Goal: Task Accomplishment & Management: Manage account settings

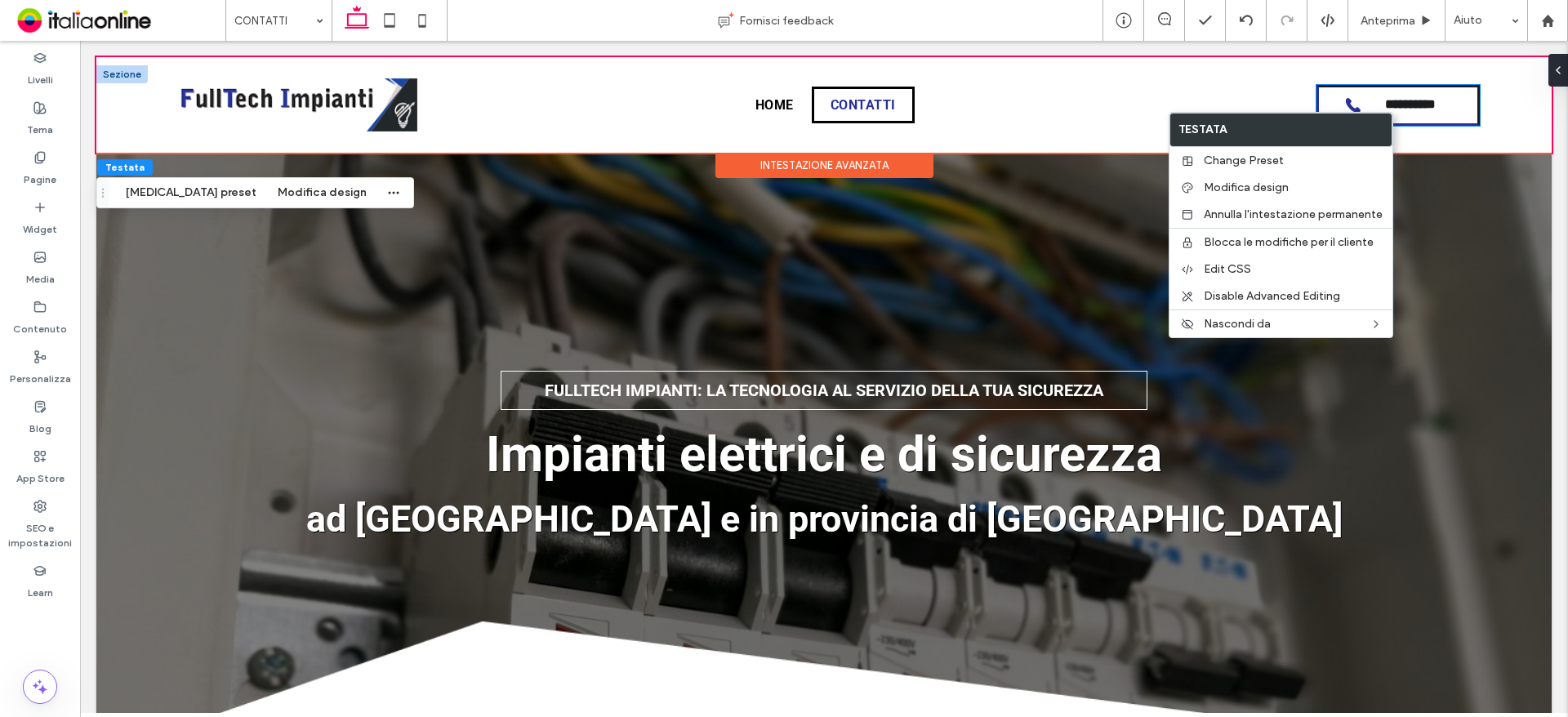
drag, startPoint x: 1390, startPoint y: 102, endPoint x: 1403, endPoint y: 143, distance: 43.0
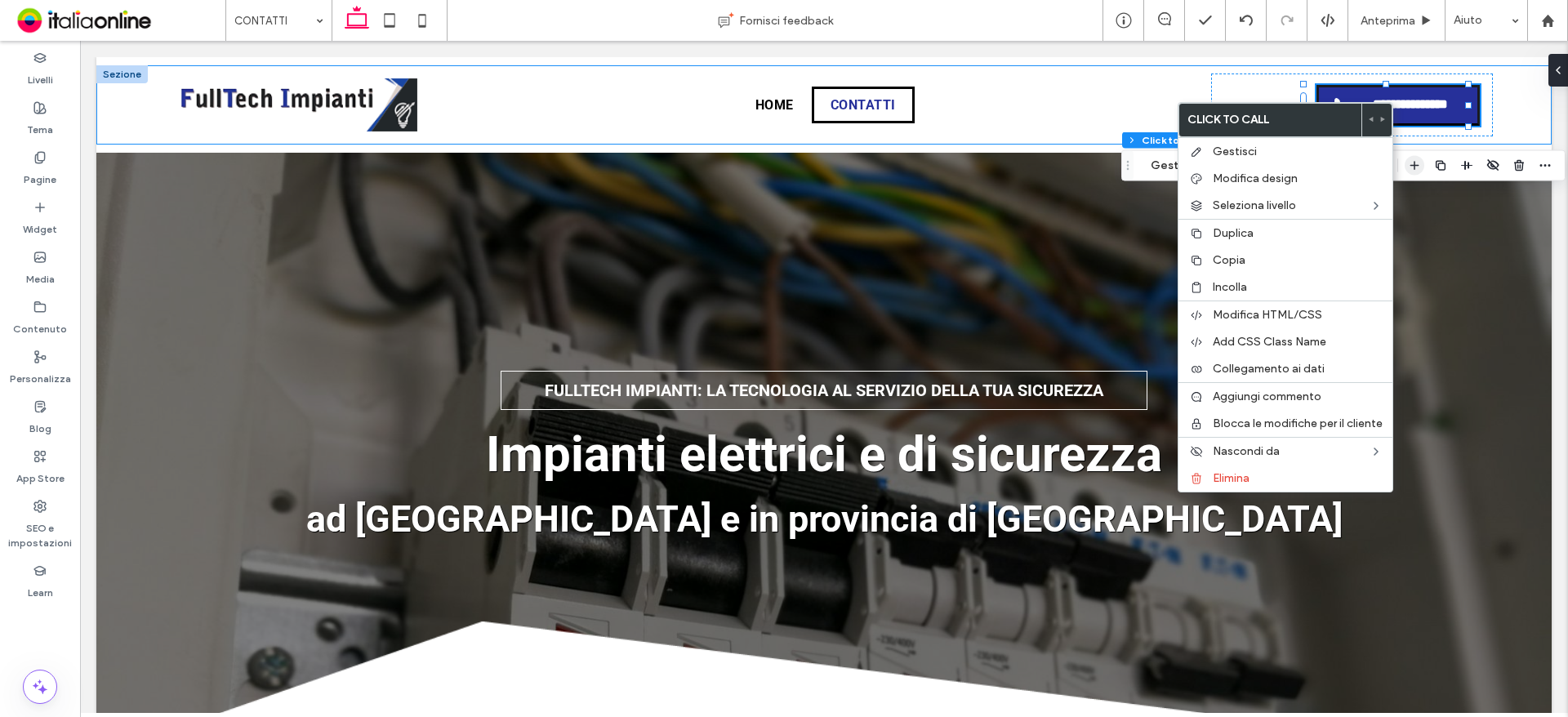
type input "**"
type input "*"
type input "***"
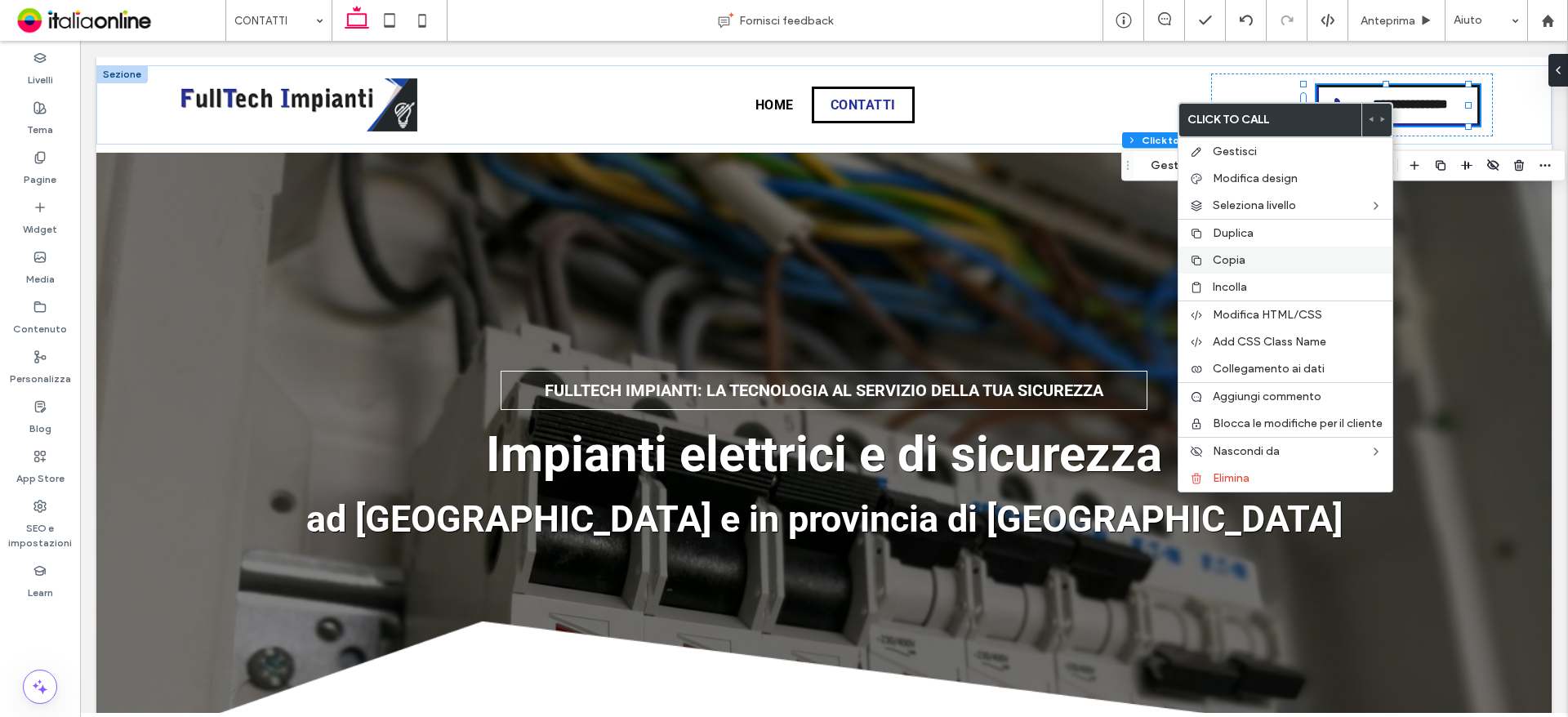
click at [1233, 262] on span "Copia" at bounding box center [1229, 260] width 32 height 14
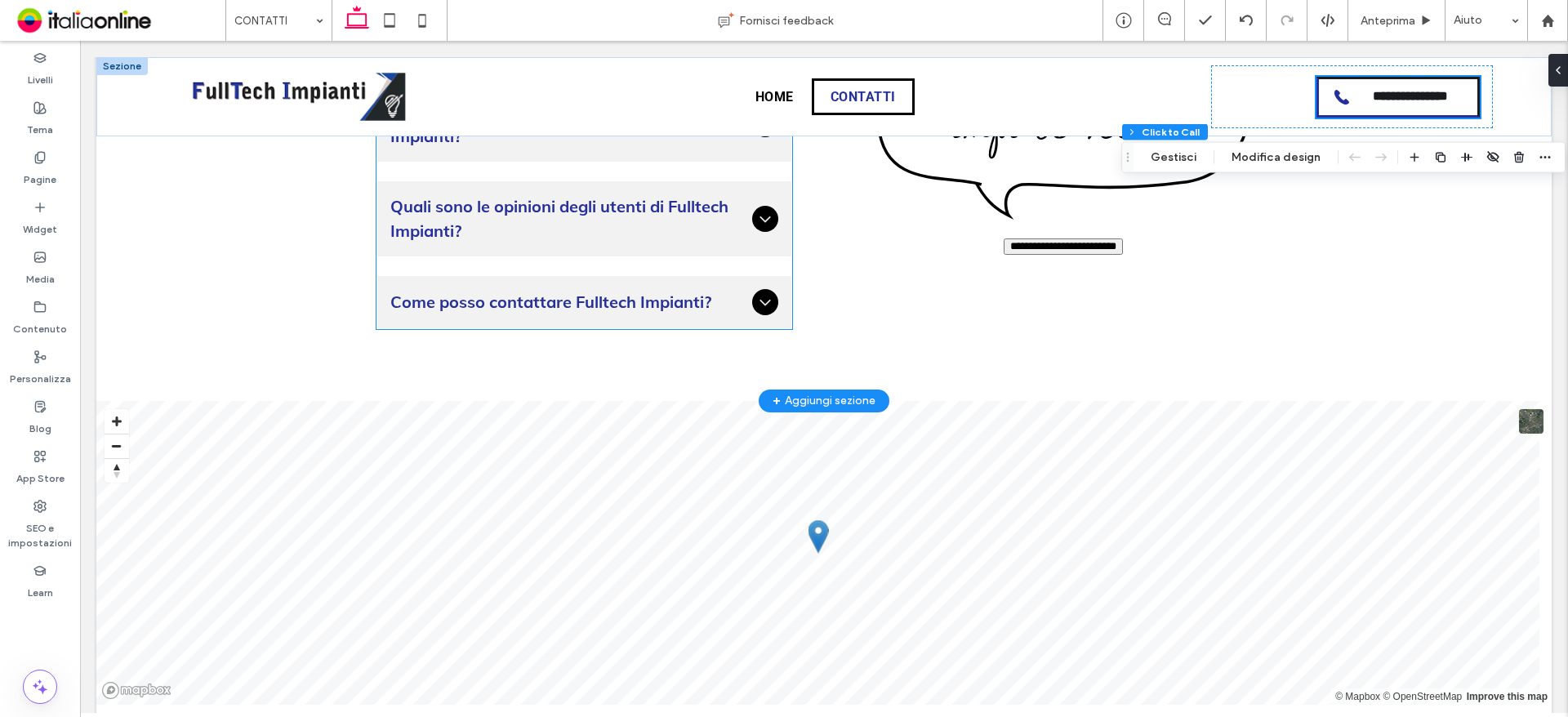
scroll to position [1846, 0]
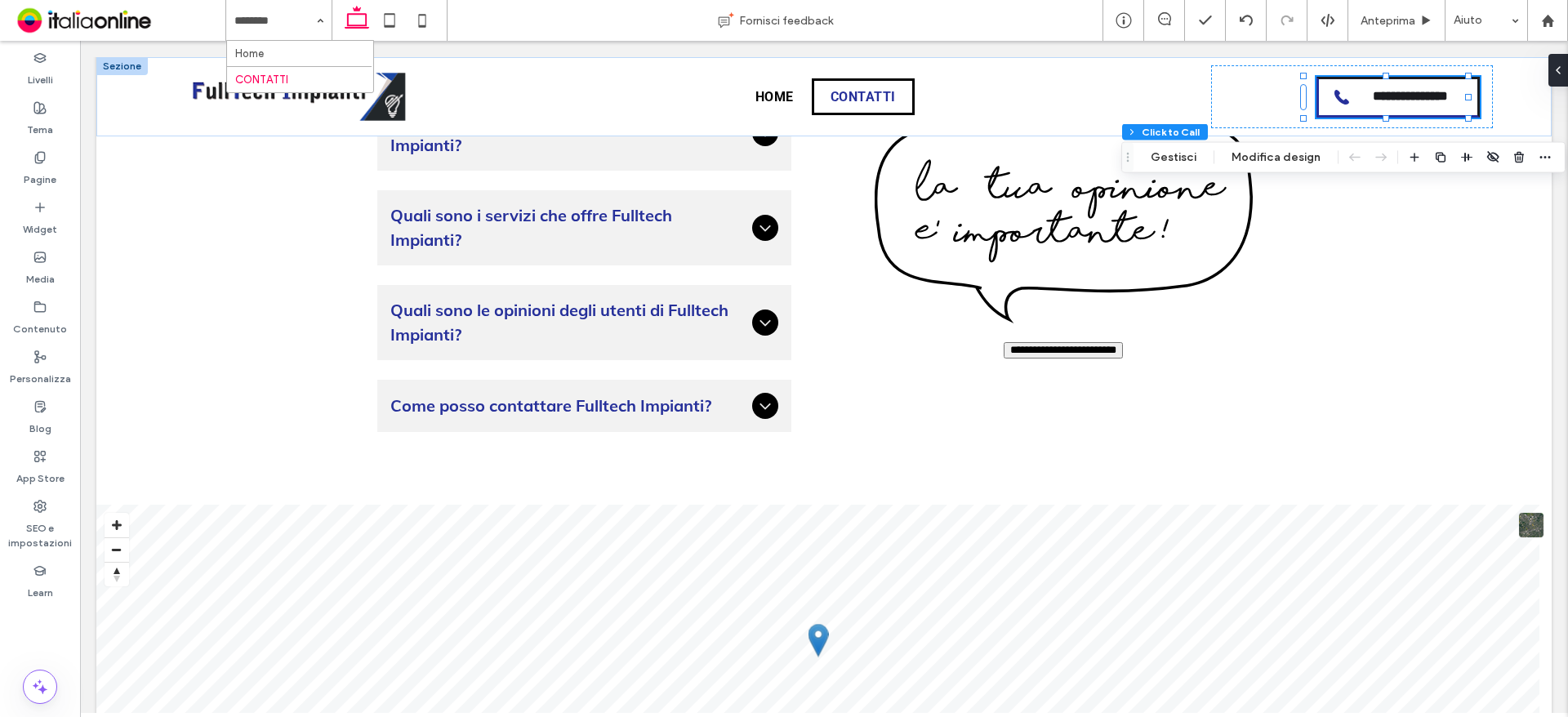
drag, startPoint x: 281, startPoint y: 53, endPoint x: 380, endPoint y: 157, distance: 143.6
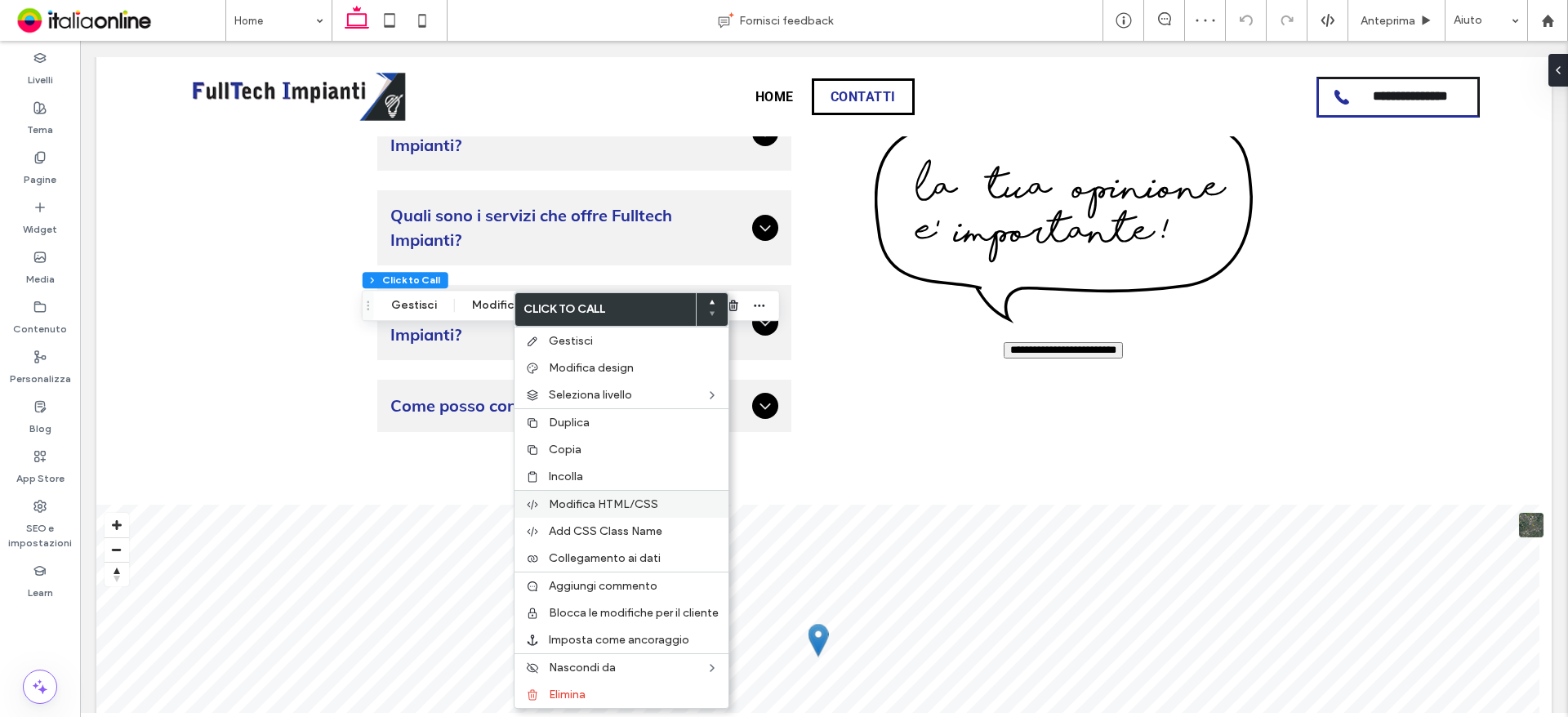
type input "*"
type input "***"
click at [589, 476] on label "Incolla" at bounding box center [633, 476] width 170 height 14
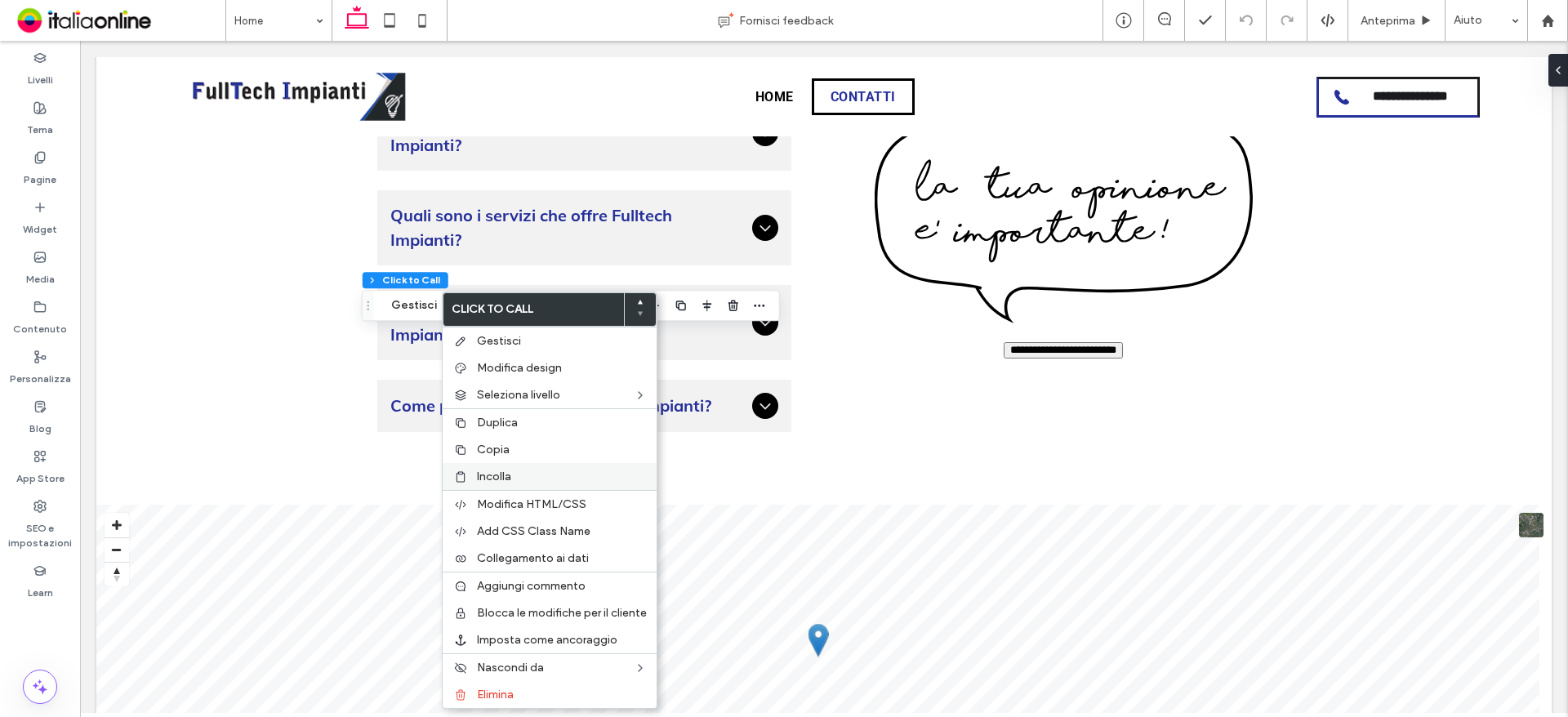
click at [504, 479] on span "Incolla" at bounding box center [494, 476] width 34 height 14
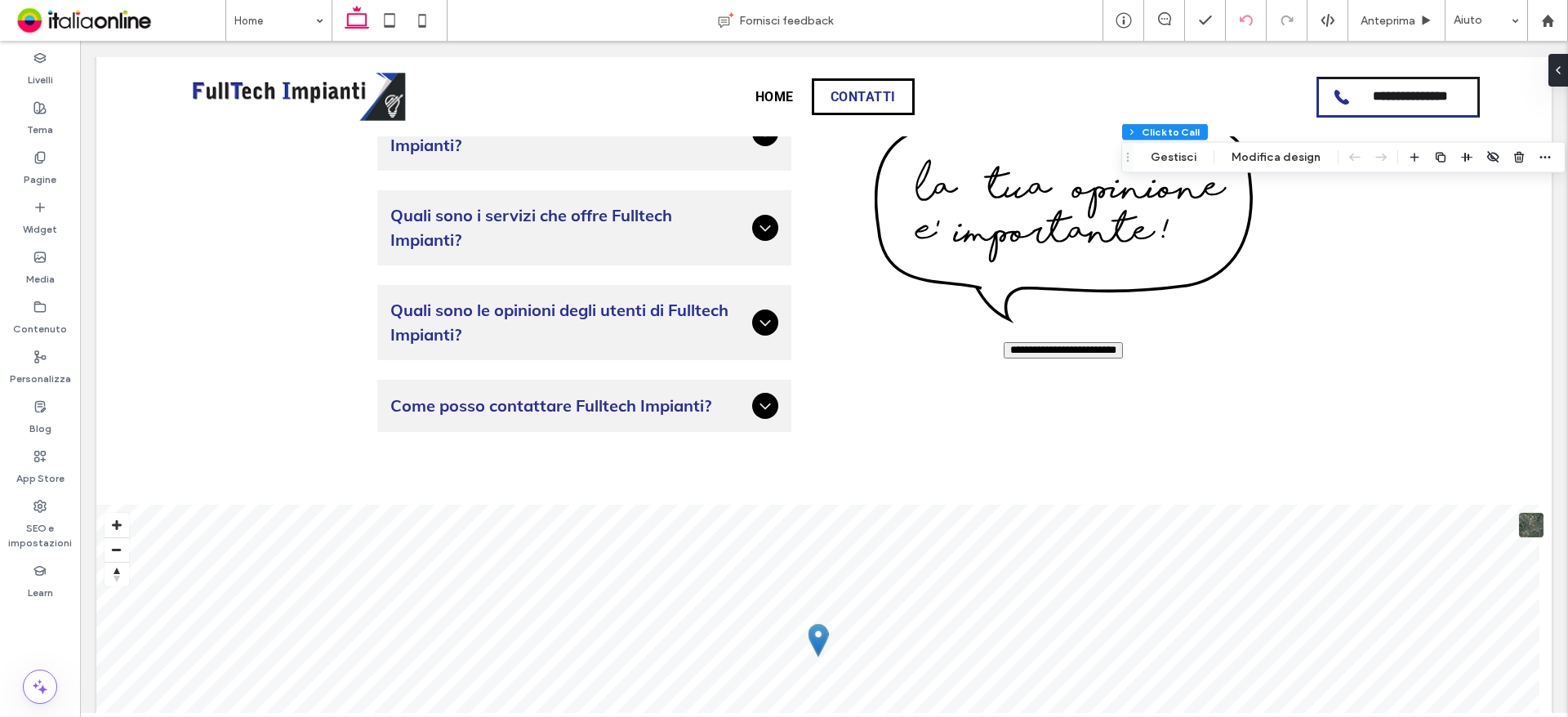
type input "**"
type input "*"
type input "***"
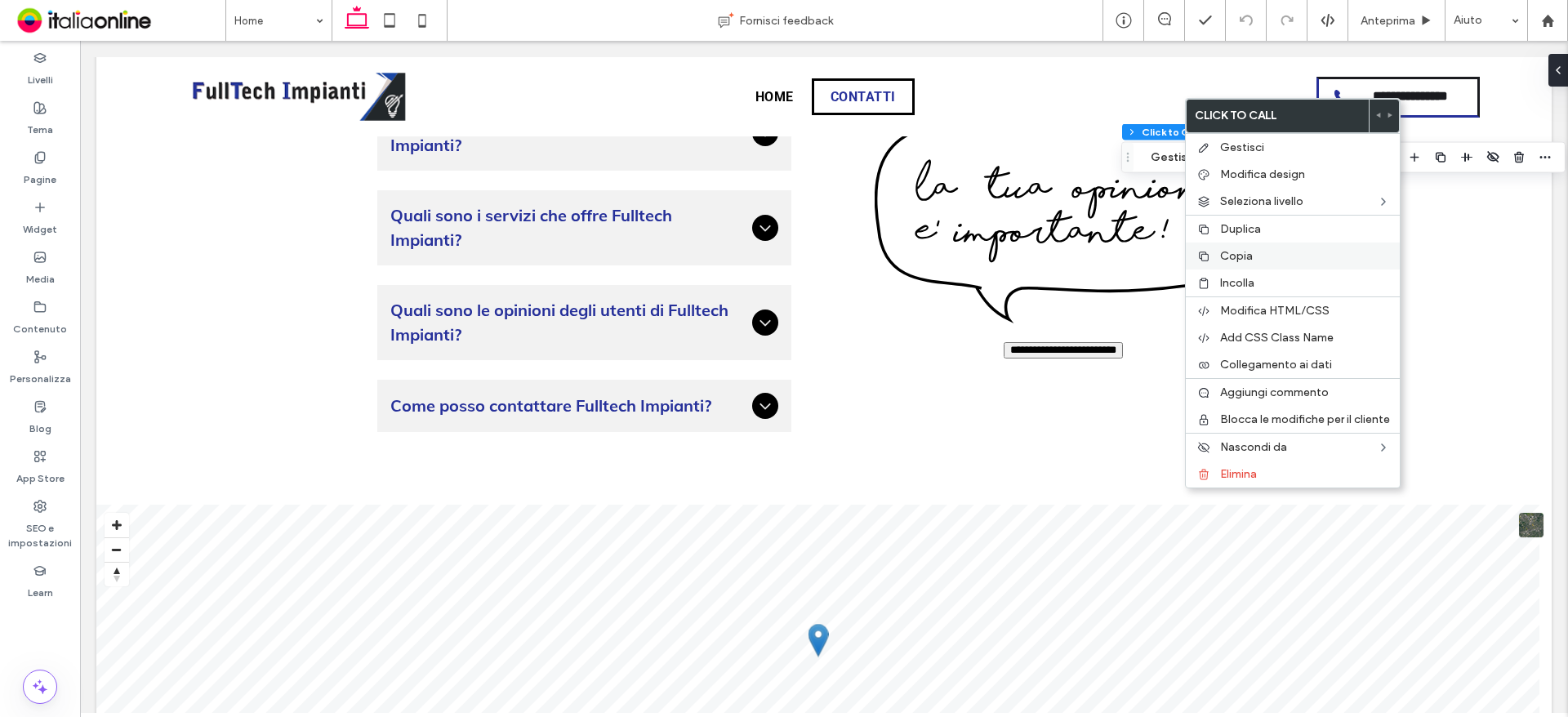
click at [1246, 254] on span "Copia" at bounding box center [1236, 256] width 32 height 14
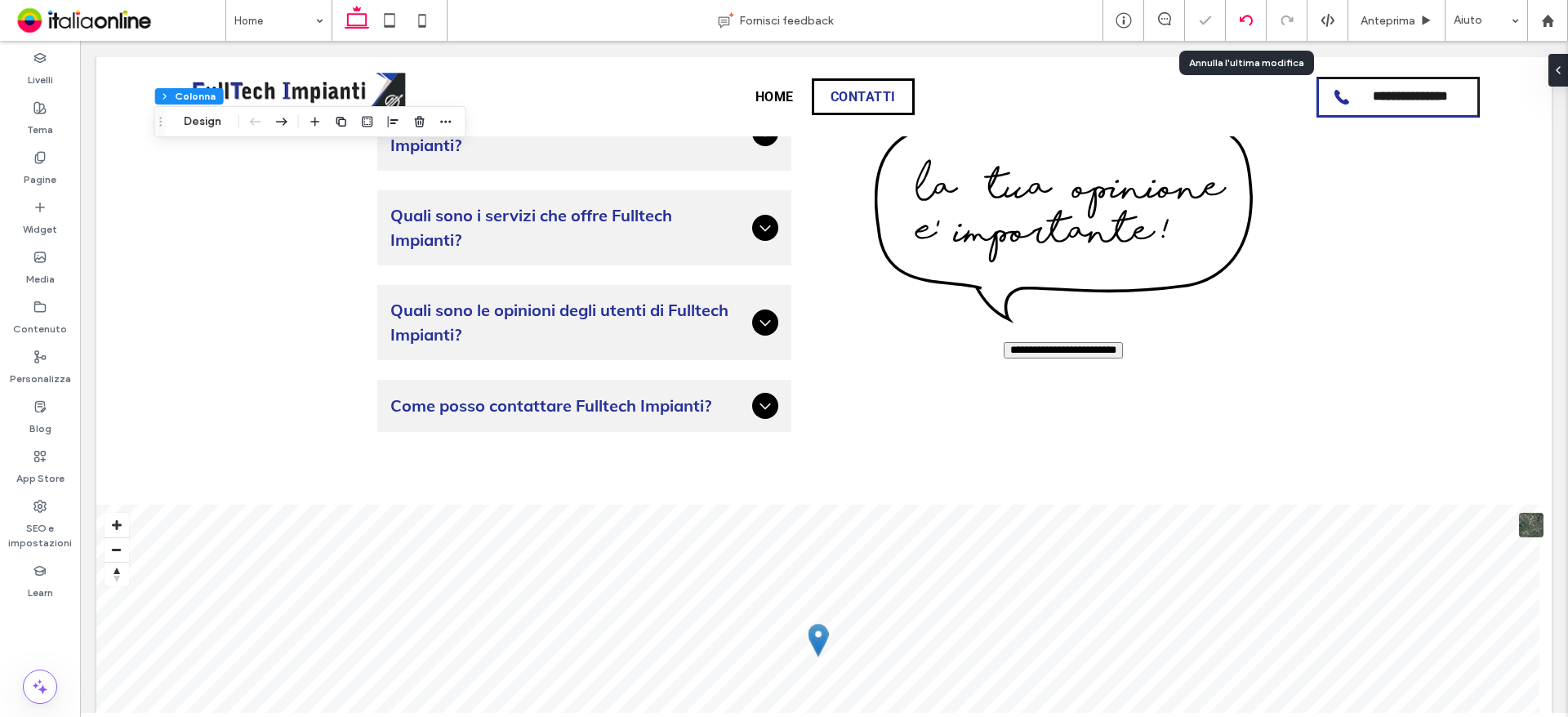
click at [1247, 7] on div at bounding box center [1246, 20] width 41 height 41
click at [1249, 20] on icon at bounding box center [1245, 20] width 13 height 13
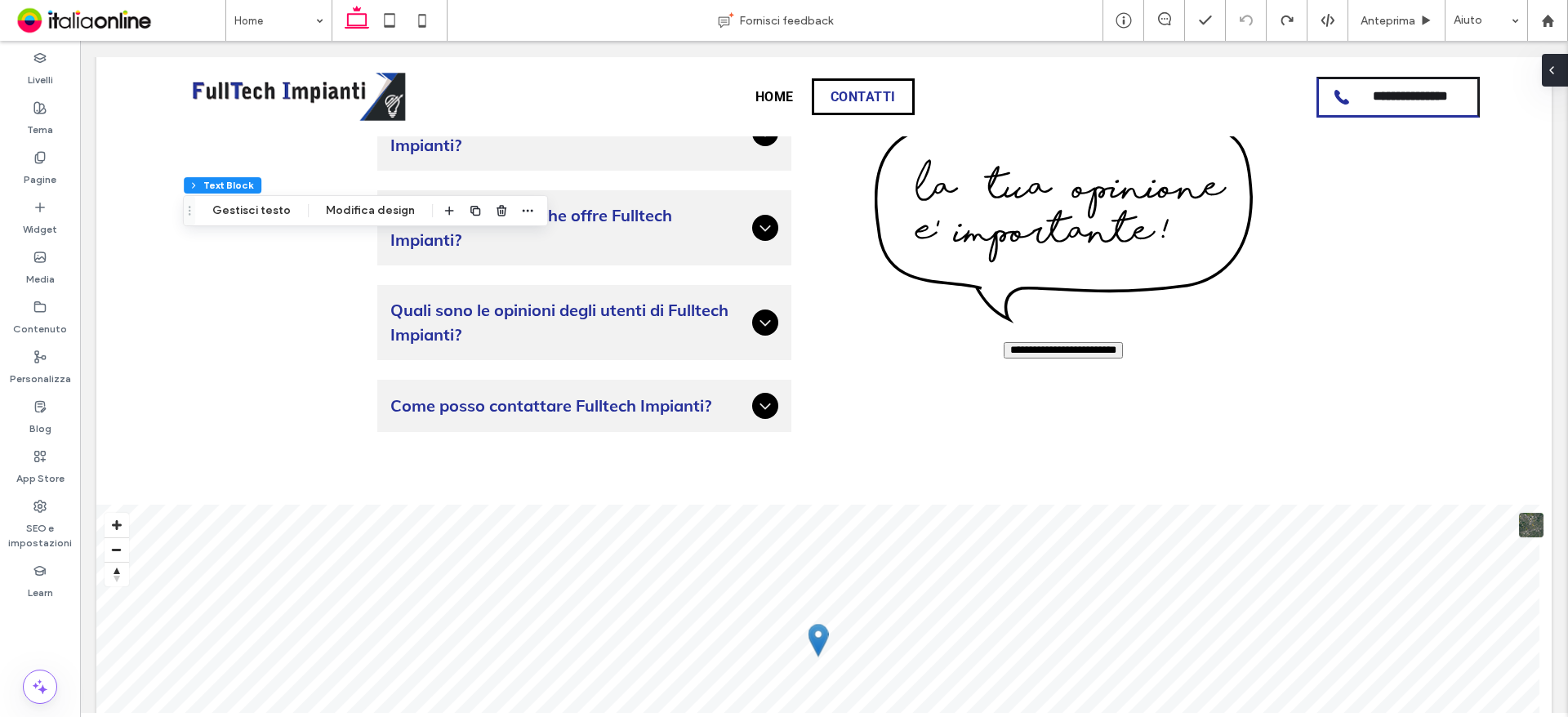
click at [1561, 70] on div at bounding box center [1554, 70] width 26 height 32
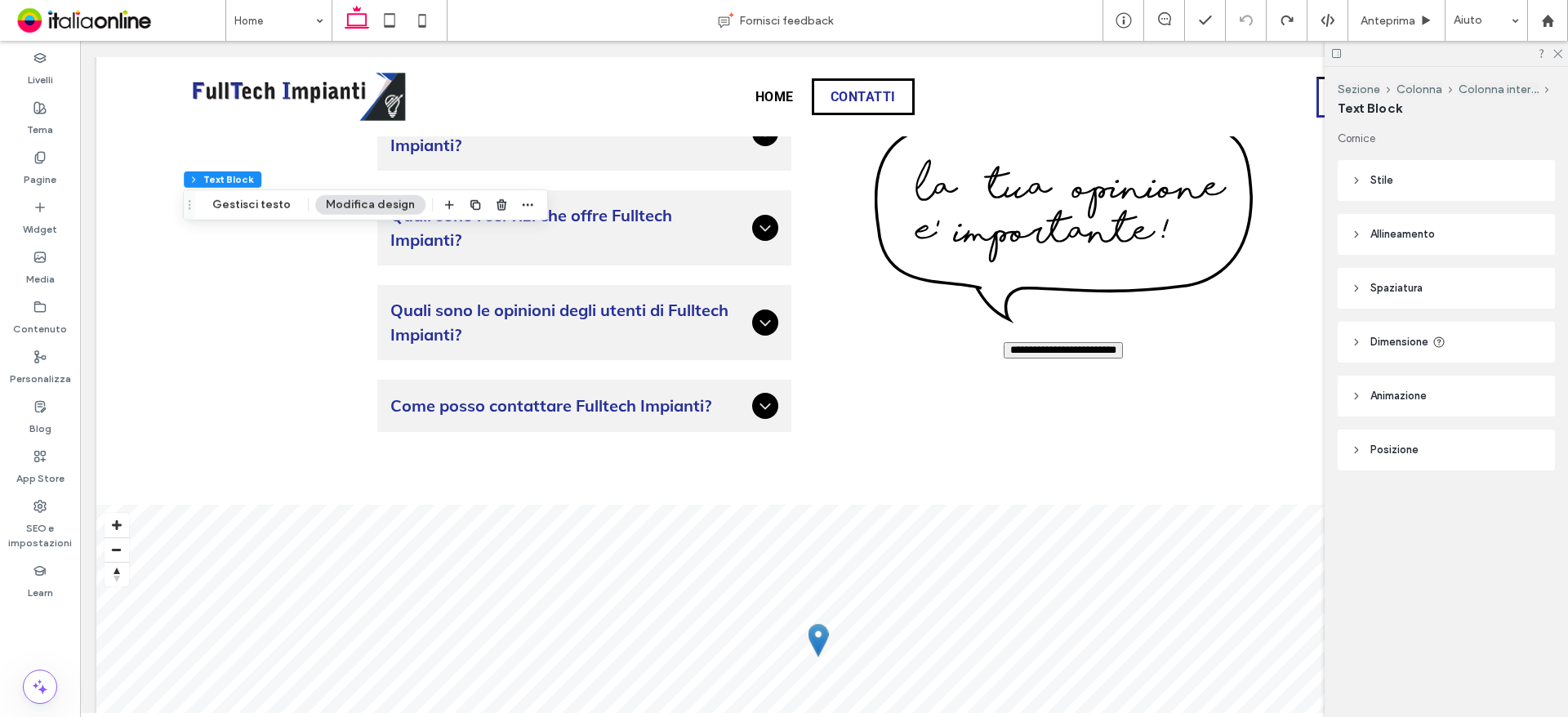
click at [1433, 284] on header "Spaziatura" at bounding box center [1446, 289] width 217 height 41
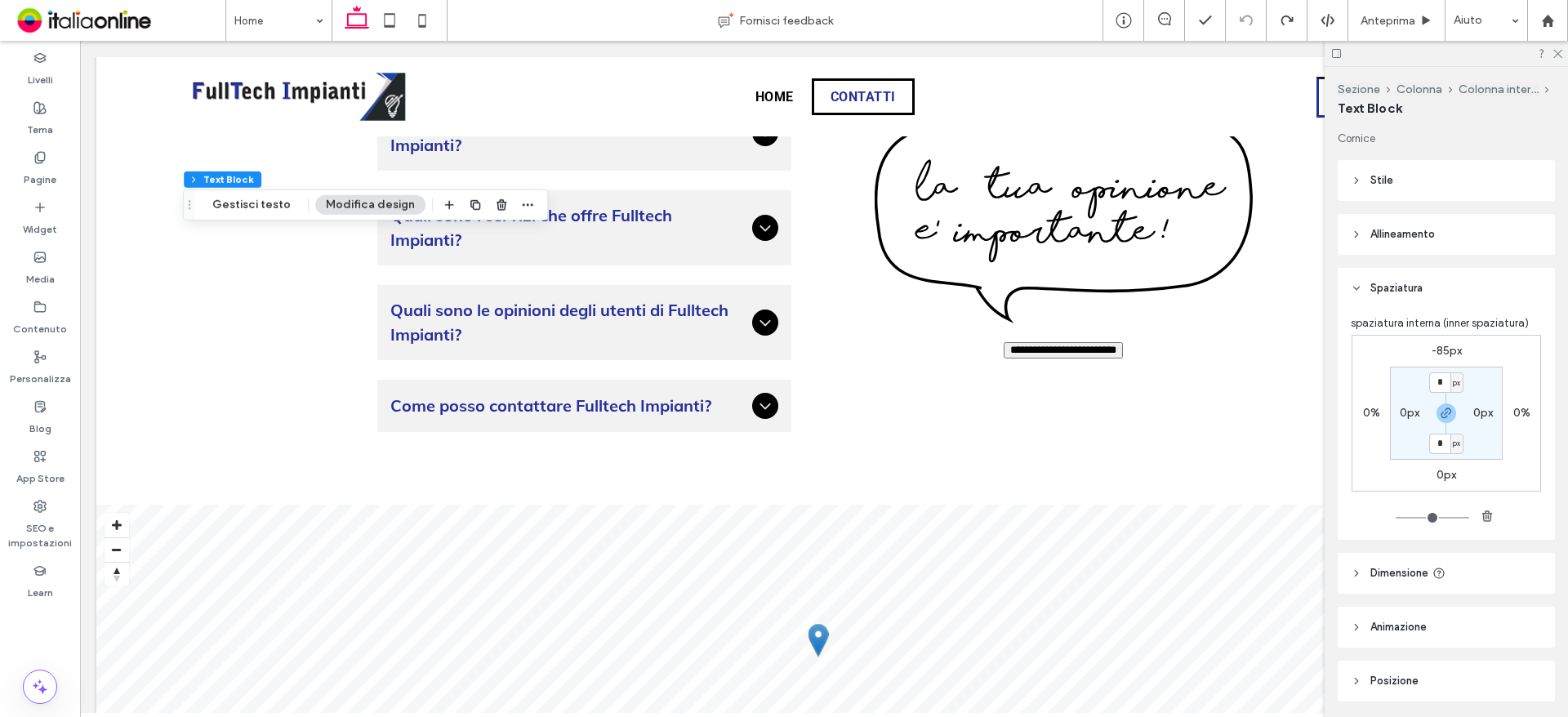
drag, startPoint x: 1443, startPoint y: 342, endPoint x: 1517, endPoint y: 389, distance: 87.7
click at [1443, 342] on div "-85px 0% 0px 0% * px 0px * px 0px" at bounding box center [1446, 413] width 189 height 157
click at [1437, 349] on label "-85px" at bounding box center [1446, 351] width 30 height 14
type input "*"
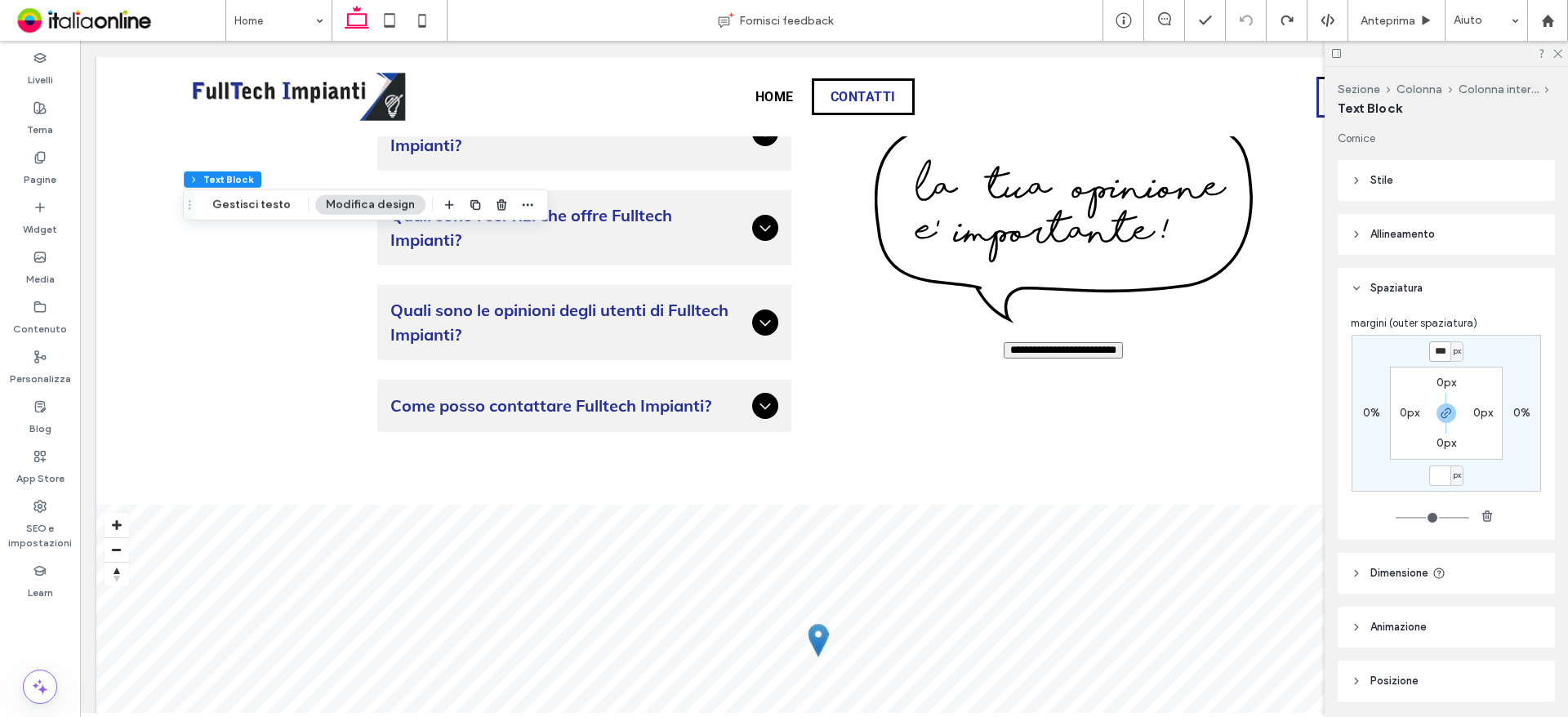
type input "*"
click at [1443, 352] on input "*" at bounding box center [1439, 352] width 21 height 20
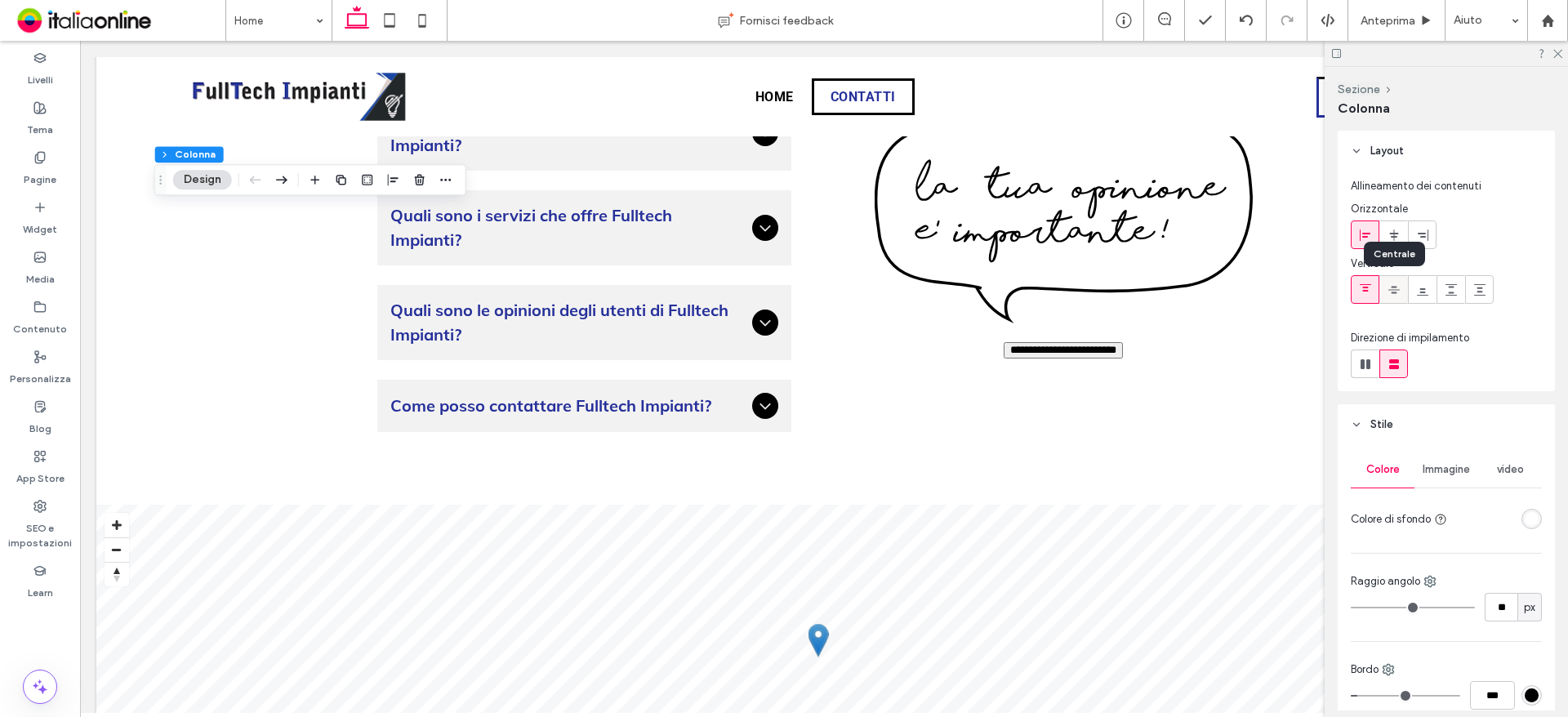
click at [1397, 294] on icon at bounding box center [1393, 289] width 13 height 13
click at [1422, 289] on use at bounding box center [1422, 292] width 11 height 8
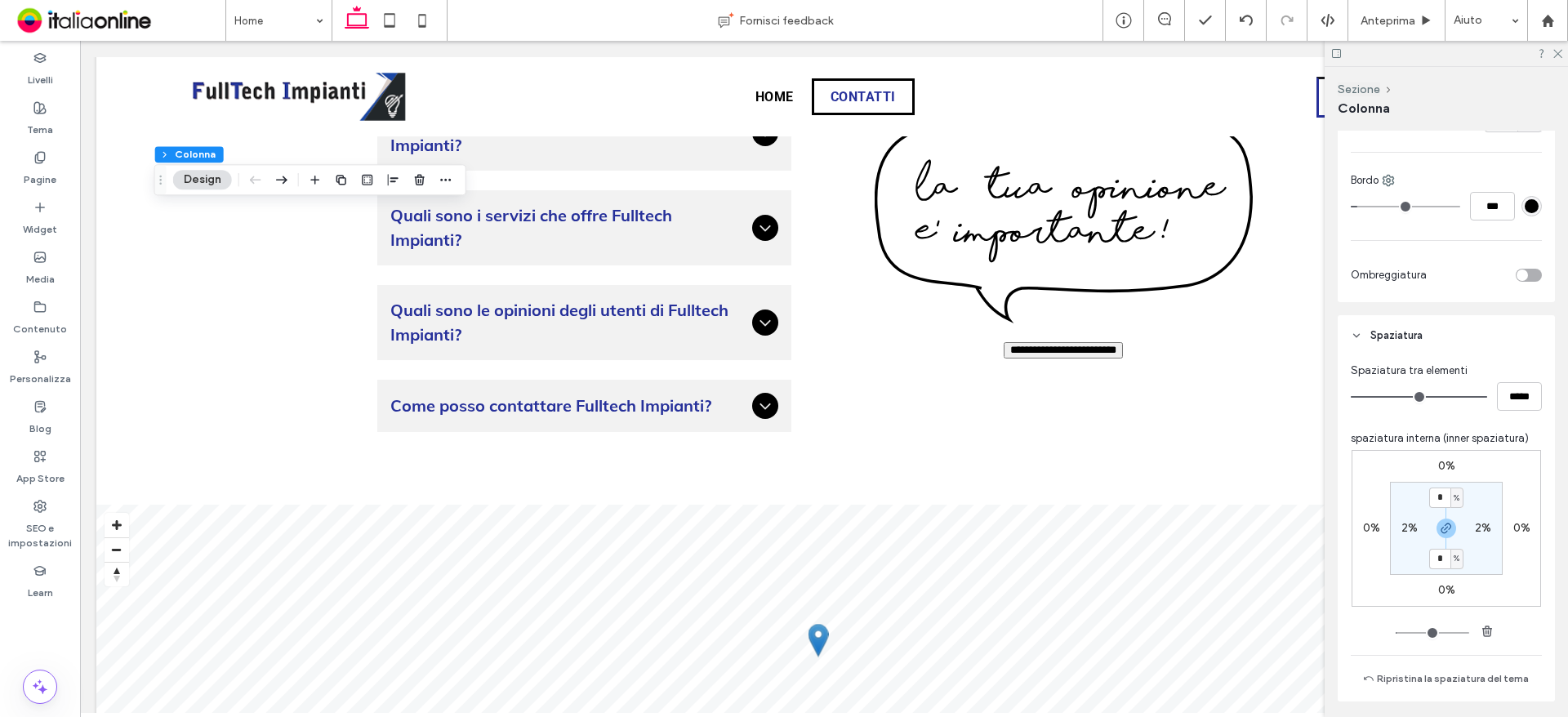
scroll to position [490, 0]
type input "**"
type input "****"
type input "**"
type input "****"
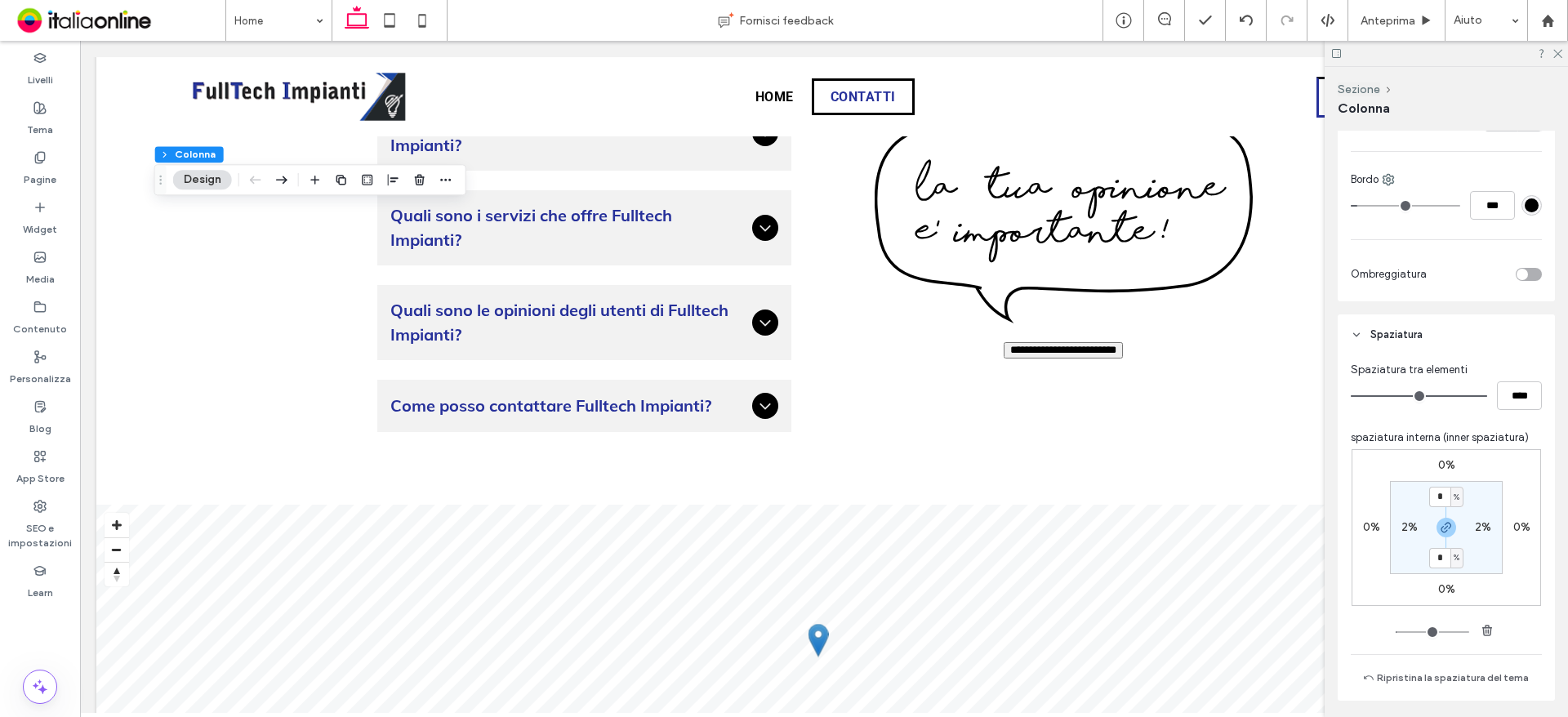
type input "**"
type input "****"
type input "**"
type input "****"
type input "*"
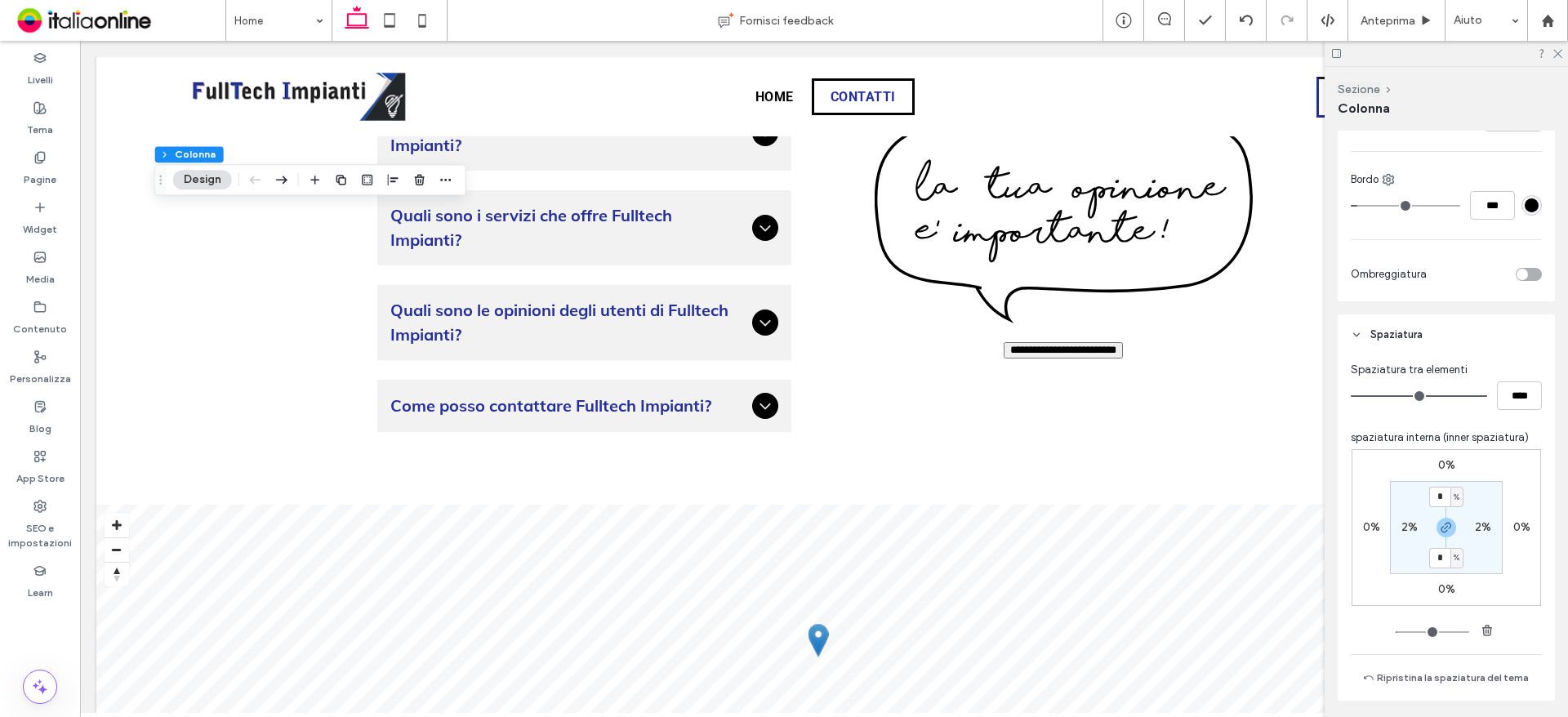
type input "***"
type input "*"
type input "***"
drag, startPoint x: 1472, startPoint y: 393, endPoint x: 1239, endPoint y: 393, distance: 233.0
type input "*"
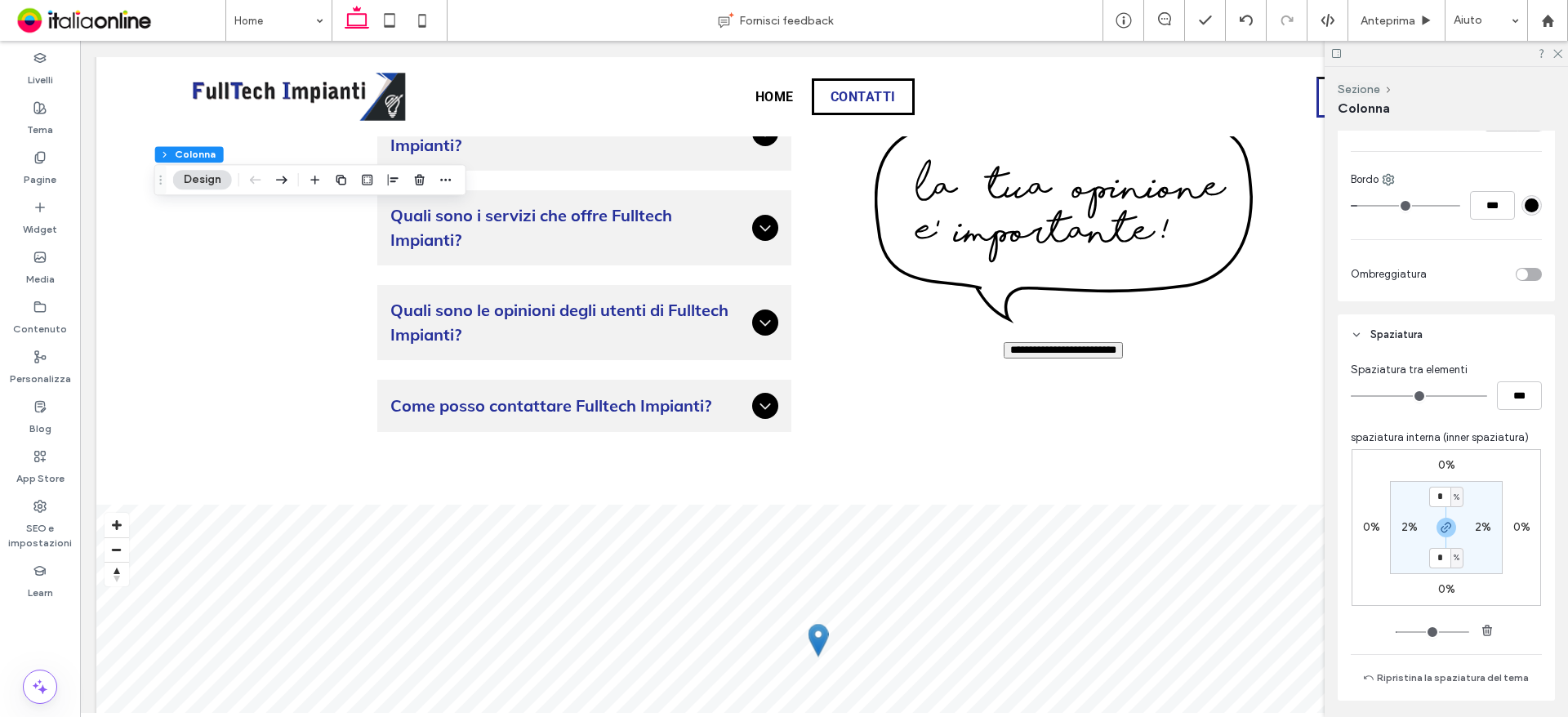
click at [1350, 395] on input "range" at bounding box center [1419, 396] width 137 height 2
click at [1501, 393] on input "***" at bounding box center [1519, 395] width 45 height 28
type input "**"
type input "****"
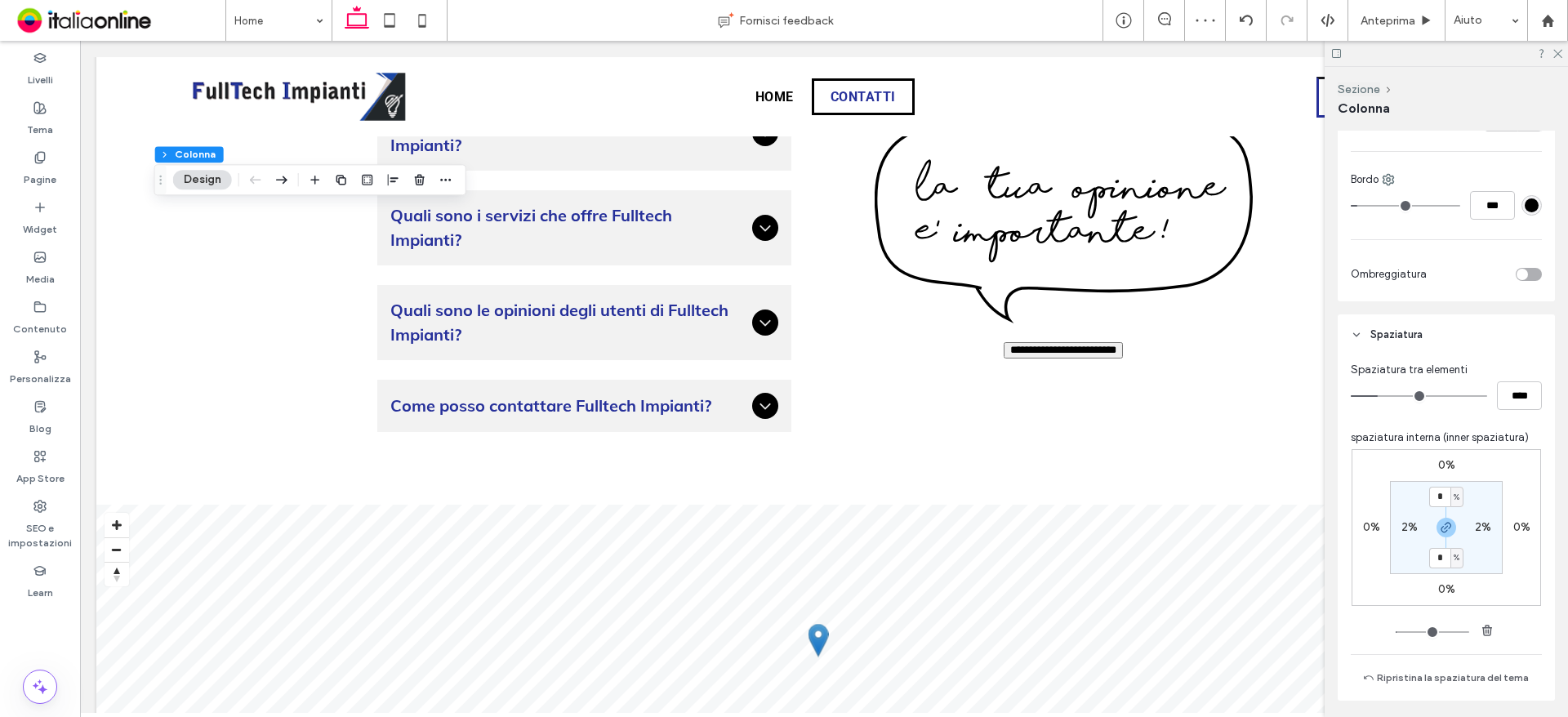
drag, startPoint x: 1553, startPoint y: 53, endPoint x: 1534, endPoint y: 66, distance: 23.0
click at [1553, 53] on icon at bounding box center [1557, 52] width 10 height 10
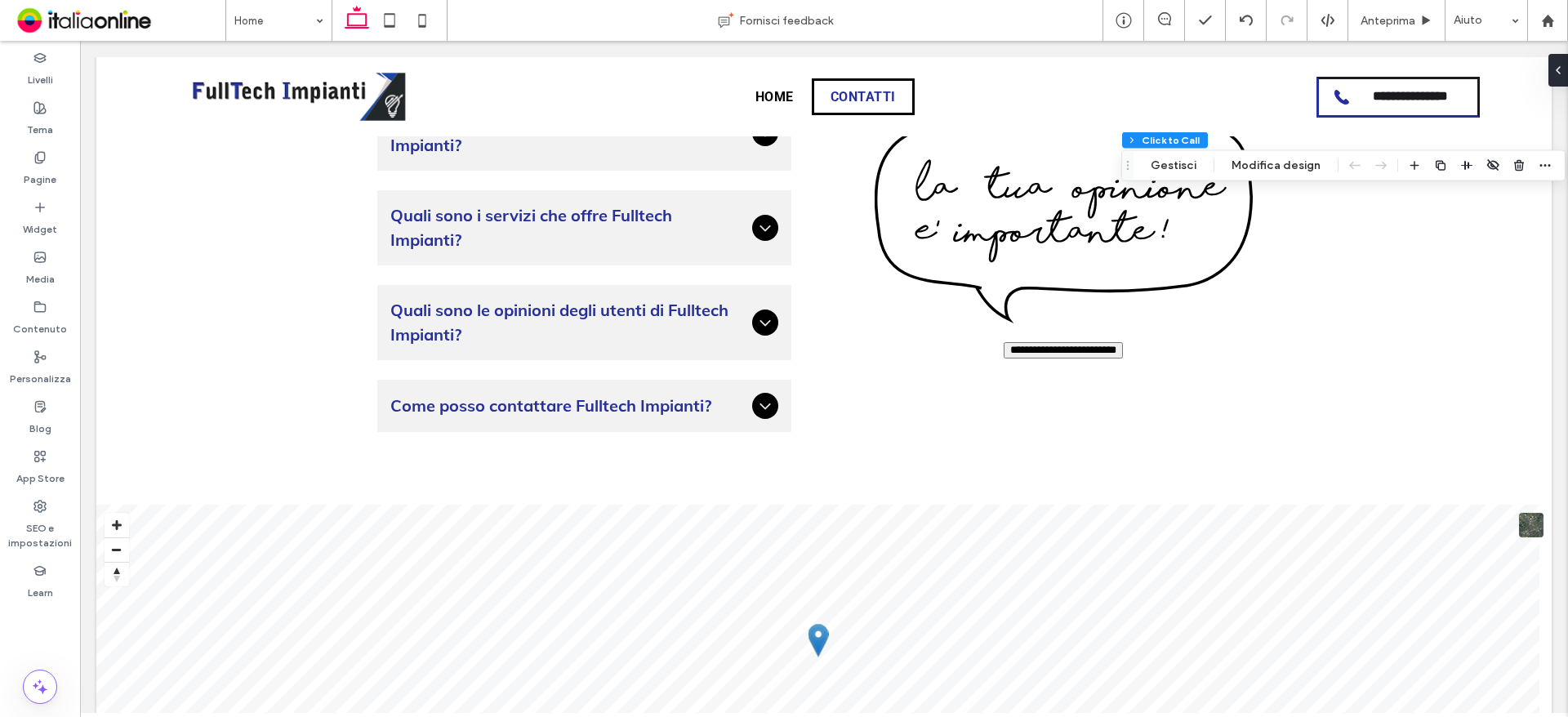
type input "*"
type input "***"
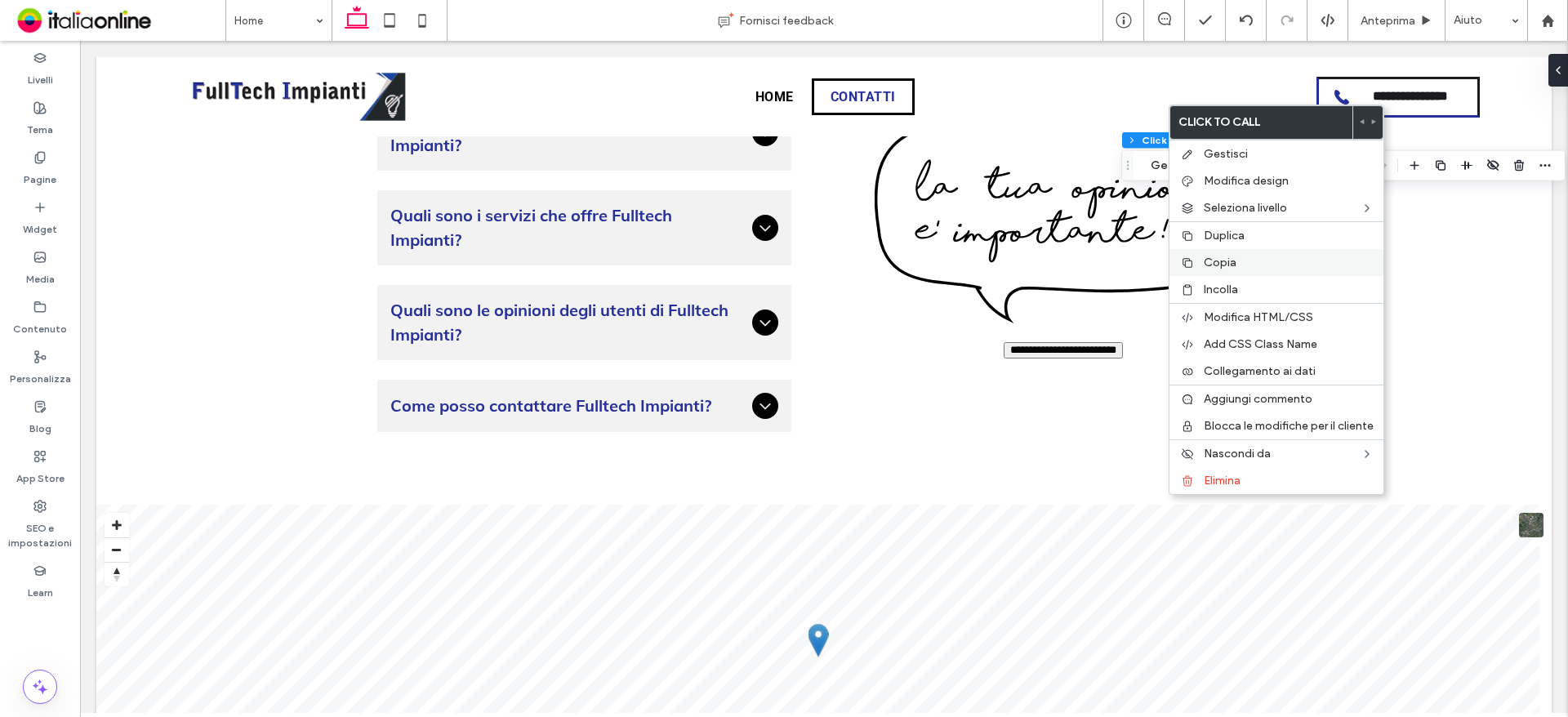
click at [1237, 264] on label "Copia" at bounding box center [1288, 262] width 170 height 14
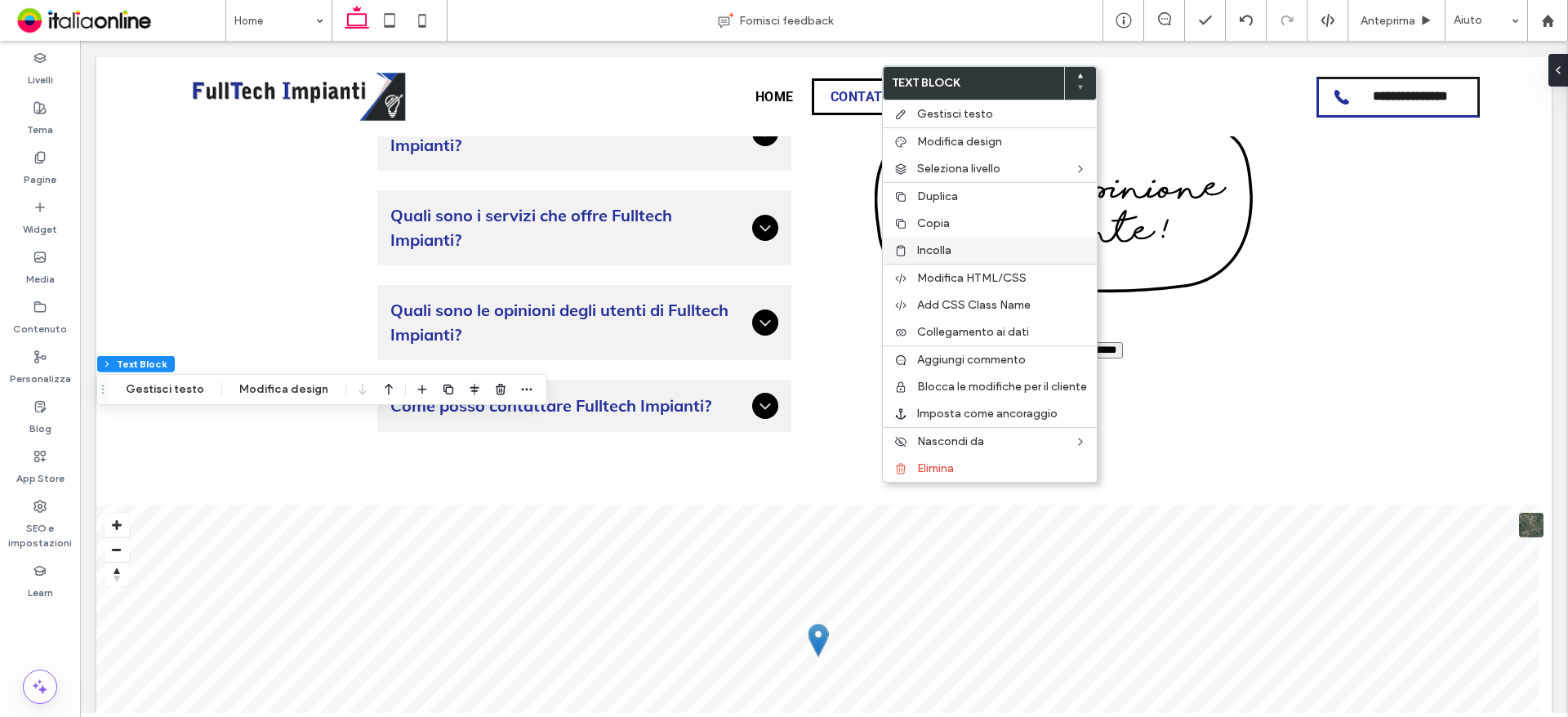
click at [947, 249] on span "Incolla" at bounding box center [934, 250] width 34 height 14
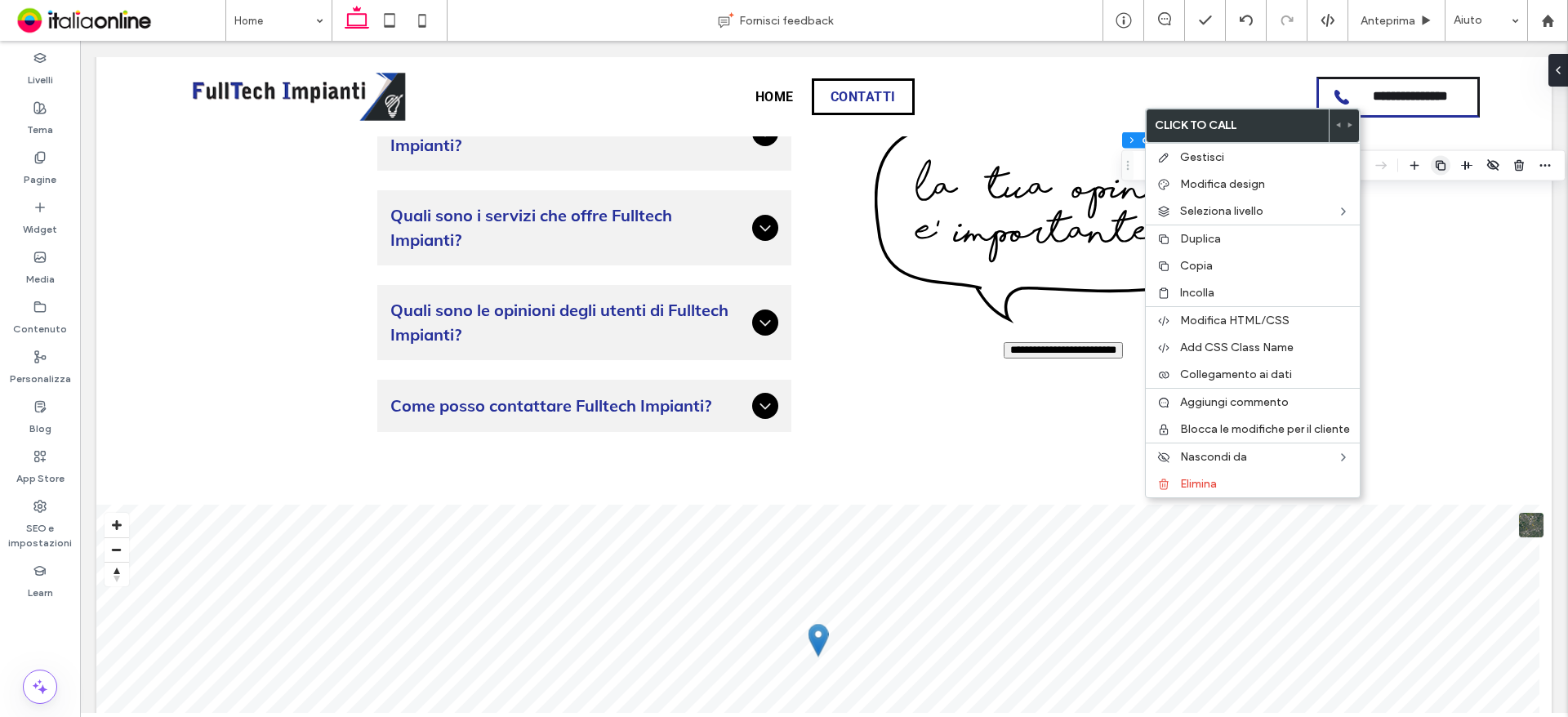
click at [1436, 162] on icon "button" at bounding box center [1440, 166] width 13 height 13
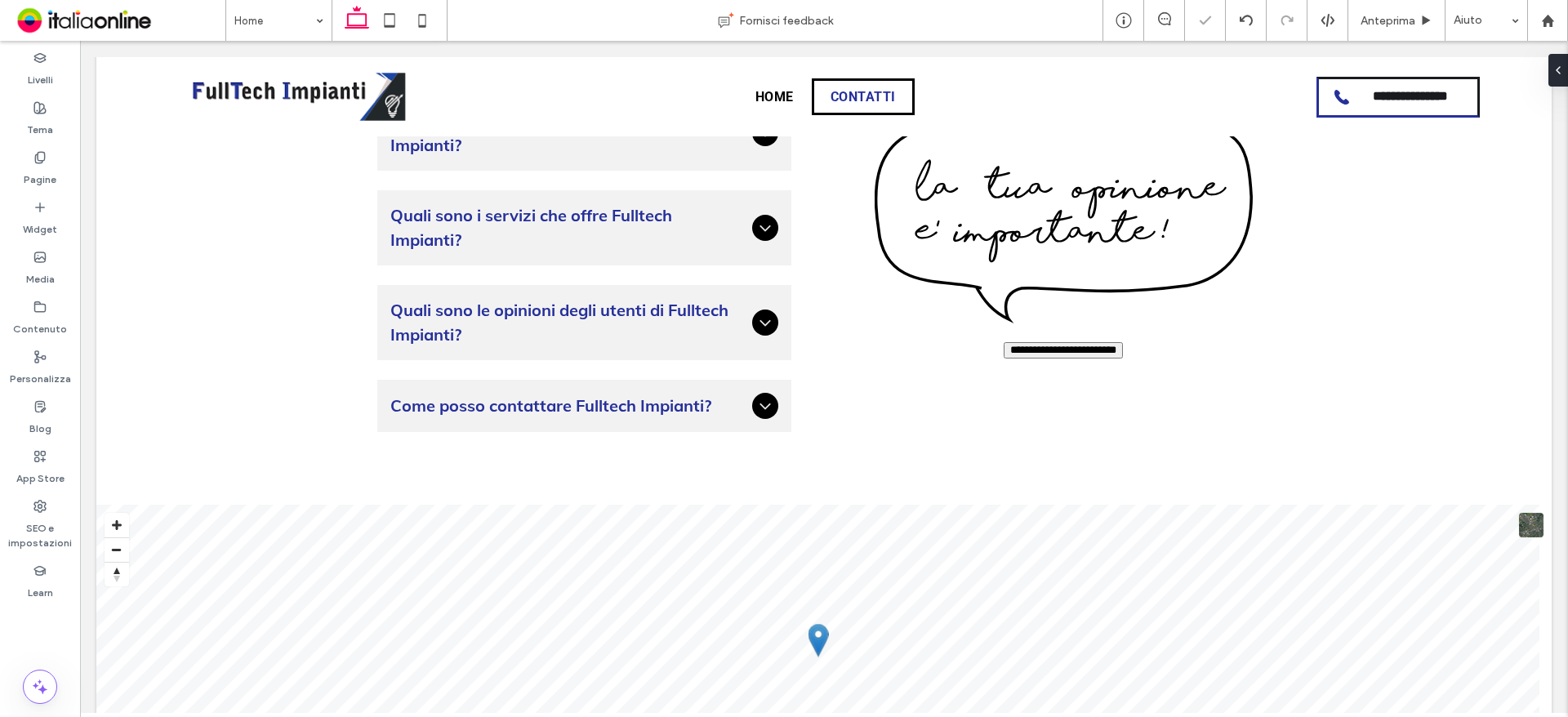
type input "**"
type input "*"
type input "***"
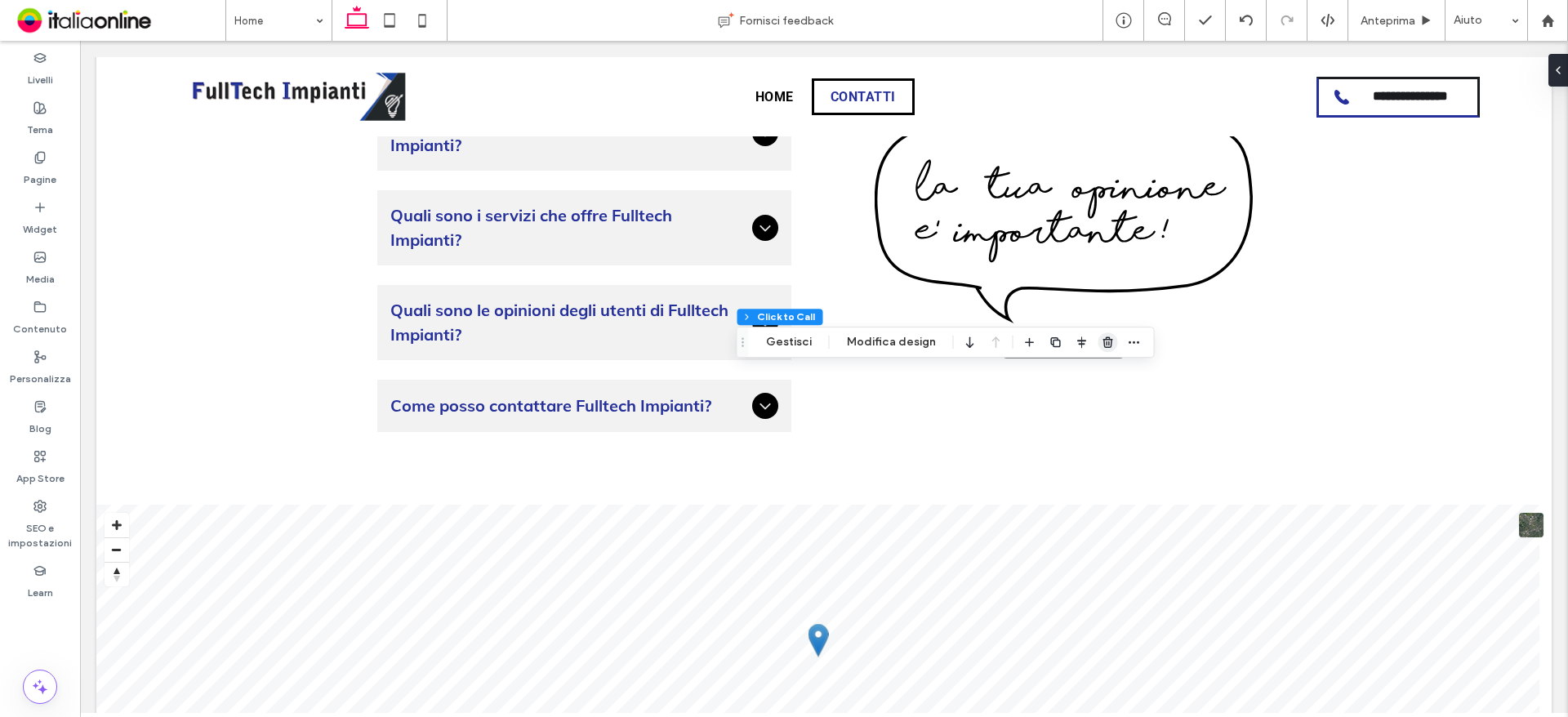
click at [1103, 343] on use "button" at bounding box center [1106, 341] width 9 height 10
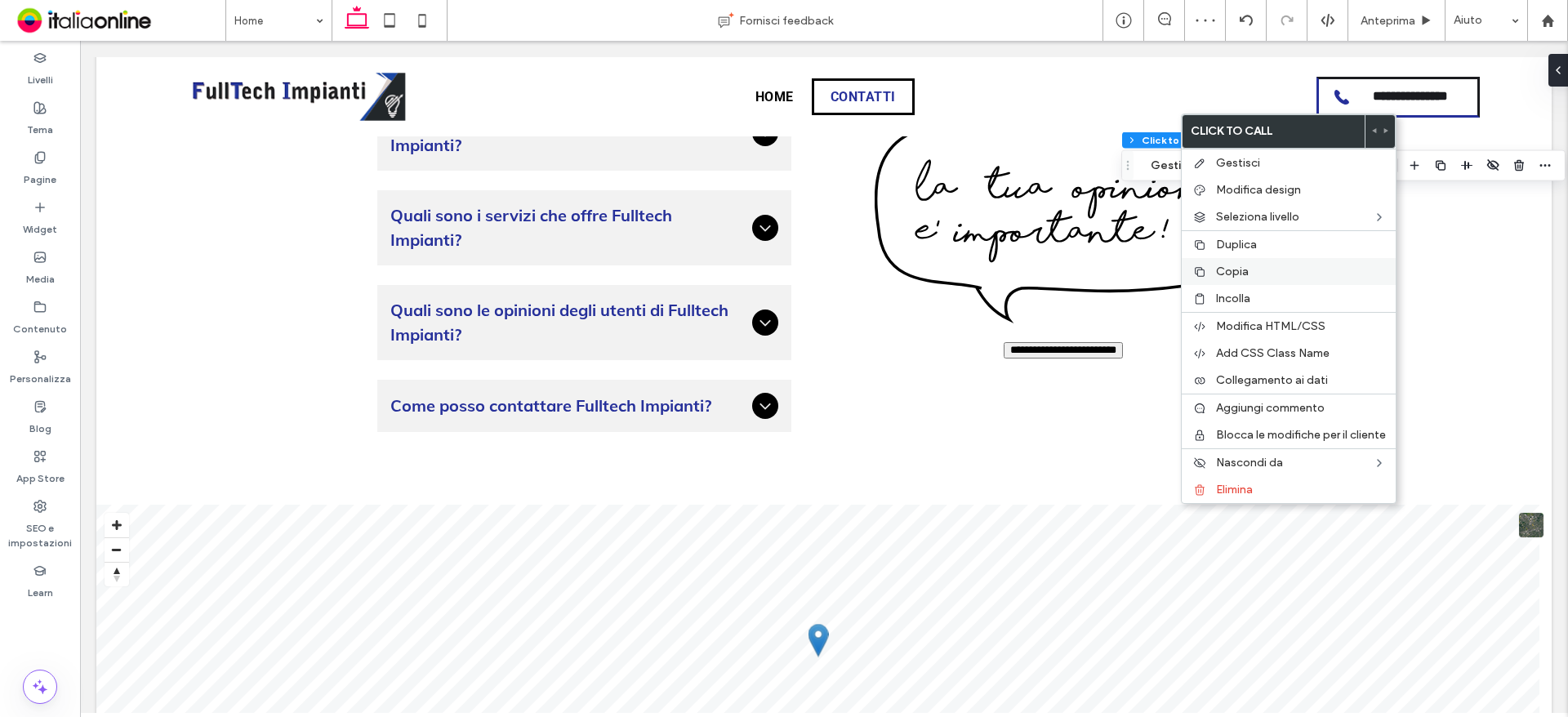
click at [1255, 269] on label "Copia" at bounding box center [1300, 271] width 170 height 14
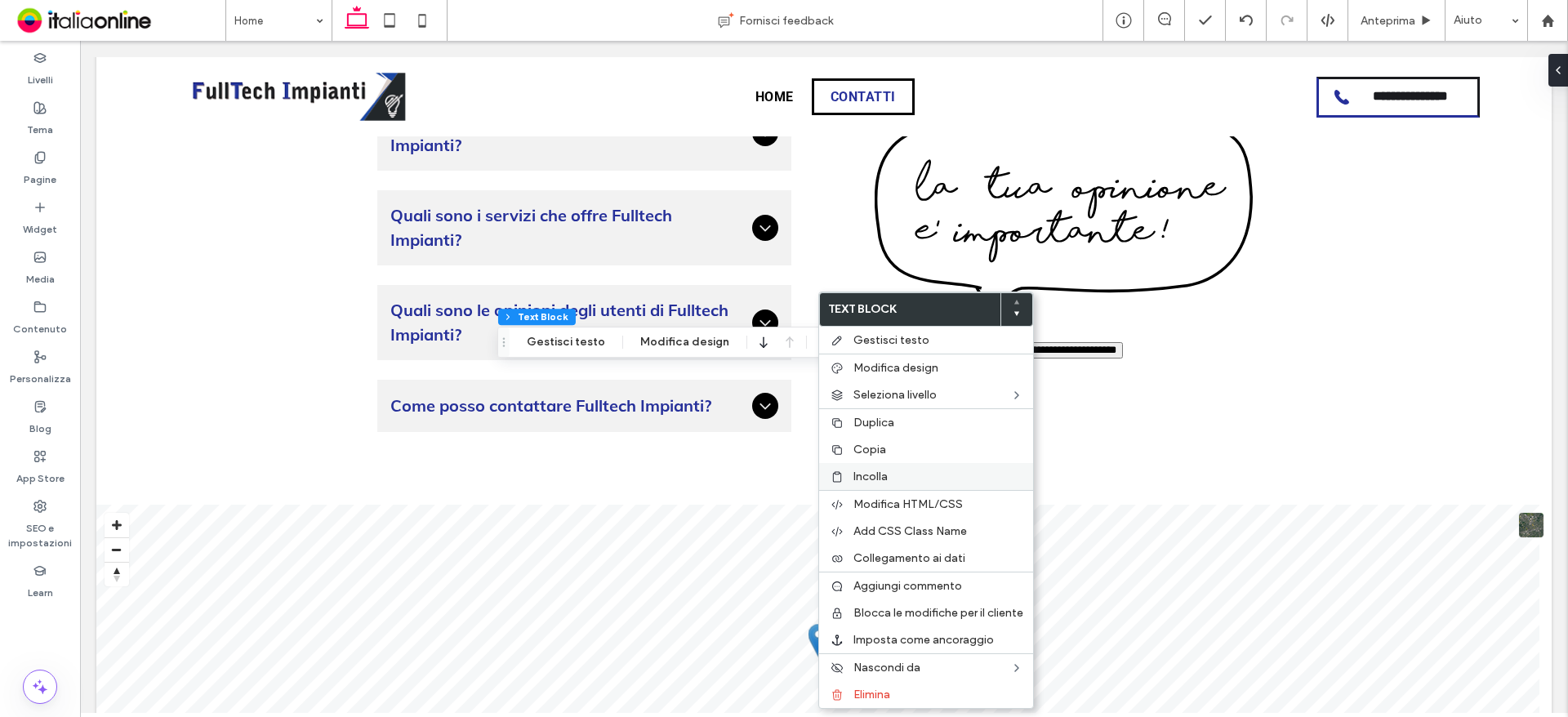
click at [870, 464] on div "Incolla" at bounding box center [926, 476] width 214 height 27
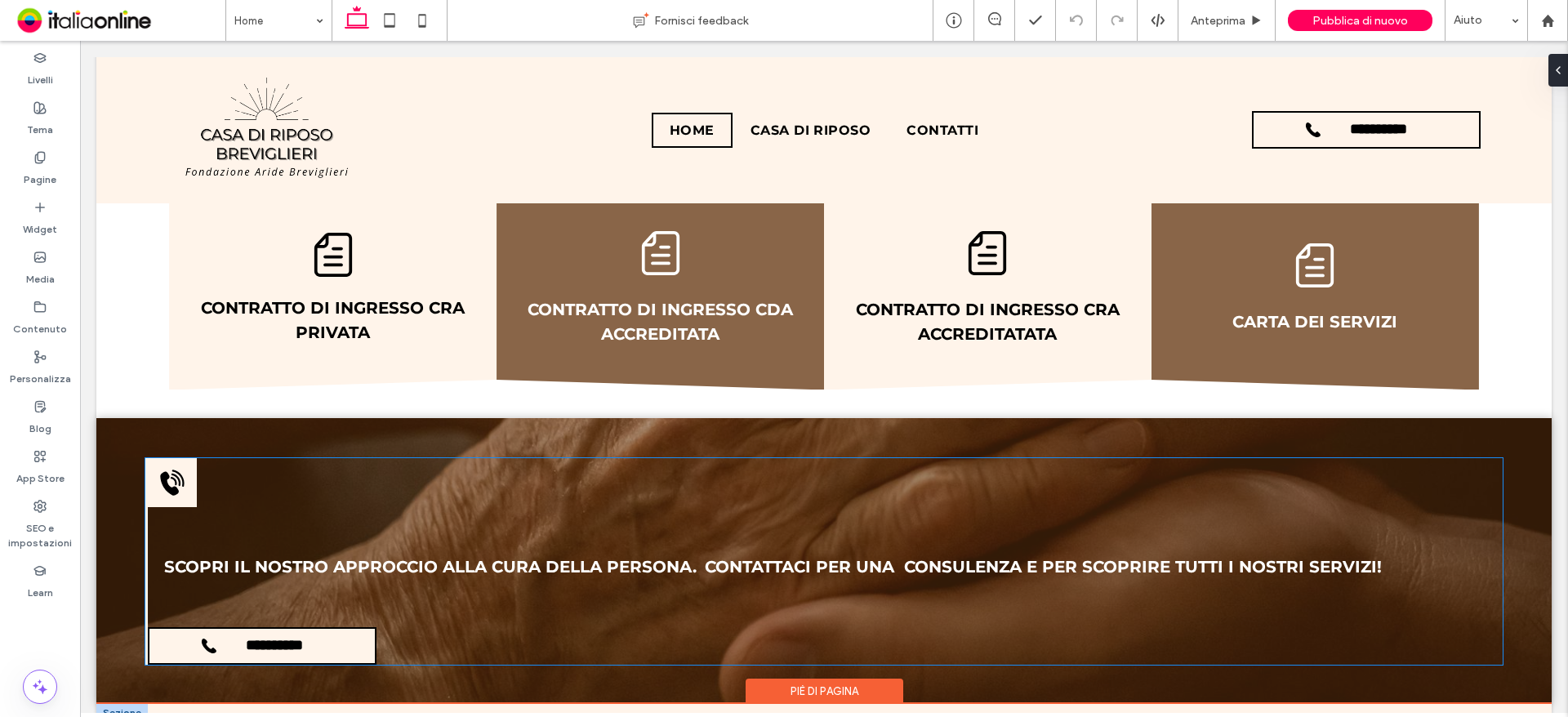
scroll to position [2431, 0]
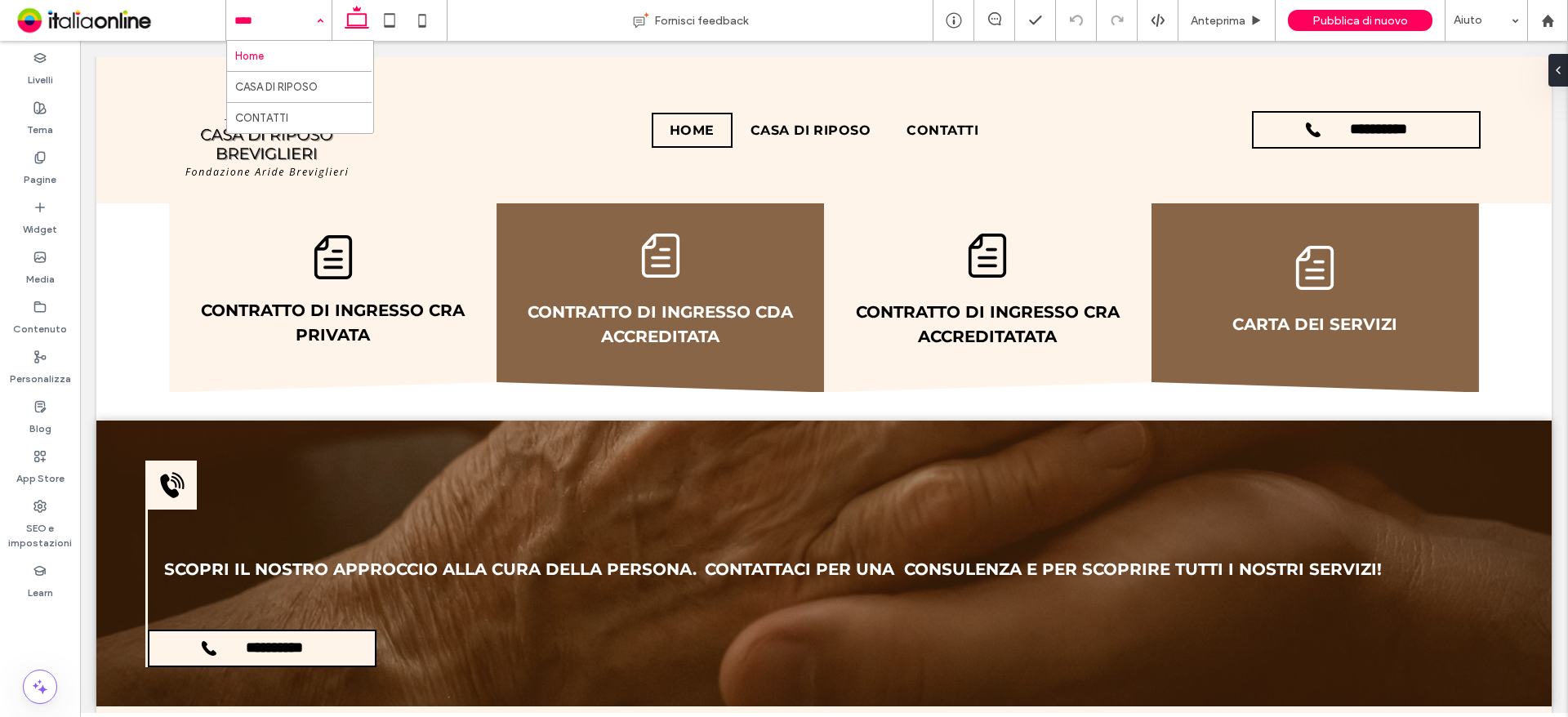
drag, startPoint x: 255, startPoint y: 28, endPoint x: 268, endPoint y: 39, distance: 17.0
drag, startPoint x: 273, startPoint y: 76, endPoint x: 286, endPoint y: 83, distance: 14.8
click at [283, 21] on input at bounding box center [275, 20] width 81 height 41
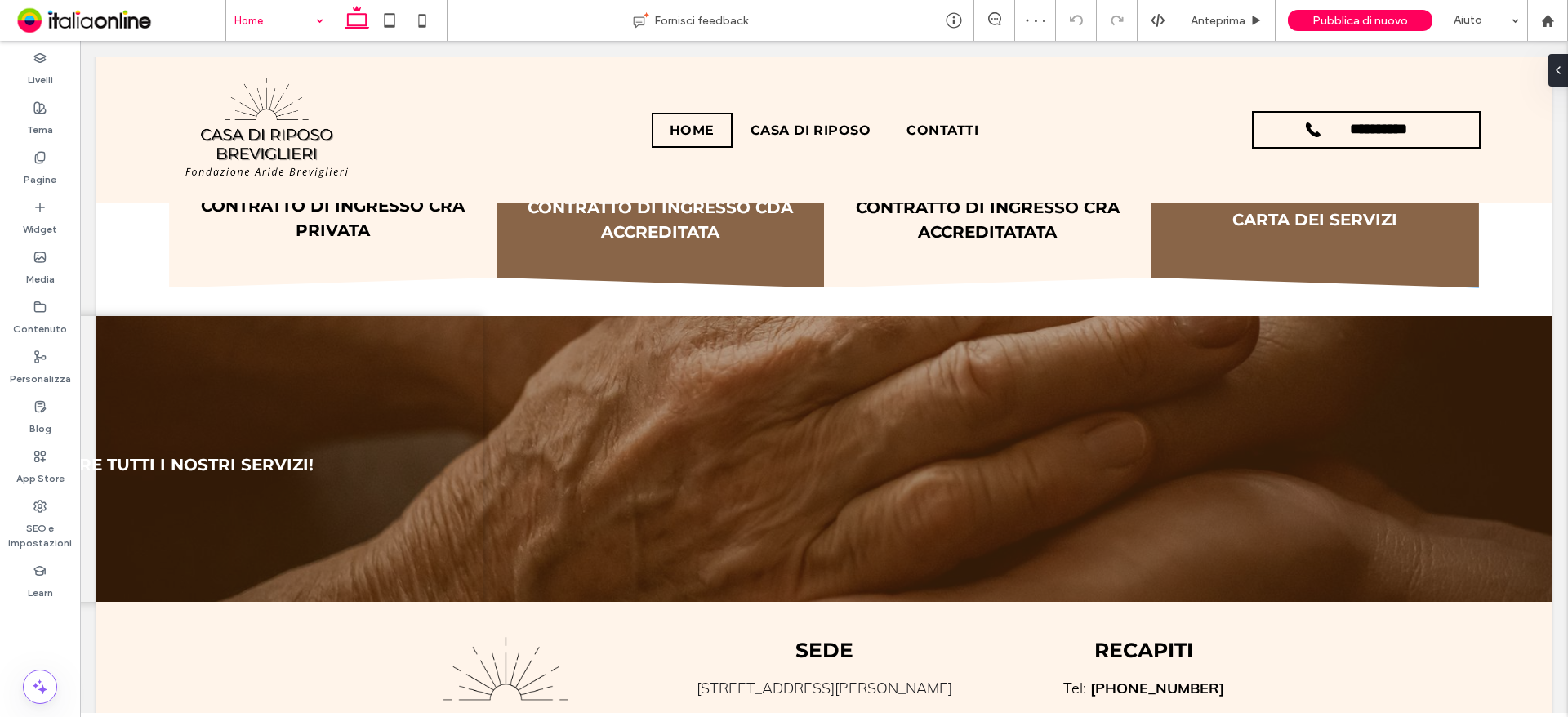
scroll to position [2758, 0]
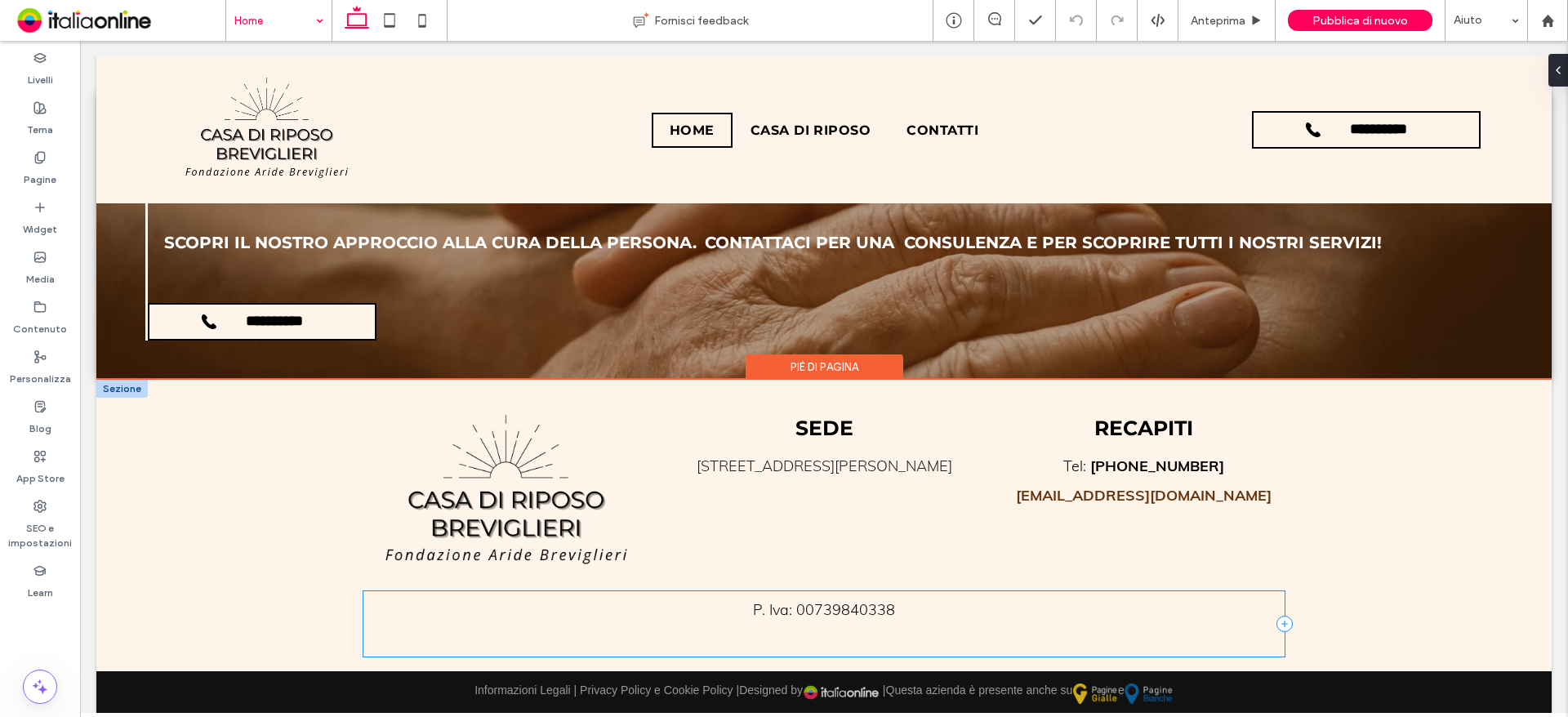
click at [1011, 632] on div "P. Iva: 00739840338" at bounding box center [825, 624] width 922 height 66
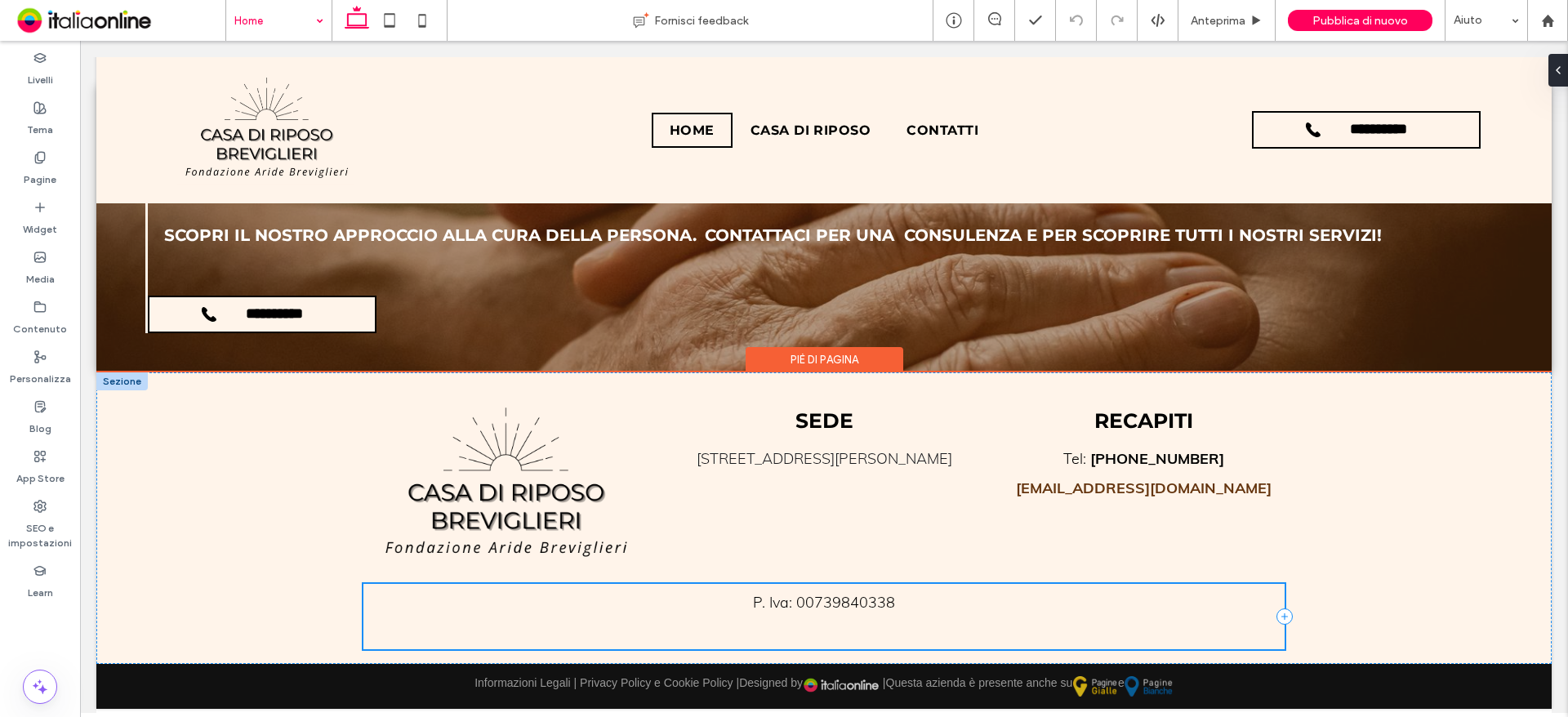
scroll to position [2742, 0]
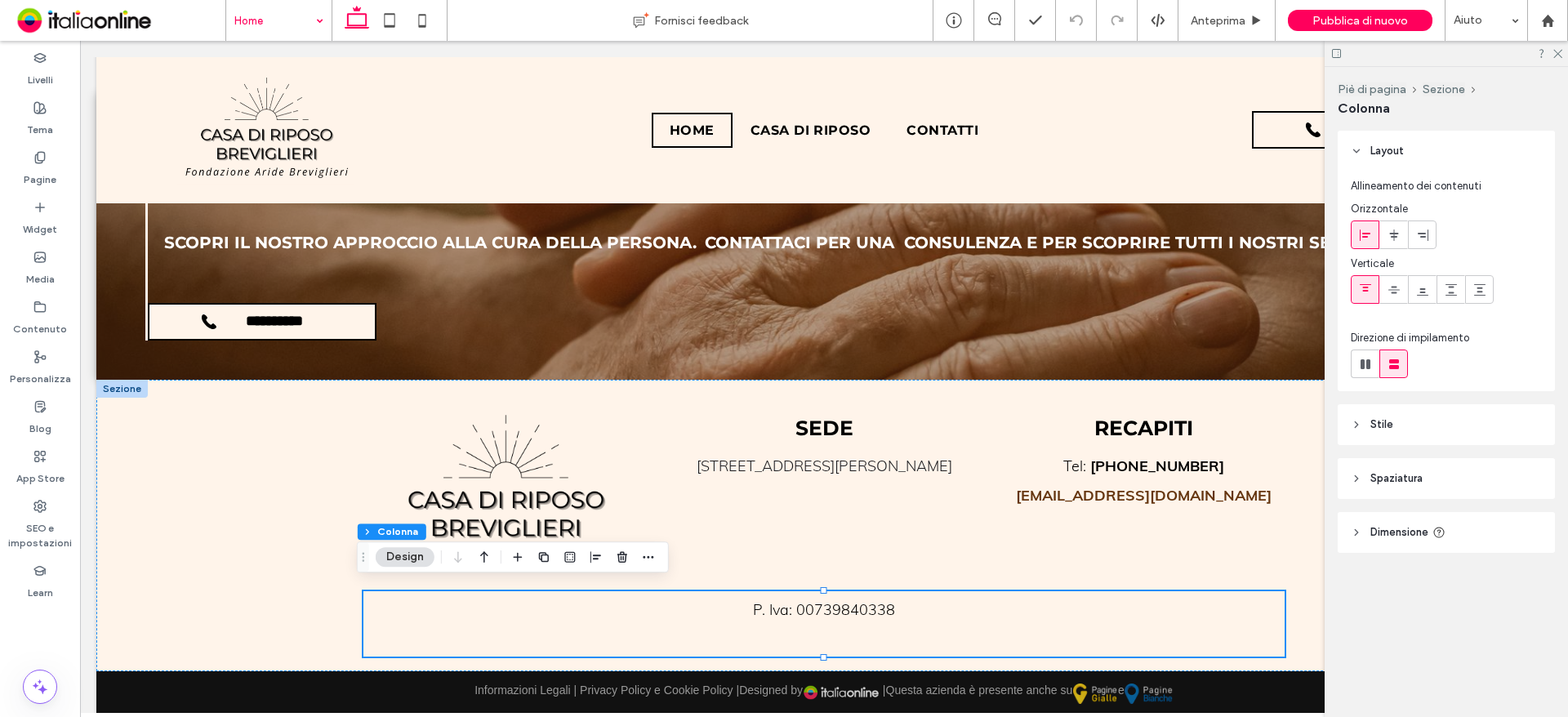
click at [1424, 531] on span "Dimensione" at bounding box center [1399, 532] width 58 height 16
type input "**"
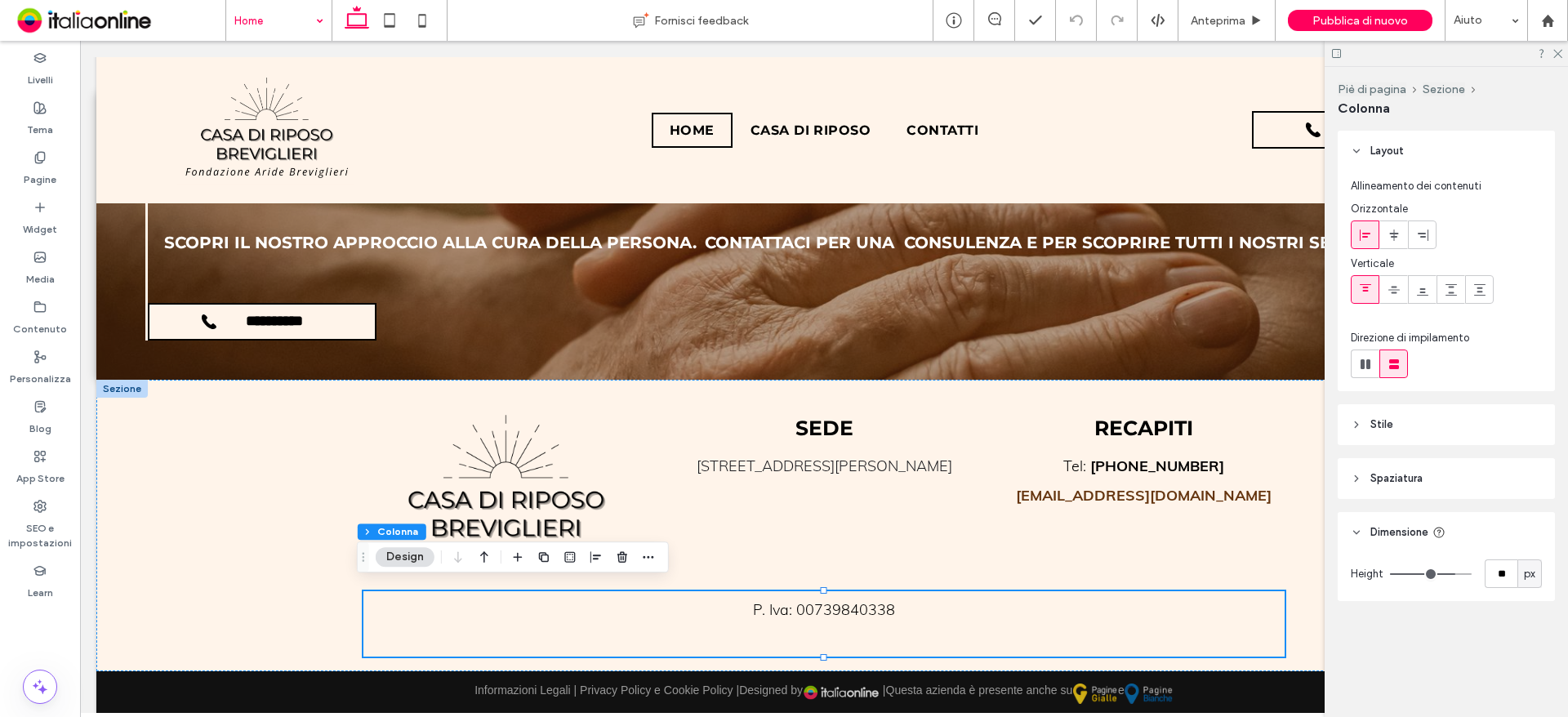
type input "**"
type input "*"
drag, startPoint x: 1454, startPoint y: 577, endPoint x: 1383, endPoint y: 571, distance: 71.3
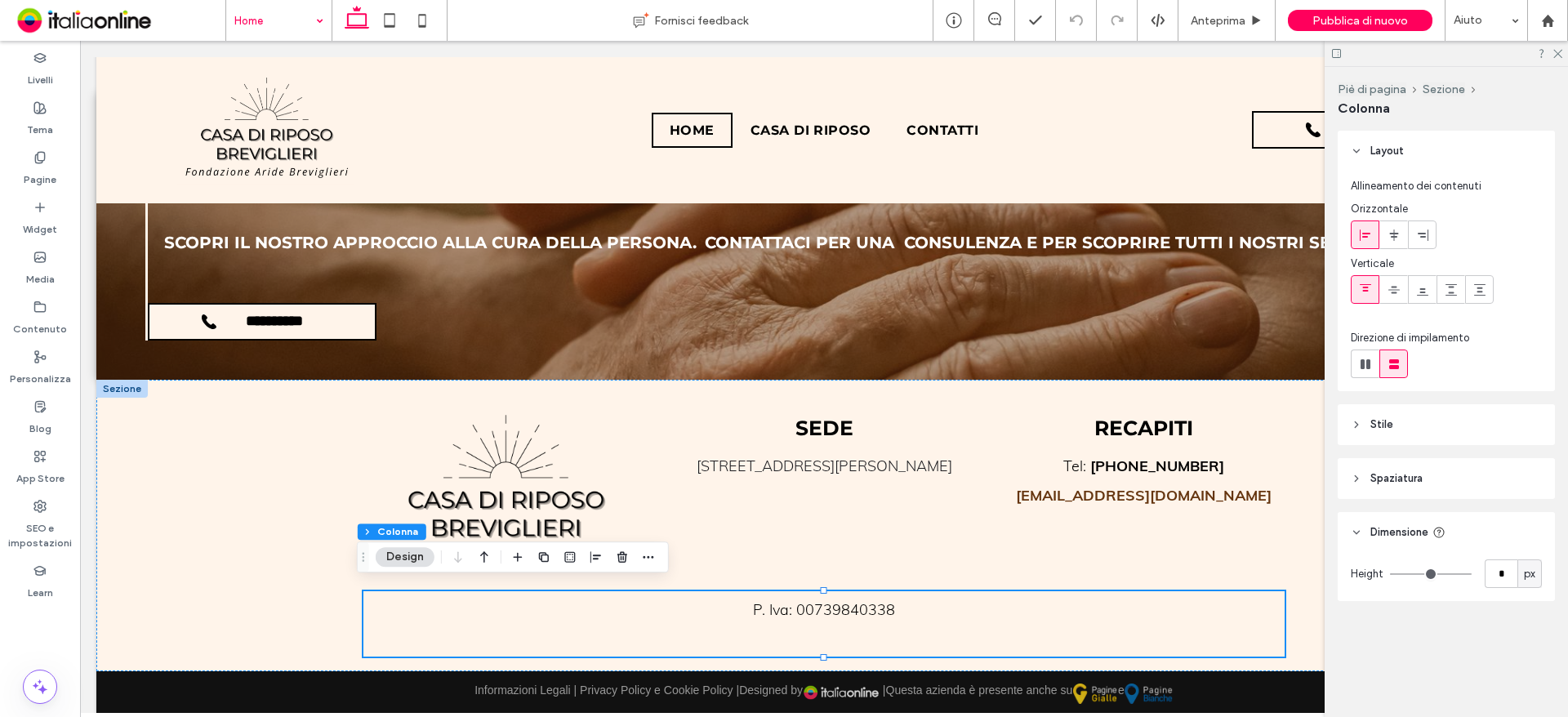
type input "*"
click at [1390, 574] on input "range" at bounding box center [1431, 574] width 82 height 2
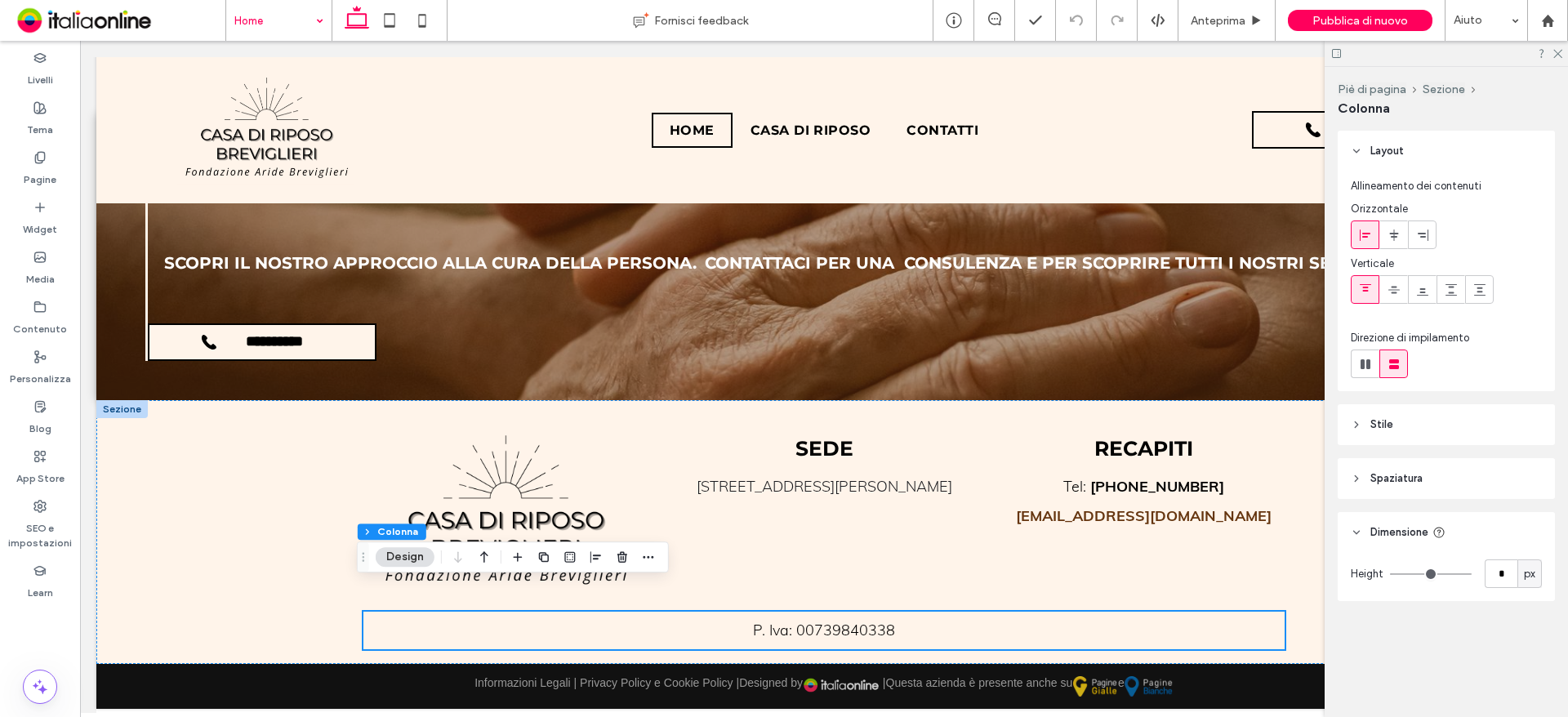
scroll to position [2725, 0]
click at [1557, 52] on icon at bounding box center [1557, 52] width 10 height 10
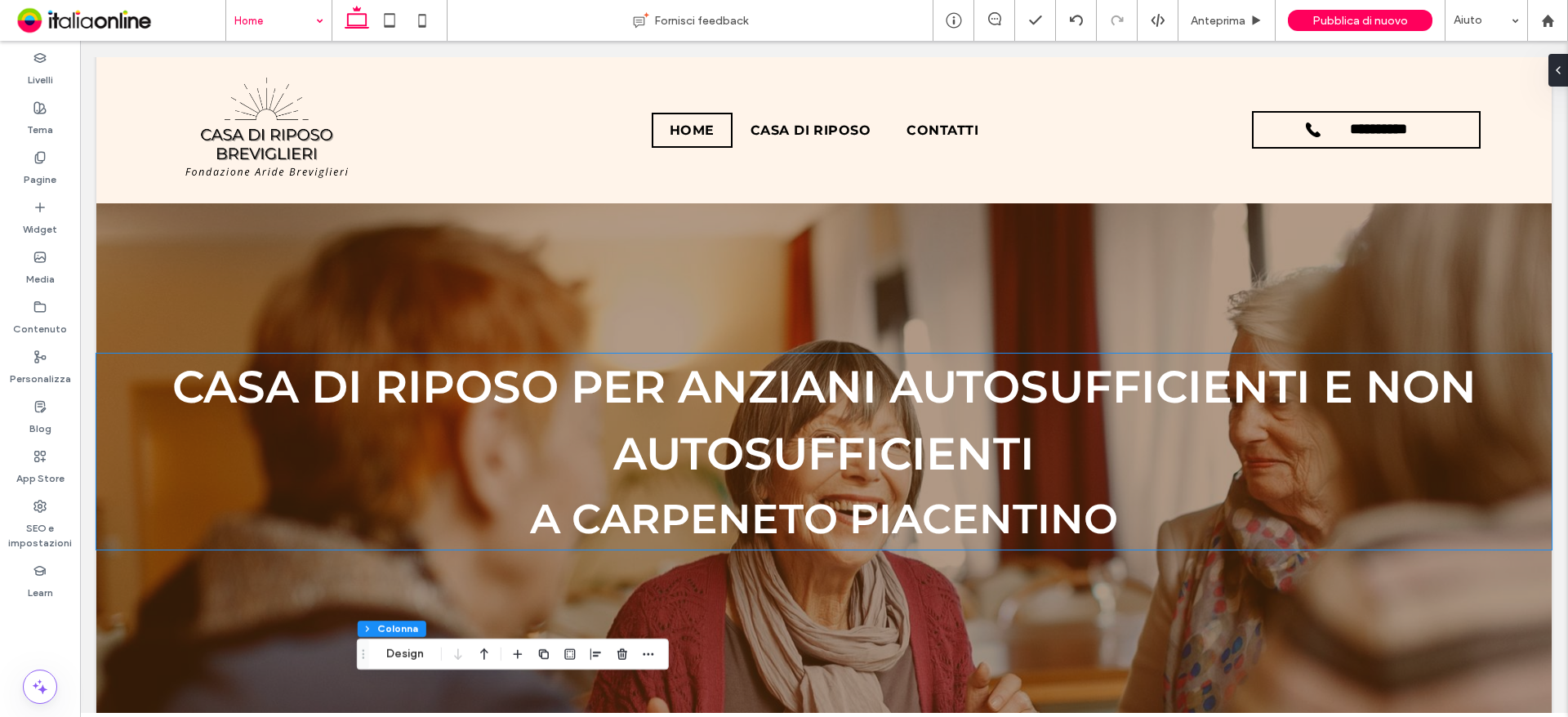
scroll to position [163, 0]
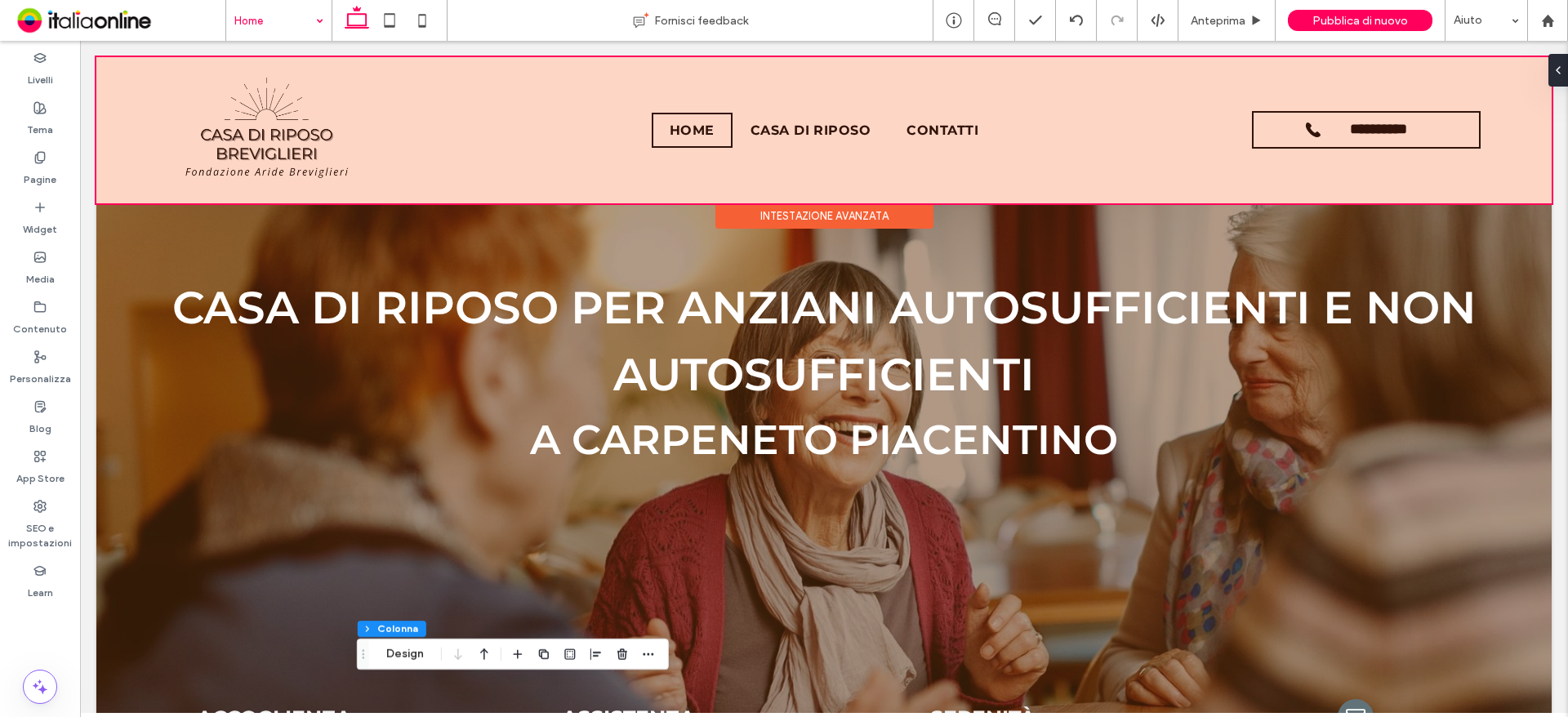
click at [287, 143] on div at bounding box center [824, 130] width 1455 height 146
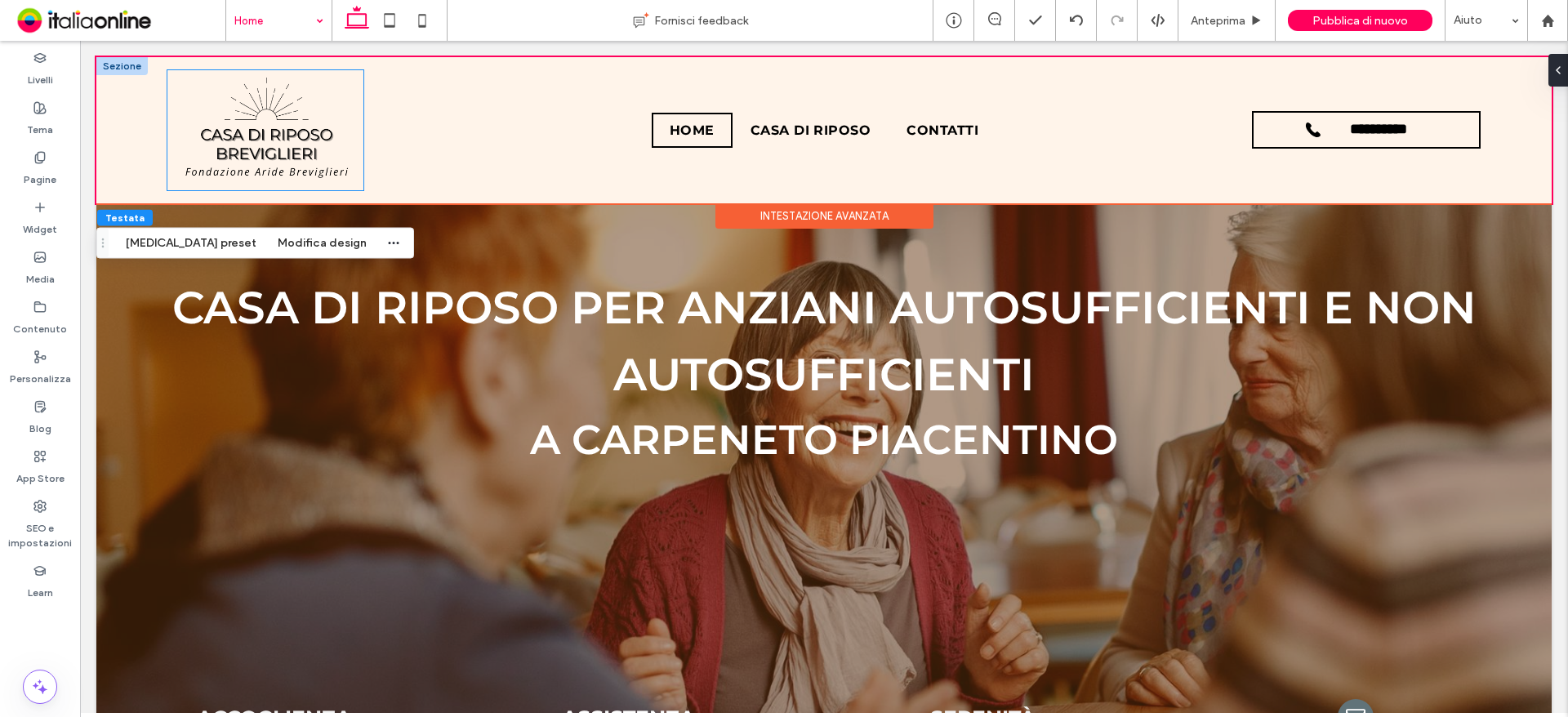
click at [286, 148] on img at bounding box center [265, 130] width 177 height 108
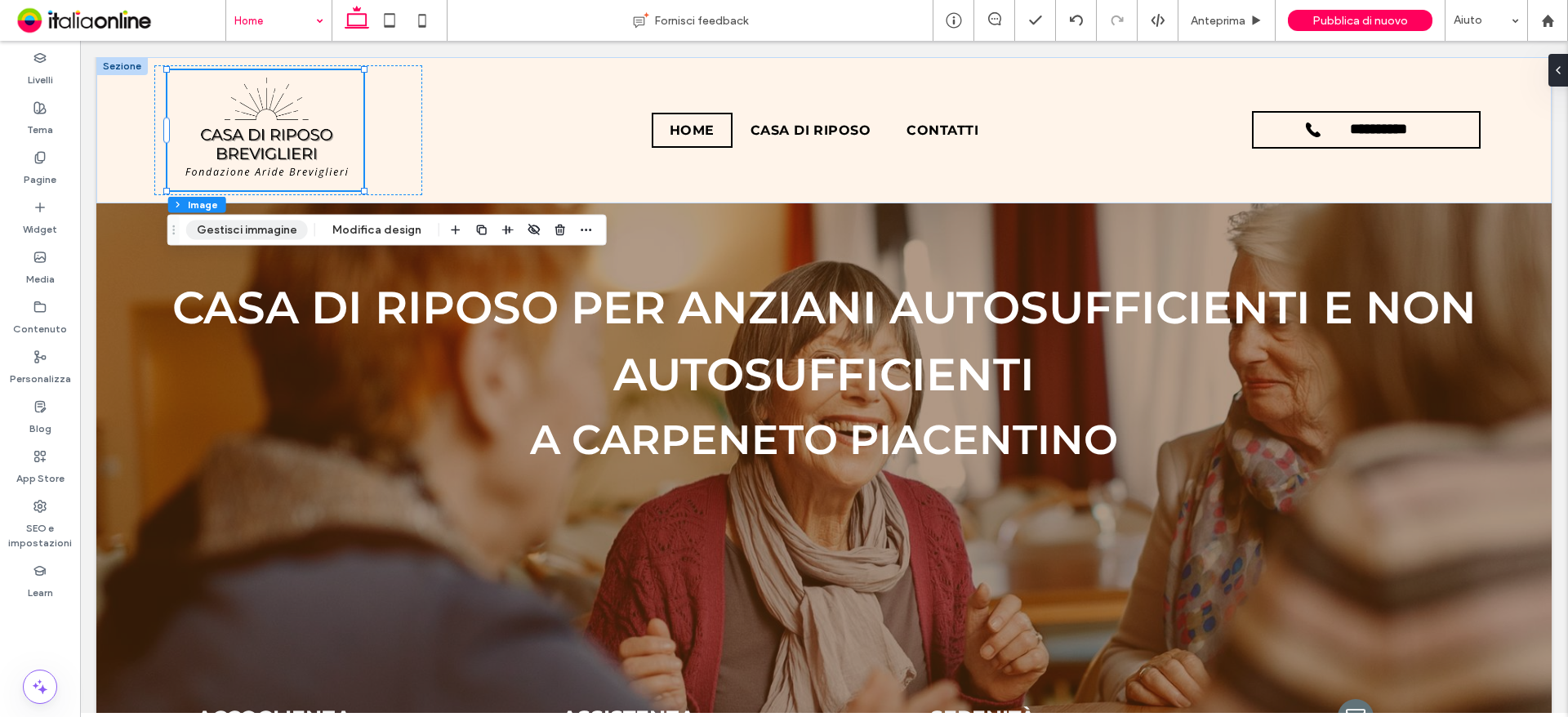
click at [236, 224] on button "Gestisci immagine" at bounding box center [247, 230] width 122 height 20
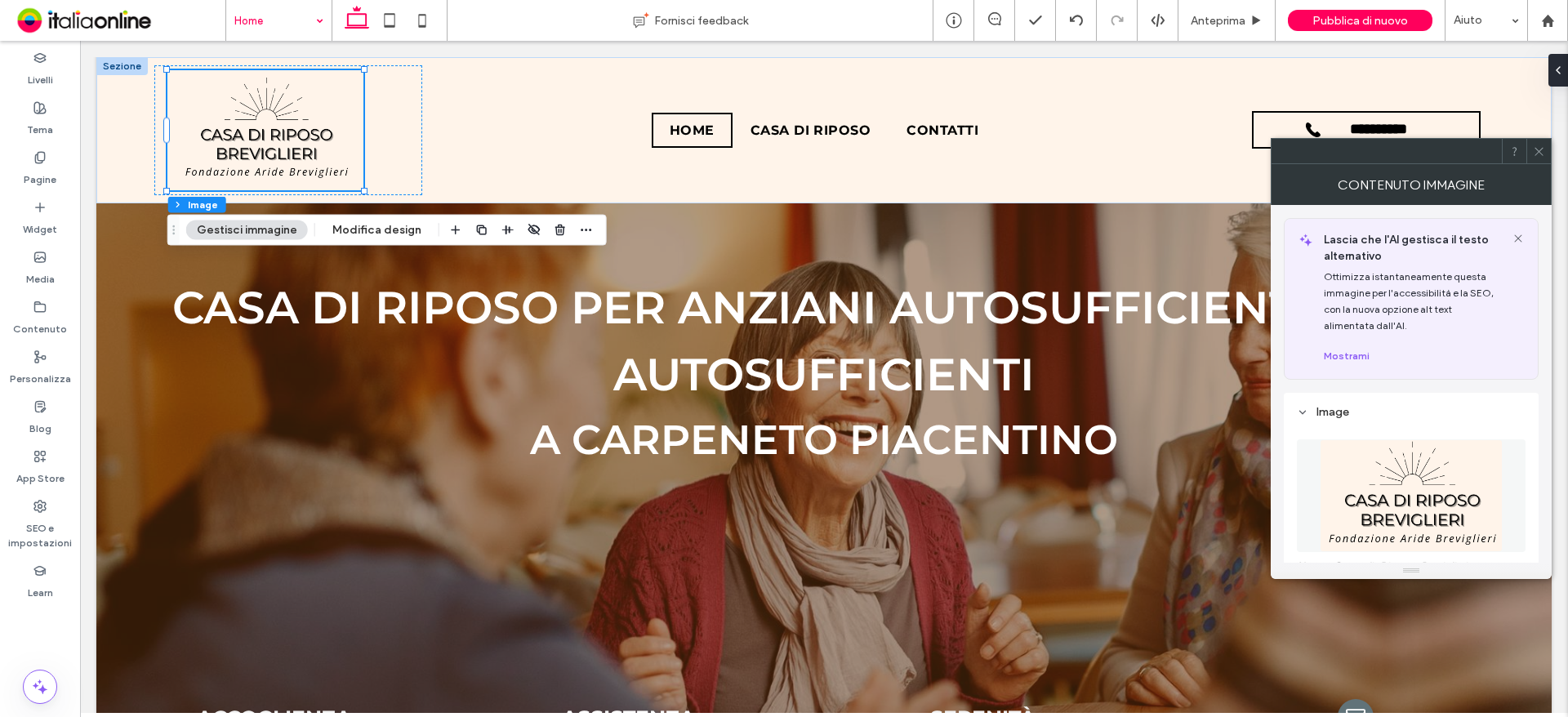
click at [1391, 481] on img at bounding box center [1411, 496] width 184 height 113
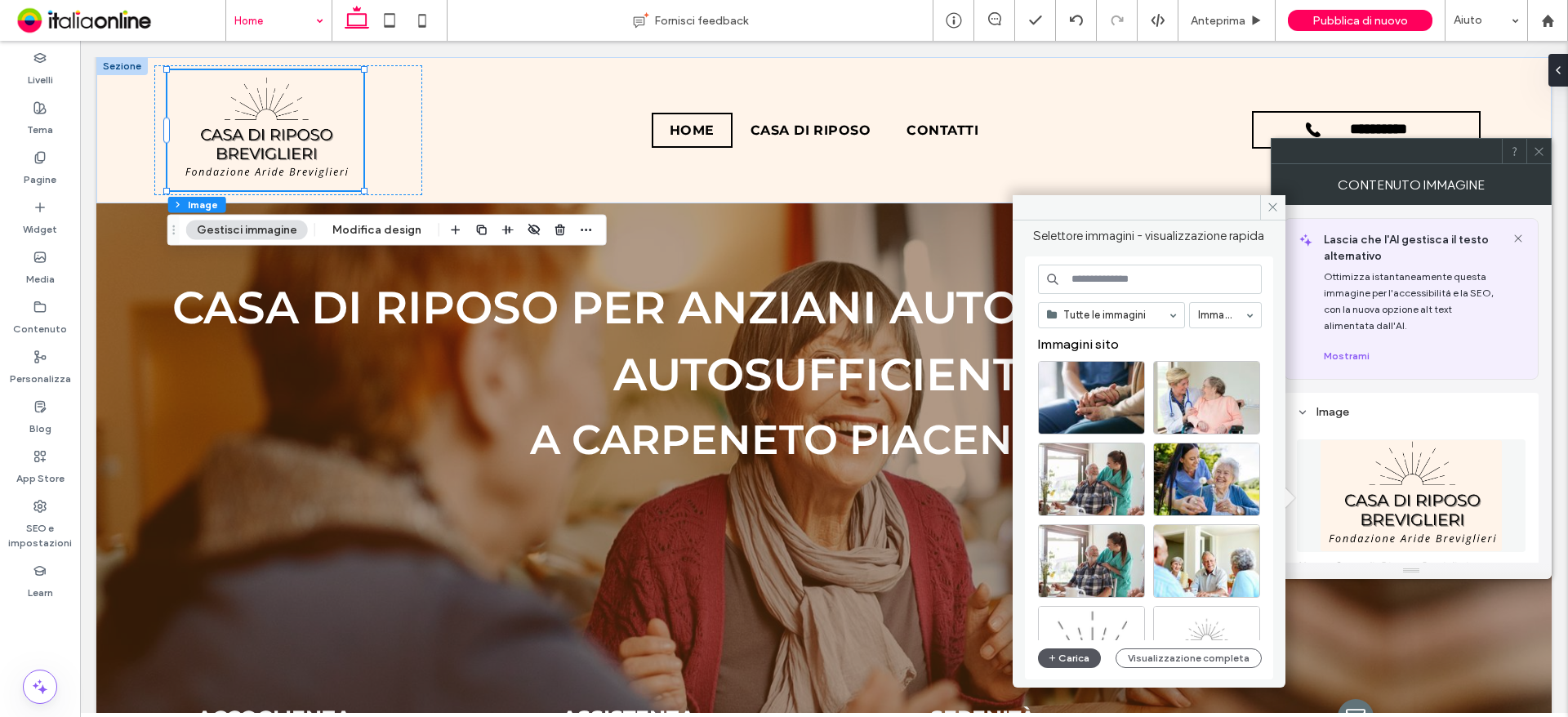
click at [1074, 654] on button "Carica" at bounding box center [1070, 658] width 64 height 20
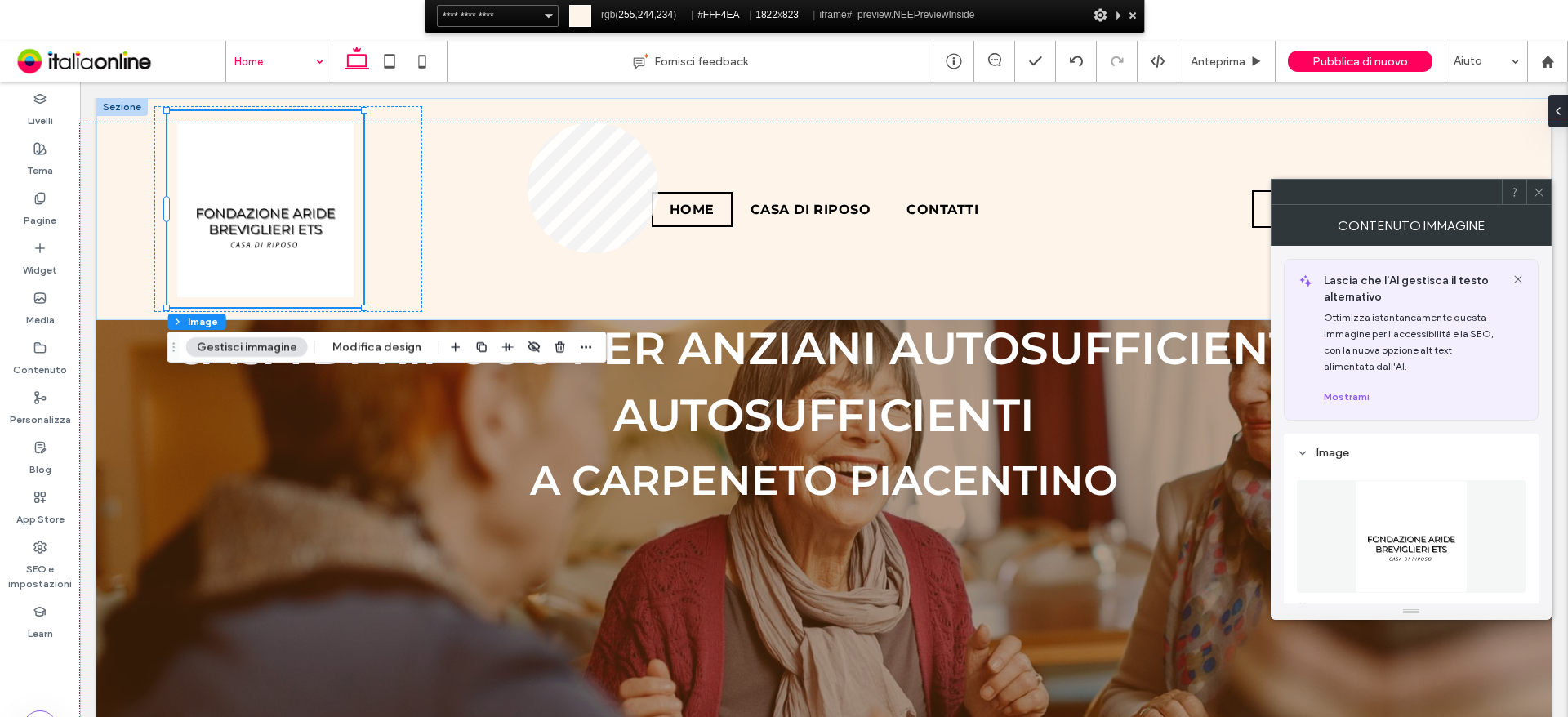
click at [528, 122] on div at bounding box center [824, 458] width 1488 height 672
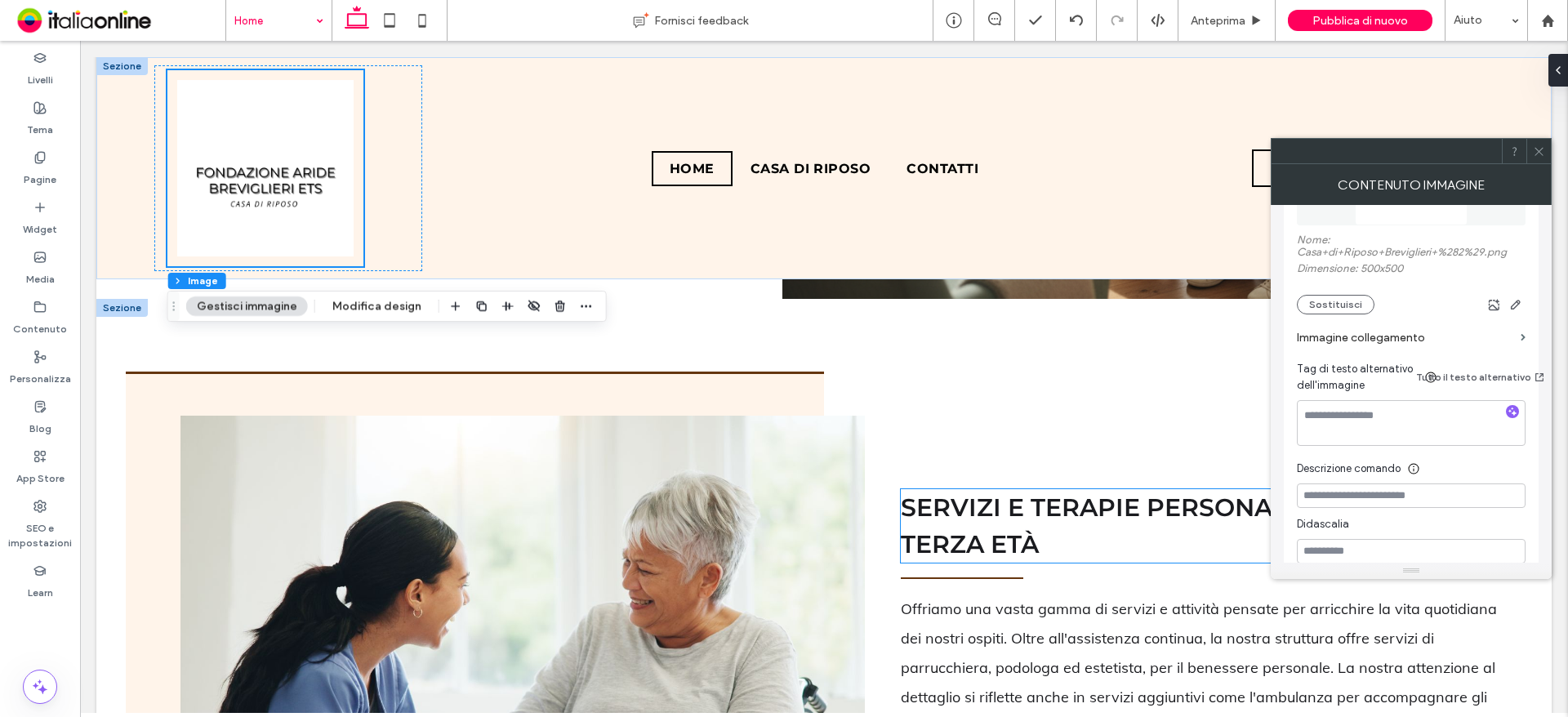
scroll to position [1470, 0]
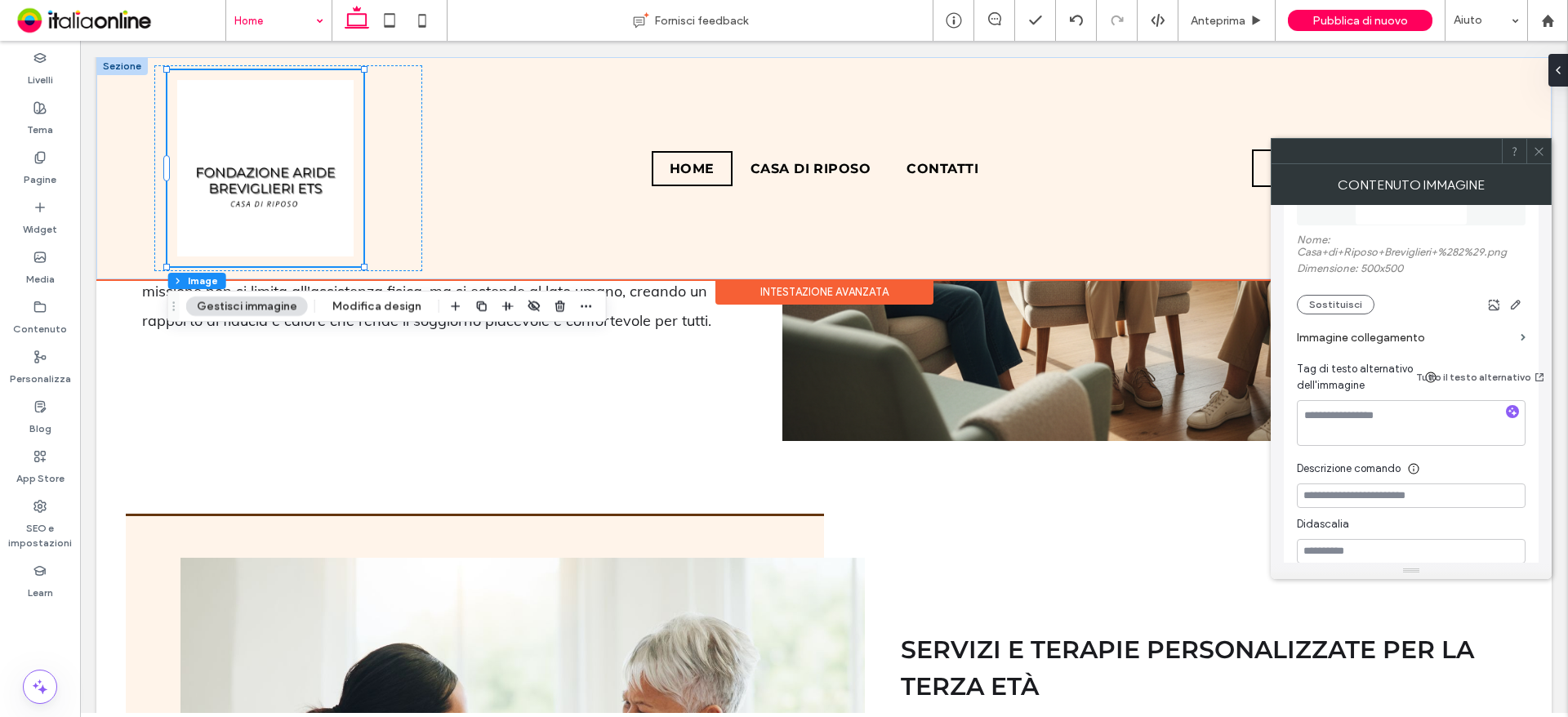
click at [288, 173] on img at bounding box center [265, 168] width 177 height 177
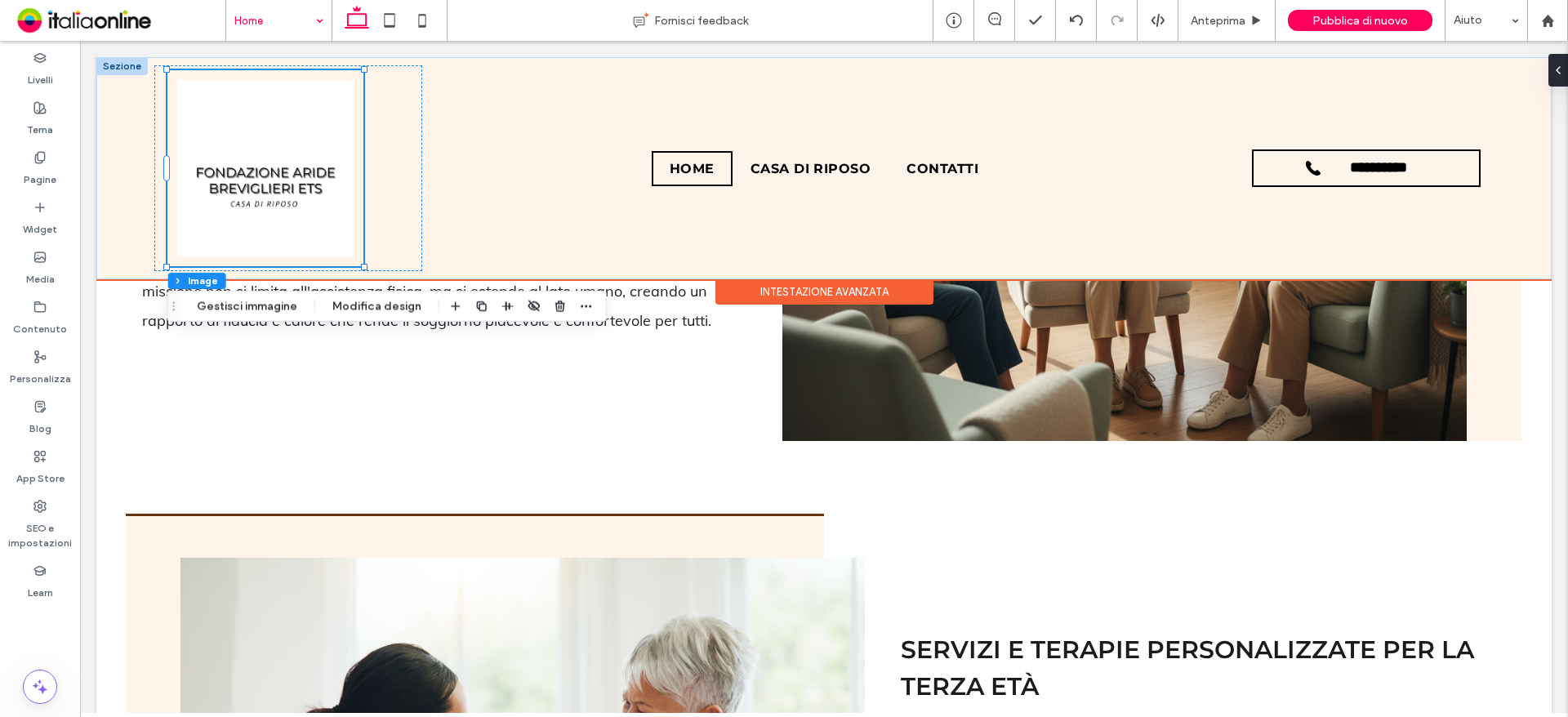
click at [206, 175] on img at bounding box center [265, 168] width 177 height 177
drag, startPoint x: 241, startPoint y: 306, endPoint x: 315, endPoint y: 312, distance: 74.2
click at [241, 306] on button "Gestisci immagine" at bounding box center [247, 306] width 122 height 20
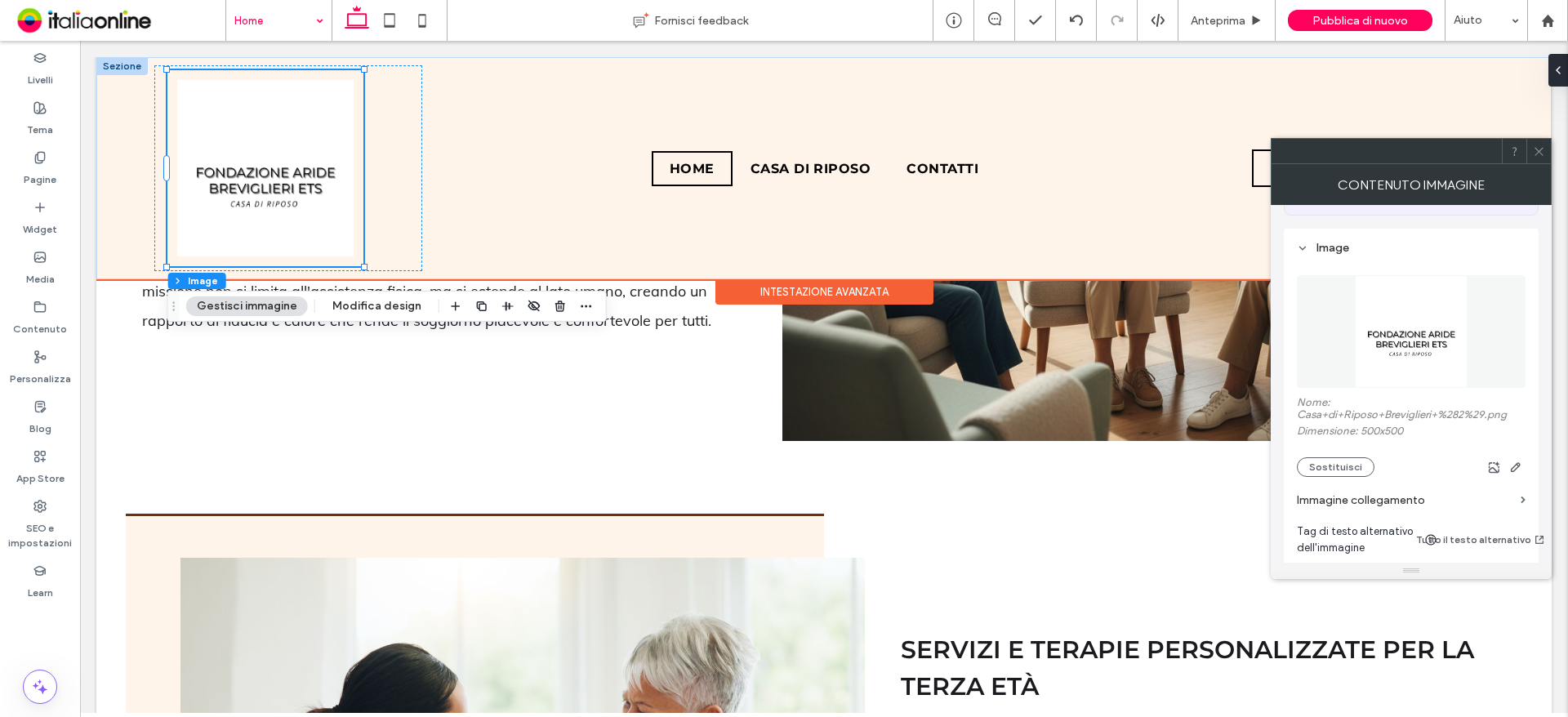
scroll to position [327, 0]
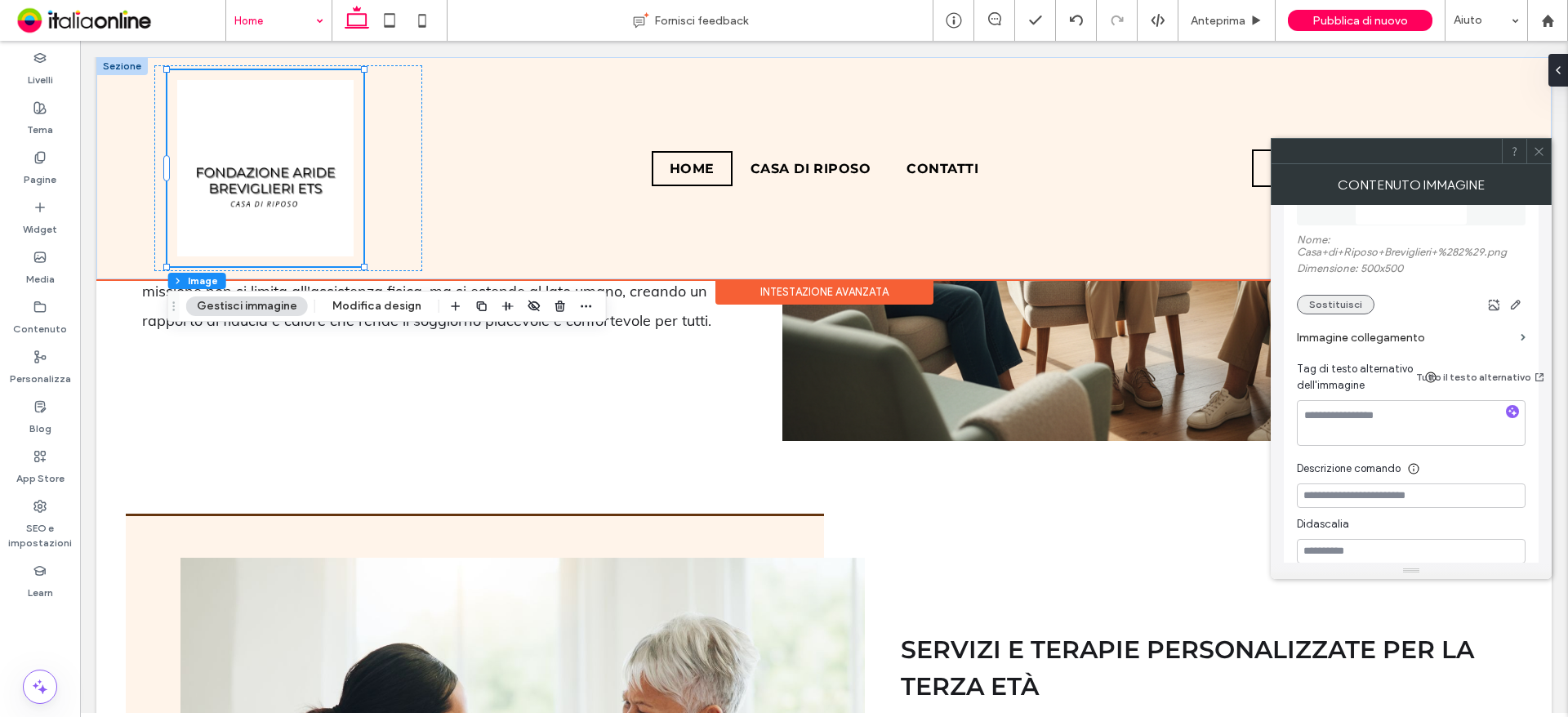
click at [1330, 308] on button "Sostituisci" at bounding box center [1335, 304] width 78 height 20
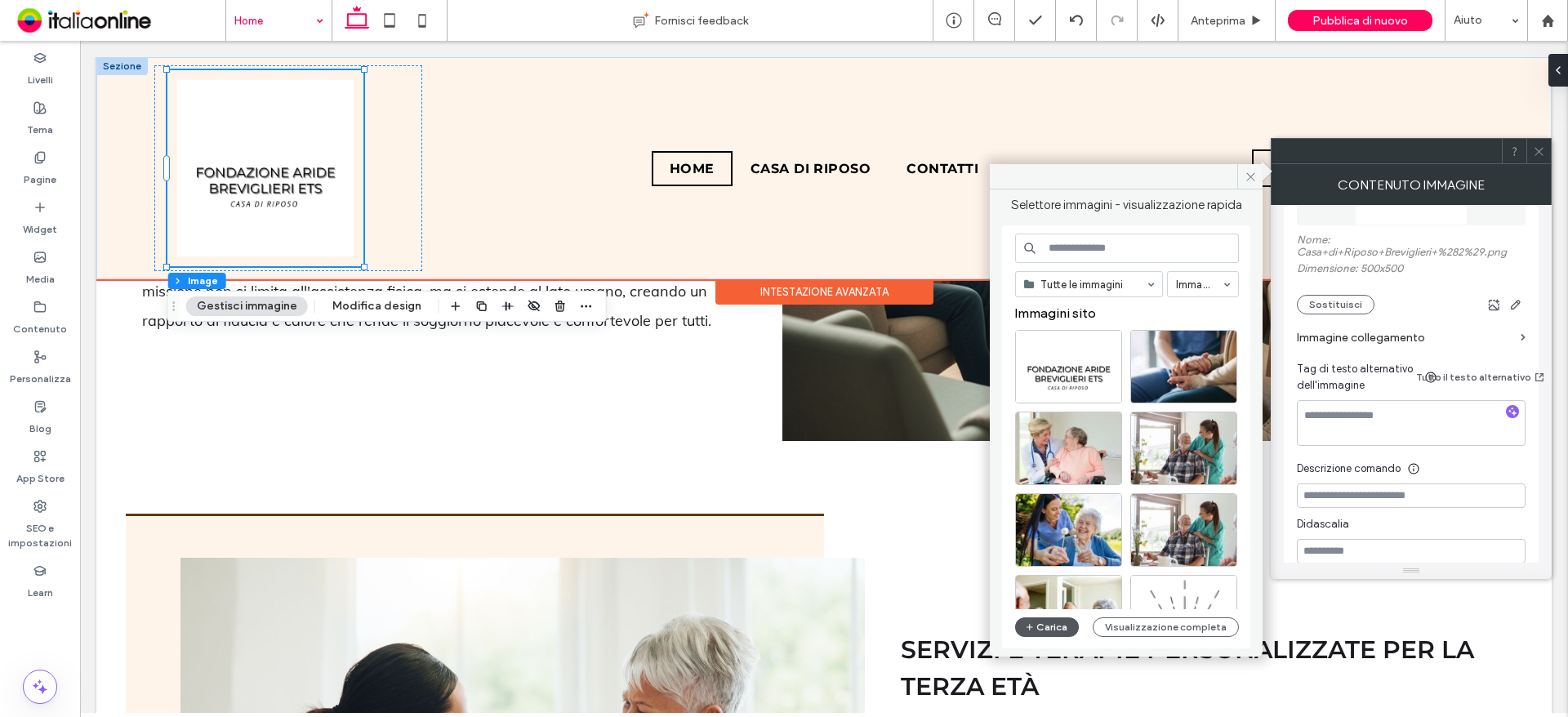
click at [1064, 623] on button "Carica" at bounding box center [1046, 627] width 64 height 20
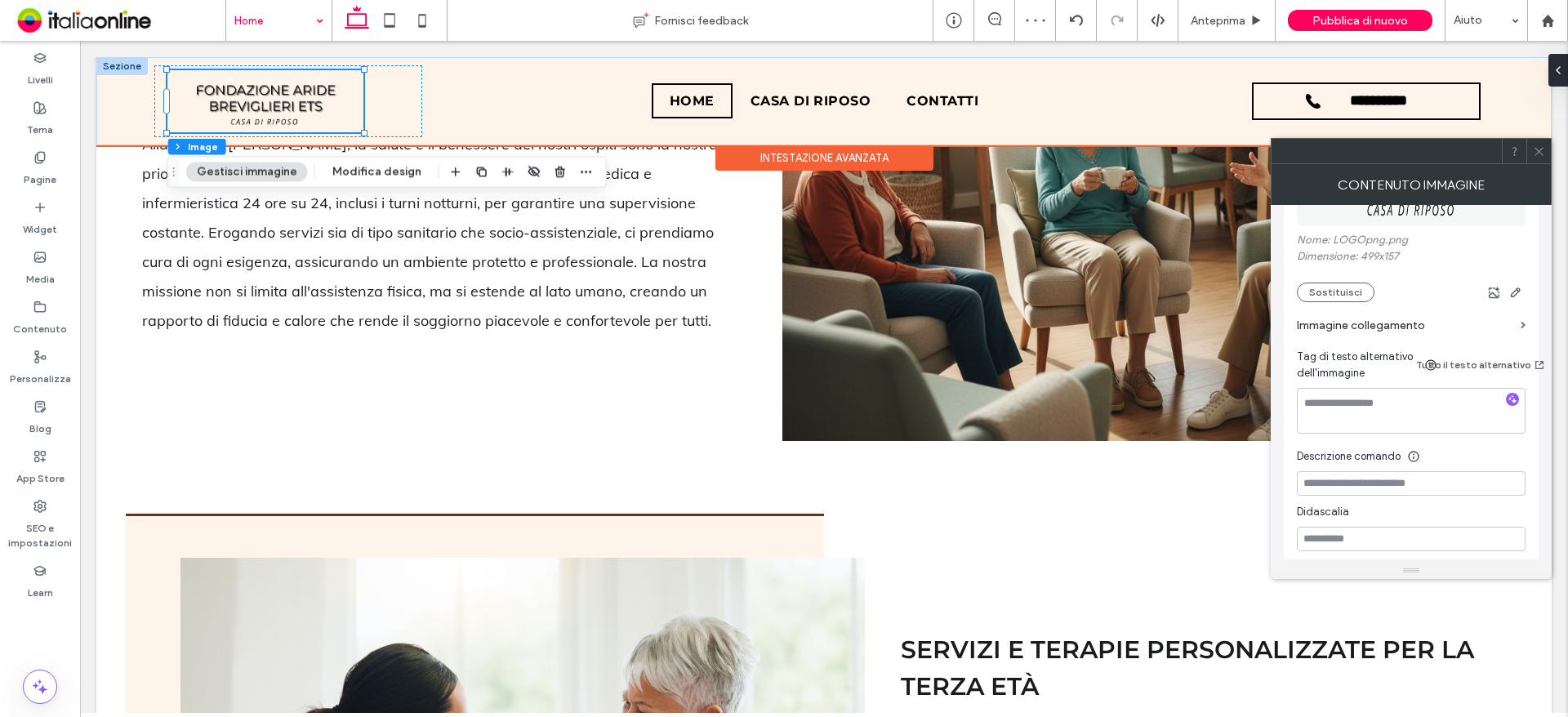
click at [1541, 160] on span at bounding box center [1539, 151] width 12 height 25
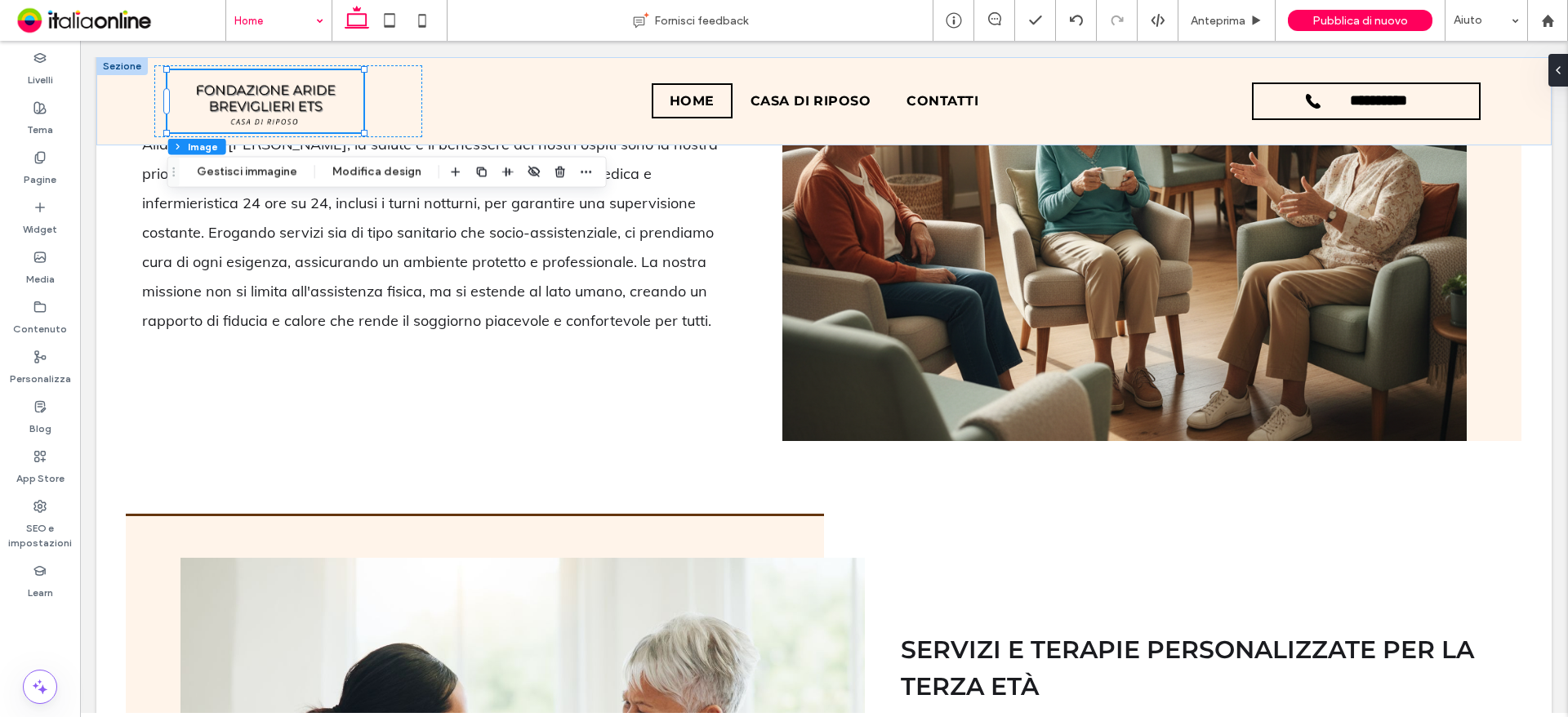
drag, startPoint x: 112, startPoint y: 67, endPoint x: 116, endPoint y: 79, distance: 12.6
click at [112, 67] on div at bounding box center [122, 66] width 51 height 18
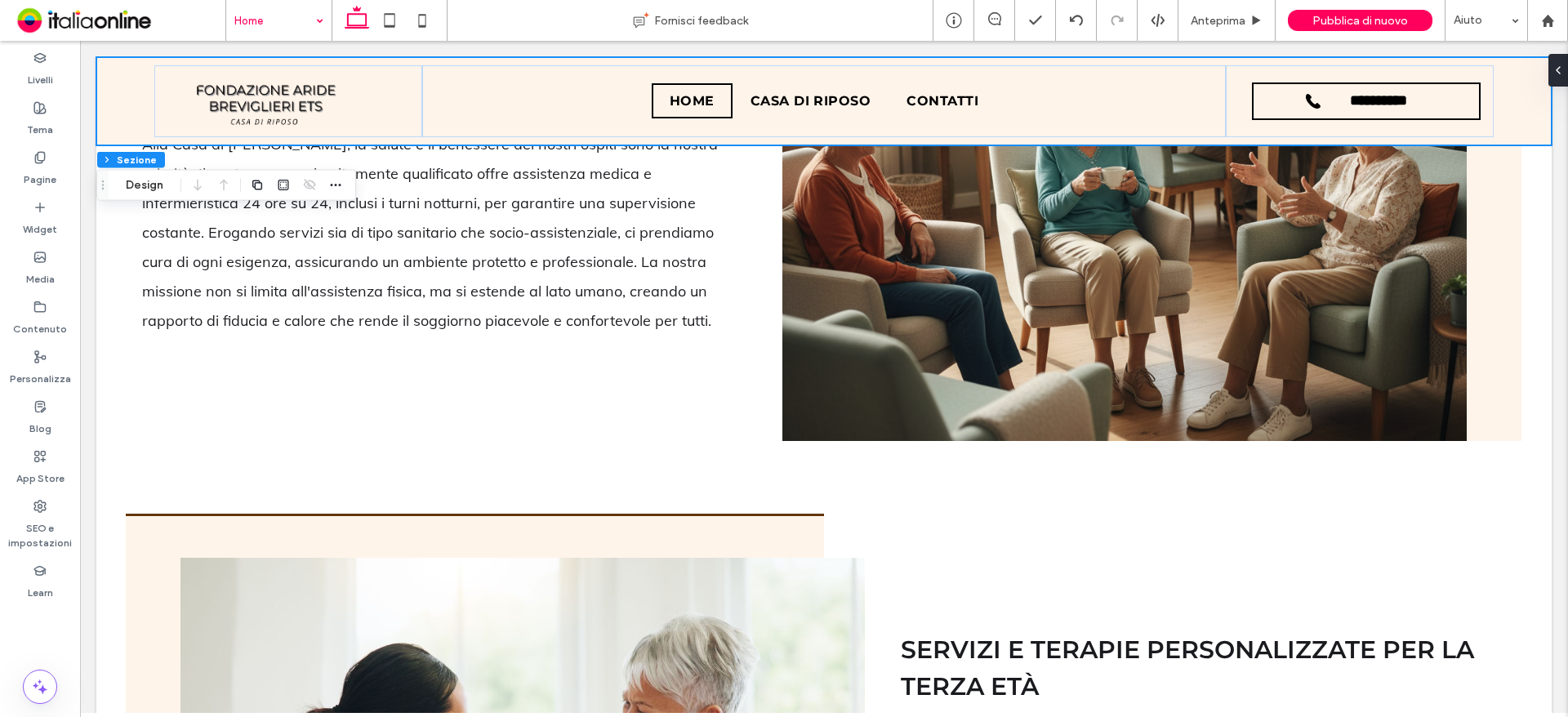
click at [142, 174] on div "Testata Sezione Design" at bounding box center [226, 185] width 259 height 31
click at [142, 184] on button "Design" at bounding box center [144, 185] width 59 height 20
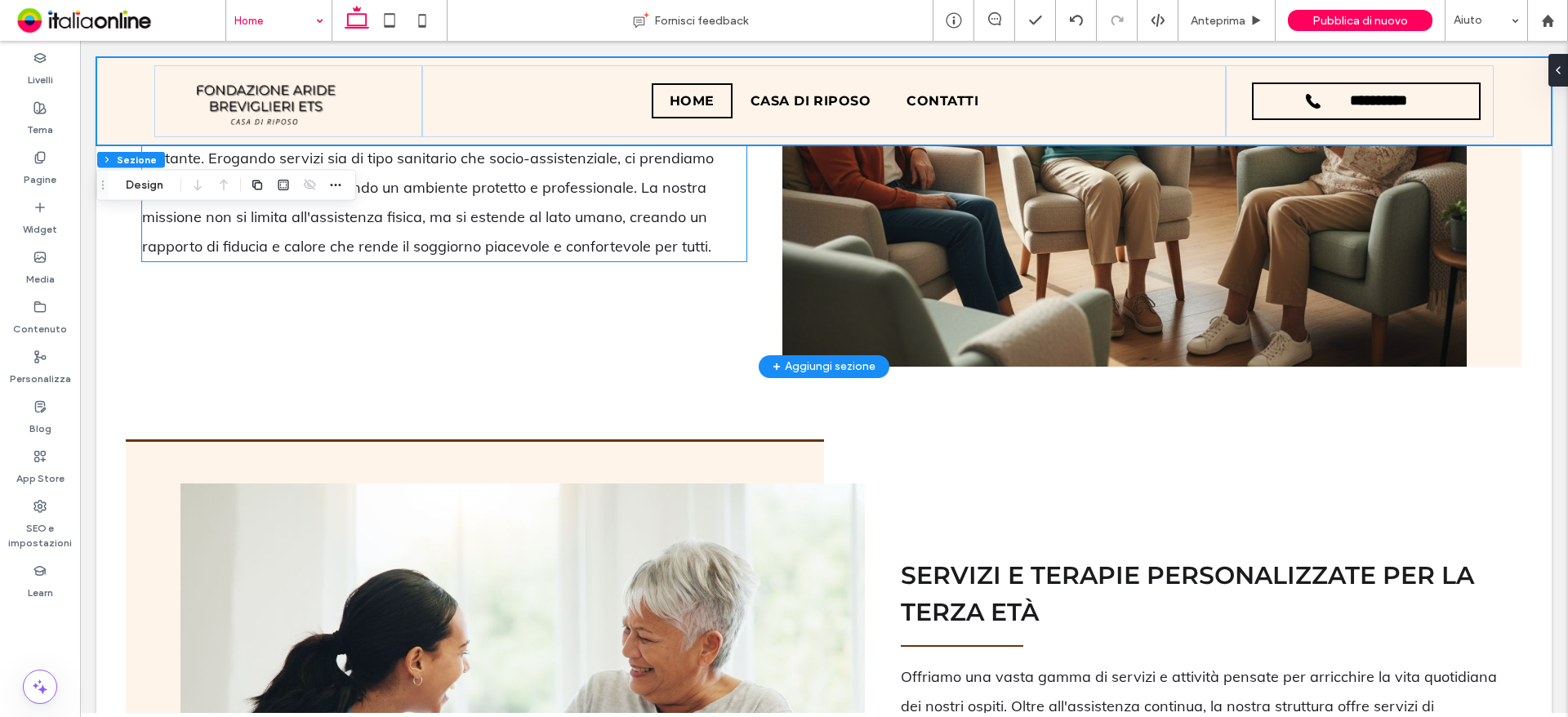
scroll to position [1396, 0]
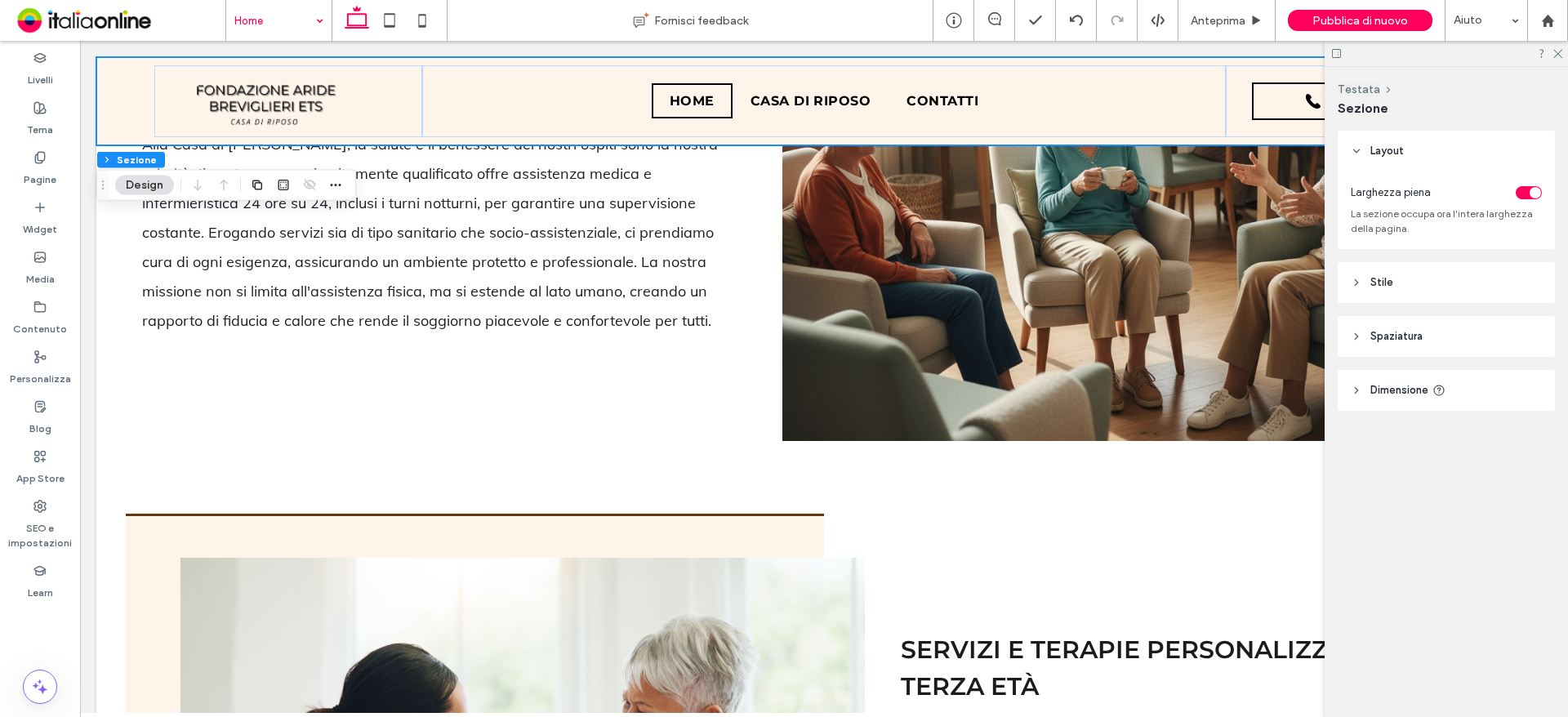
click at [1417, 286] on header "Stile" at bounding box center [1446, 283] width 217 height 41
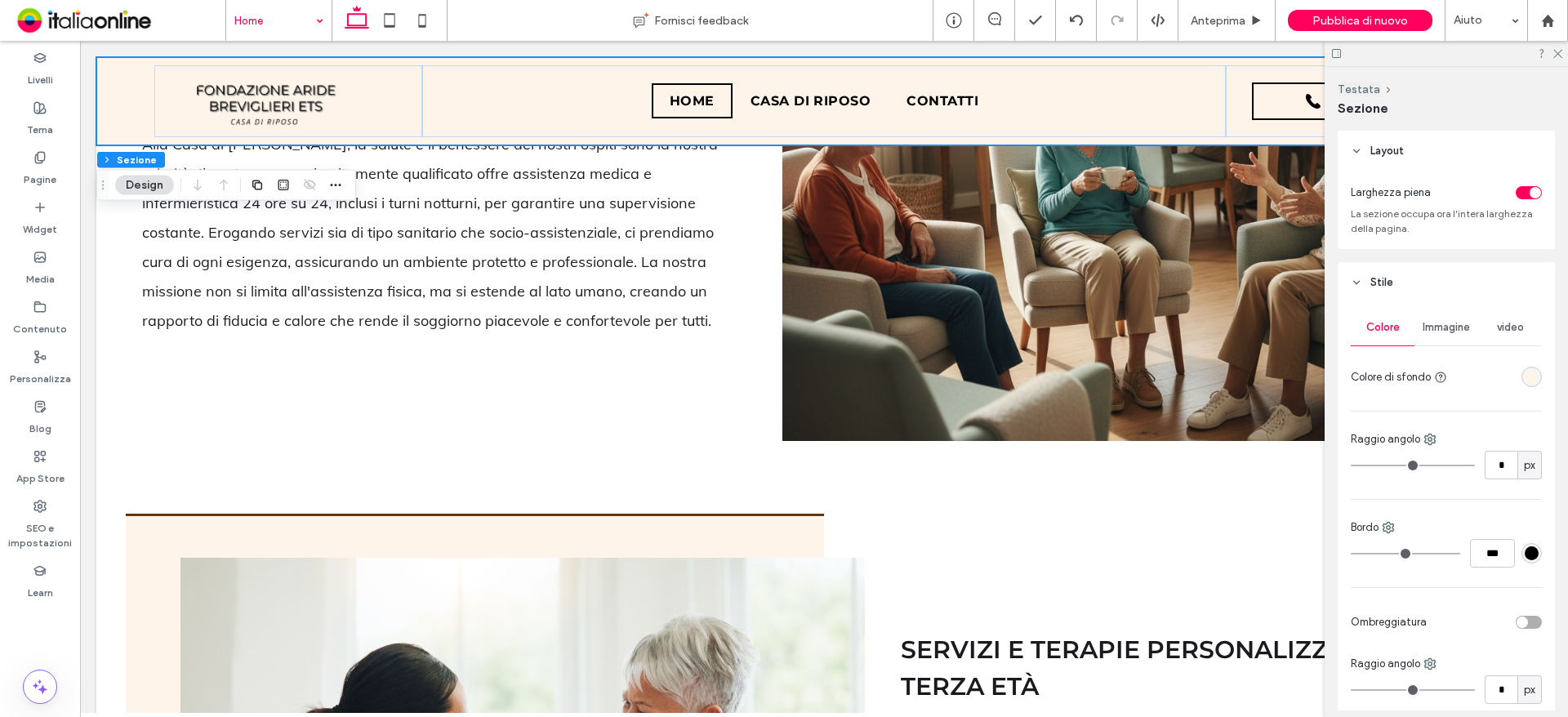
click at [1526, 376] on div "rgba(255, 244, 234, 1)" at bounding box center [1531, 376] width 14 height 14
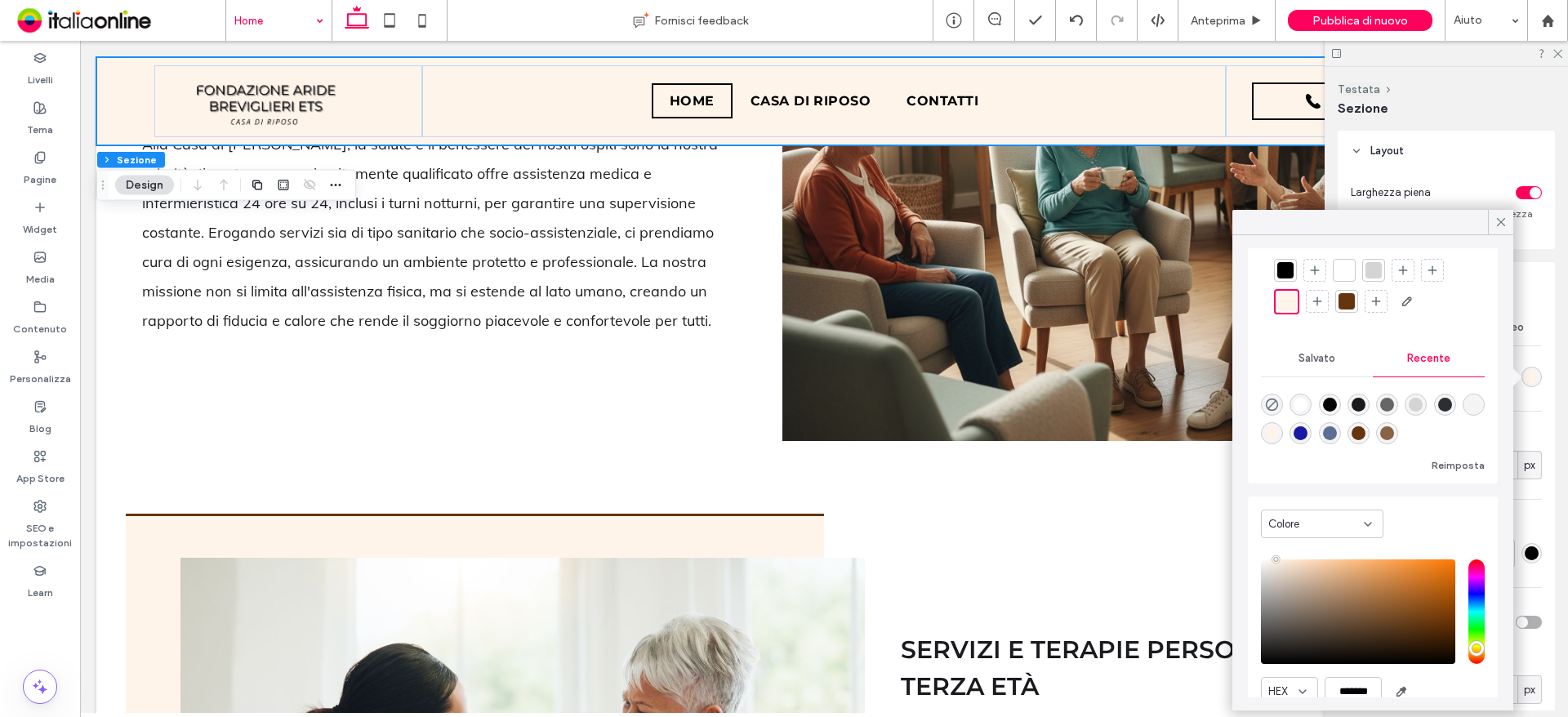
scroll to position [125, 0]
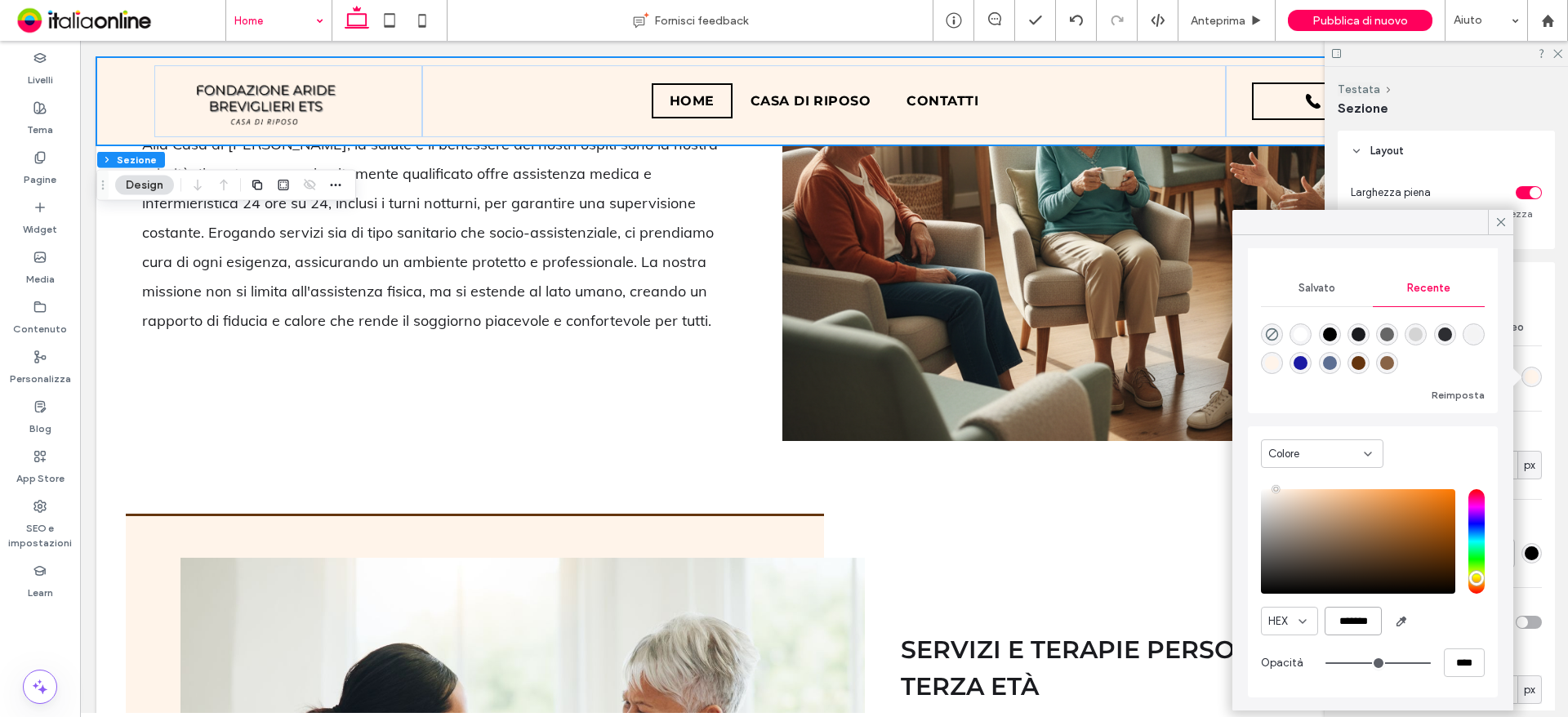
drag, startPoint x: 1337, startPoint y: 621, endPoint x: 1376, endPoint y: 621, distance: 39.0
click at [1376, 621] on input "*******" at bounding box center [1353, 621] width 57 height 28
paste input "color picker textbox"
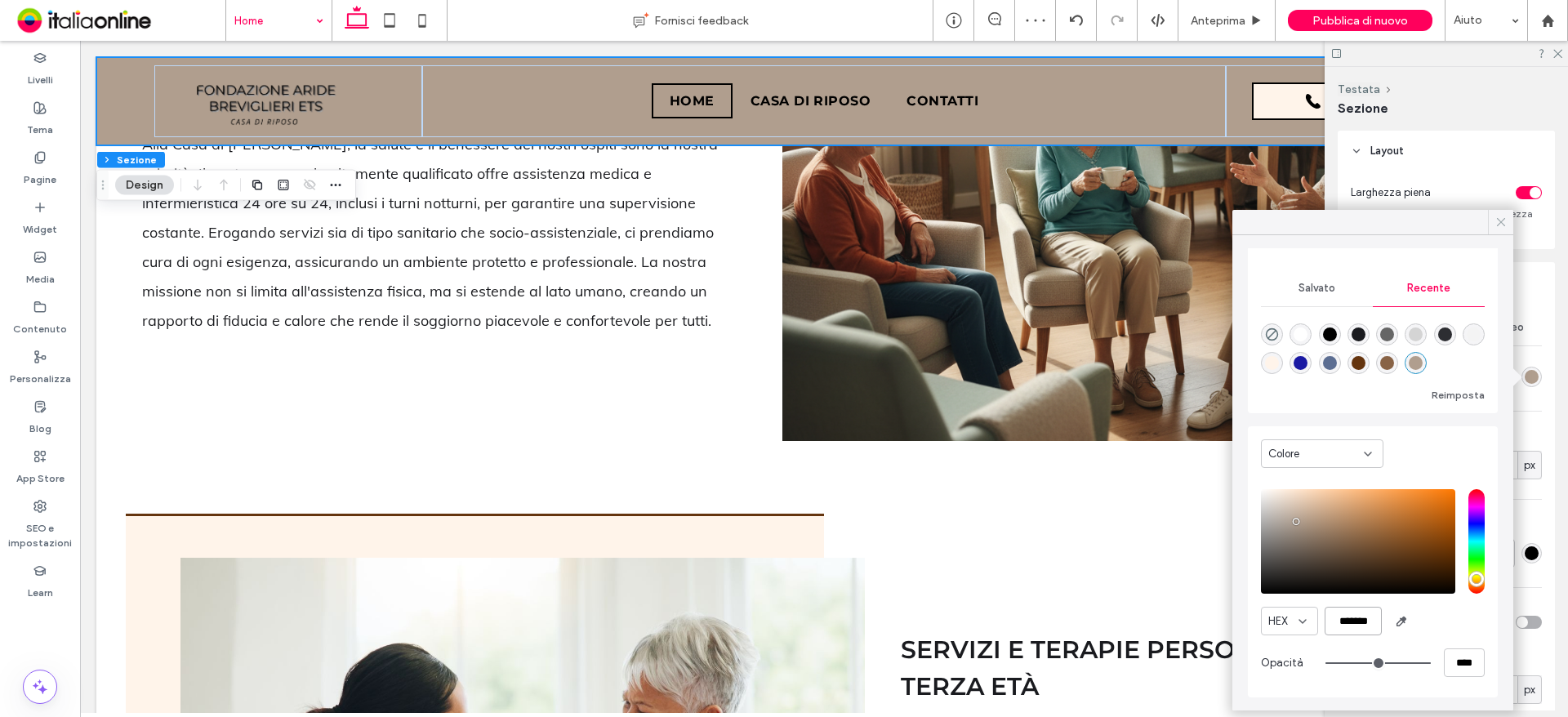
type input "*******"
click at [1508, 227] on div at bounding box center [1501, 222] width 26 height 25
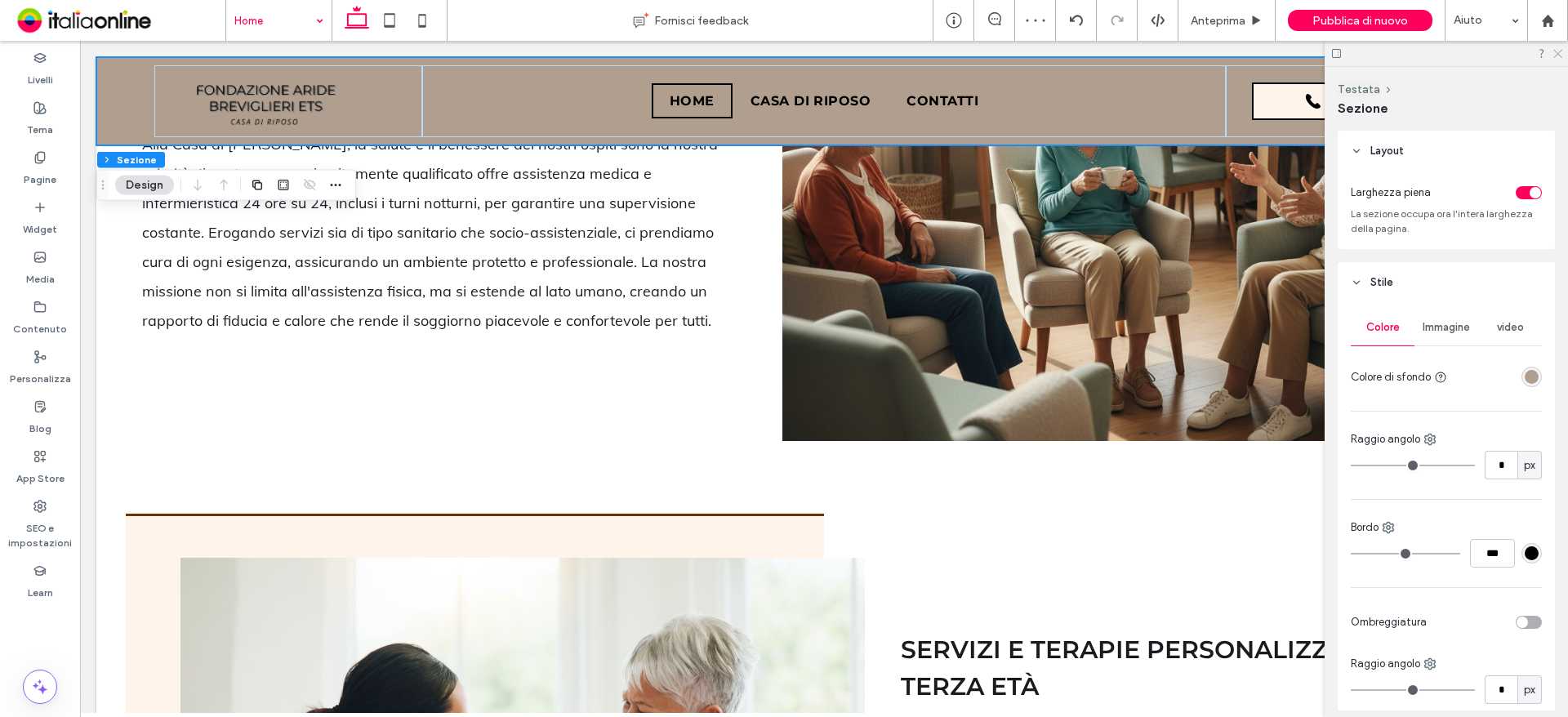
click at [1561, 51] on icon at bounding box center [1557, 52] width 10 height 10
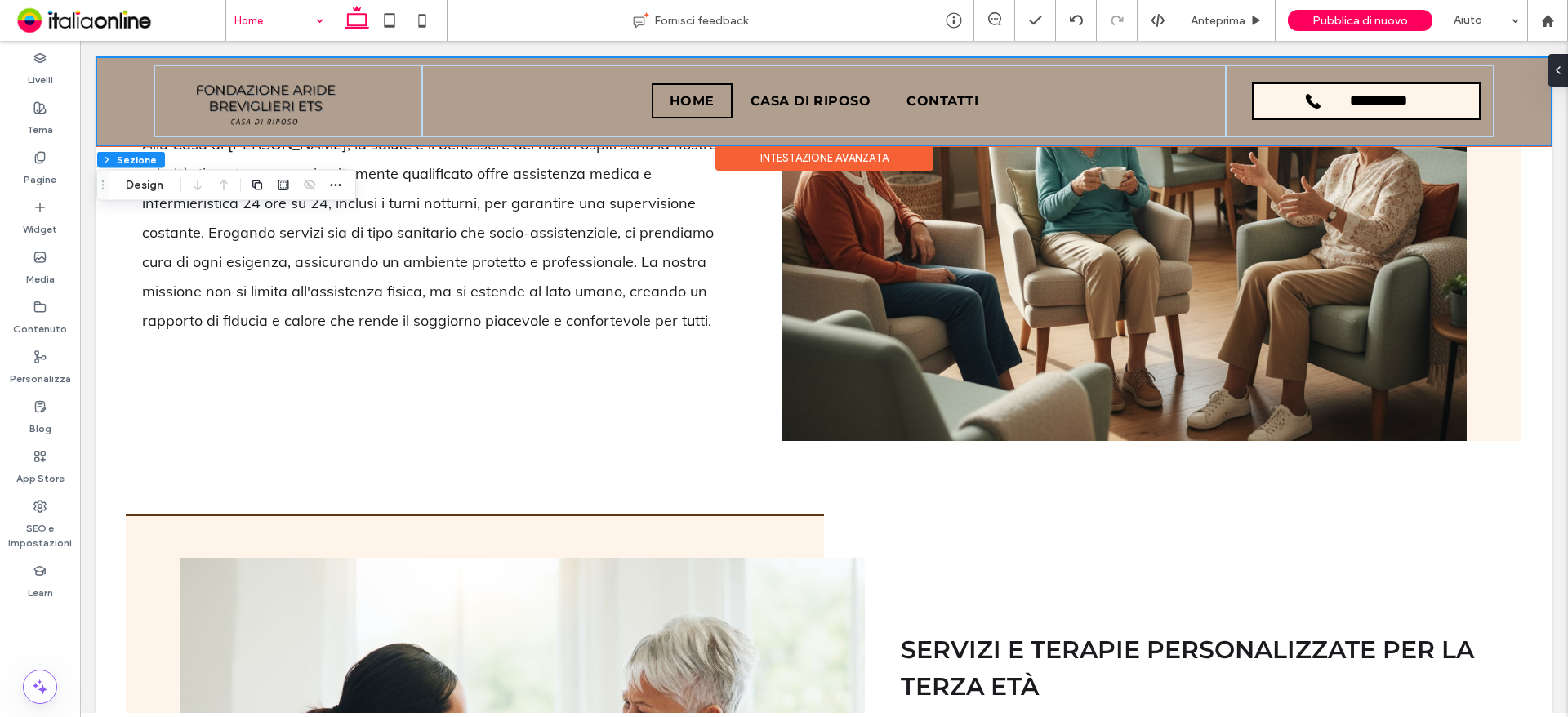
click at [113, 74] on div "**********" at bounding box center [824, 101] width 1455 height 88
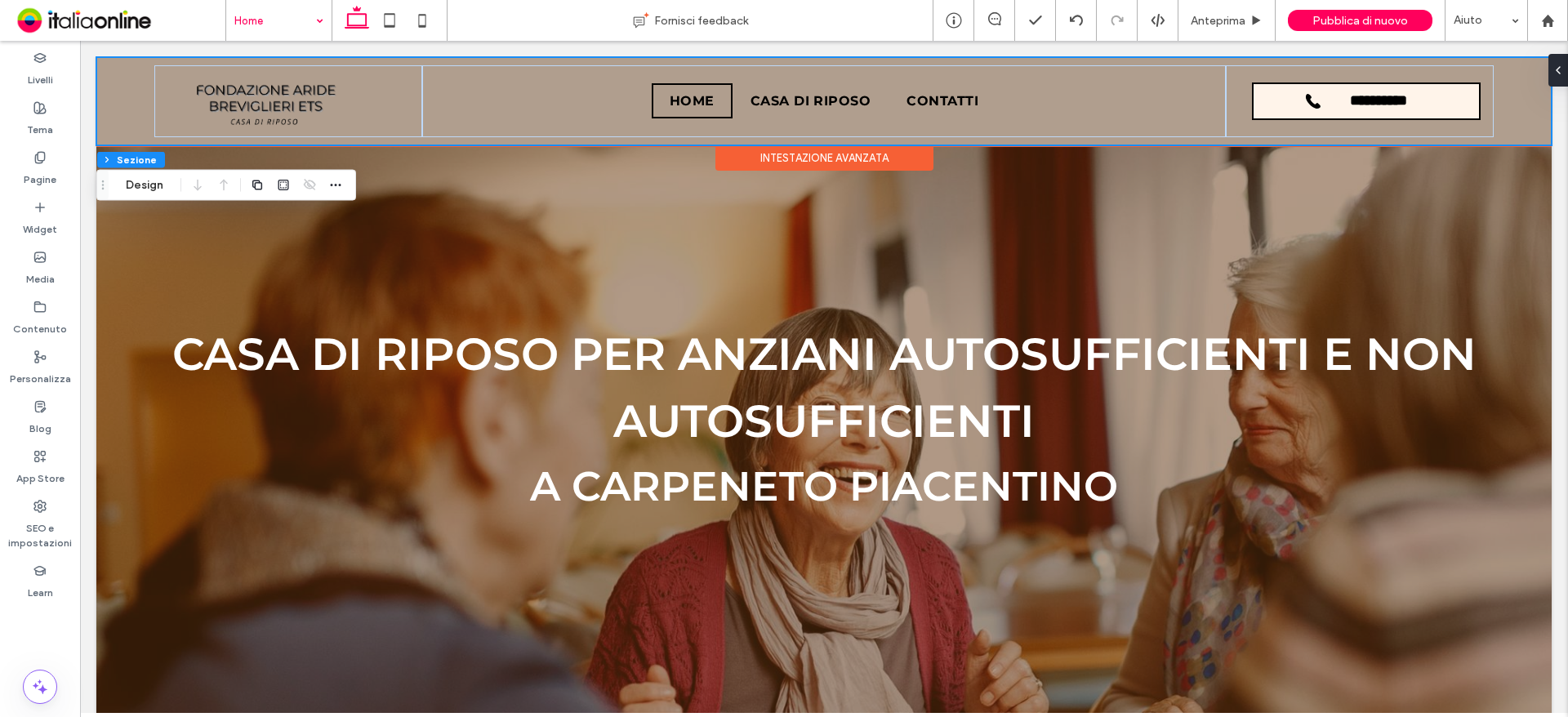
scroll to position [0, 0]
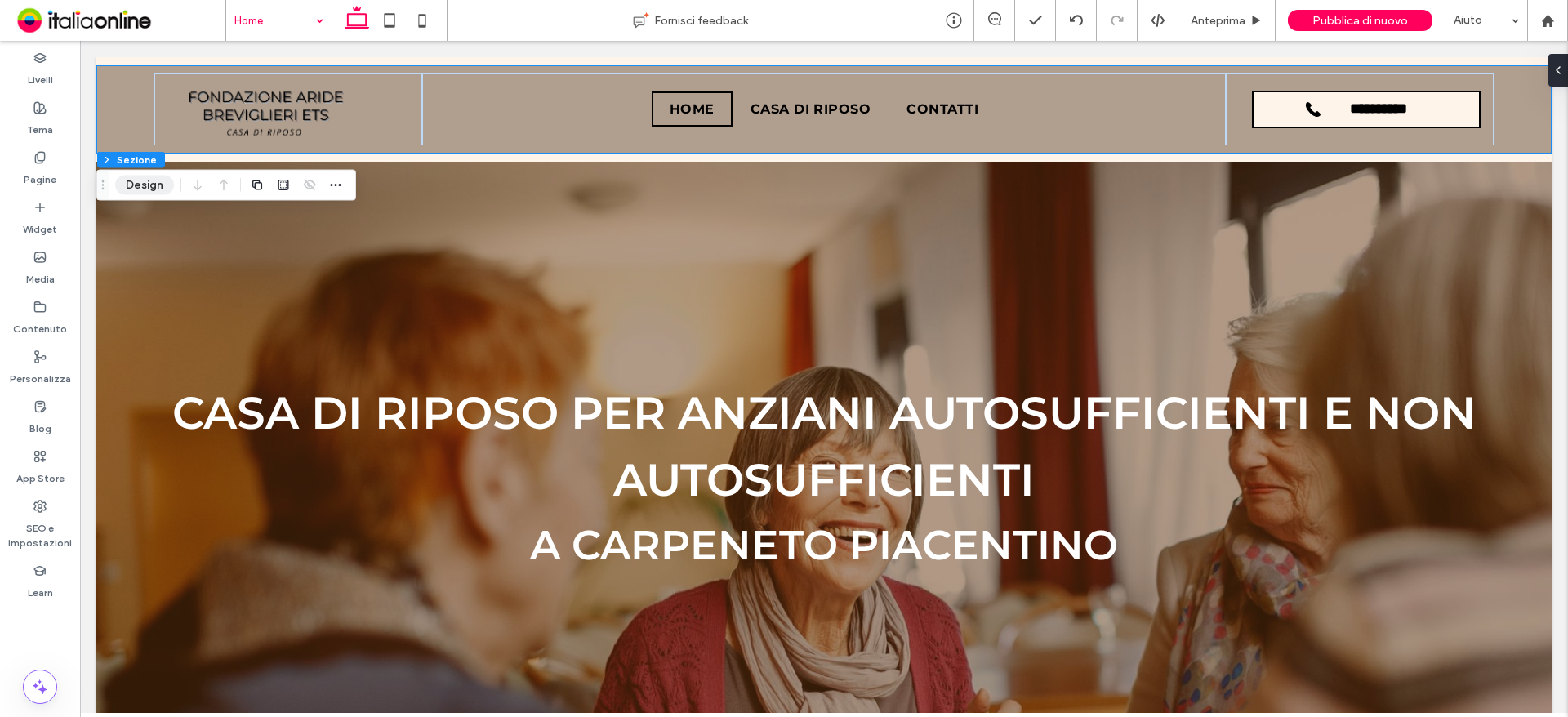
click at [141, 188] on button "Design" at bounding box center [144, 185] width 59 height 20
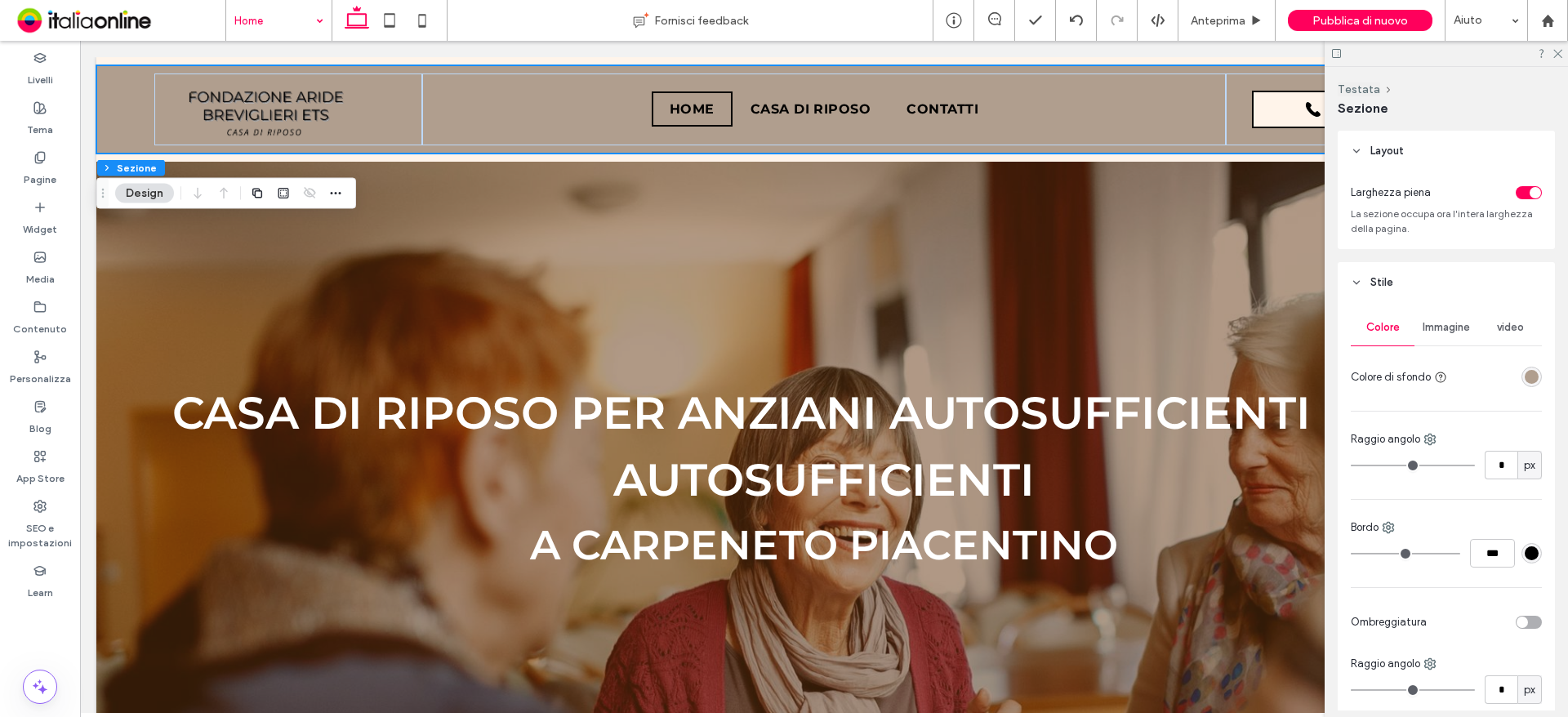
click at [1524, 376] on div "rgba(176, 158, 142, 1)" at bounding box center [1531, 376] width 14 height 14
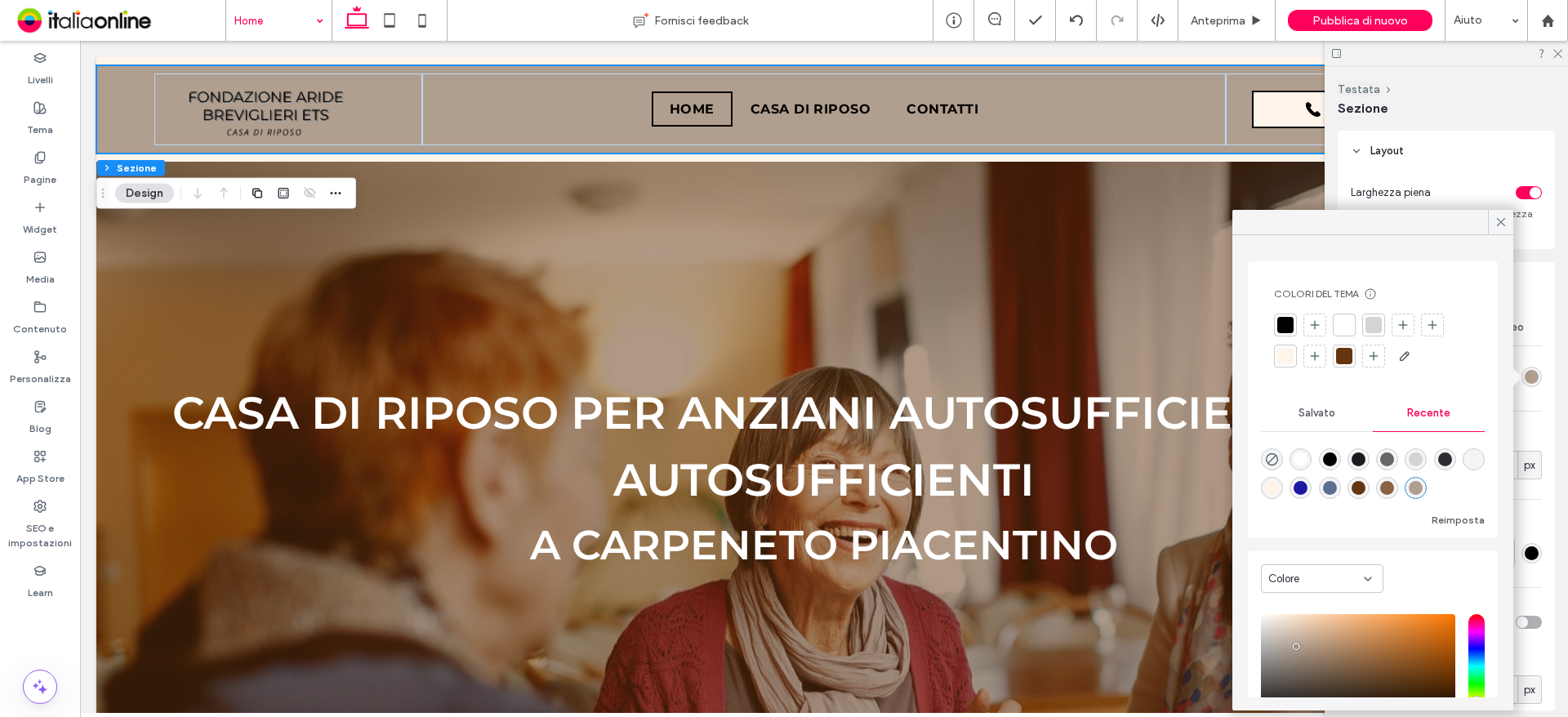
scroll to position [125, 0]
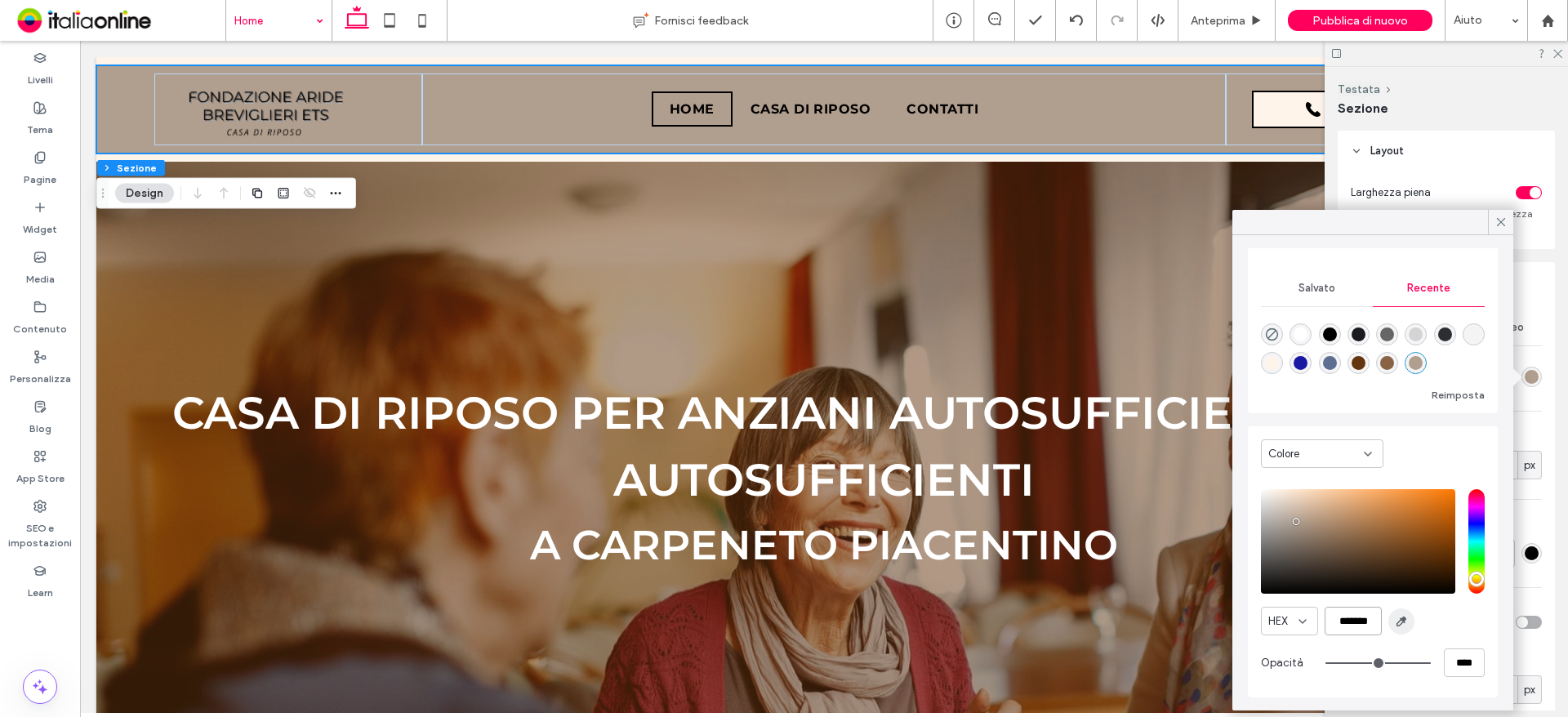
drag, startPoint x: 1332, startPoint y: 615, endPoint x: 1391, endPoint y: 627, distance: 60.2
click at [1387, 623] on div "HEX *******" at bounding box center [1373, 621] width 224 height 28
paste input "color picker textbox"
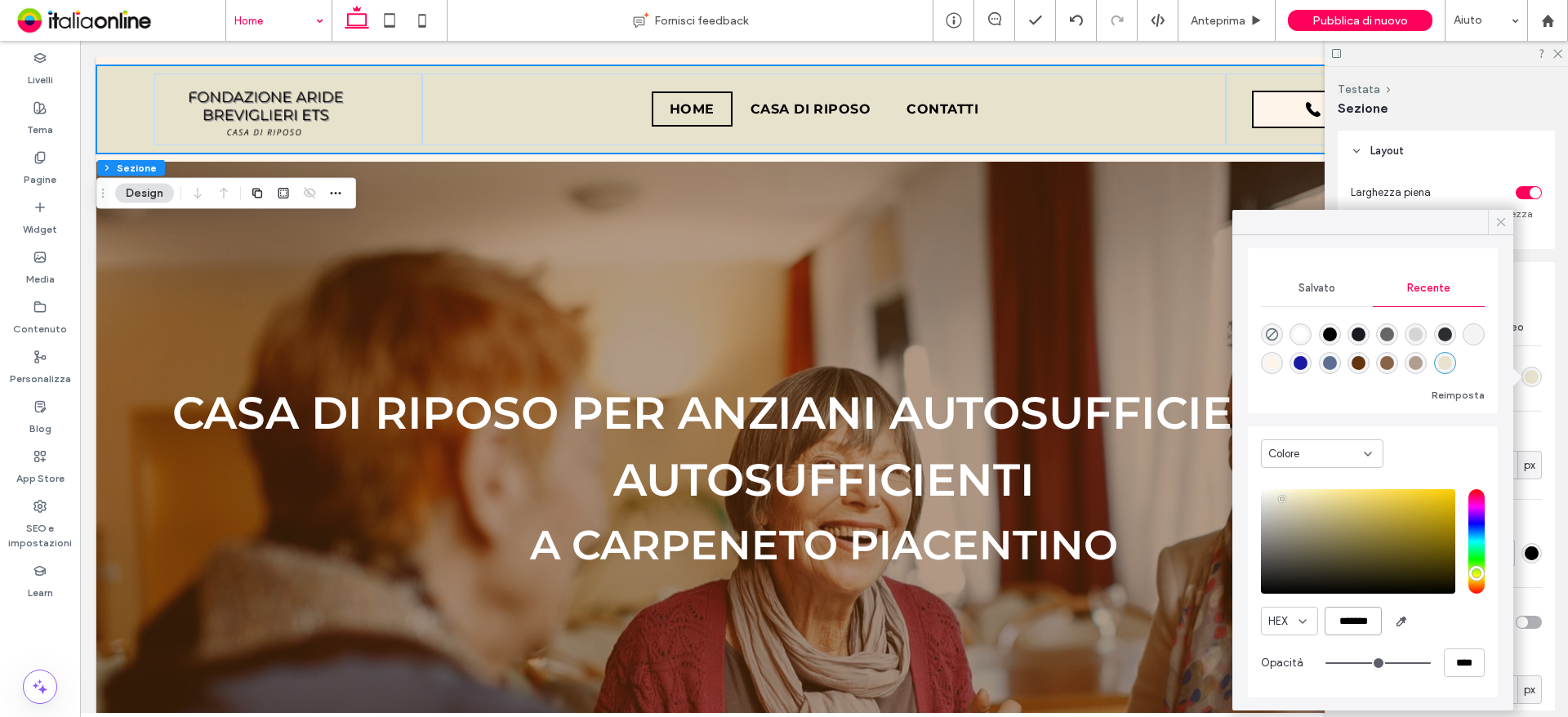
type input "*******"
click at [1501, 217] on icon at bounding box center [1501, 222] width 15 height 15
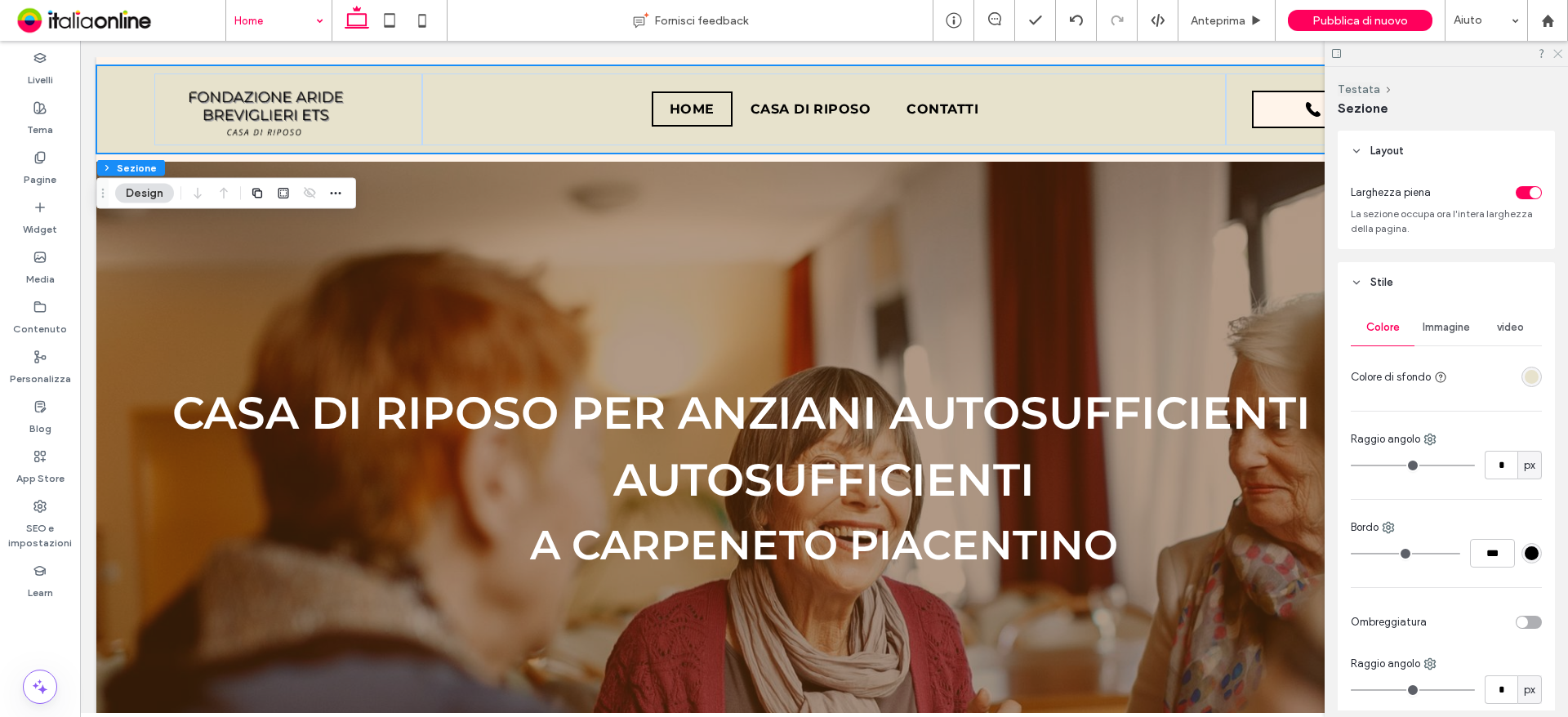
drag, startPoint x: 1556, startPoint y: 58, endPoint x: 1556, endPoint y: 47, distance: 11.0
click at [1556, 58] on div at bounding box center [1446, 54] width 243 height 26
click at [1559, 55] on icon at bounding box center [1557, 52] width 10 height 10
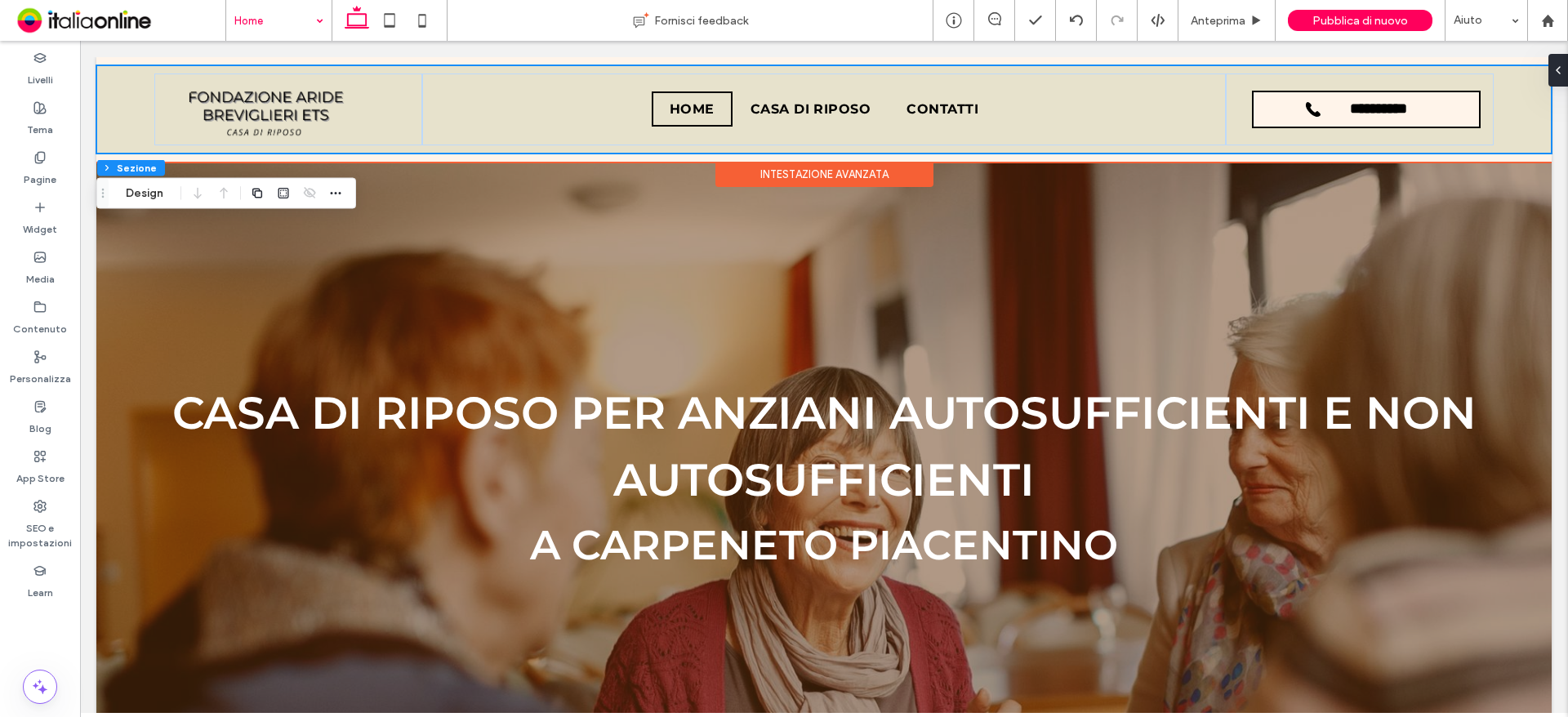
click at [815, 174] on div "Intestazione avanzata" at bounding box center [824, 174] width 218 height 26
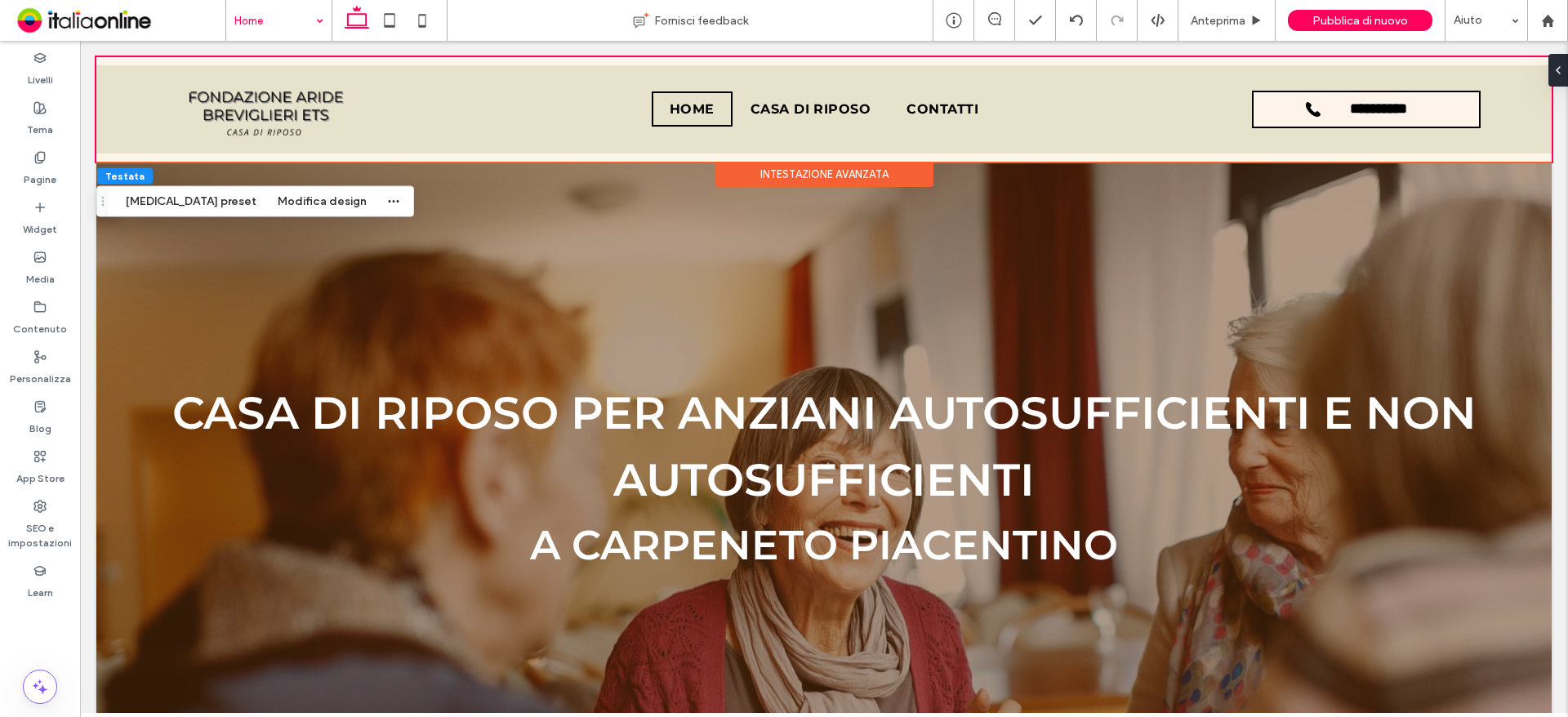
drag, startPoint x: 254, startPoint y: 203, endPoint x: 323, endPoint y: 211, distance: 69.5
click at [267, 203] on button "Modifica design" at bounding box center [322, 201] width 110 height 20
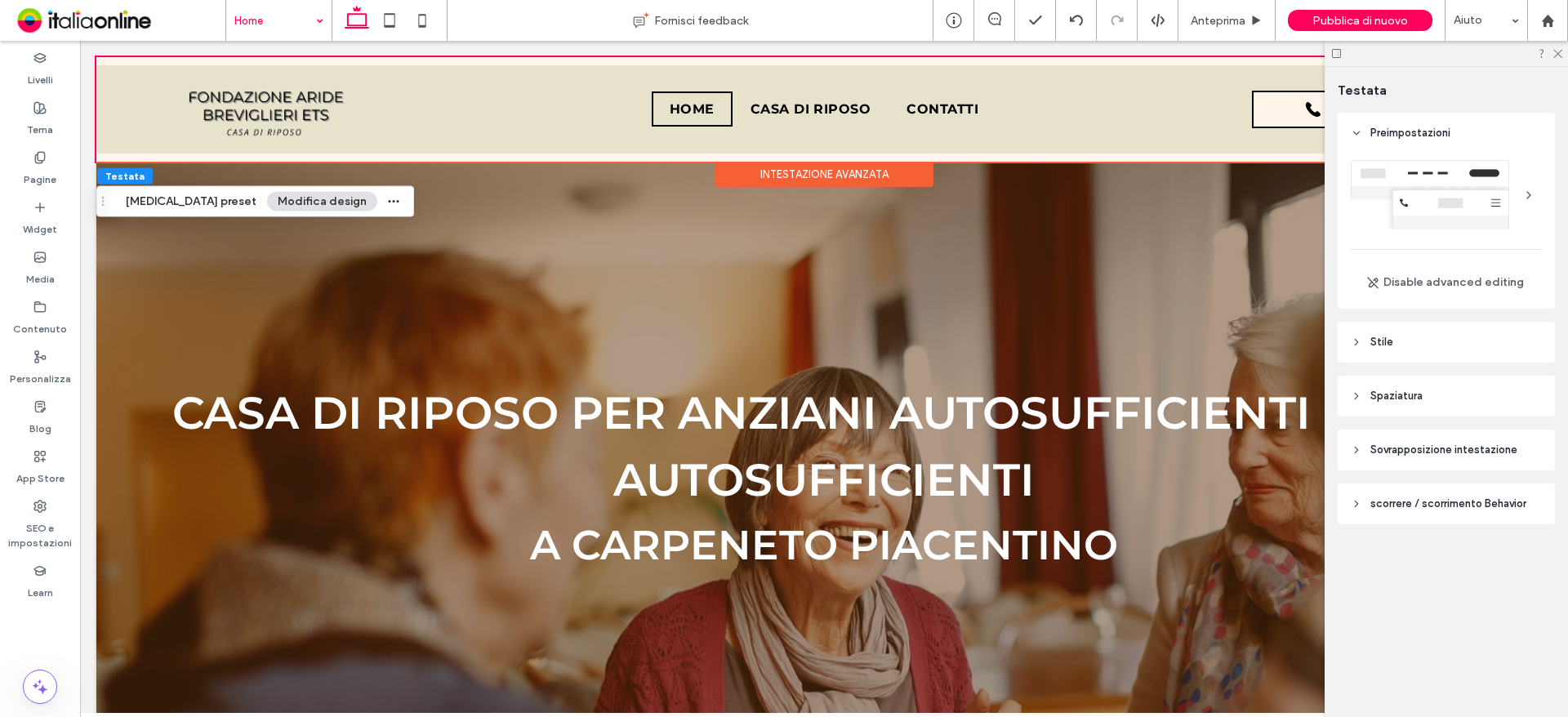
click at [1374, 337] on span "Stile" at bounding box center [1381, 341] width 23 height 16
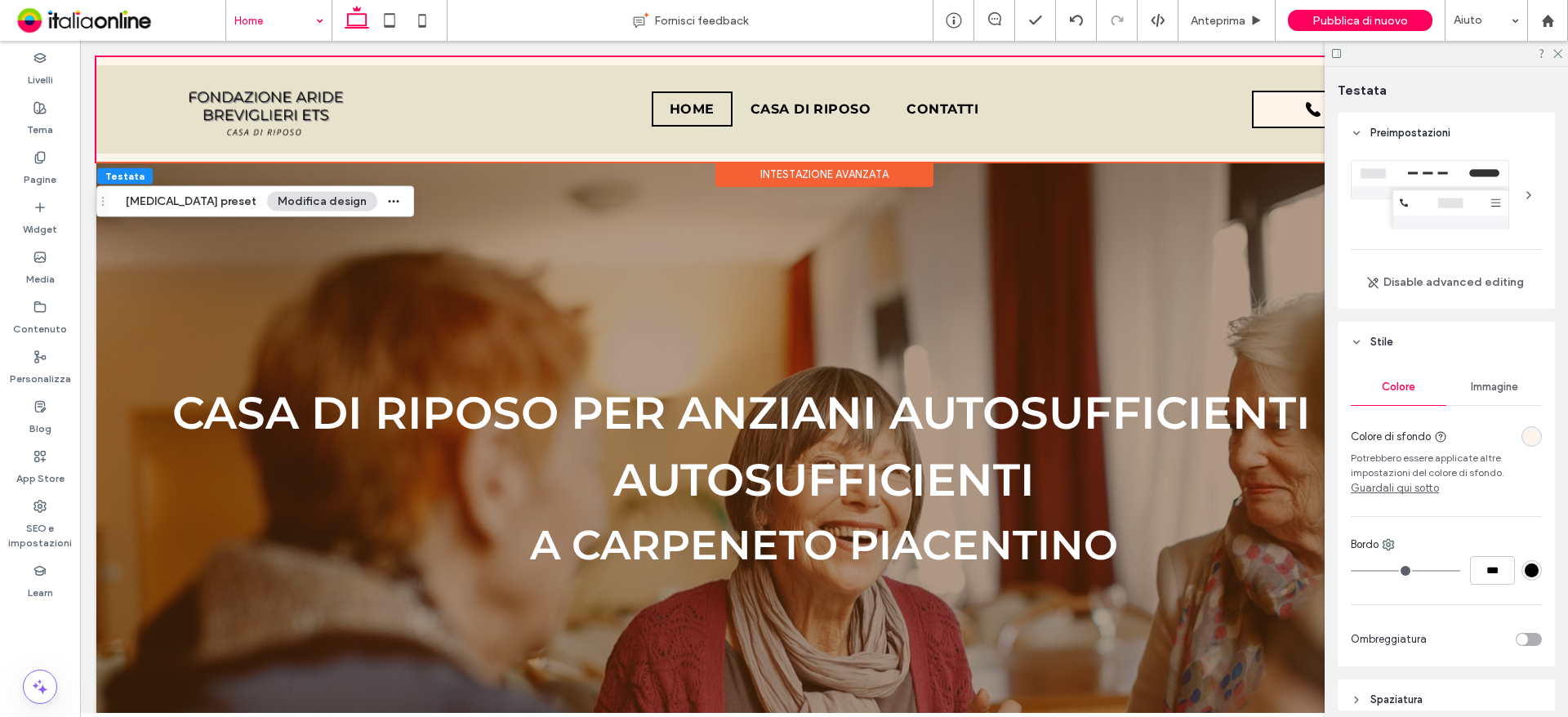
click at [1524, 432] on div "rgba(255, 244, 234, 1)" at bounding box center [1531, 436] width 14 height 14
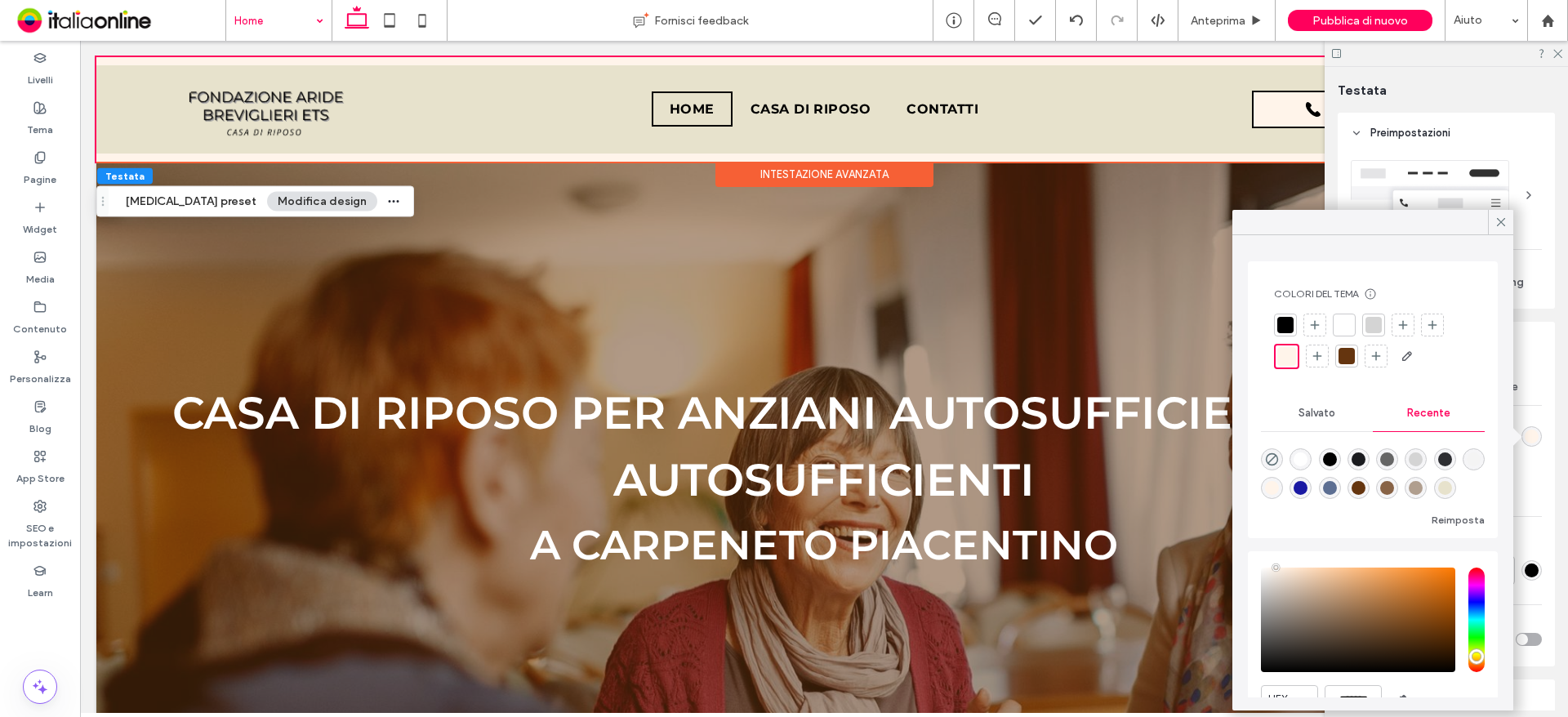
click at [1423, 489] on div "rgba(176, 158, 142, 1)" at bounding box center [1415, 487] width 14 height 14
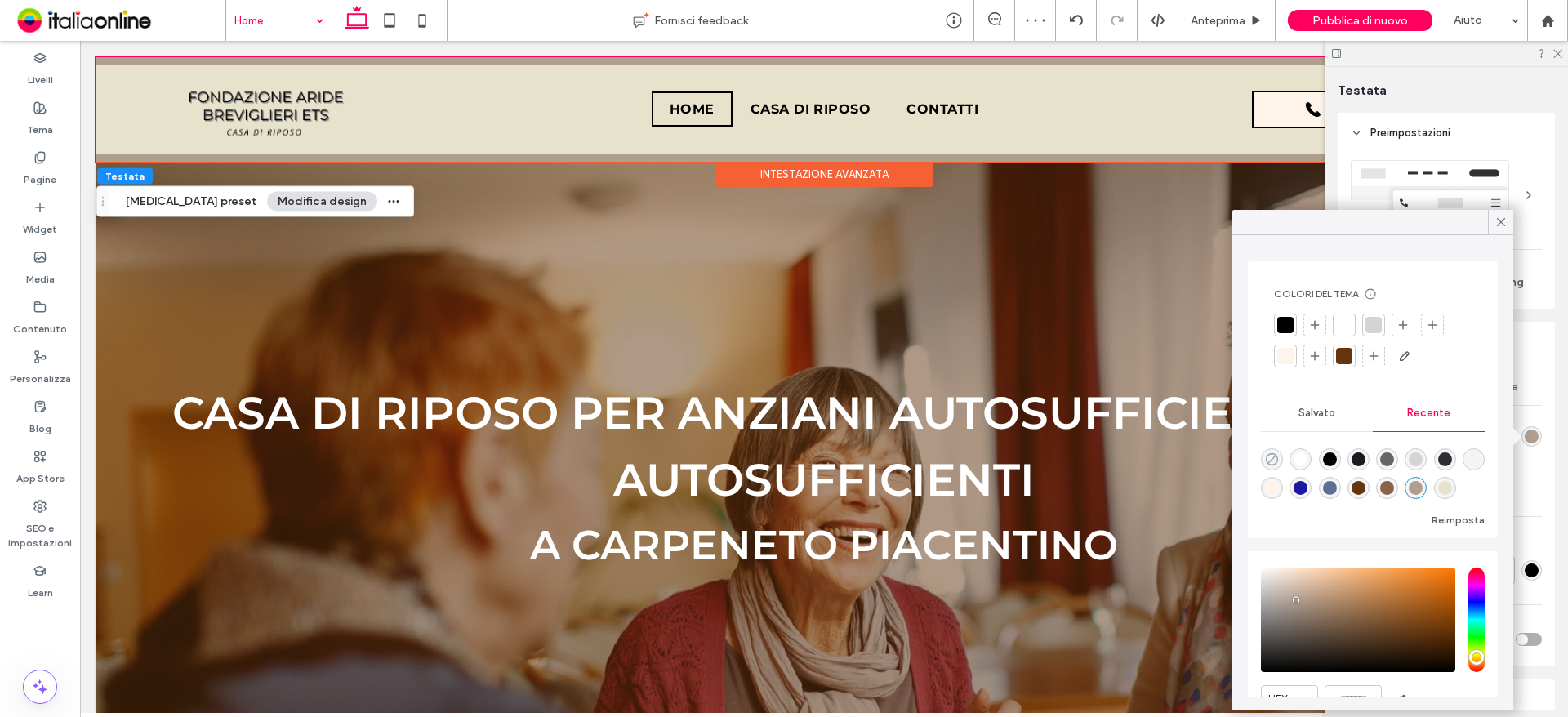
click at [1274, 458] on use "rgba(0, 0, 0, 0)" at bounding box center [1272, 459] width 12 height 12
type input "*******"
type input "*"
type input "**"
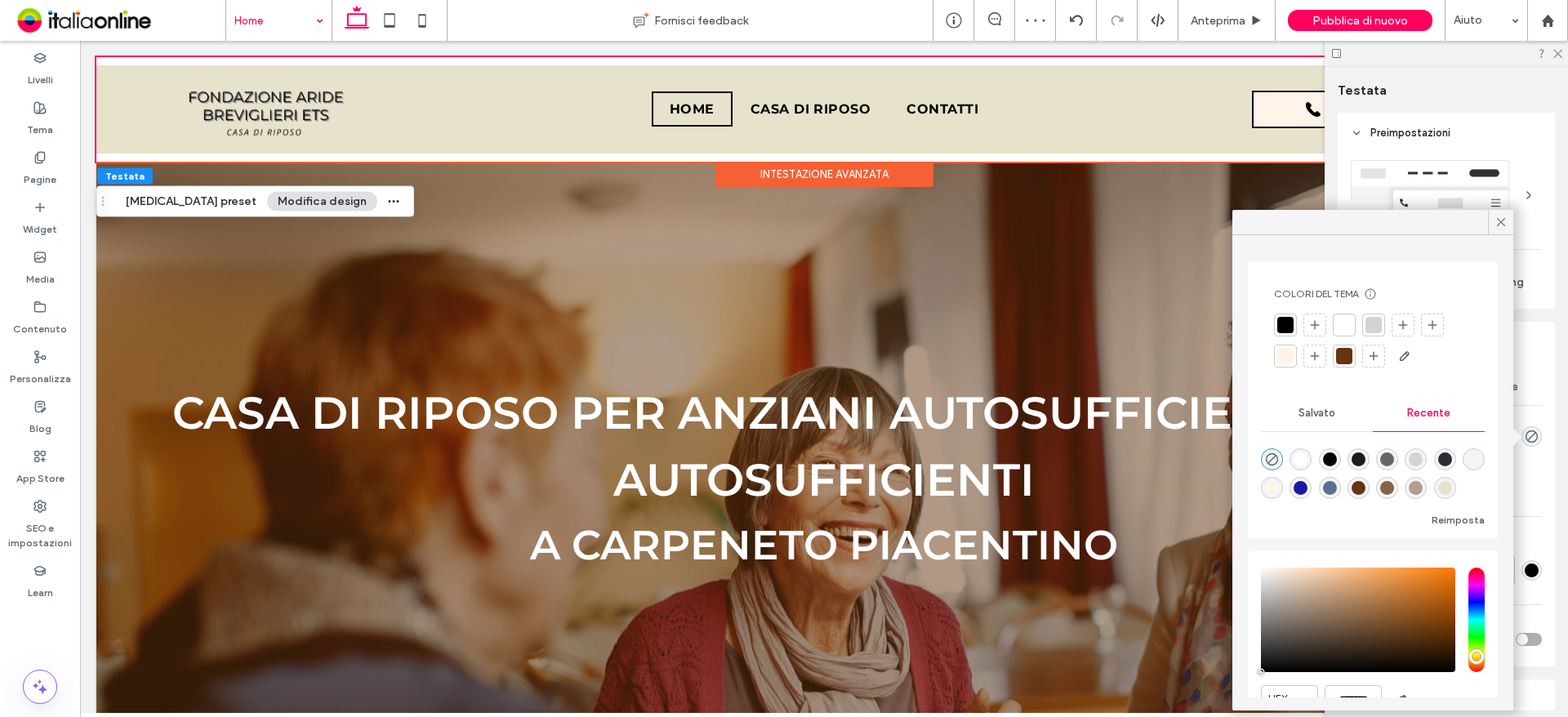
click at [1497, 218] on icon at bounding box center [1501, 222] width 15 height 15
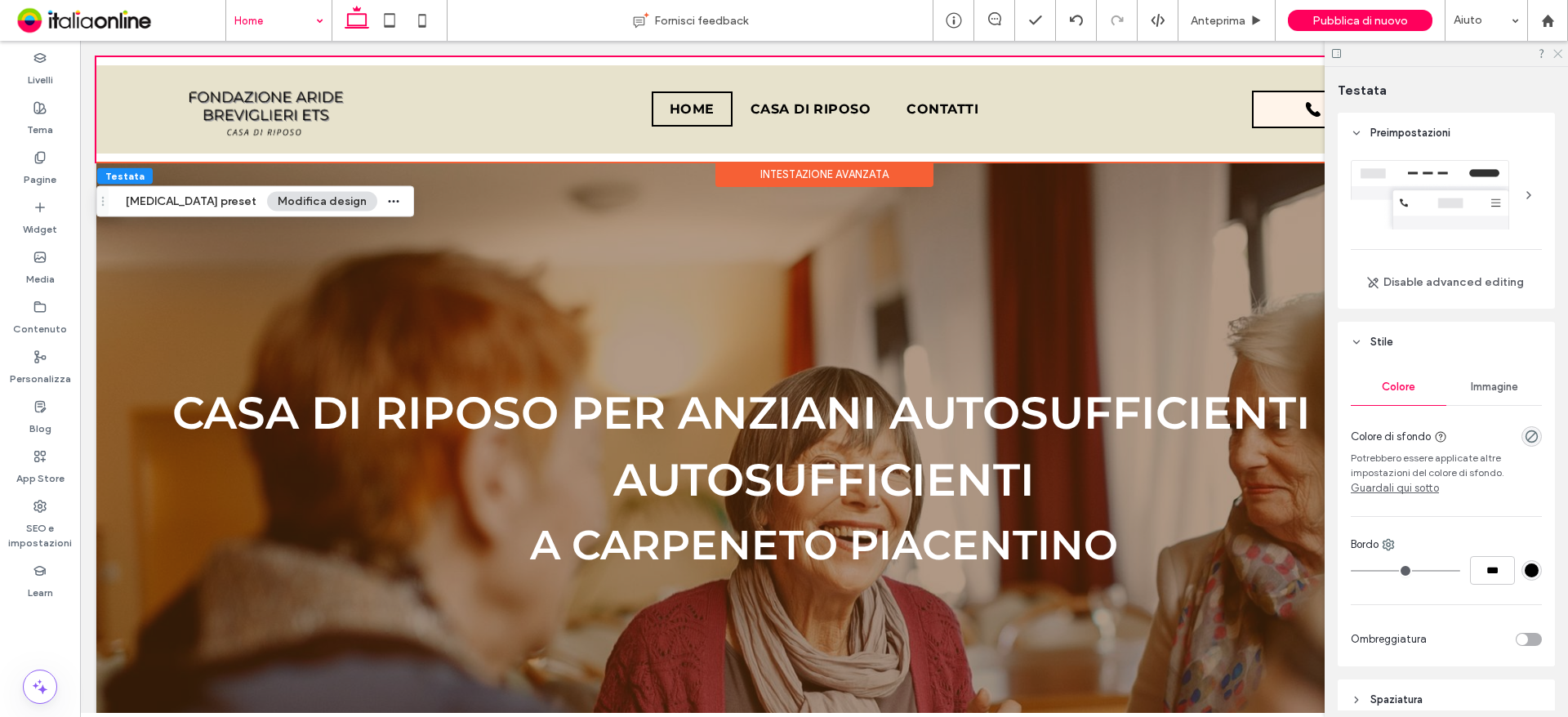
click at [1557, 51] on icon at bounding box center [1557, 52] width 10 height 10
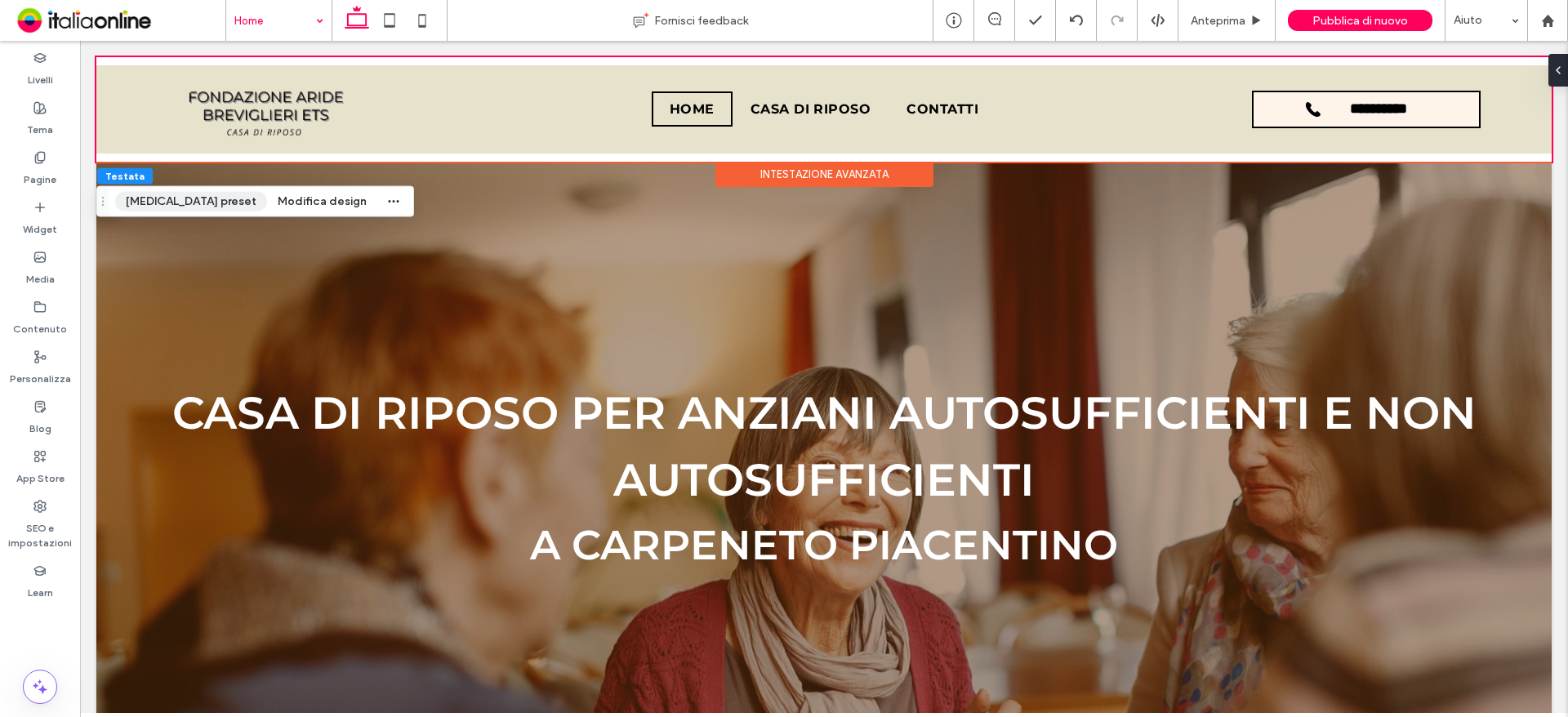
drag, startPoint x: 50, startPoint y: 115, endPoint x: 153, endPoint y: 196, distance: 131.0
click at [50, 115] on label "Tema" at bounding box center [40, 125] width 26 height 23
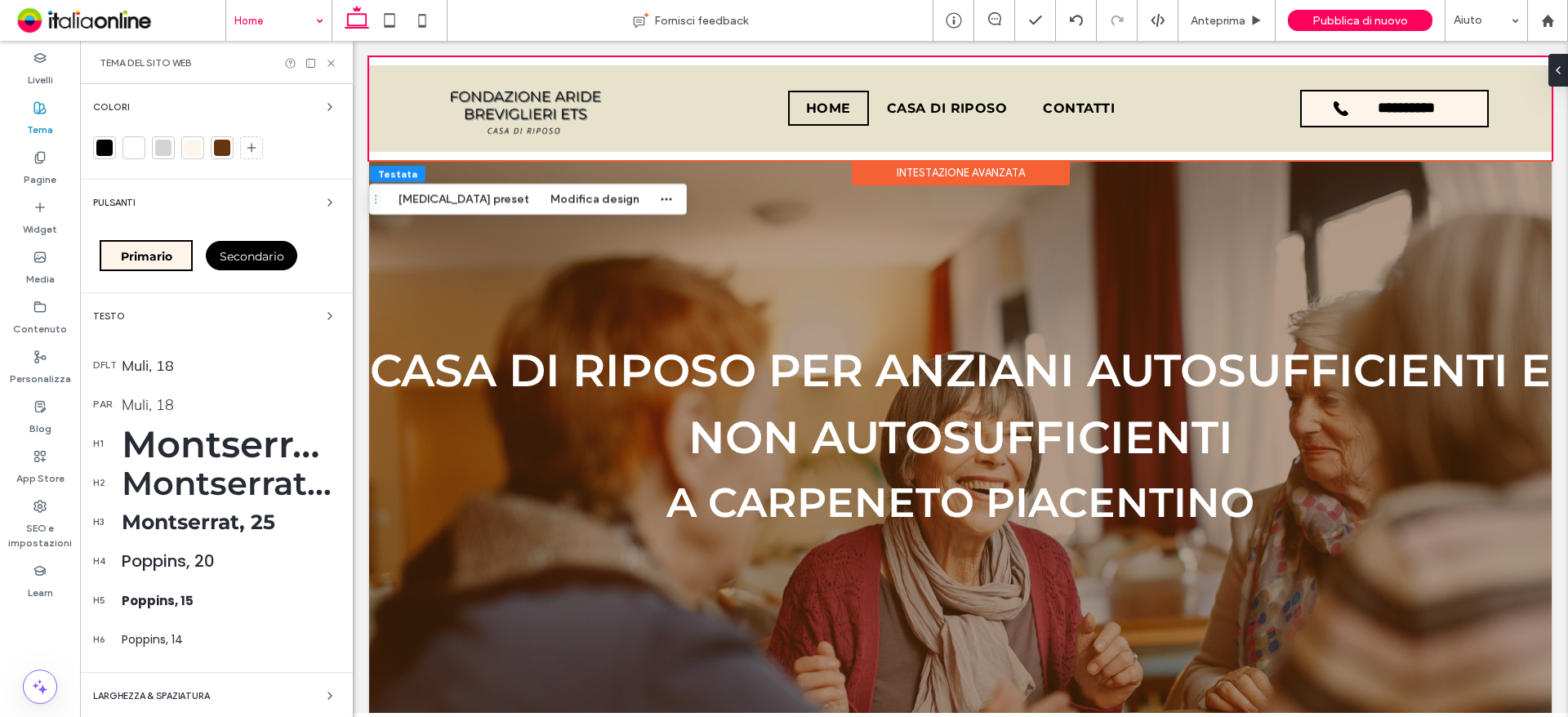
drag, startPoint x: 245, startPoint y: 142, endPoint x: 275, endPoint y: 235, distance: 97.7
click at [245, 142] on icon at bounding box center [251, 148] width 13 height 13
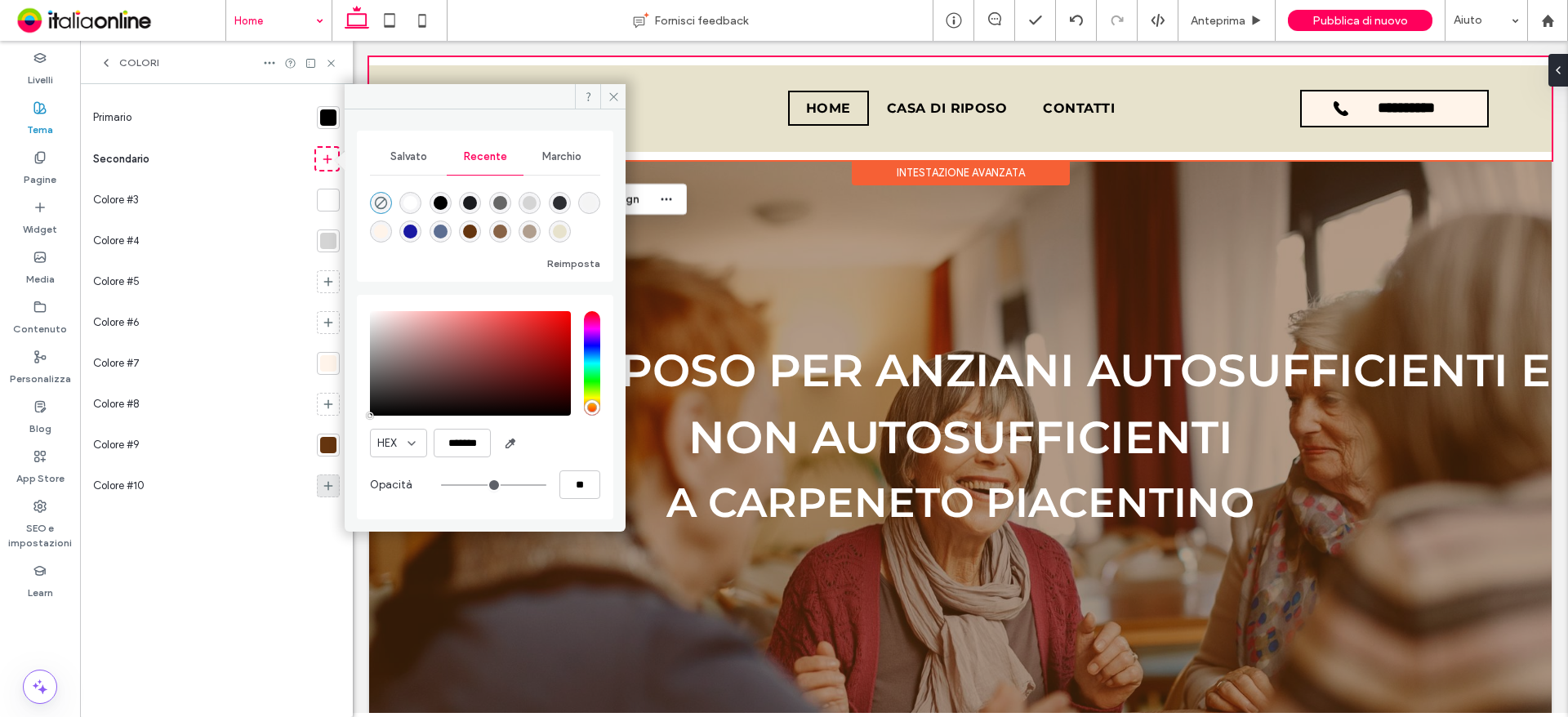
click at [330, 483] on icon at bounding box center [328, 486] width 13 height 13
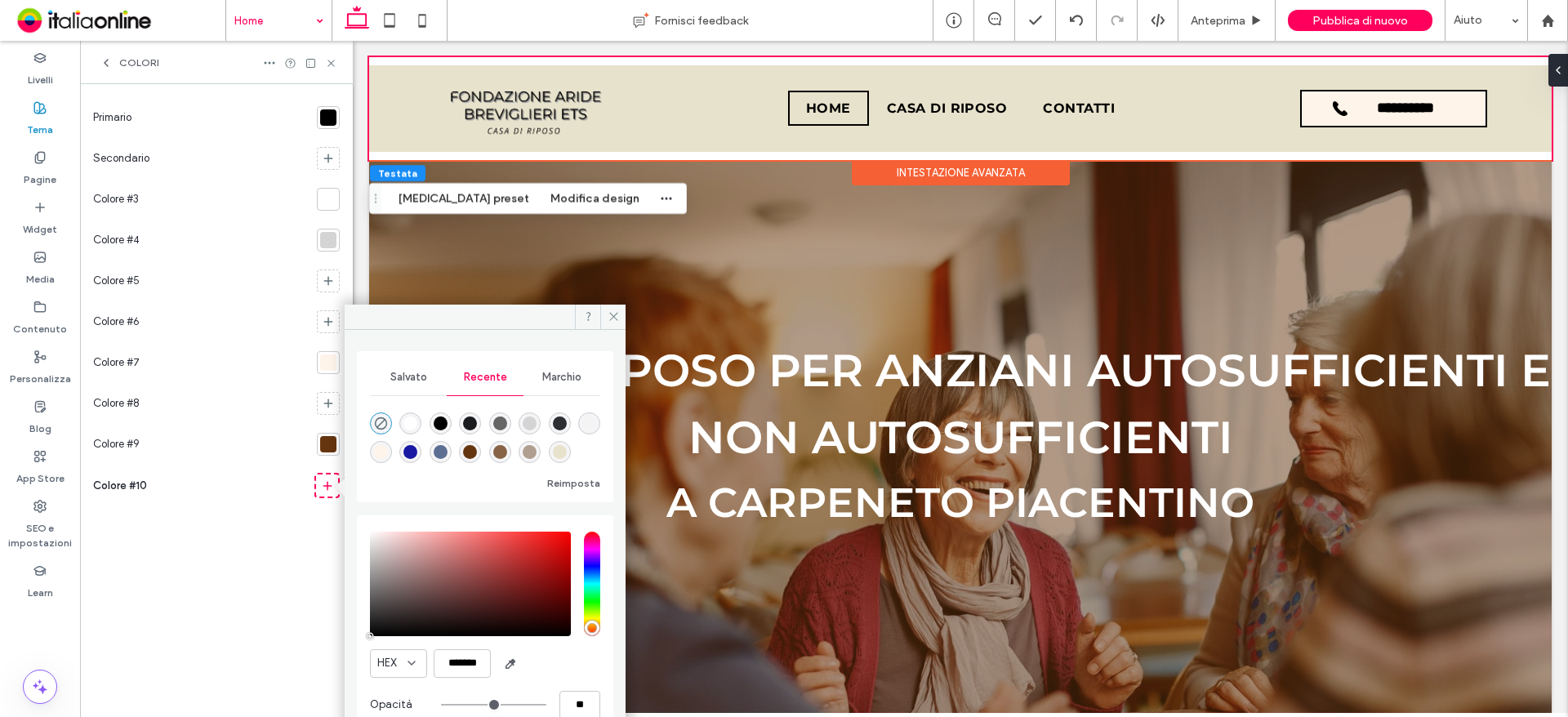
click at [558, 455] on div "rgba(231, 226, 204, 1)" at bounding box center [560, 452] width 14 height 14
type input "*******"
type input "***"
type input "****"
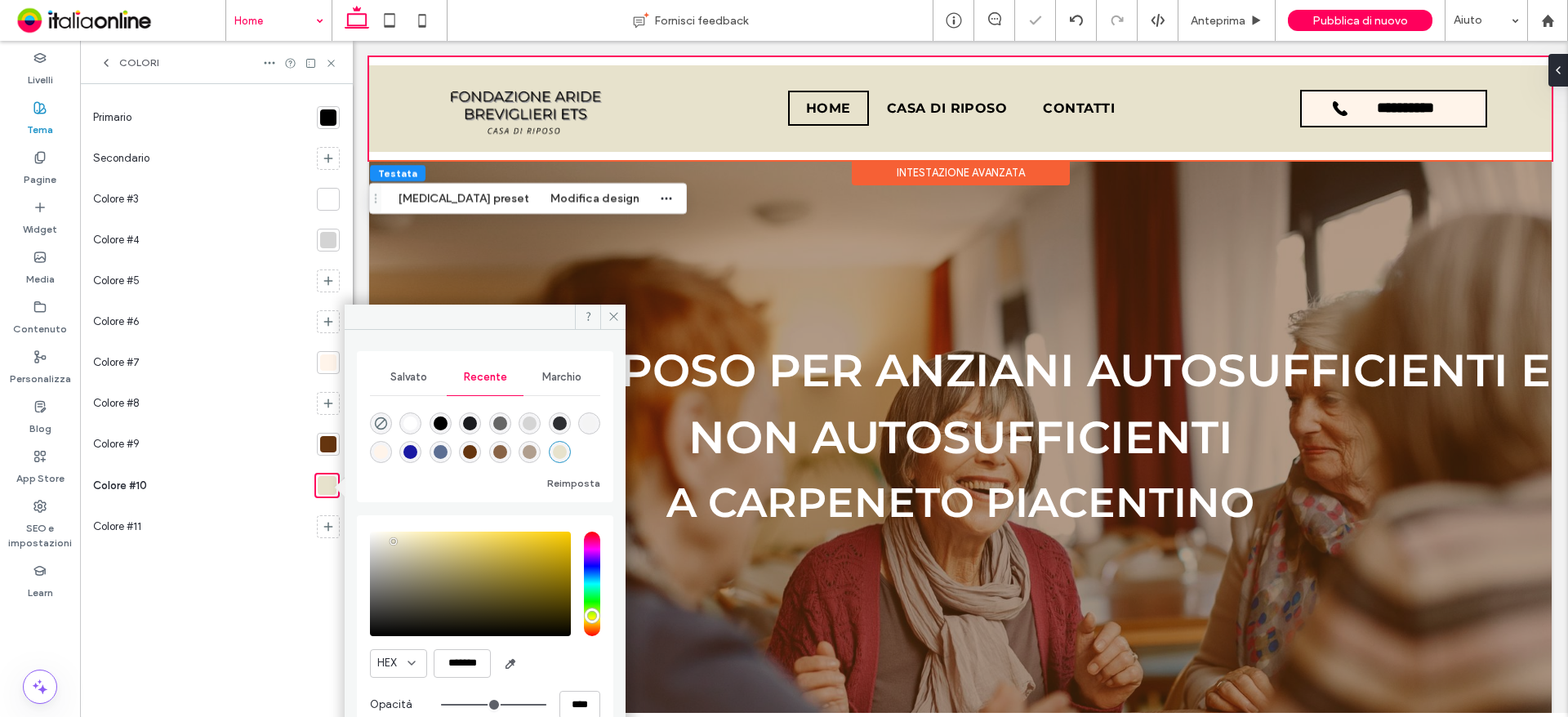
drag, startPoint x: 244, startPoint y: 256, endPoint x: 501, endPoint y: 212, distance: 260.7
click at [612, 319] on icon at bounding box center [614, 317] width 12 height 12
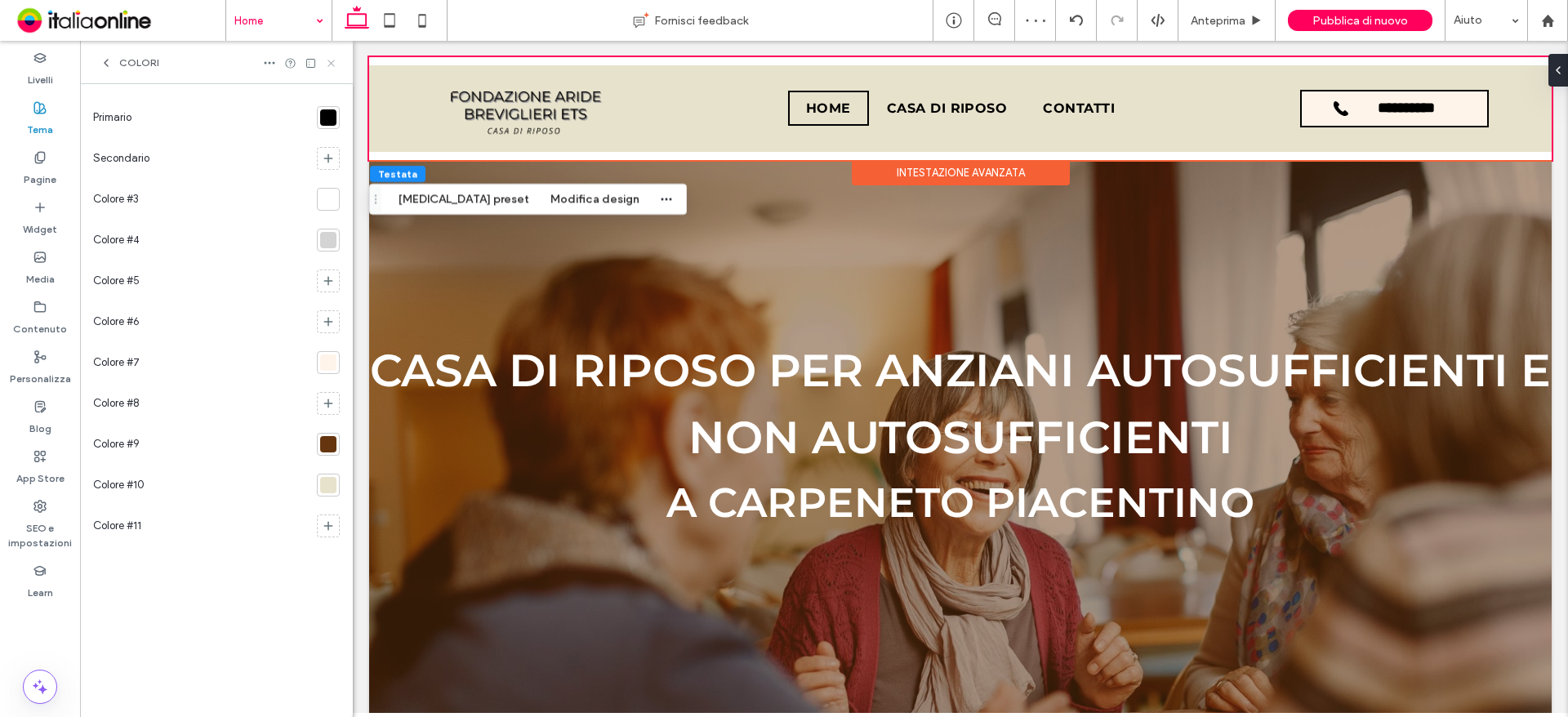
click at [335, 55] on div "Colori" at bounding box center [217, 62] width 273 height 44
click at [335, 61] on icon at bounding box center [331, 63] width 12 height 12
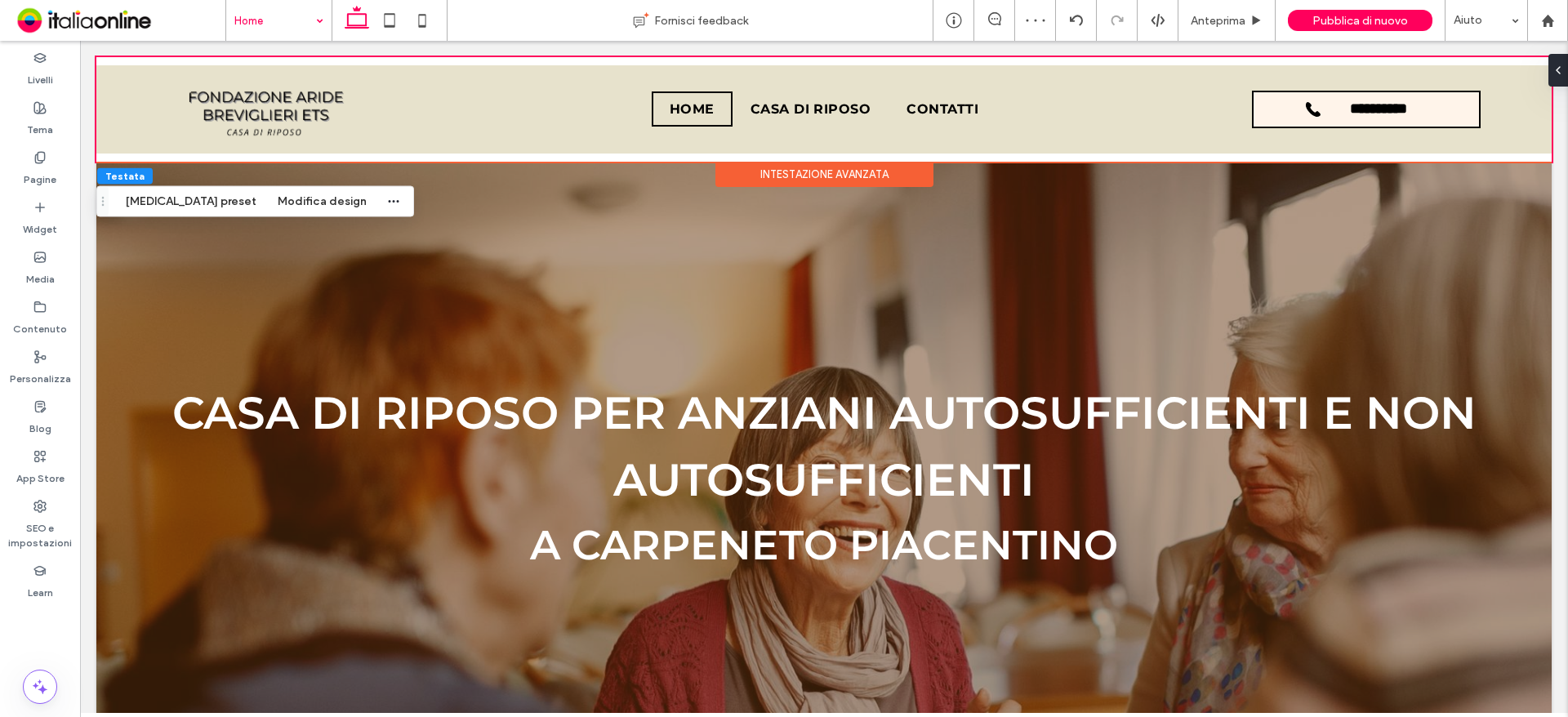
click at [848, 166] on div "Intestazione avanzata" at bounding box center [824, 174] width 218 height 26
click at [267, 198] on button "Modifica design" at bounding box center [322, 201] width 110 height 20
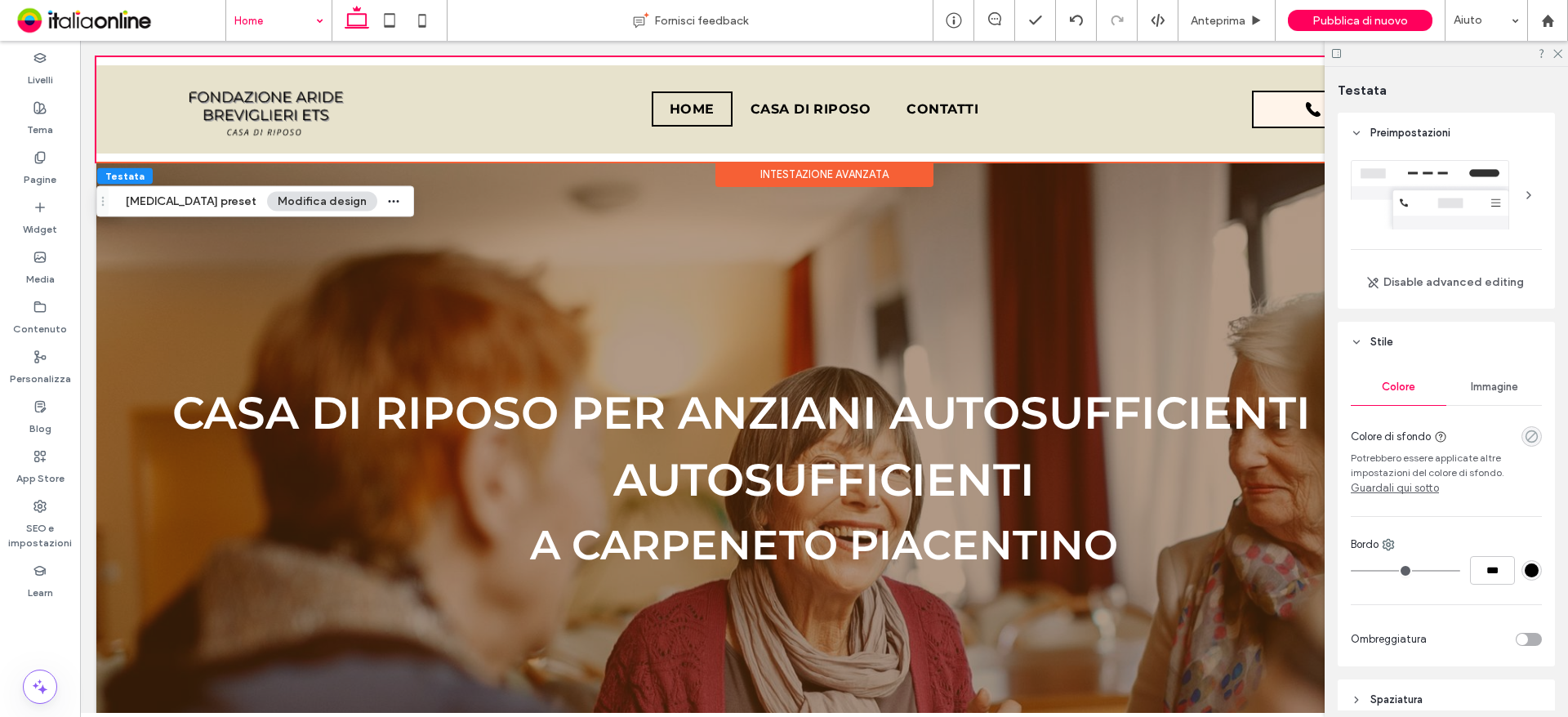
click at [1524, 432] on icon "rgba(0, 0, 0, 0)" at bounding box center [1531, 436] width 14 height 14
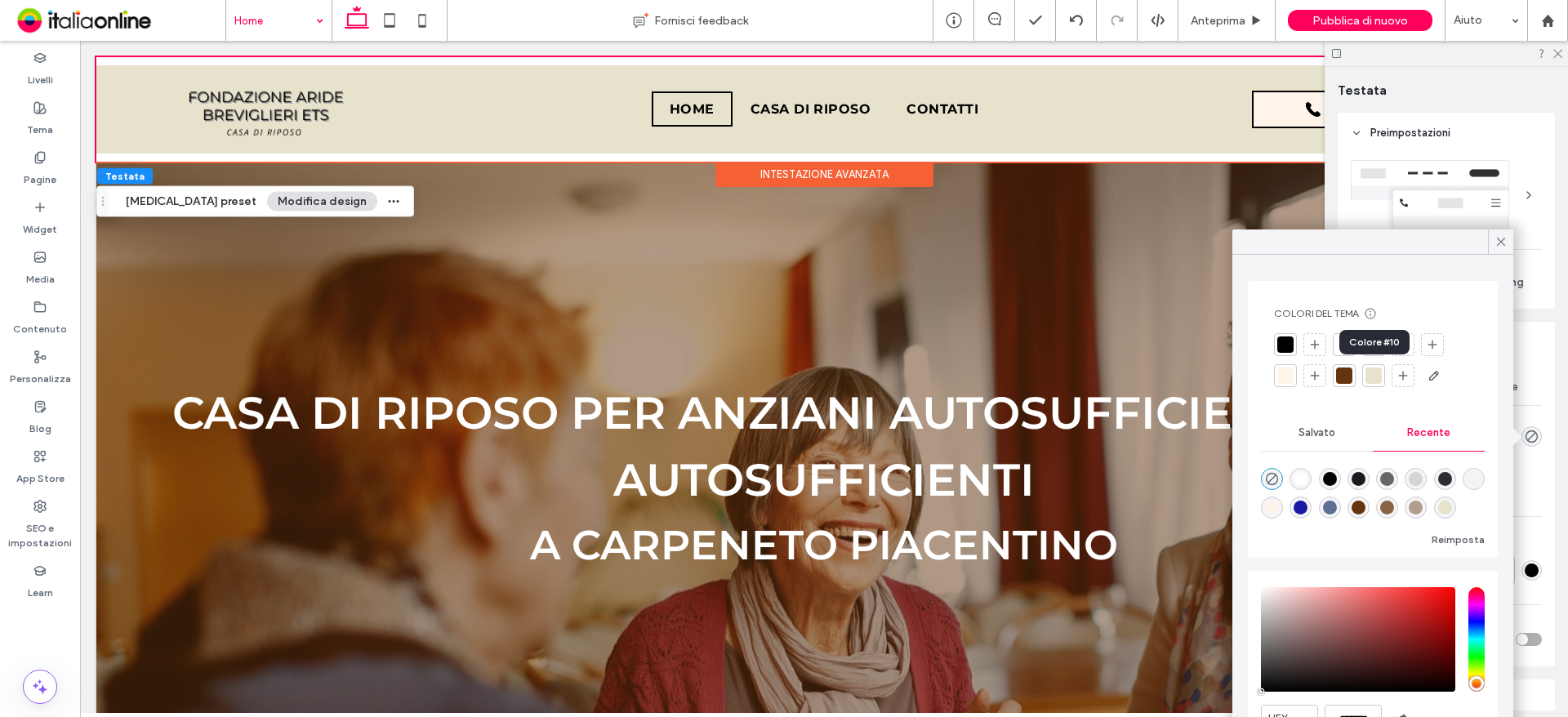
click at [1380, 373] on div at bounding box center [1373, 375] width 16 height 16
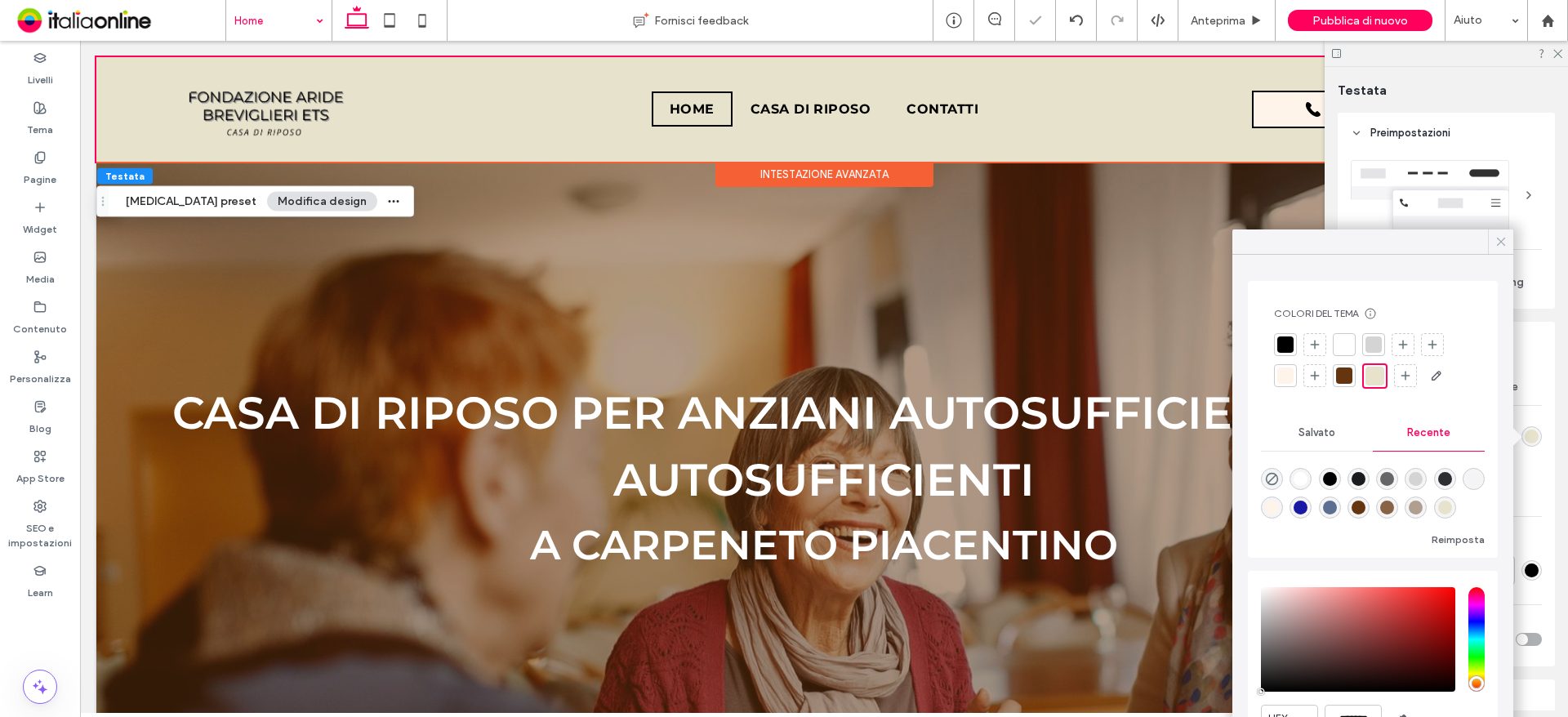
click at [1501, 239] on icon at bounding box center [1501, 242] width 15 height 15
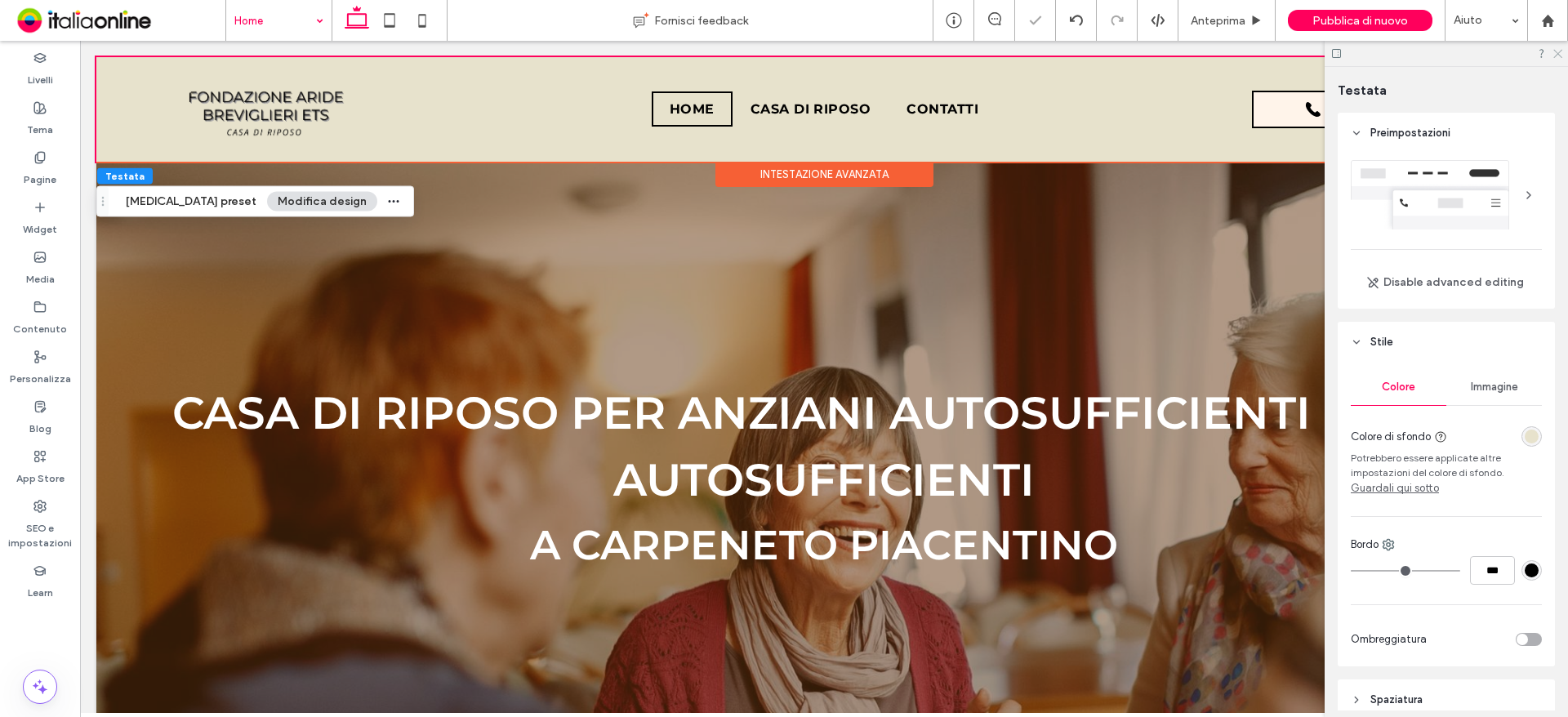
click at [1561, 50] on use at bounding box center [1558, 54] width 9 height 9
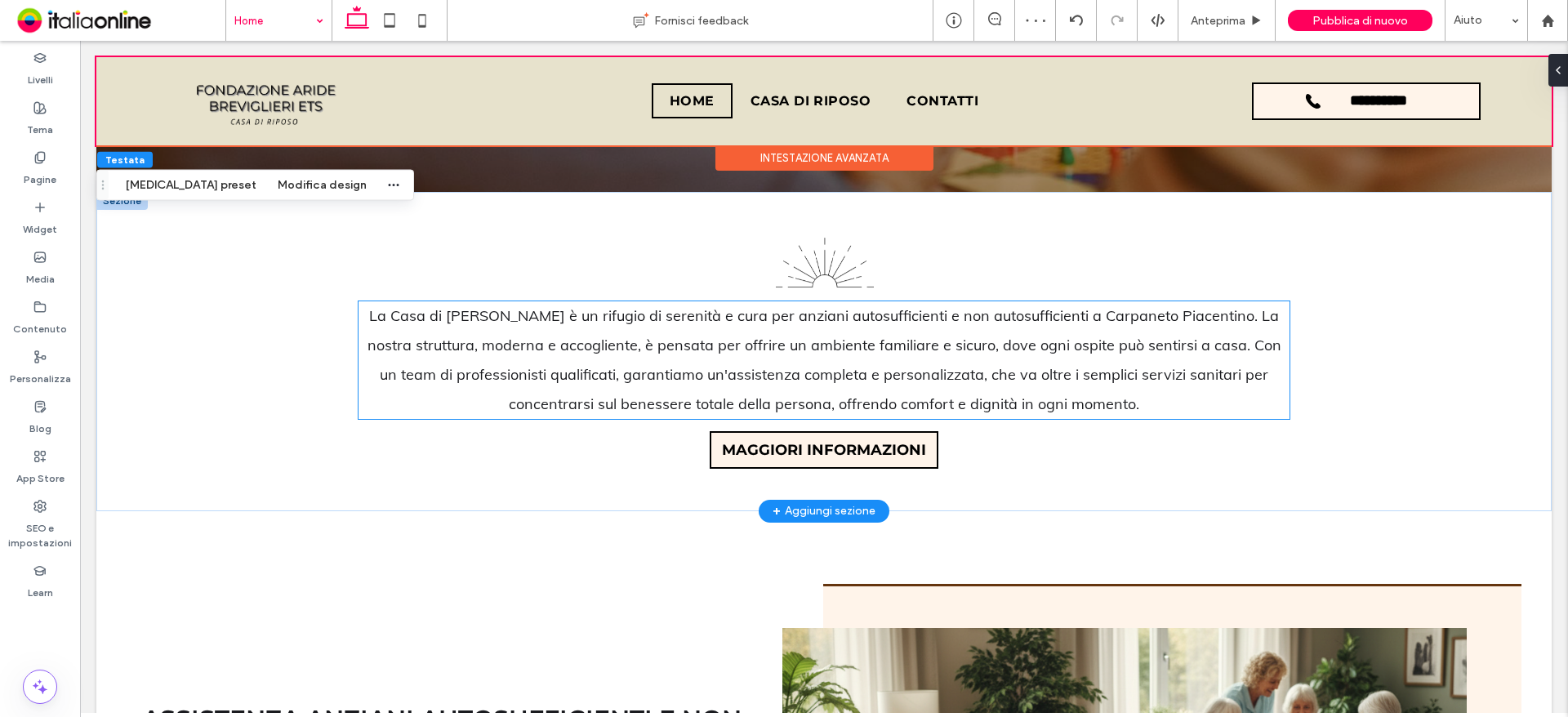
scroll to position [1062, 0]
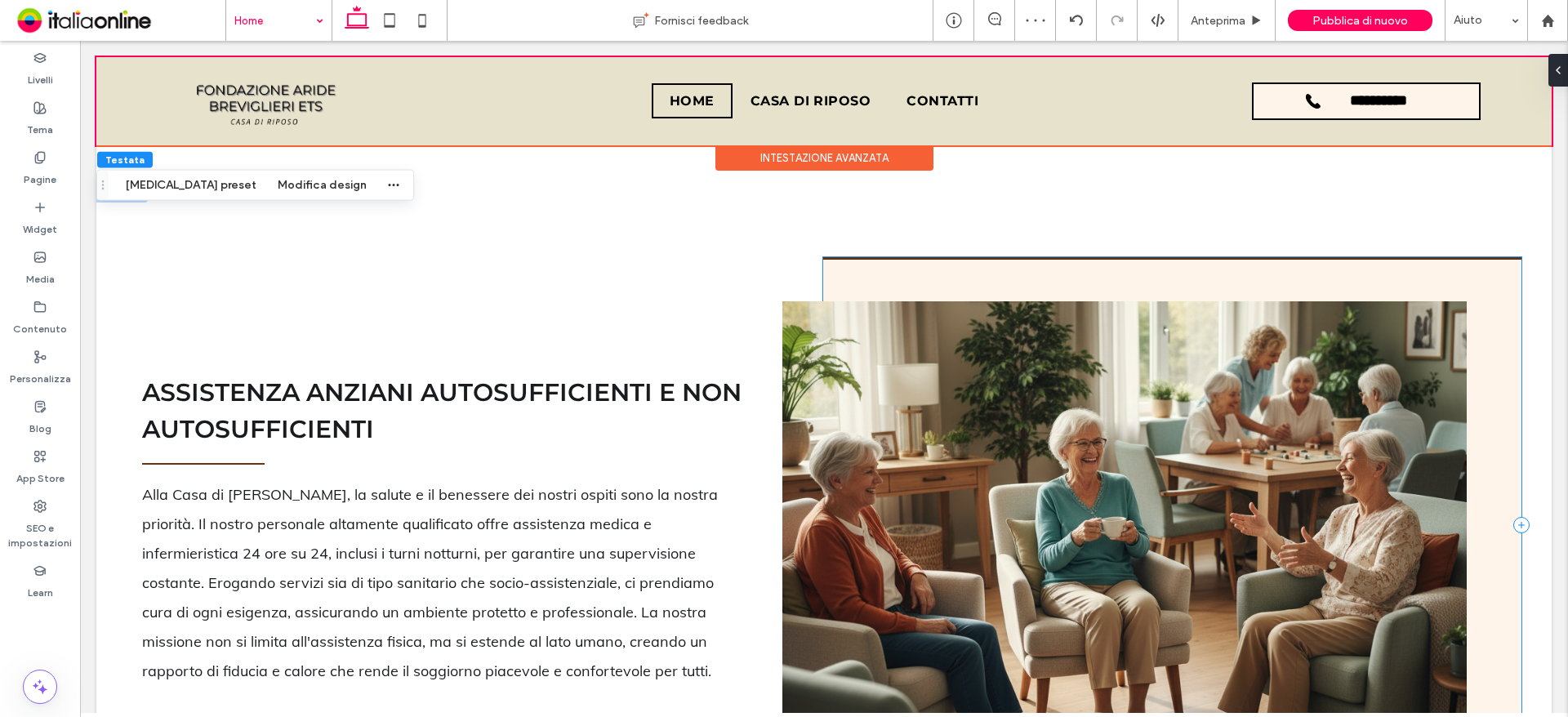
click at [958, 288] on div at bounding box center [1172, 524] width 698 height 534
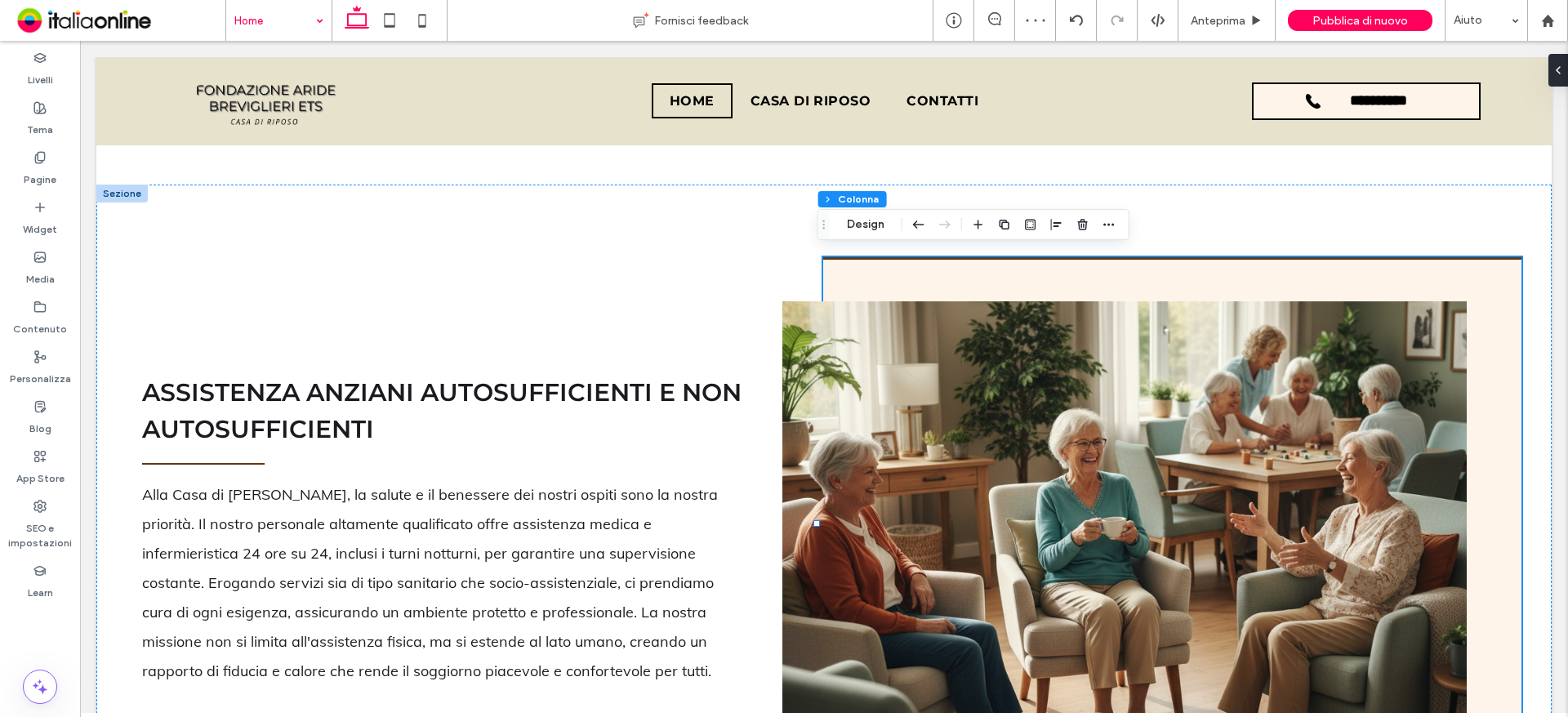
click at [836, 218] on div "Sezione Colonna Design" at bounding box center [973, 224] width 312 height 31
drag, startPoint x: 852, startPoint y: 223, endPoint x: 861, endPoint y: 232, distance: 12.7
click at [852, 223] on button "Design" at bounding box center [866, 224] width 59 height 20
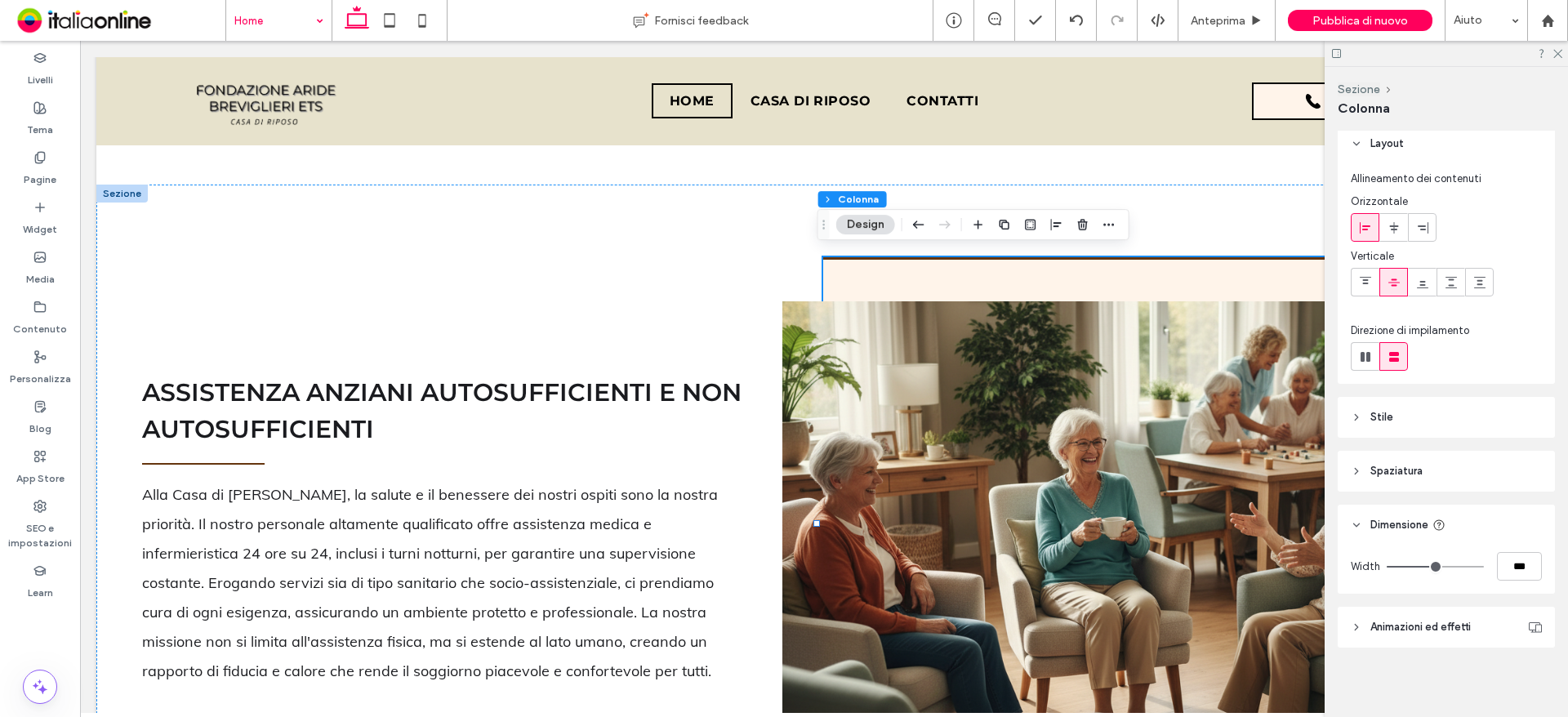
scroll to position [9, 0]
drag, startPoint x: 1376, startPoint y: 409, endPoint x: 1431, endPoint y: 431, distance: 59.2
click at [1375, 408] on span "Stile" at bounding box center [1381, 414] width 23 height 16
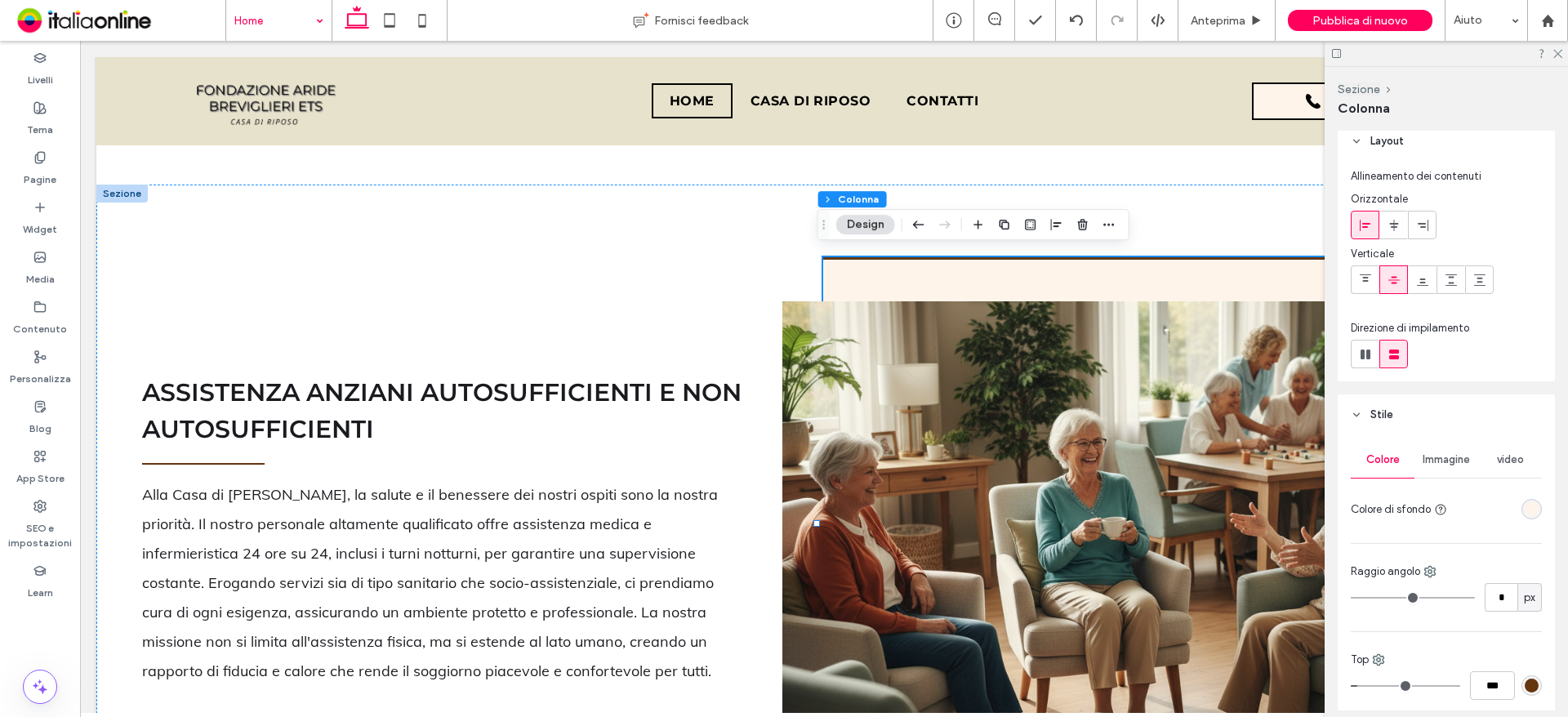
click at [1524, 503] on div "rgba(255, 244, 234, 1)" at bounding box center [1531, 509] width 14 height 14
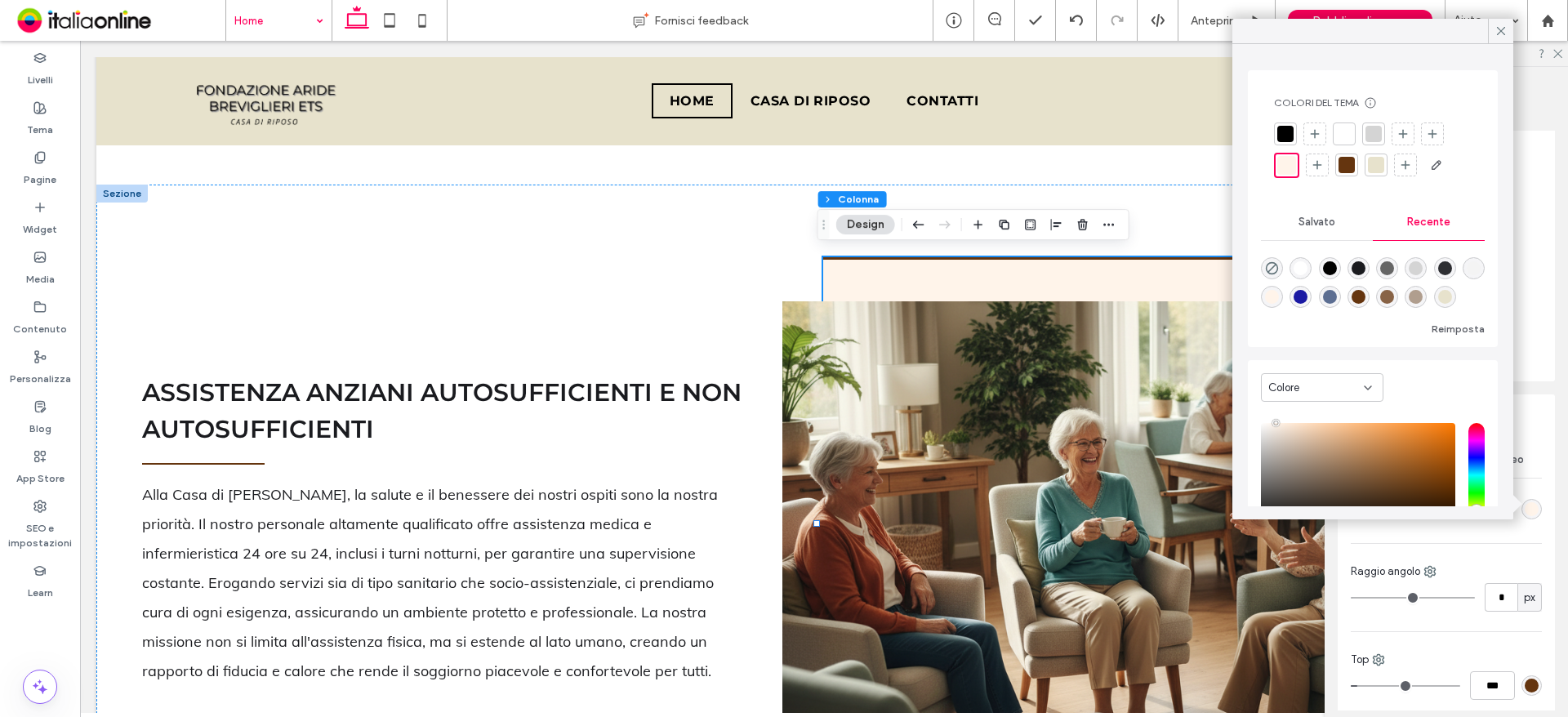
scroll to position [26, 0]
click at [1371, 172] on div at bounding box center [1375, 165] width 16 height 16
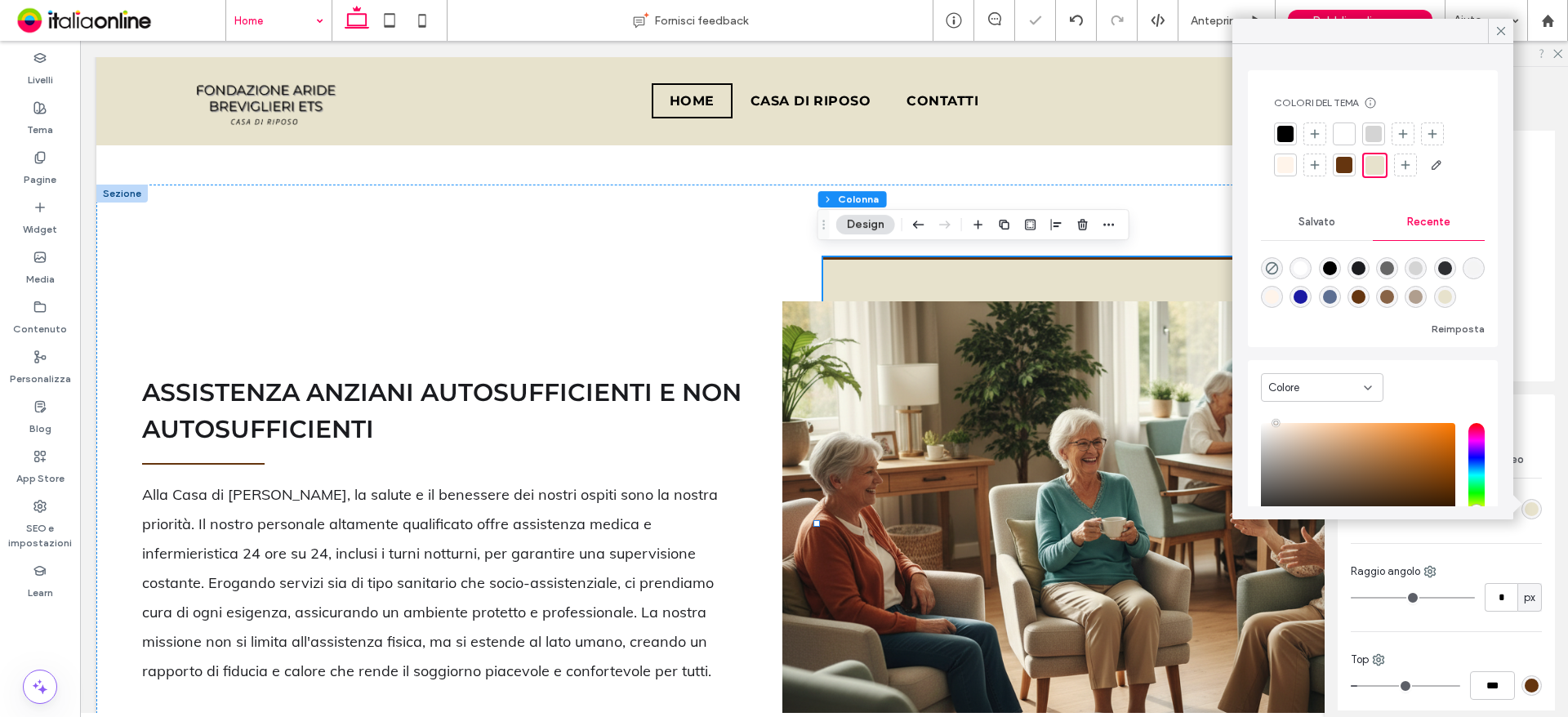
drag, startPoint x: 1493, startPoint y: 31, endPoint x: 1542, endPoint y: 49, distance: 52.2
click at [1493, 31] on div at bounding box center [1501, 31] width 26 height 25
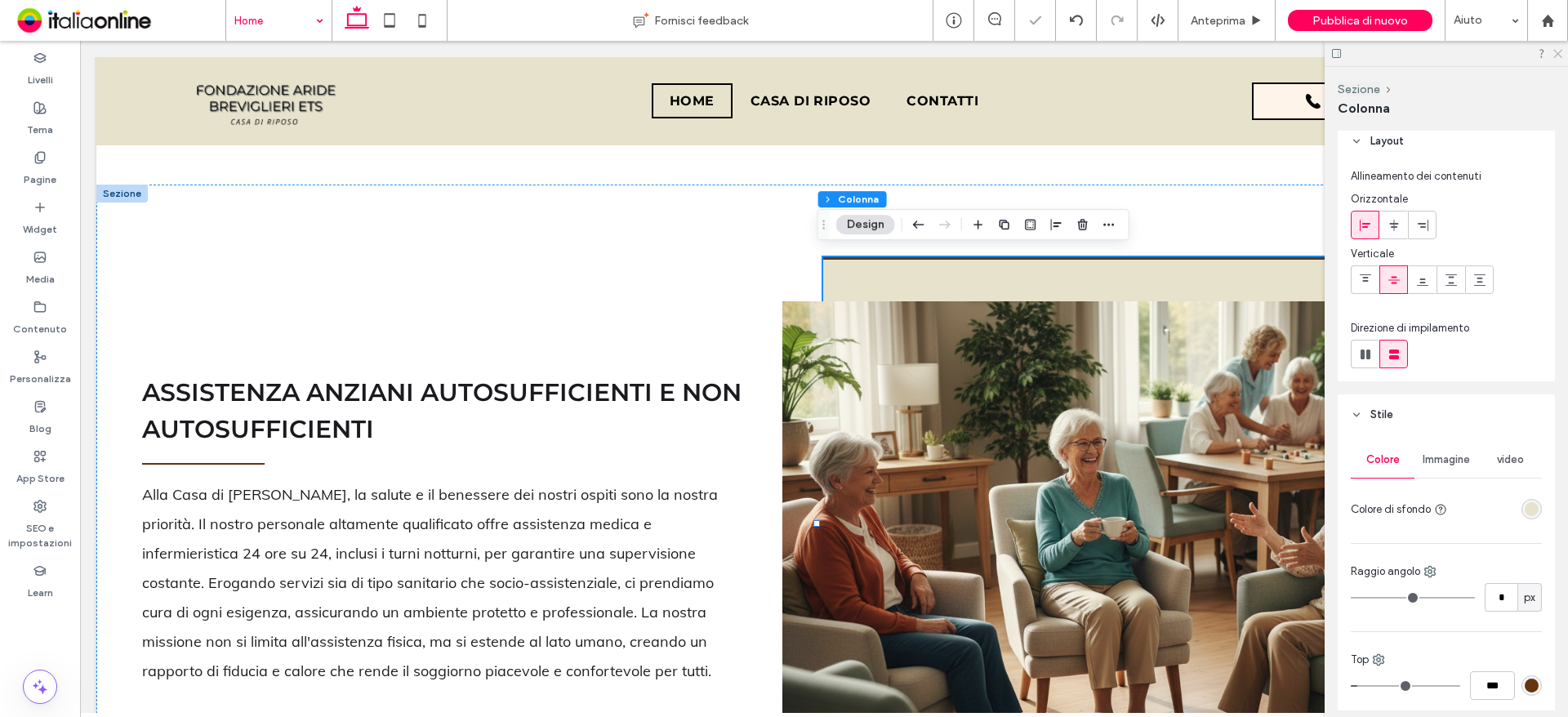
click at [1554, 52] on icon at bounding box center [1557, 52] width 10 height 10
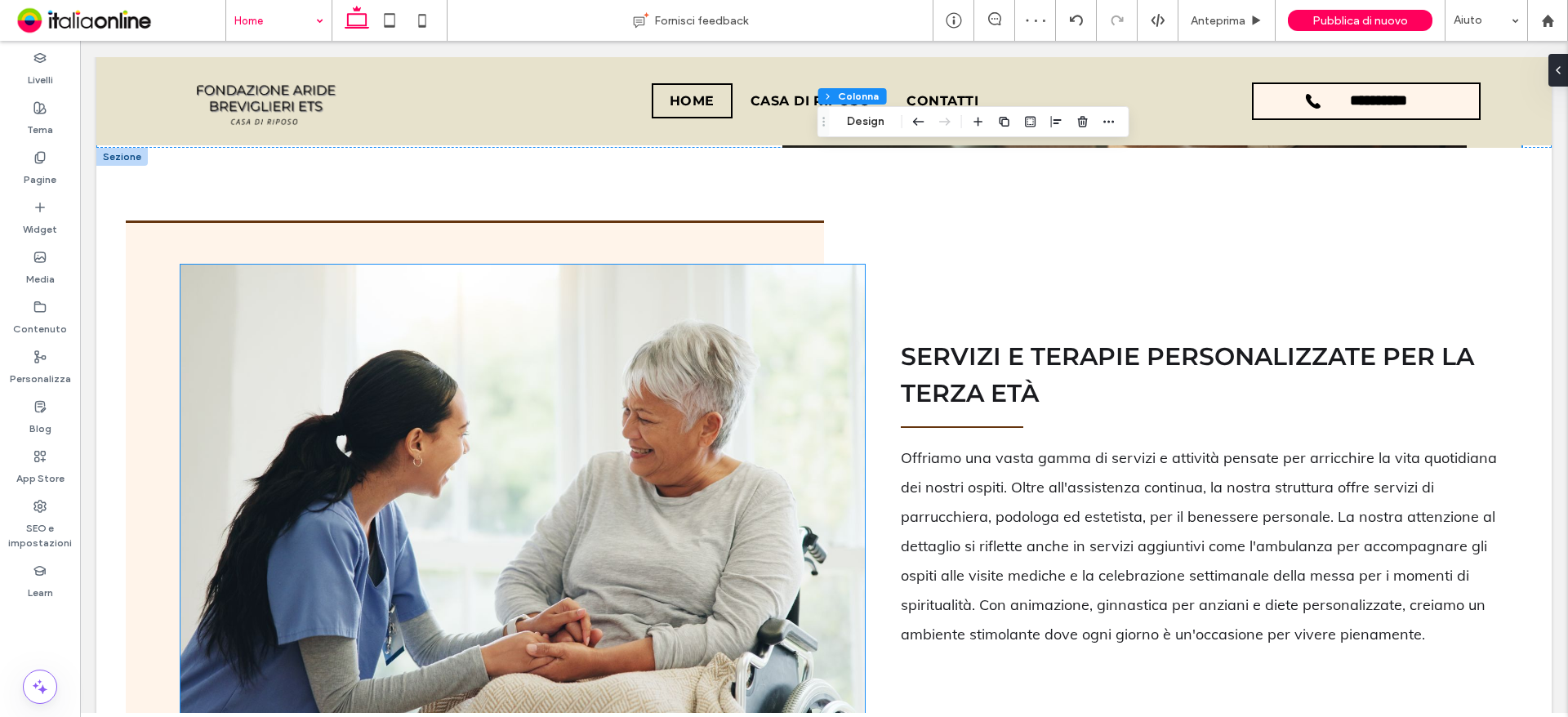
scroll to position [1617, 0]
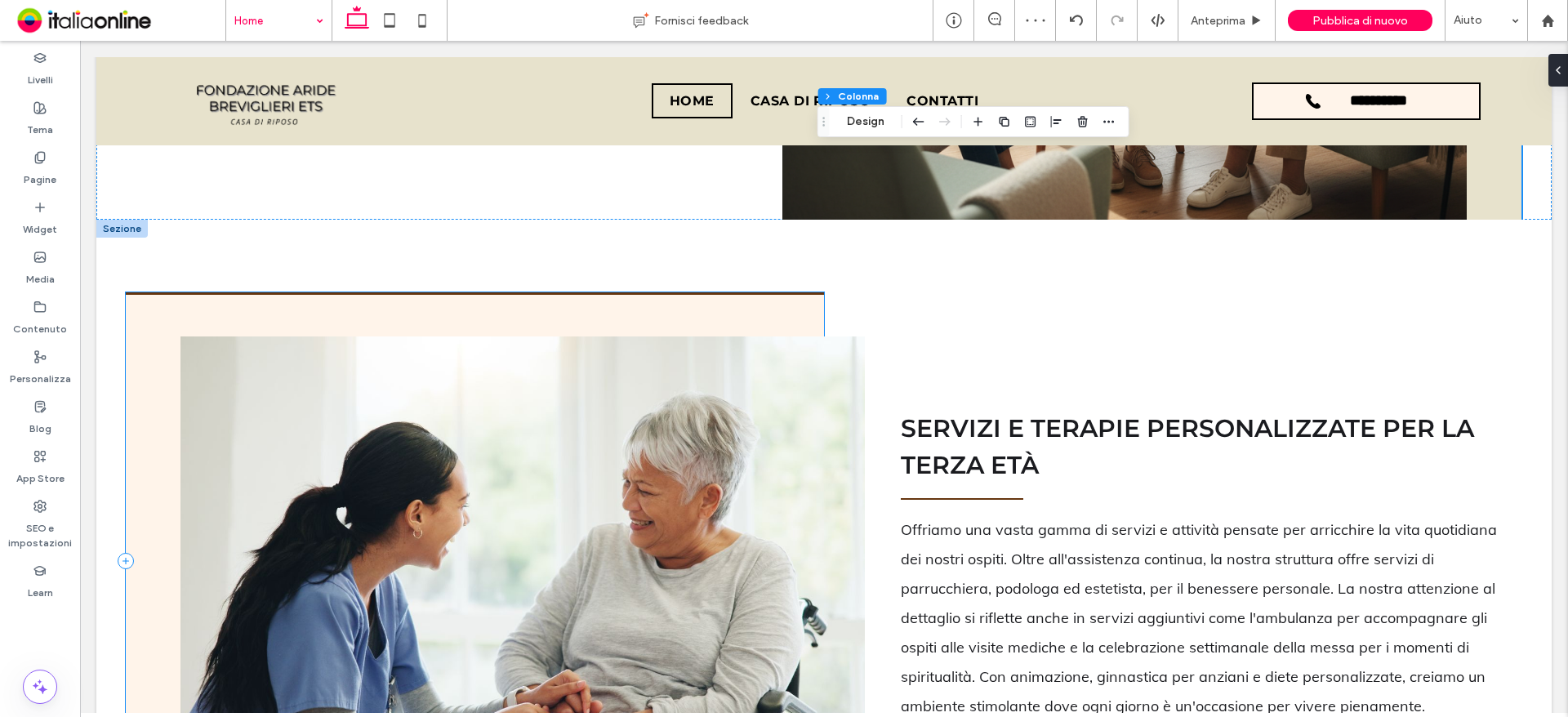
click at [204, 318] on div at bounding box center [475, 559] width 698 height 534
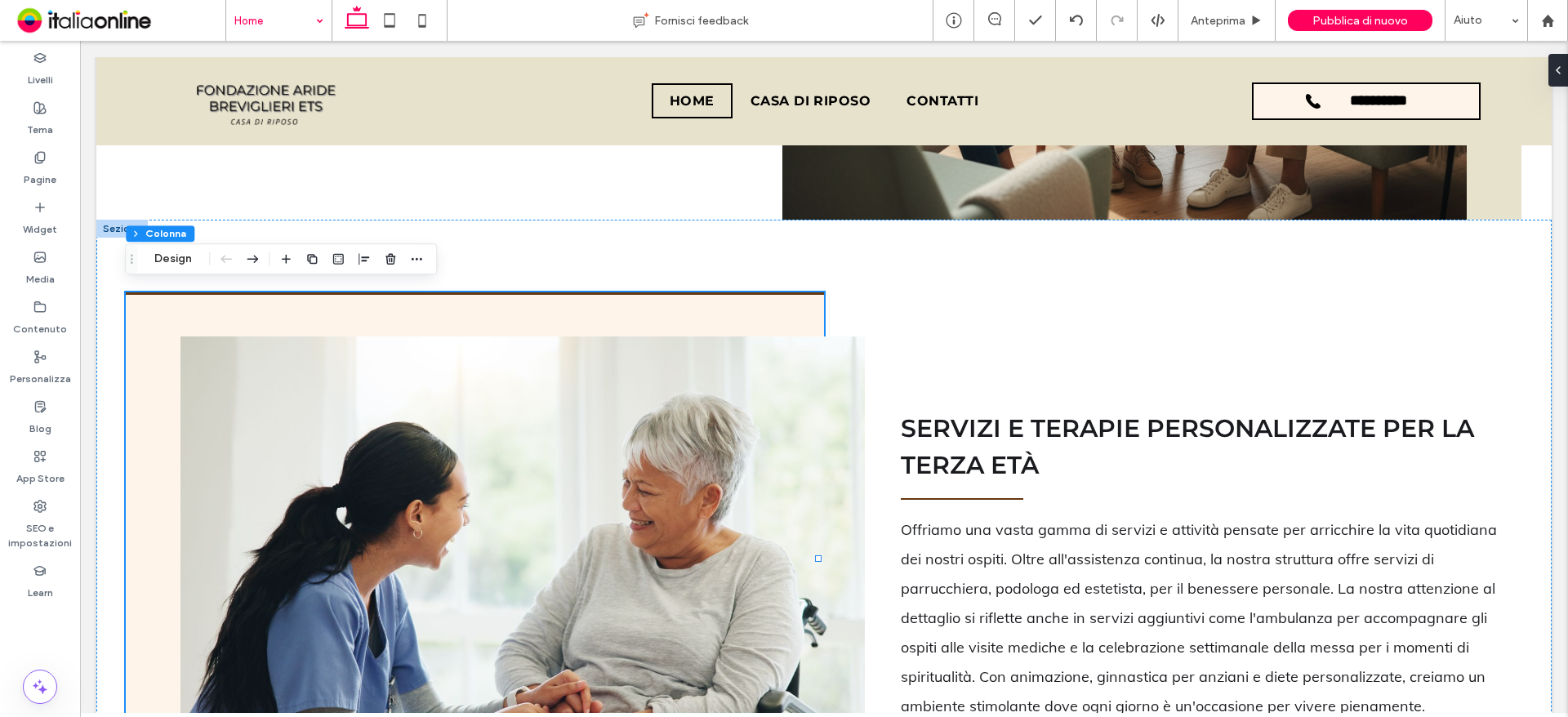
drag, startPoint x: 184, startPoint y: 249, endPoint x: 202, endPoint y: 254, distance: 18.7
click at [184, 249] on button "Design" at bounding box center [172, 259] width 59 height 20
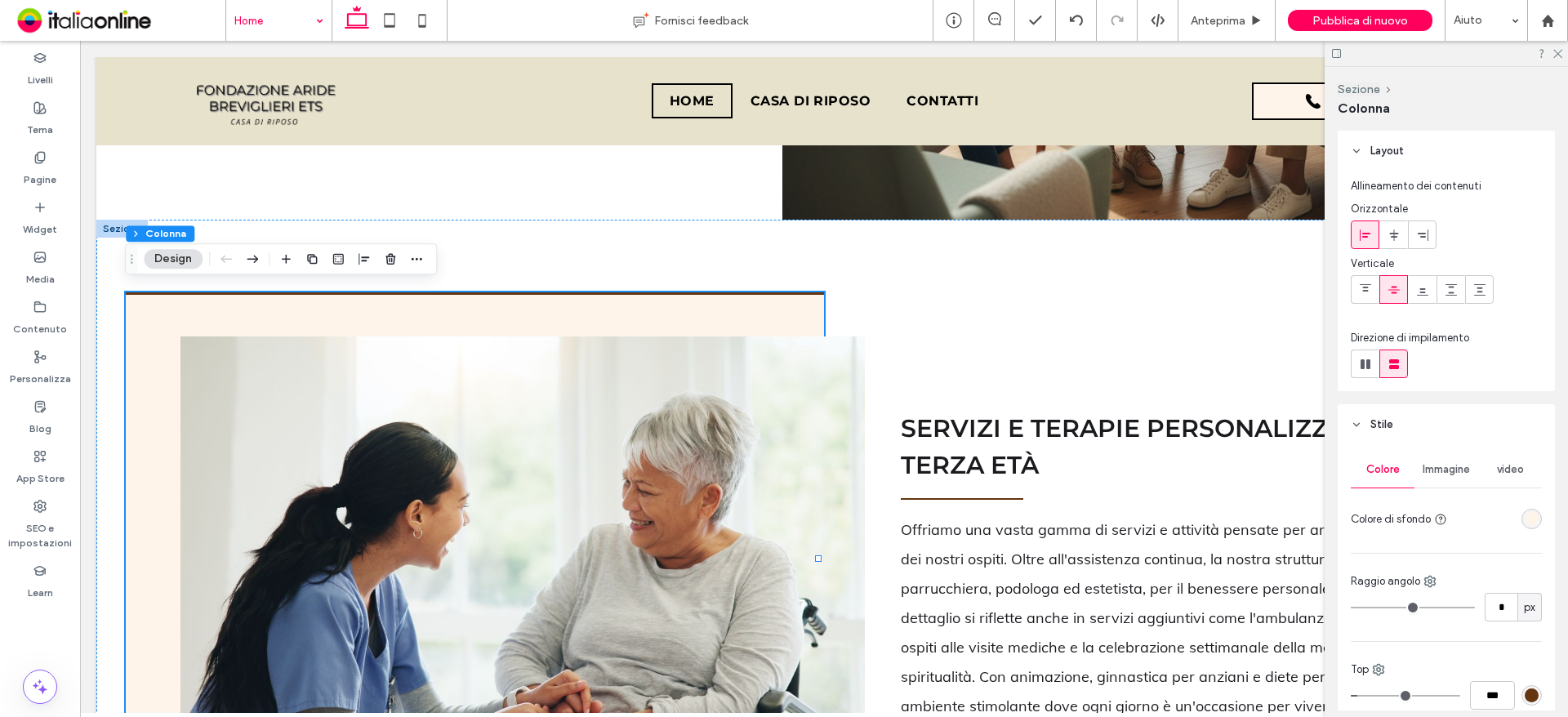
click at [1529, 511] on div "rgba(255, 244, 234, 1)" at bounding box center [1531, 519] width 20 height 20
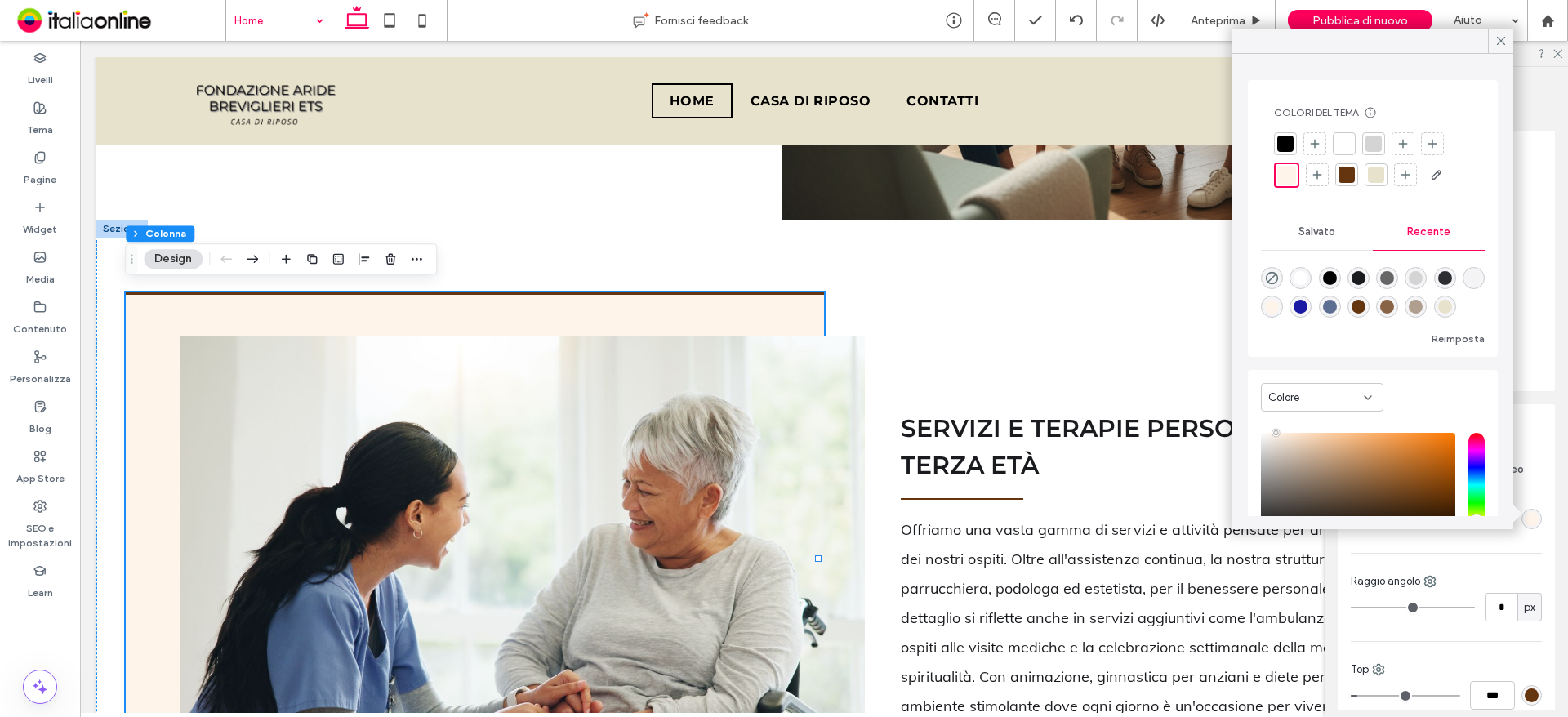
click at [1384, 172] on div at bounding box center [1376, 174] width 23 height 23
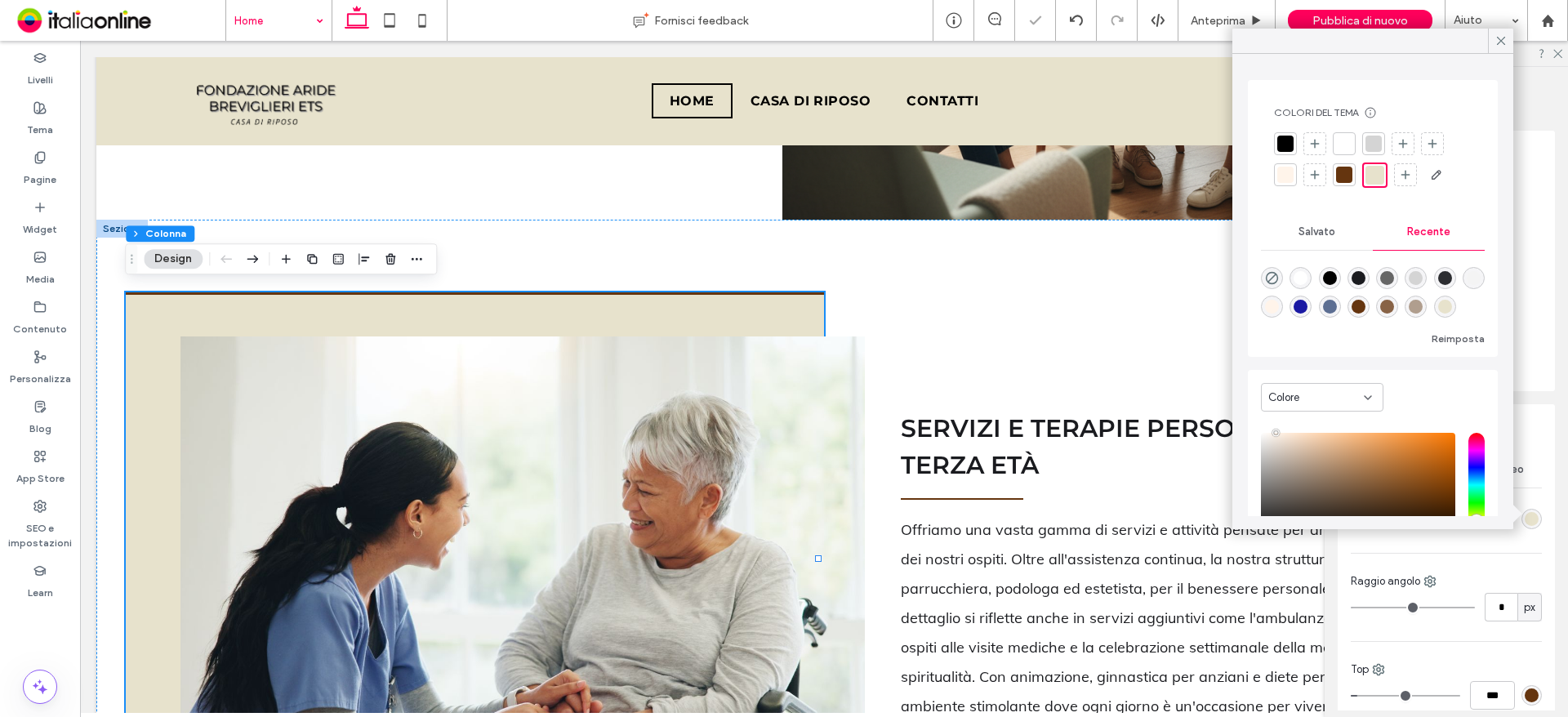
drag, startPoint x: 1504, startPoint y: 33, endPoint x: 1562, endPoint y: 55, distance: 62.0
click at [1504, 33] on icon at bounding box center [1501, 40] width 15 height 15
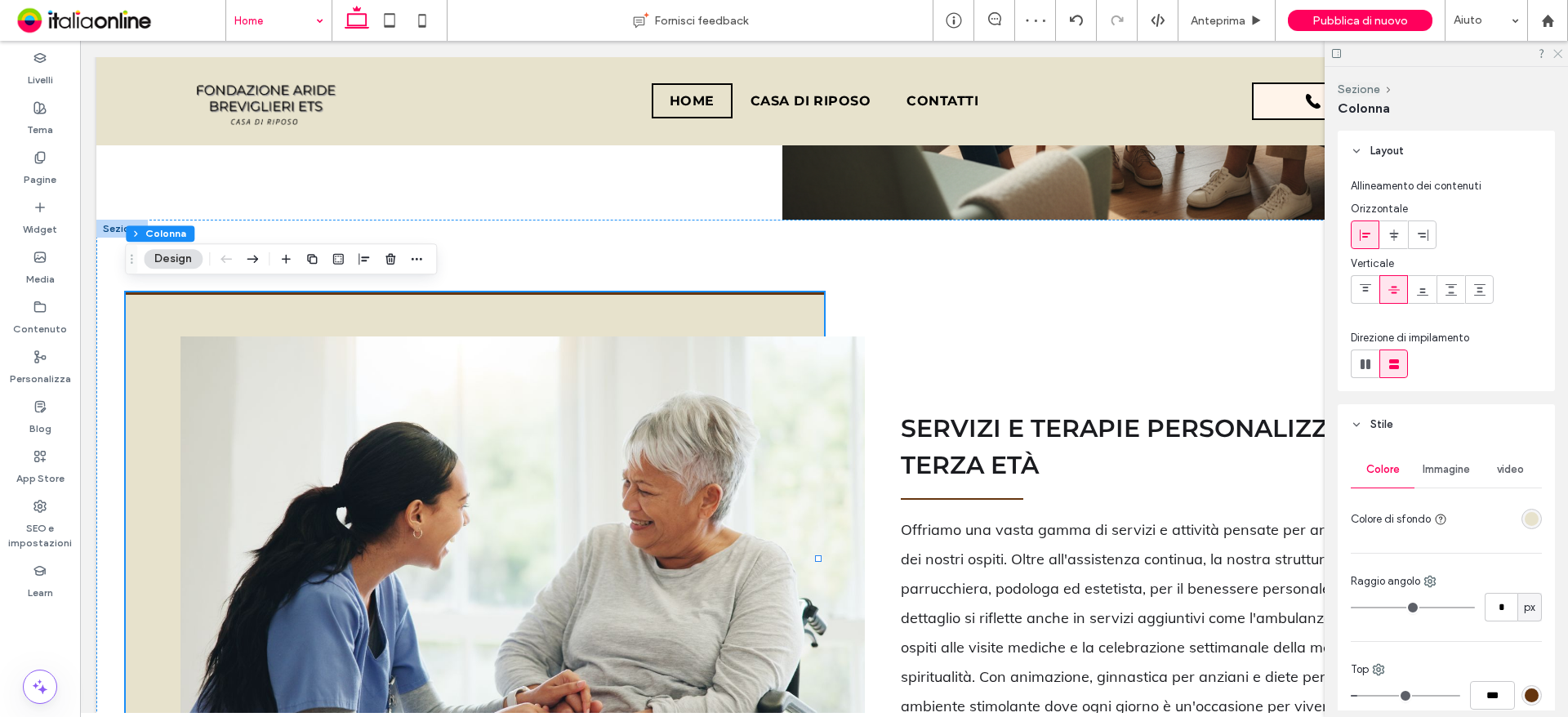
click at [1556, 49] on icon at bounding box center [1557, 52] width 10 height 10
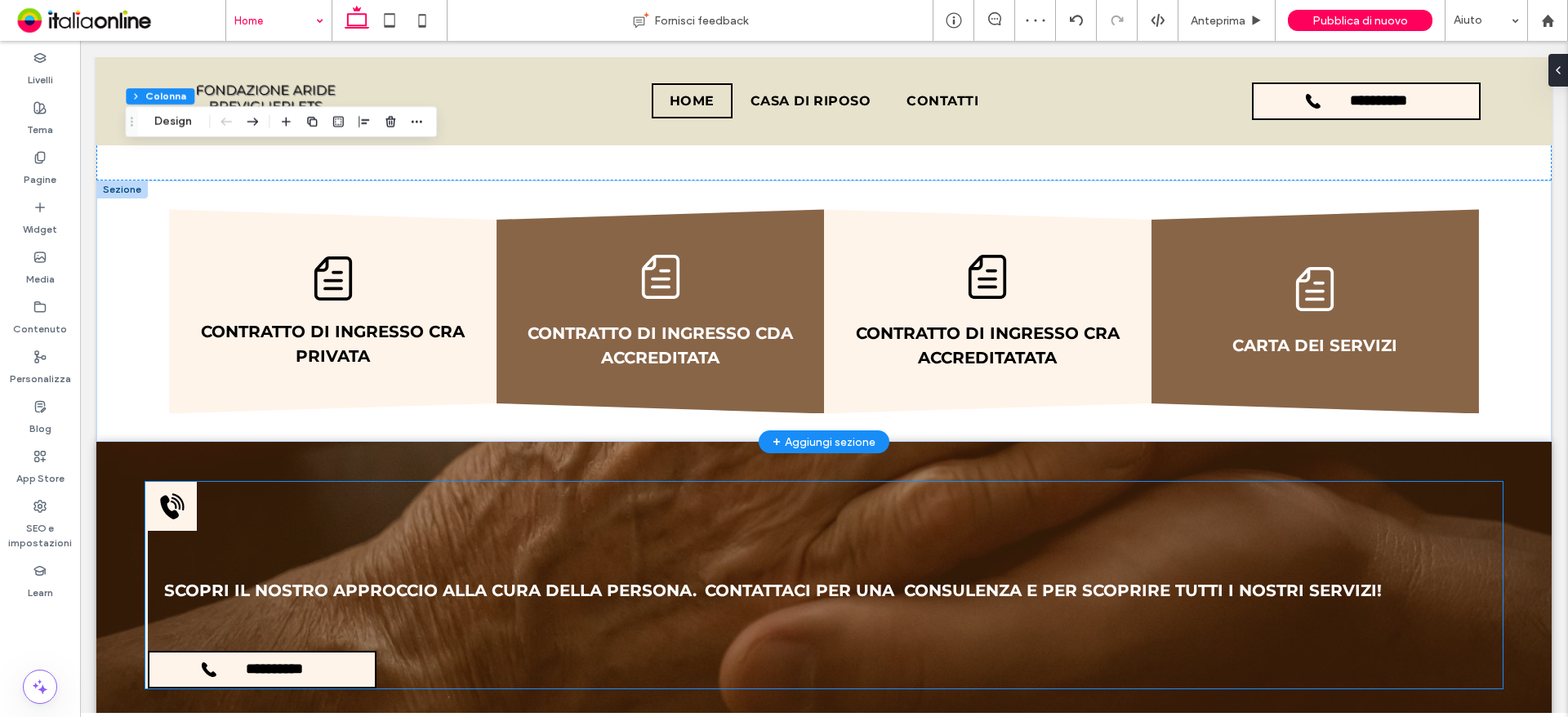
scroll to position [2189, 0]
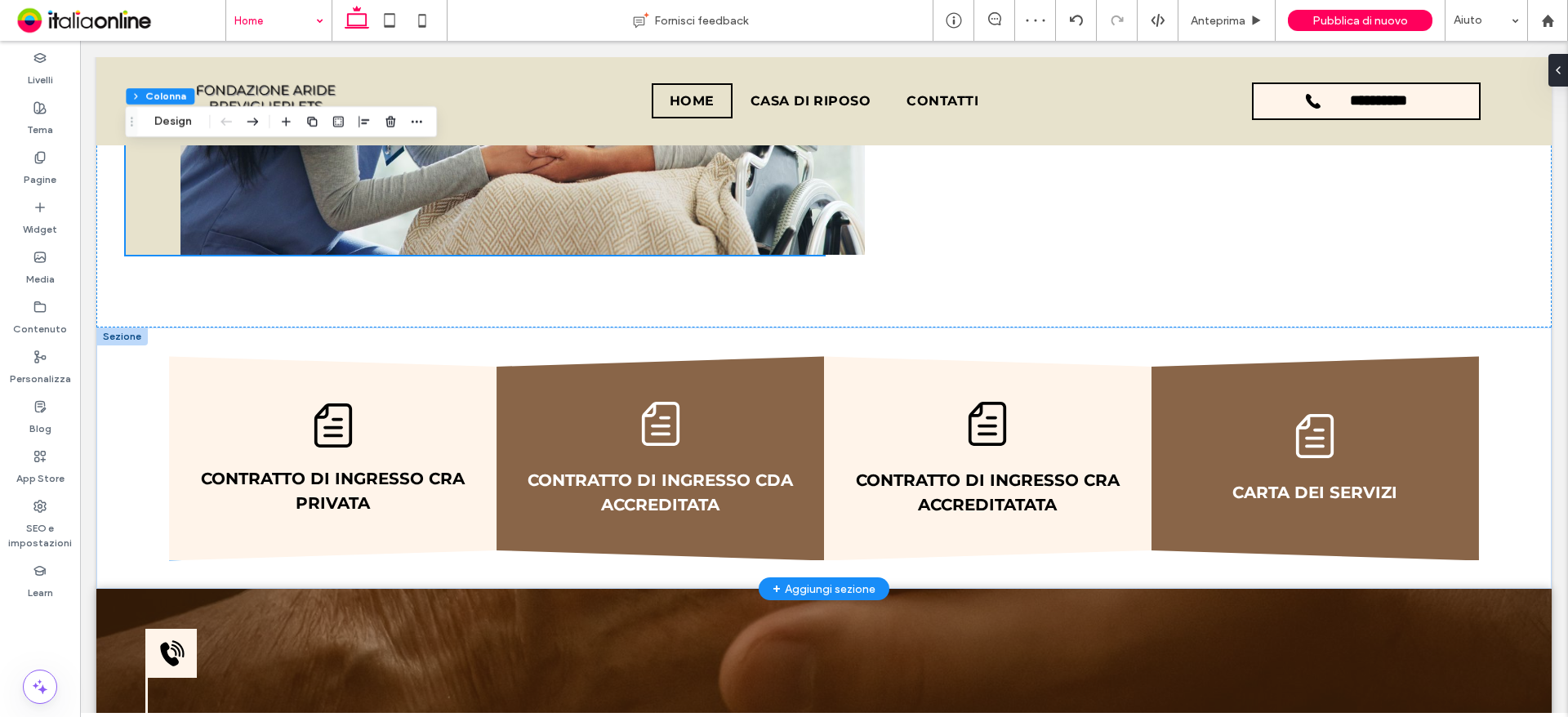
click at [419, 406] on div "CONTRATTO DI INGRESSO CRA PRIVATA" at bounding box center [333, 458] width 328 height 204
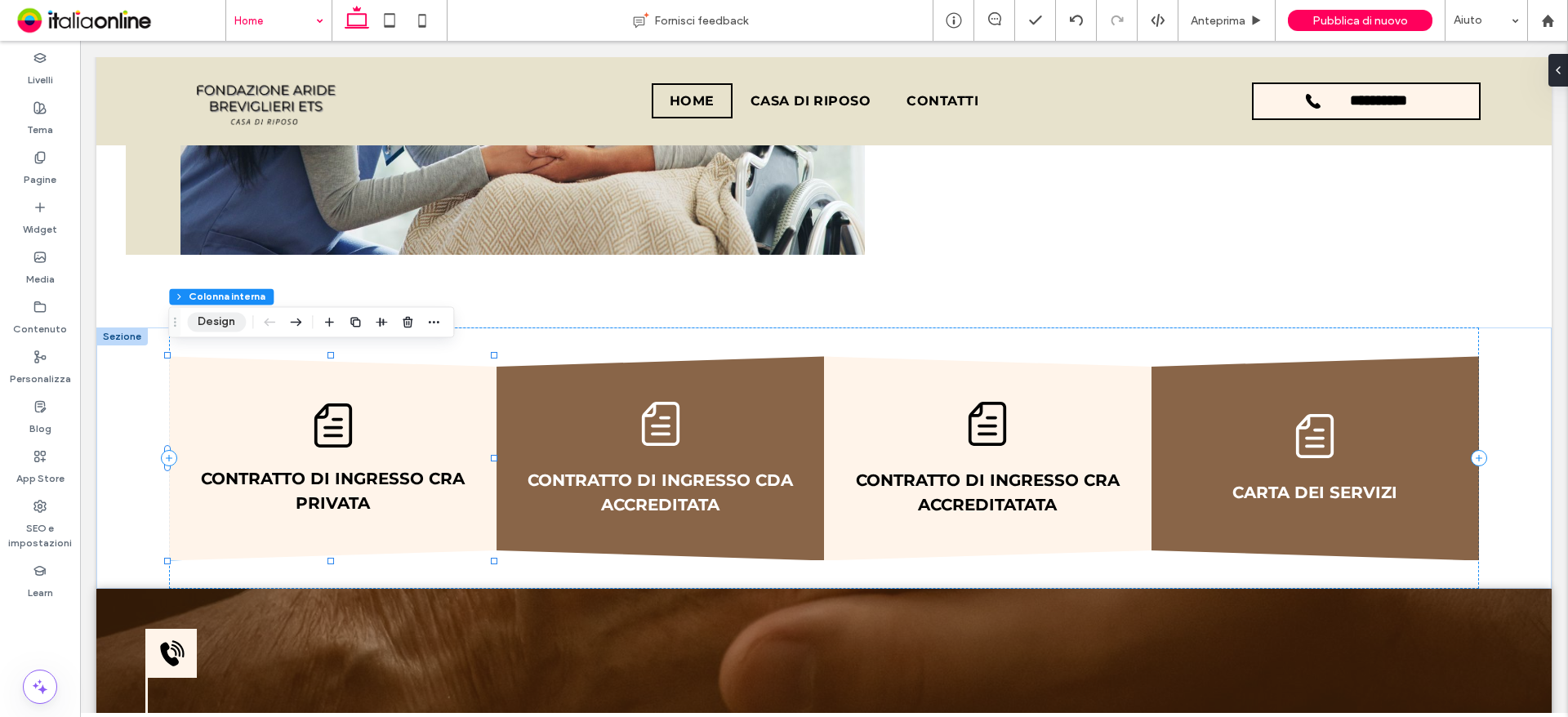
click at [207, 331] on button "Design" at bounding box center [216, 321] width 59 height 20
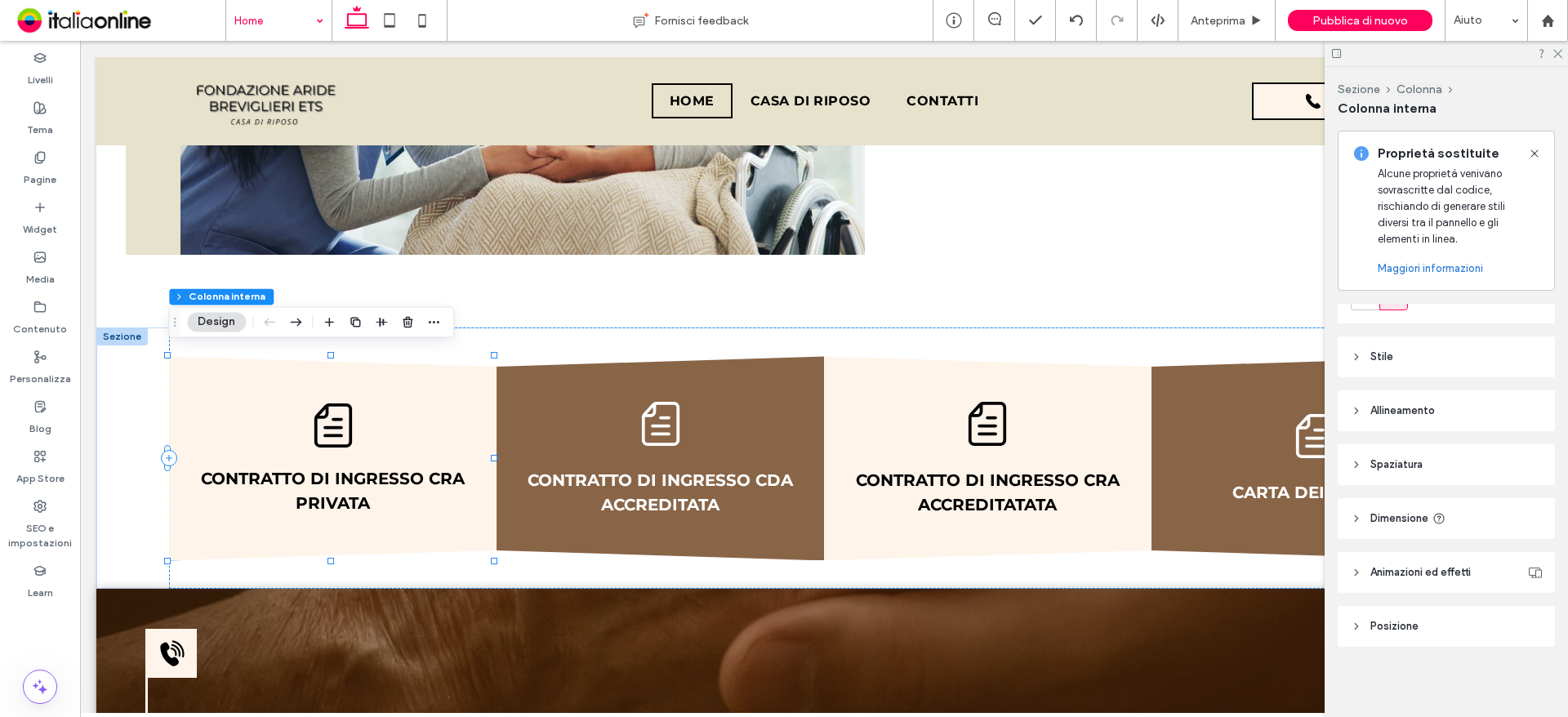
scroll to position [242, 0]
click at [1391, 351] on span "Stile" at bounding box center [1381, 355] width 23 height 16
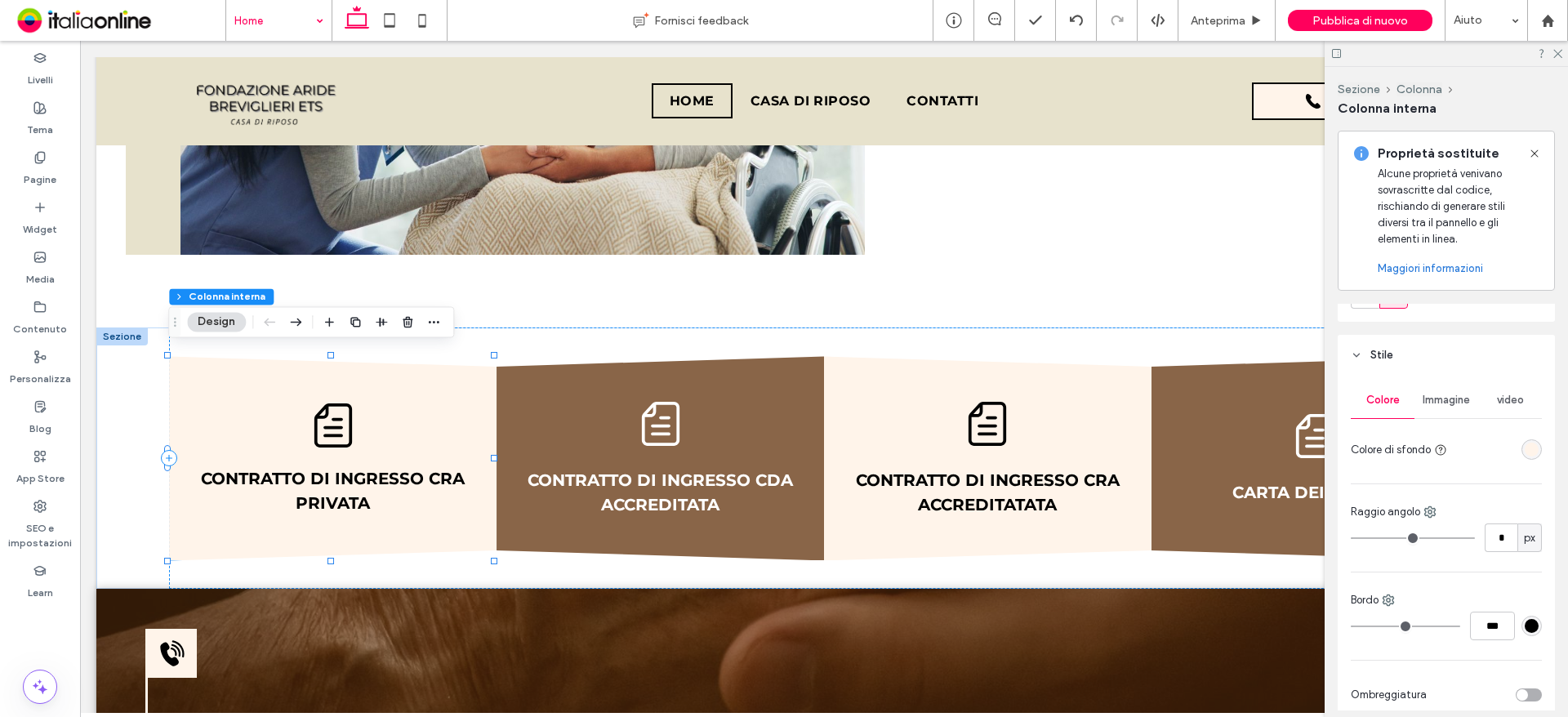
click at [1524, 443] on div "rgba(255, 244, 234, 1)" at bounding box center [1531, 450] width 14 height 14
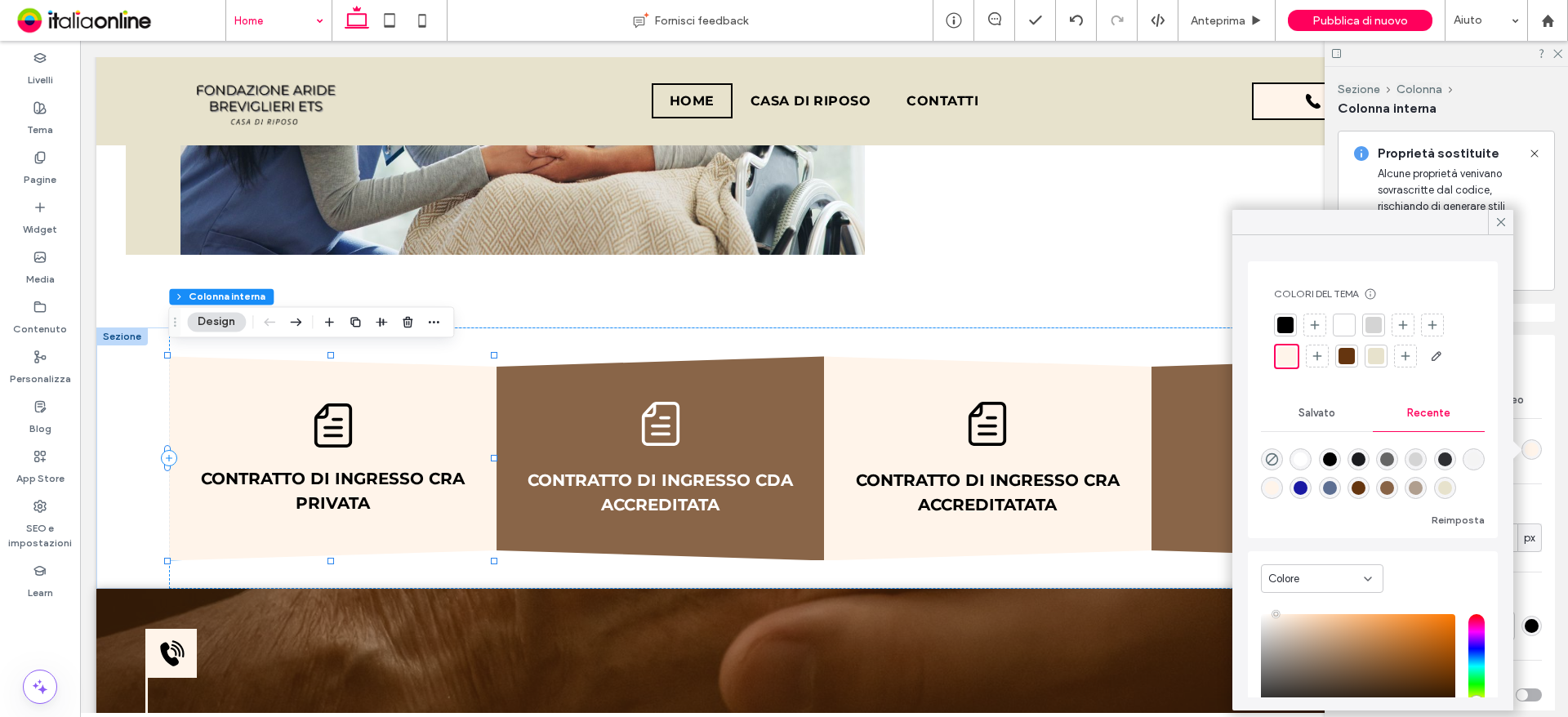
click at [1383, 353] on div at bounding box center [1375, 356] width 16 height 16
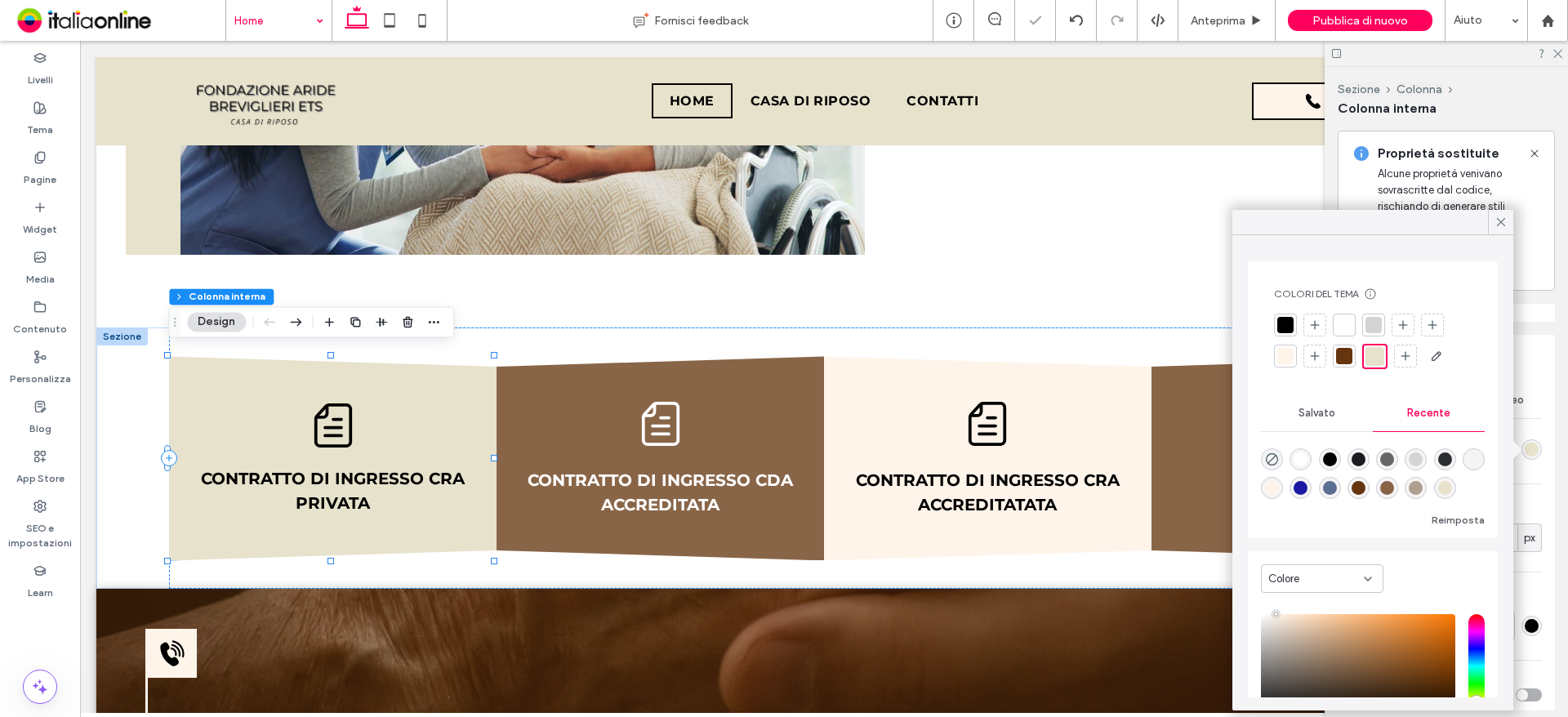
click at [1501, 225] on icon at bounding box center [1501, 222] width 15 height 15
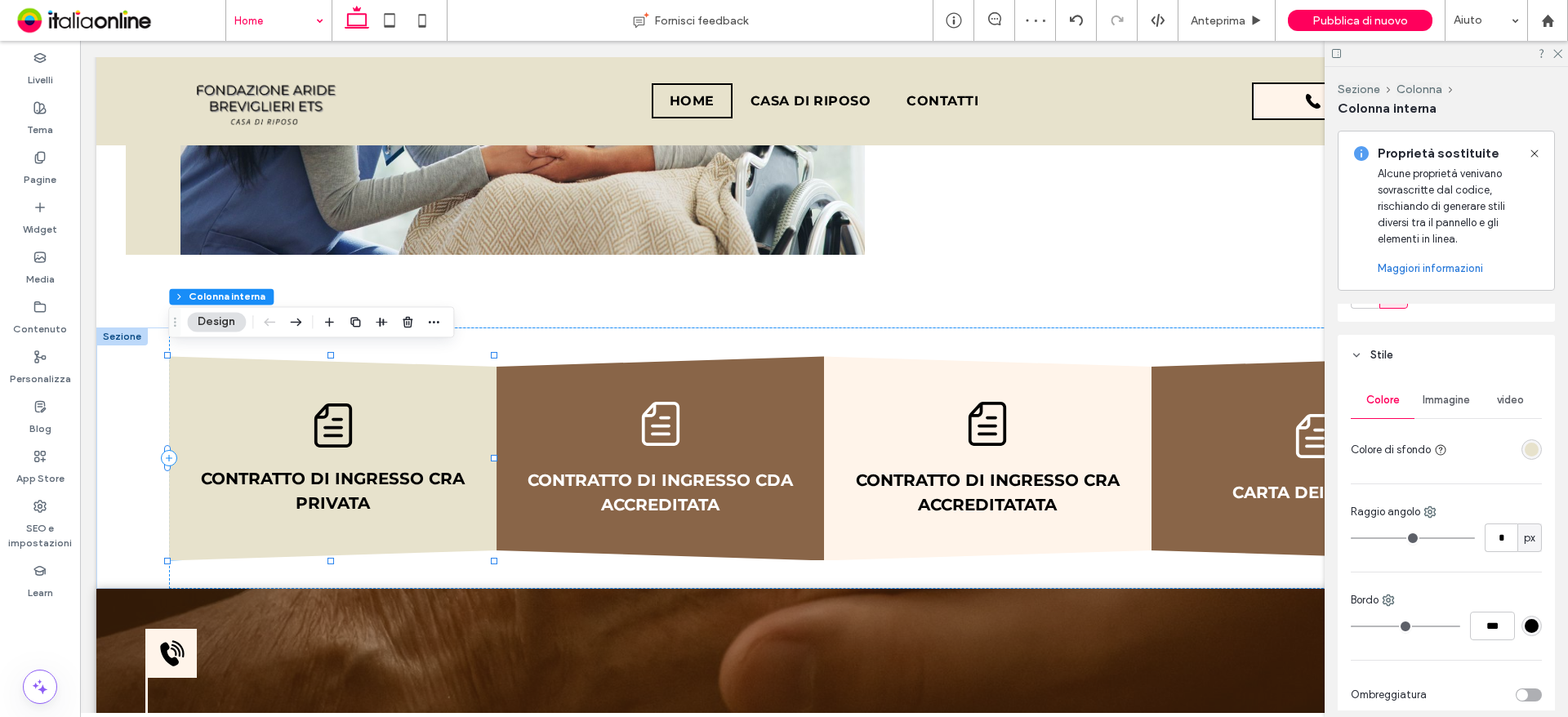
drag, startPoint x: 1554, startPoint y: 48, endPoint x: 1539, endPoint y: 69, distance: 25.8
click at [1554, 48] on icon at bounding box center [1557, 52] width 10 height 10
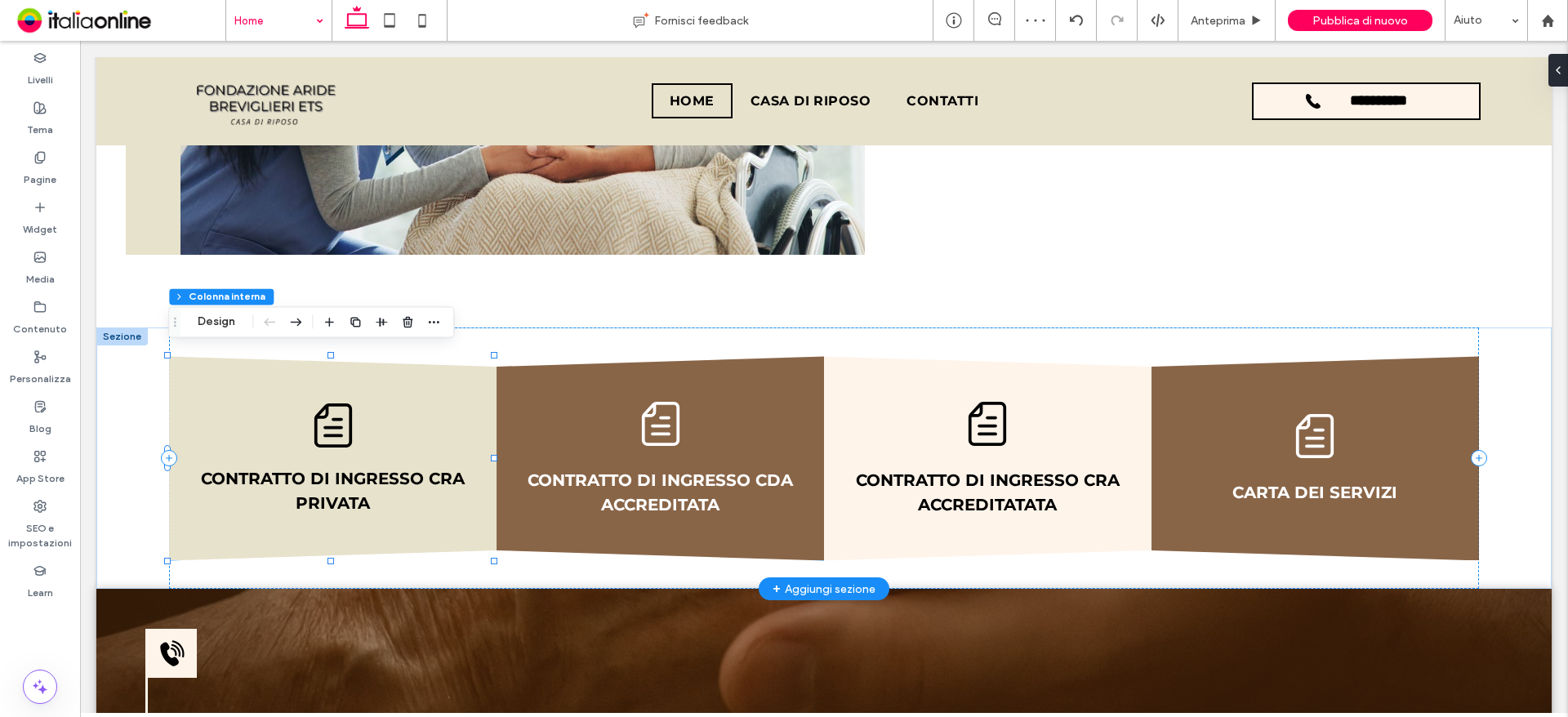
click at [527, 399] on div "CONTRATTO DI INGRESSO CDA ACCREDITATA" at bounding box center [661, 458] width 328 height 204
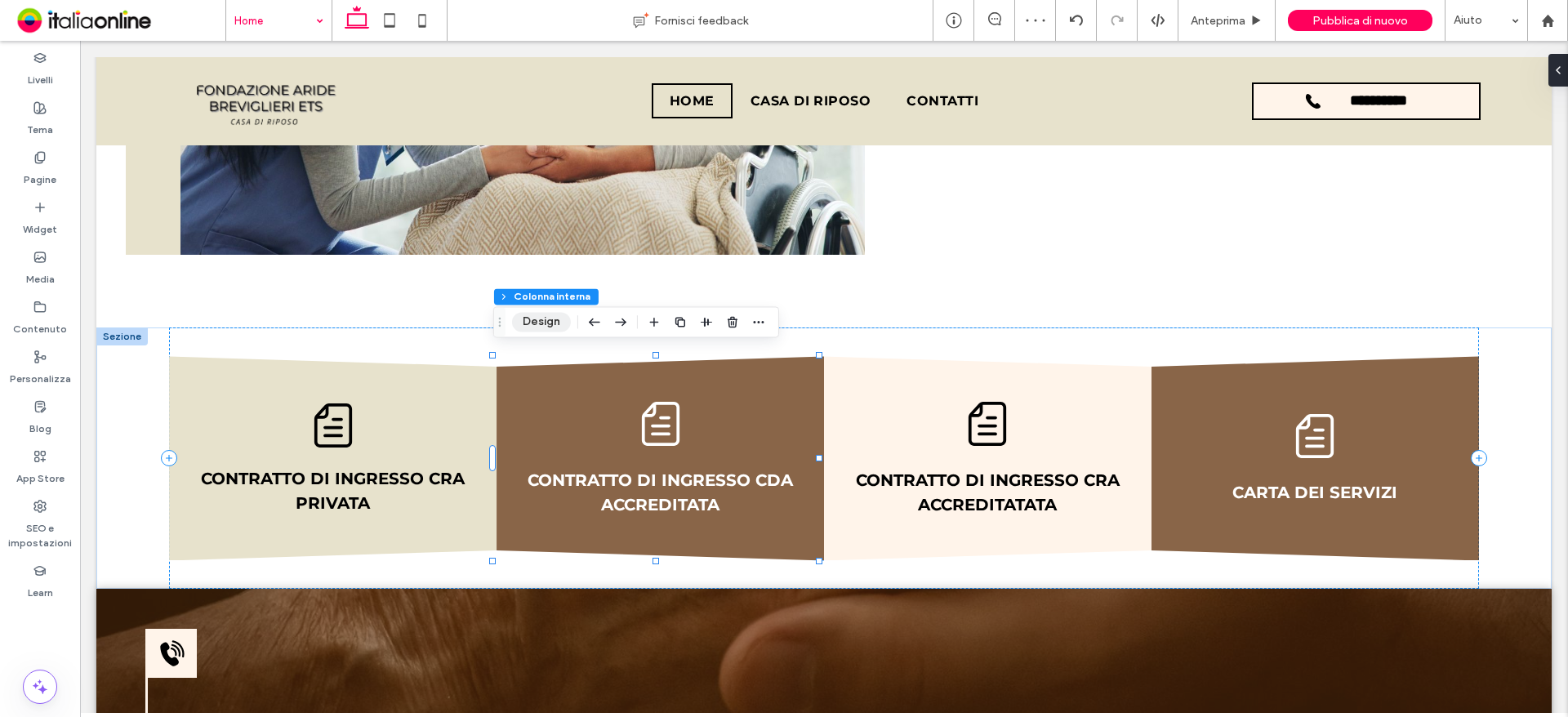
drag, startPoint x: 542, startPoint y: 322, endPoint x: 560, endPoint y: 330, distance: 19.7
click at [542, 322] on button "Design" at bounding box center [541, 321] width 59 height 20
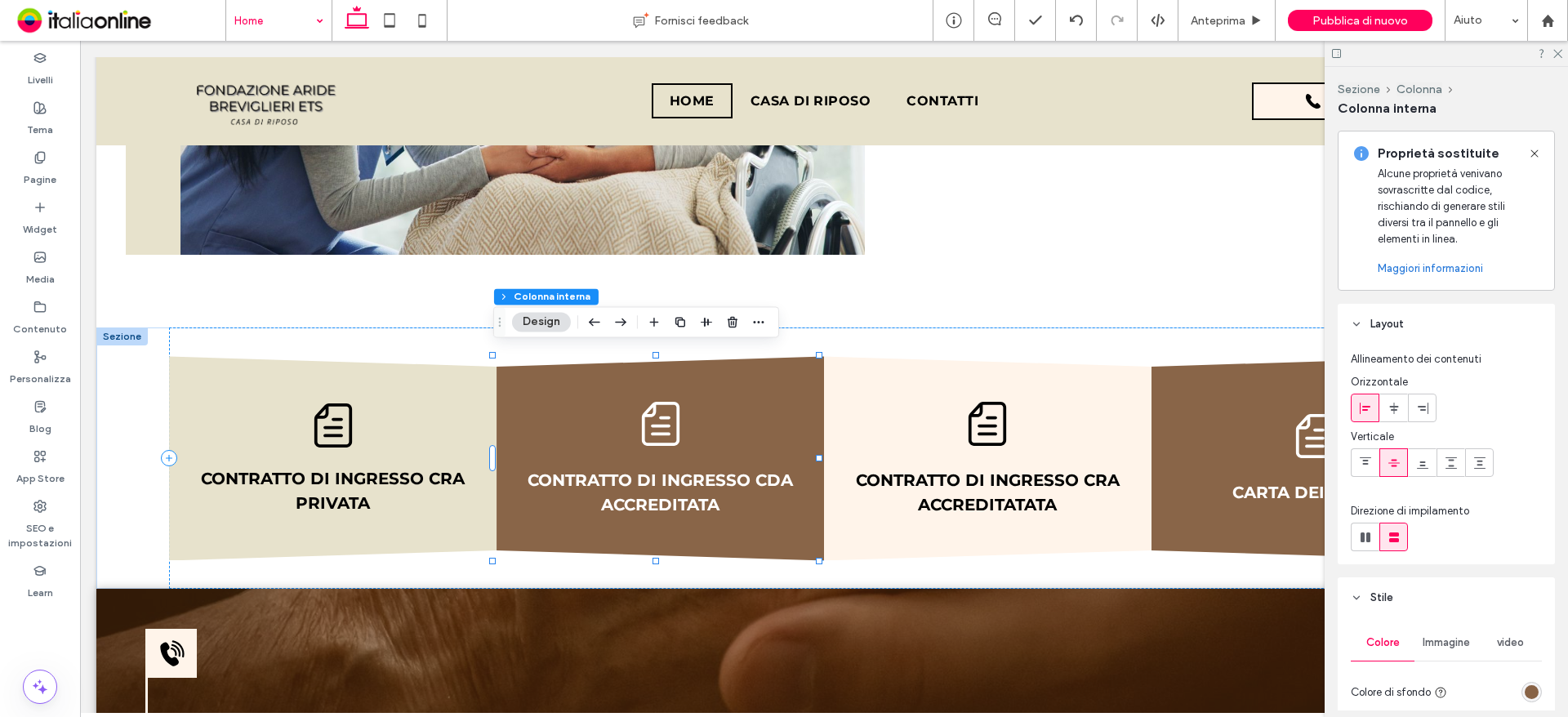
scroll to position [245, 0]
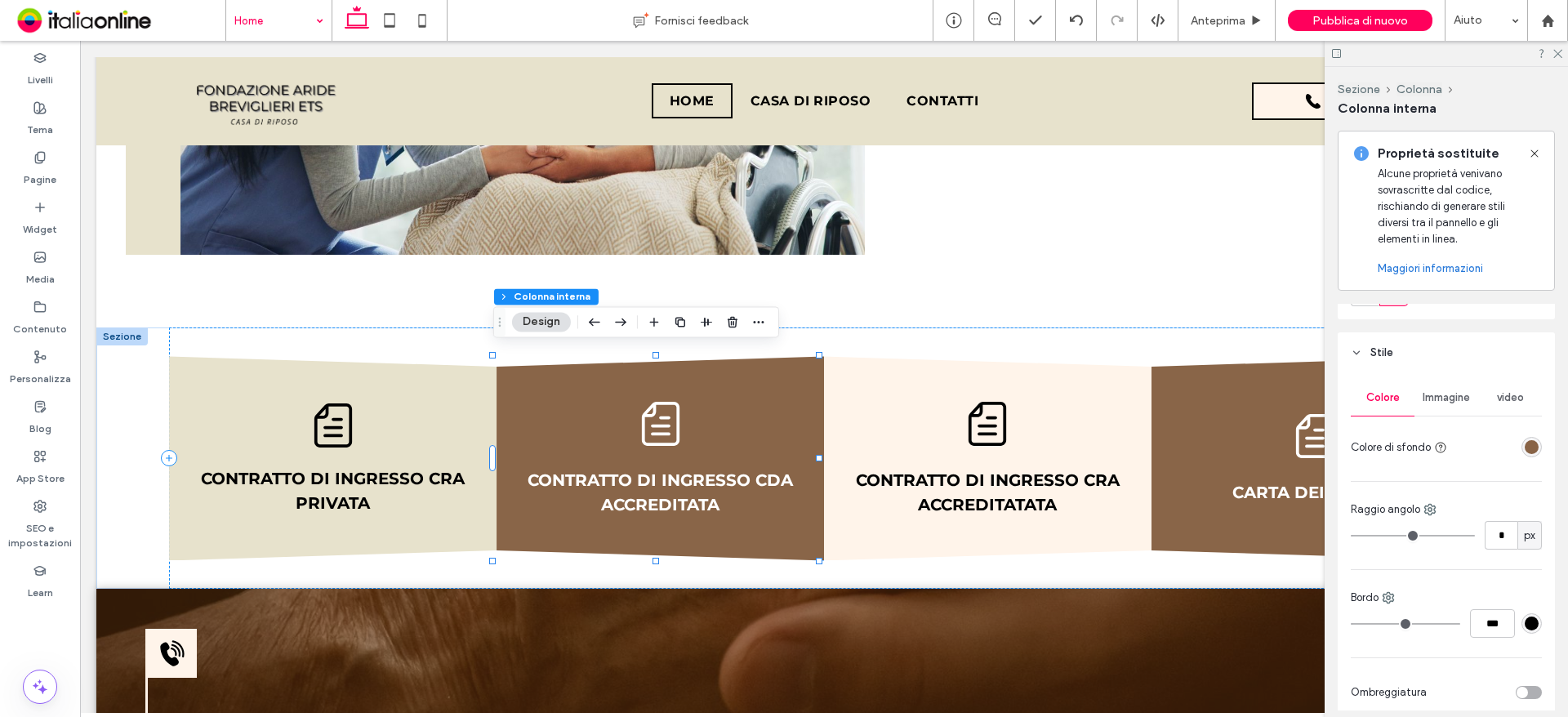
click at [1524, 443] on div "rgba(101, 53, 15, 0.76)" at bounding box center [1531, 447] width 14 height 14
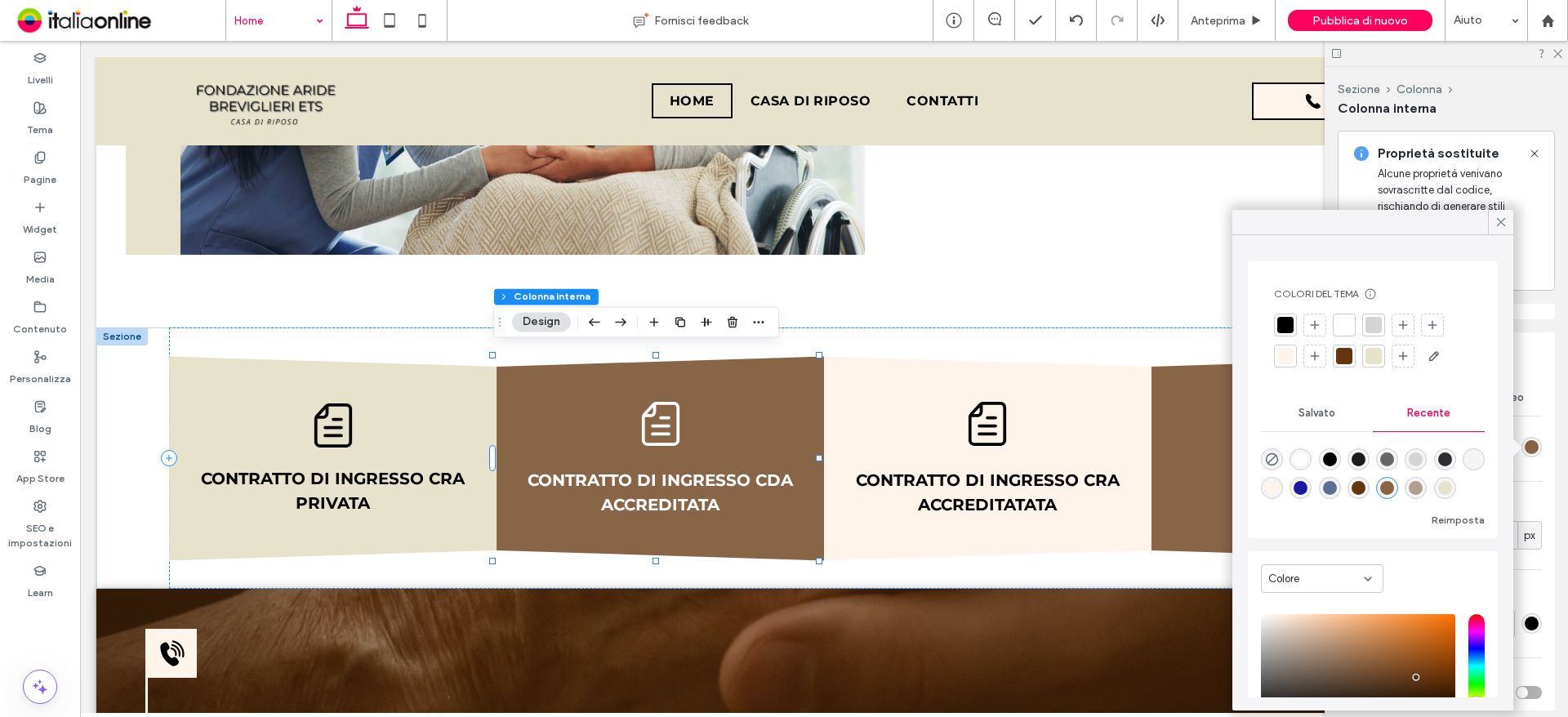
click at [1394, 490] on div "rgba(101, 53, 15, 0.76)" at bounding box center [1387, 487] width 14 height 14
click at [1398, 481] on div "rgba(101, 53, 15, 0.76)" at bounding box center [1387, 488] width 22 height 22
click at [1394, 481] on div "rgba(101, 53, 15, 0.76)" at bounding box center [1387, 487] width 14 height 14
click at [1423, 487] on div "rgba(176, 158, 142, 1)" at bounding box center [1415, 487] width 14 height 14
type input "*******"
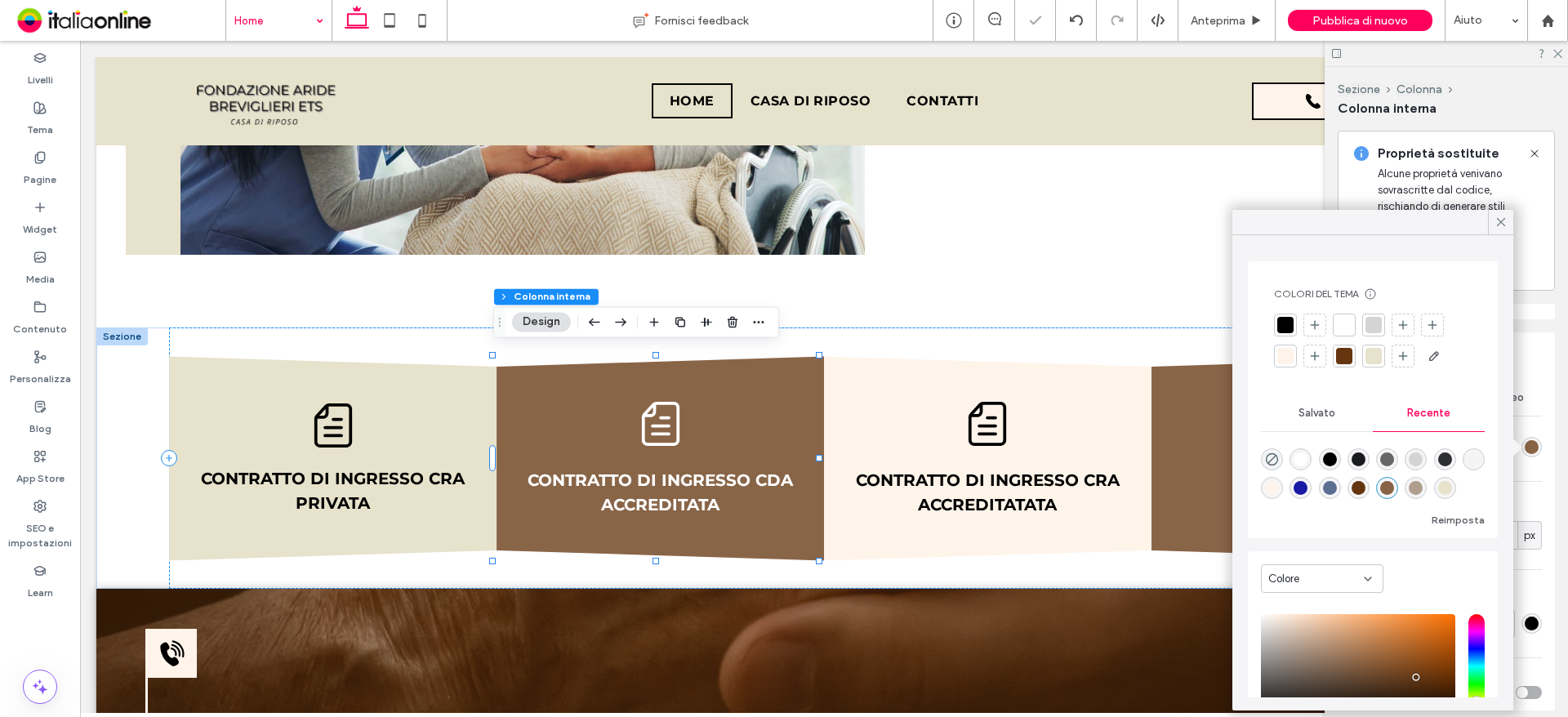
type input "***"
type input "****"
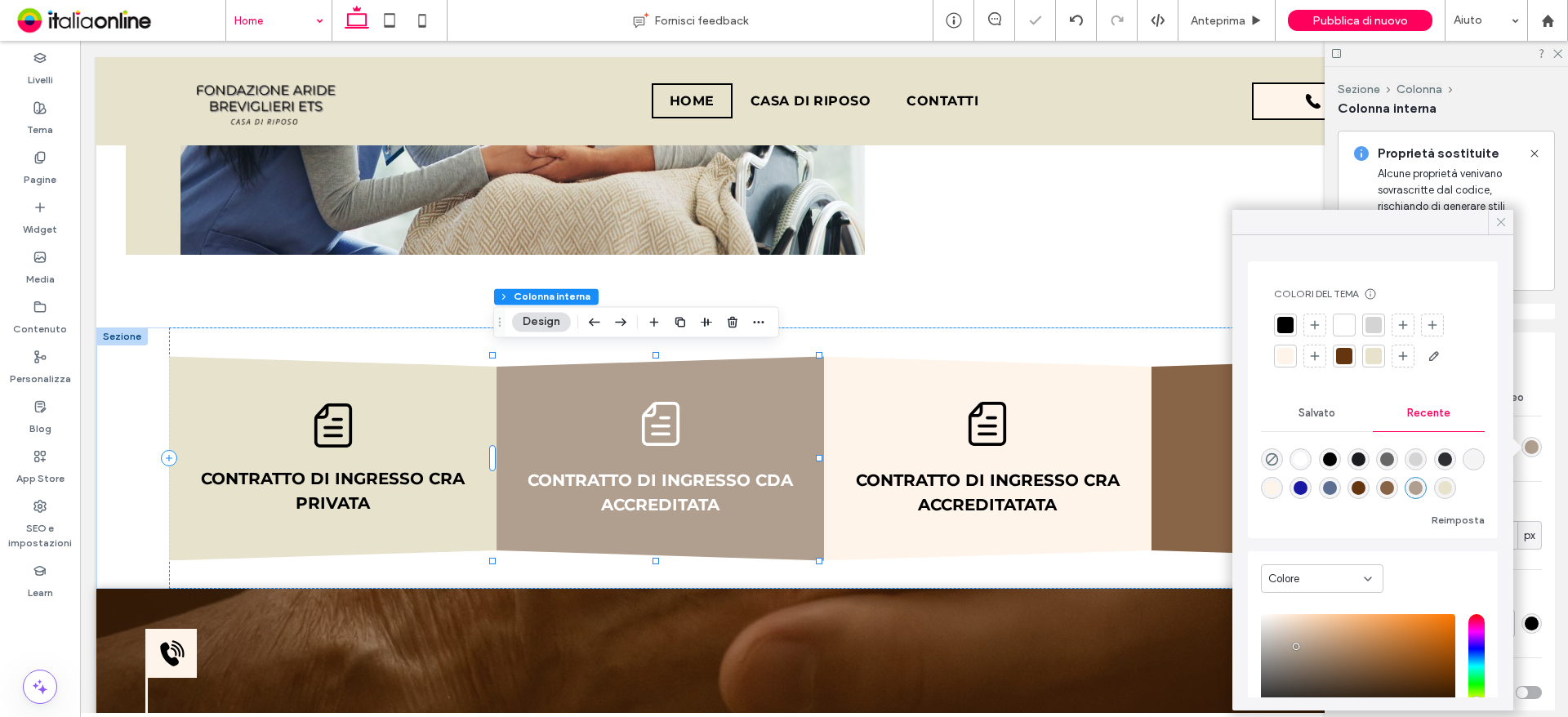
click at [1499, 214] on span at bounding box center [1501, 222] width 15 height 25
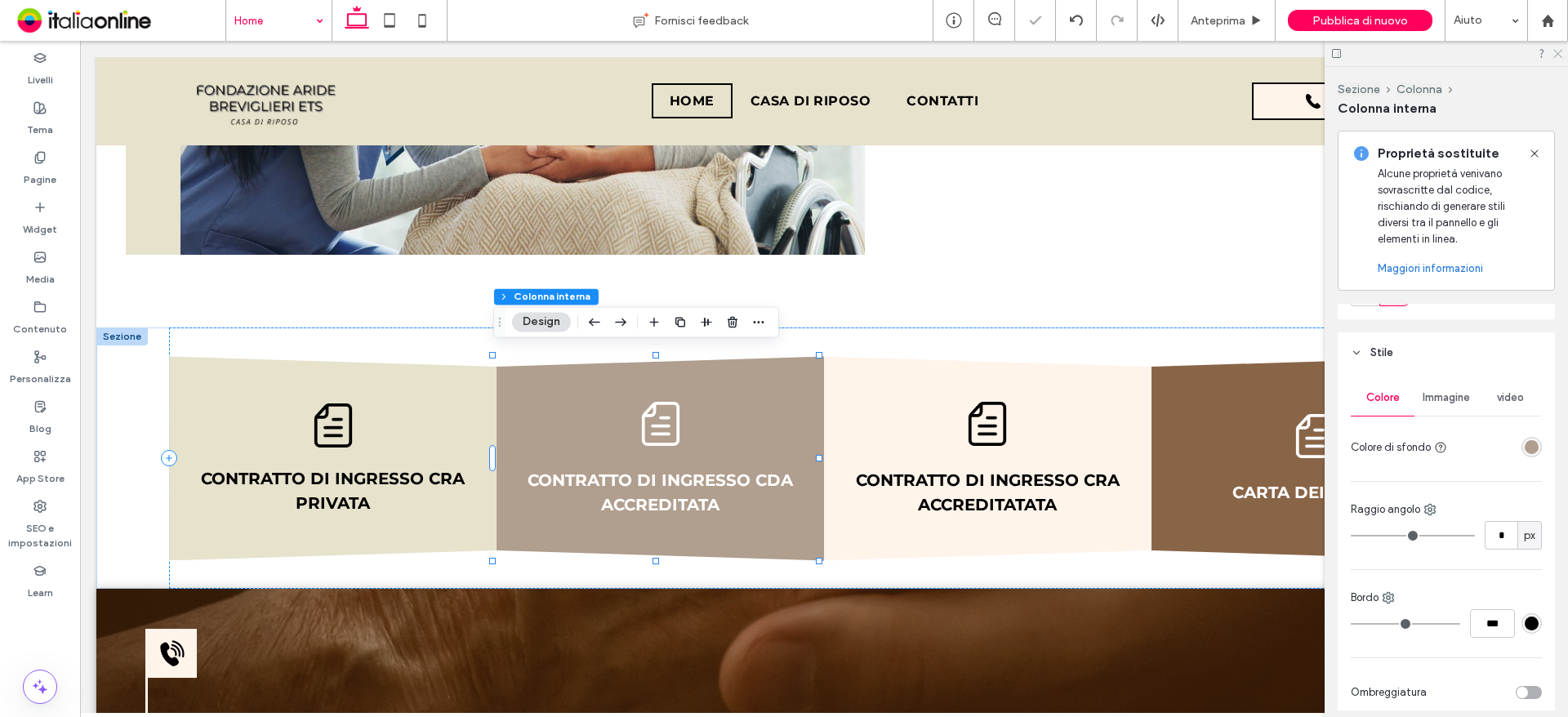
click at [1557, 50] on icon at bounding box center [1557, 52] width 10 height 10
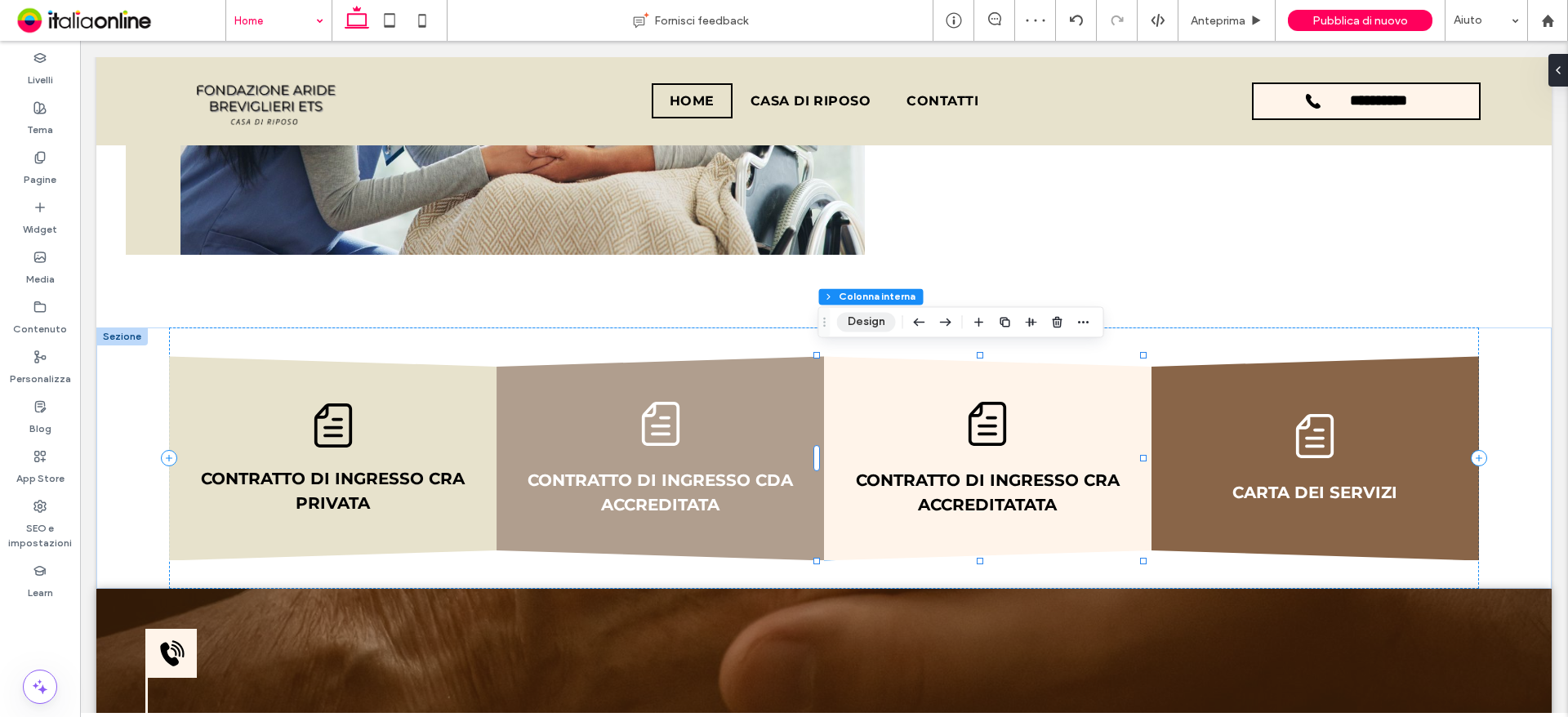
click at [861, 317] on button "Design" at bounding box center [866, 321] width 59 height 20
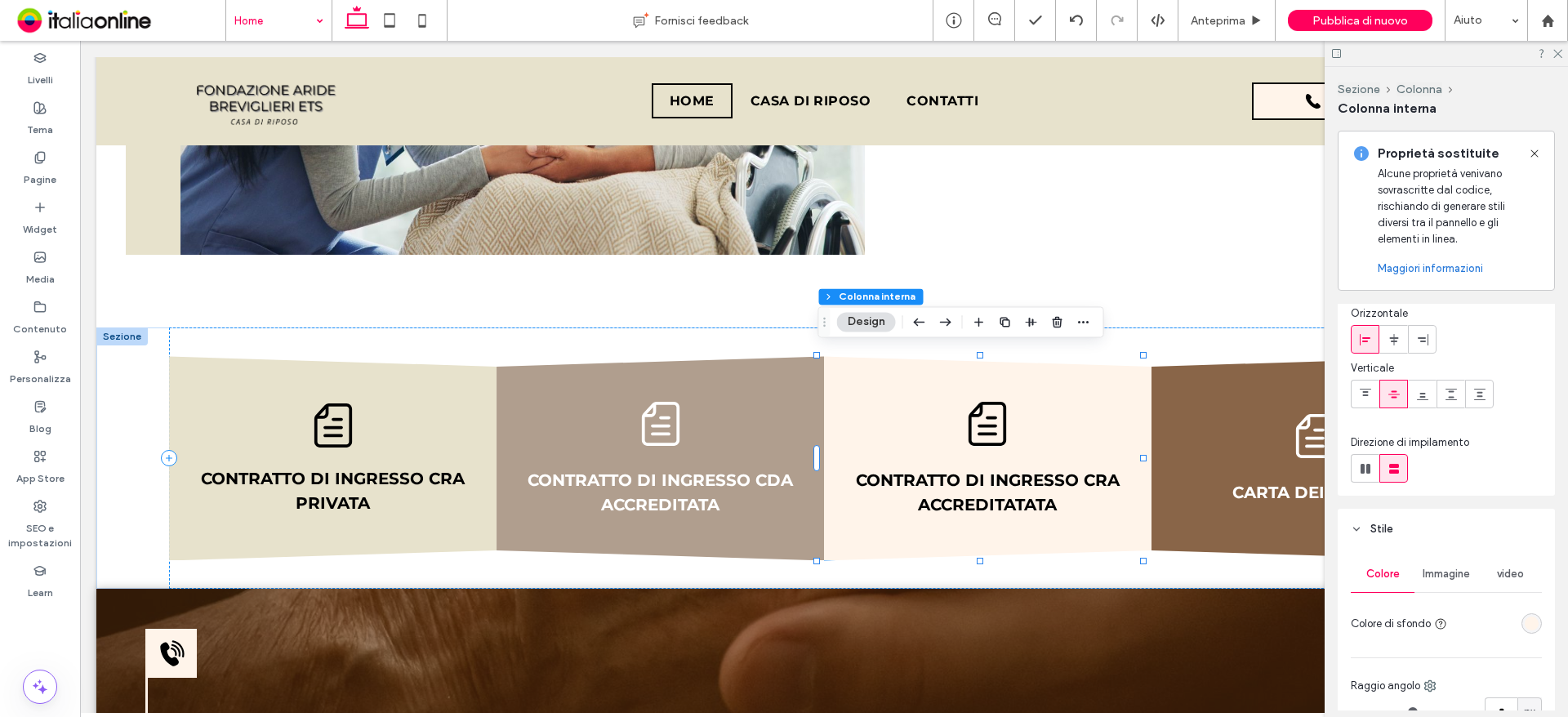
scroll to position [163, 0]
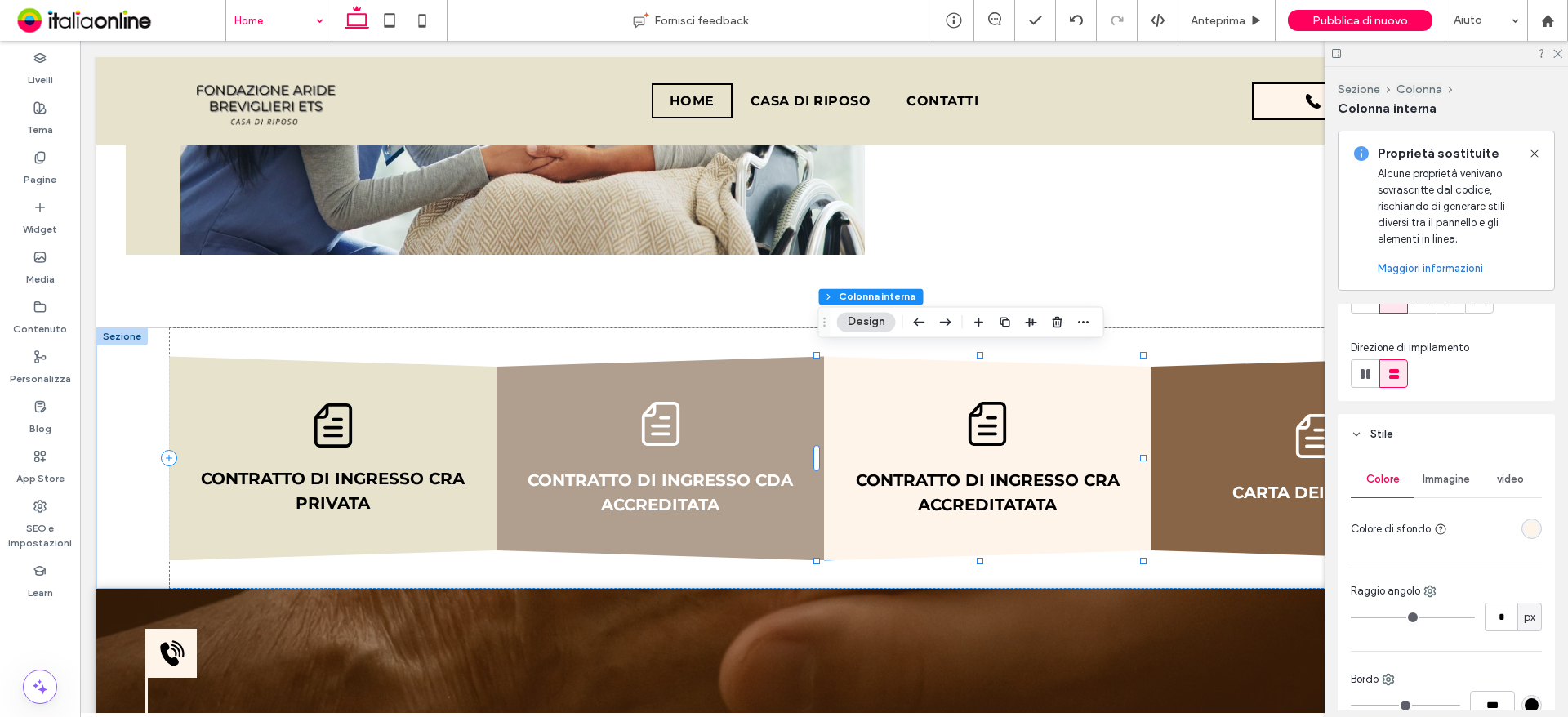
drag, startPoint x: 1527, startPoint y: 528, endPoint x: 1518, endPoint y: 528, distance: 9.0
click at [1527, 528] on div "rgba(255, 244, 234, 1)" at bounding box center [1531, 528] width 14 height 14
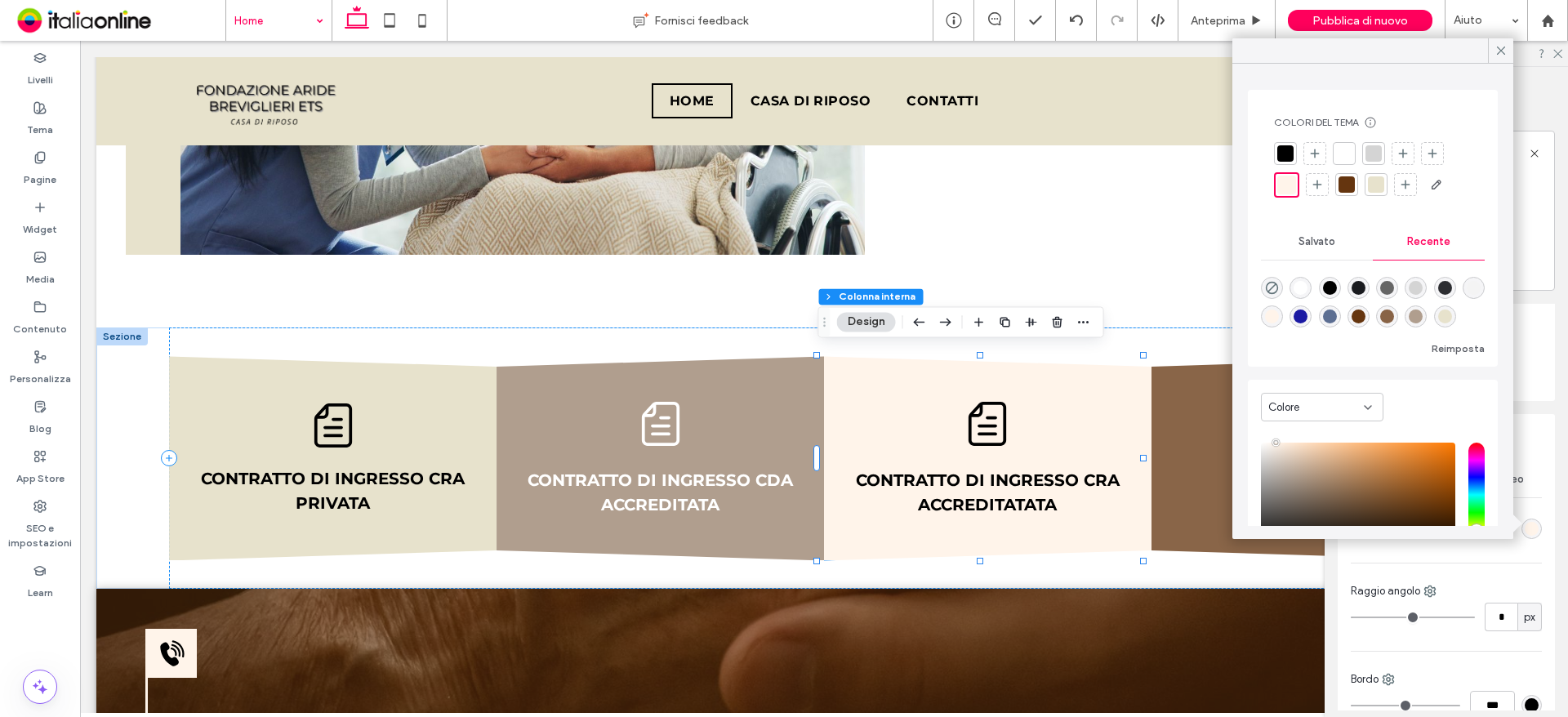
click at [1385, 178] on div at bounding box center [1376, 184] width 23 height 23
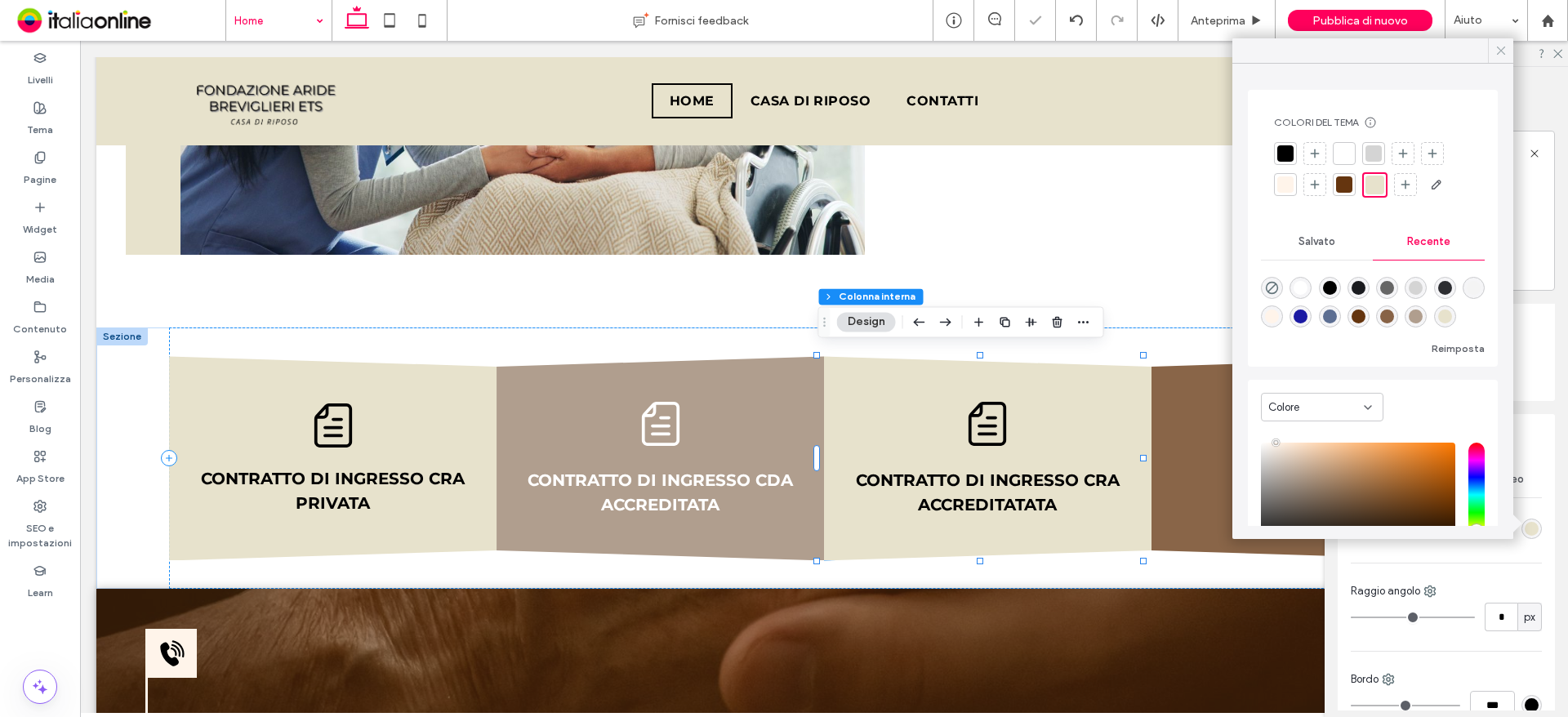
click at [1498, 53] on use at bounding box center [1501, 51] width 9 height 9
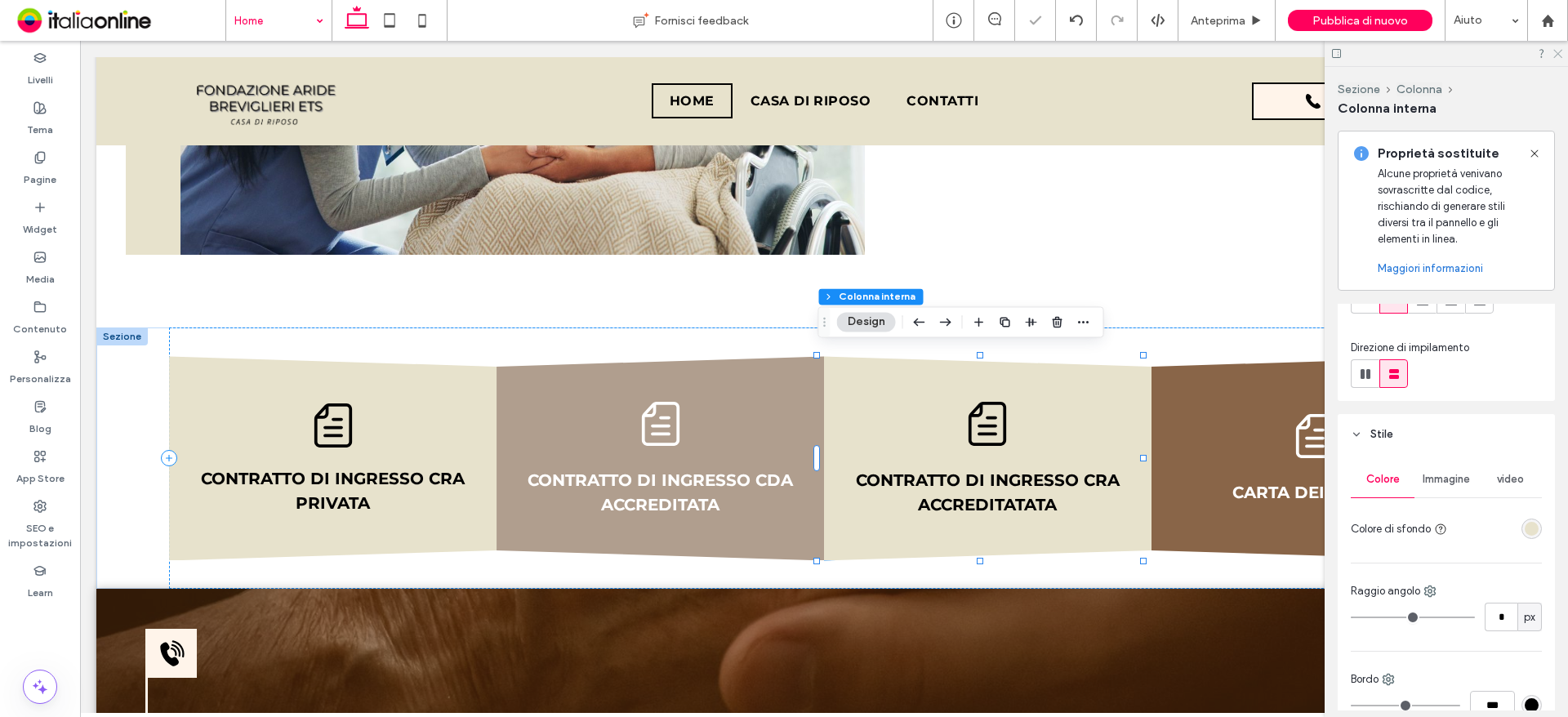
click at [1557, 50] on icon at bounding box center [1557, 52] width 10 height 10
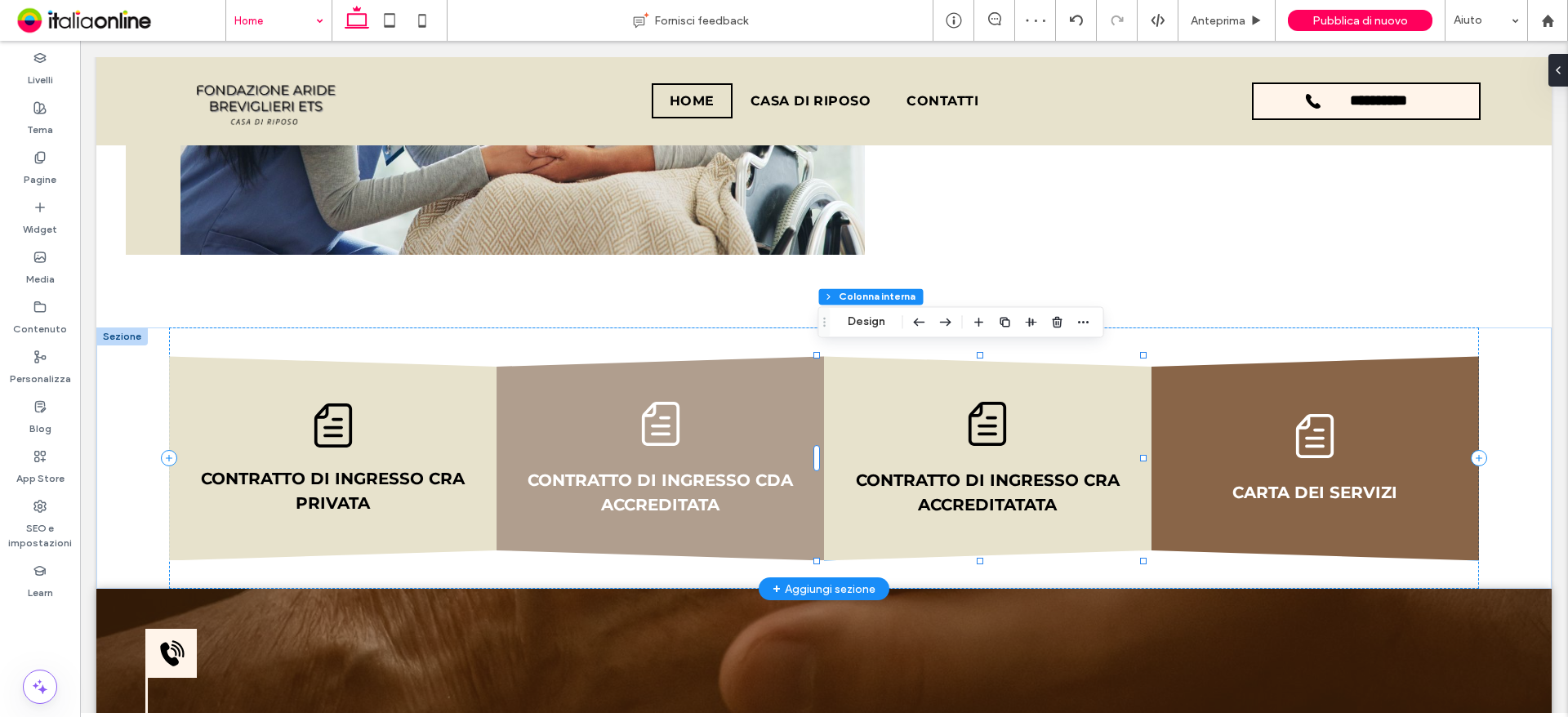
click at [1159, 370] on div "CARTA DEI SERVIZI" at bounding box center [1315, 458] width 328 height 204
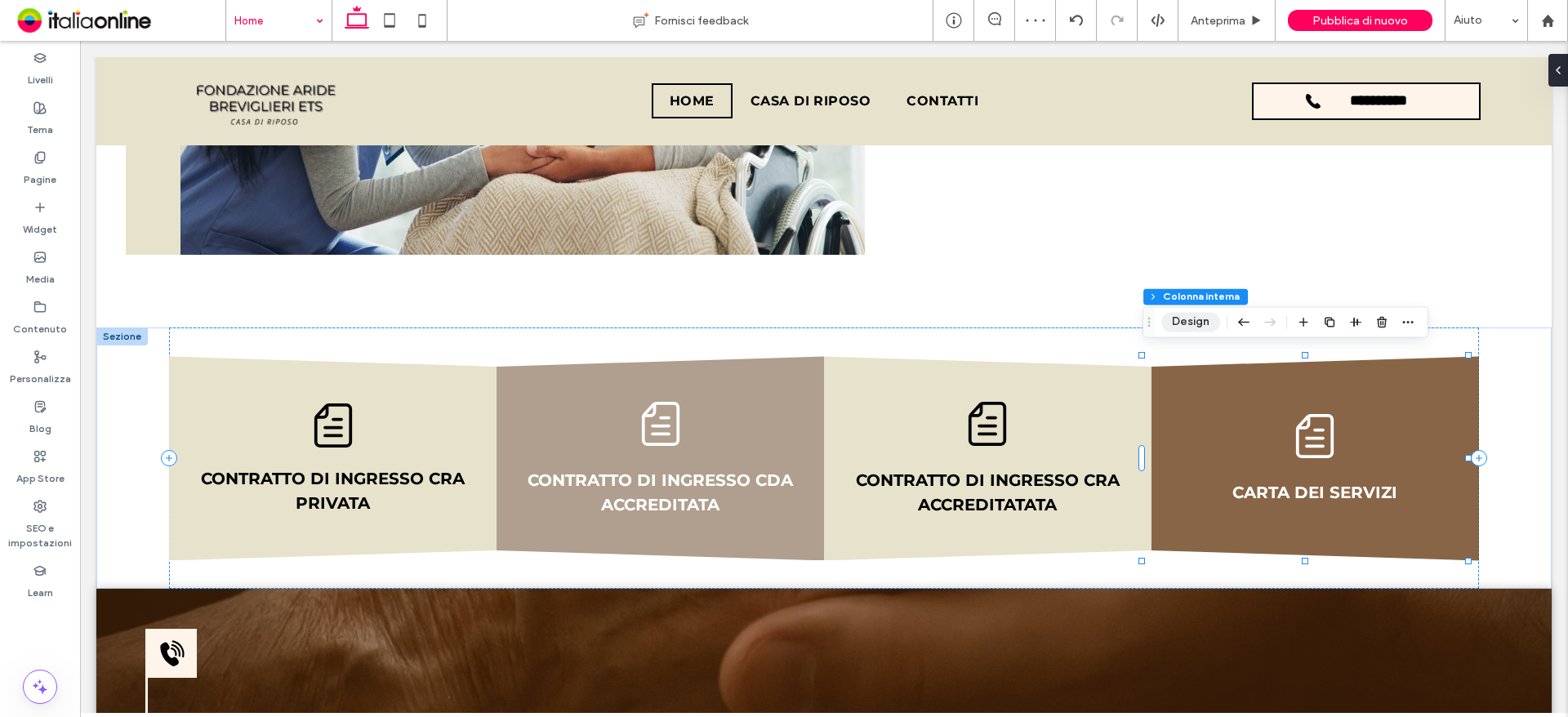
drag, startPoint x: 1167, startPoint y: 319, endPoint x: 1175, endPoint y: 330, distance: 13.6
click at [1167, 319] on button "Design" at bounding box center [1190, 321] width 59 height 20
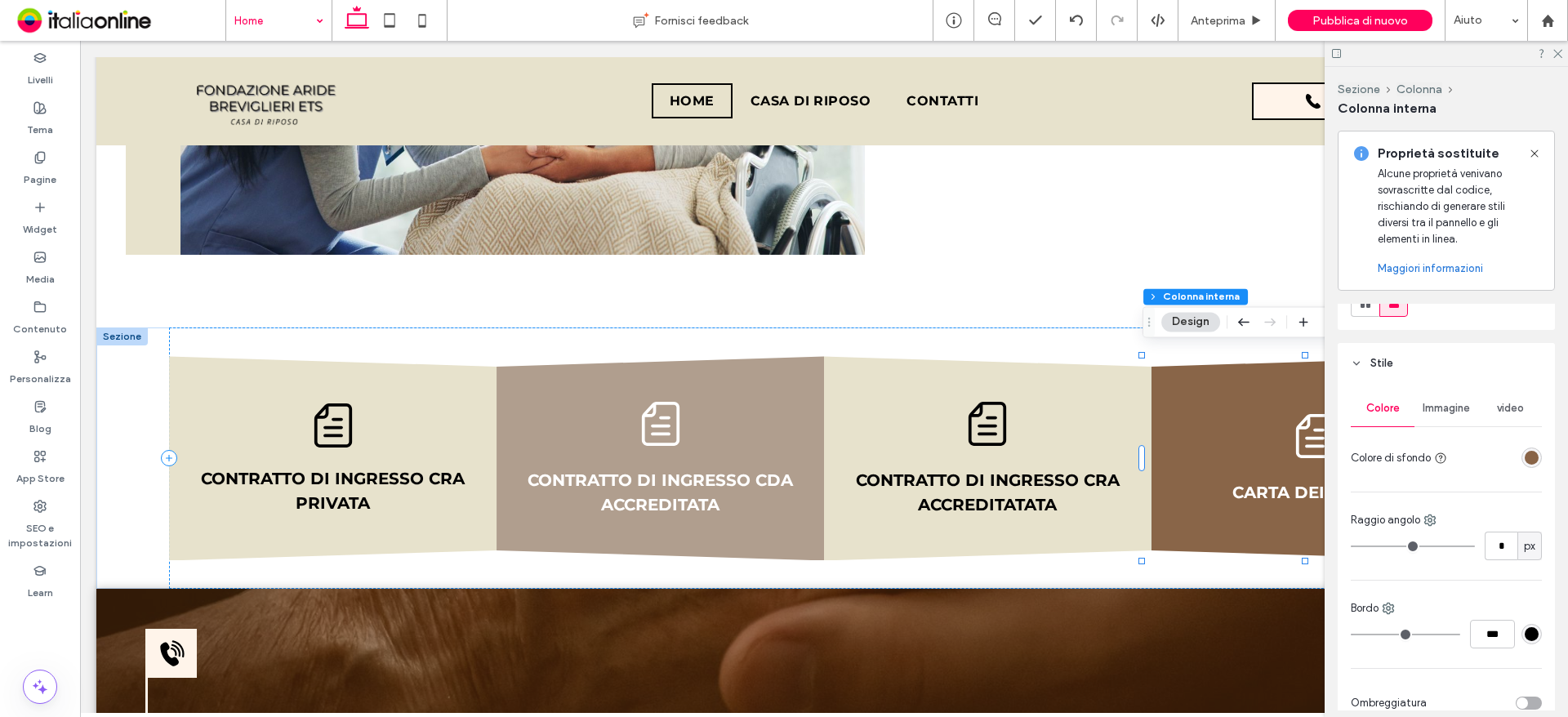
scroll to position [245, 0]
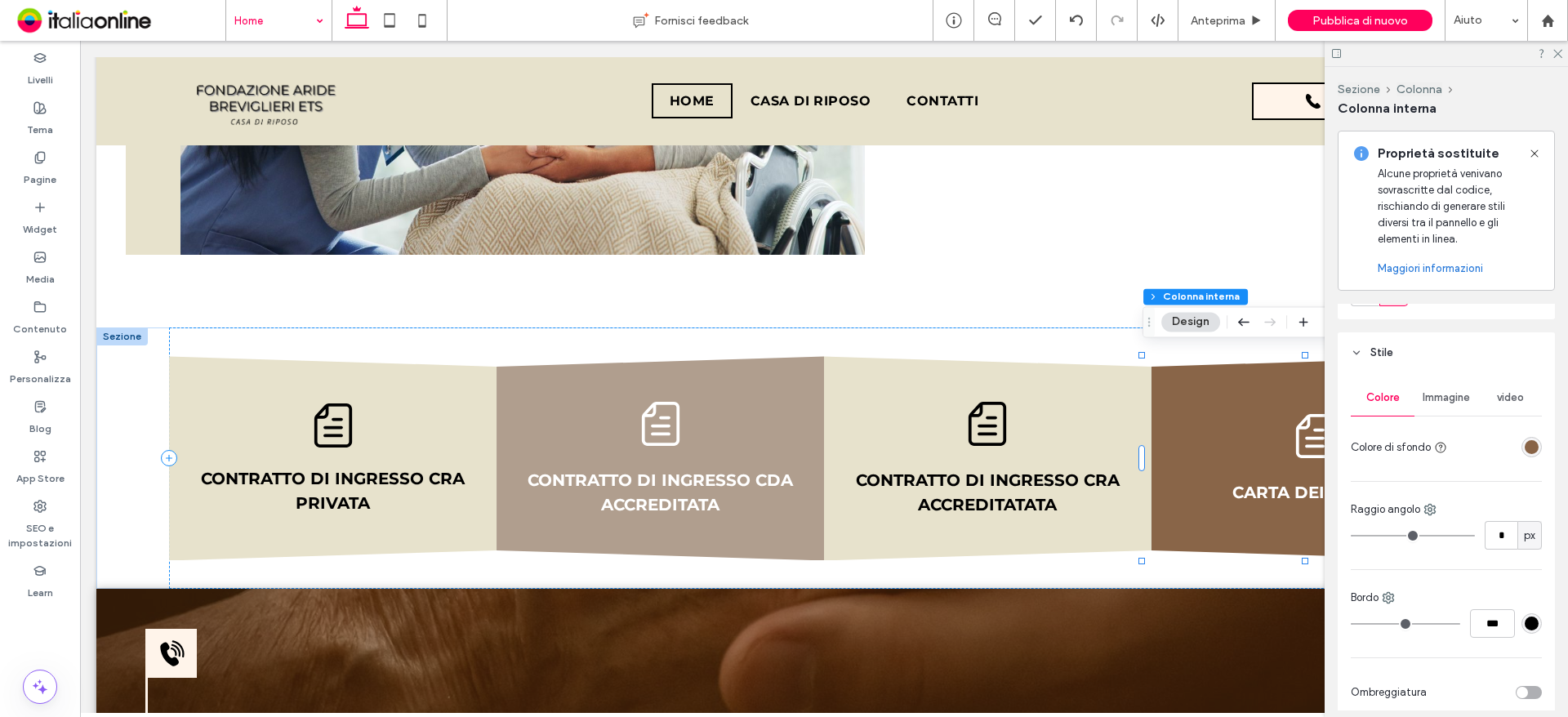
click at [1524, 437] on div "rgba(101, 53, 15, 0.76)" at bounding box center [1531, 447] width 20 height 20
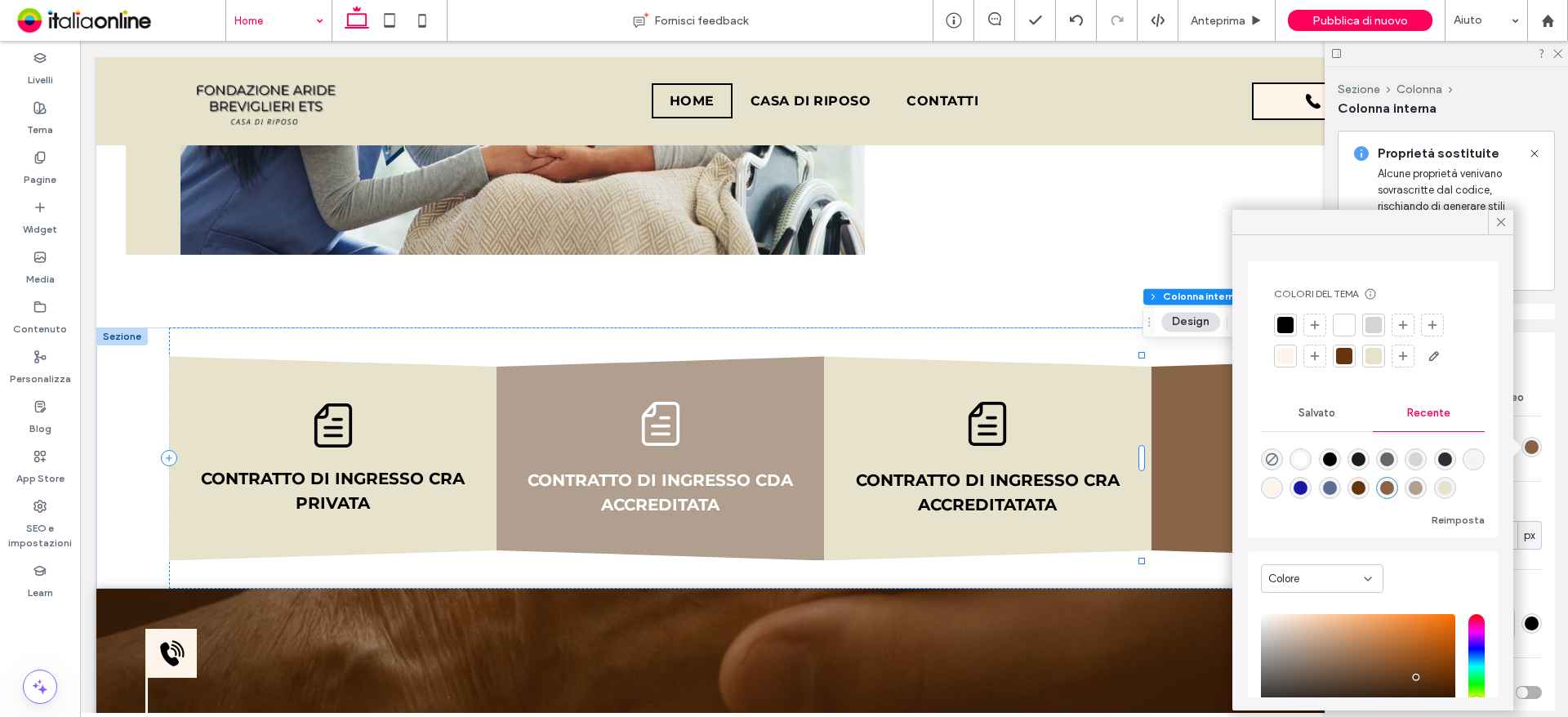
click at [1366, 487] on div "rgba(101, 53, 15, 1)" at bounding box center [1358, 487] width 14 height 14
type input "***"
type input "****"
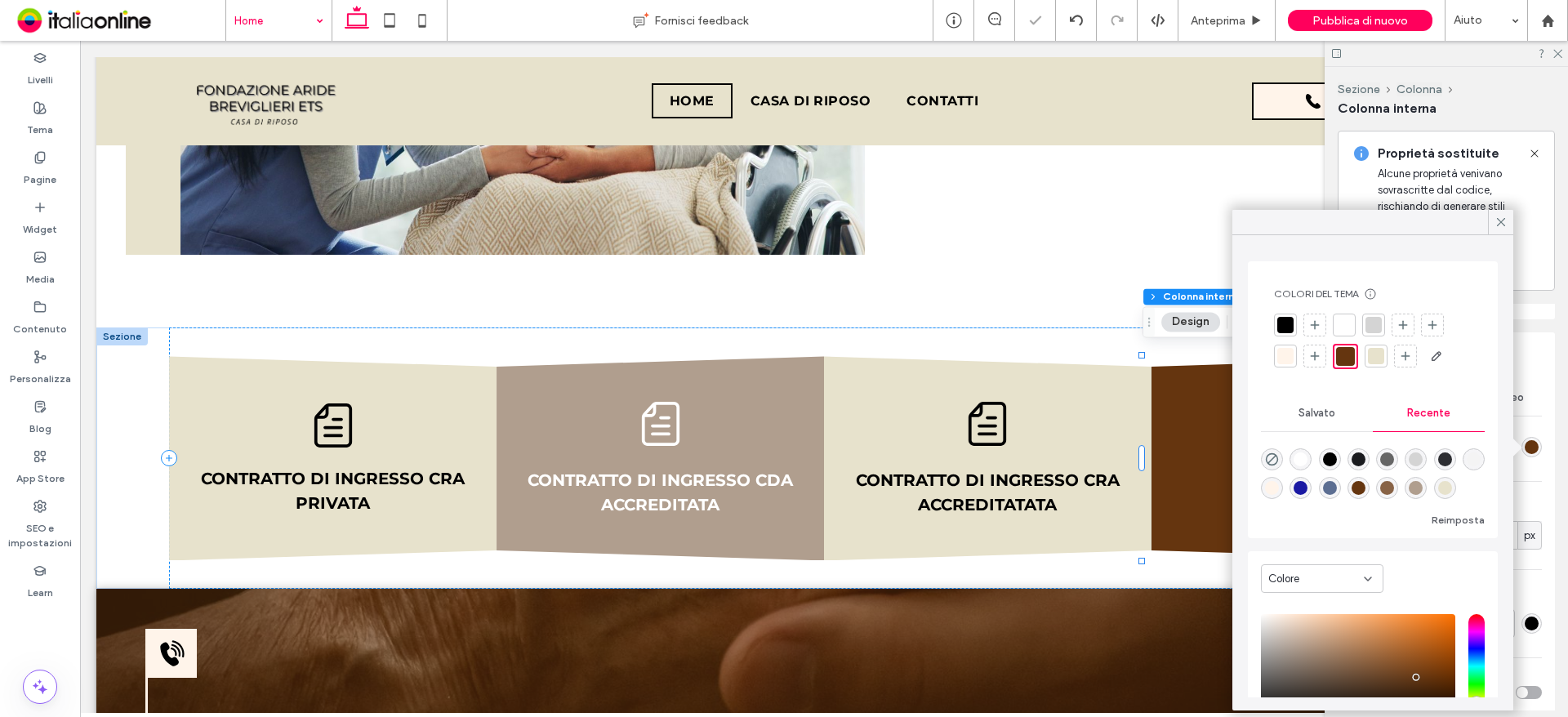
click at [1398, 481] on div at bounding box center [1387, 488] width 22 height 22
click at [1398, 482] on div "rgba(101, 53, 15, 0.76)" at bounding box center [1387, 488] width 22 height 22
type input "**"
type input "***"
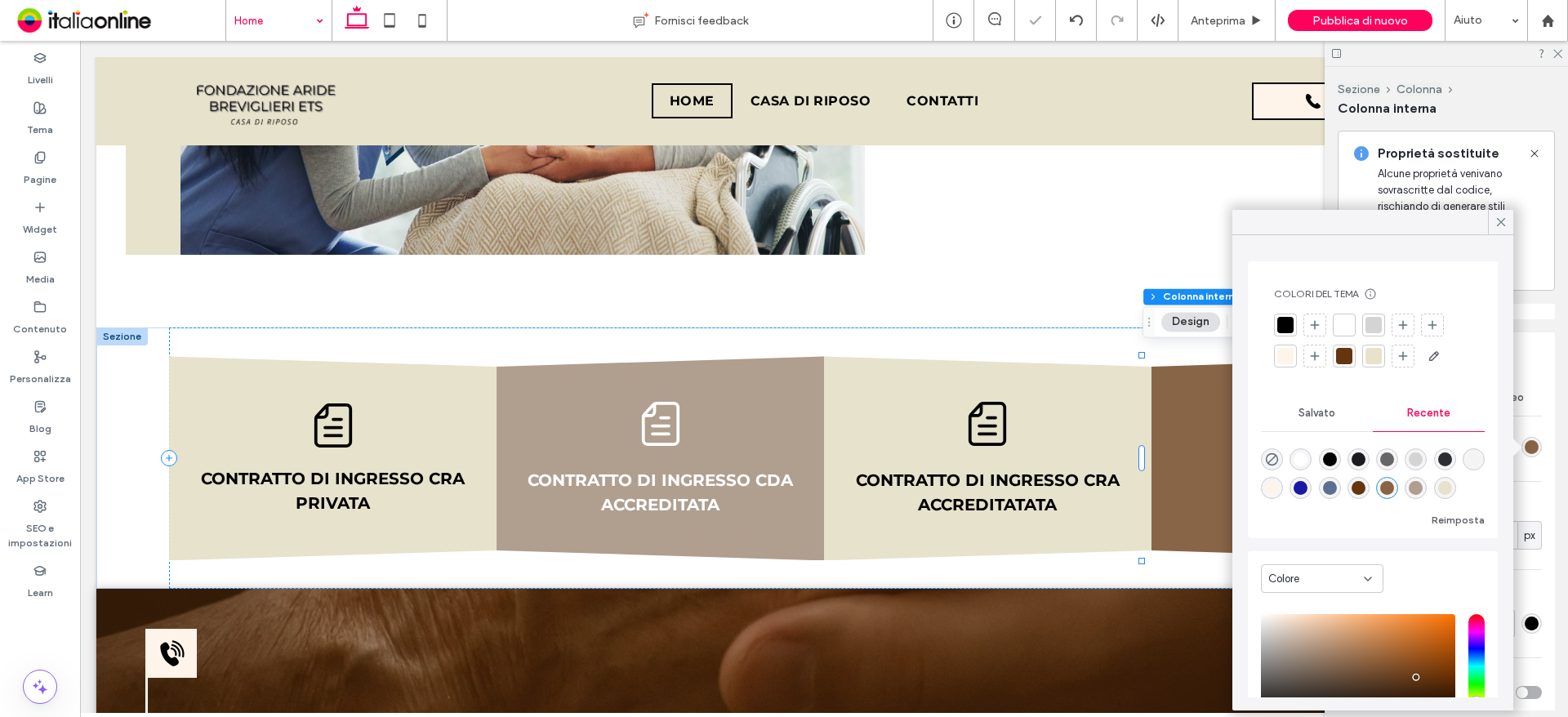
click at [1423, 486] on div "rgba(176, 158, 142, 1)" at bounding box center [1415, 487] width 14 height 14
type input "*******"
type input "***"
type input "****"
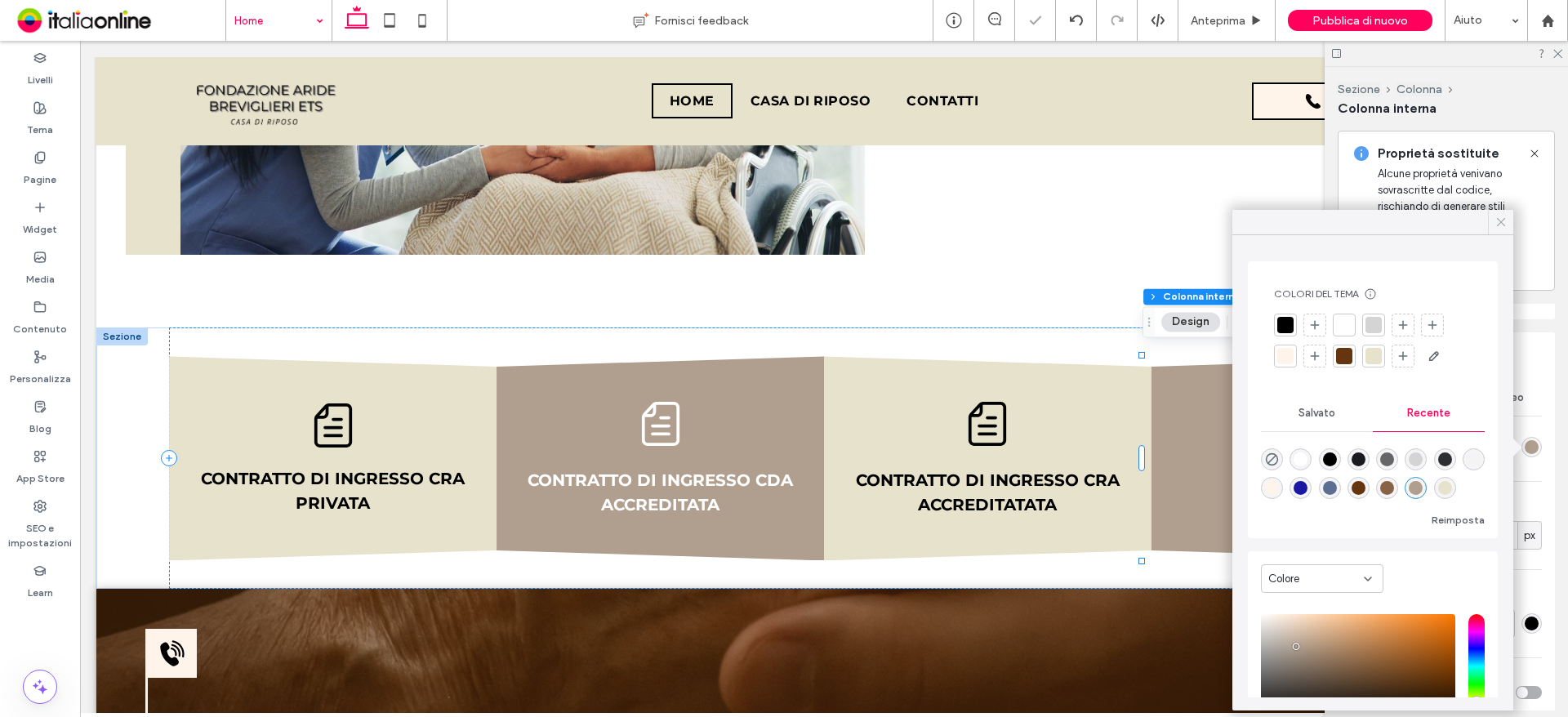
click at [1504, 216] on icon at bounding box center [1501, 222] width 15 height 15
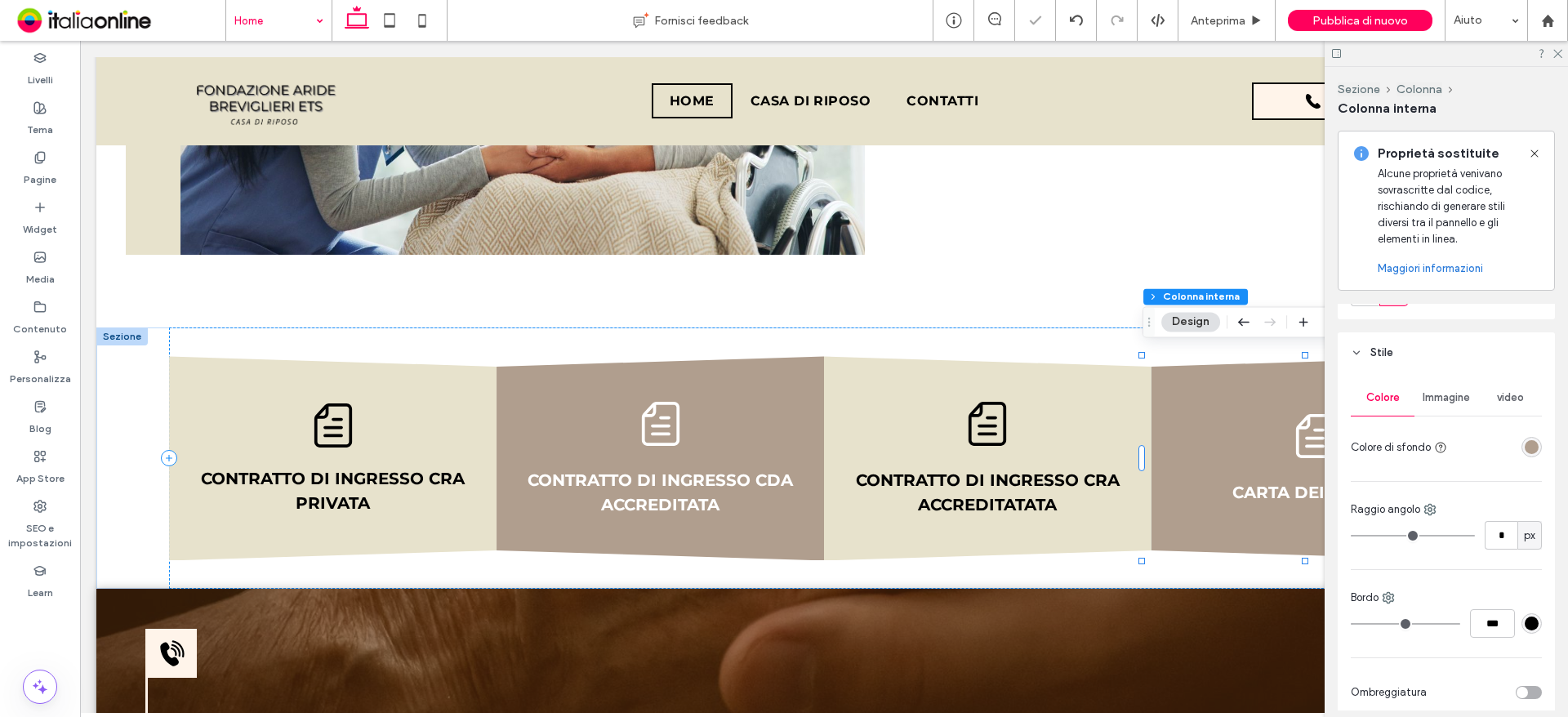
click at [1560, 47] on div at bounding box center [1446, 54] width 243 height 26
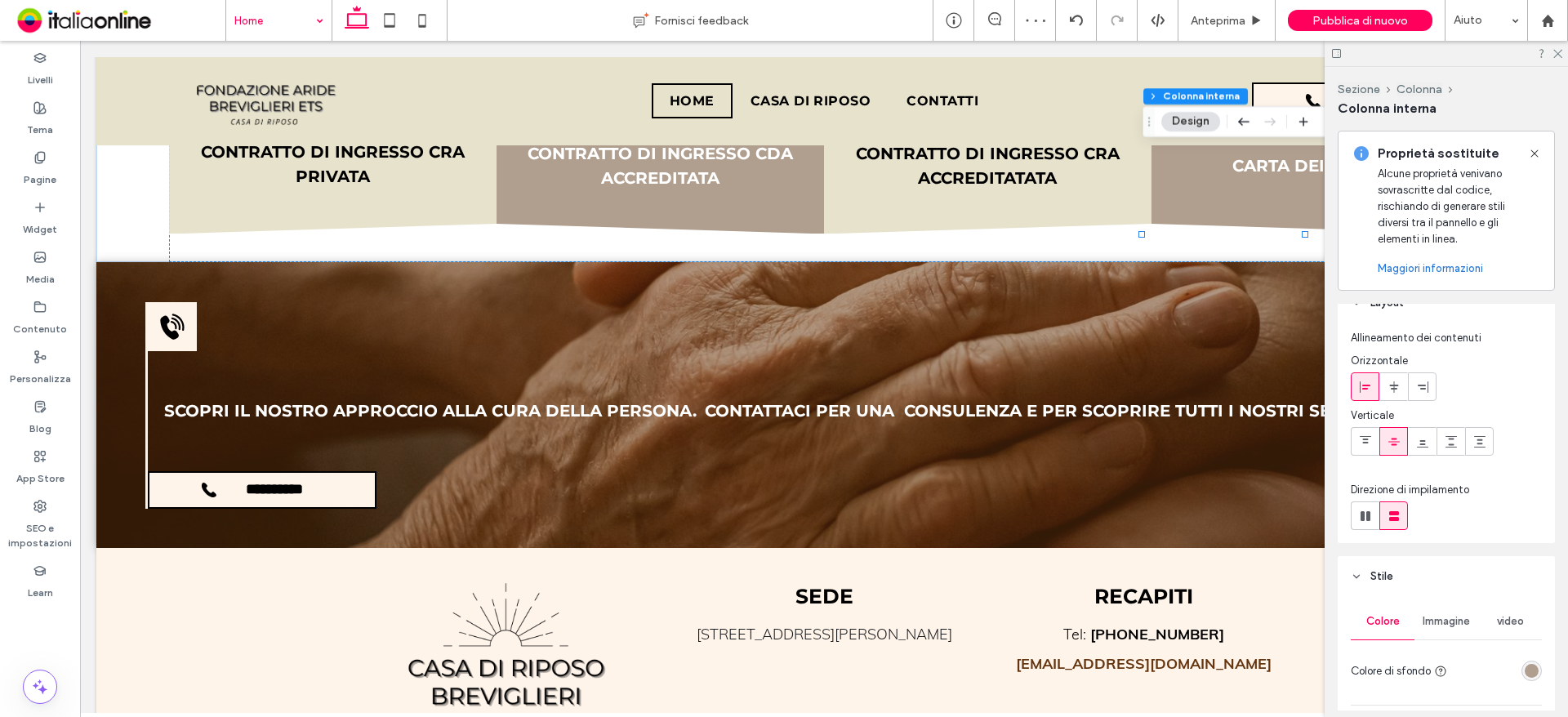
scroll to position [0, 0]
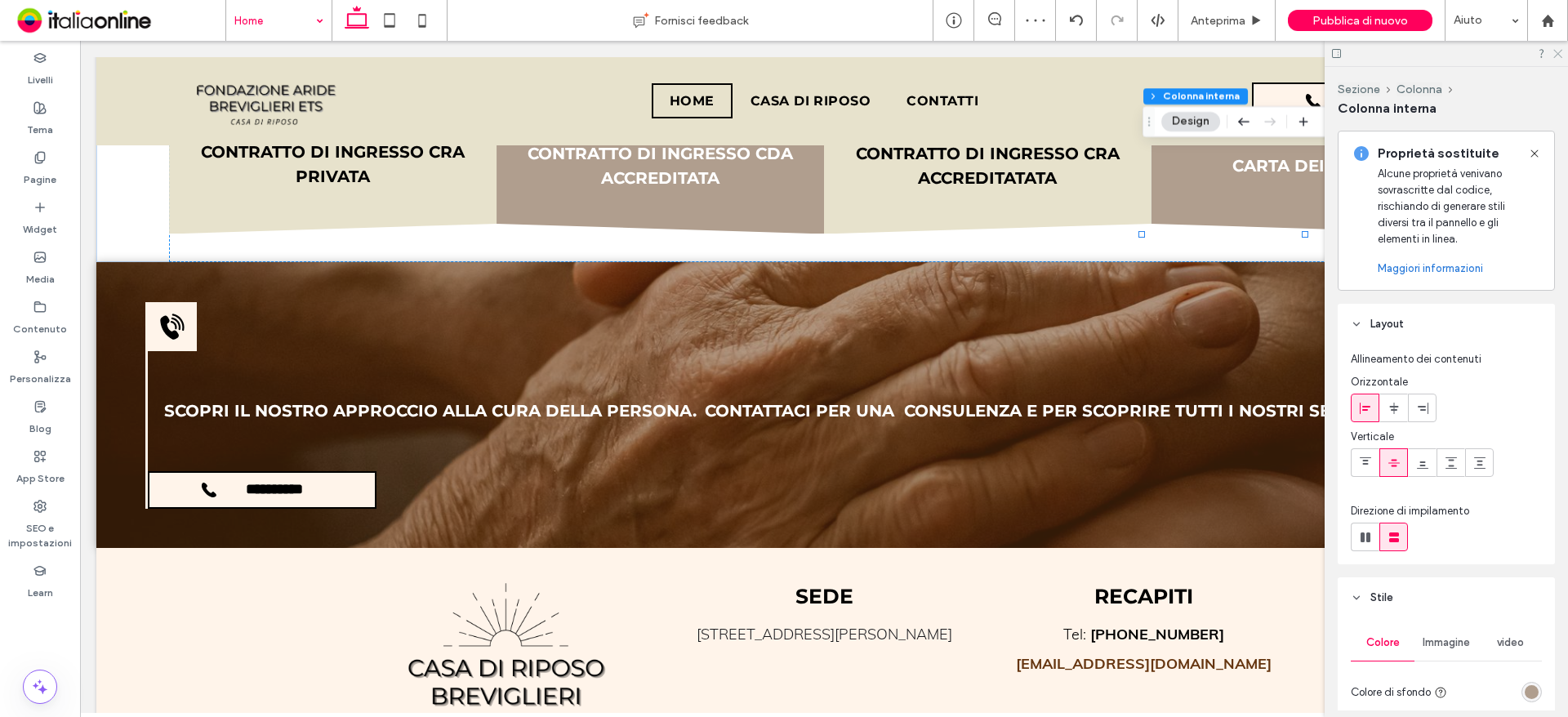
click at [1555, 50] on icon at bounding box center [1557, 52] width 10 height 10
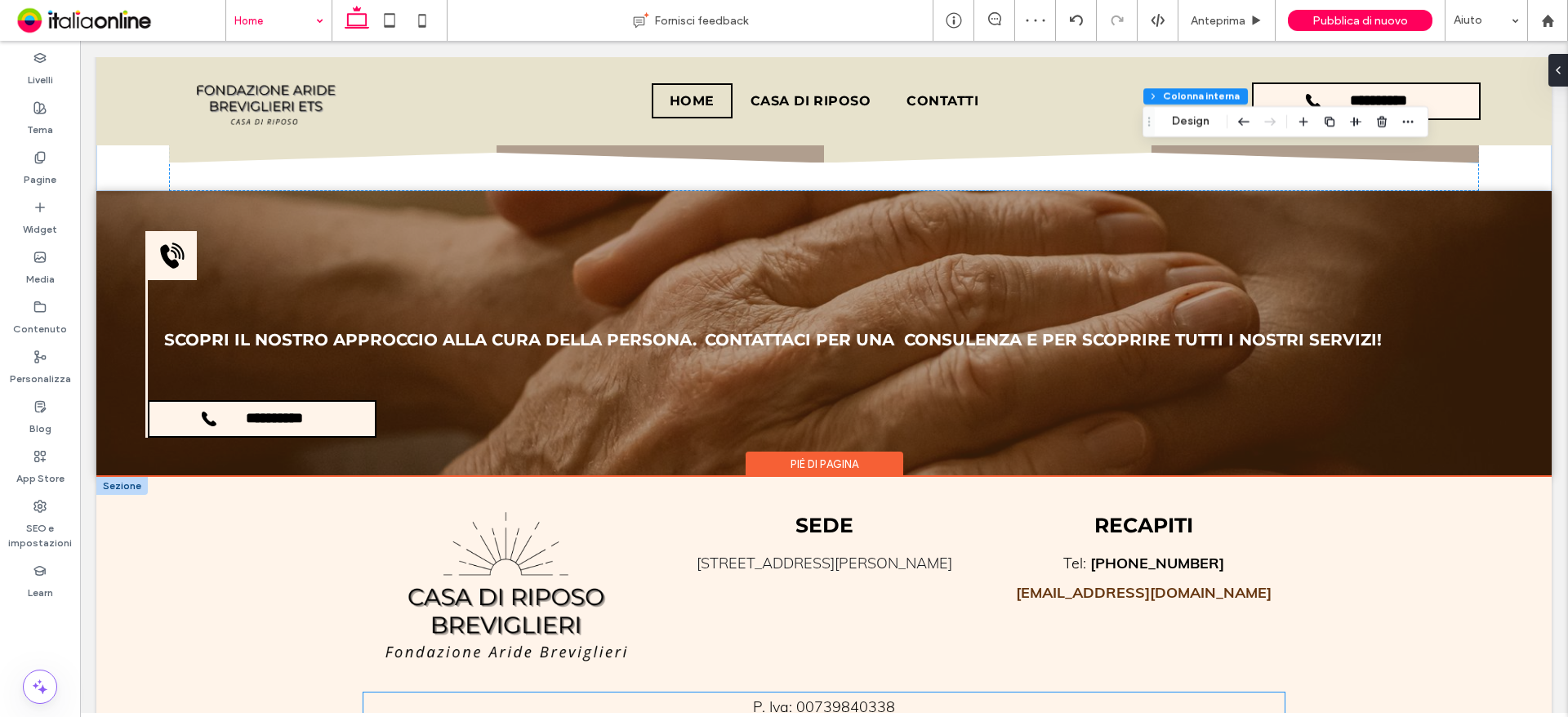
scroll to position [2655, 0]
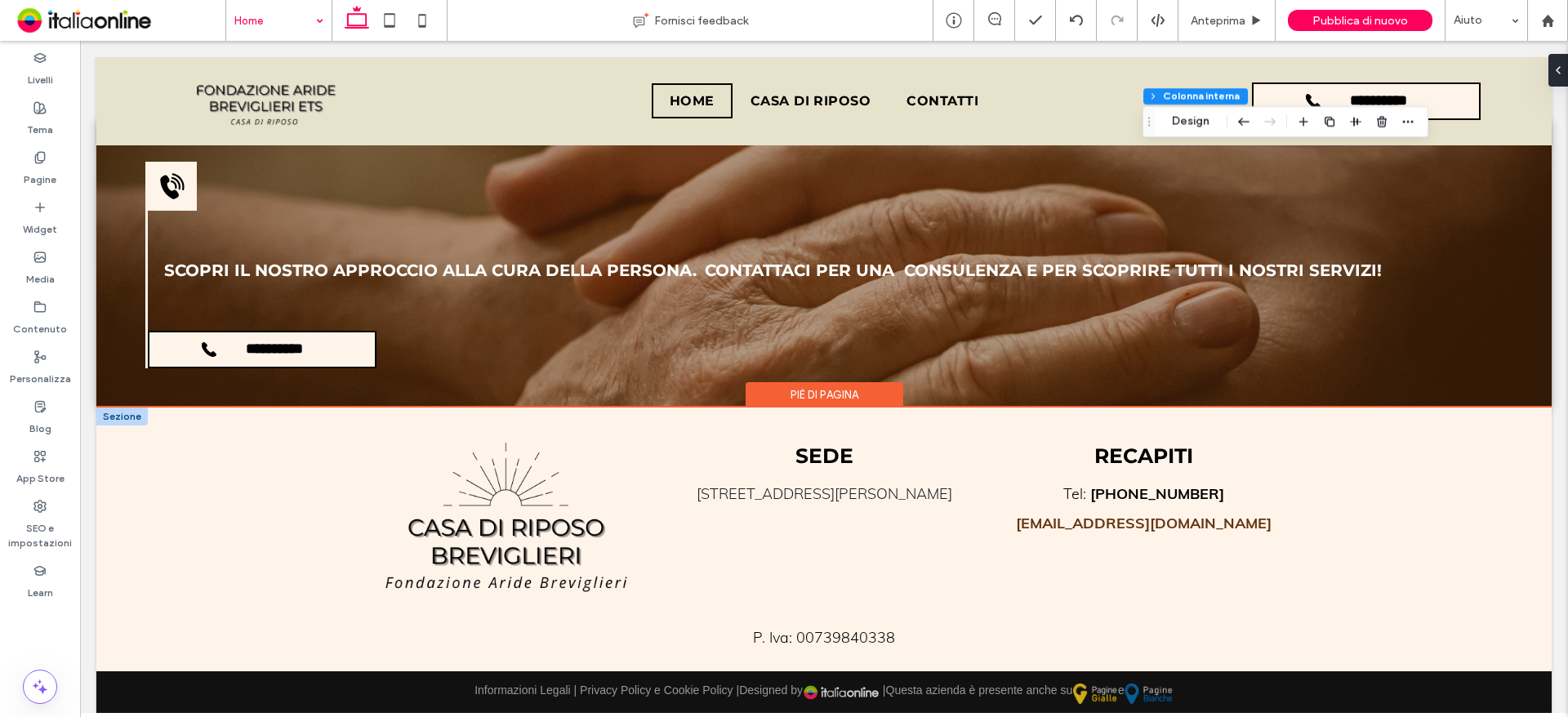
click at [117, 411] on div at bounding box center [122, 416] width 51 height 18
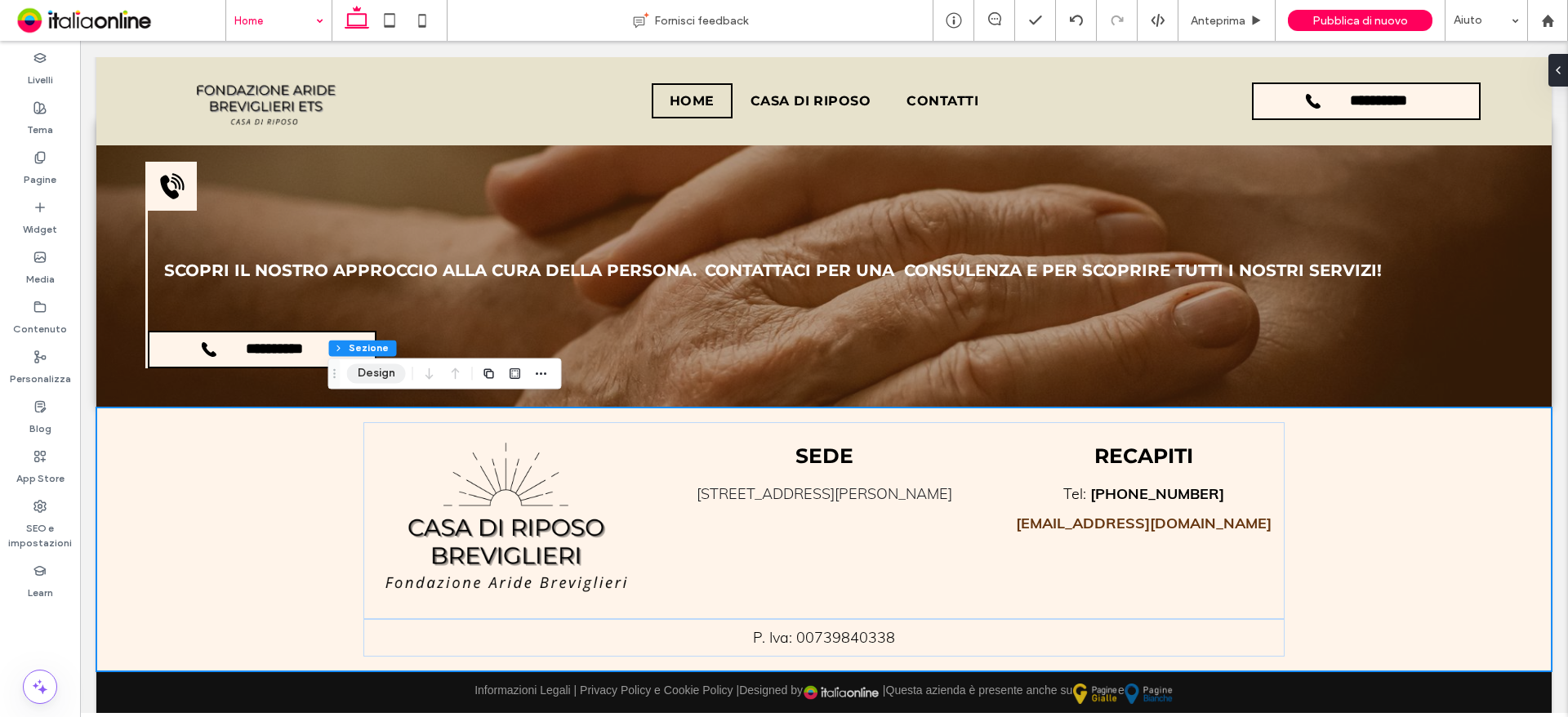
click at [360, 374] on button "Design" at bounding box center [376, 373] width 59 height 20
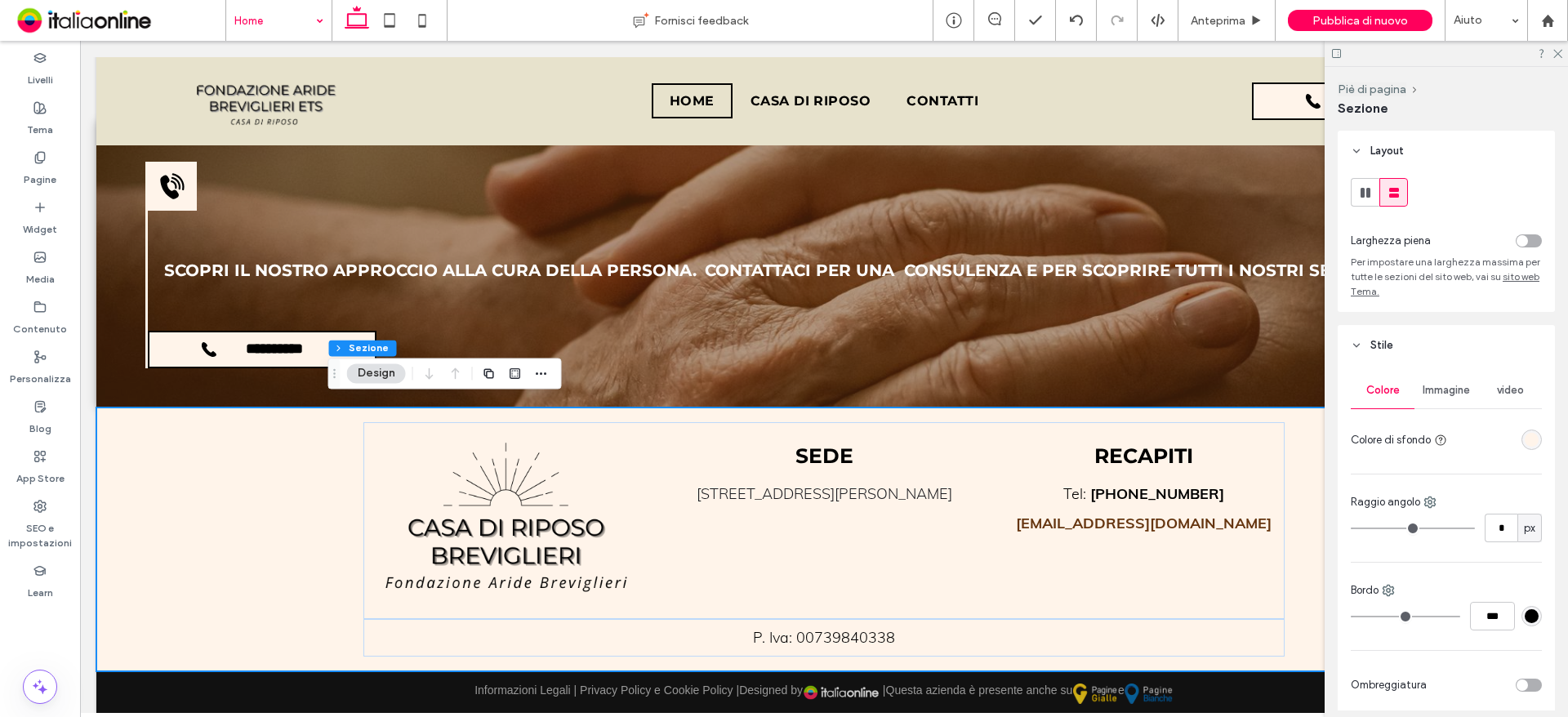
click at [1524, 441] on div "rgba(255, 244, 234, 1)" at bounding box center [1531, 440] width 14 height 14
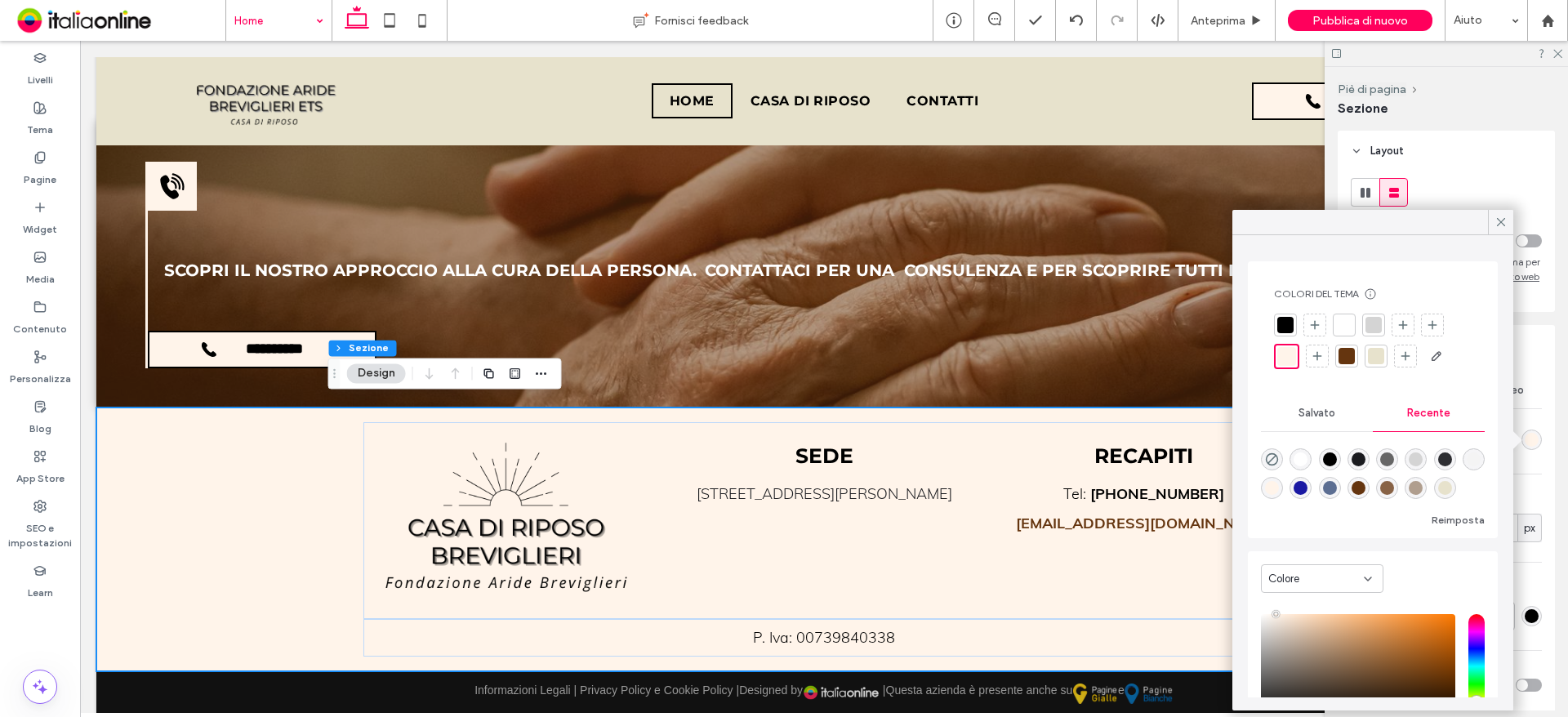
click at [1372, 359] on div at bounding box center [1375, 356] width 16 height 16
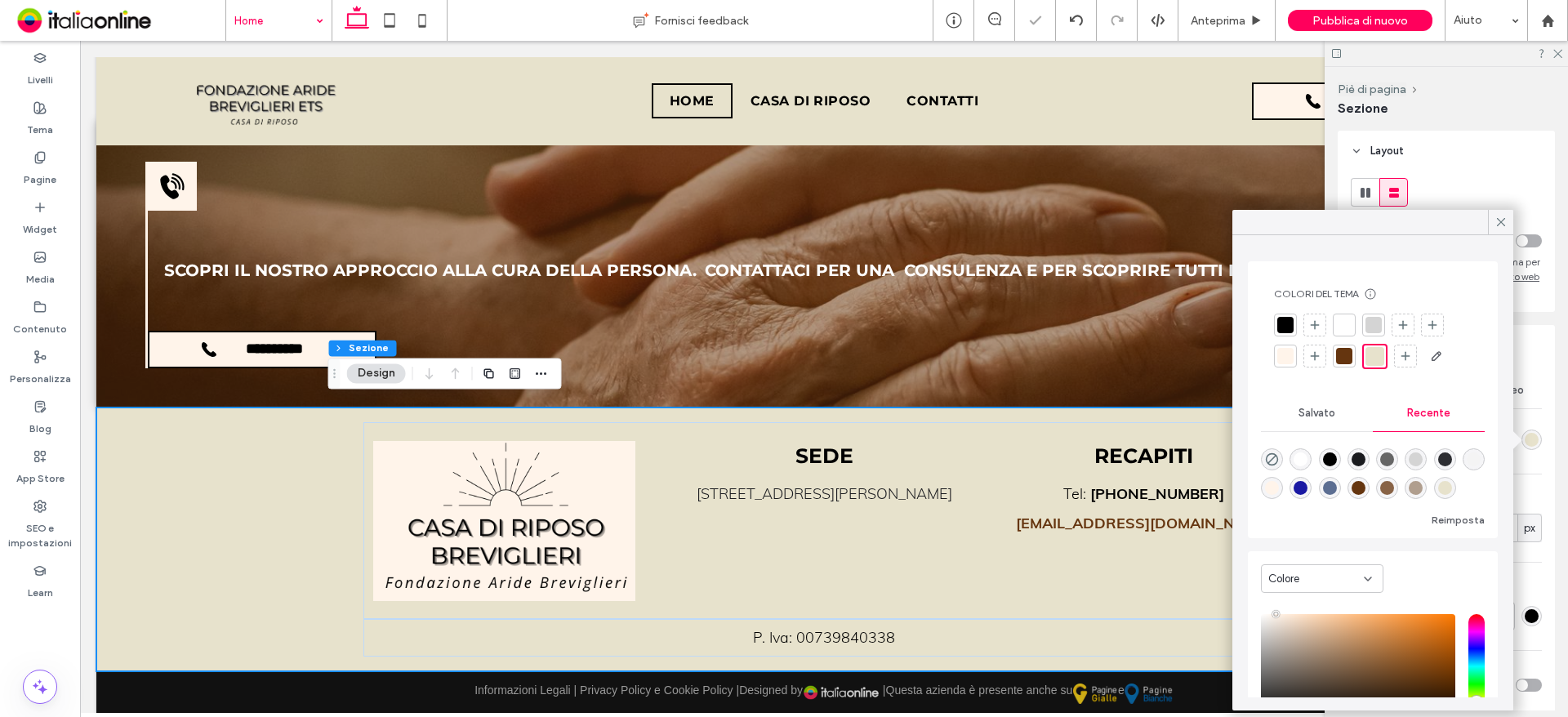
drag, startPoint x: 1502, startPoint y: 221, endPoint x: 1346, endPoint y: 264, distance: 161.8
click at [1502, 221] on icon at bounding box center [1501, 222] width 15 height 15
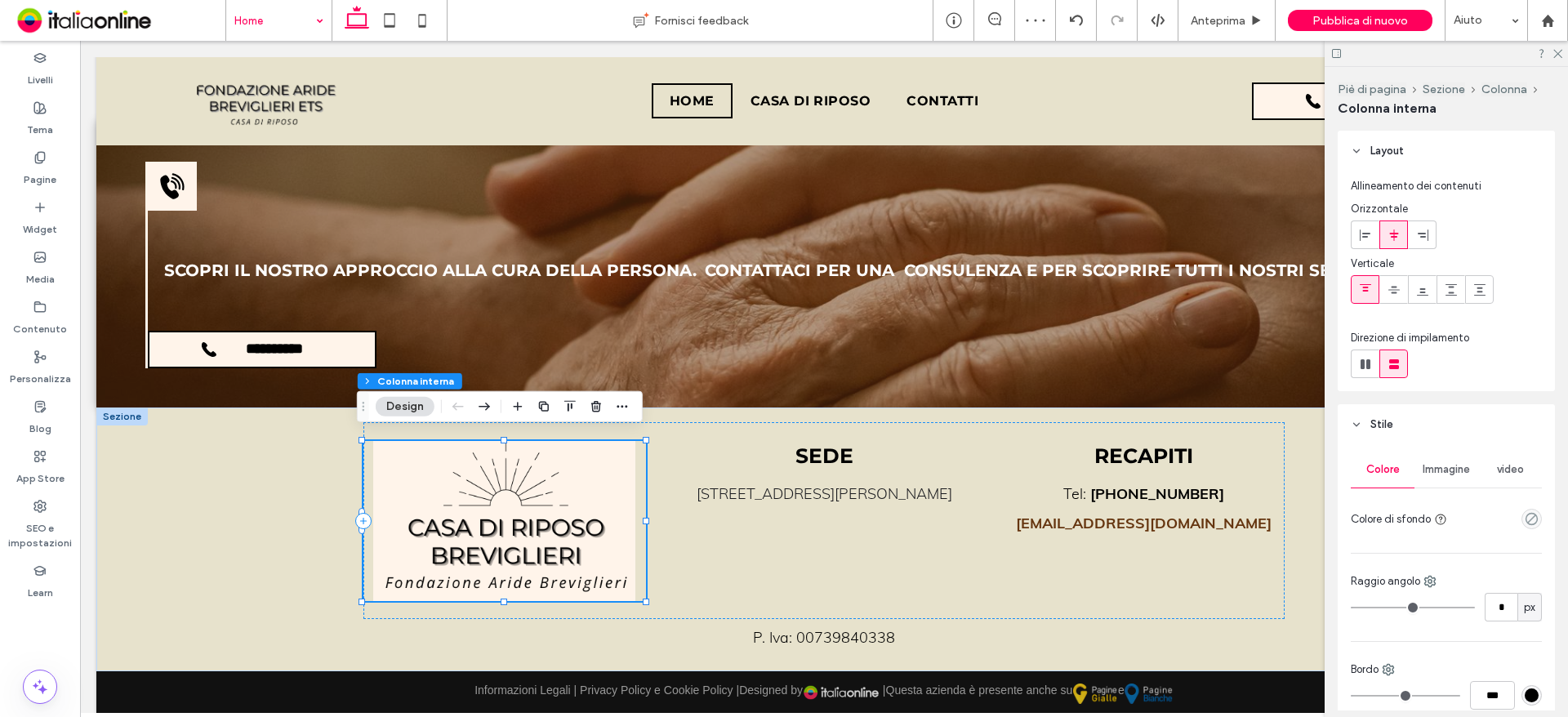
click at [418, 405] on button "Design" at bounding box center [405, 406] width 59 height 20
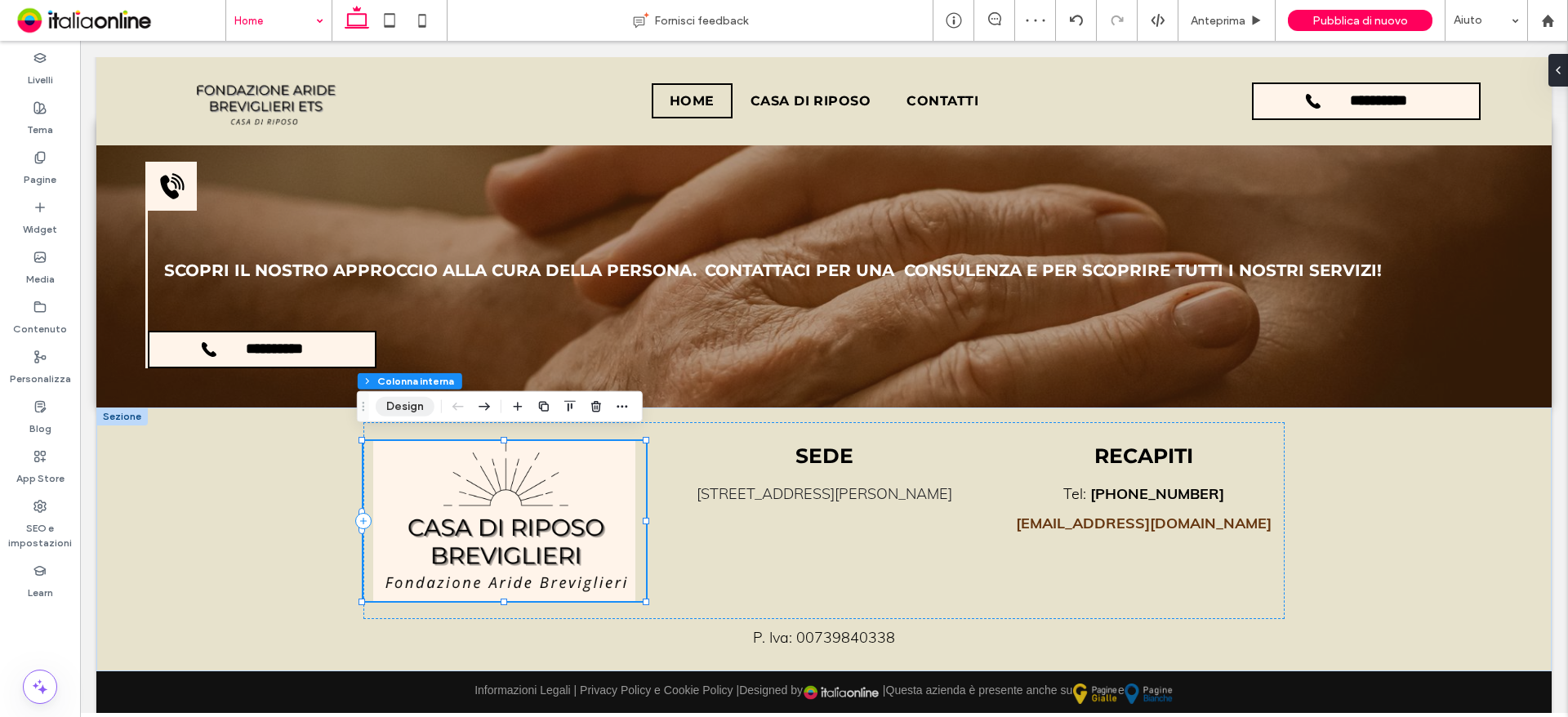
click at [383, 409] on button "Design" at bounding box center [405, 406] width 59 height 20
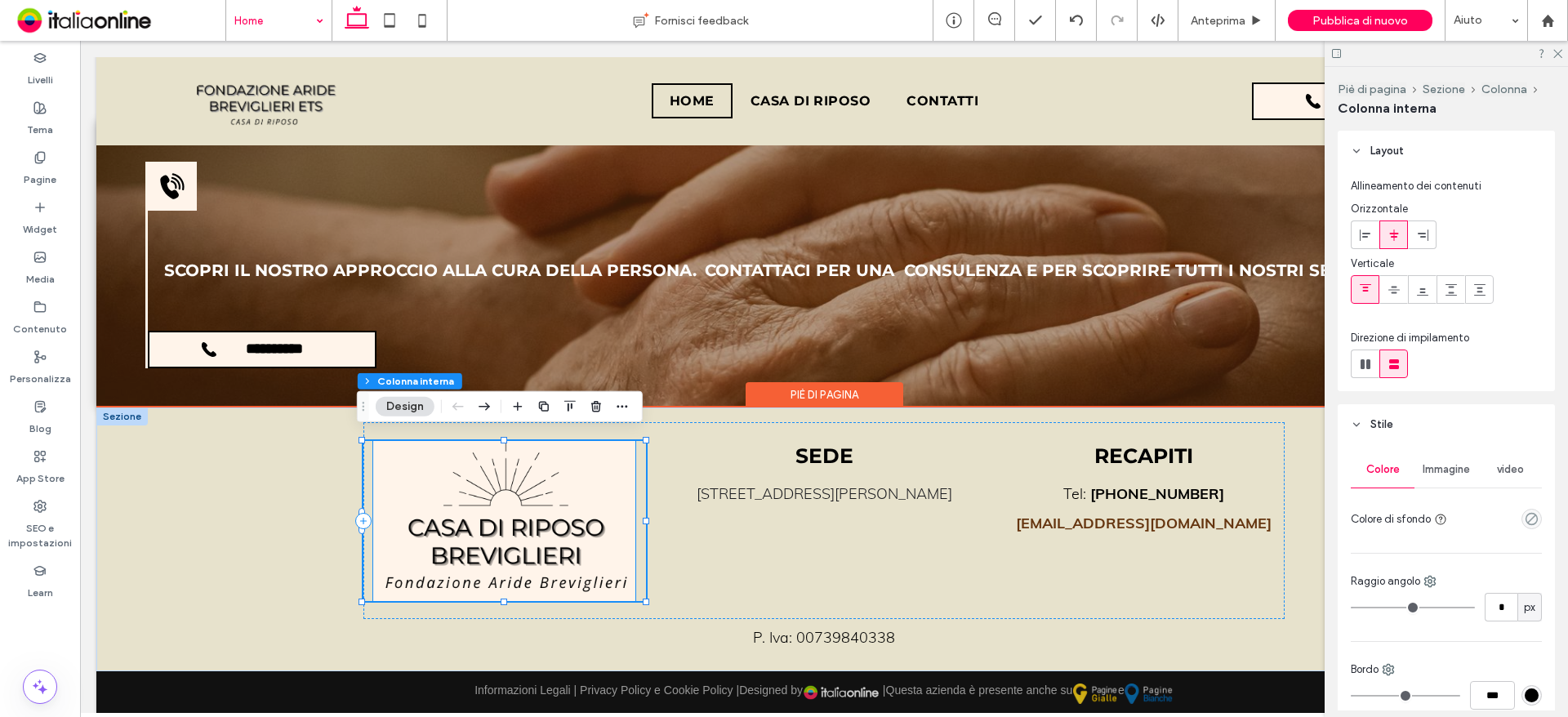
click at [567, 542] on img at bounding box center [504, 522] width 262 height 160
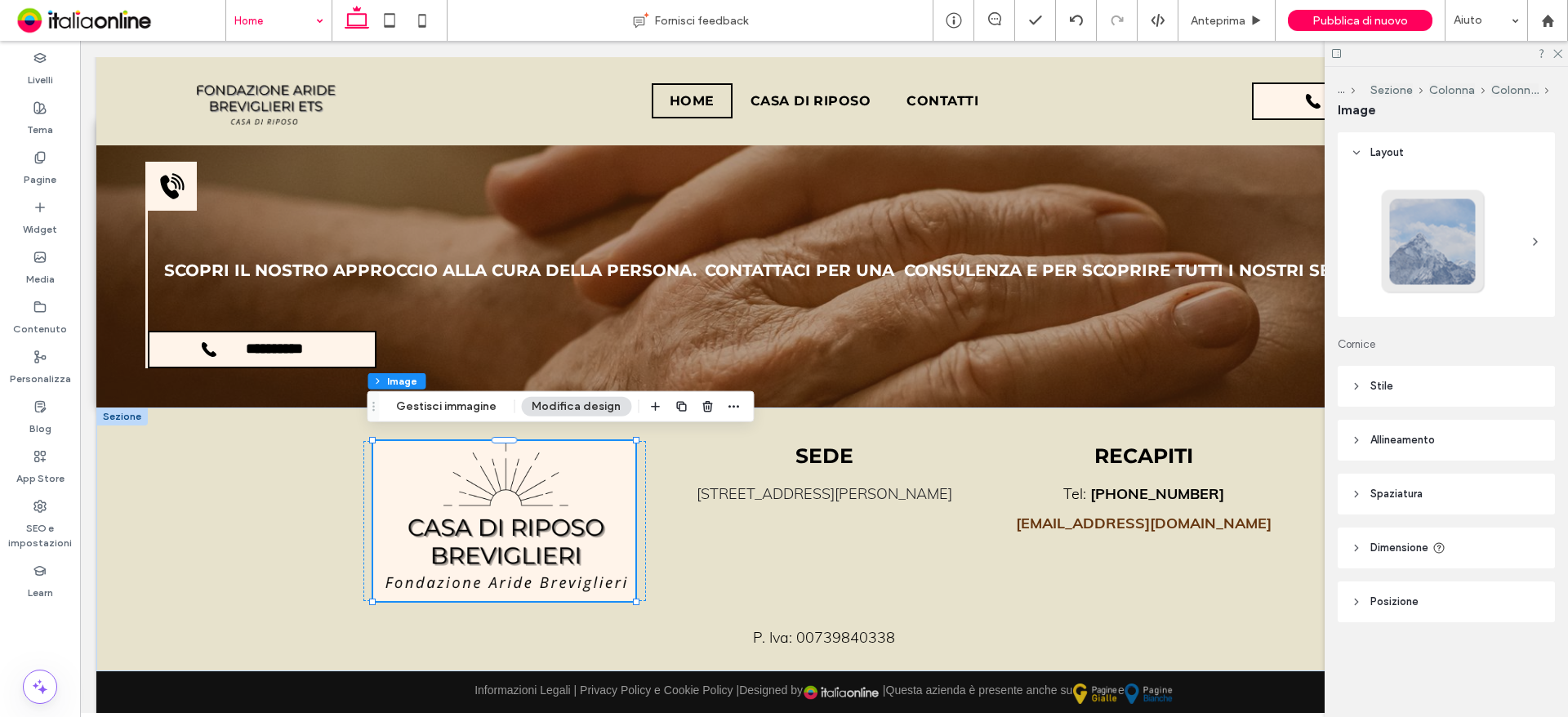
click at [1402, 387] on header "Stile" at bounding box center [1446, 387] width 217 height 41
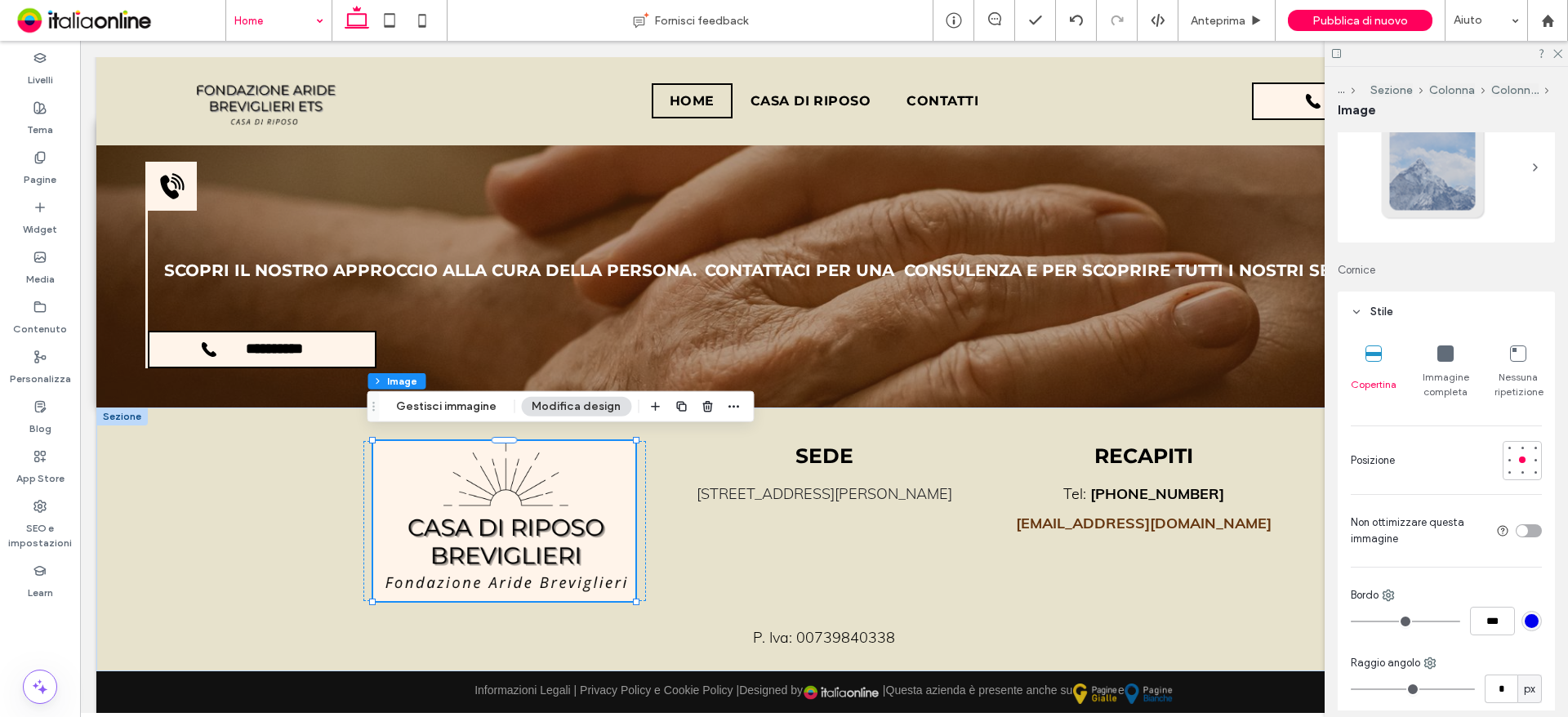
scroll to position [163, 0]
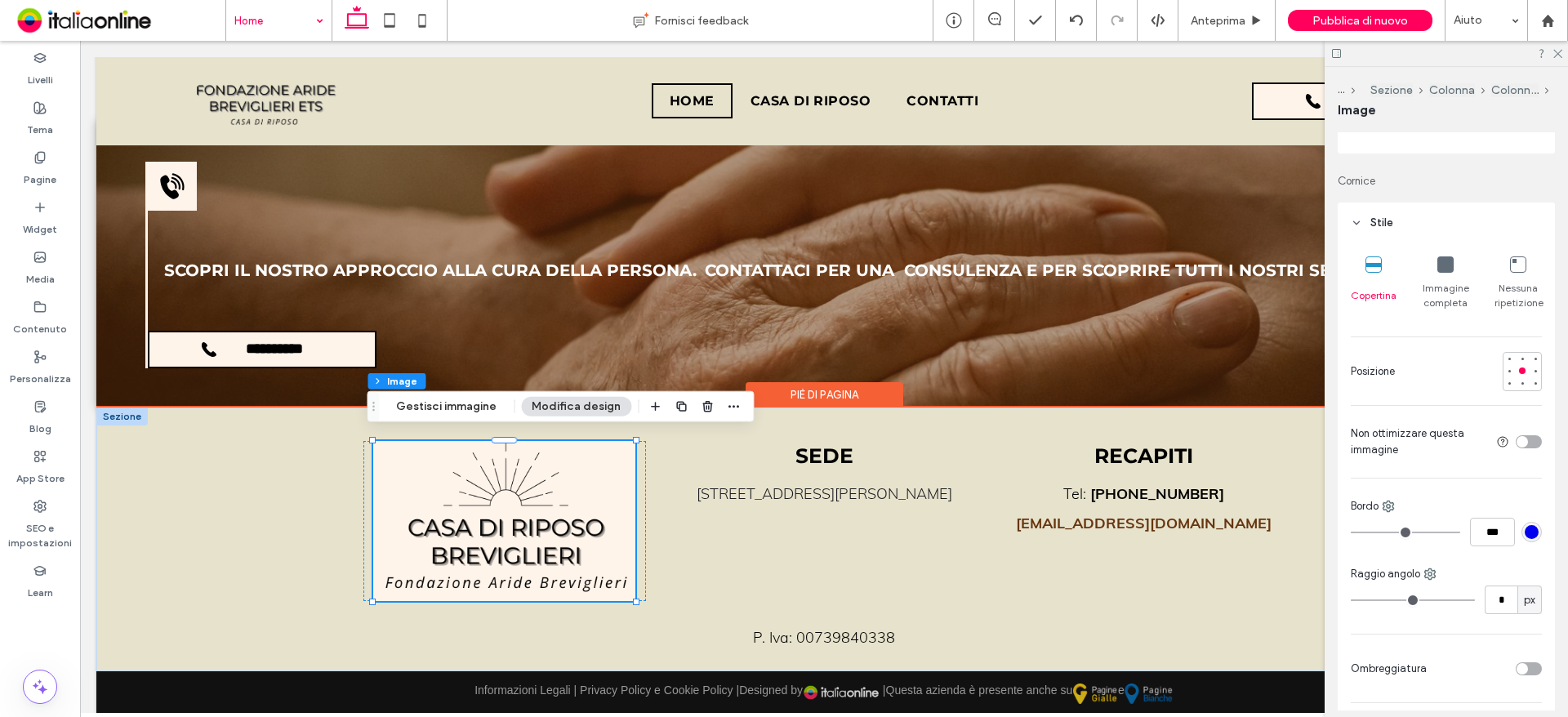
click at [614, 505] on img at bounding box center [504, 522] width 262 height 160
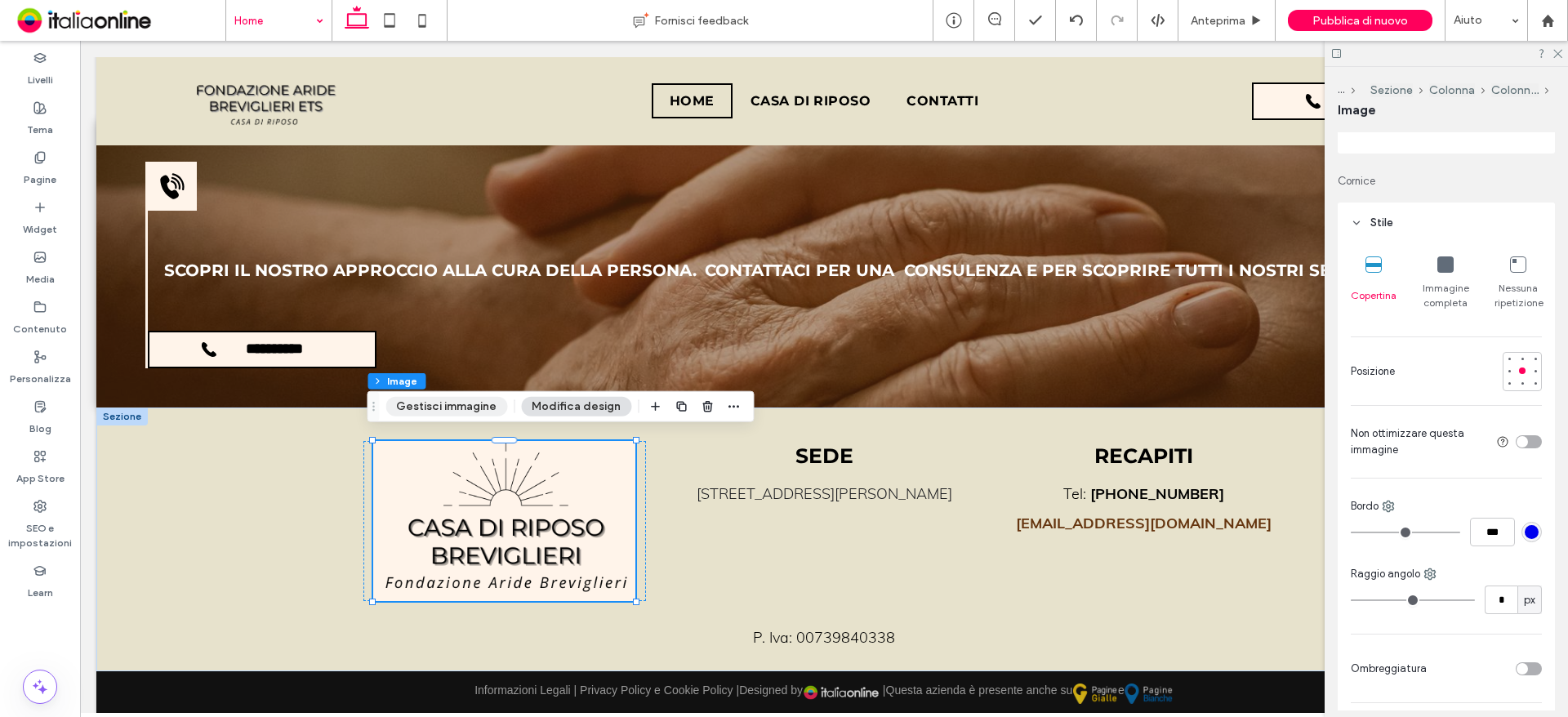
click at [470, 397] on button "Gestisci immagine" at bounding box center [446, 406] width 122 height 20
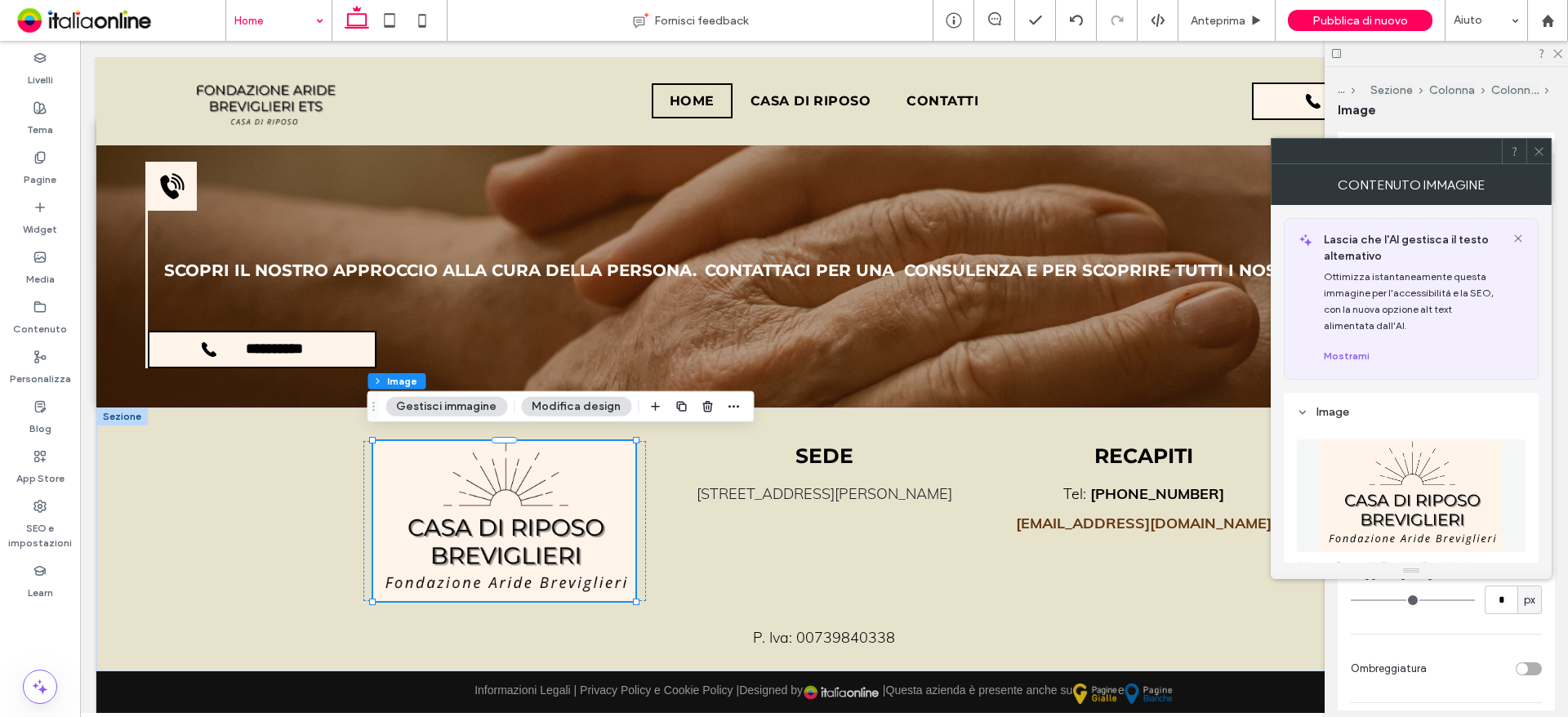
click at [1386, 476] on img at bounding box center [1411, 496] width 184 height 113
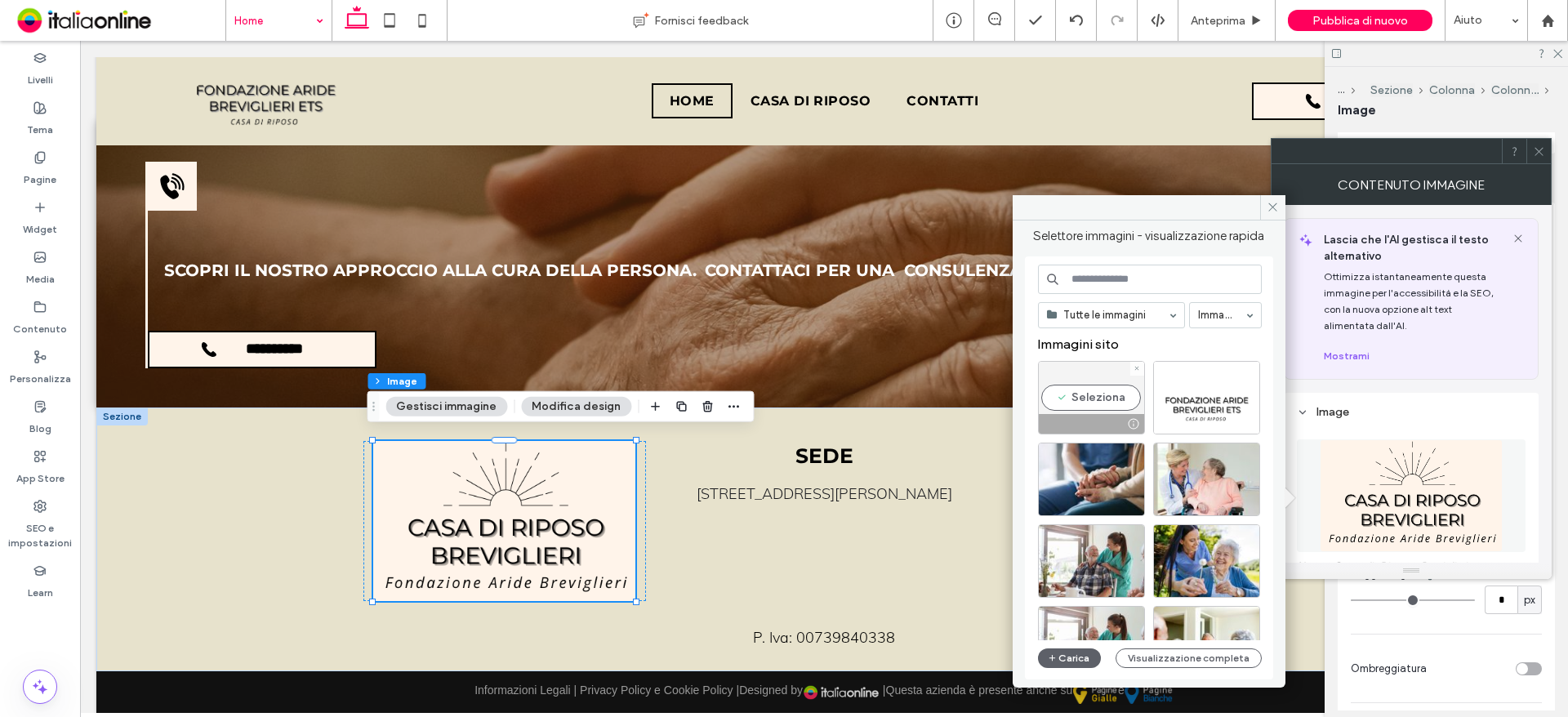
click at [1081, 399] on div "Seleziona" at bounding box center [1091, 398] width 107 height 73
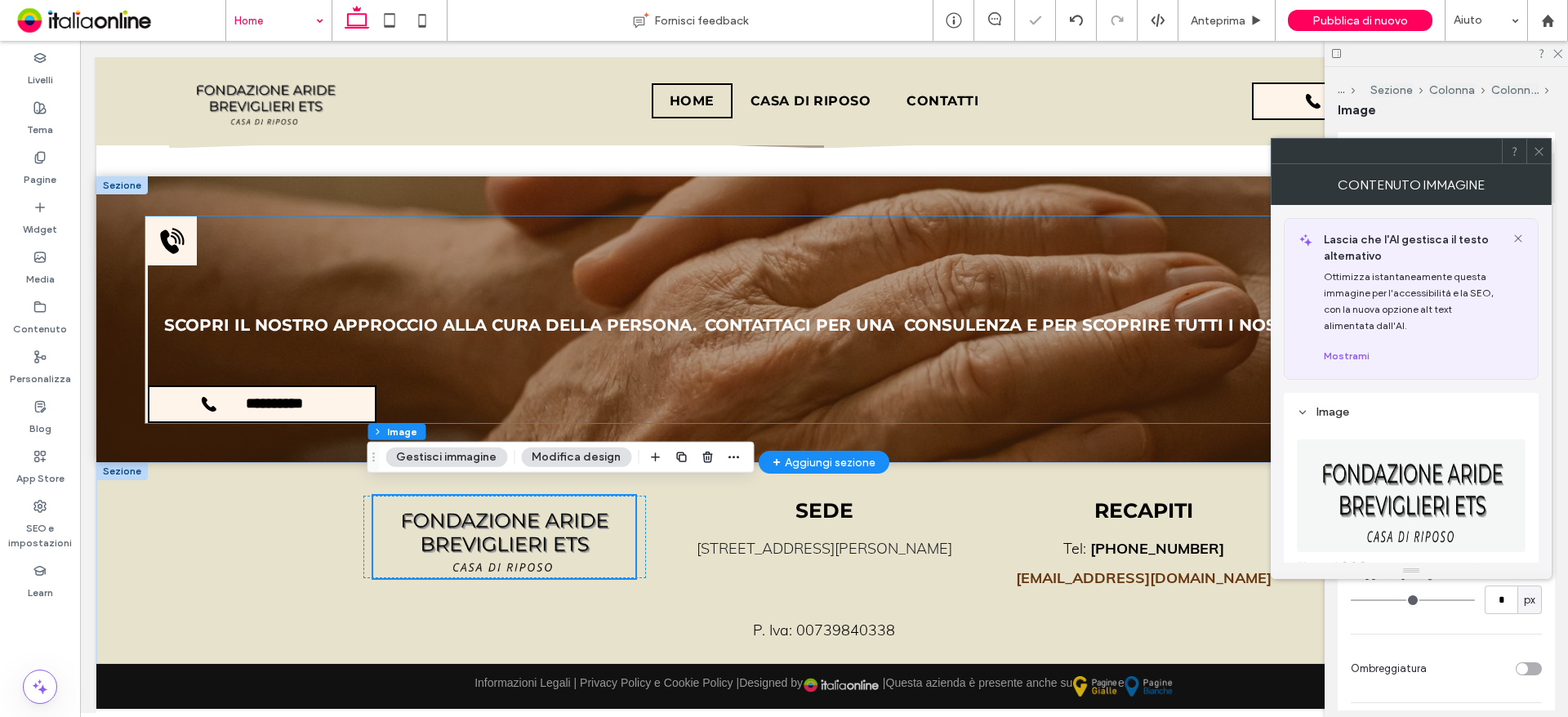
scroll to position [2605, 0]
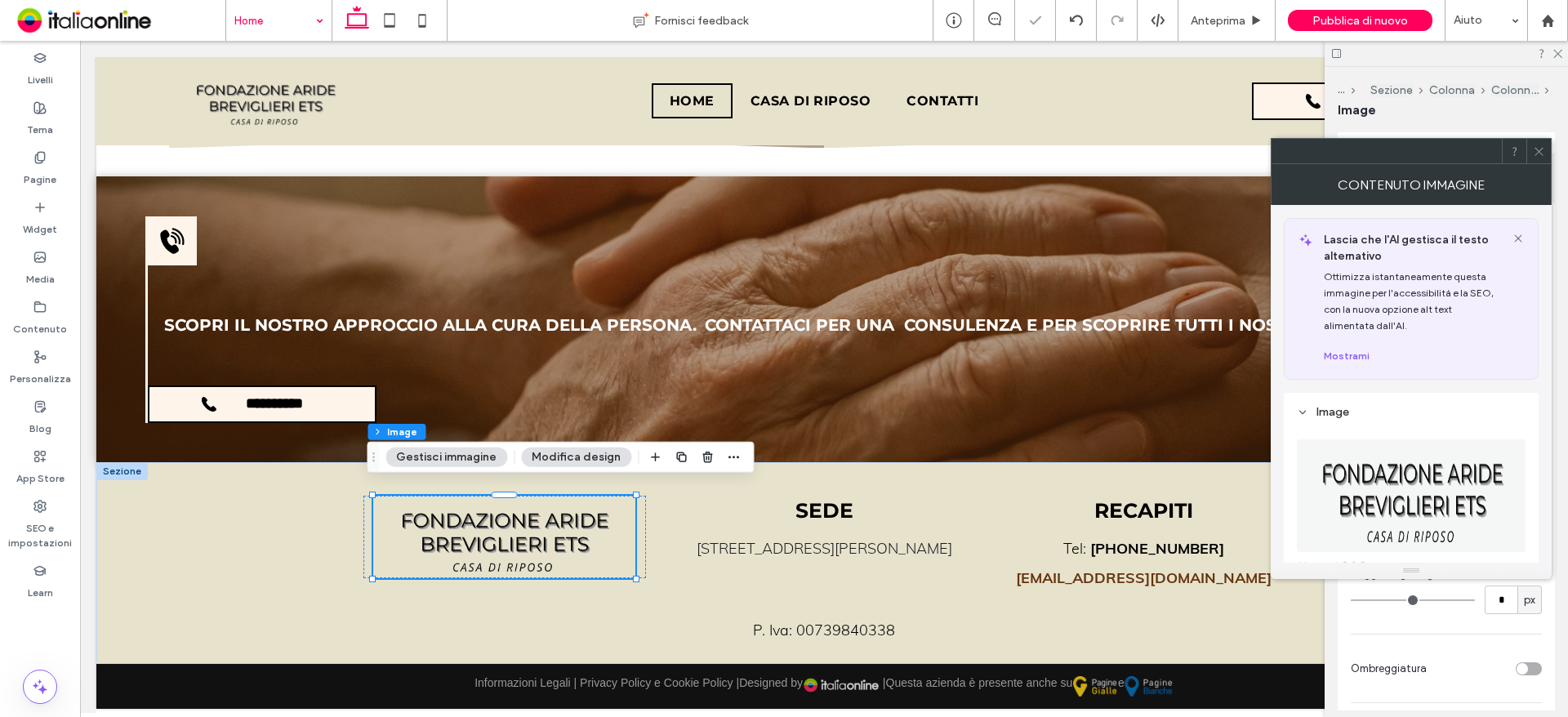
click at [1542, 142] on span at bounding box center [1539, 151] width 12 height 25
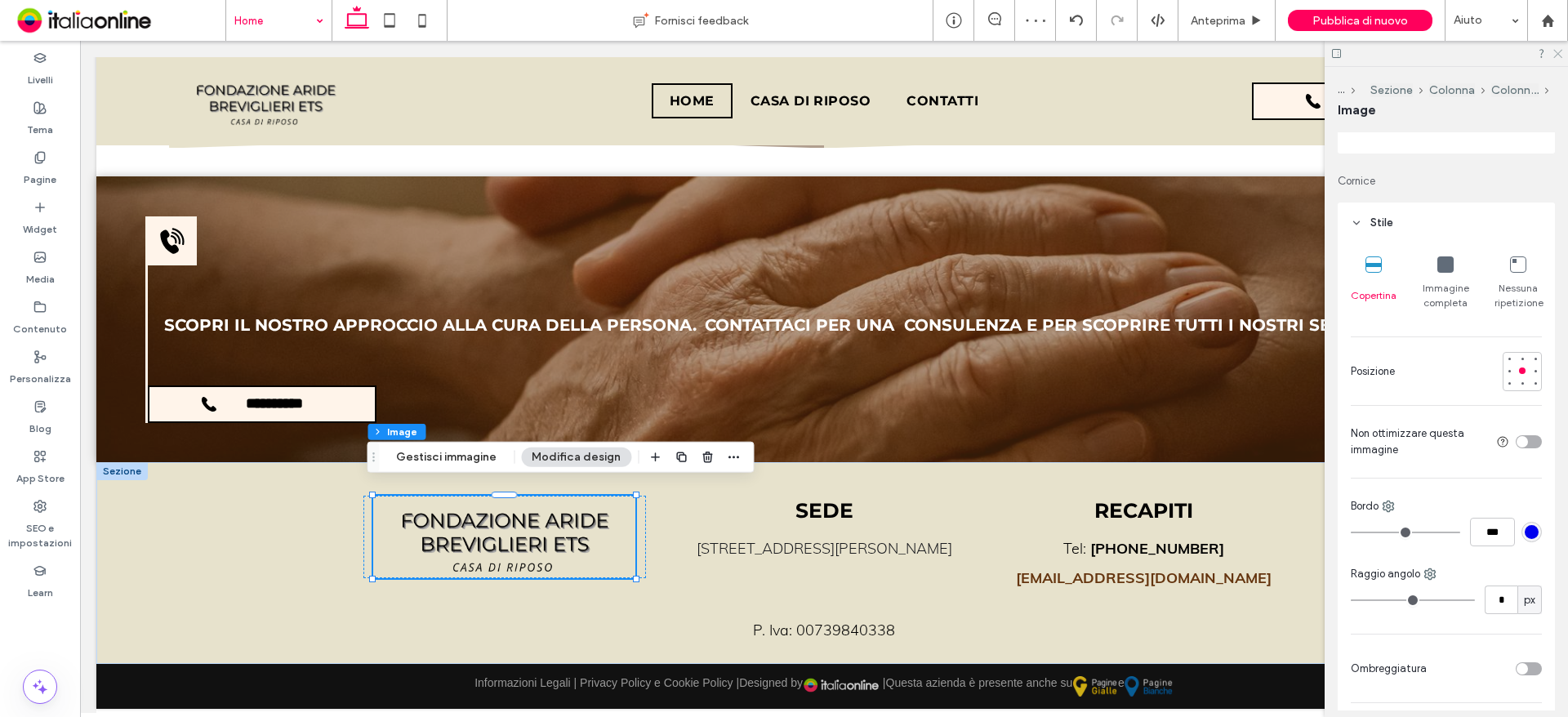
click at [1557, 53] on use at bounding box center [1558, 54] width 9 height 9
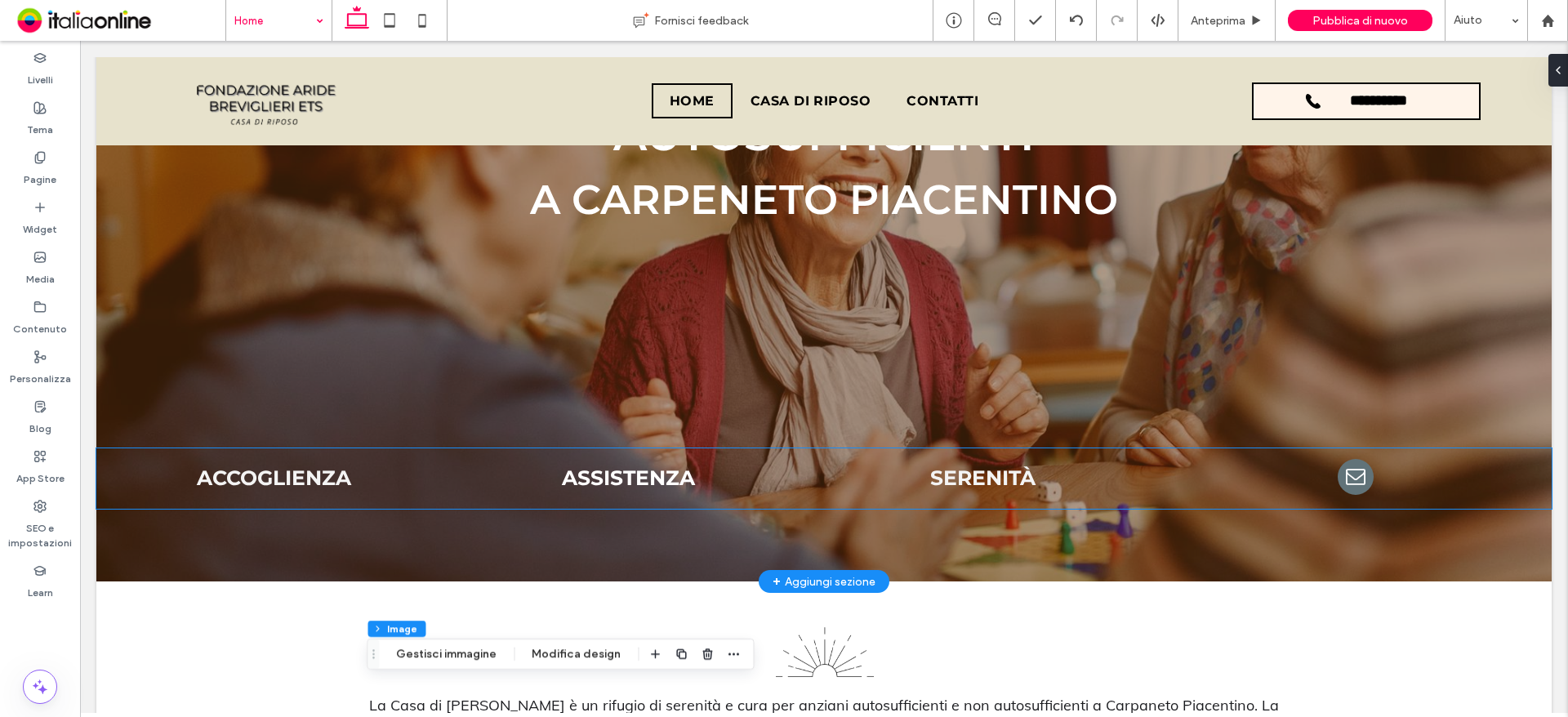
scroll to position [224, 0]
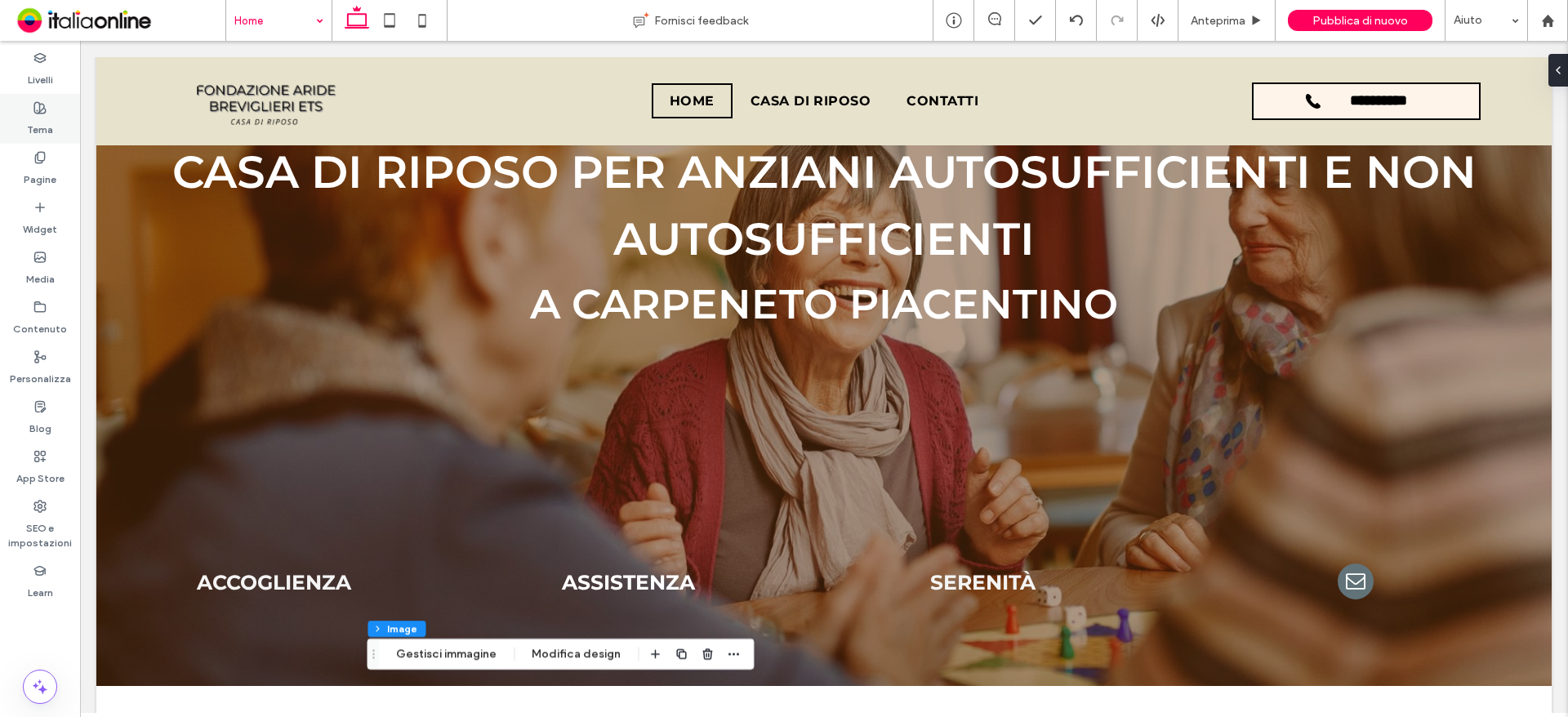
click at [40, 107] on use at bounding box center [39, 108] width 11 height 11
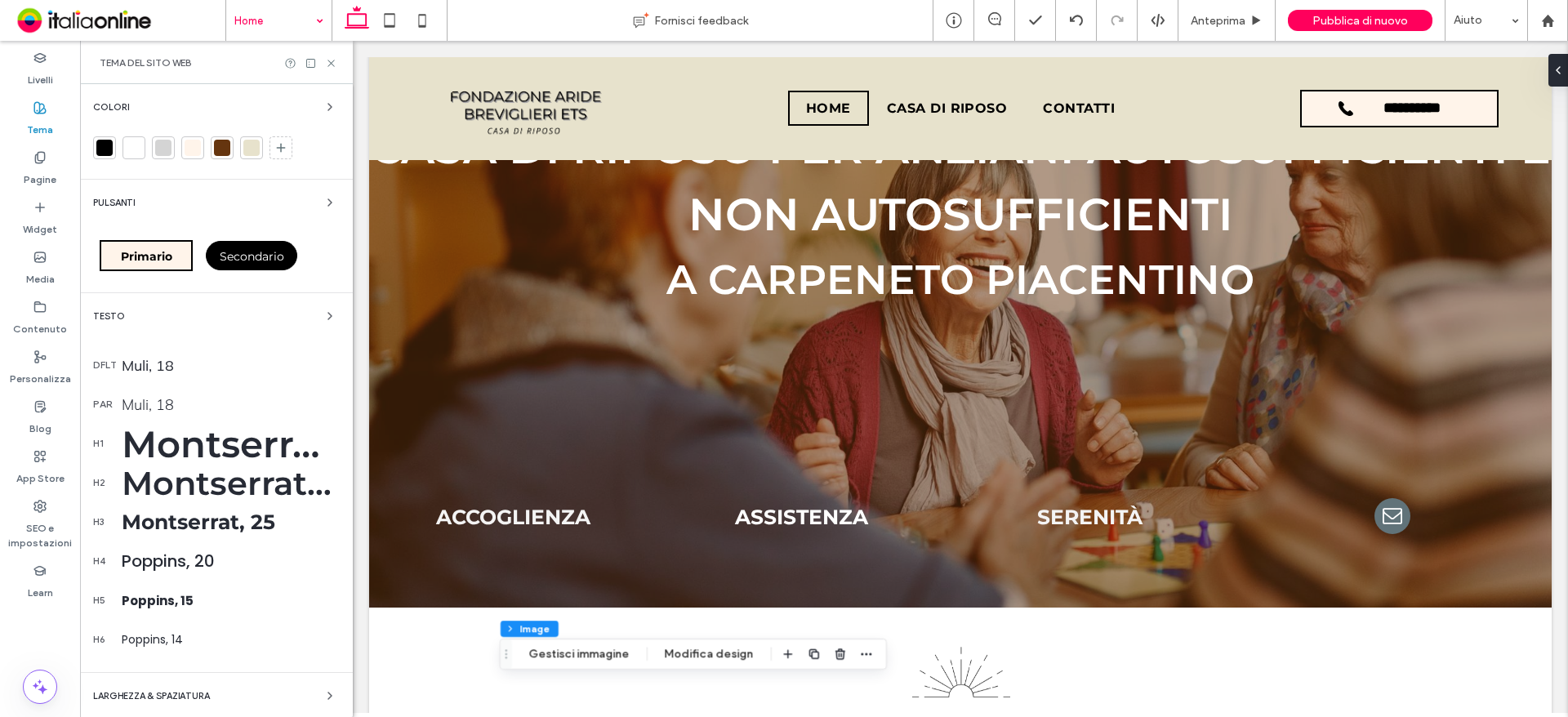
scroll to position [222, 0]
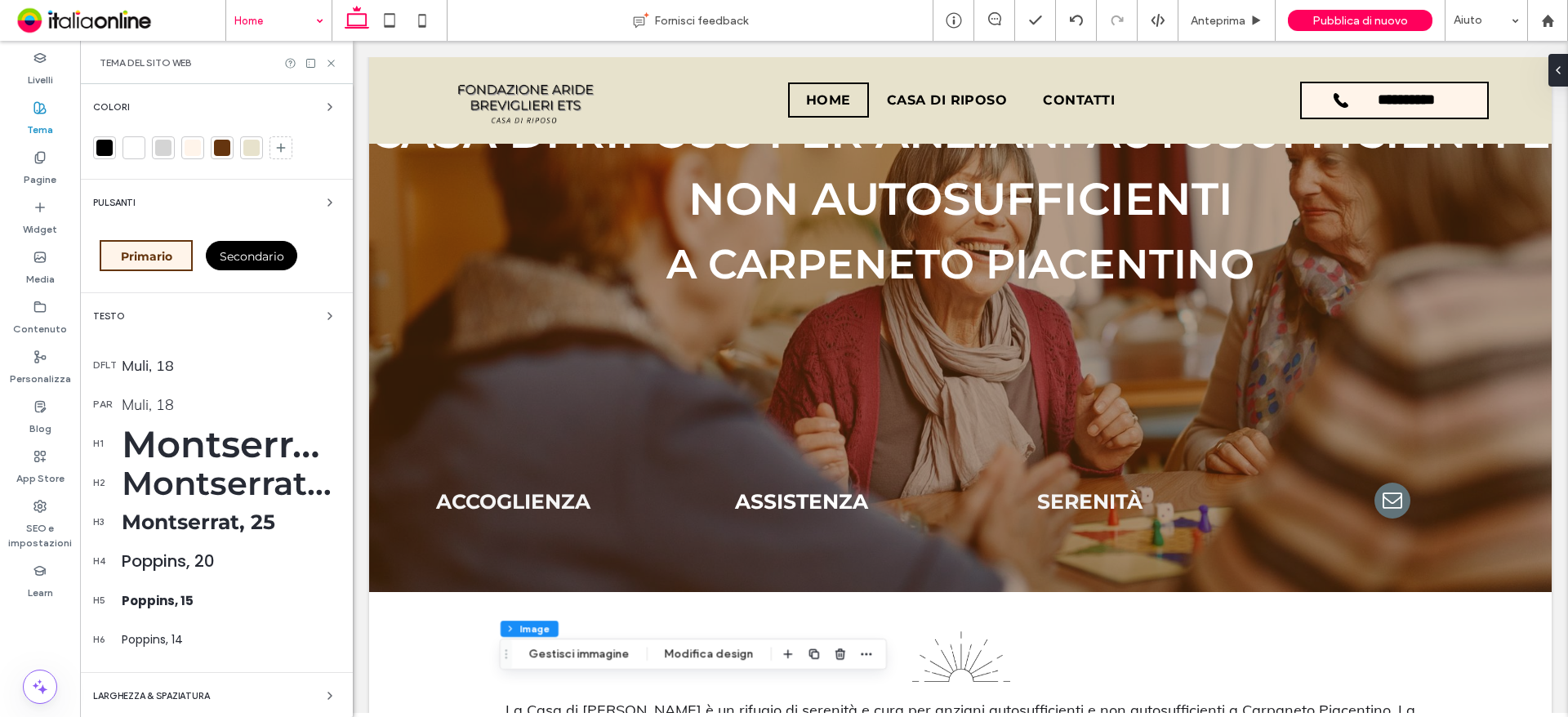
click at [170, 255] on span "Primario" at bounding box center [147, 256] width 51 height 15
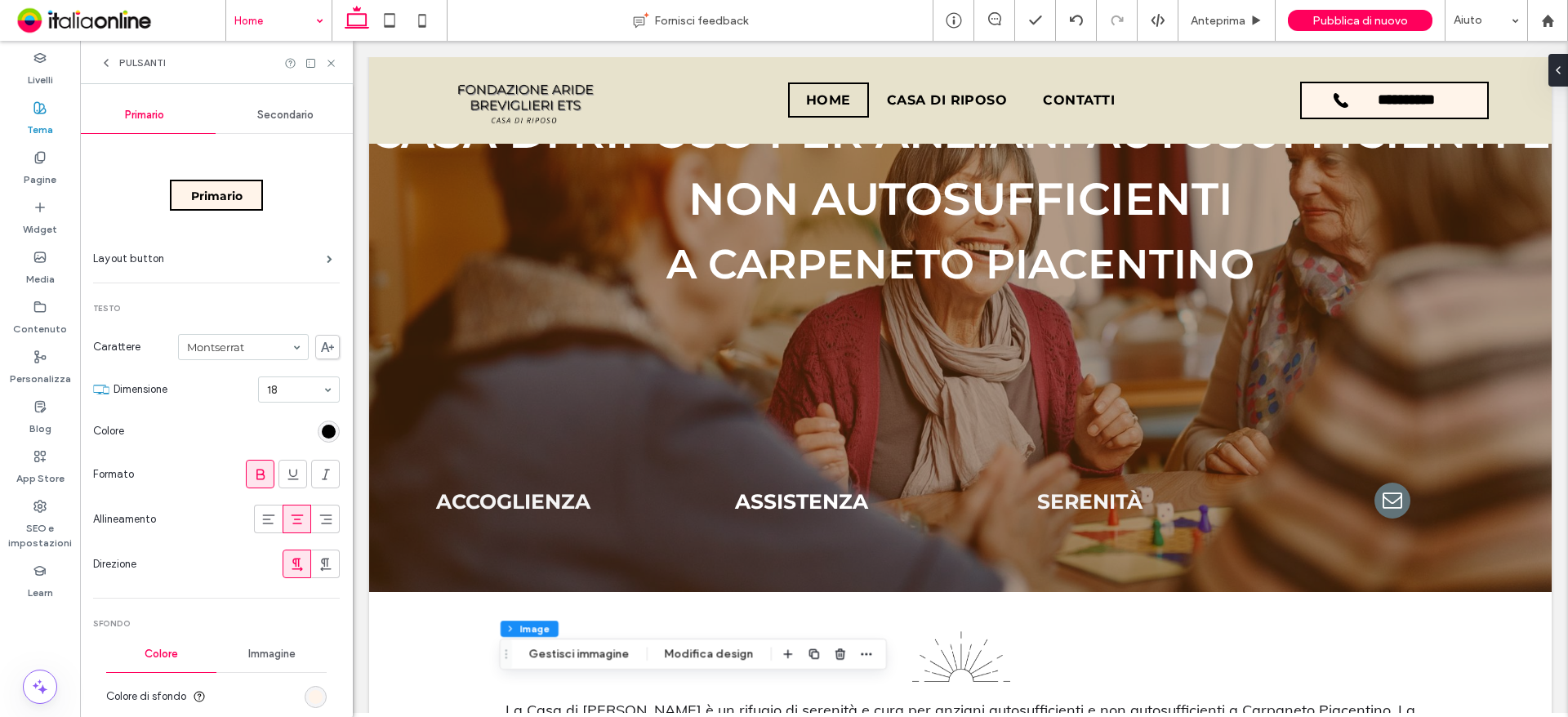
scroll to position [163, 0]
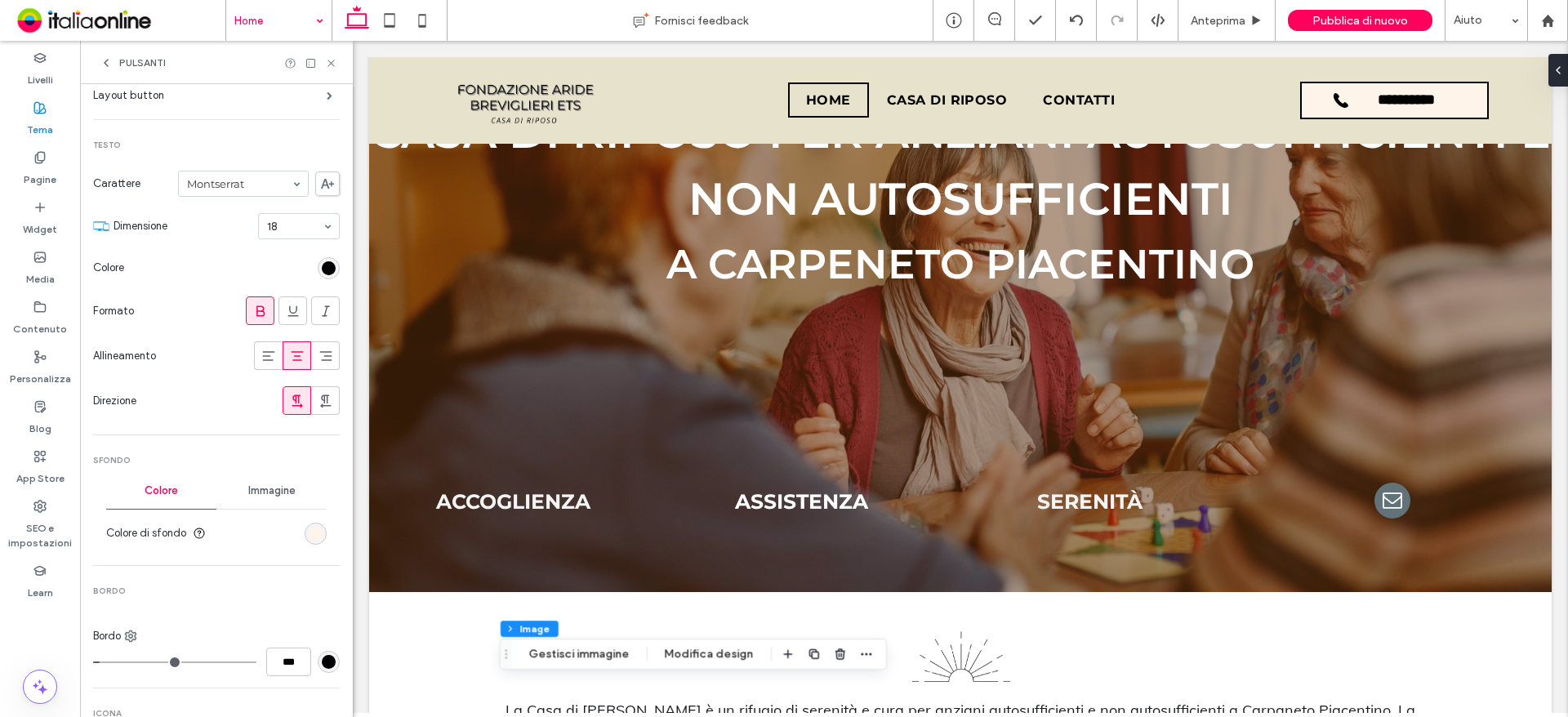
click at [314, 530] on div "rgb(255, 244, 234)" at bounding box center [316, 533] width 22 height 22
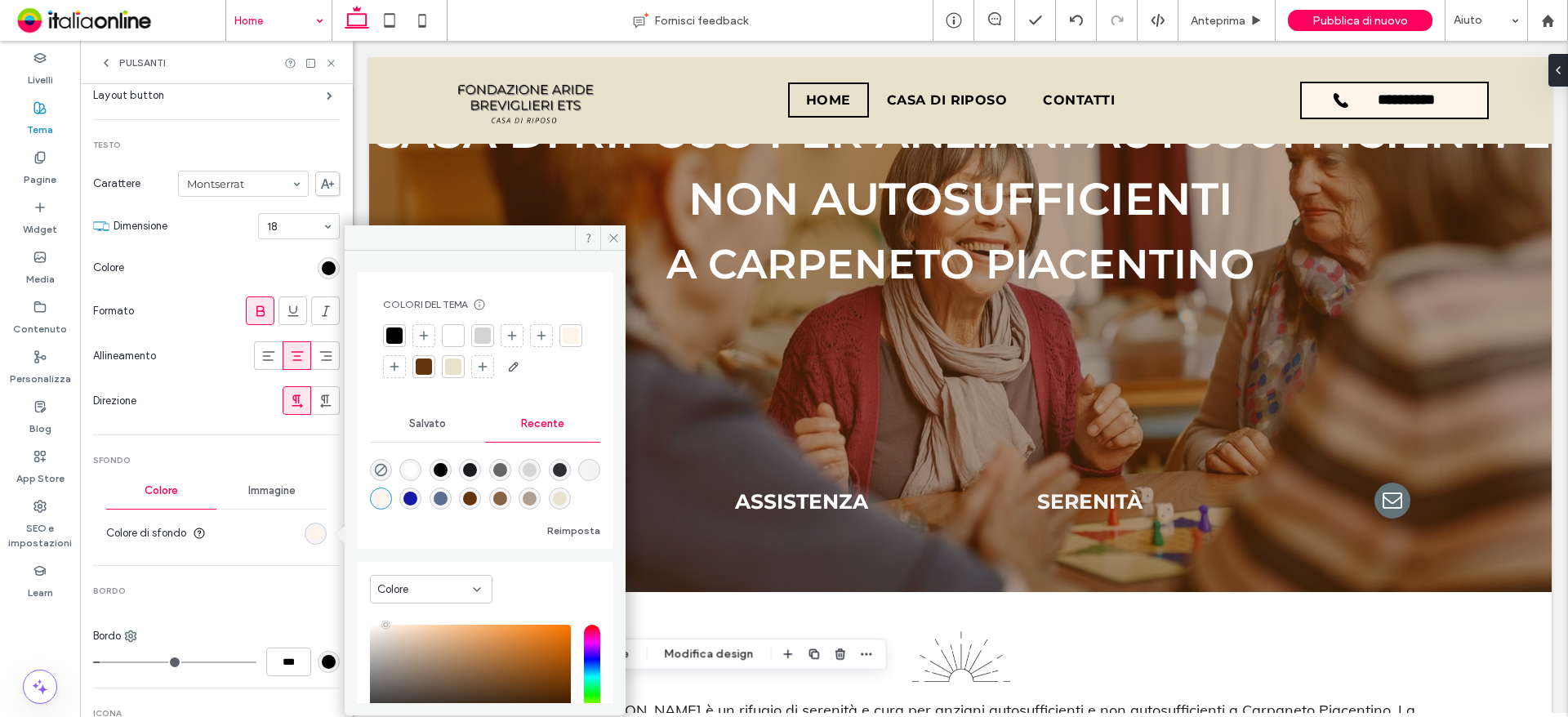
click at [462, 360] on div at bounding box center [452, 366] width 16 height 16
click at [614, 254] on div "Colori del tema Risparmia tempo con i colori del tema Crea una tavolozza di col…" at bounding box center [485, 477] width 281 height 452
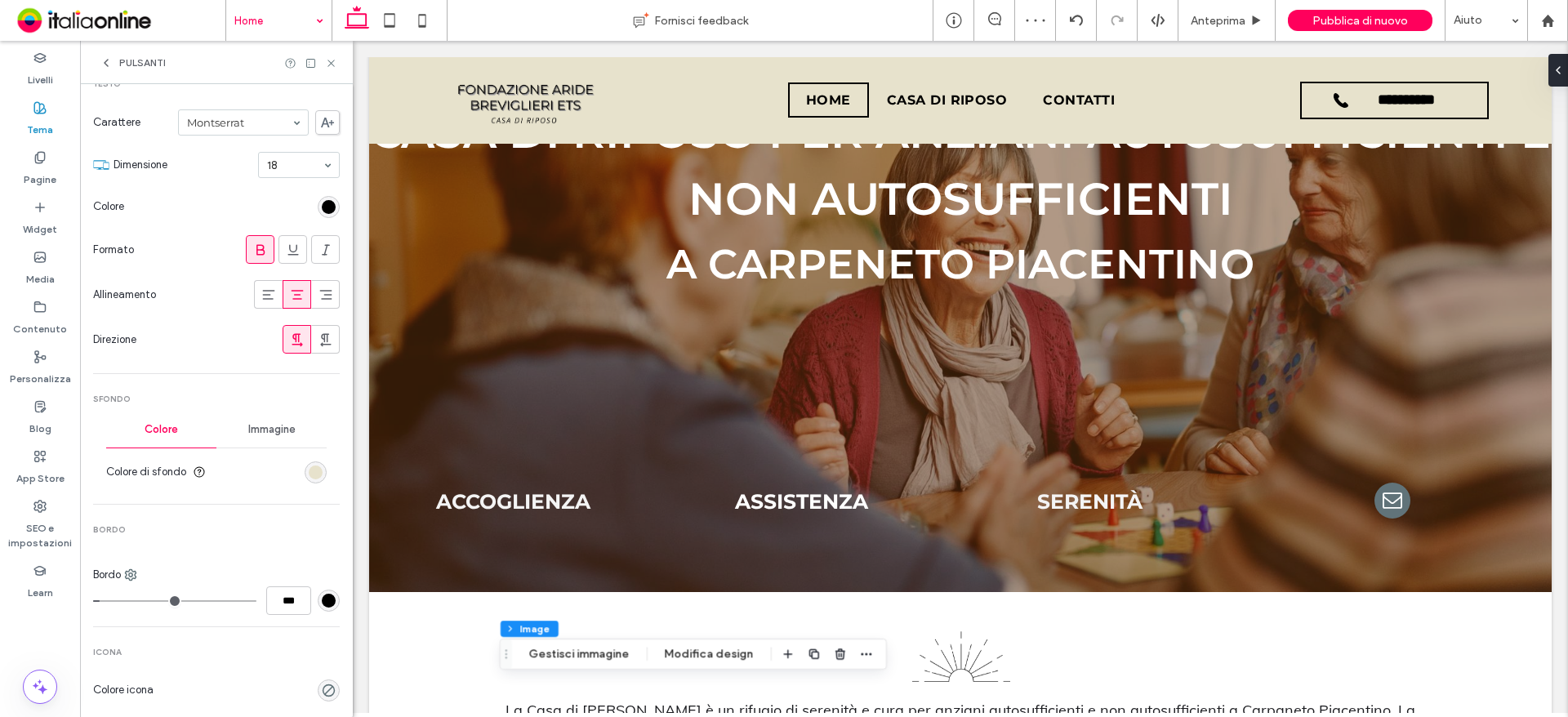
scroll to position [572, 0]
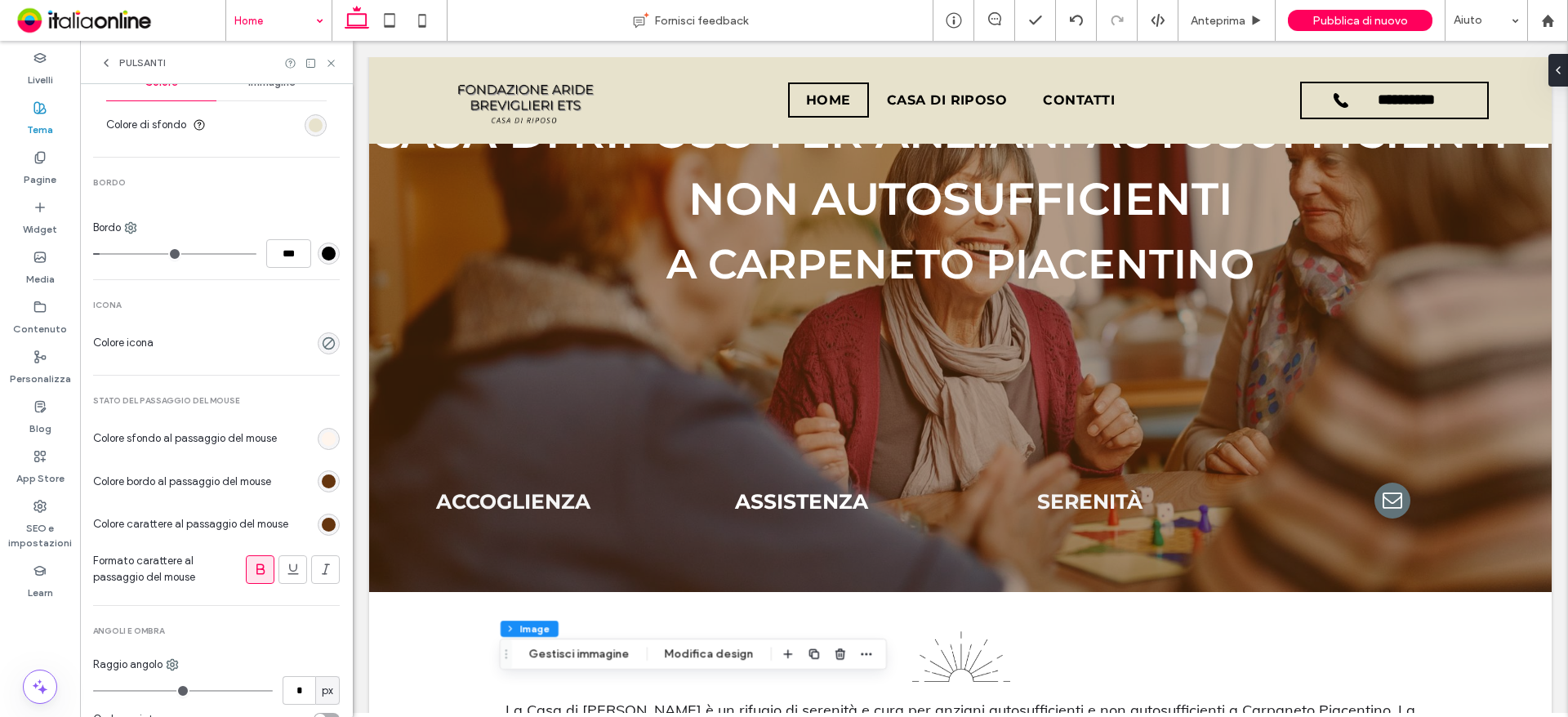
click at [322, 432] on div "rgb(255, 244, 234)" at bounding box center [329, 439] width 14 height 14
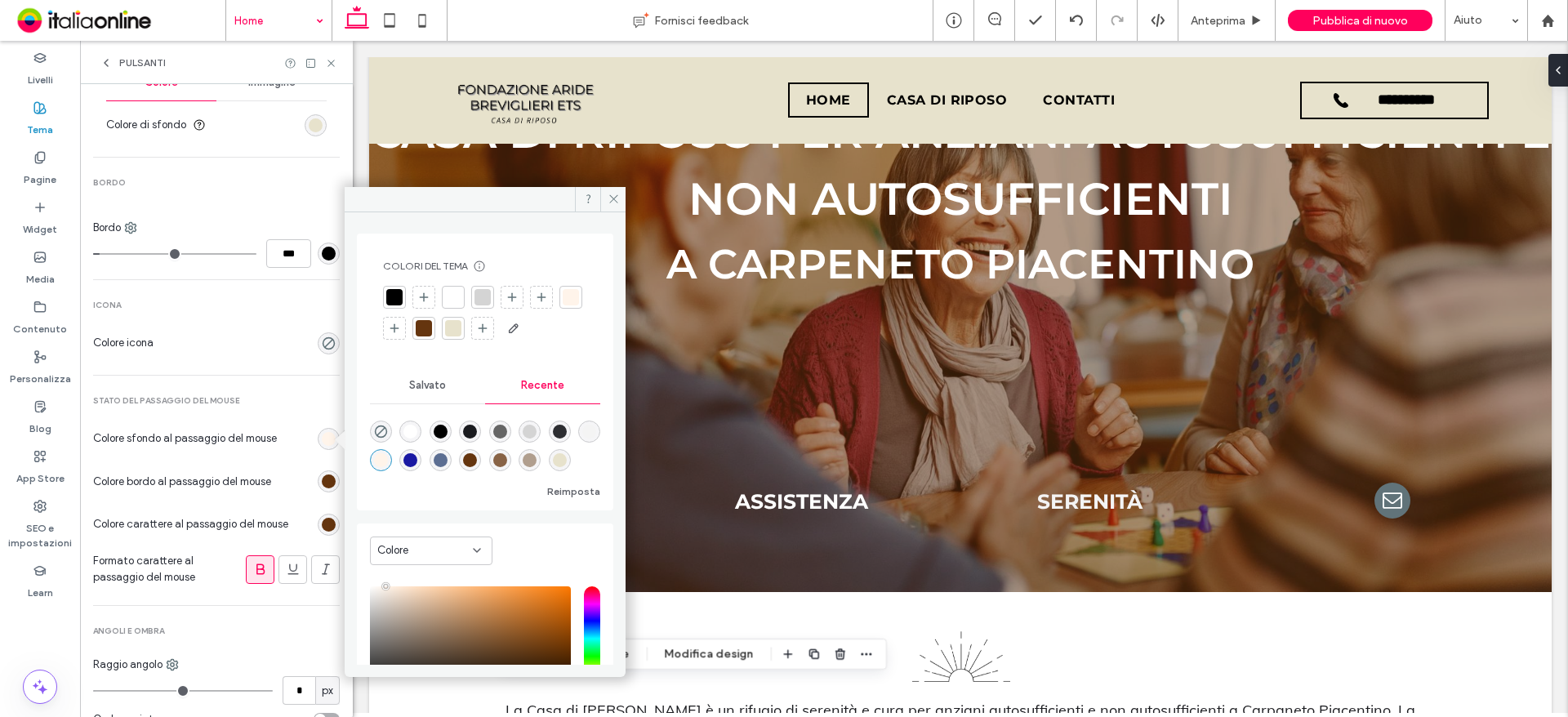
click at [537, 458] on div "rgba(176, 158, 142, 1)" at bounding box center [529, 460] width 14 height 14
type input "*******"
click at [321, 474] on div "rgb(101, 53, 15)" at bounding box center [329, 481] width 22 height 22
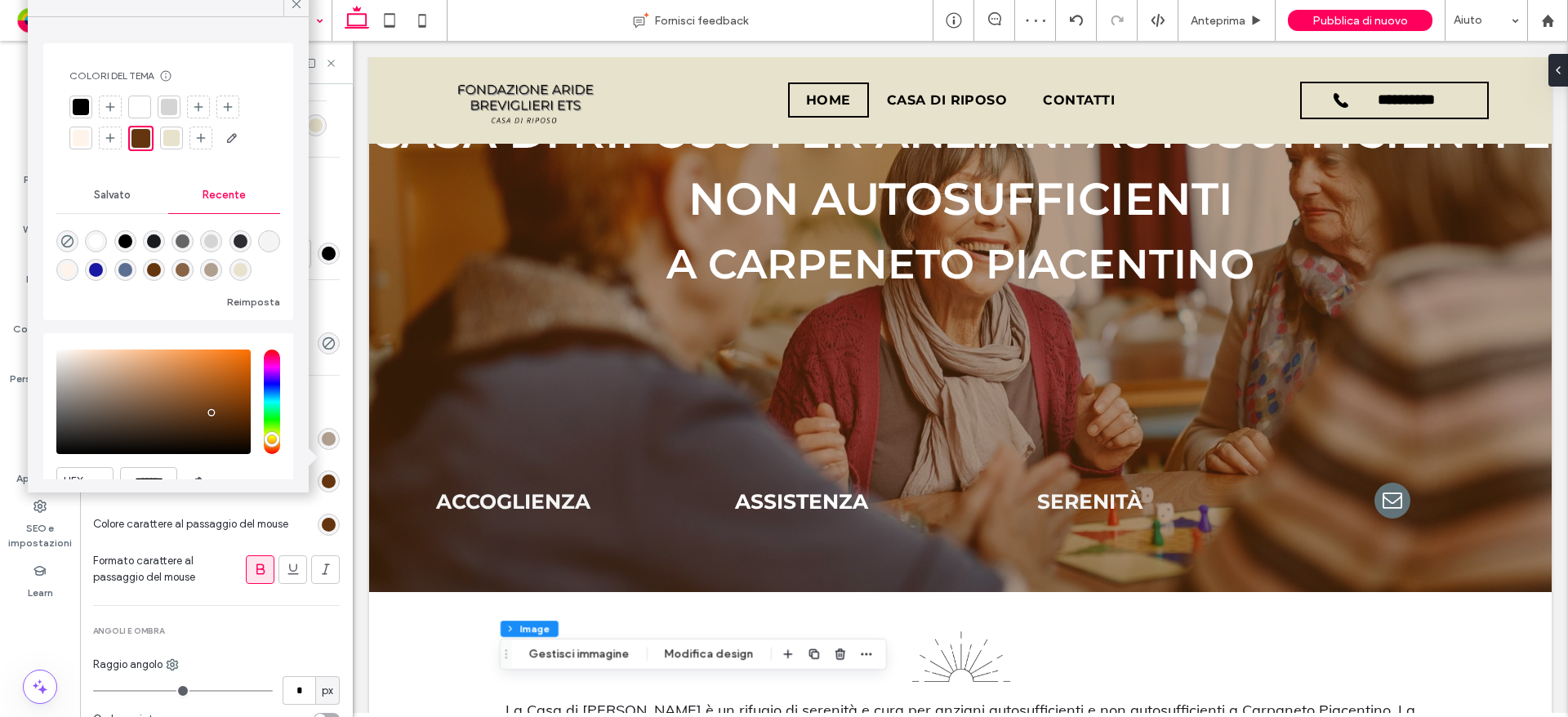
click at [172, 137] on div at bounding box center [171, 137] width 16 height 16
click at [329, 522] on div "rgb(101, 53, 15)" at bounding box center [329, 525] width 22 height 22
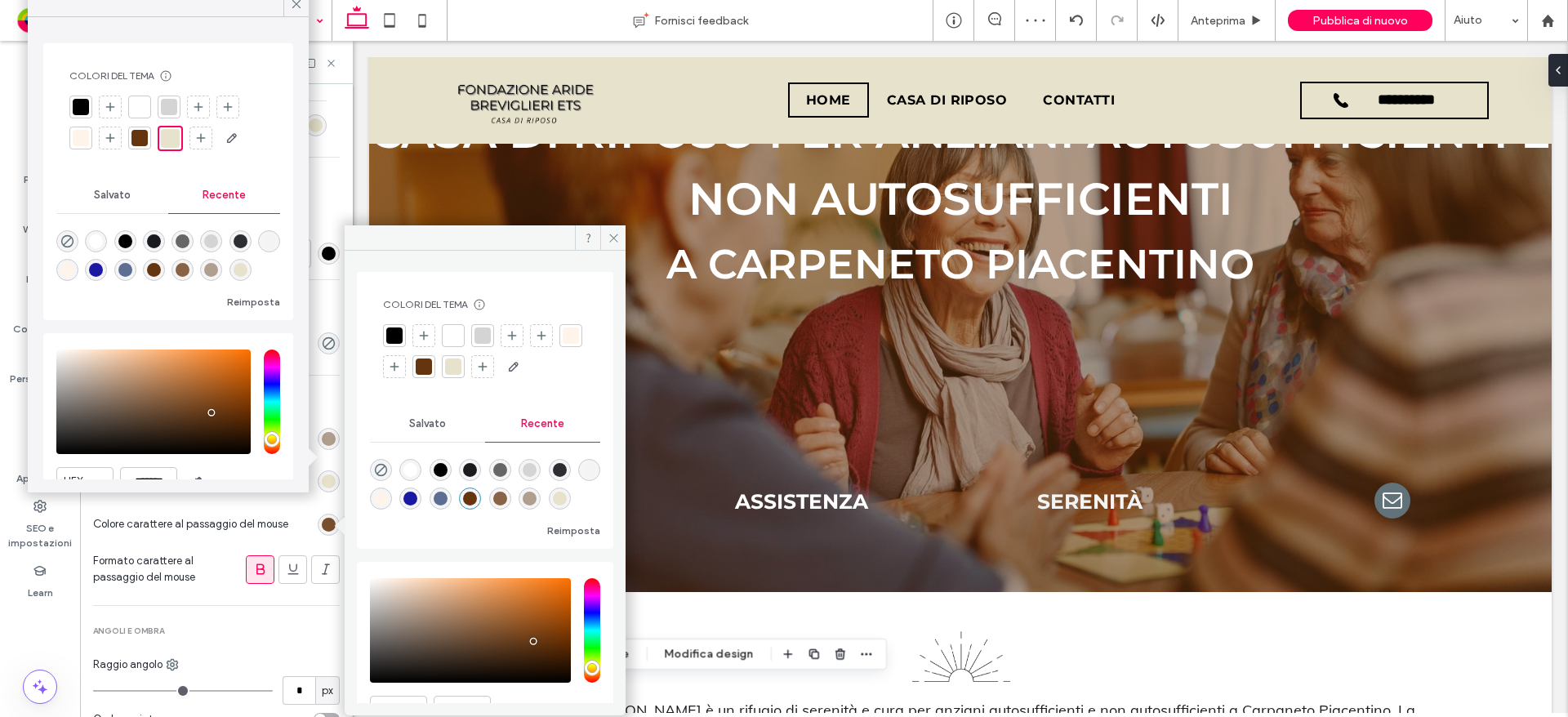
click at [323, 524] on div "rgb(101, 53, 15)" at bounding box center [329, 525] width 14 height 14
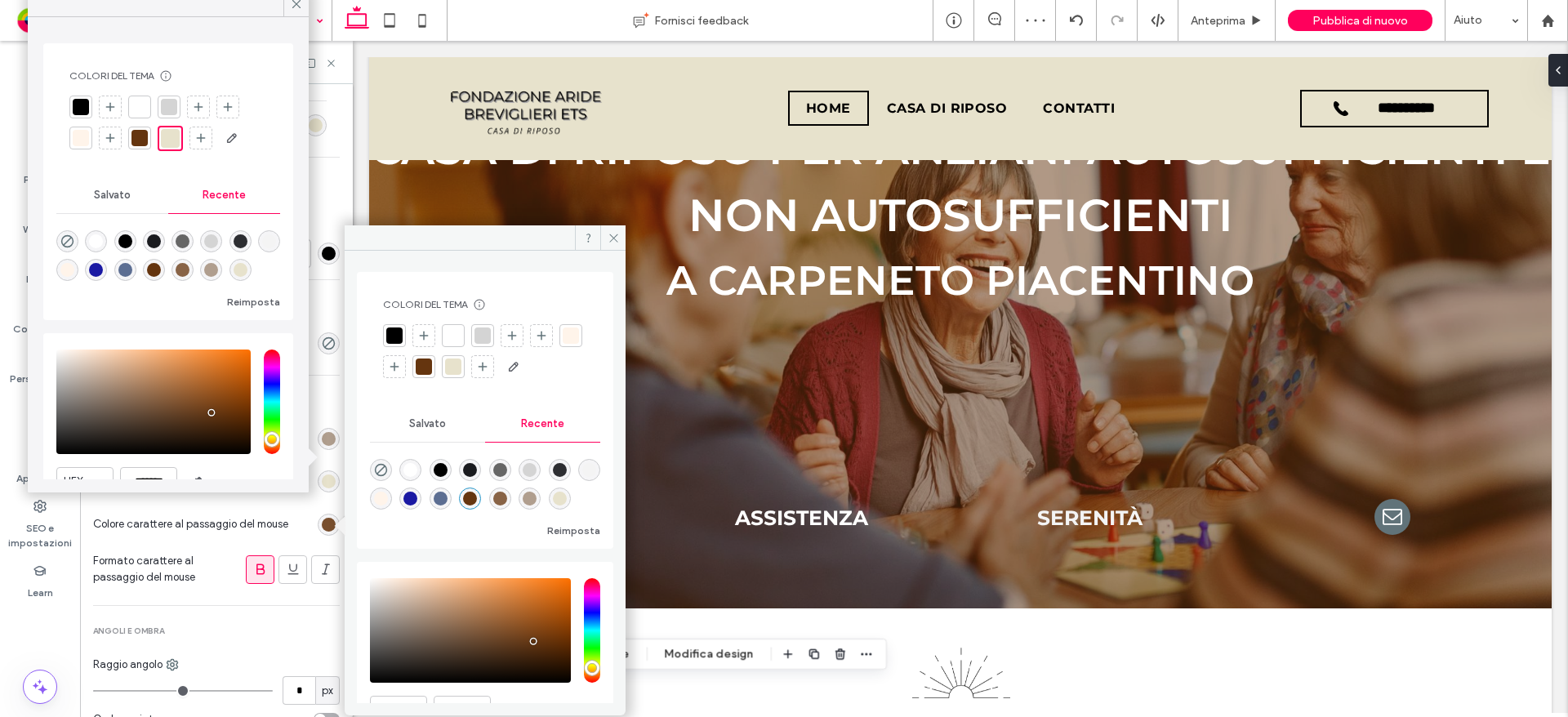
scroll to position [221, 0]
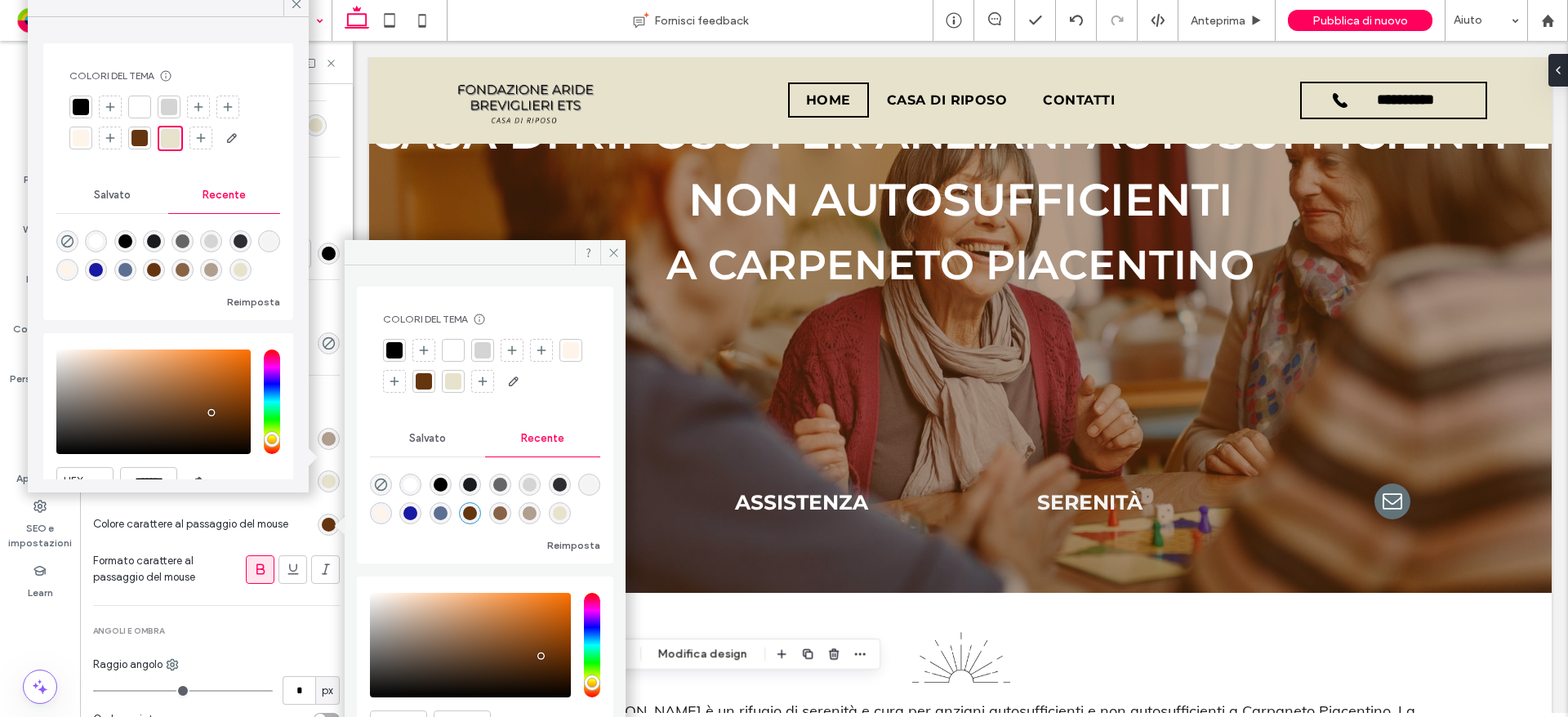
click at [388, 349] on div at bounding box center [394, 350] width 16 height 16
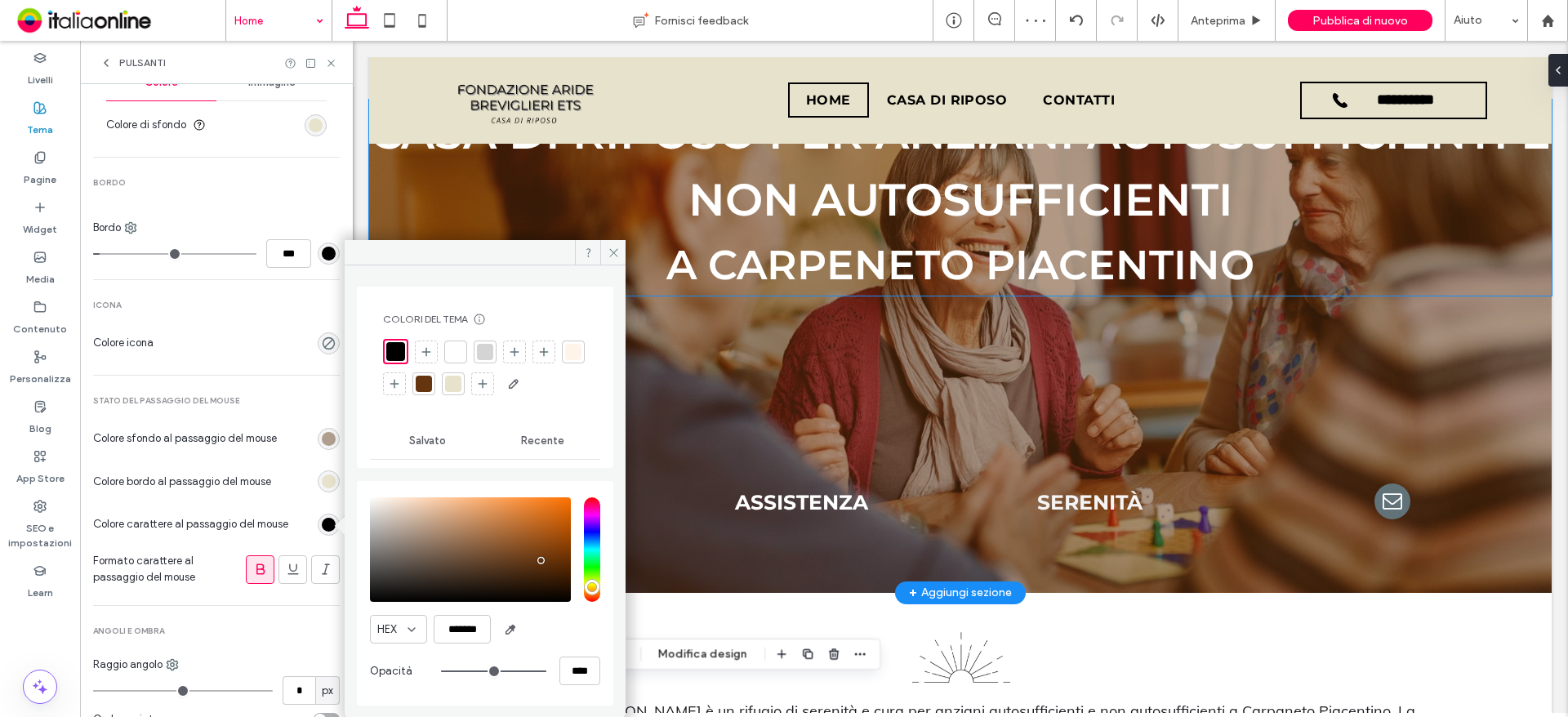
click at [627, 257] on h1 "CASA DI RIPOSO PER ANZIANI AUTOSUFFICIENTI E NON AUTOSUFFICIENTI A CARPENETO PI…" at bounding box center [959, 198] width 1182 height 196
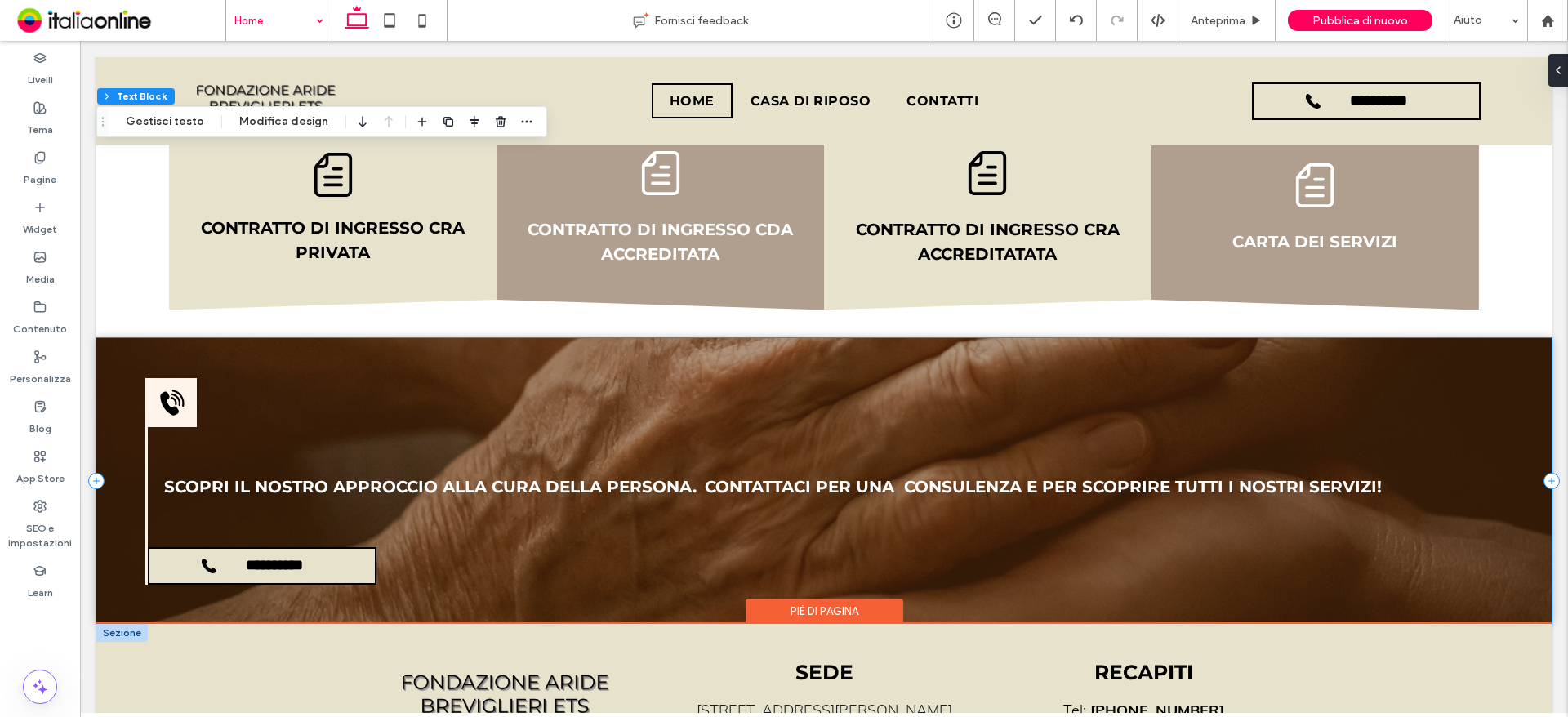
scroll to position [2592, 0]
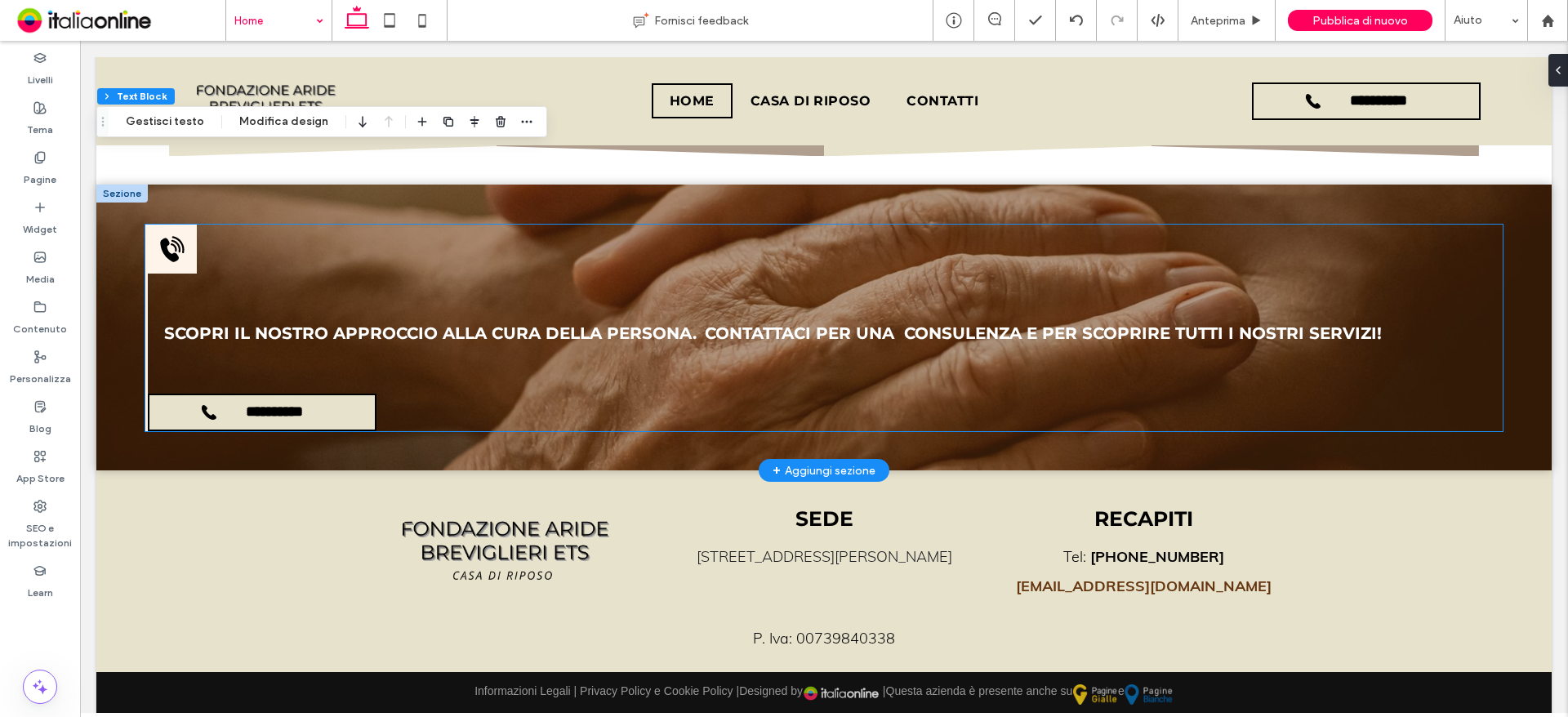
click at [176, 253] on icon at bounding box center [172, 249] width 24 height 26
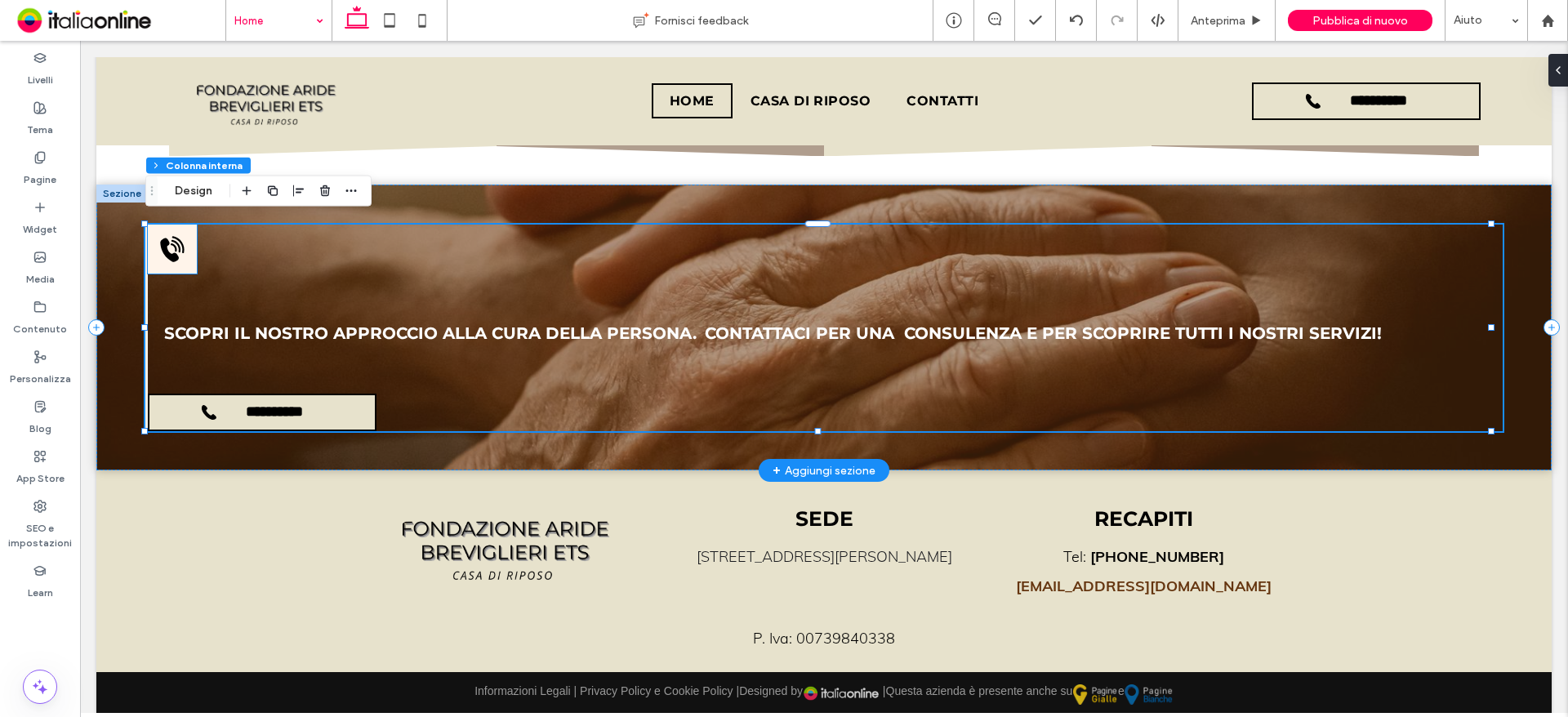
click at [175, 246] on icon at bounding box center [172, 249] width 29 height 29
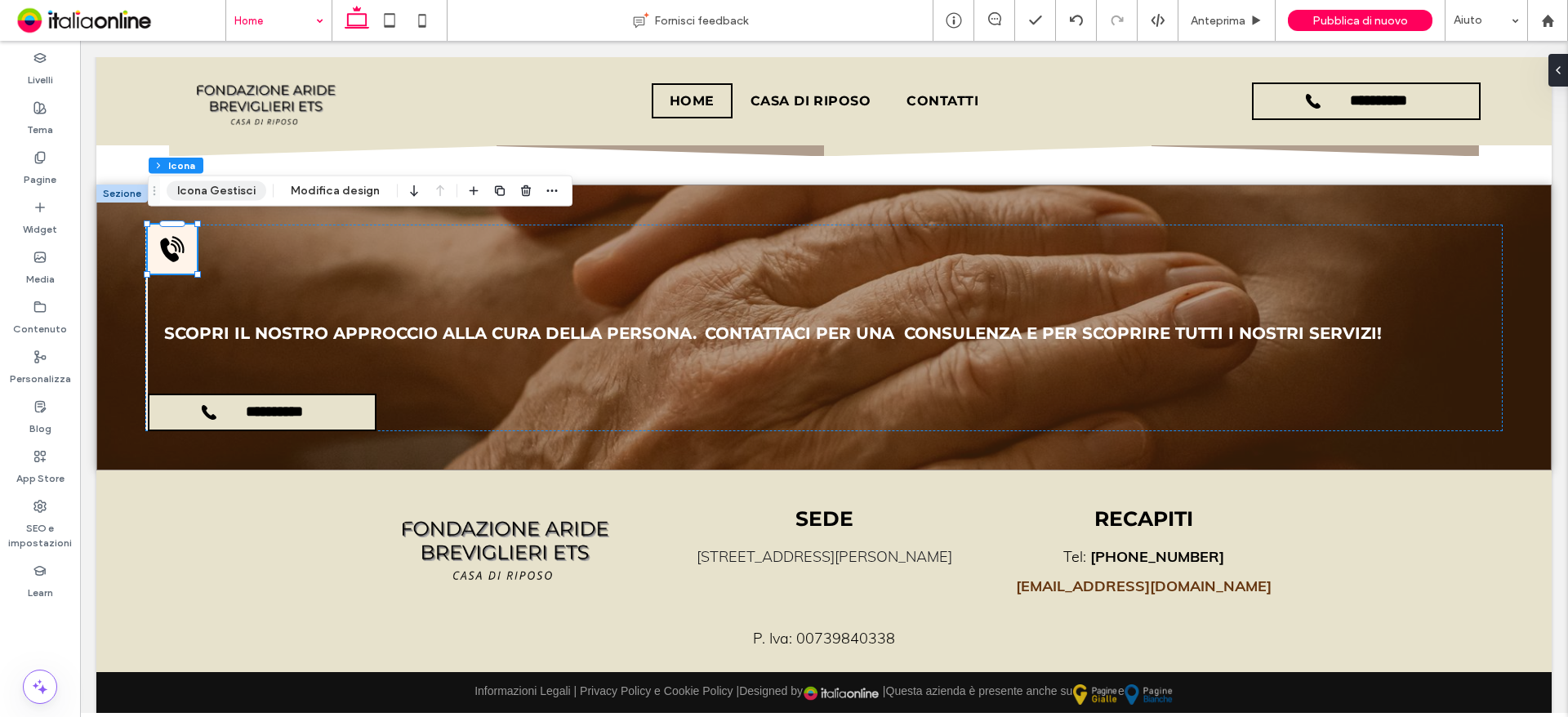
click at [199, 189] on button "Icona Gestisci" at bounding box center [216, 190] width 100 height 20
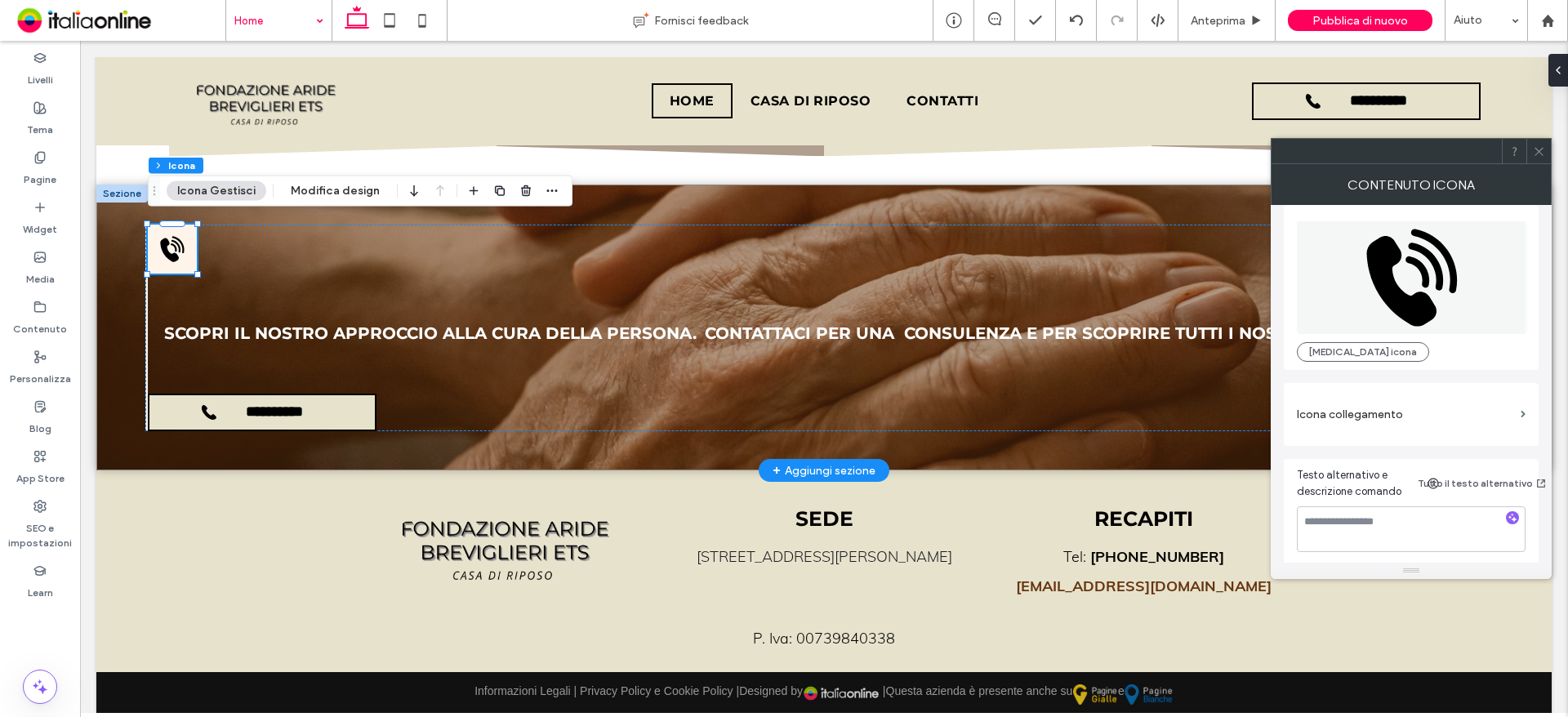
scroll to position [17, 0]
click at [333, 186] on button "Modifica design" at bounding box center [335, 190] width 110 height 20
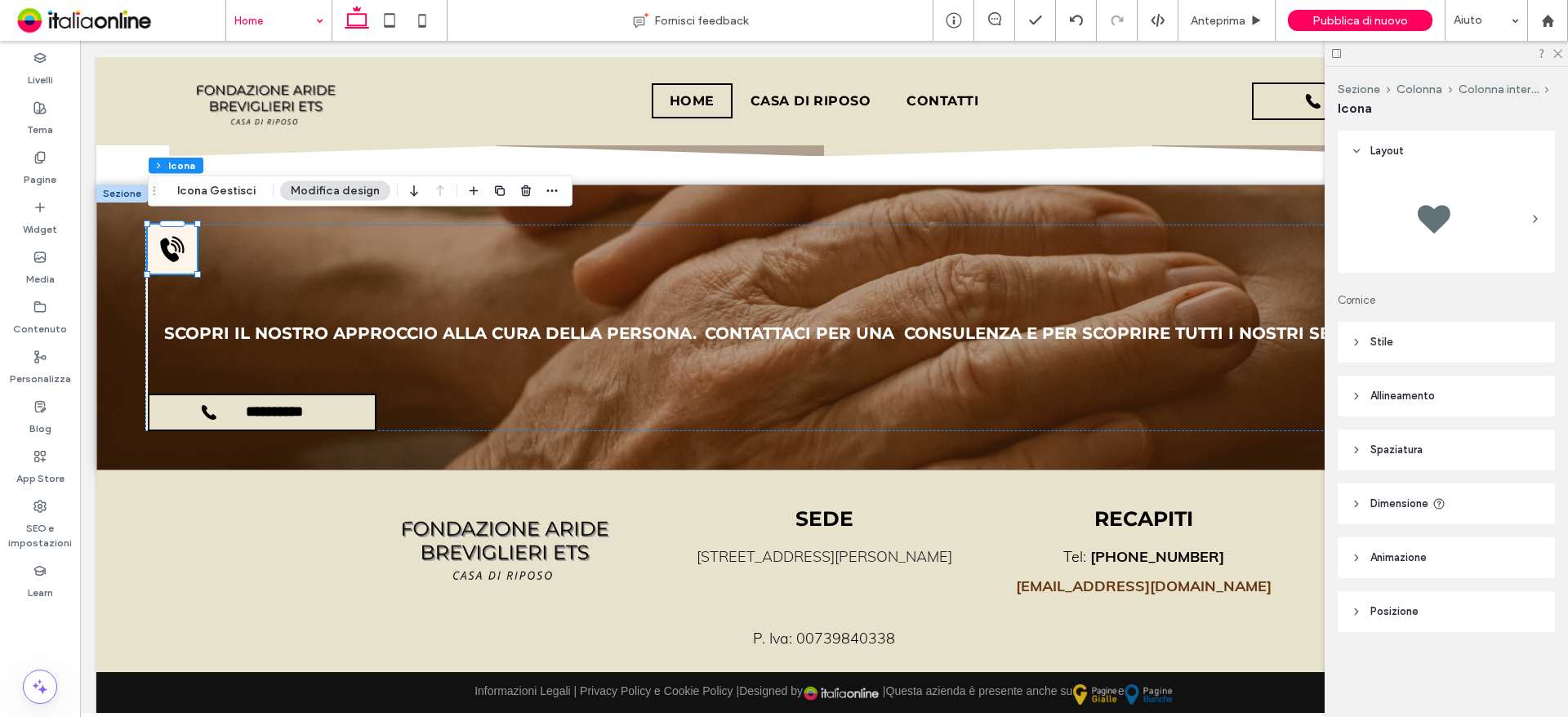
click at [1403, 343] on header "Stile" at bounding box center [1446, 342] width 217 height 41
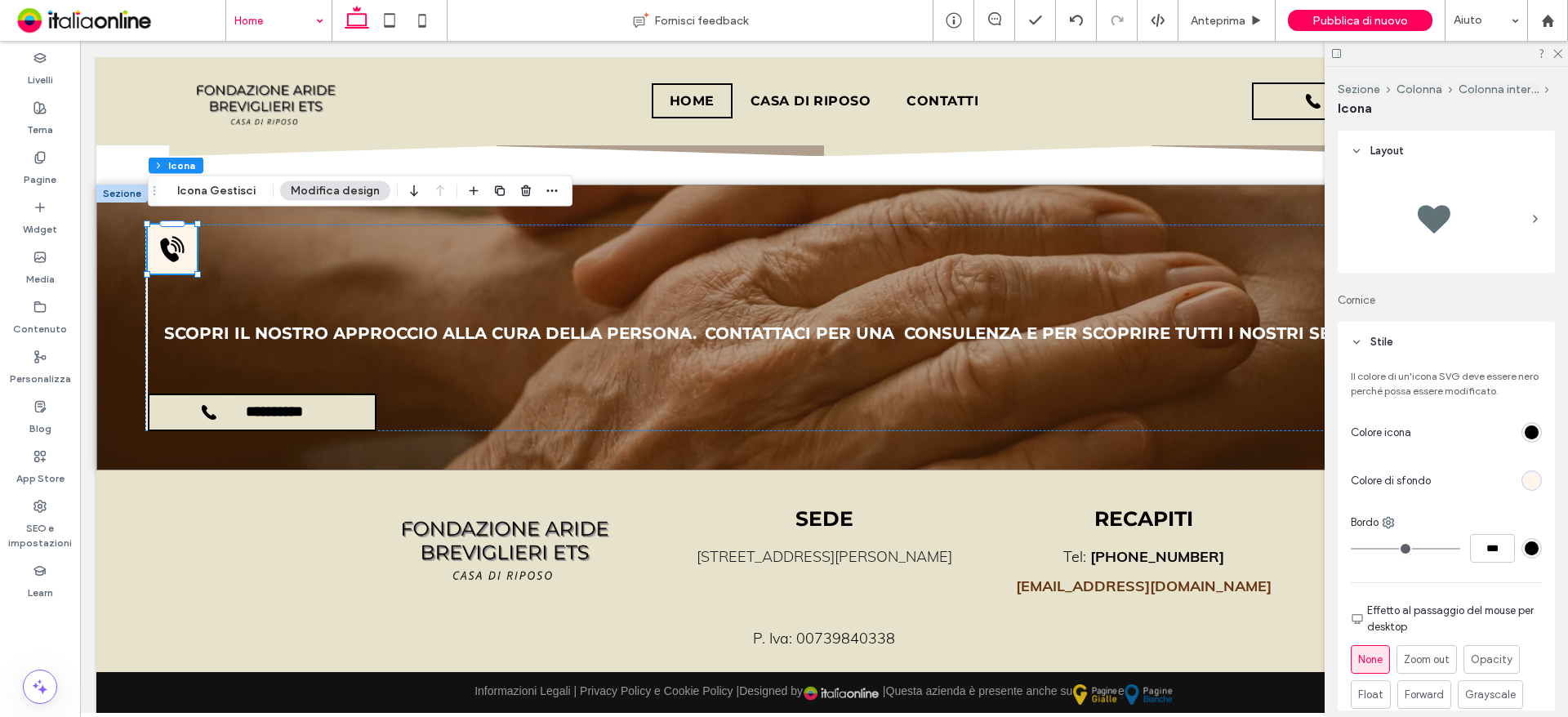
click at [1524, 481] on div "rgb(255, 244, 234)" at bounding box center [1531, 481] width 14 height 14
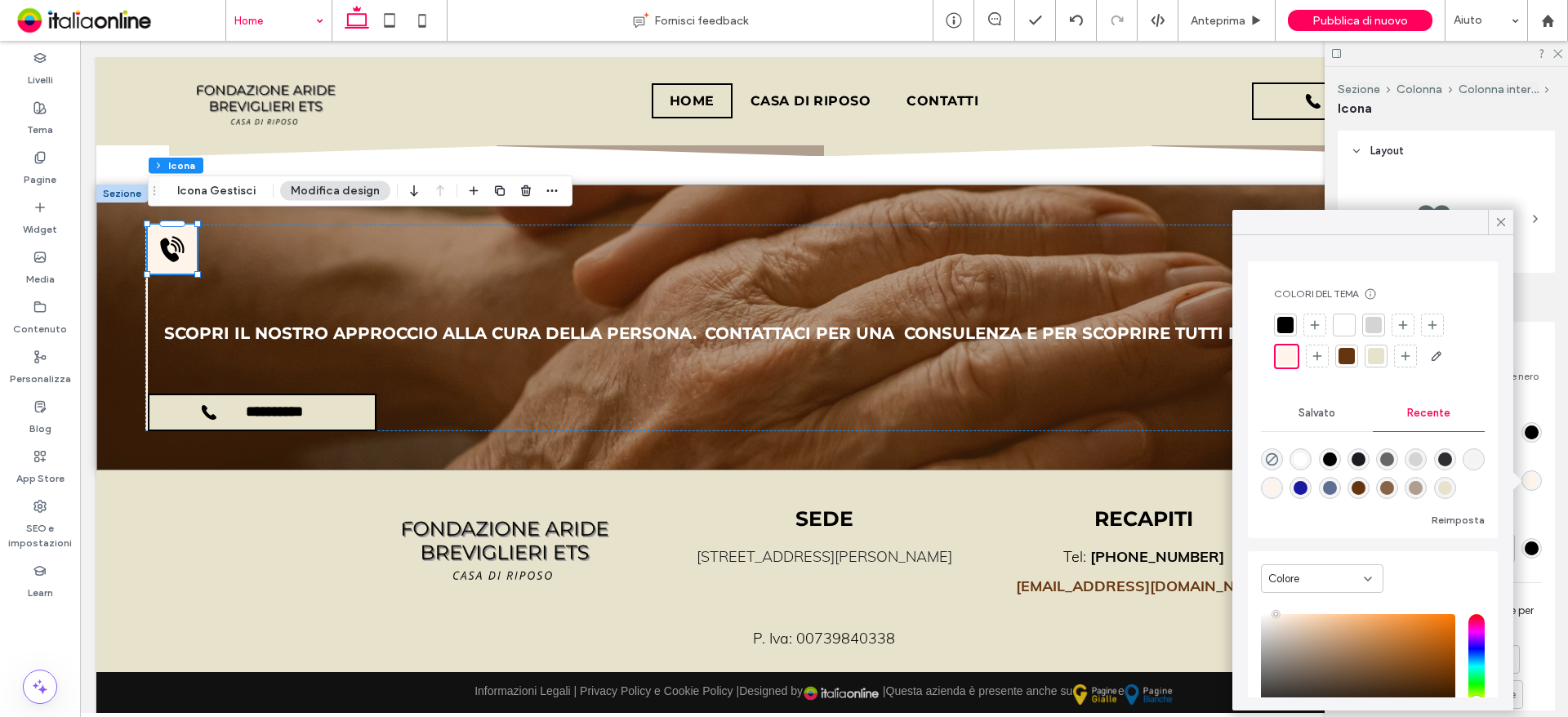
drag, startPoint x: 1377, startPoint y: 355, endPoint x: 1334, endPoint y: 355, distance: 43.0
click at [1377, 355] on div at bounding box center [1375, 356] width 16 height 16
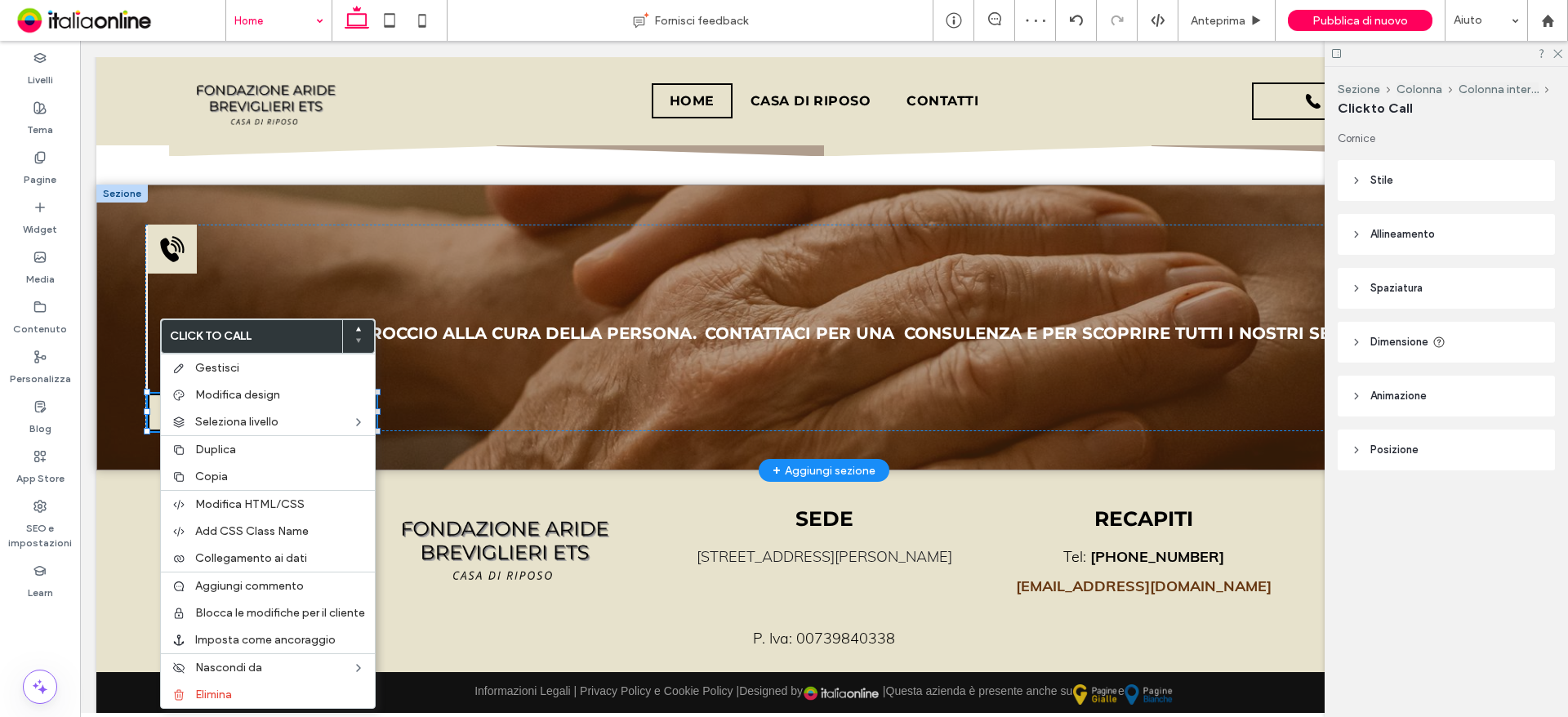
type input "**"
type input "*"
type input "***"
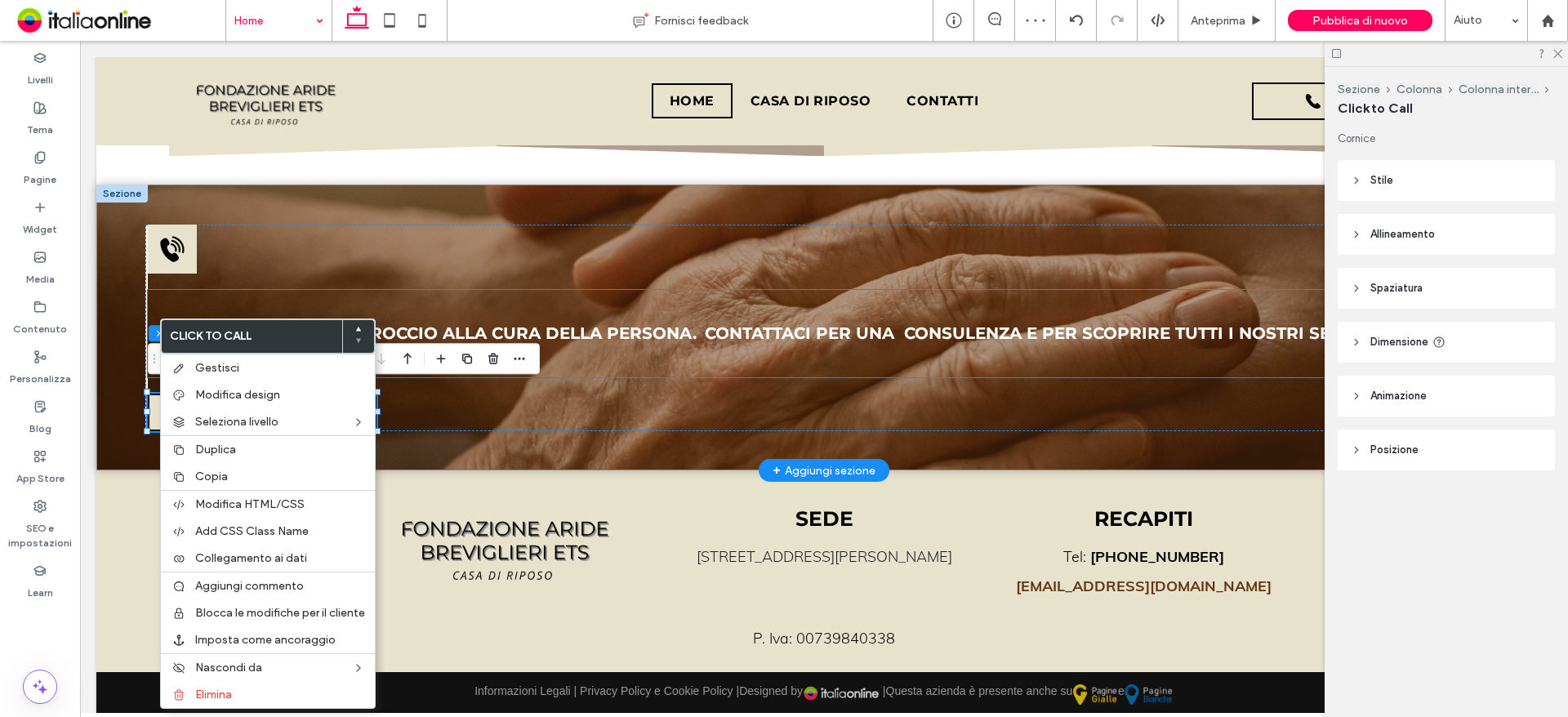
click at [154, 299] on div "Scopri il nostro approccio alla cura della persona. Contattaci per una consulen…" at bounding box center [825, 333] width 1355 height 86
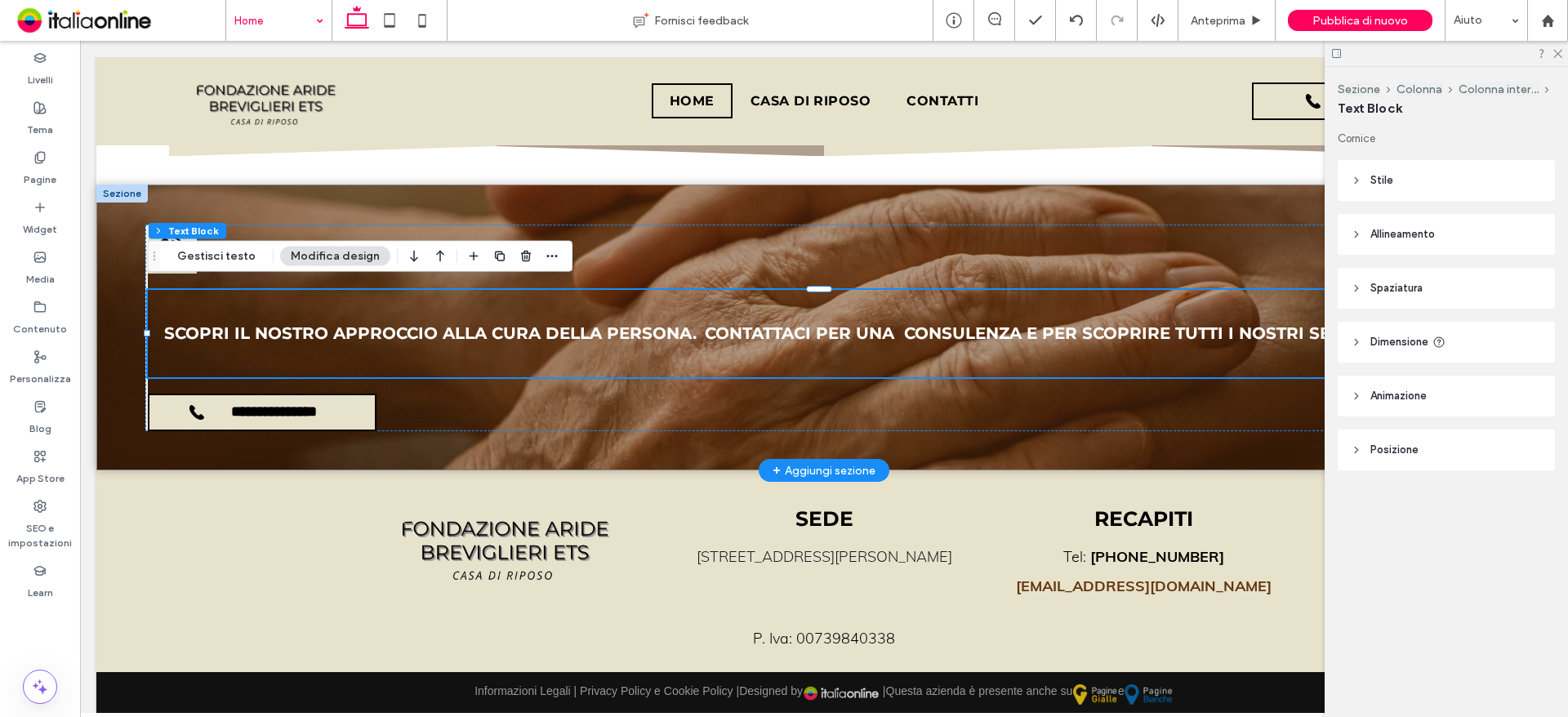
click at [159, 290] on div "Scopri il nostro approccio alla cura della persona. Contattaci per una consulen…" at bounding box center [825, 333] width 1355 height 86
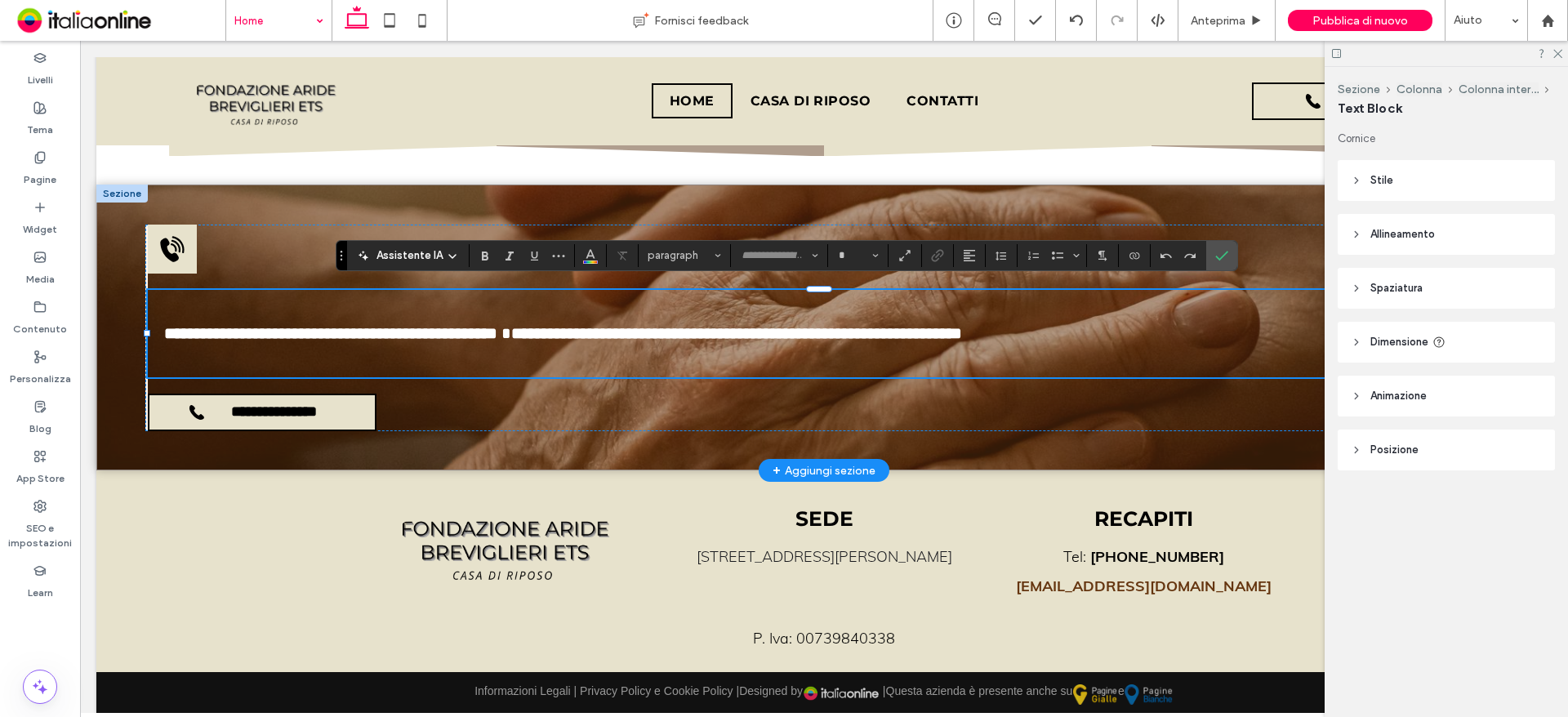
type input "**"
click at [160, 372] on div "**********" at bounding box center [824, 327] width 1357 height 206
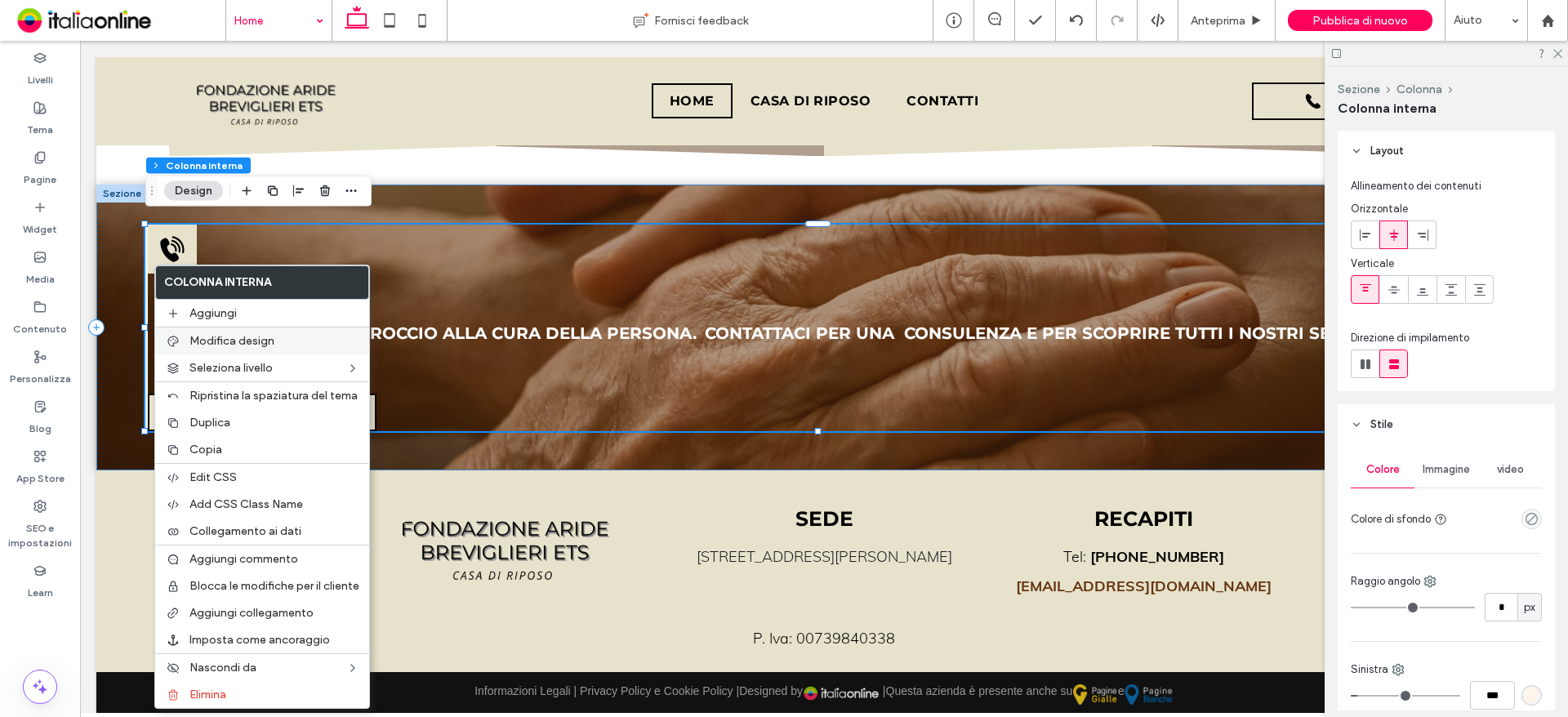
click at [244, 341] on span "Modifica design" at bounding box center [231, 341] width 85 height 14
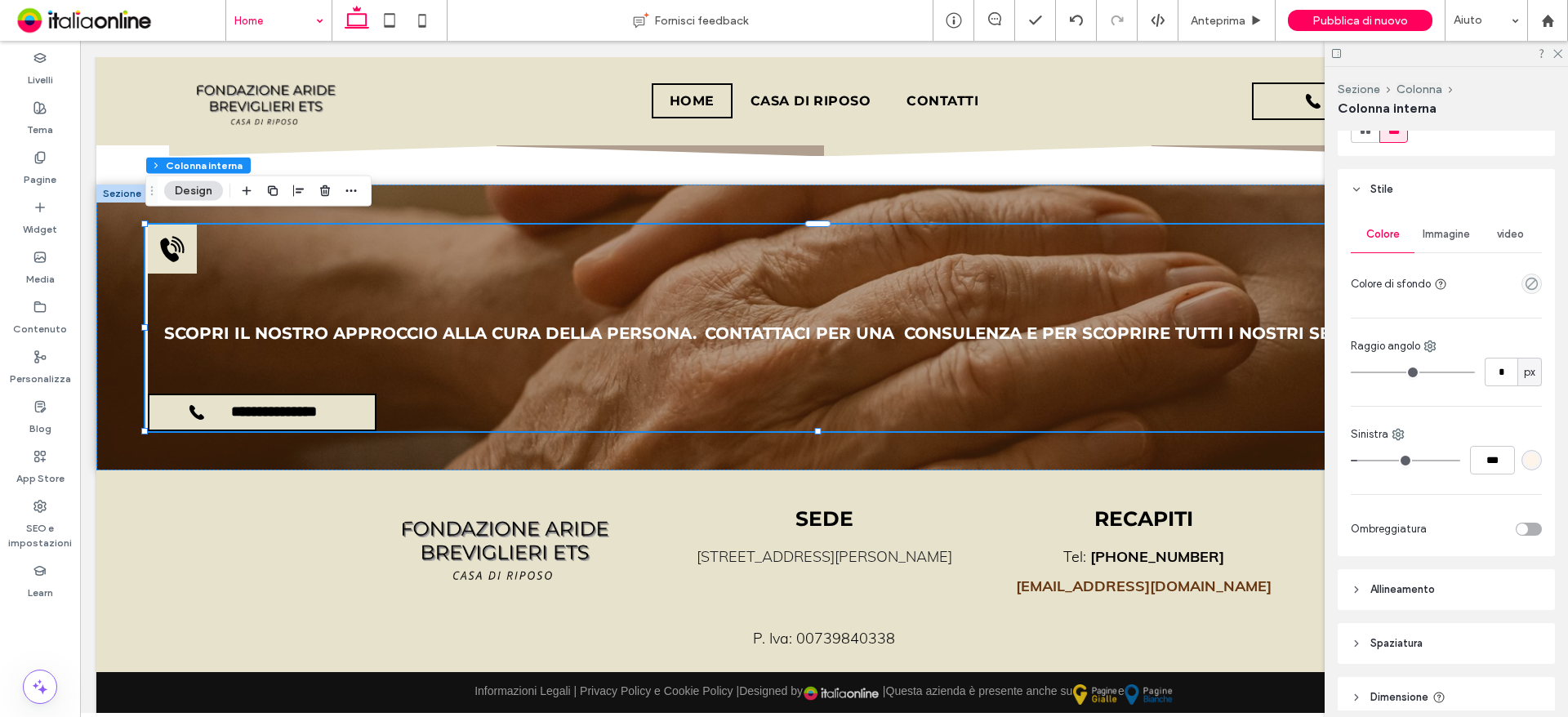
scroll to position [245, 0]
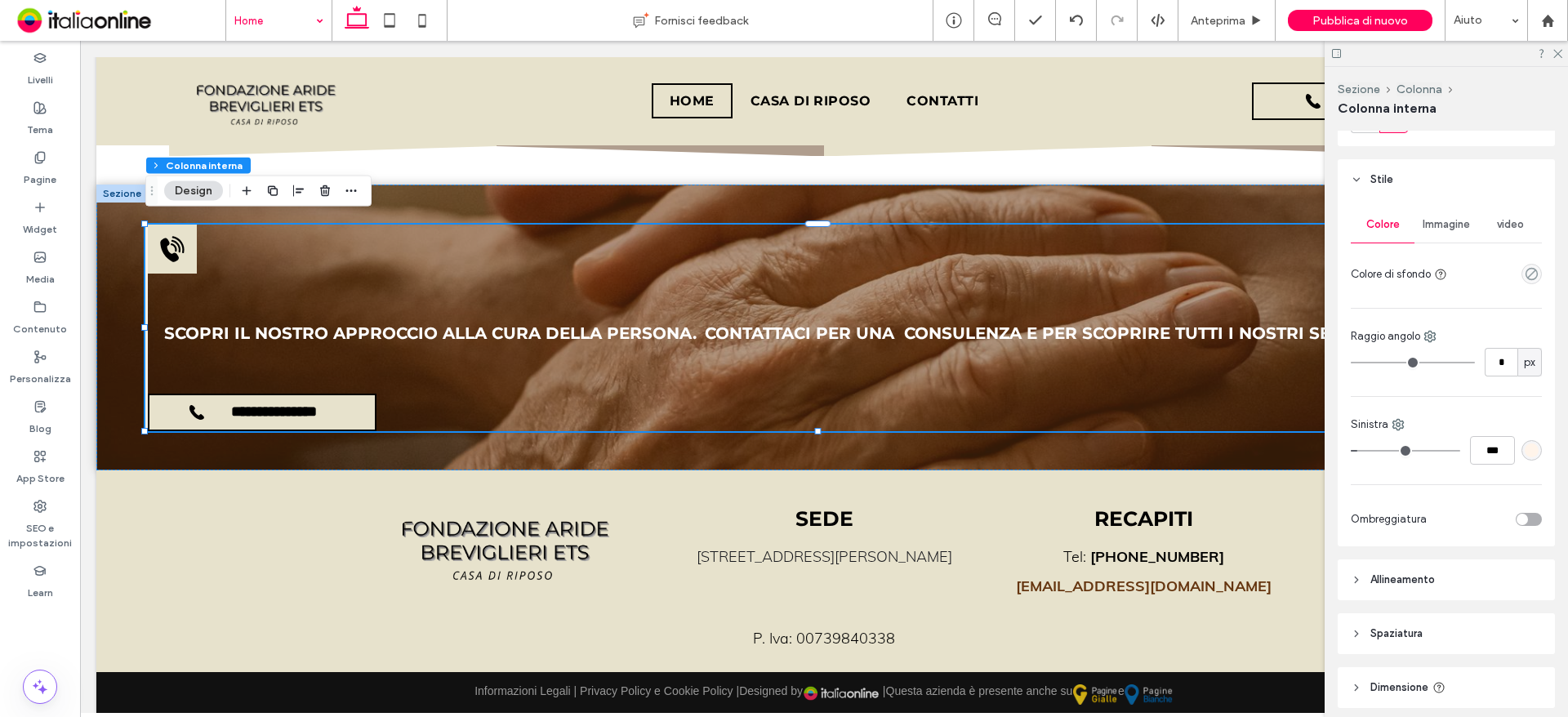
click at [1524, 451] on div "rgba(255, 244, 234, 1)" at bounding box center [1531, 450] width 14 height 14
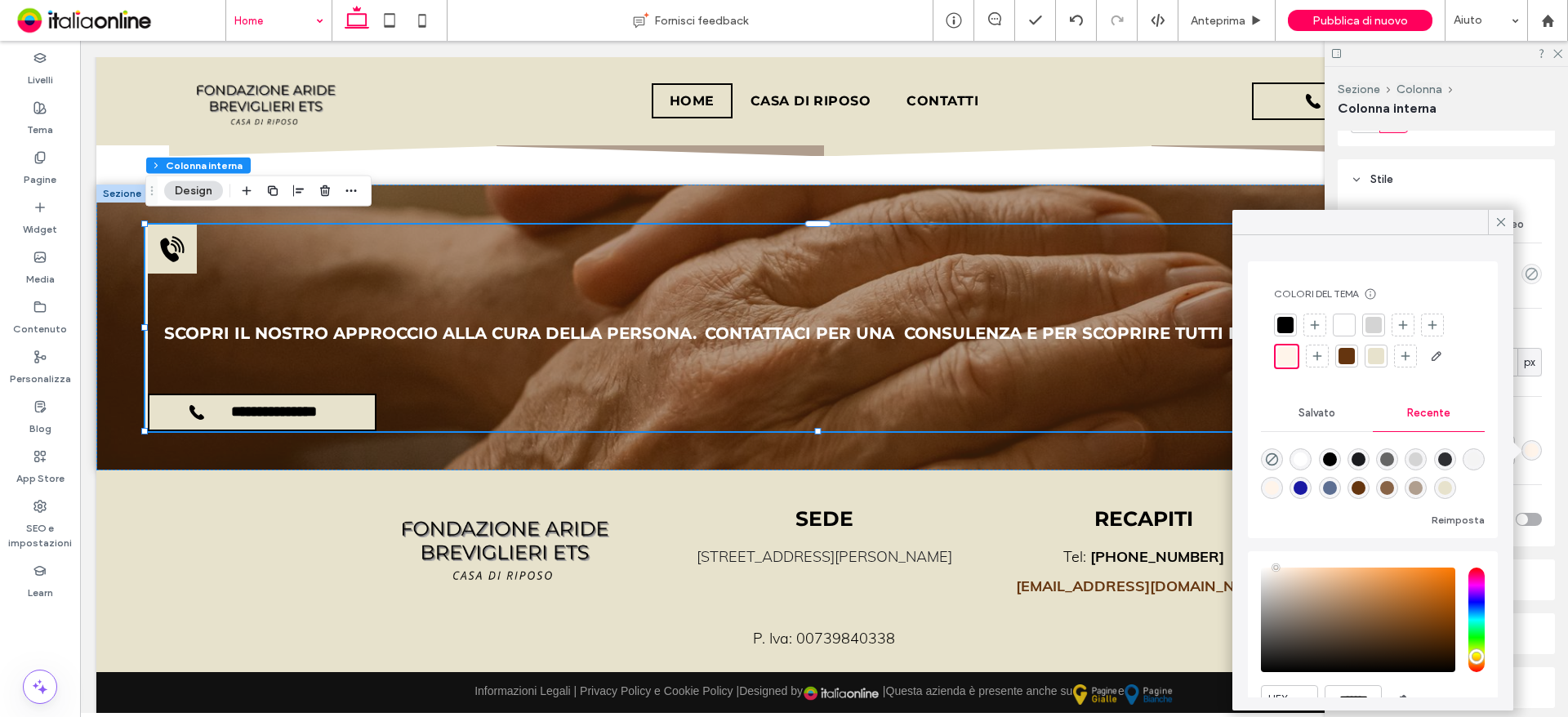
click at [1371, 356] on div at bounding box center [1375, 356] width 16 height 16
drag, startPoint x: 1507, startPoint y: 219, endPoint x: 1557, endPoint y: 167, distance: 72.1
click at [1507, 219] on icon at bounding box center [1501, 222] width 15 height 15
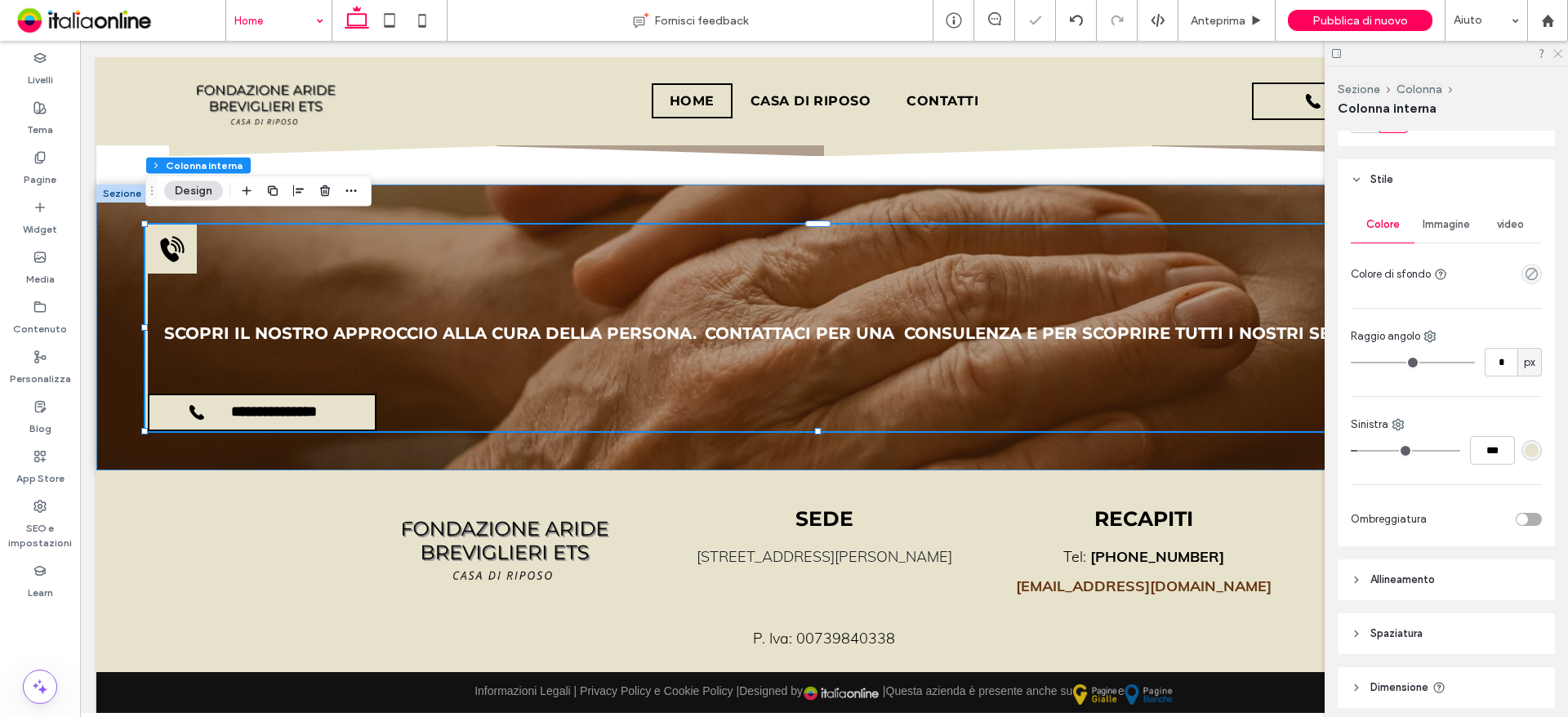
drag, startPoint x: 1557, startPoint y: 49, endPoint x: 1453, endPoint y: 84, distance: 109.7
click at [1557, 49] on icon at bounding box center [1557, 52] width 10 height 10
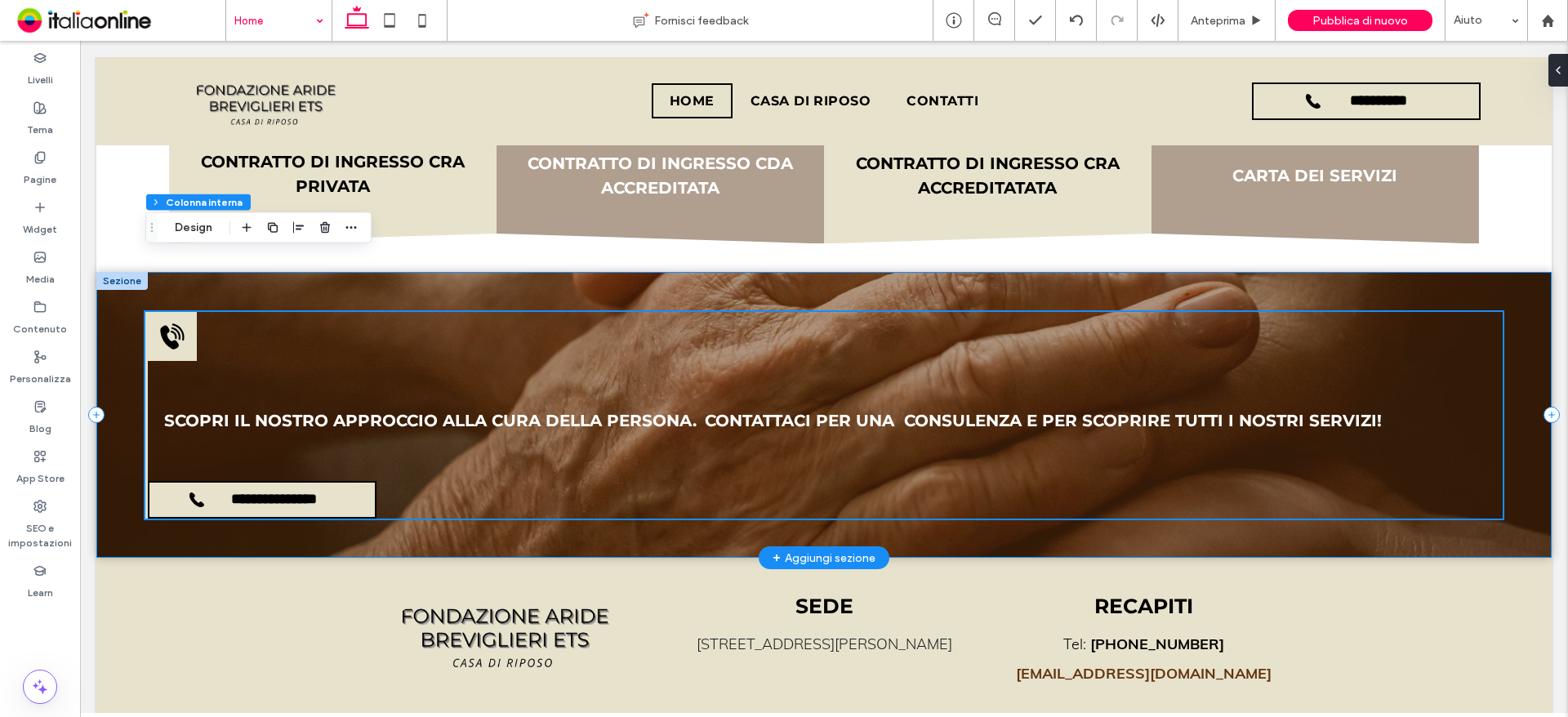
scroll to position [2609, 0]
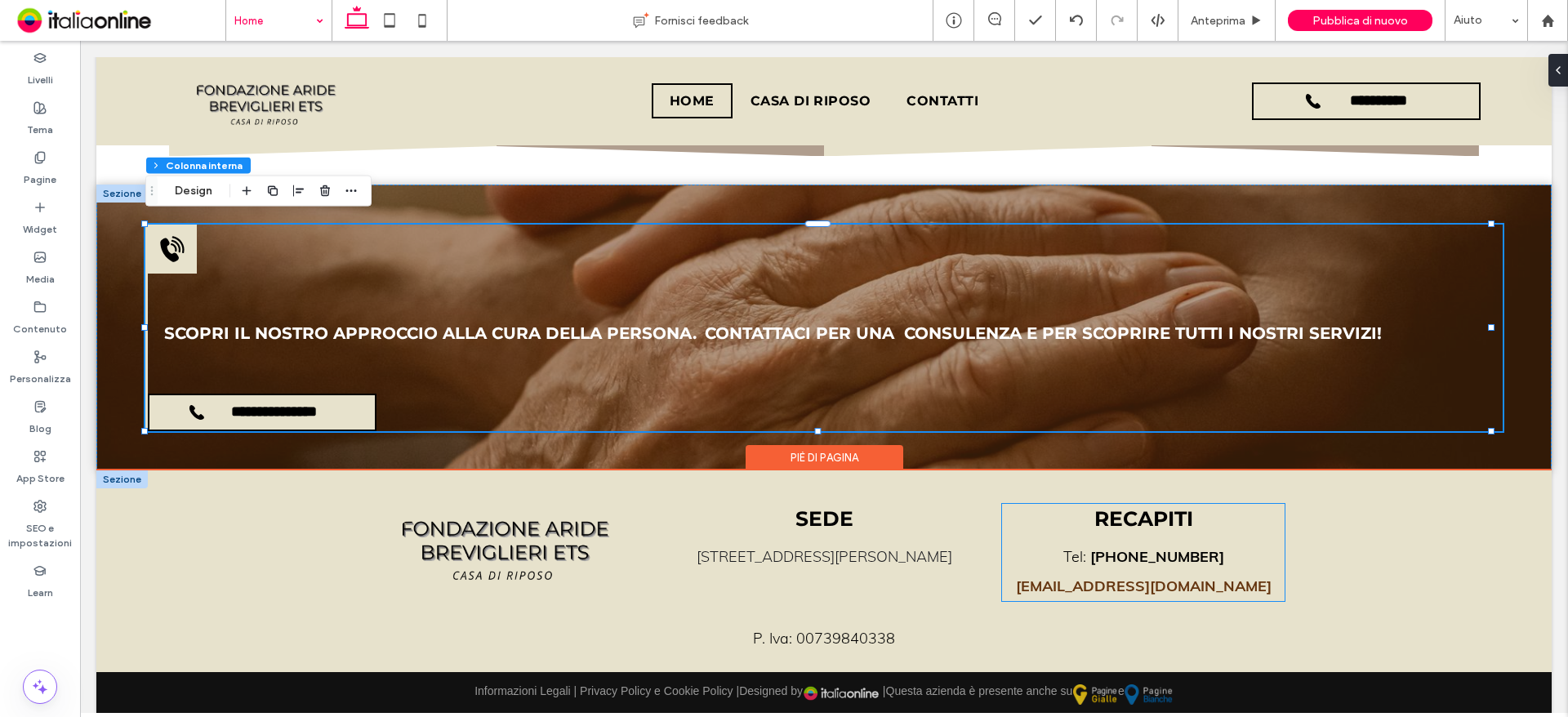
click at [1179, 580] on strong "direzione@crbreviglieri.it" at bounding box center [1143, 586] width 255 height 19
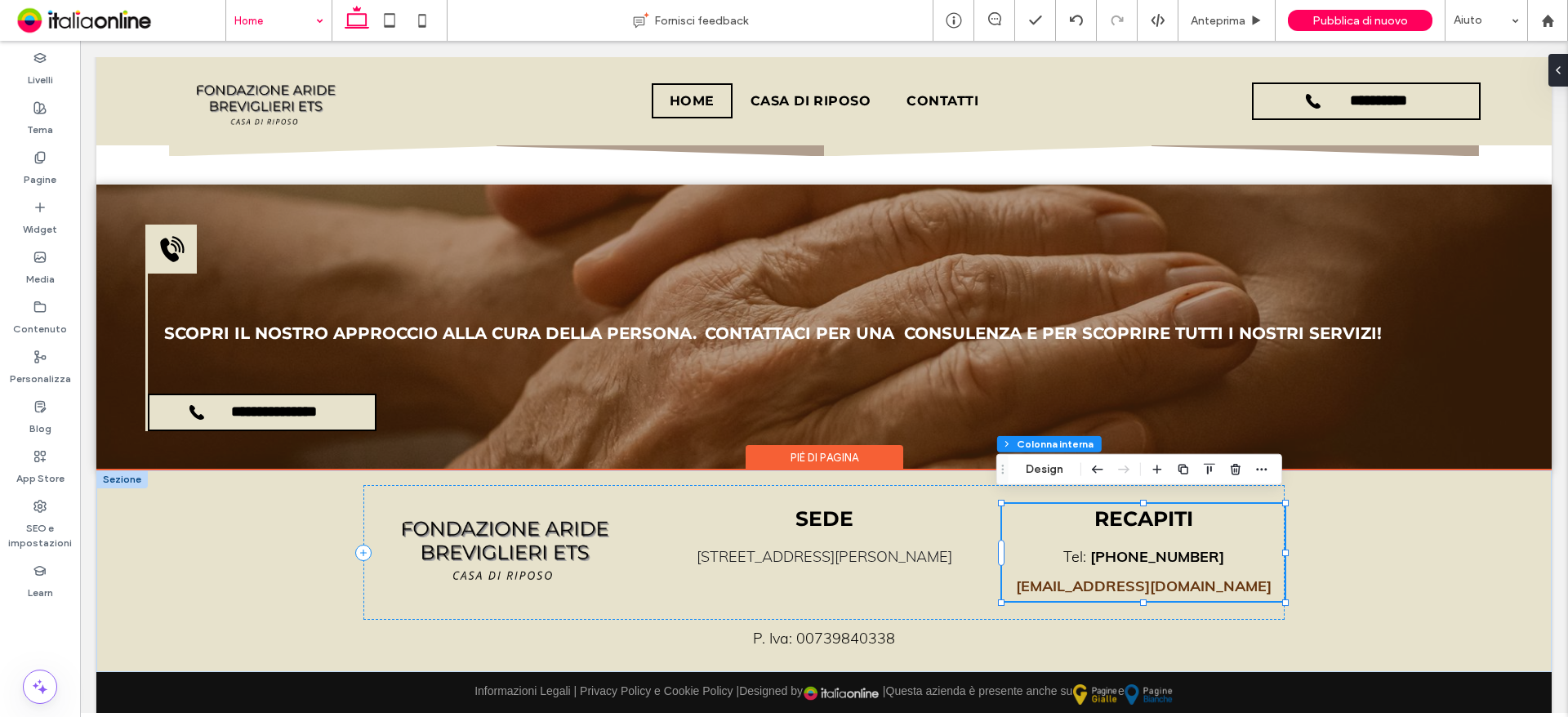
click at [1189, 576] on strong "direzione@crbreviglieri.it" at bounding box center [1143, 586] width 255 height 19
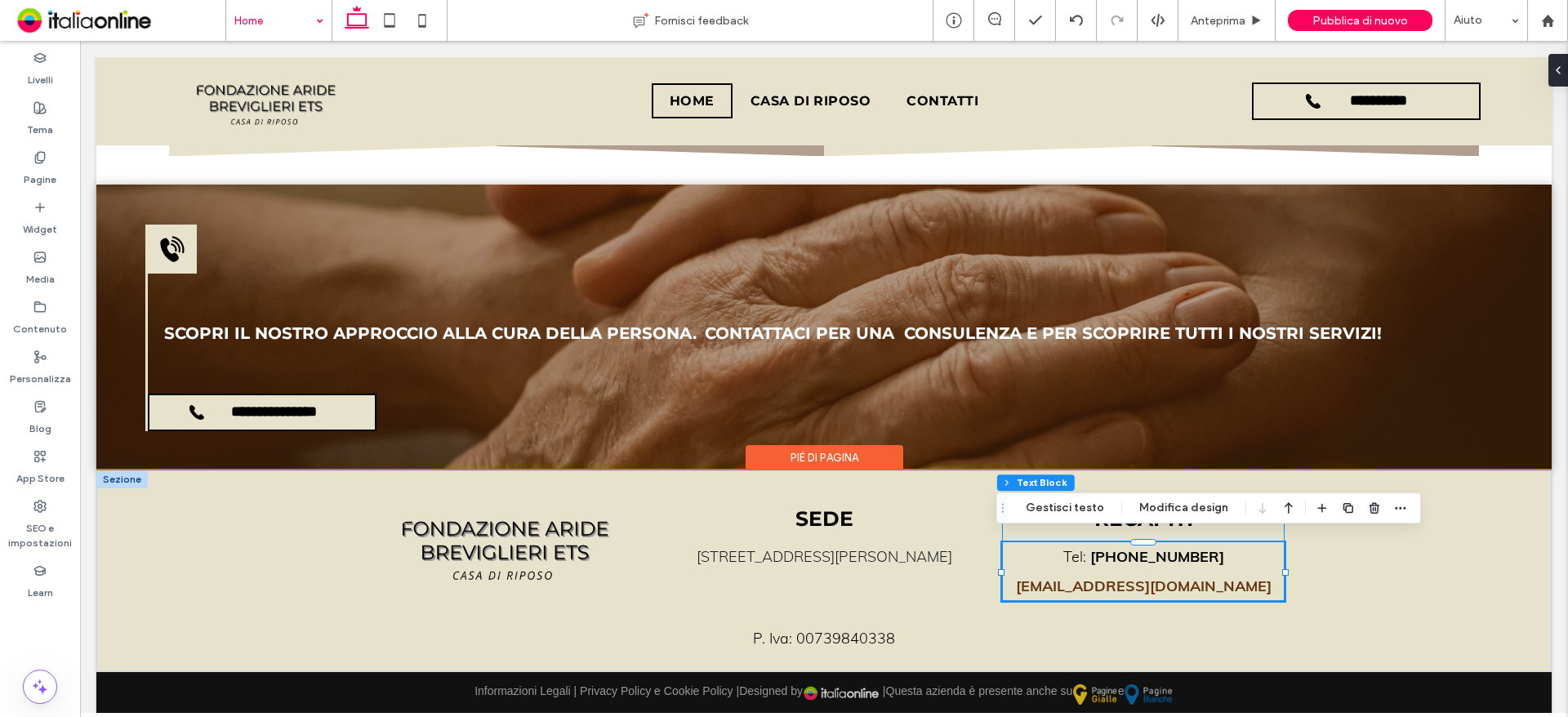
click at [1189, 576] on strong "direzione@crbreviglieri.it" at bounding box center [1143, 586] width 255 height 19
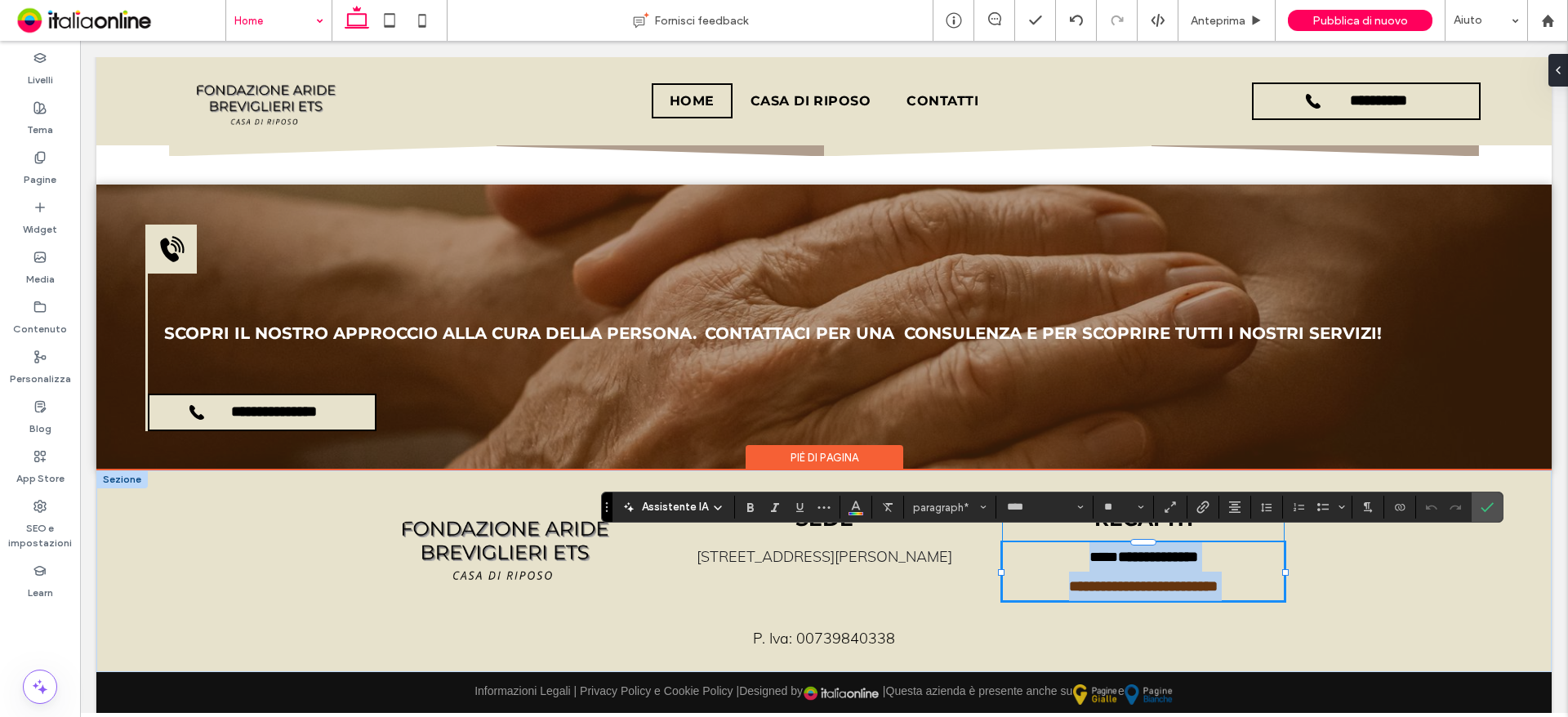
drag, startPoint x: 1189, startPoint y: 574, endPoint x: 1235, endPoint y: 575, distance: 46.0
click at [1233, 575] on p "**********" at bounding box center [1143, 586] width 283 height 29
drag, startPoint x: 1262, startPoint y: 574, endPoint x: 1035, endPoint y: 574, distance: 227.0
click at [1035, 574] on p "**********" at bounding box center [1143, 586] width 283 height 29
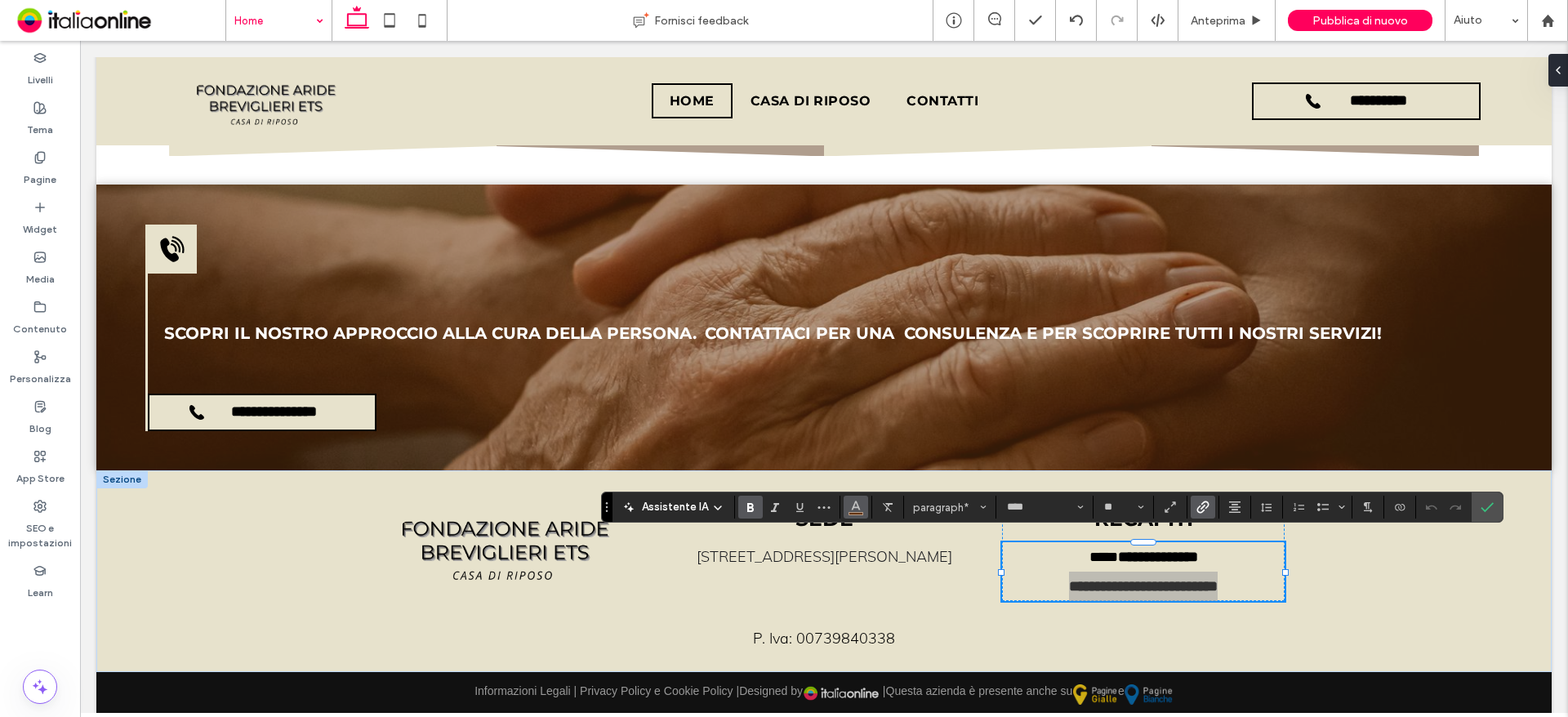
click at [860, 504] on icon "Colore" at bounding box center [855, 505] width 13 height 13
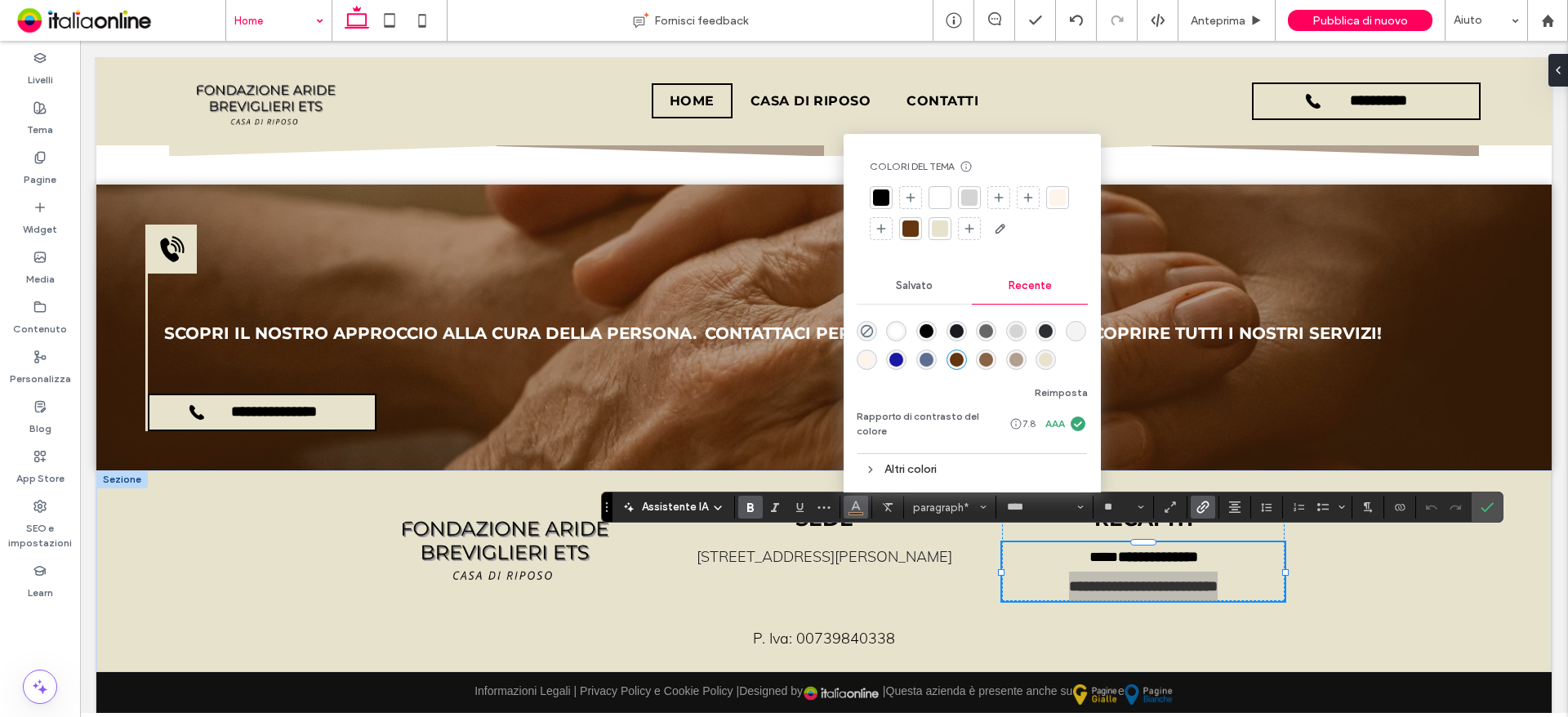
click at [1010, 367] on div "rgba(176, 158, 142, 1)" at bounding box center [1016, 359] width 14 height 14
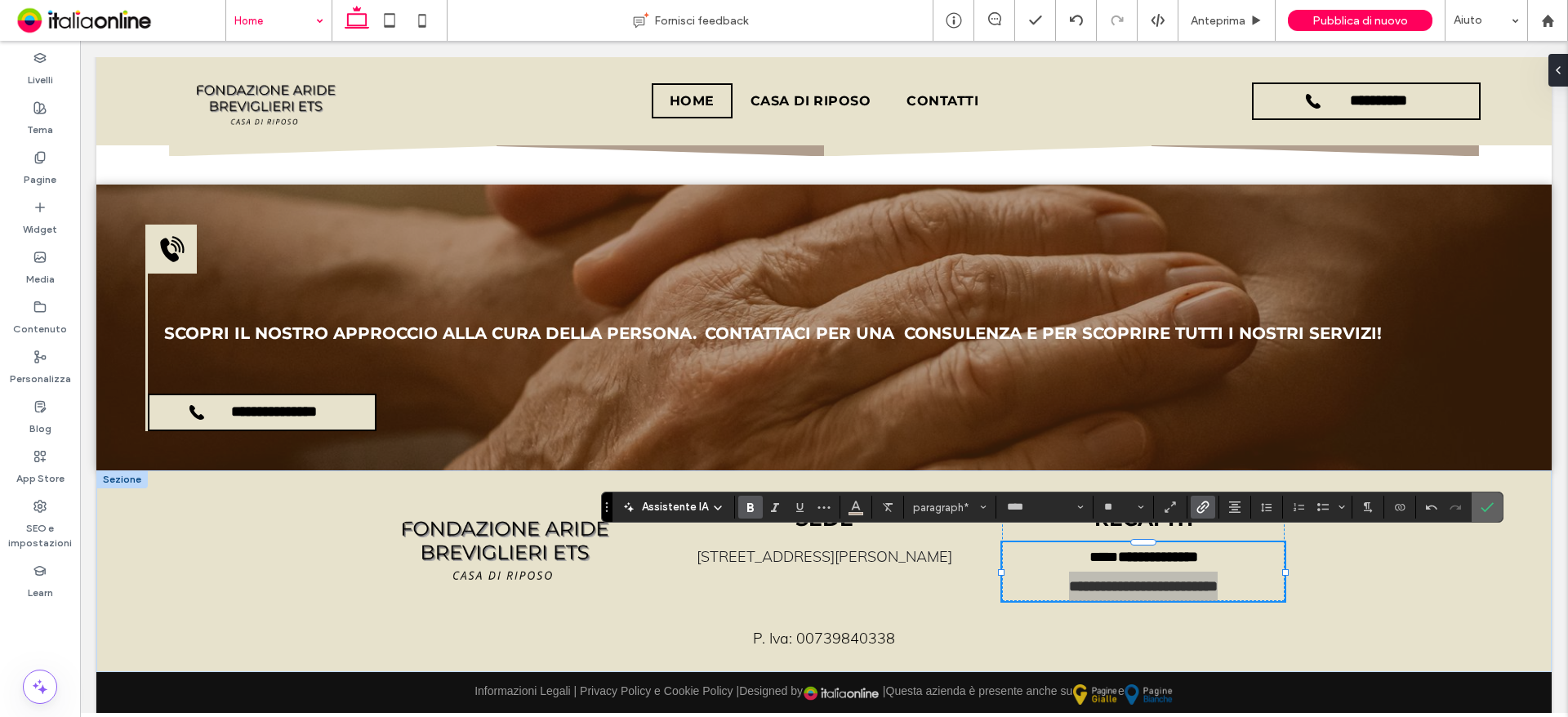
click at [1490, 501] on icon "Conferma" at bounding box center [1486, 506] width 13 height 13
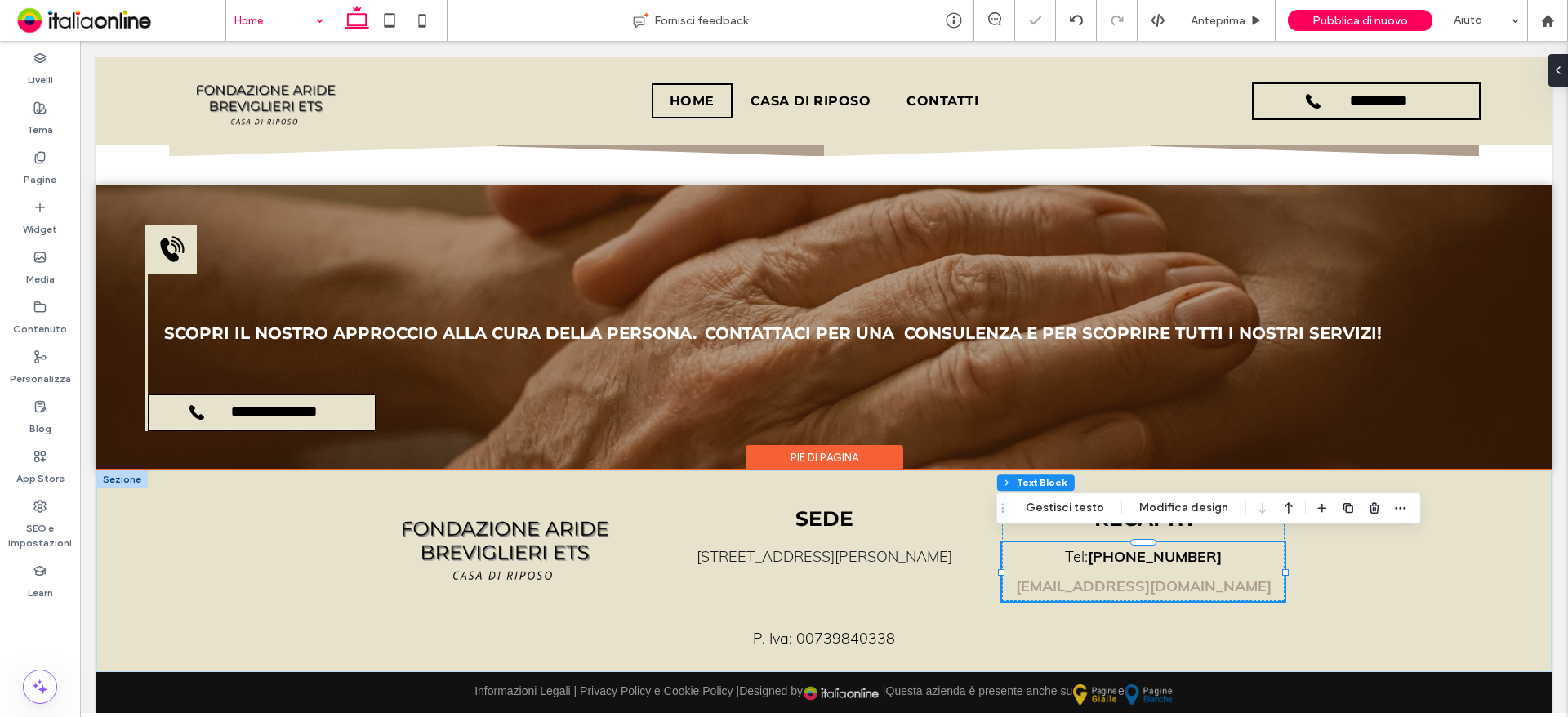
click at [1205, 582] on strong "direzione@crbreviglieri.it" at bounding box center [1143, 586] width 255 height 19
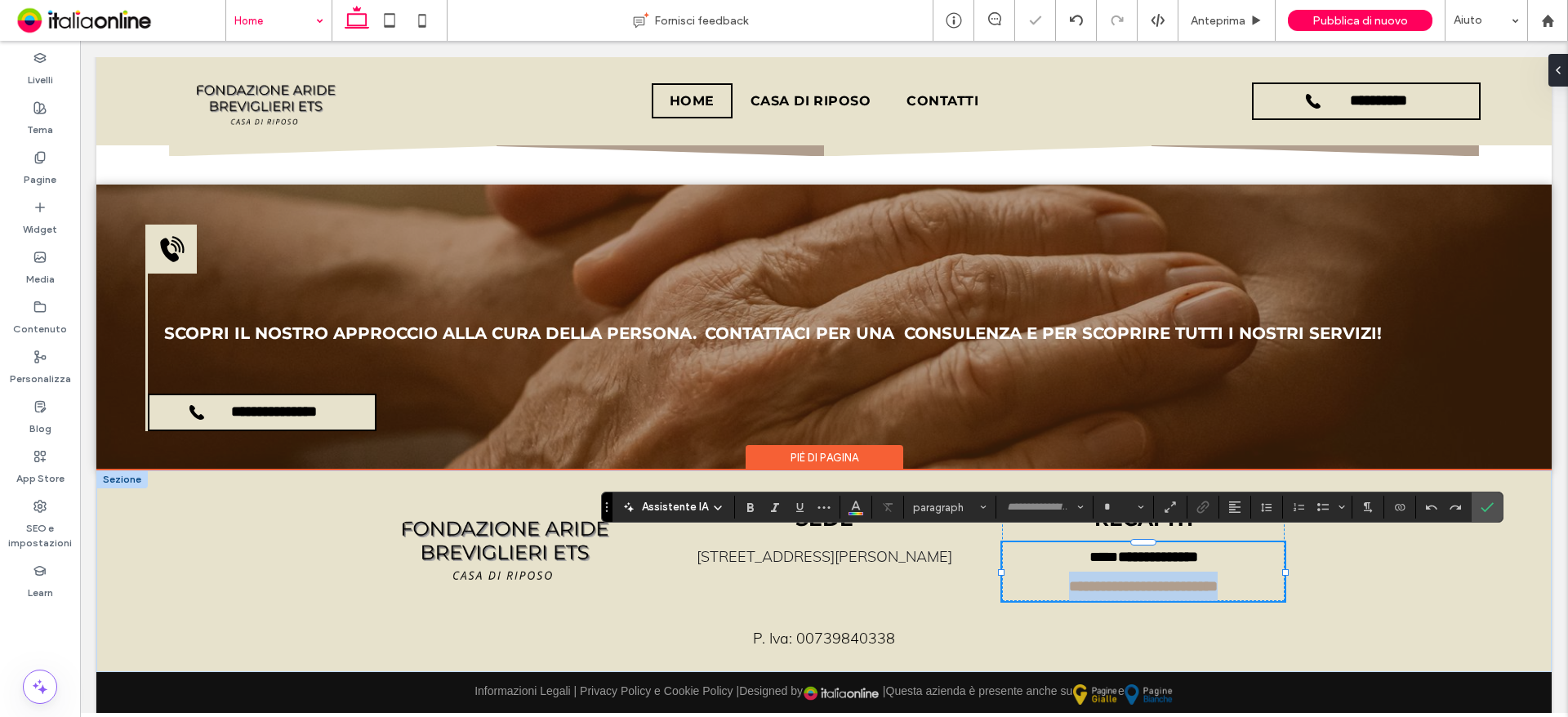
type input "****"
type input "**"
click at [1234, 580] on p "**********" at bounding box center [1143, 586] width 283 height 29
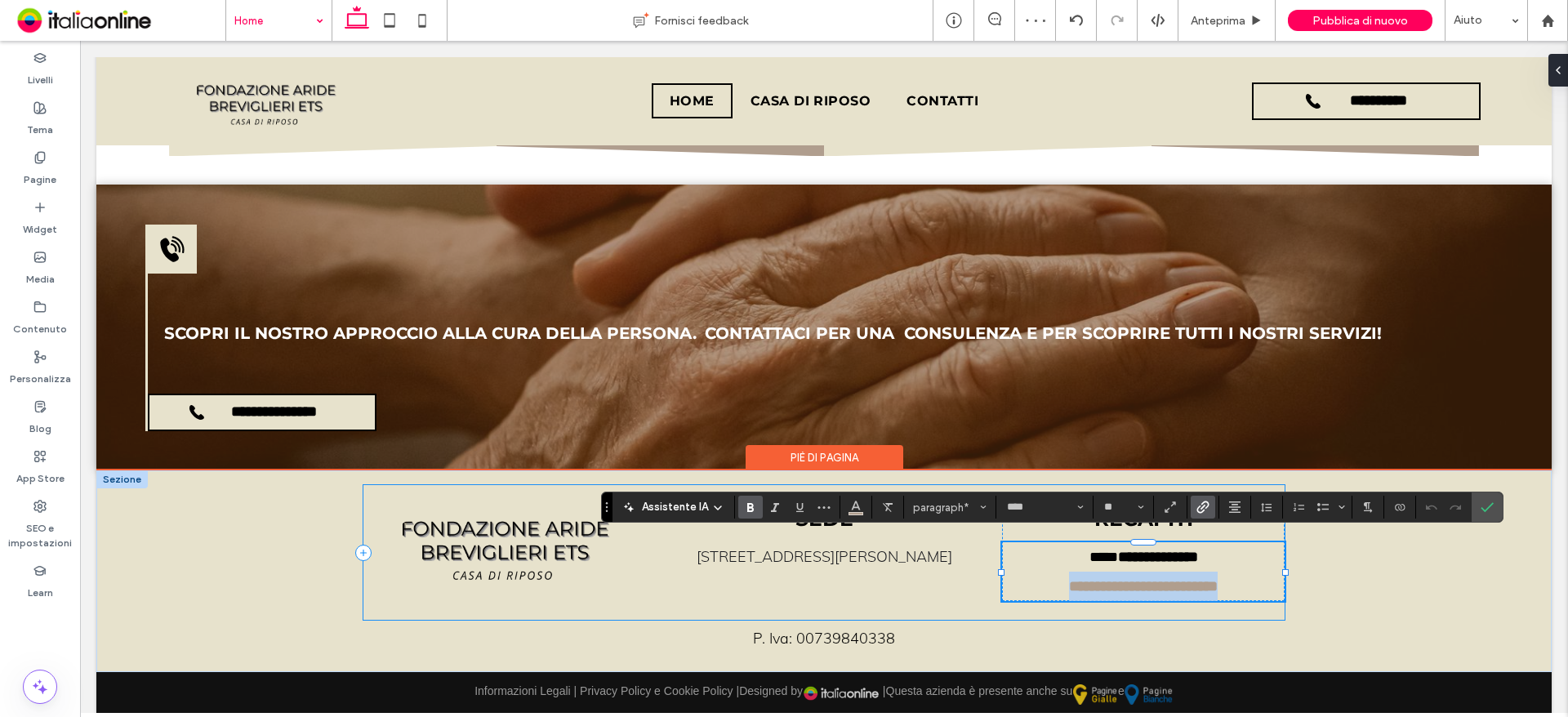
drag, startPoint x: 1244, startPoint y: 574, endPoint x: 959, endPoint y: 584, distance: 285.2
click at [968, 588] on div "**********" at bounding box center [825, 552] width 922 height 135
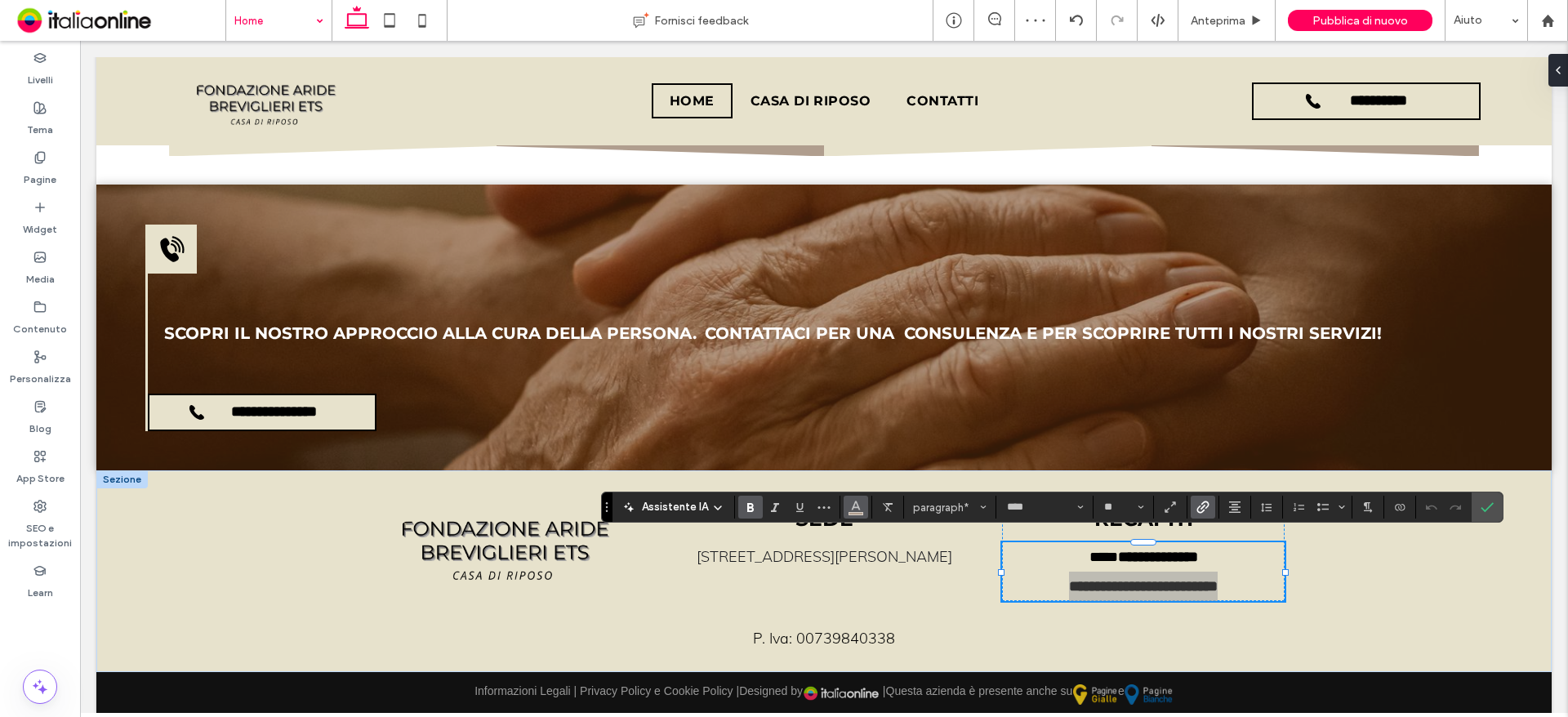
click at [860, 511] on icon "Colore" at bounding box center [855, 505] width 13 height 13
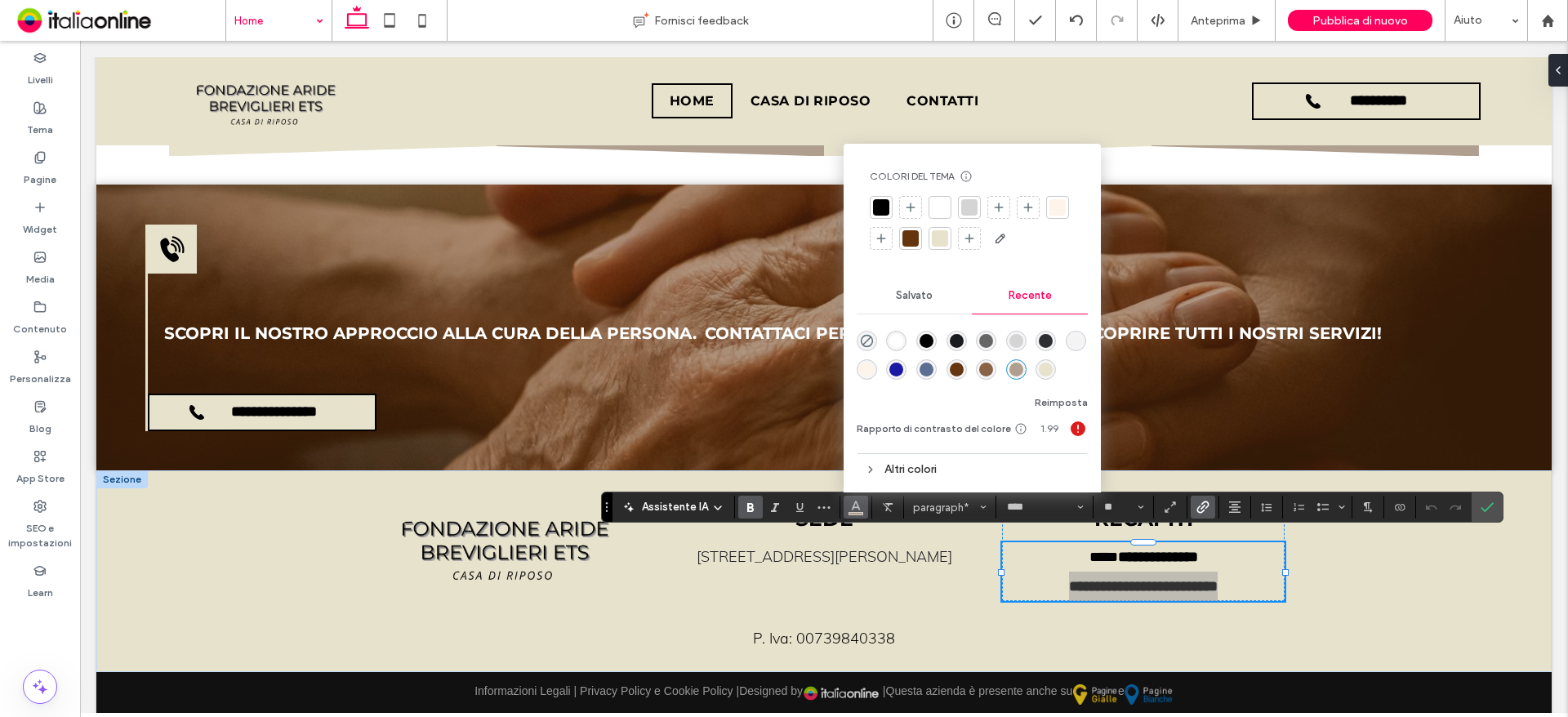
drag, startPoint x: 877, startPoint y: 203, endPoint x: 1081, endPoint y: 308, distance: 229.4
click at [877, 203] on div at bounding box center [881, 207] width 16 height 16
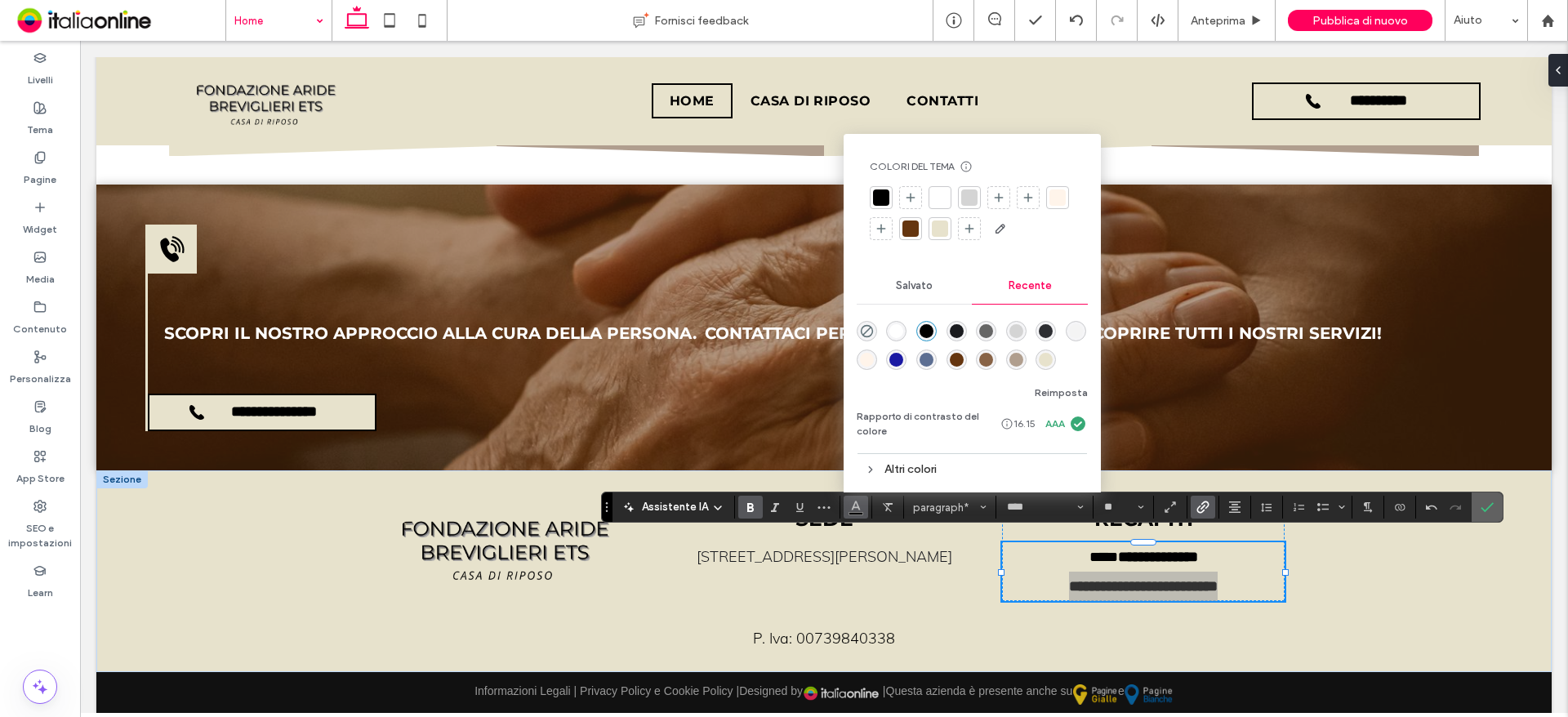
click at [1483, 509] on icon "Conferma" at bounding box center [1486, 506] width 13 height 13
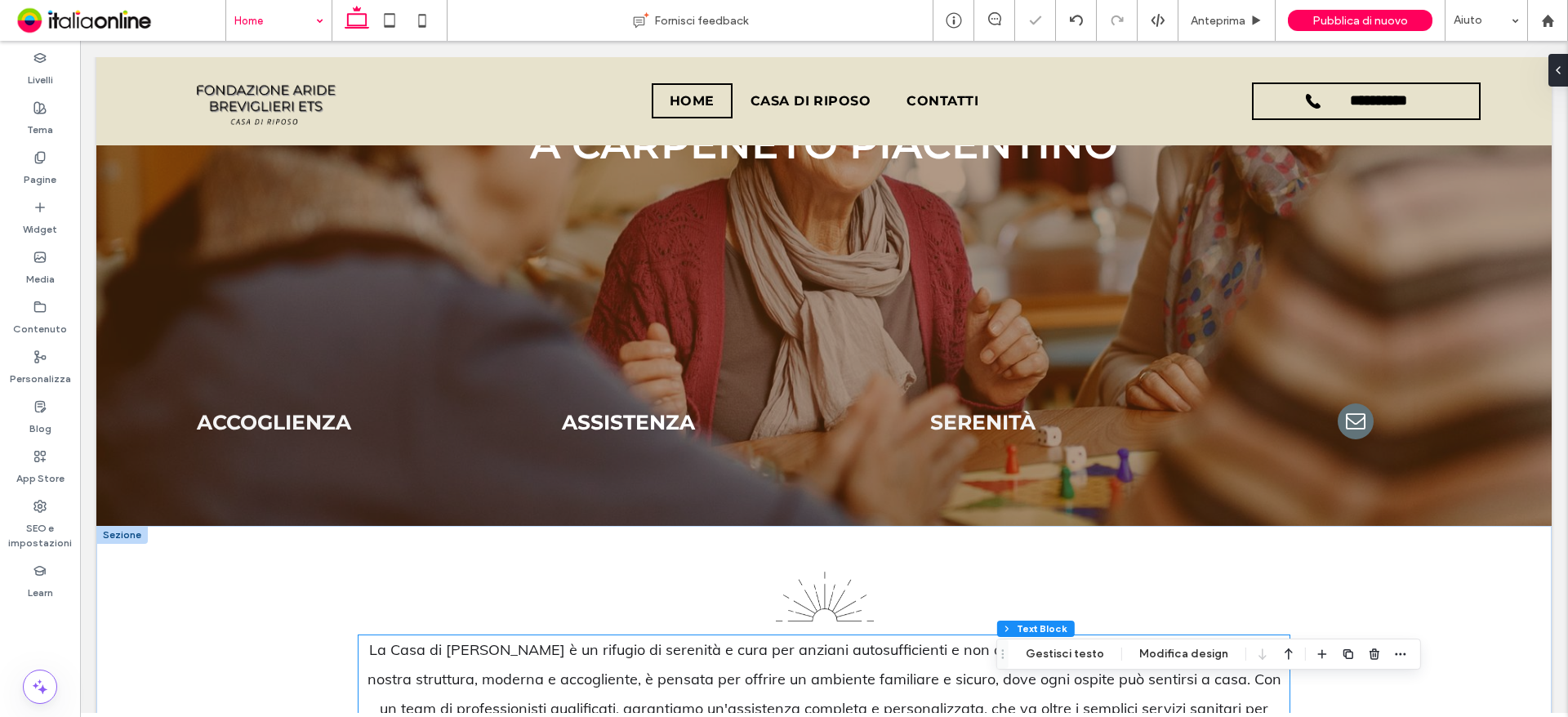
scroll to position [323, 0]
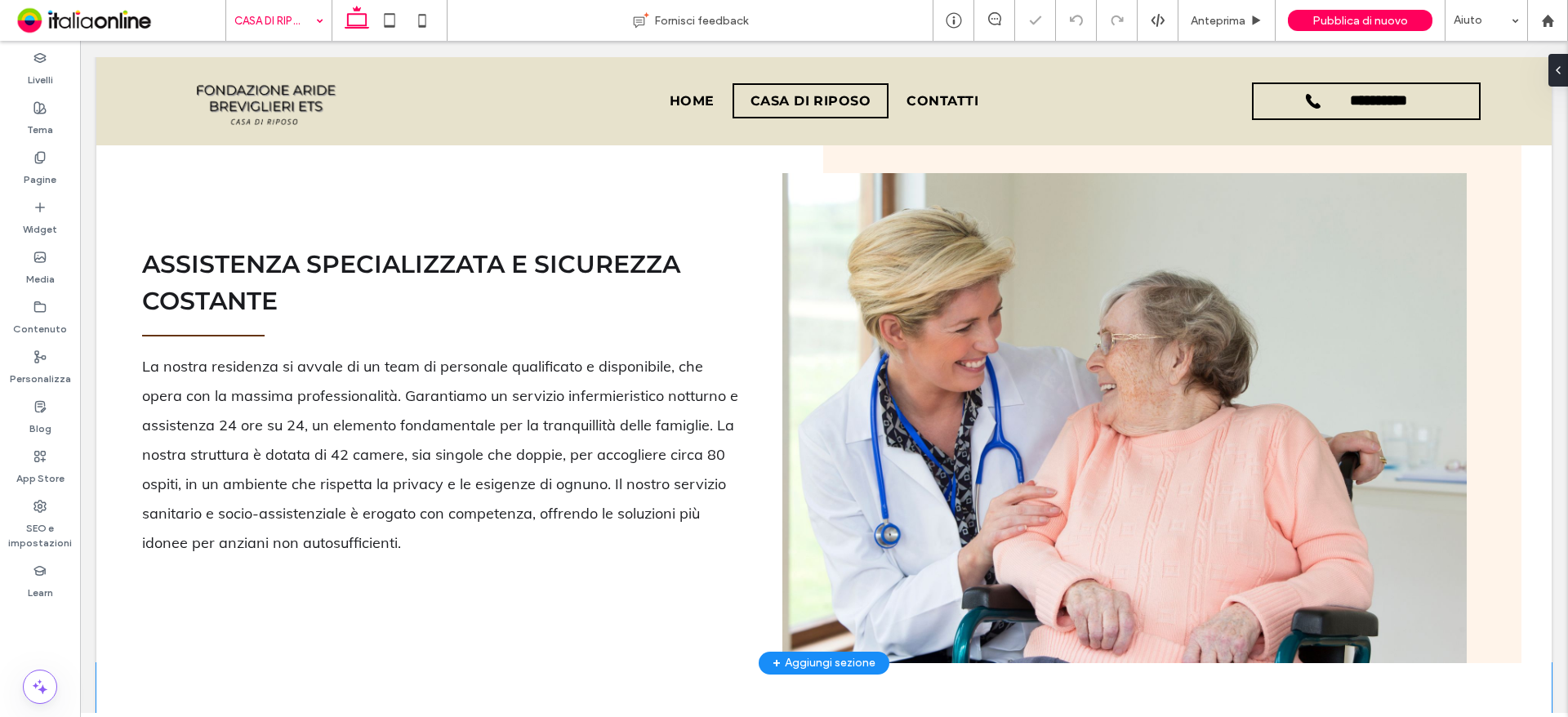
scroll to position [1107, 0]
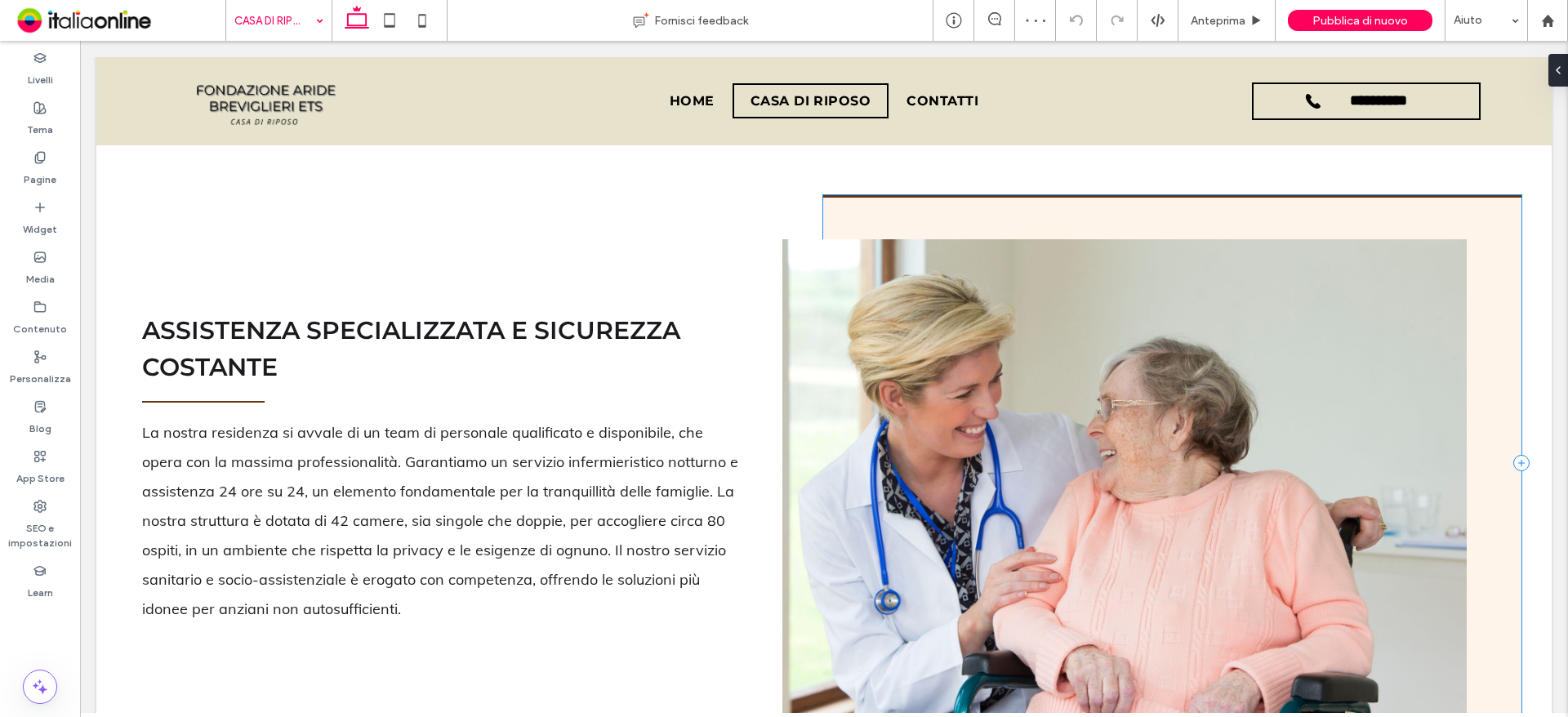
click at [972, 207] on div at bounding box center [1172, 463] width 698 height 534
click at [860, 159] on button "Design" at bounding box center [866, 162] width 59 height 20
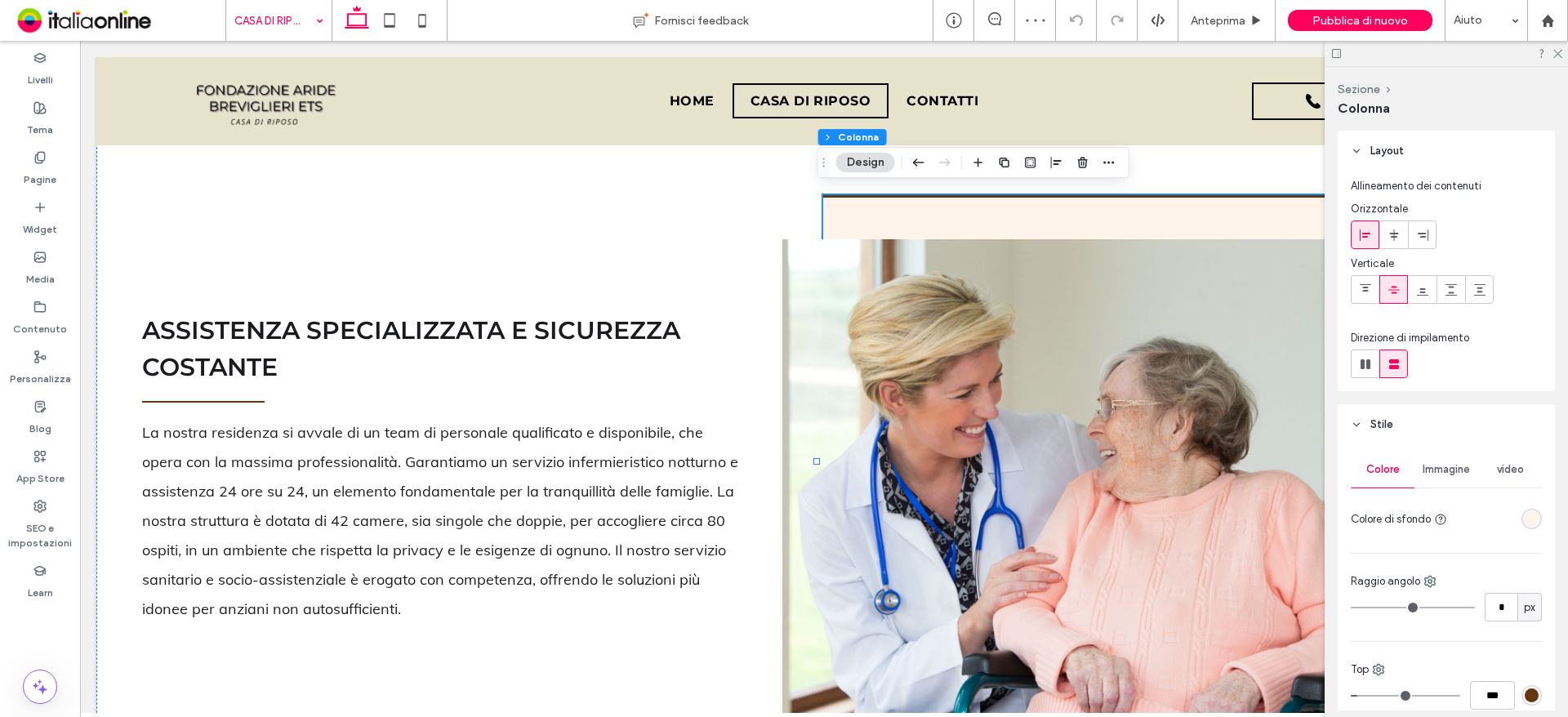
click at [1524, 515] on div "rgba(255, 244, 234, 1)" at bounding box center [1531, 519] width 14 height 14
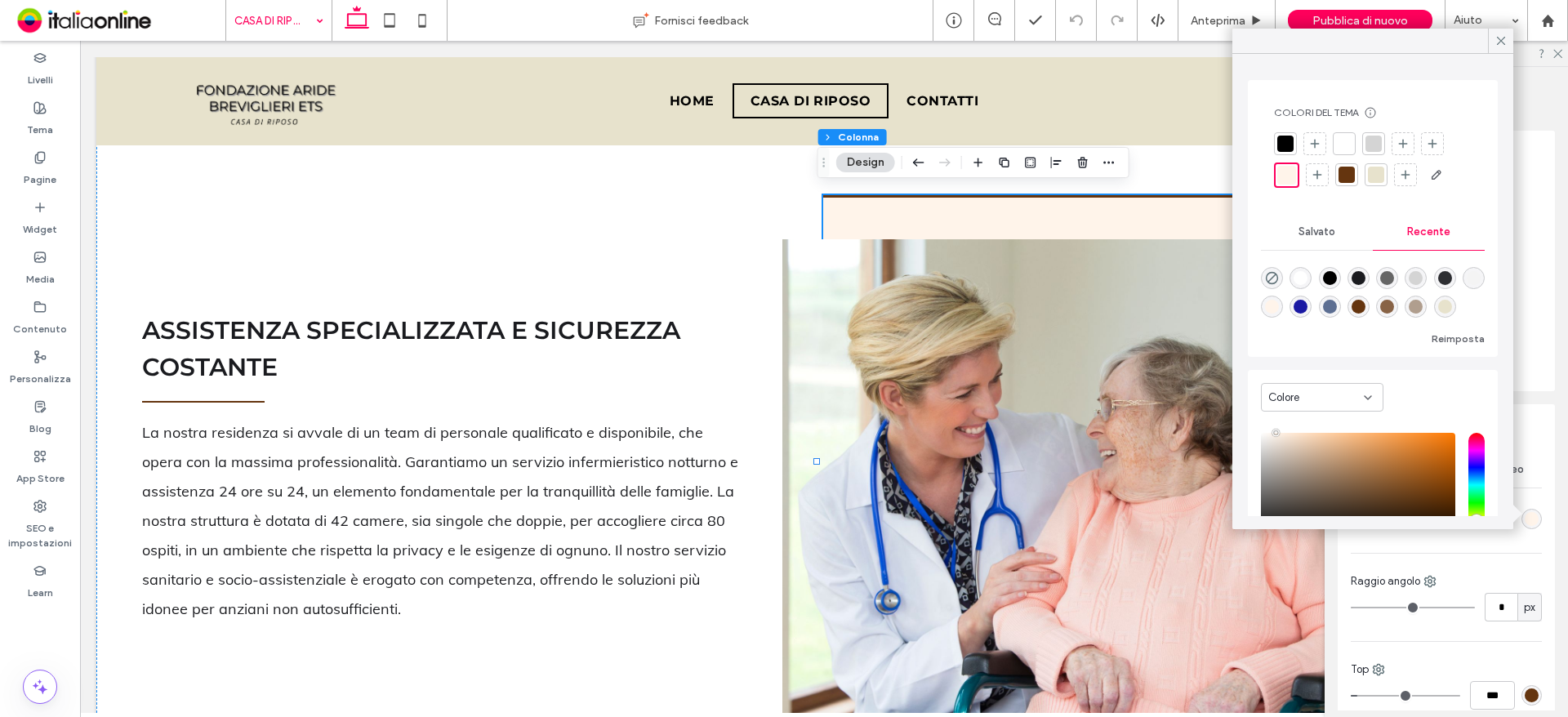
click at [1382, 172] on div at bounding box center [1375, 174] width 16 height 16
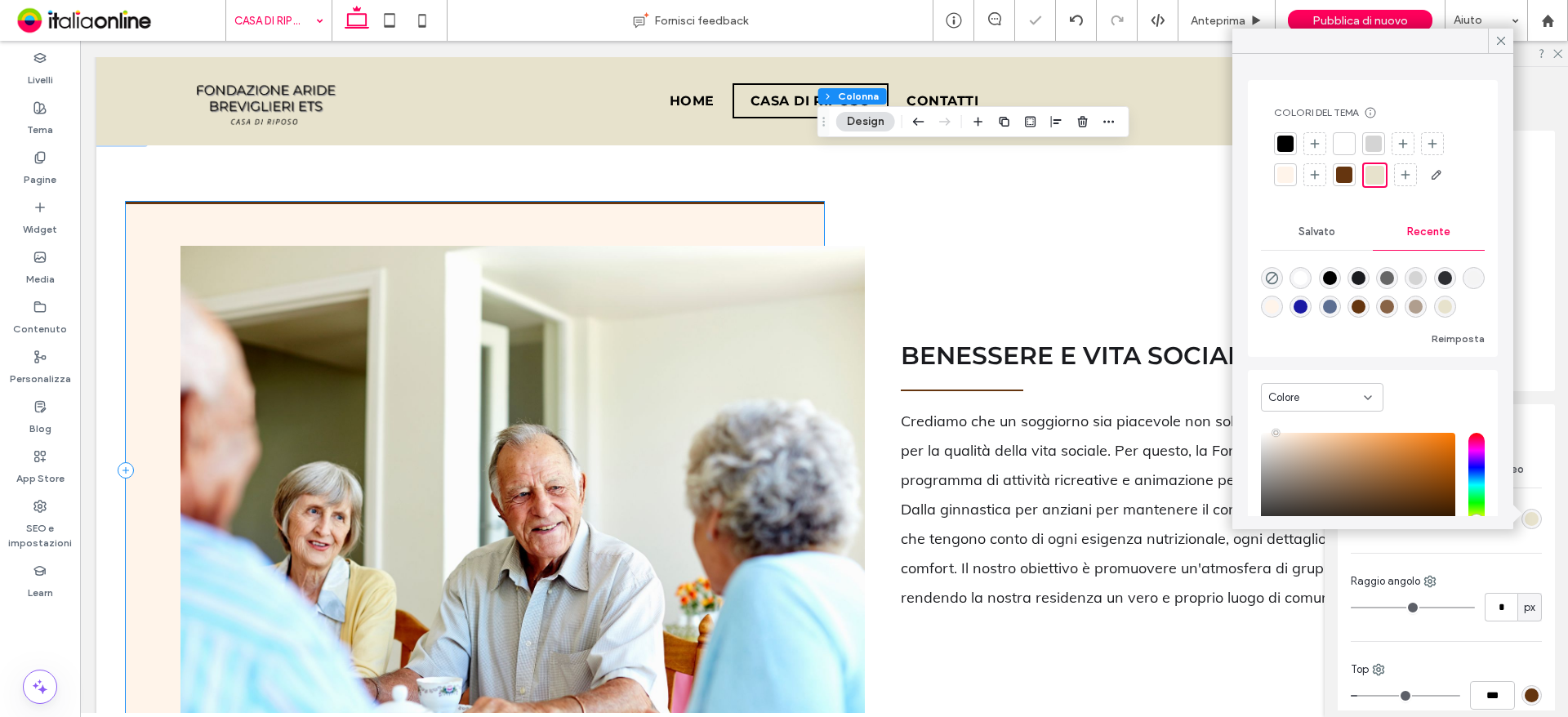
scroll to position [1679, 0]
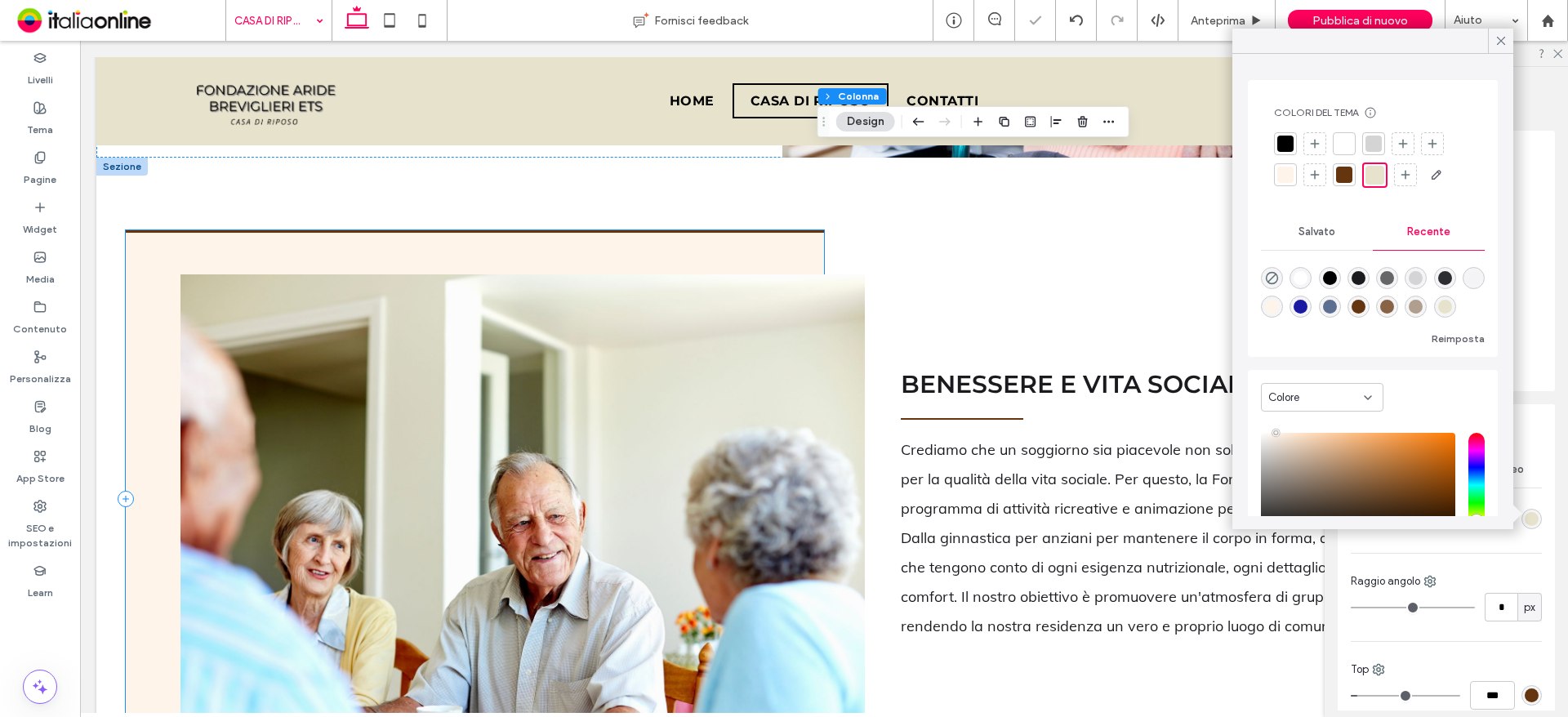
click at [141, 403] on div at bounding box center [475, 498] width 698 height 534
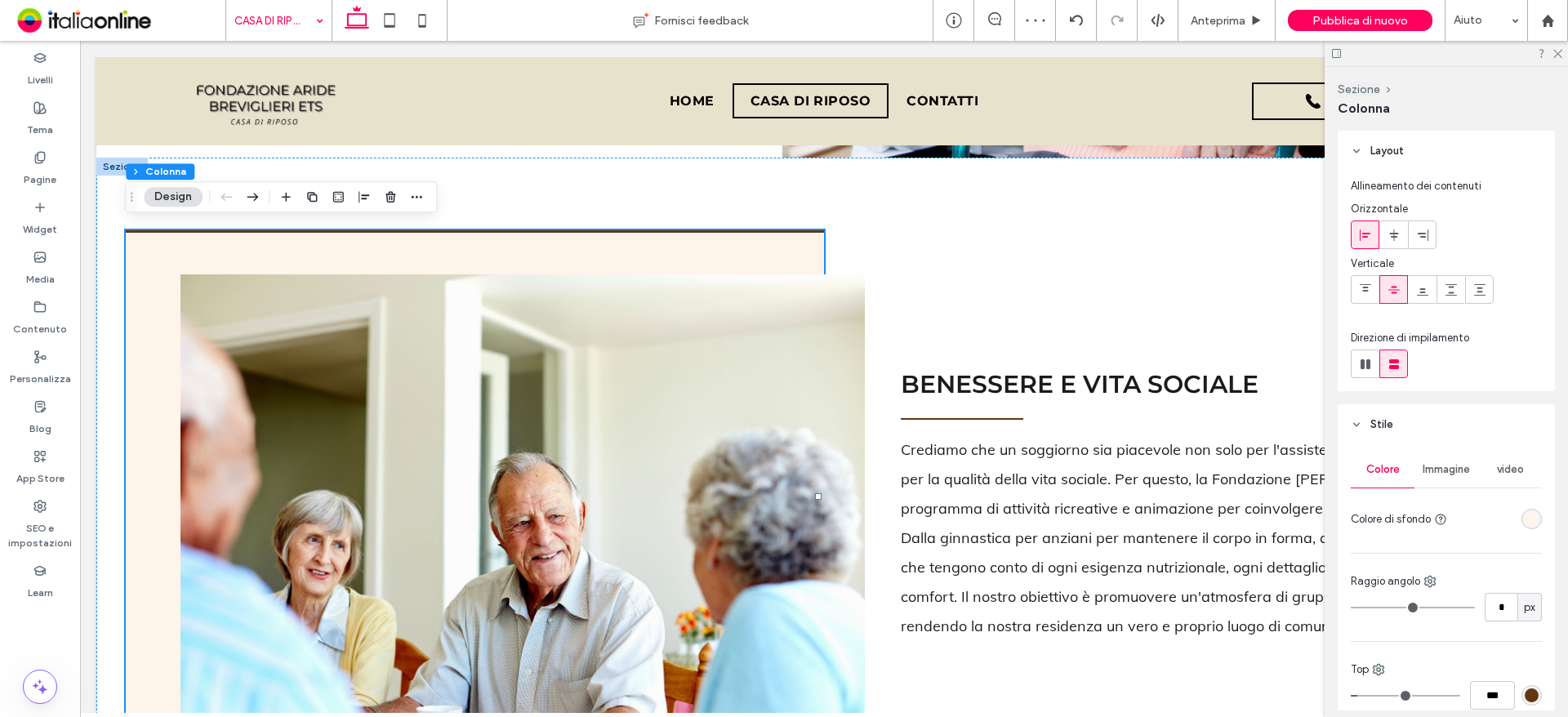
drag, startPoint x: 174, startPoint y: 195, endPoint x: 197, endPoint y: 212, distance: 28.6
click at [174, 195] on button "Design" at bounding box center [172, 196] width 59 height 20
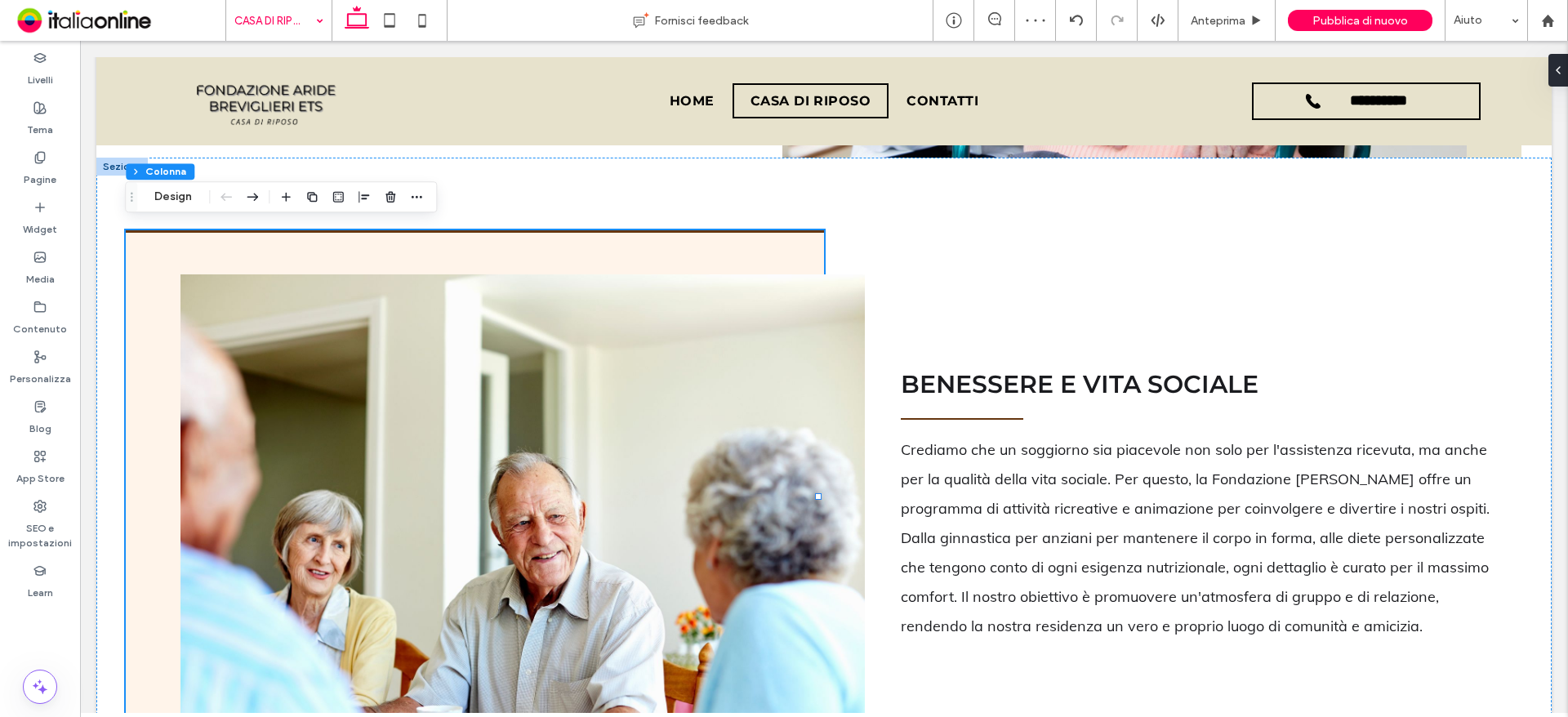
click at [169, 185] on div "Sezione Colonna Design" at bounding box center [280, 196] width 312 height 31
click at [181, 199] on button "Design" at bounding box center [172, 196] width 59 height 20
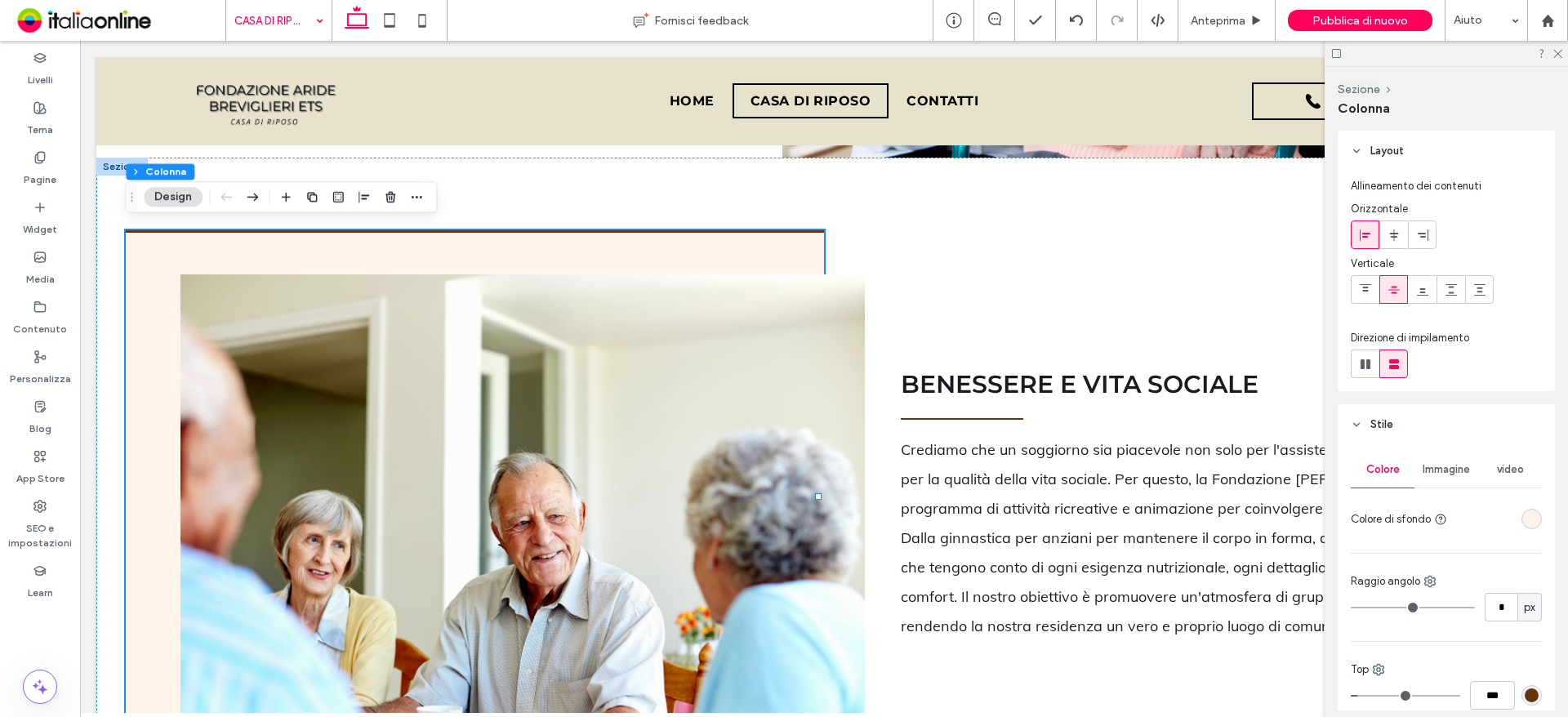
click at [1528, 522] on div "rgba(255, 244, 234, 1)" at bounding box center [1531, 519] width 14 height 14
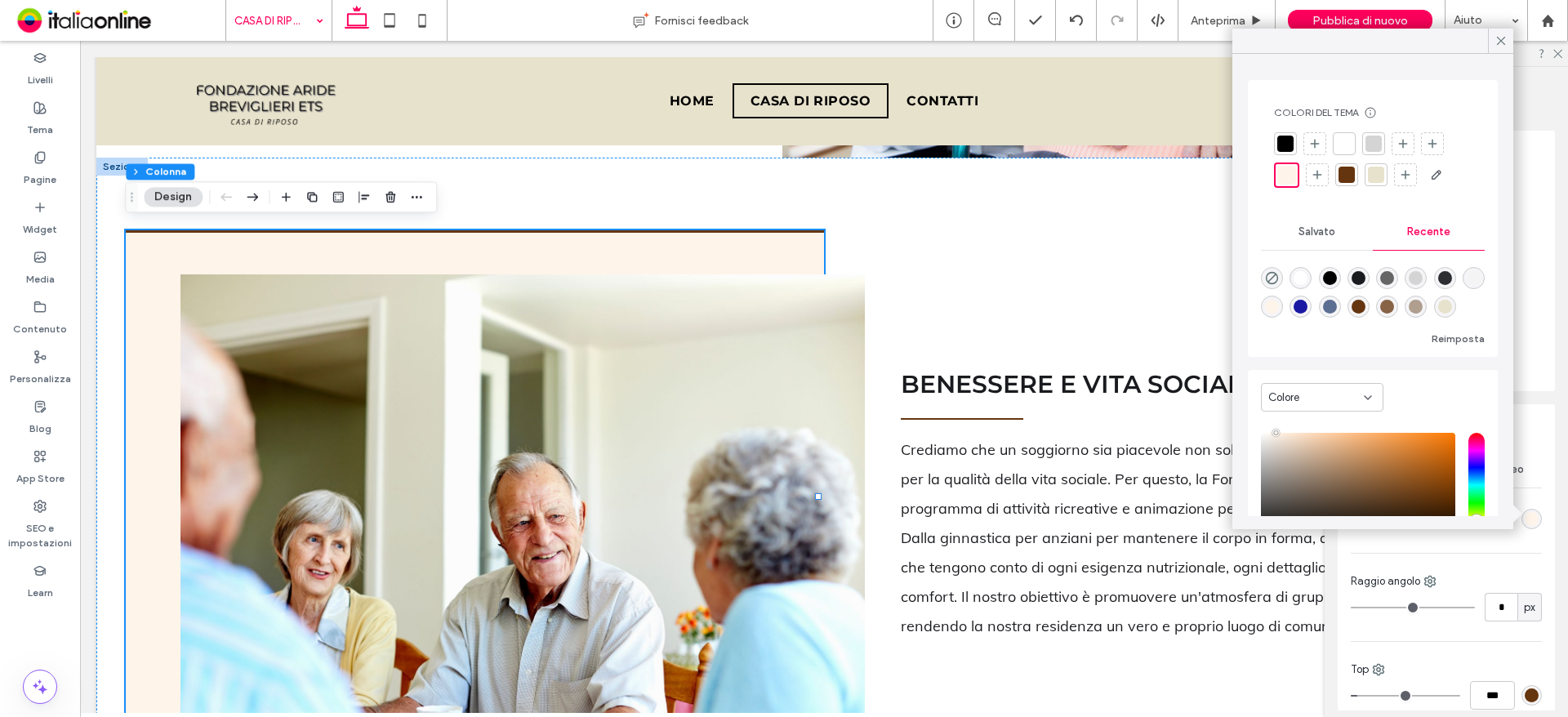
click at [1379, 170] on div at bounding box center [1375, 174] width 16 height 16
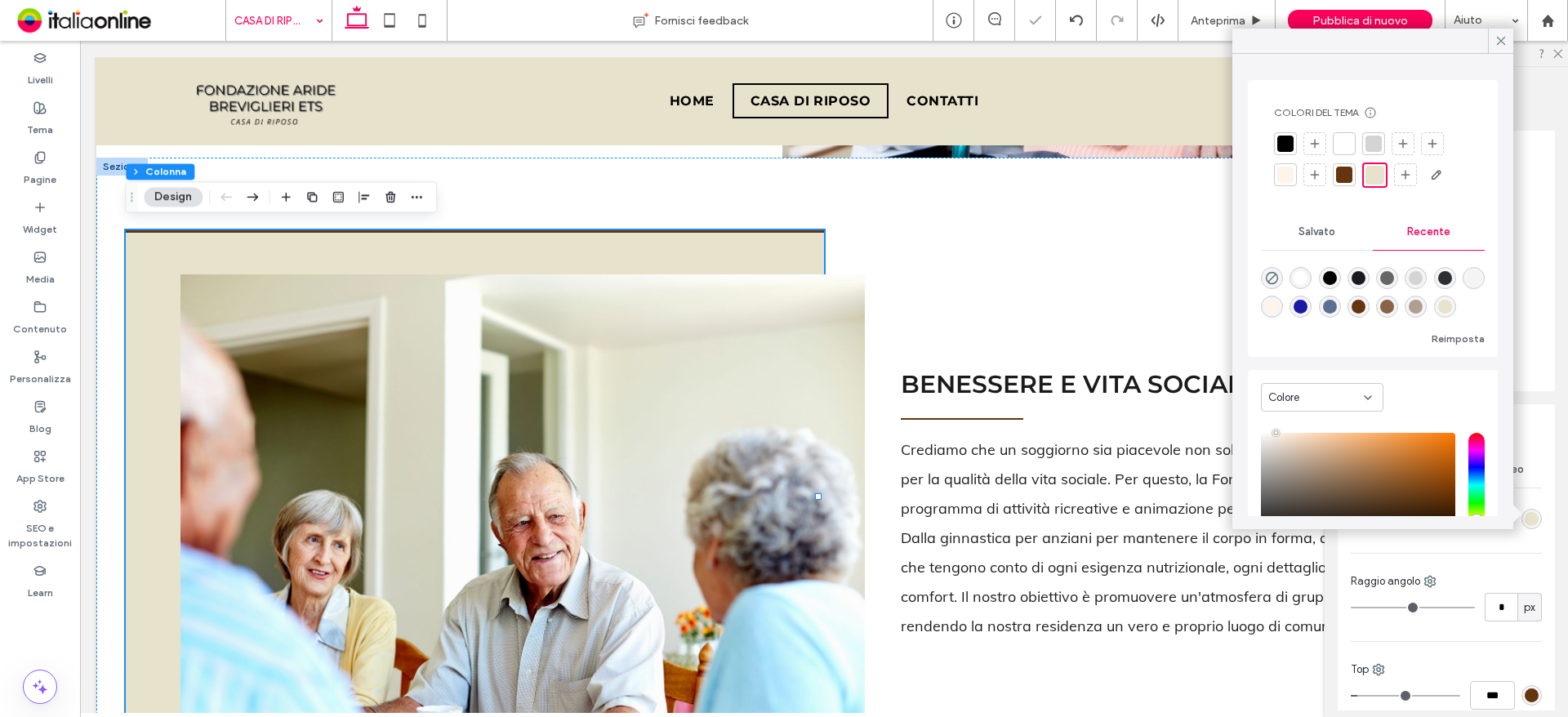
drag, startPoint x: 1495, startPoint y: 39, endPoint x: 1564, endPoint y: 61, distance: 72.4
click at [1495, 39] on icon at bounding box center [1501, 40] width 15 height 15
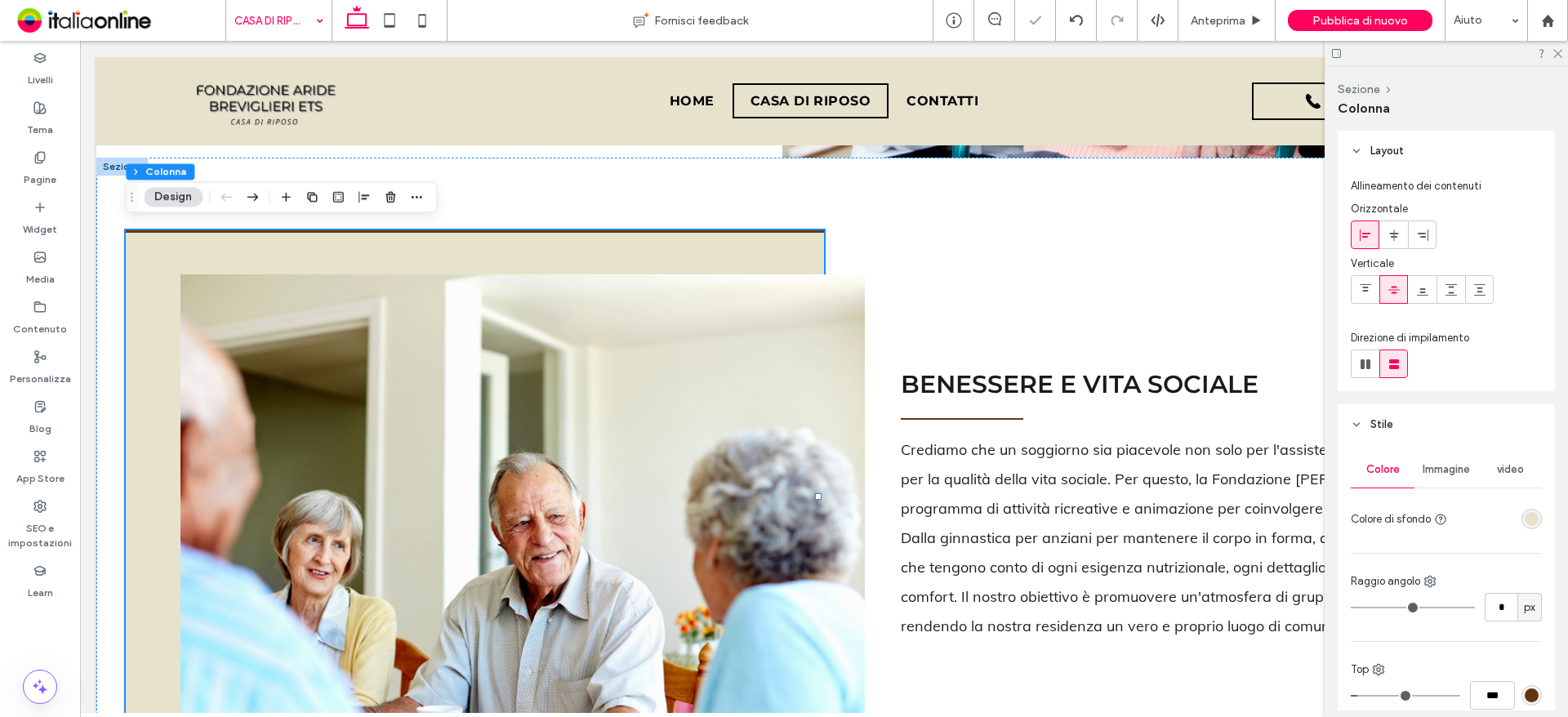
drag, startPoint x: 1556, startPoint y: 47, endPoint x: 1542, endPoint y: 60, distance: 19.1
click at [1556, 47] on icon at bounding box center [1557, 52] width 10 height 10
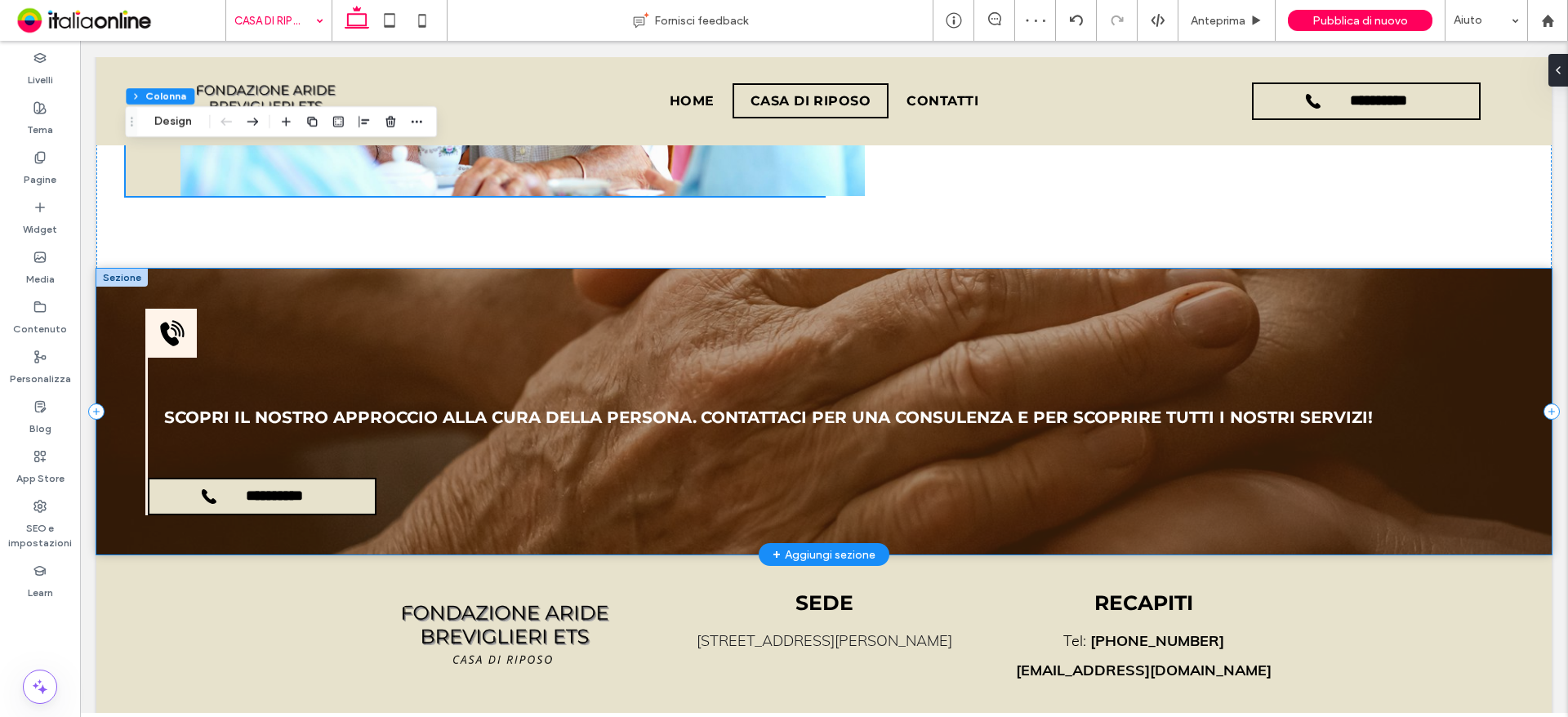
scroll to position [2168, 0]
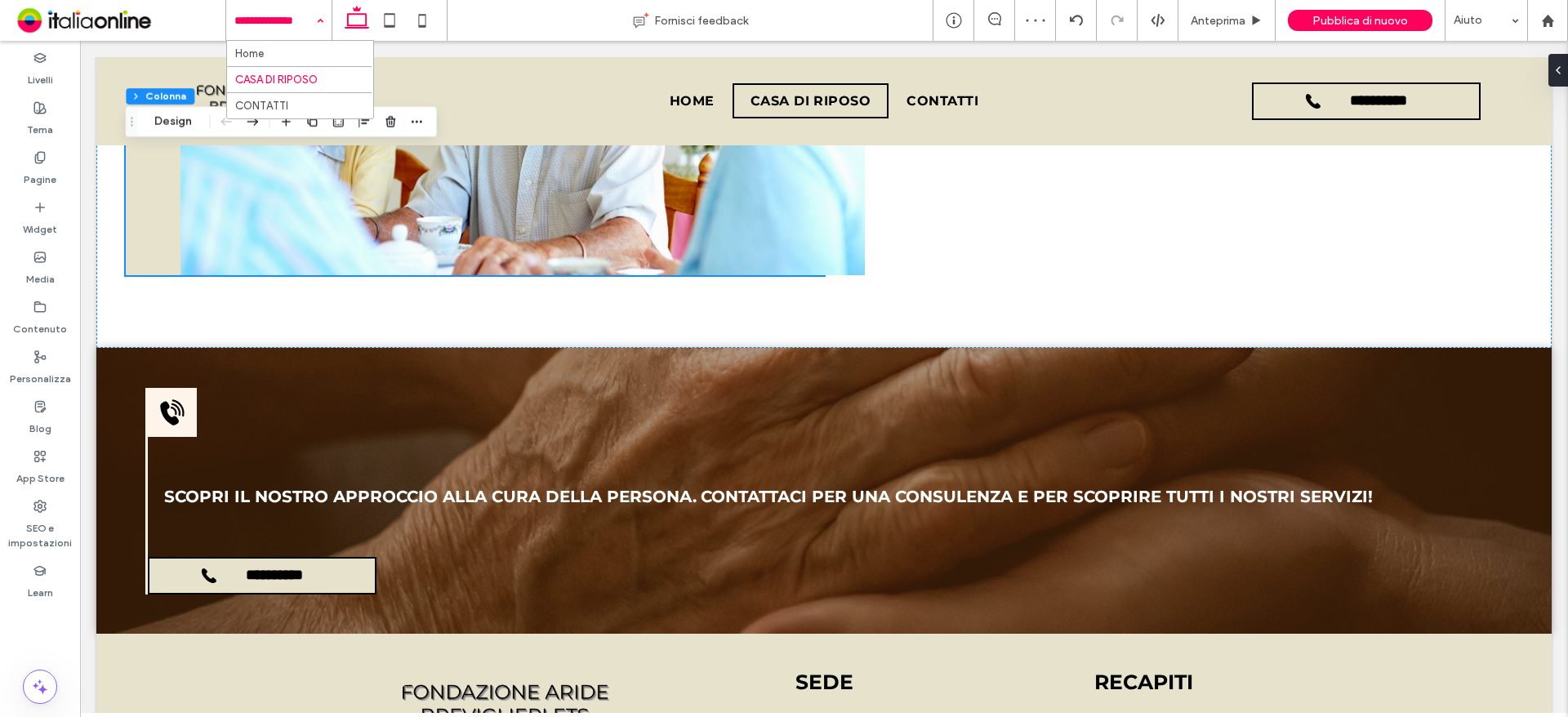
drag, startPoint x: 239, startPoint y: 20, endPoint x: 249, endPoint y: 37, distance: 19.7
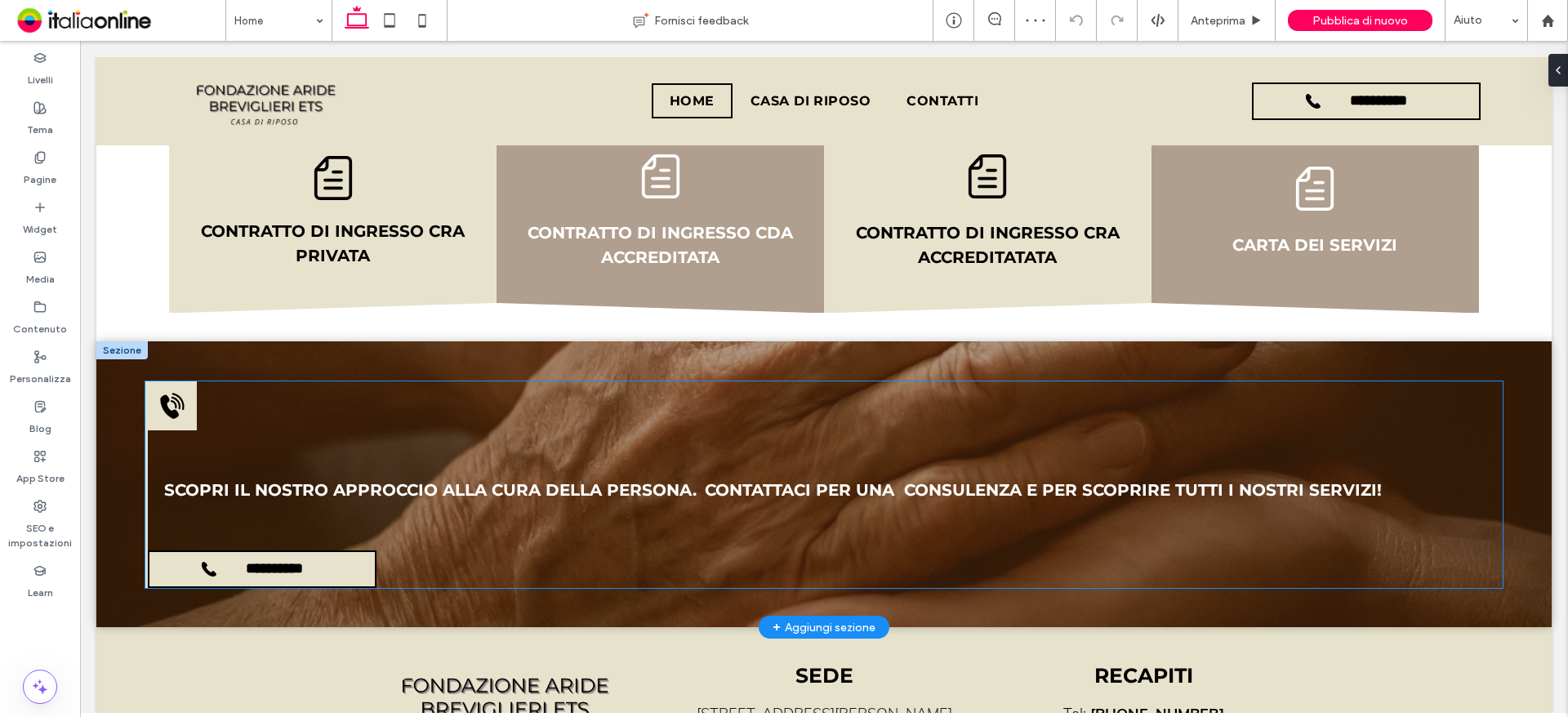
scroll to position [2429, 0]
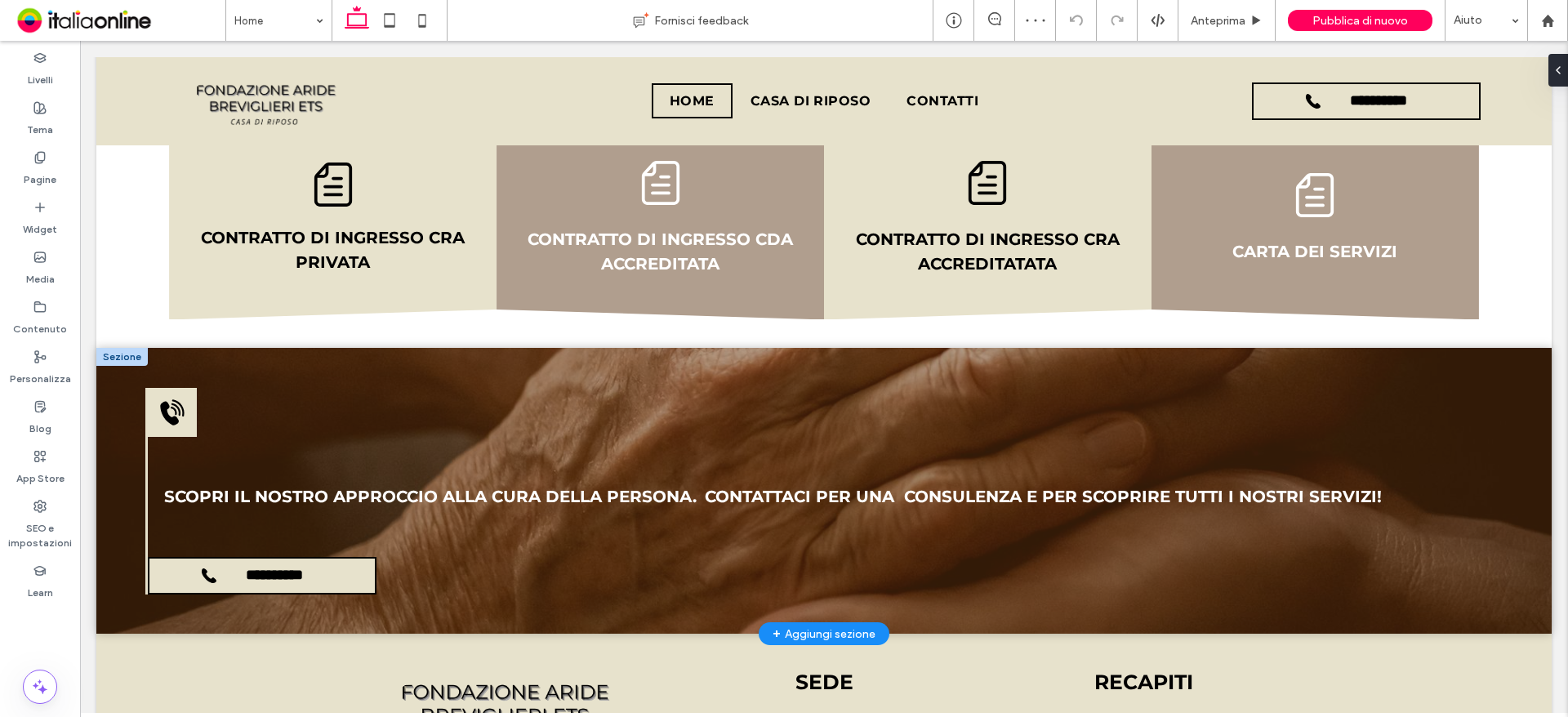
click at [124, 348] on div at bounding box center [122, 357] width 51 height 18
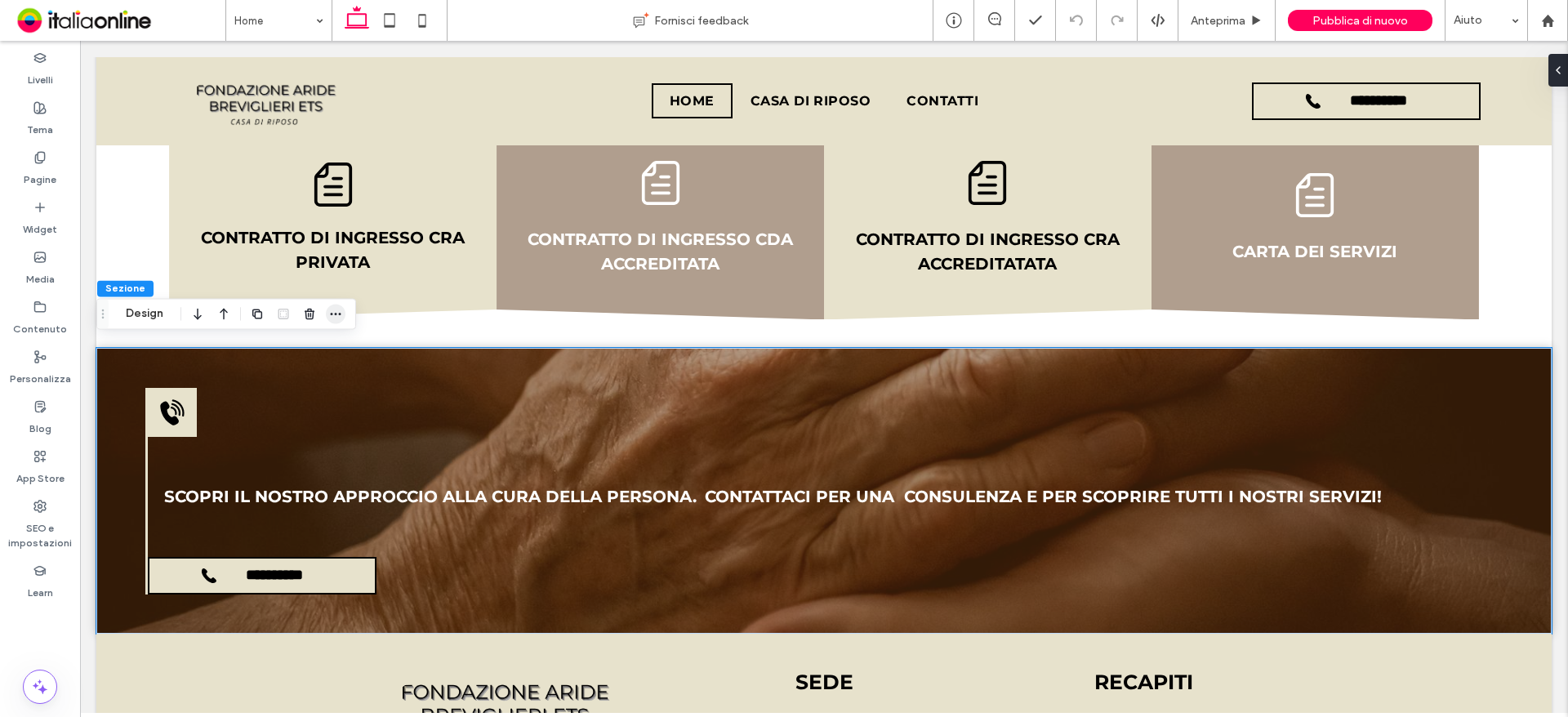
click at [337, 309] on icon "button" at bounding box center [335, 313] width 13 height 13
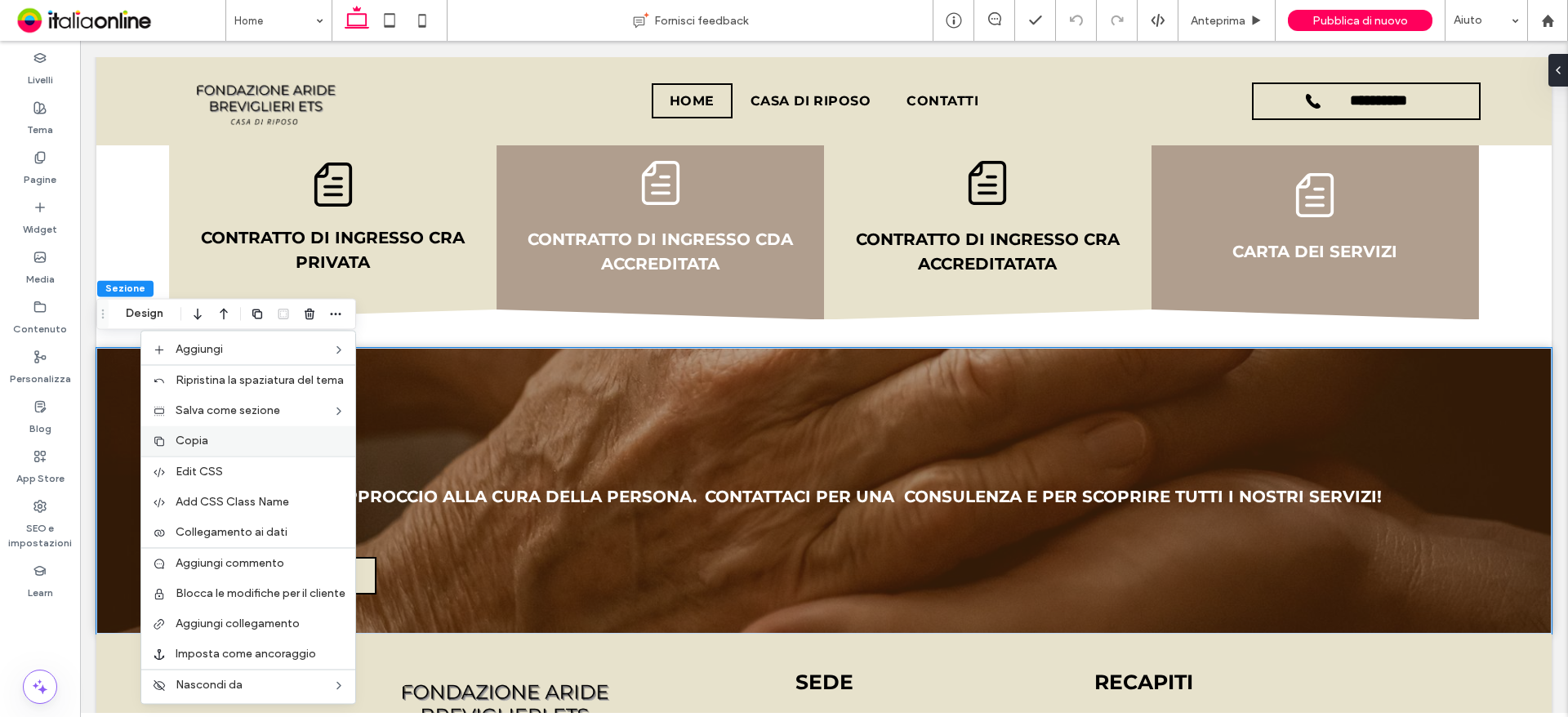
click at [238, 432] on div "Copia" at bounding box center [248, 440] width 214 height 30
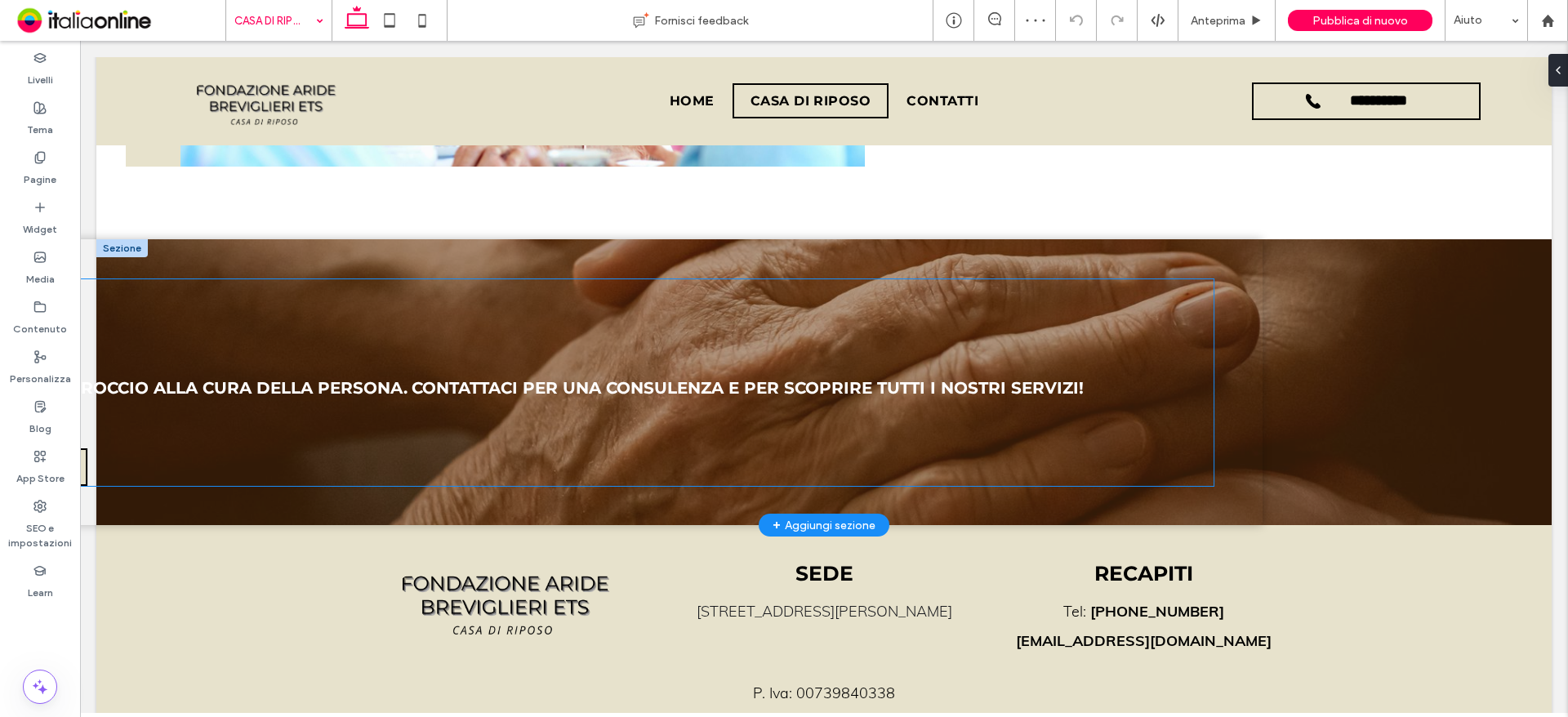
scroll to position [2168, 0]
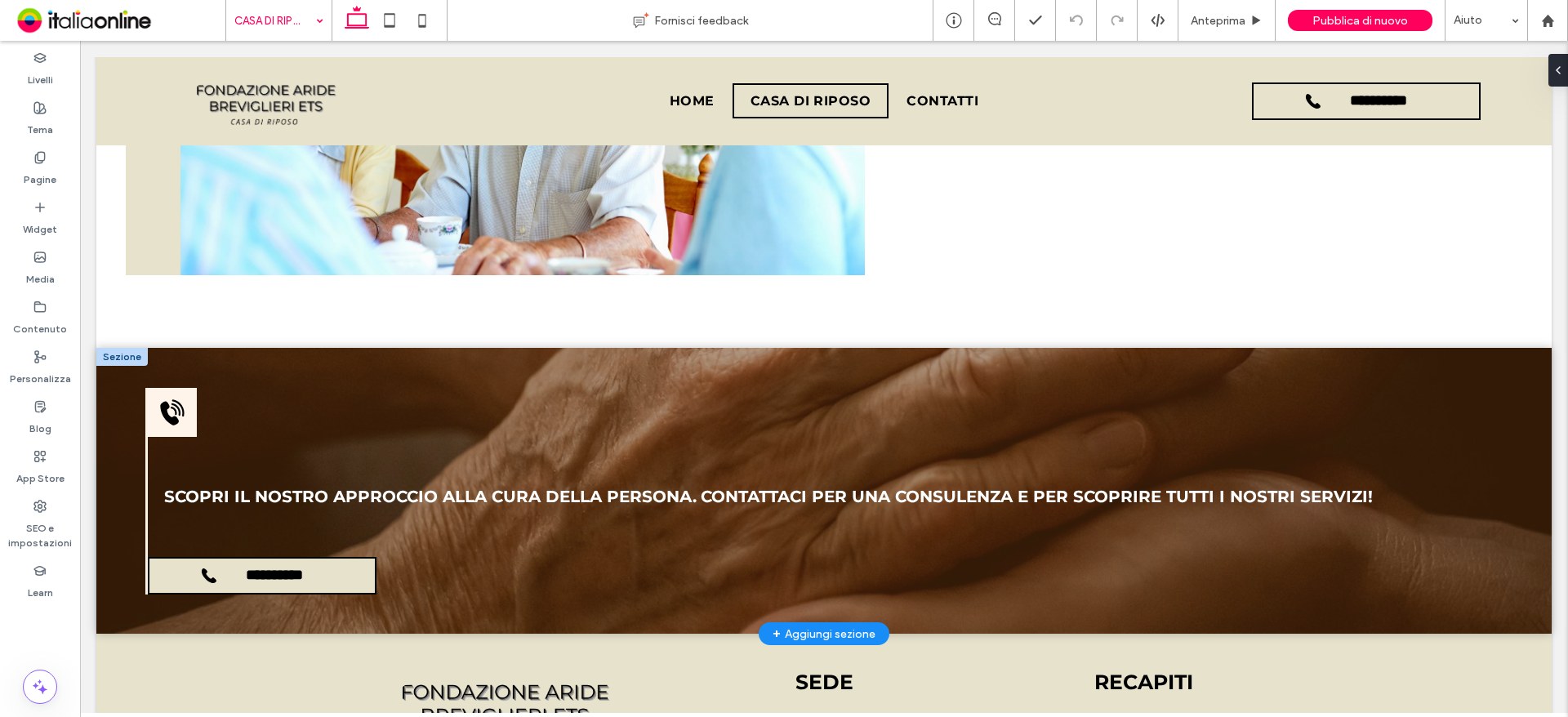
click at [122, 348] on div at bounding box center [122, 357] width 51 height 18
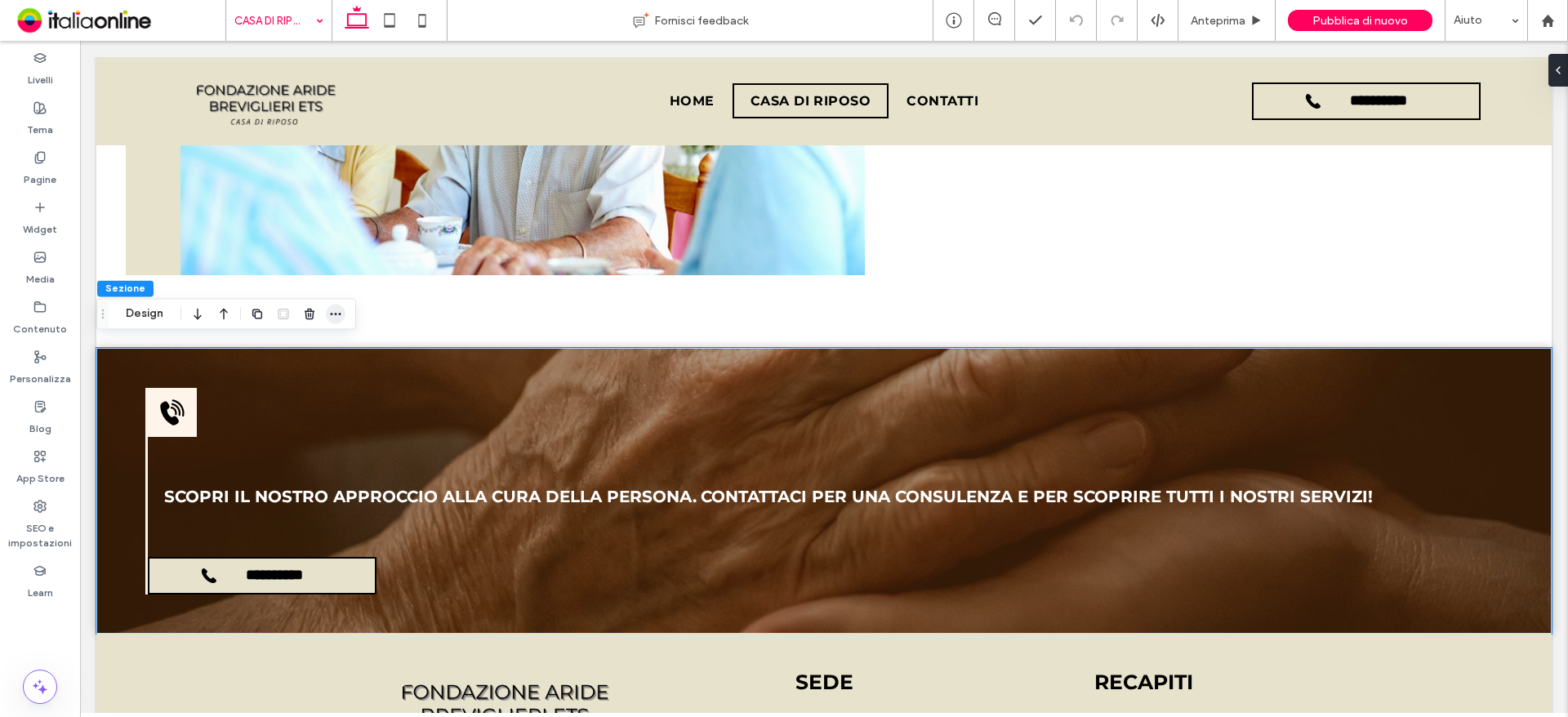
click at [330, 318] on icon "button" at bounding box center [335, 313] width 13 height 13
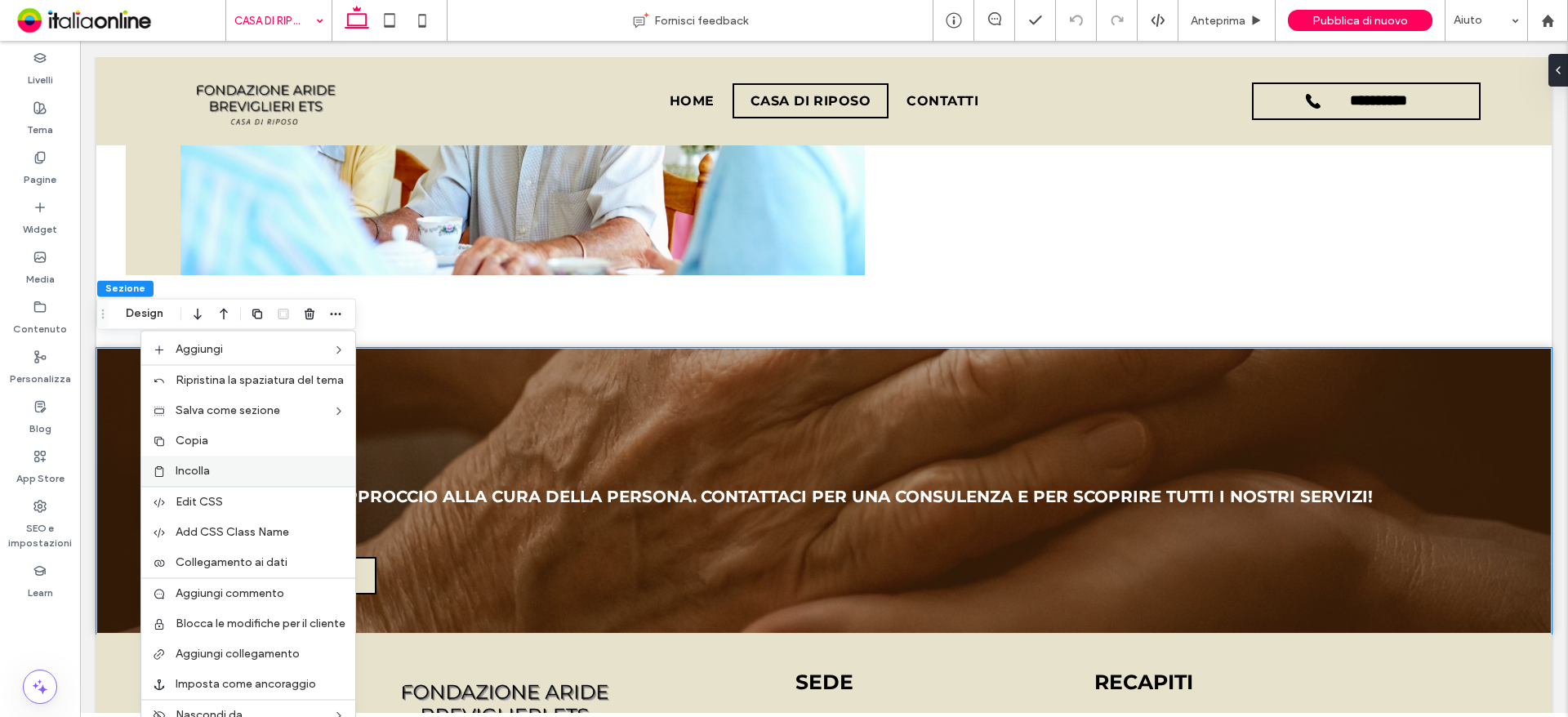
click at [229, 460] on div "Incolla" at bounding box center [248, 470] width 214 height 30
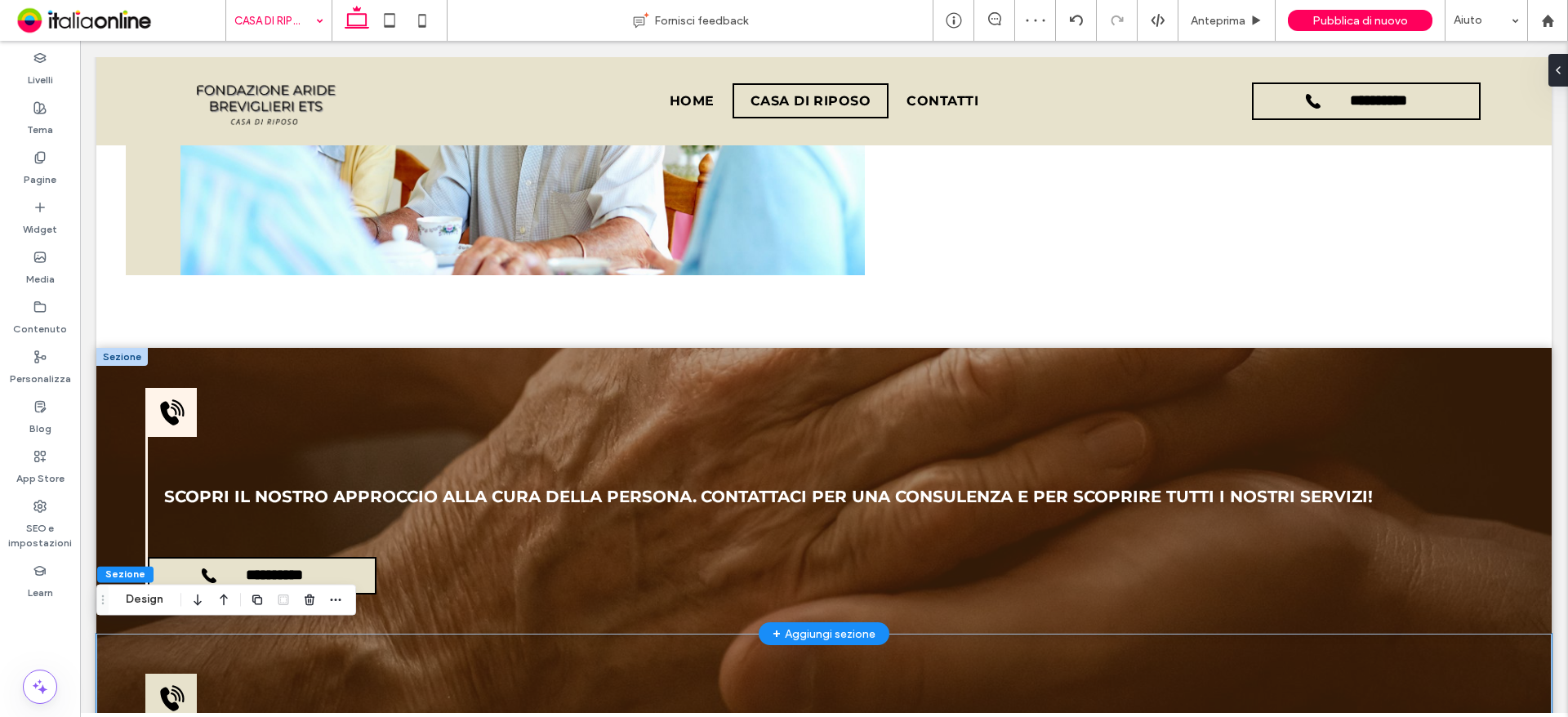
click at [113, 348] on div at bounding box center [122, 357] width 51 height 18
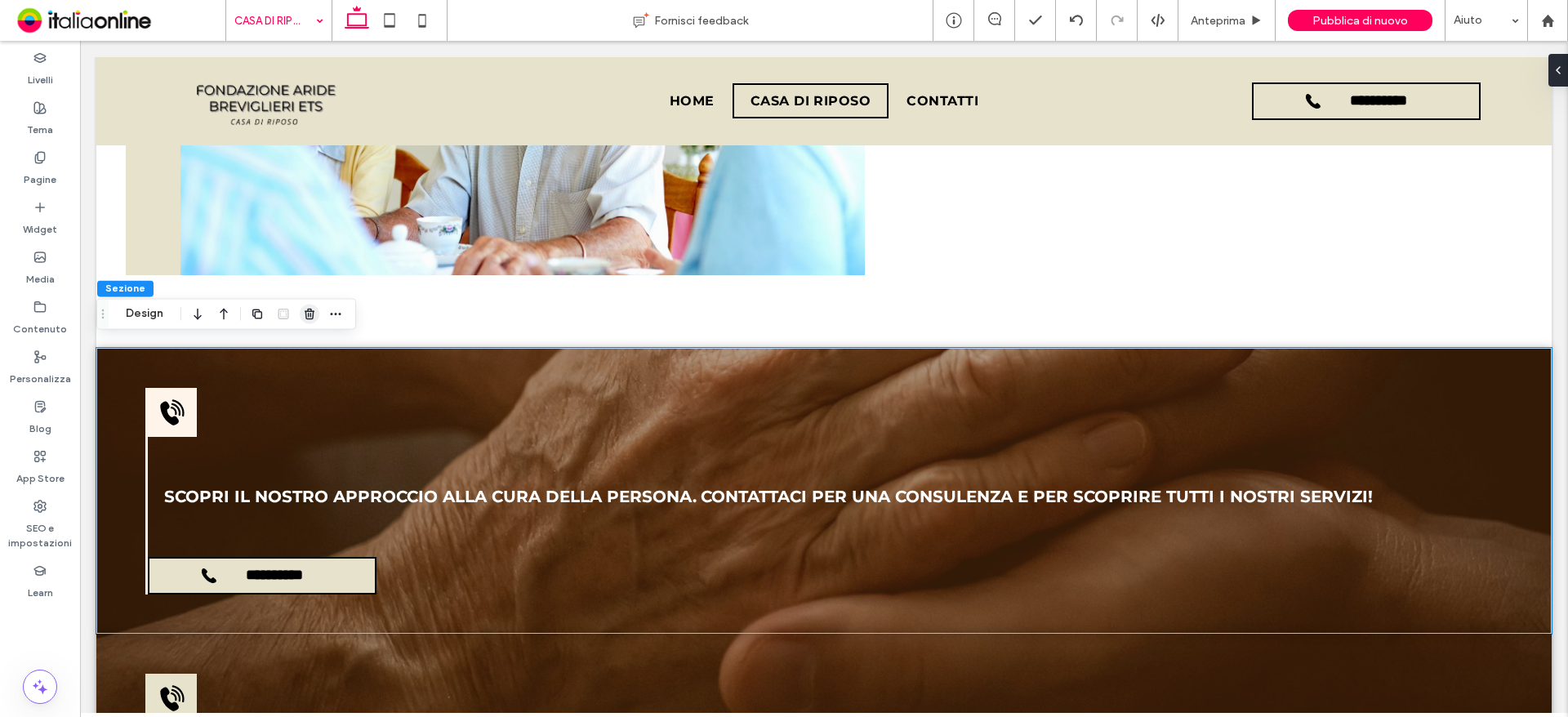
click at [312, 315] on use "button" at bounding box center [309, 314] width 9 height 10
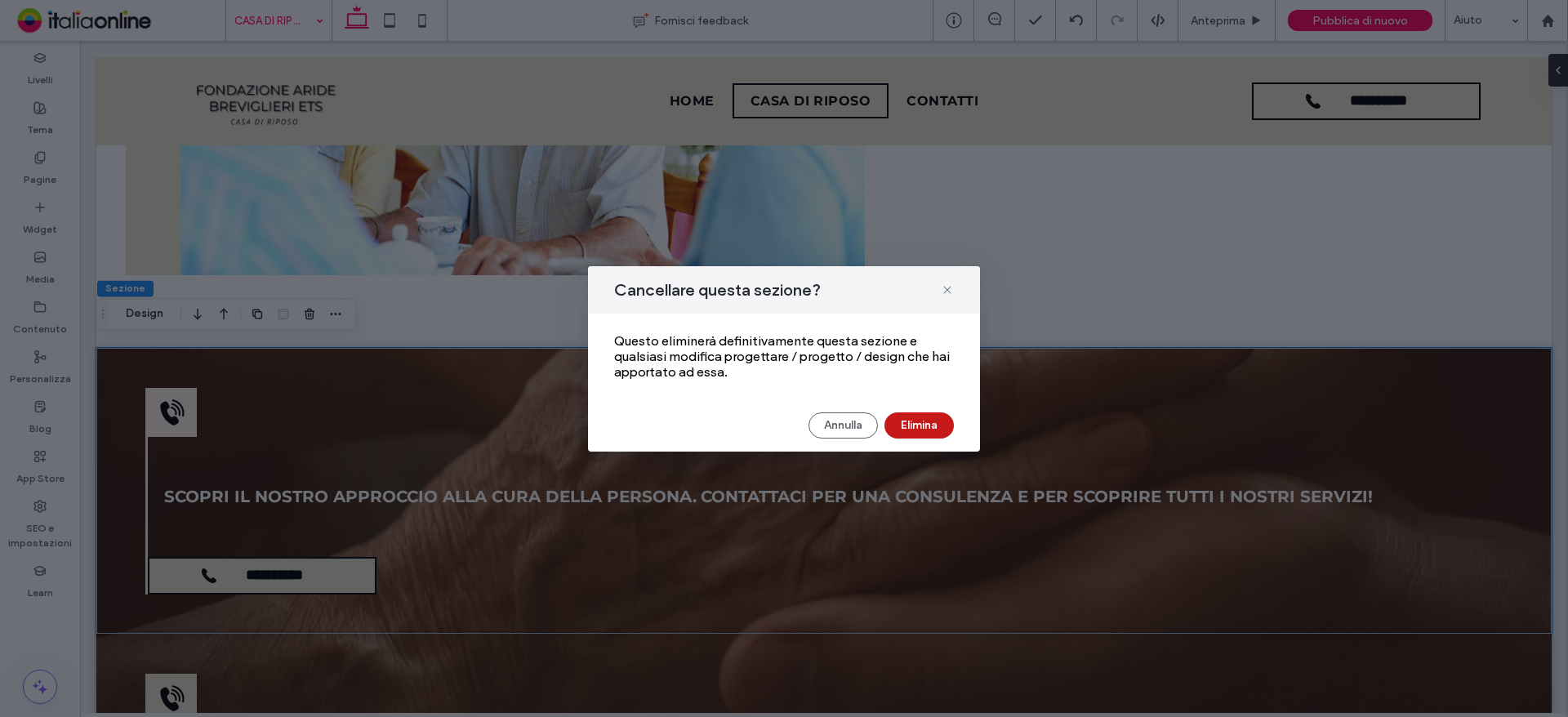
click at [936, 428] on button "Elimina" at bounding box center [918, 425] width 69 height 26
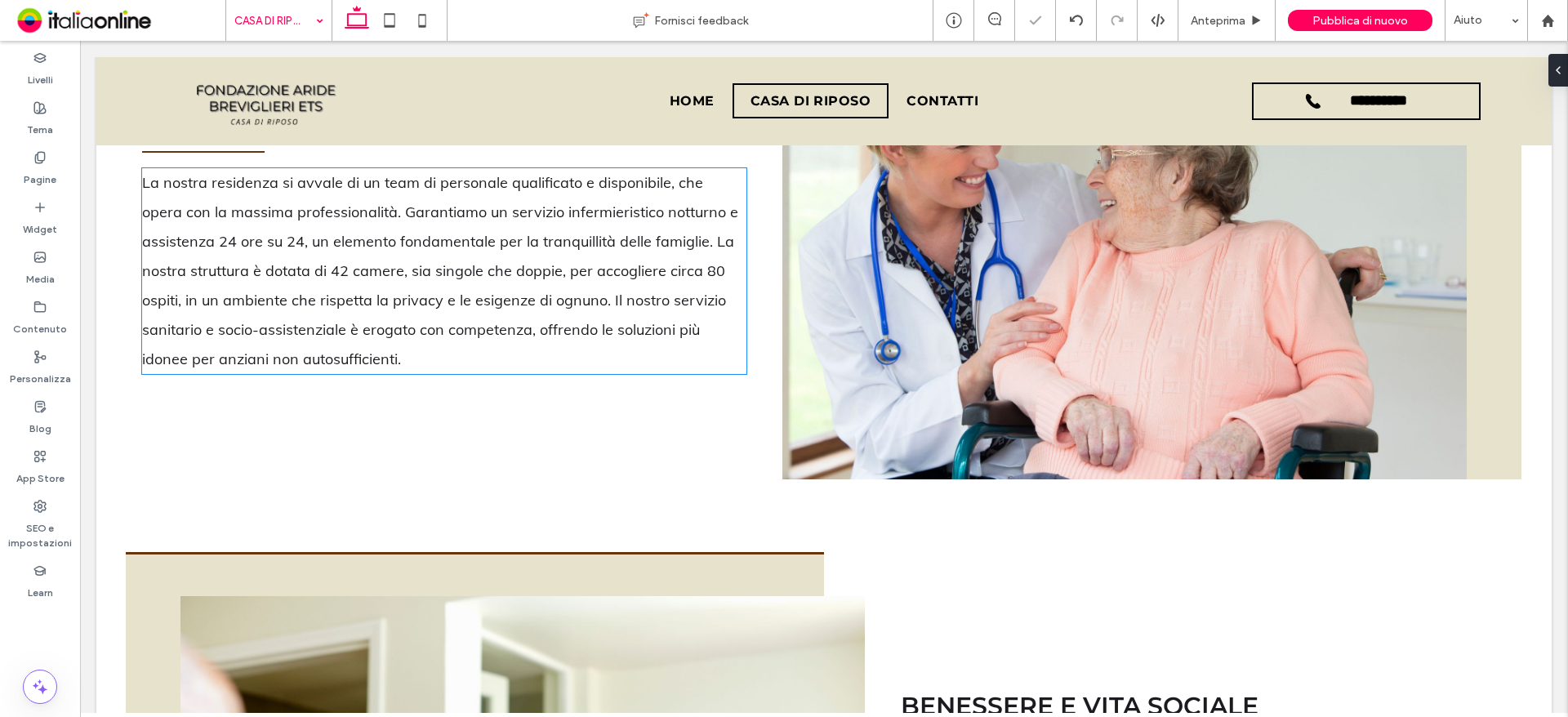
scroll to position [1270, 0]
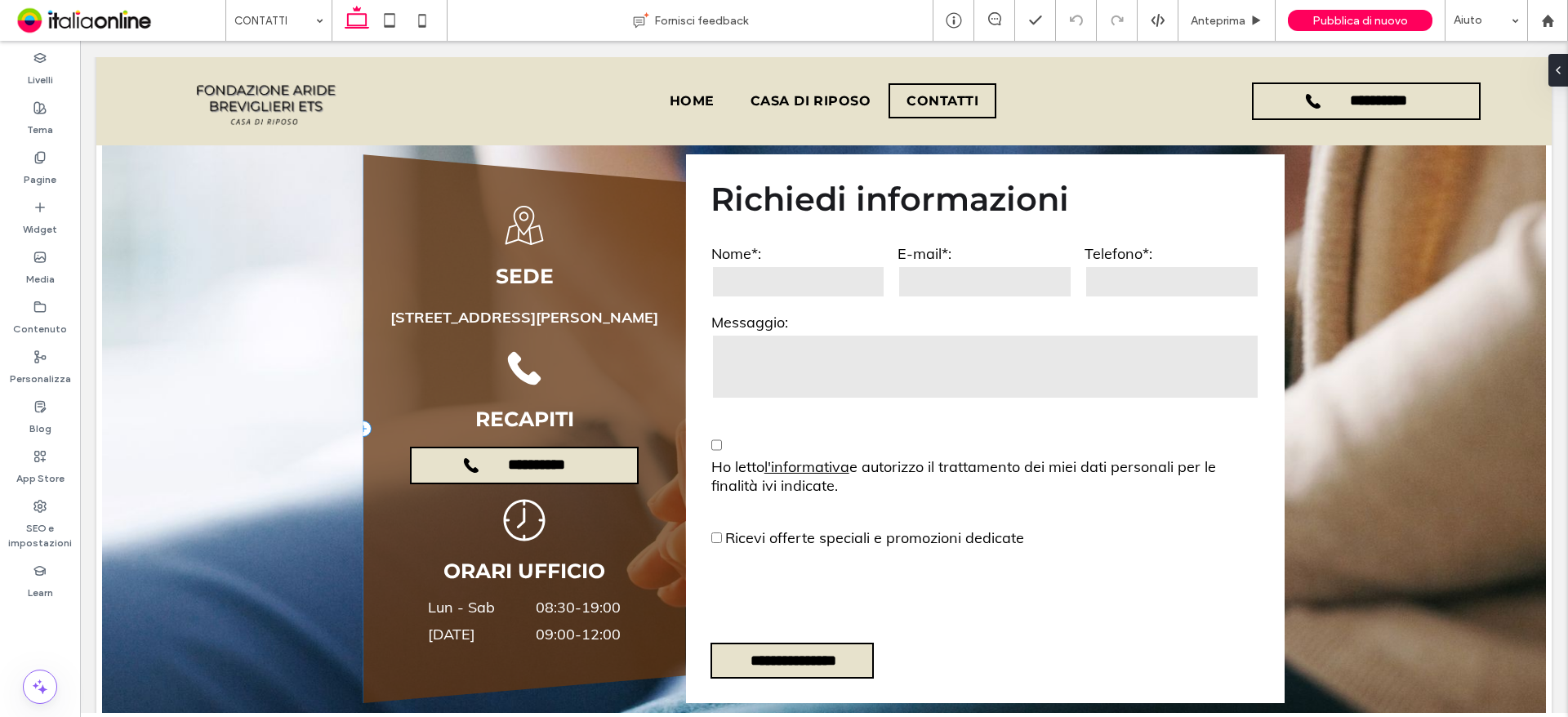
scroll to position [964, 0]
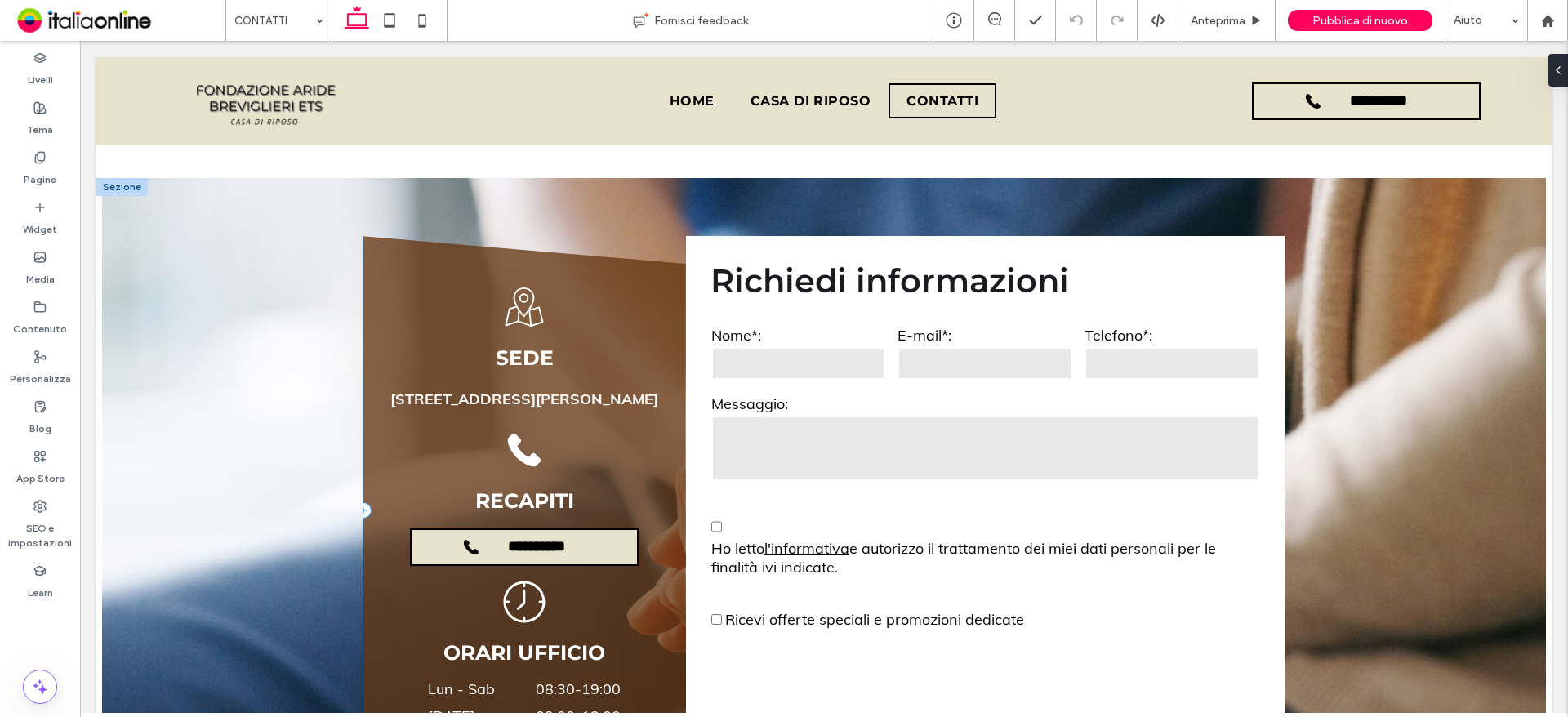
click at [392, 273] on div "**********" at bounding box center [525, 510] width 323 height 549
click at [399, 196] on button "Design" at bounding box center [405, 204] width 59 height 20
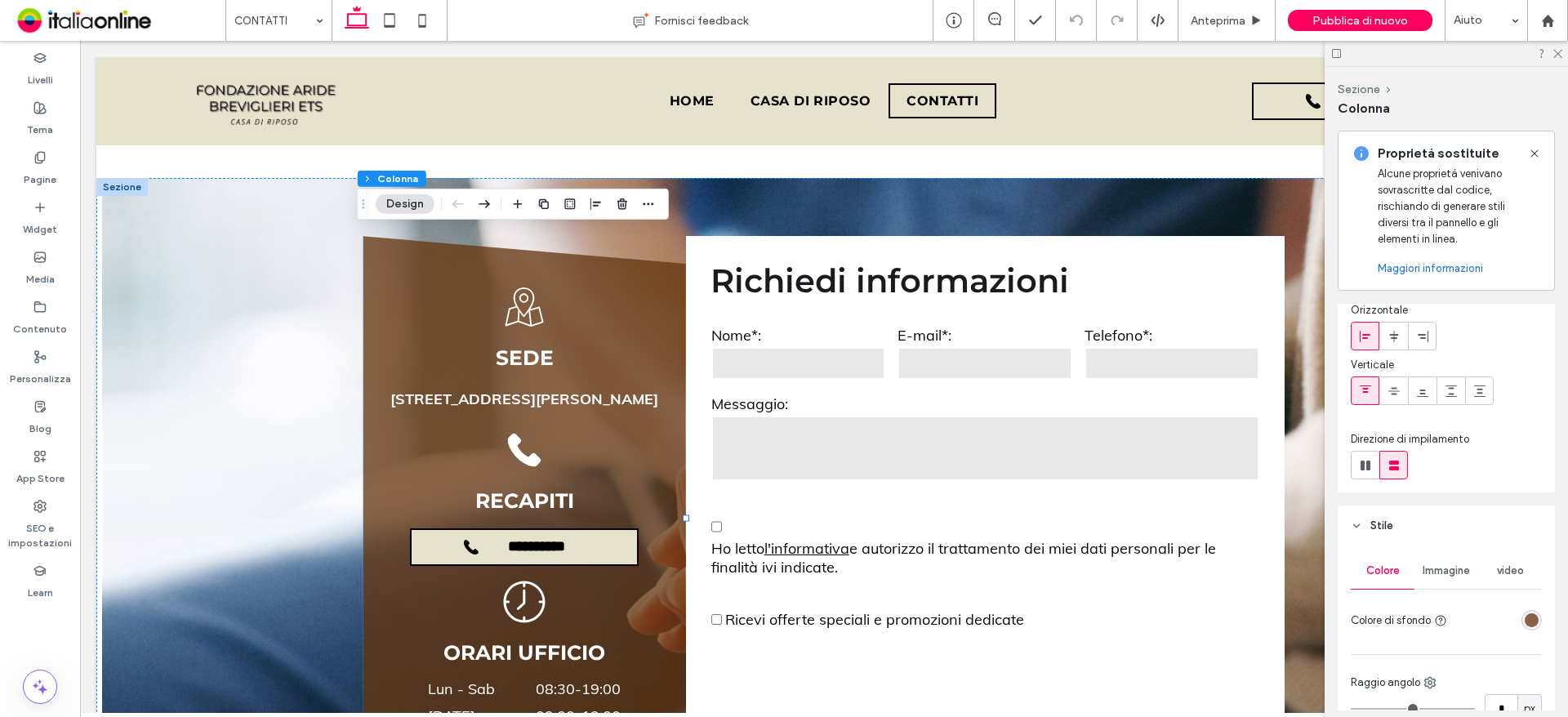
scroll to position [163, 0]
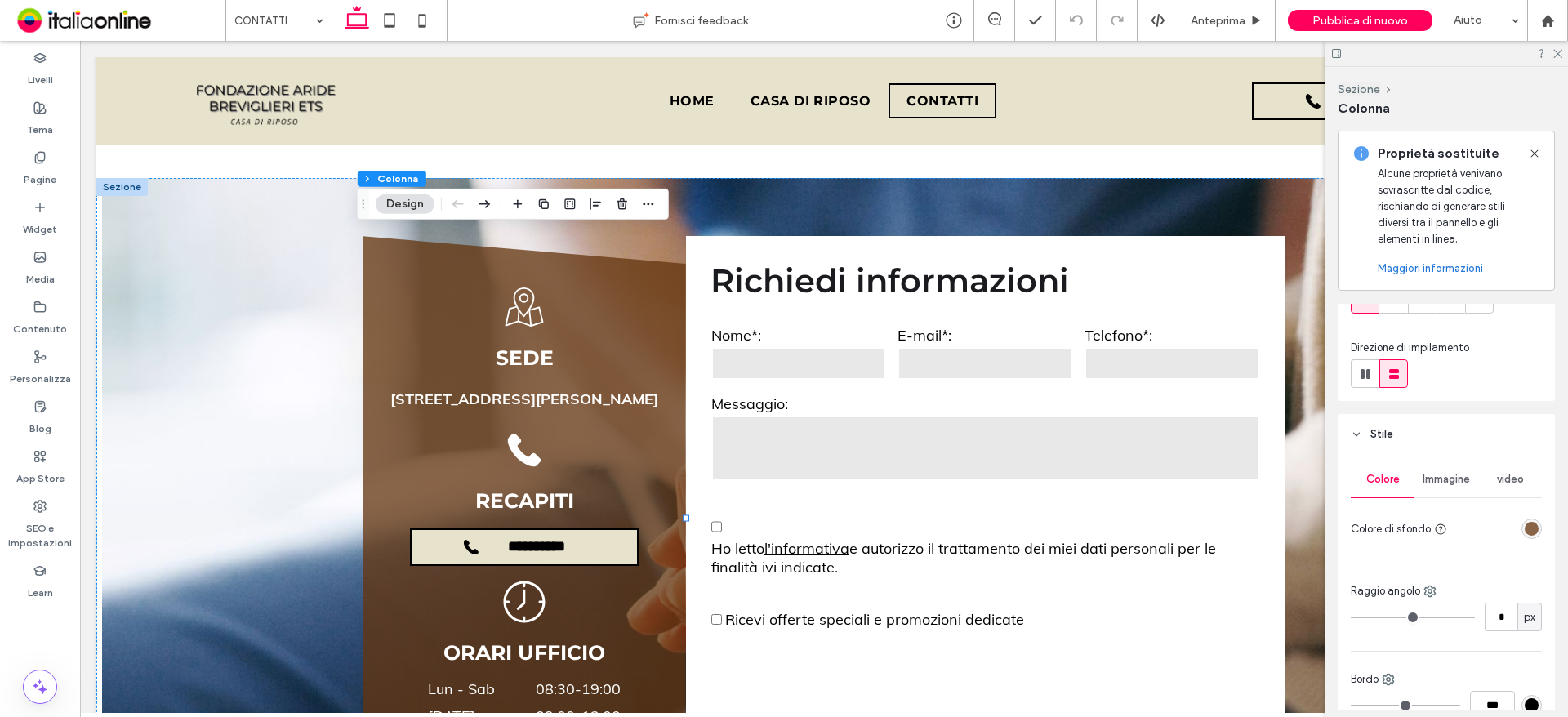
click at [1527, 522] on div "rgba(101, 53, 15, 0.76)" at bounding box center [1531, 528] width 14 height 14
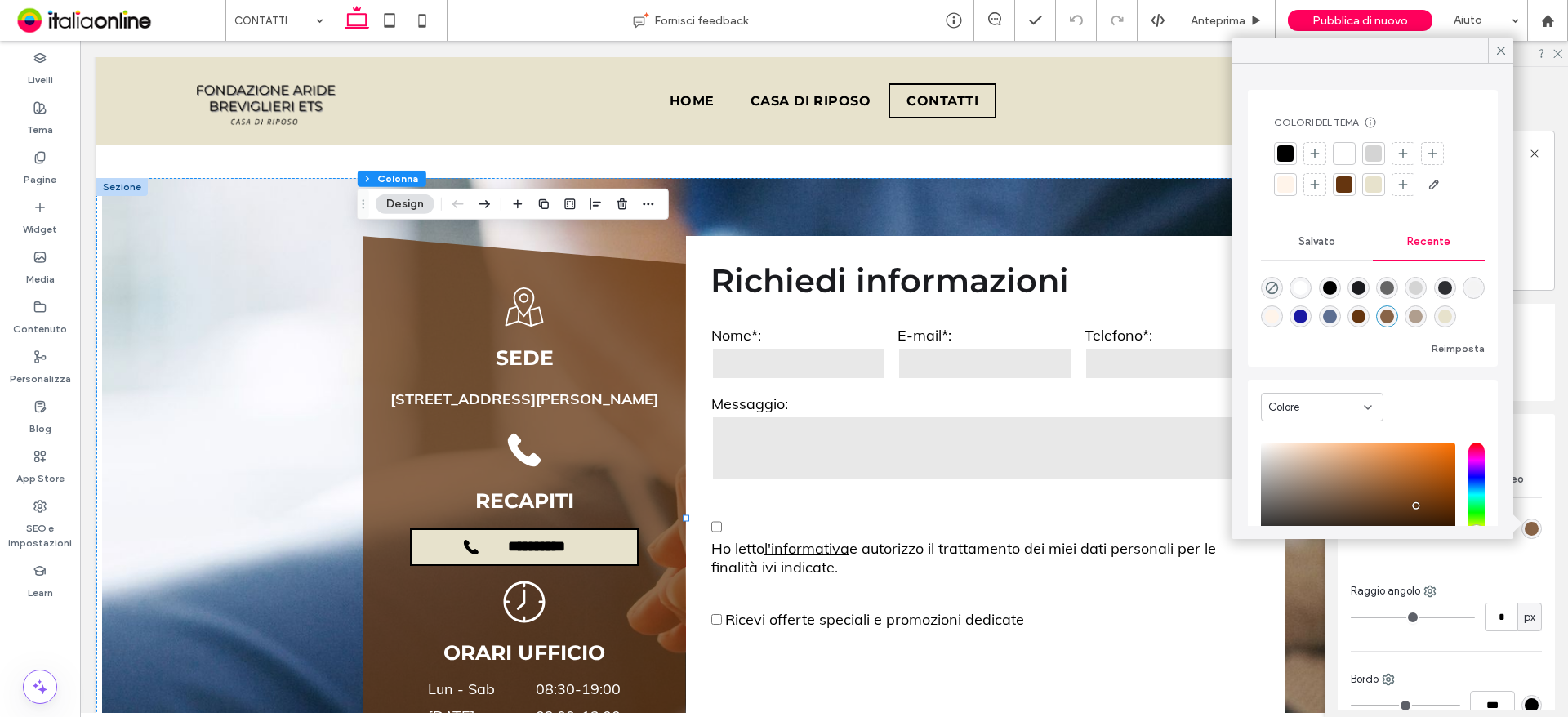
click at [1423, 321] on div "rgba(176, 158, 142, 1)" at bounding box center [1415, 317] width 14 height 14
type input "*******"
type input "***"
type input "****"
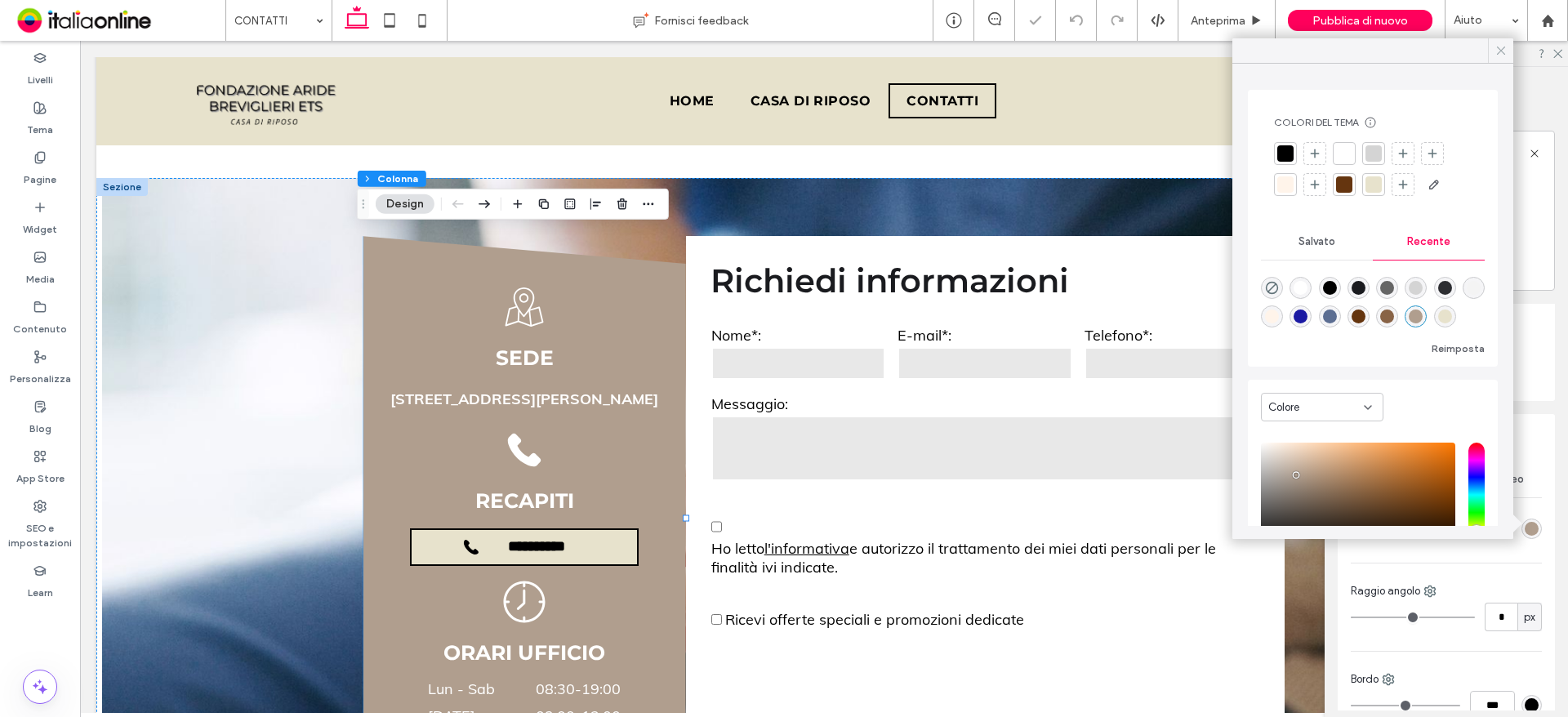
click at [1507, 54] on icon at bounding box center [1501, 50] width 15 height 15
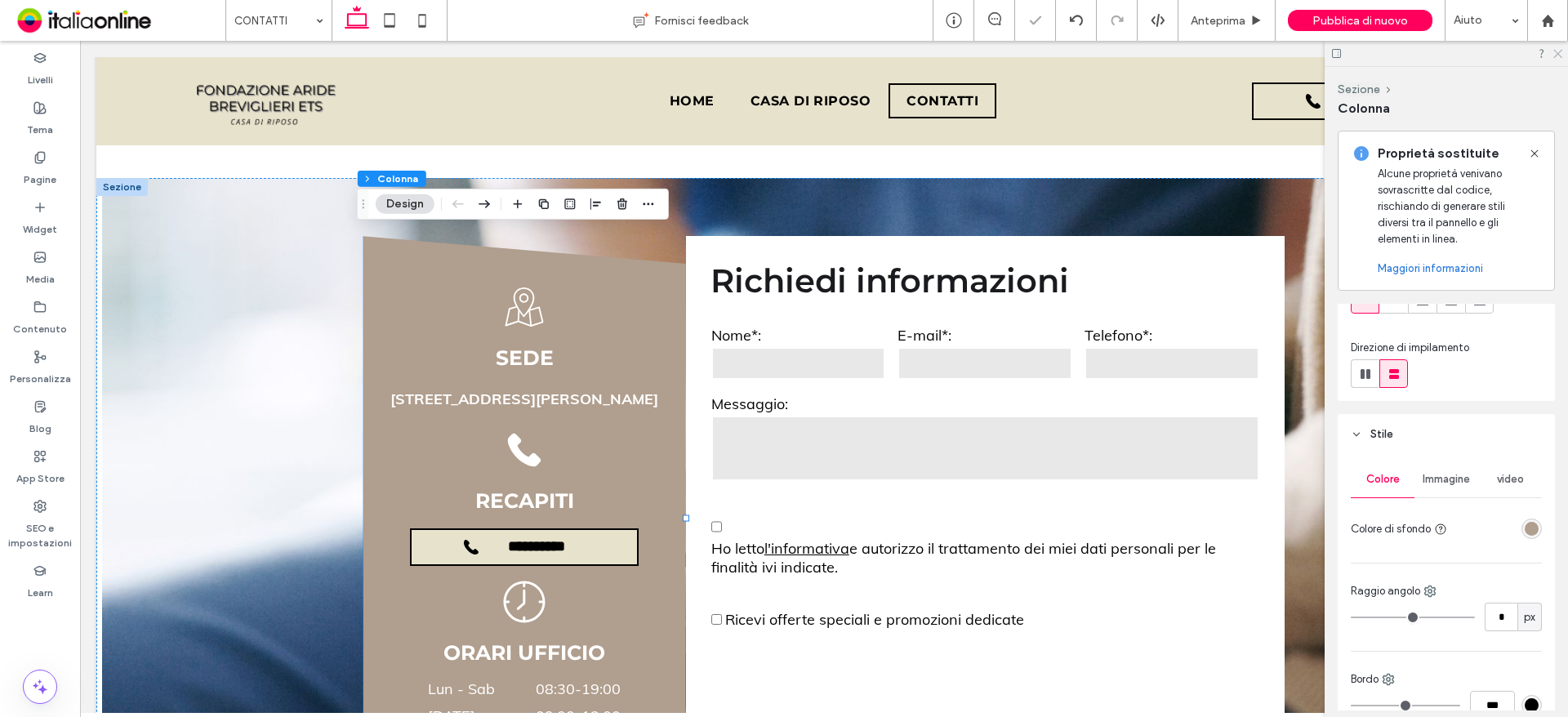
drag, startPoint x: 1554, startPoint y: 56, endPoint x: 1536, endPoint y: 64, distance: 19.7
click at [1554, 56] on use at bounding box center [1558, 54] width 9 height 9
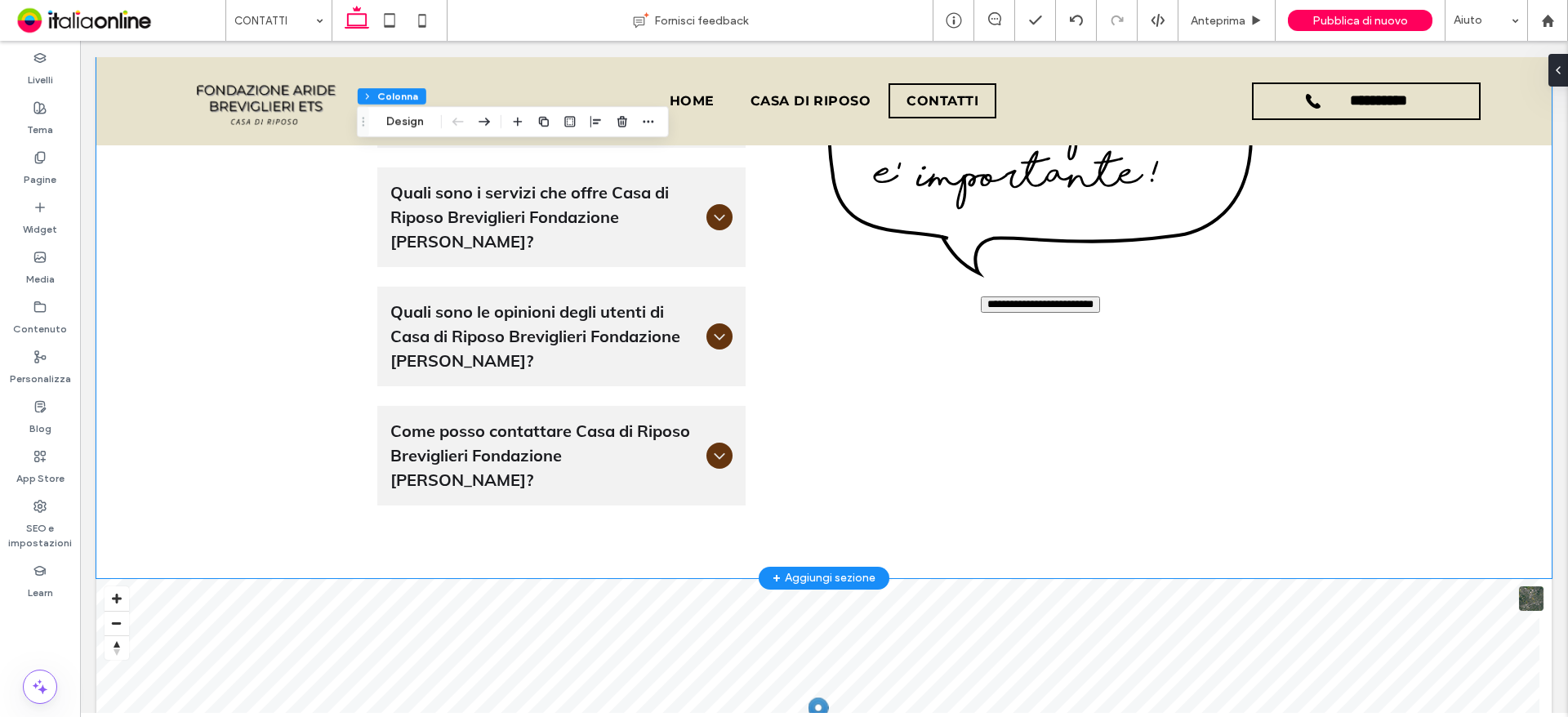
scroll to position [1781, 0]
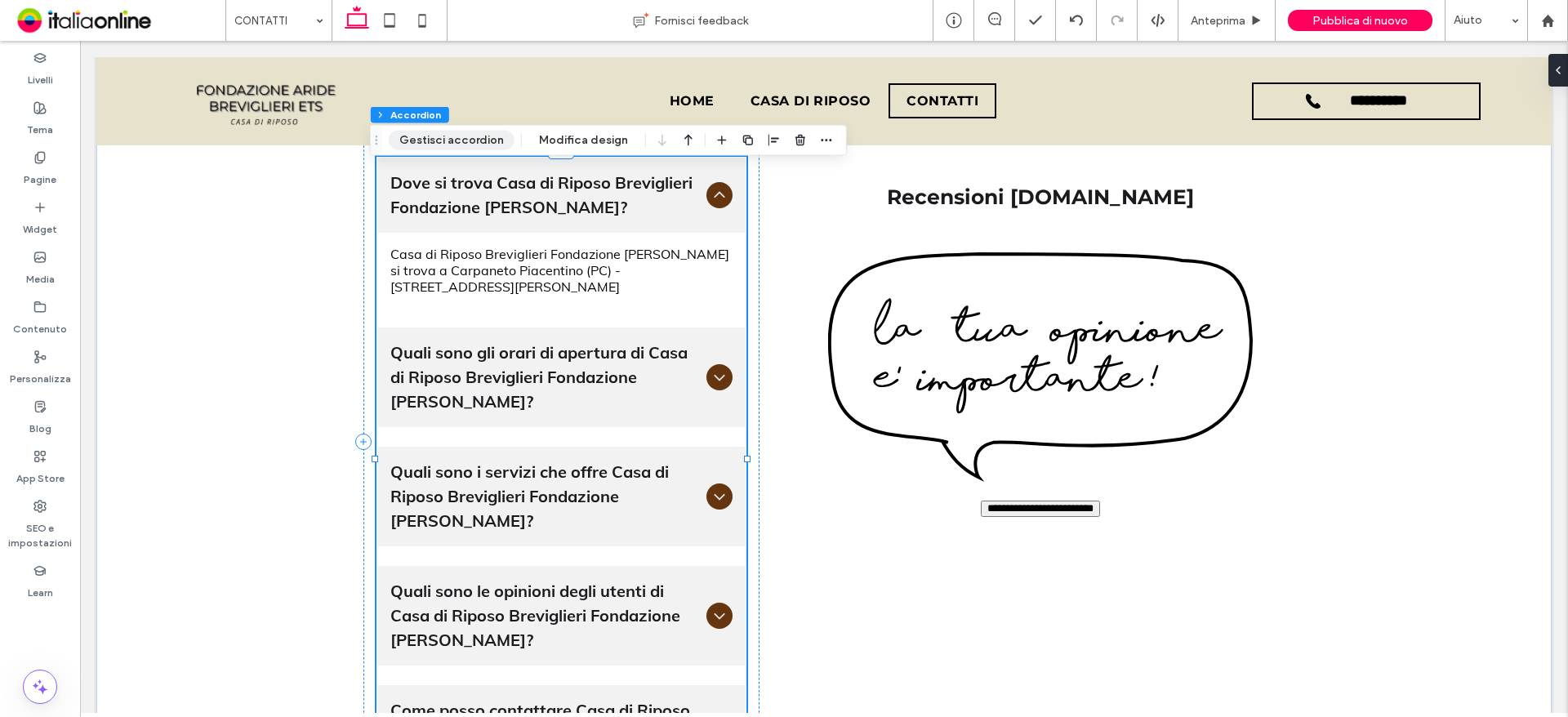
click at [424, 131] on button "Gestisci accordion" at bounding box center [451, 140] width 125 height 20
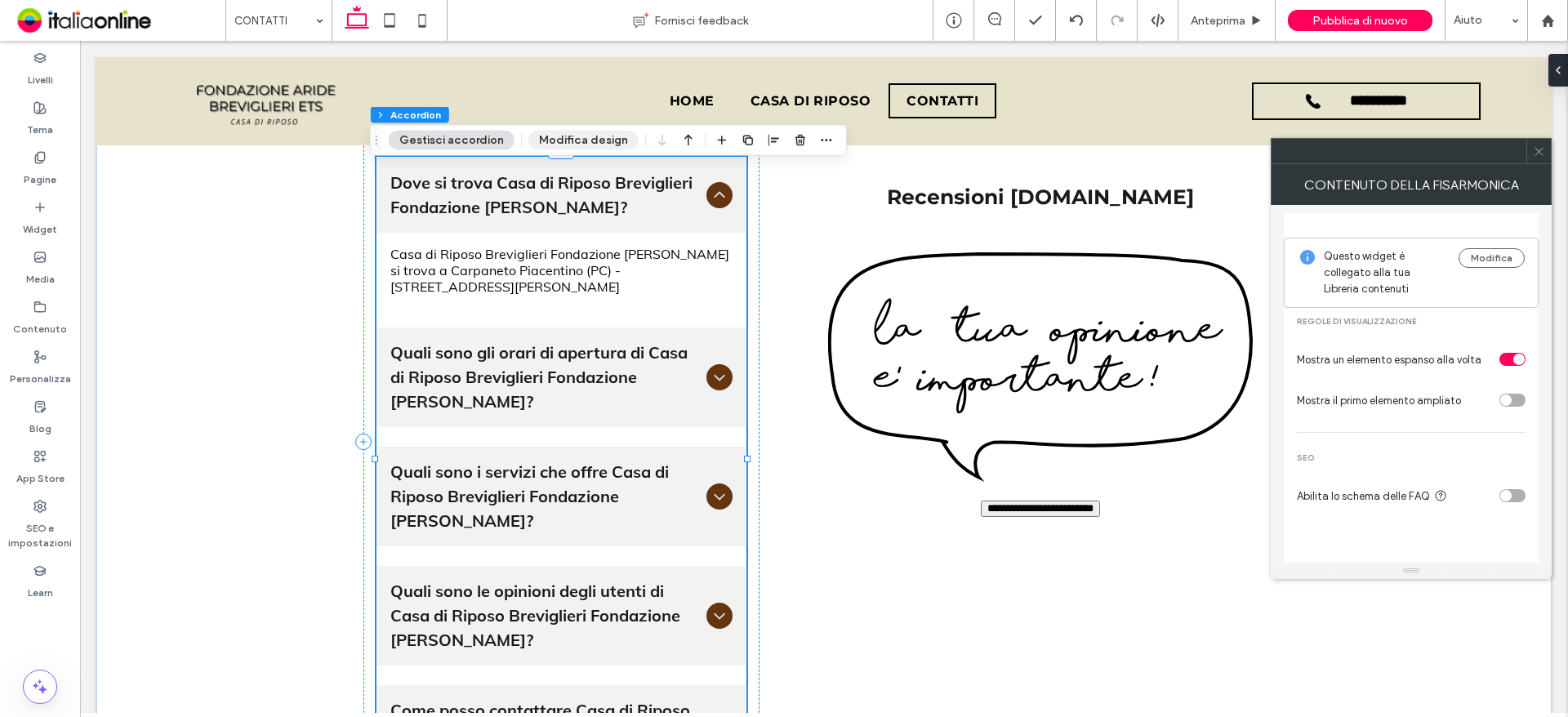
click at [556, 143] on button "Modifica design" at bounding box center [583, 140] width 110 height 20
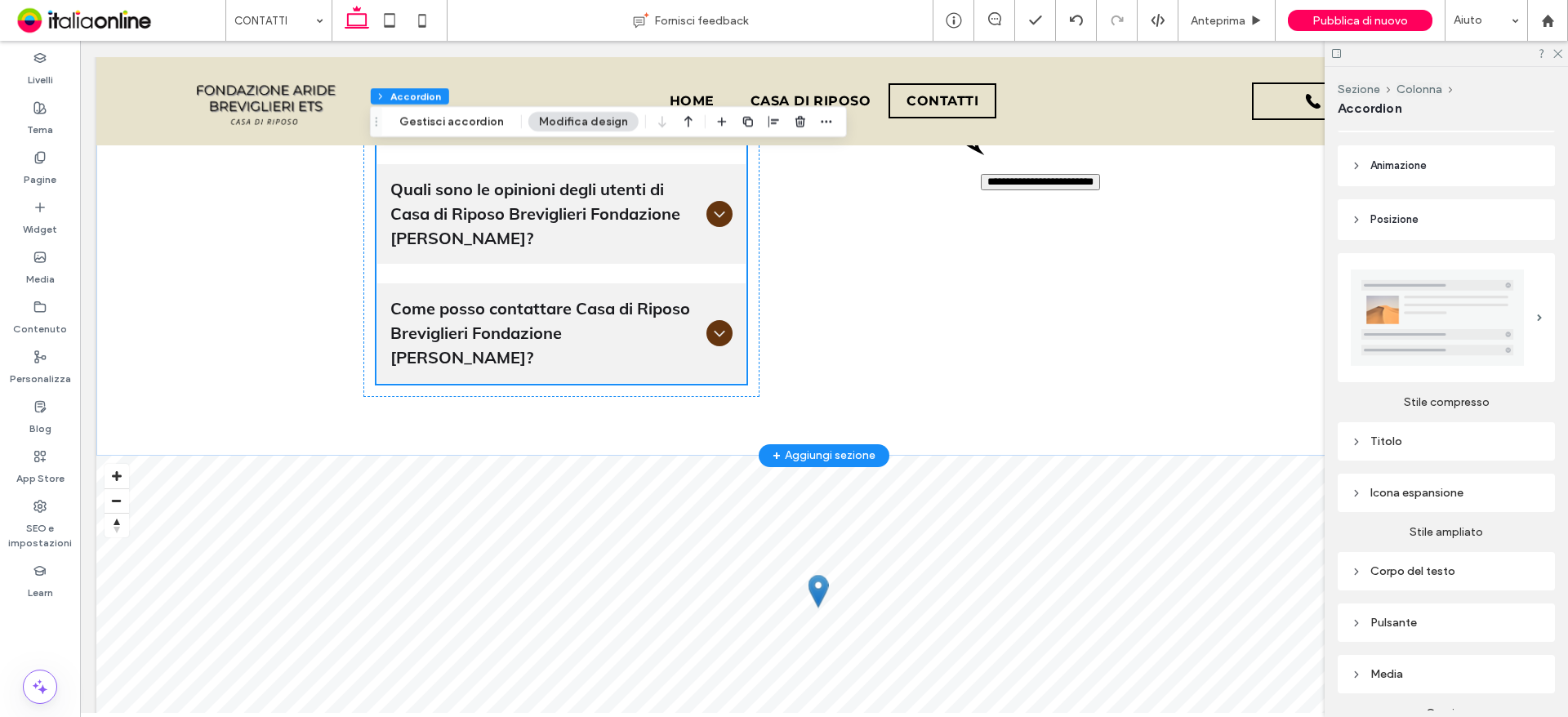
scroll to position [269, 0]
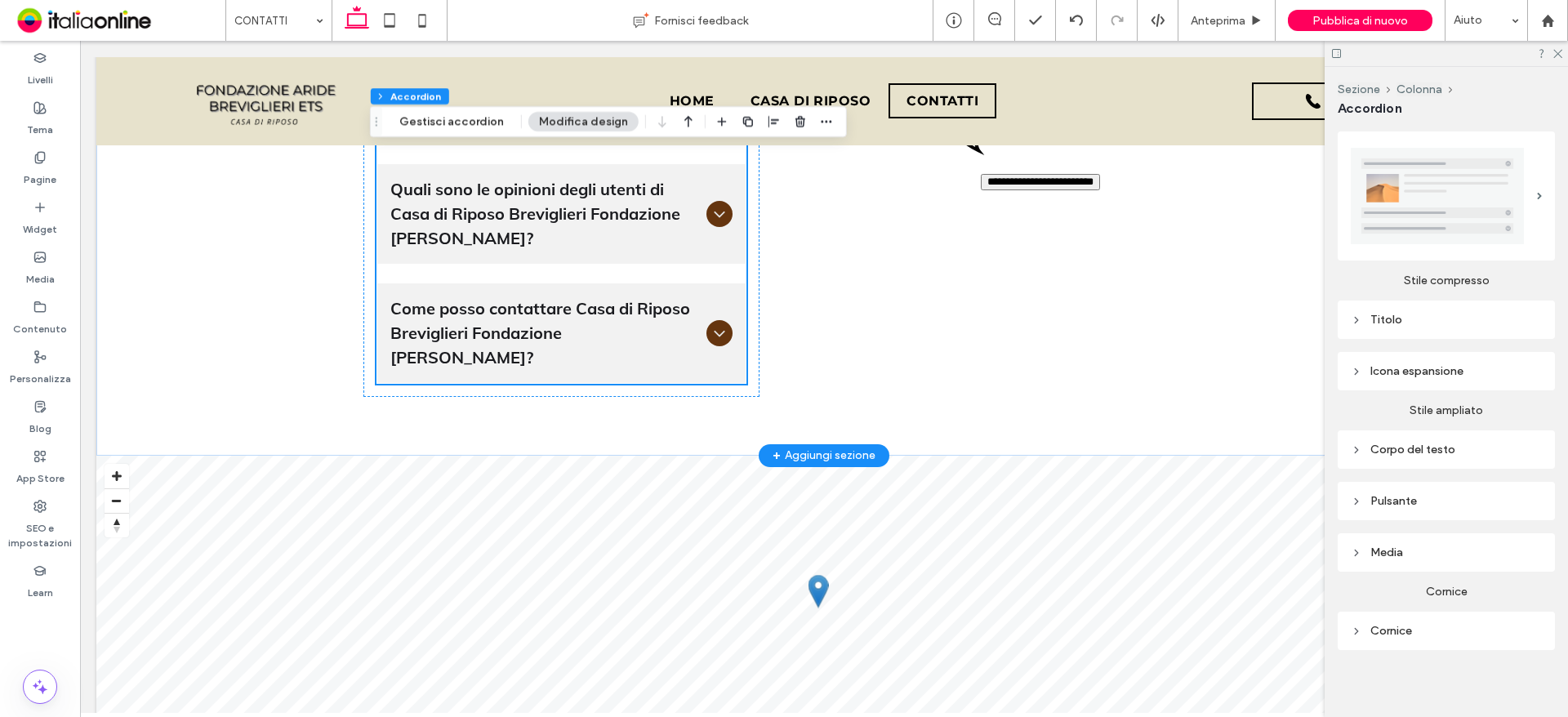
click at [1395, 369] on div "Icona espansione" at bounding box center [1446, 371] width 191 height 14
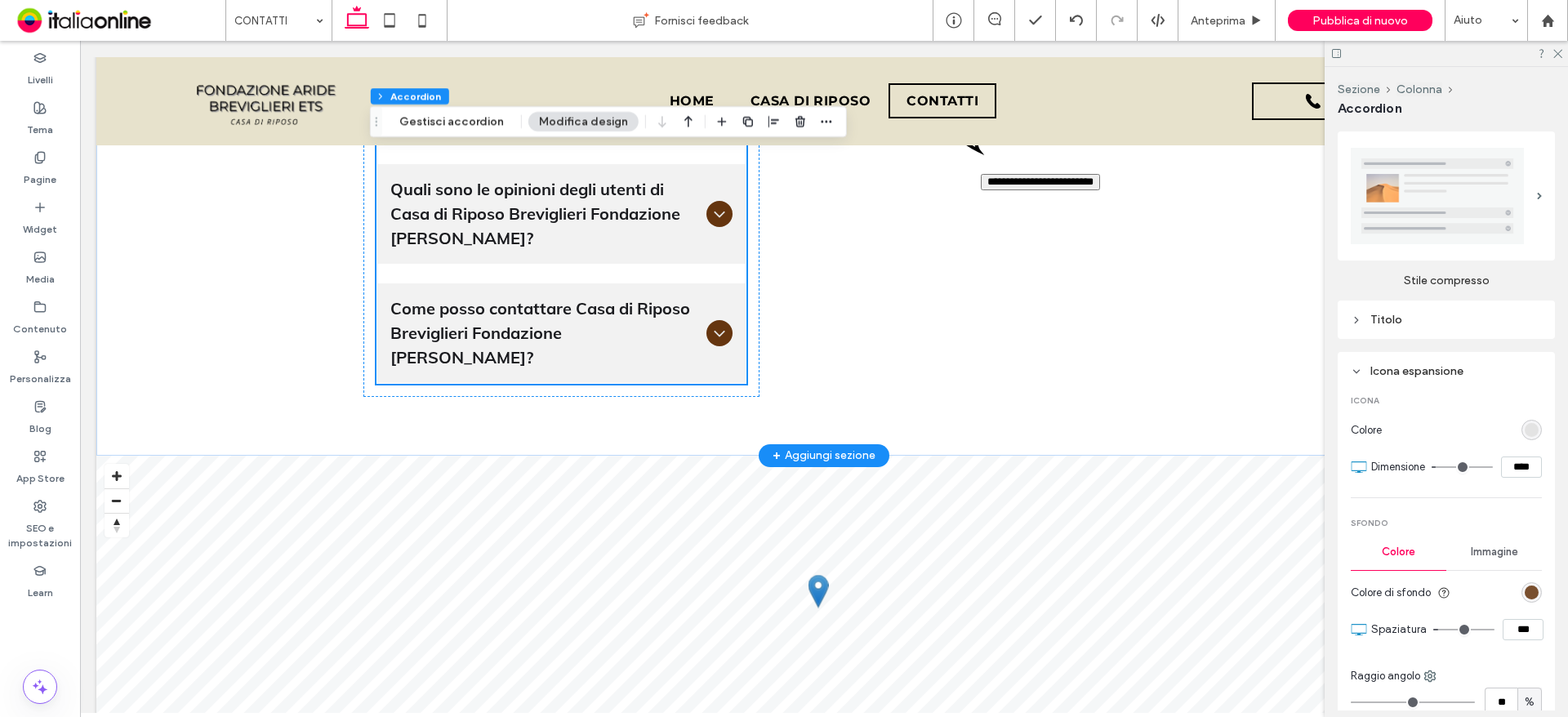
click at [1524, 588] on div "rgb(101, 53, 15)" at bounding box center [1531, 592] width 14 height 14
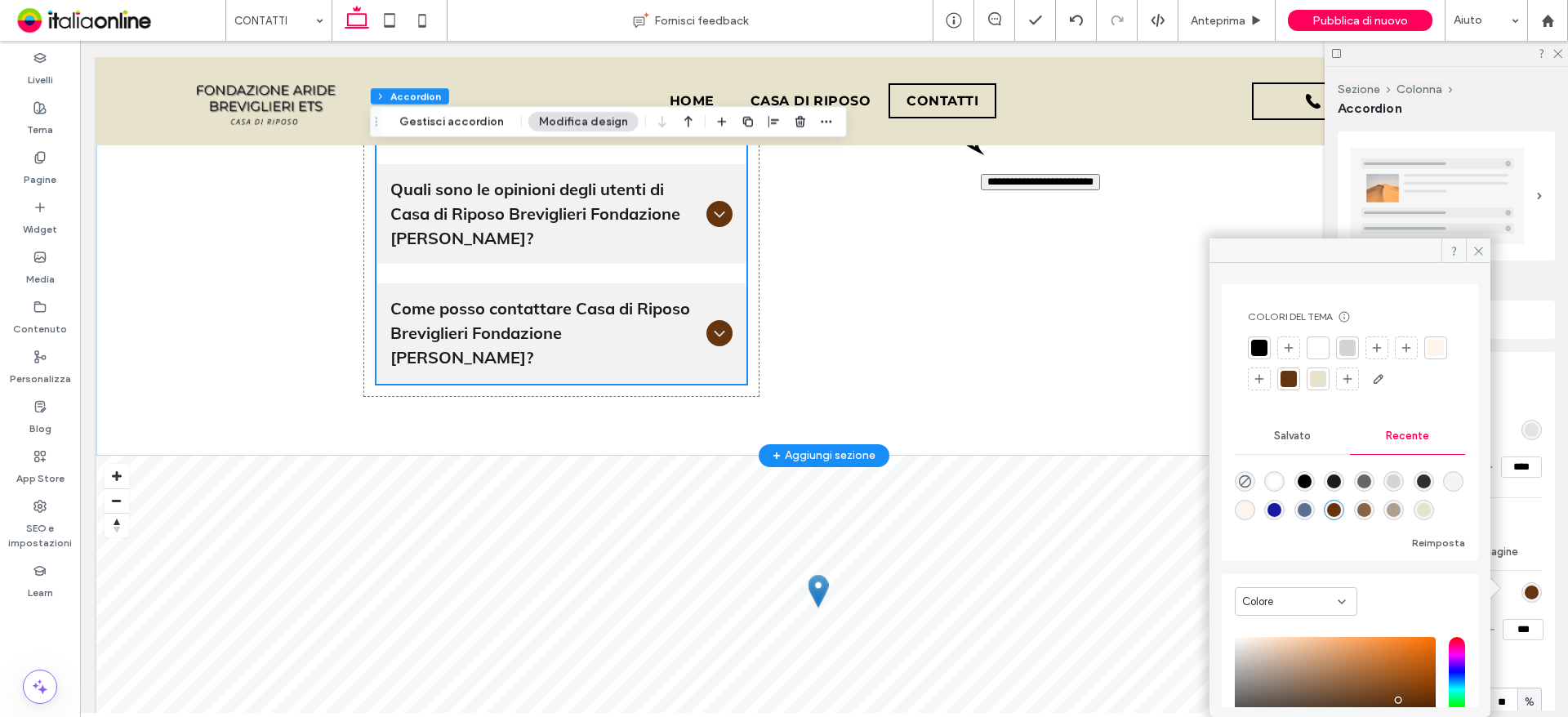
click at [1401, 507] on div "rgba(176, 158, 142, 1)" at bounding box center [1393, 510] width 14 height 14
type input "*******"
click at [1483, 249] on icon at bounding box center [1478, 251] width 12 height 12
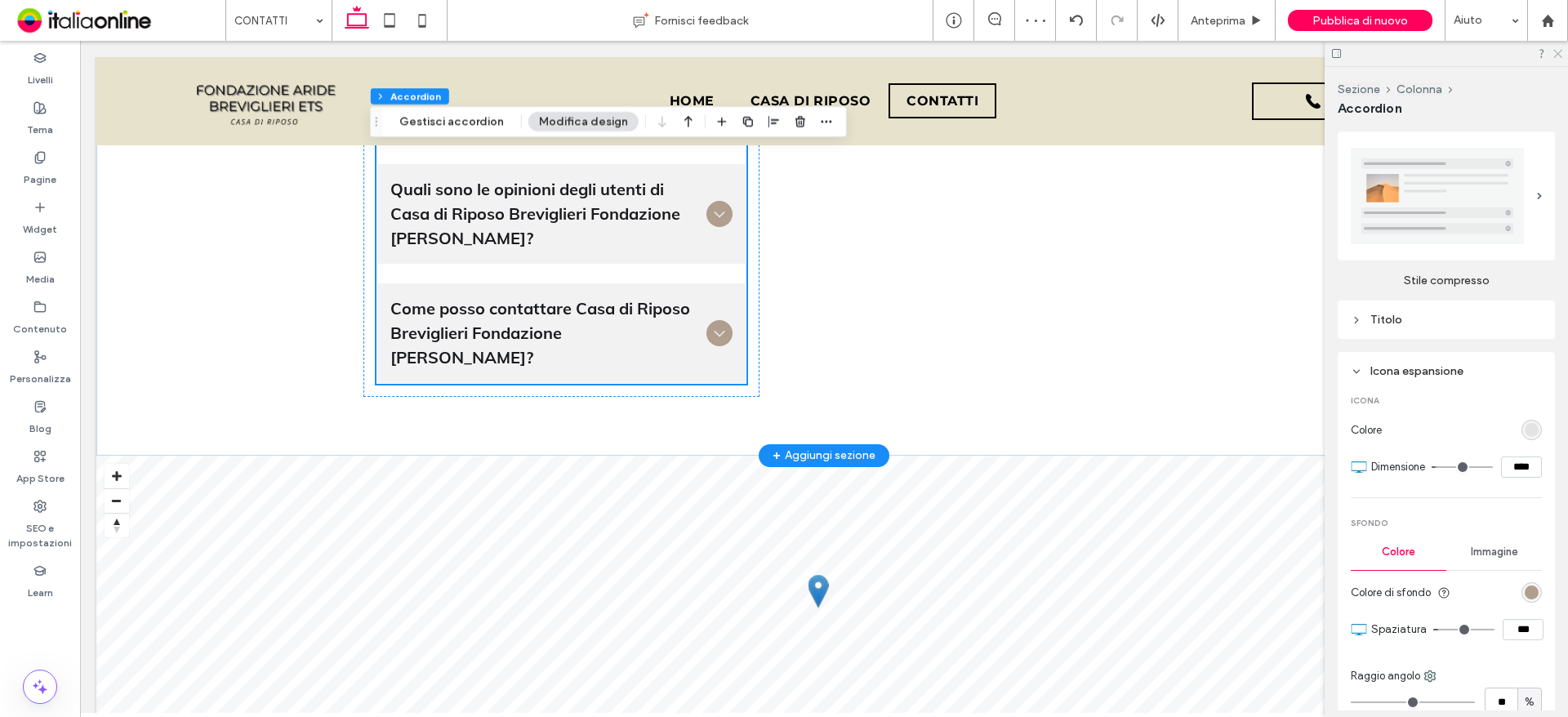
click at [1558, 50] on icon at bounding box center [1557, 52] width 10 height 10
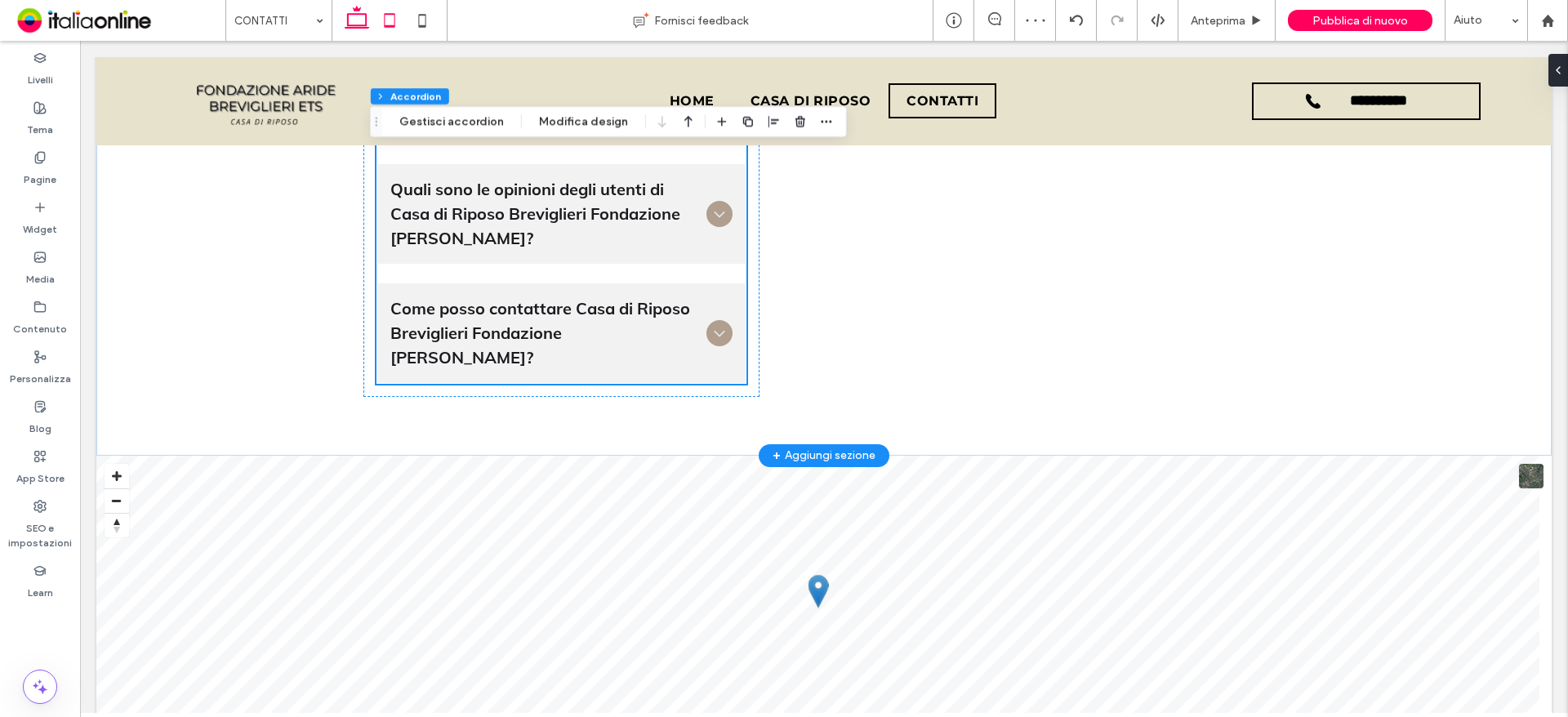
click at [386, 17] on icon at bounding box center [389, 20] width 32 height 32
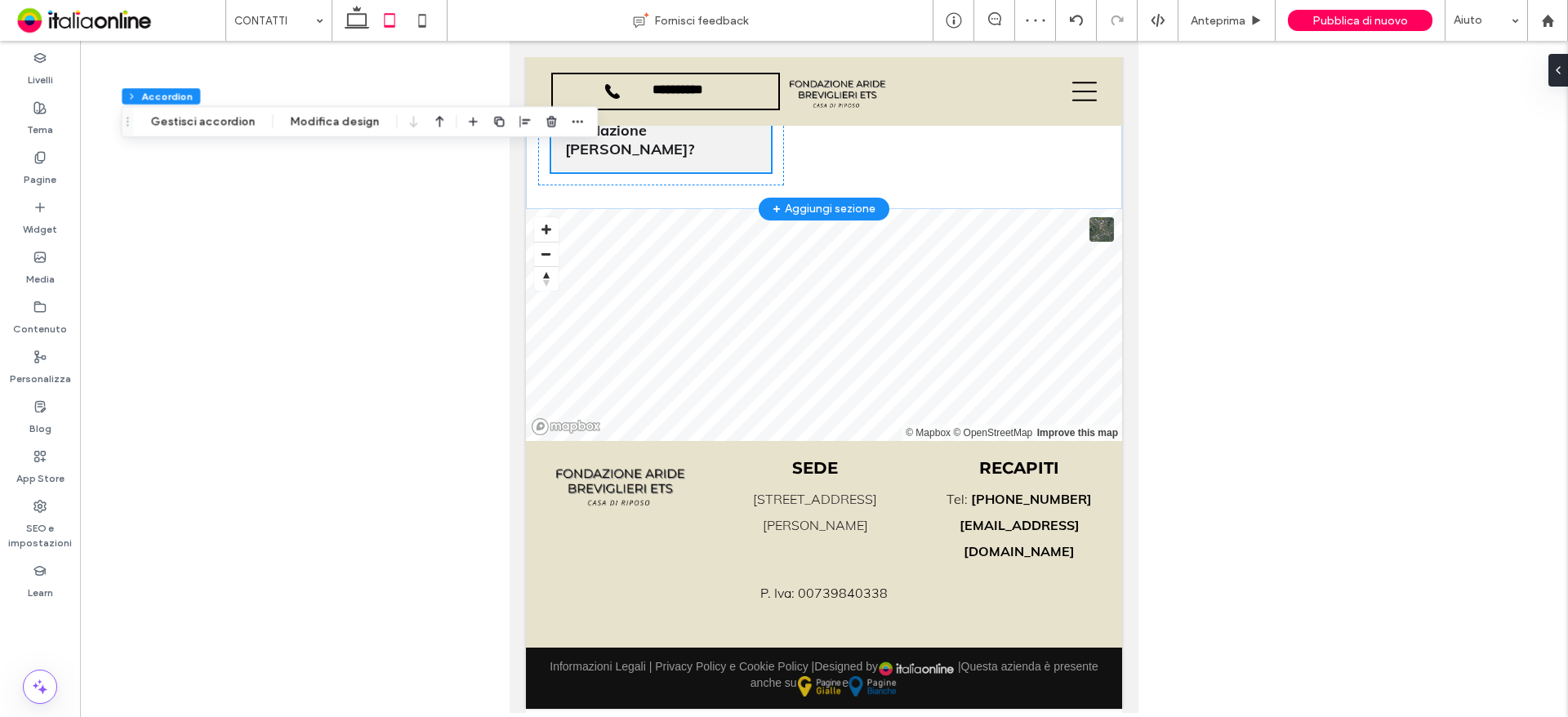
scroll to position [1503, 0]
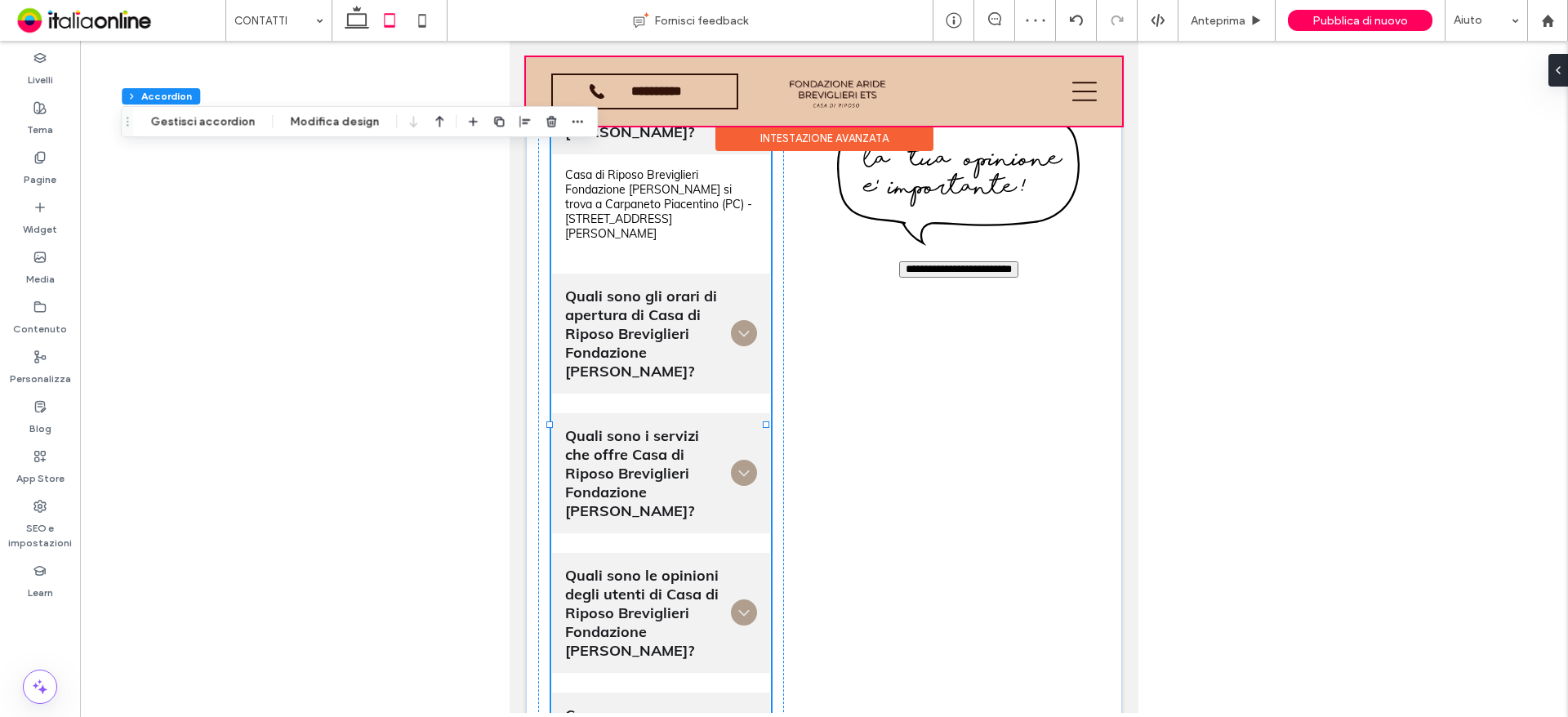
click at [1064, 91] on div at bounding box center [824, 91] width 596 height 68
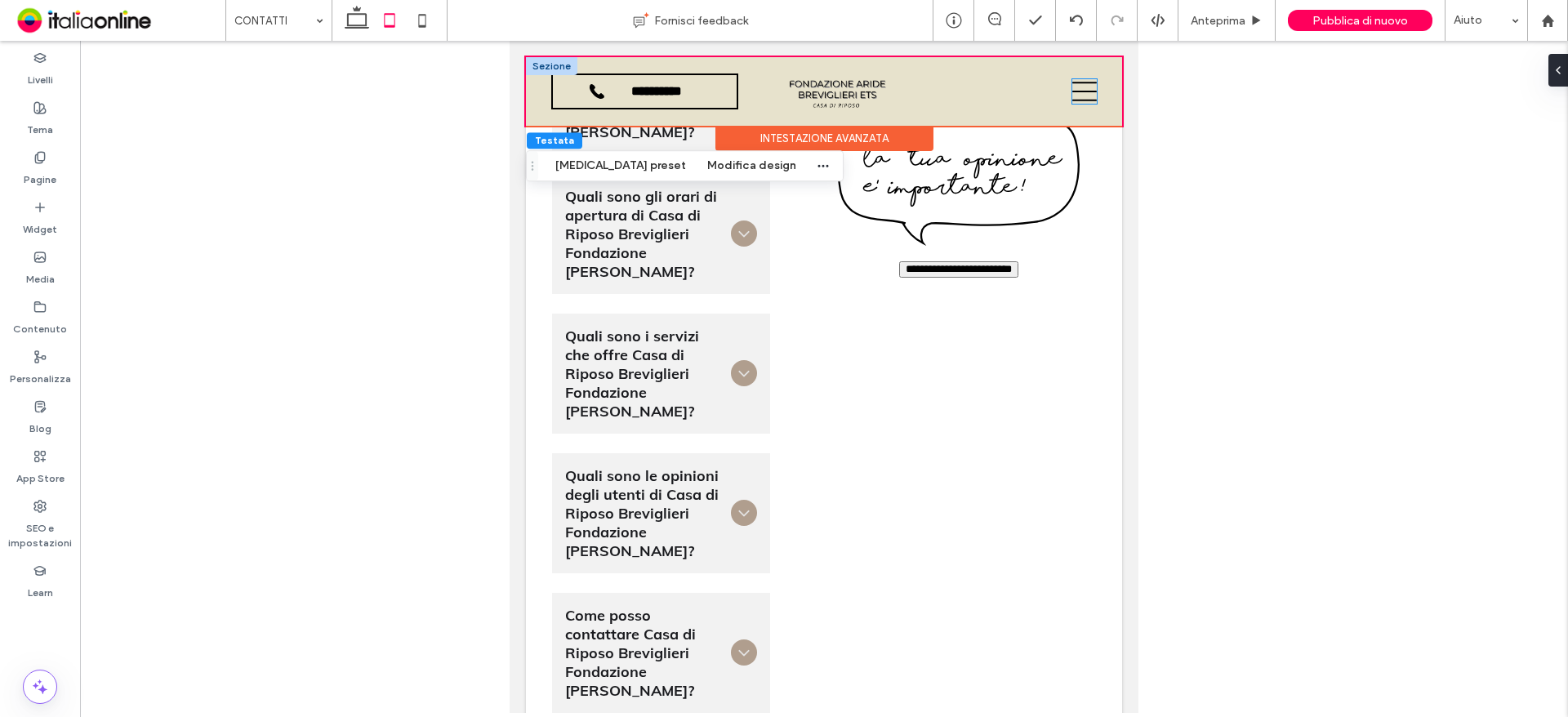
click at [1075, 100] on icon at bounding box center [1084, 91] width 25 height 20
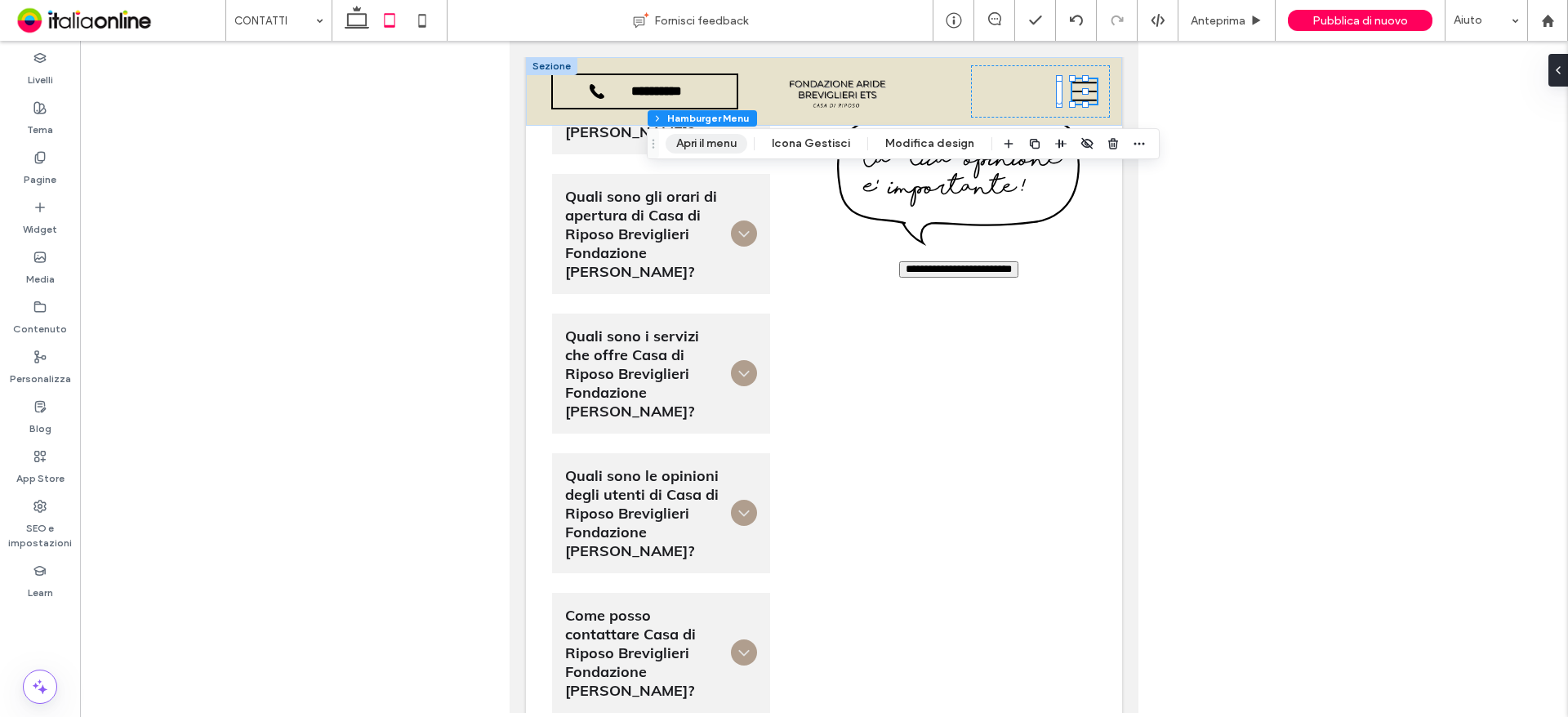
click at [727, 146] on button "Apri il menu" at bounding box center [707, 143] width 82 height 20
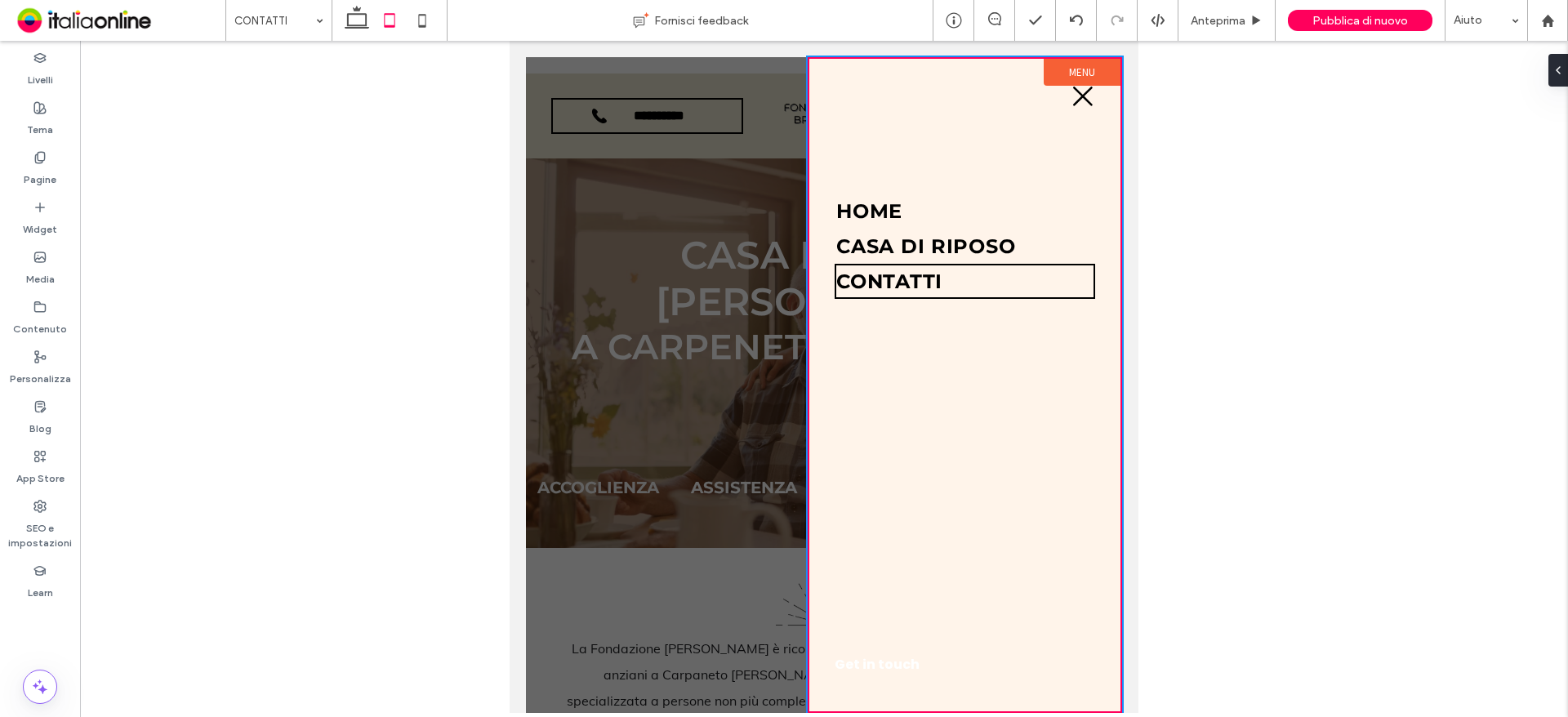
click at [1084, 65] on label "Menu" at bounding box center [1082, 73] width 77 height 27
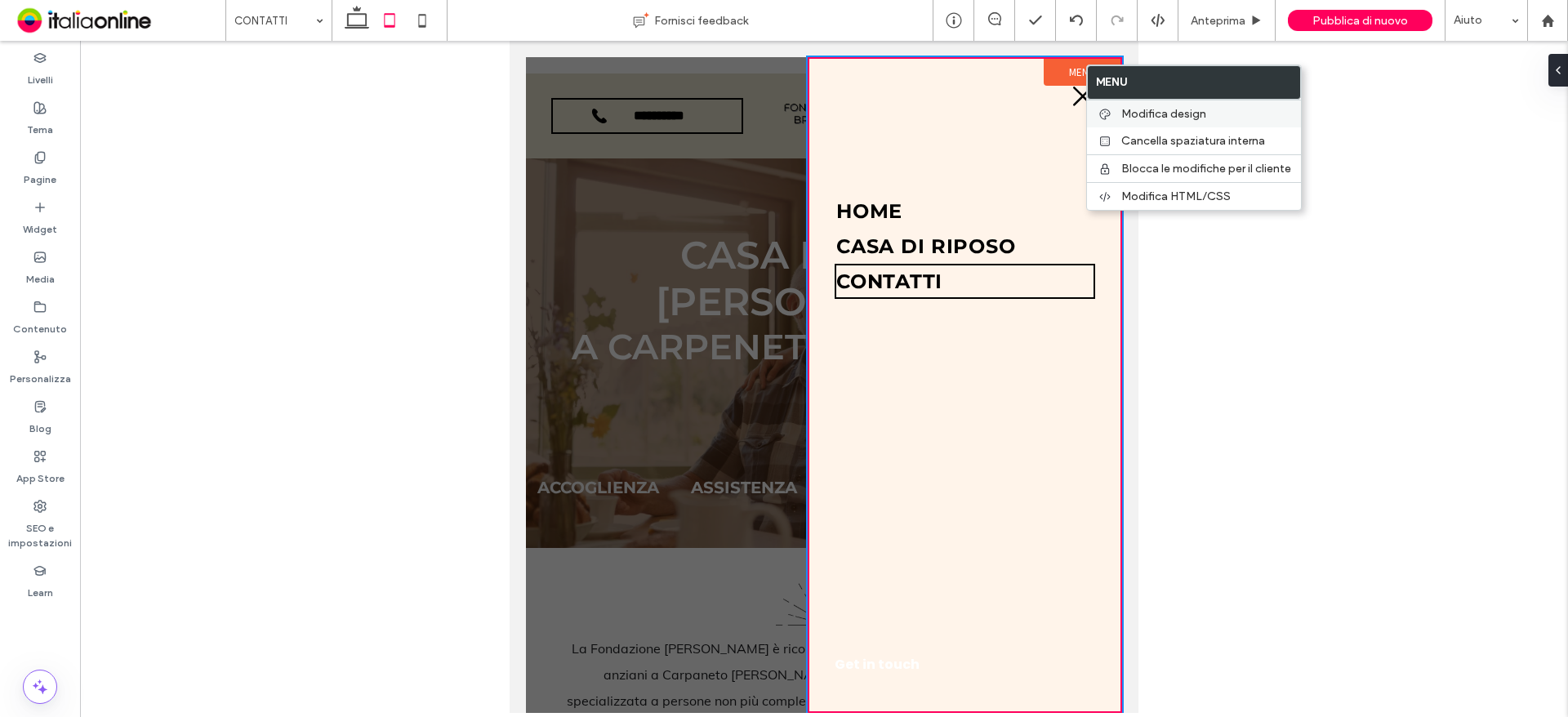
click at [1122, 103] on div "Modifica design" at bounding box center [1193, 114] width 214 height 28
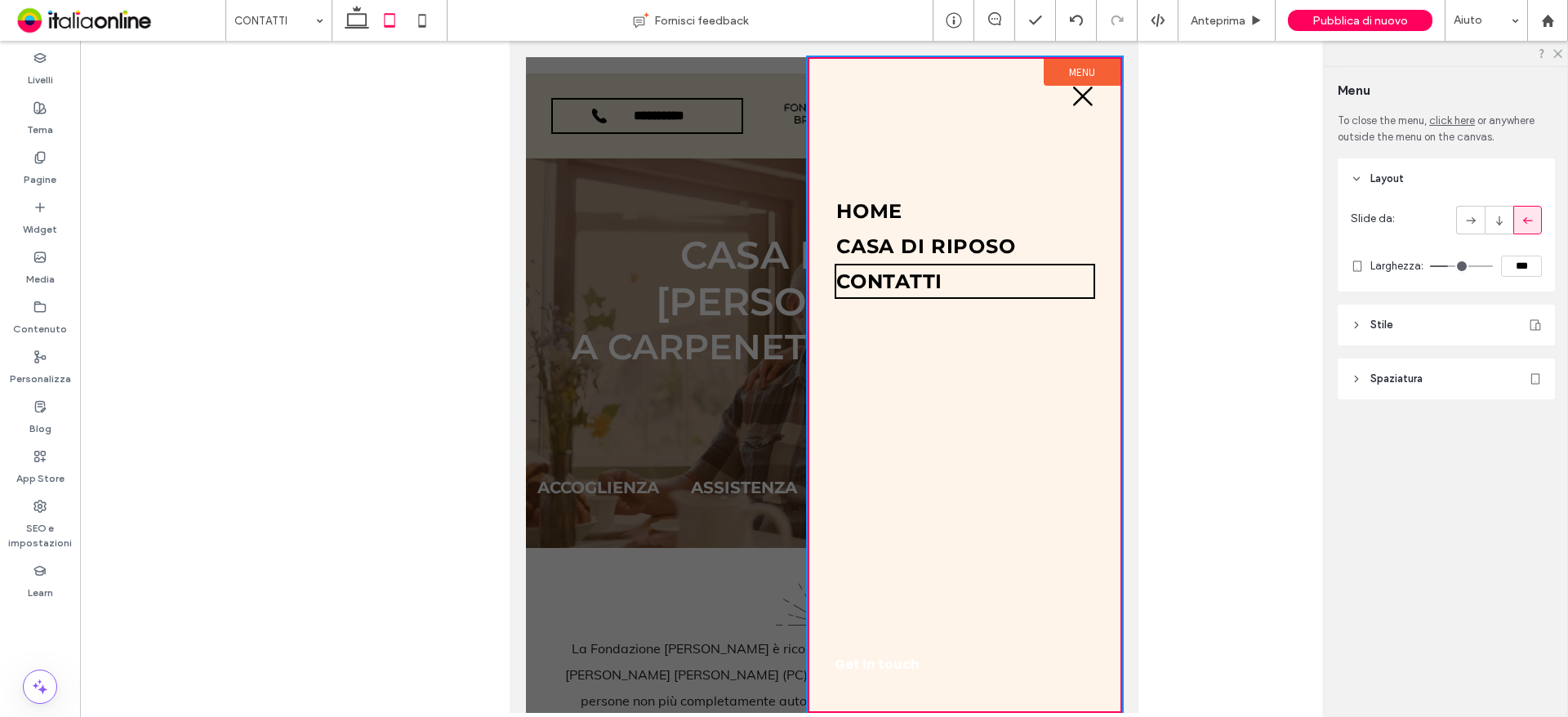
drag, startPoint x: 1431, startPoint y: 317, endPoint x: 1467, endPoint y: 364, distance: 59.2
click at [1430, 317] on header "Stile" at bounding box center [1446, 325] width 217 height 41
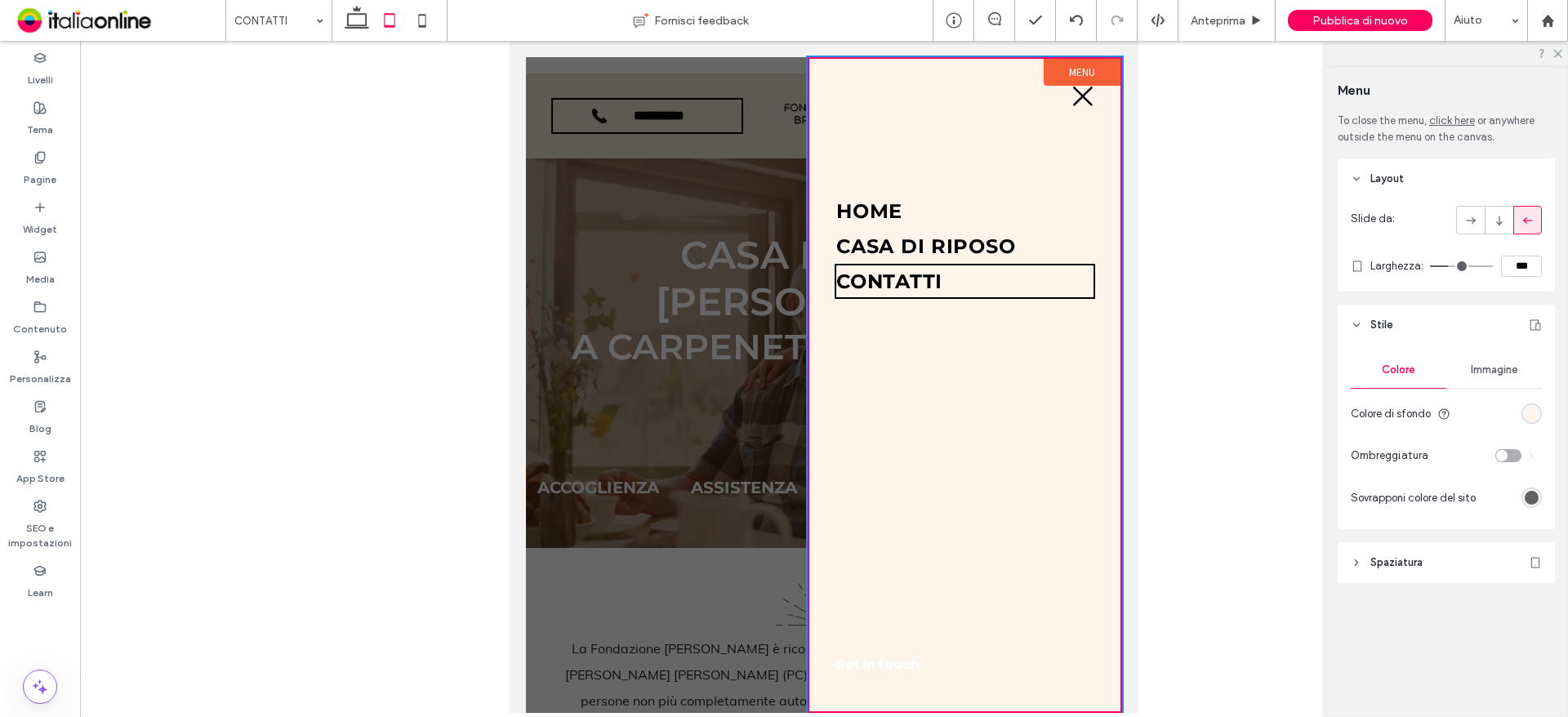
drag, startPoint x: 1528, startPoint y: 413, endPoint x: 1516, endPoint y: 412, distance: 12.0
click at [1529, 413] on div "rgb(255, 244, 234)" at bounding box center [1531, 413] width 14 height 14
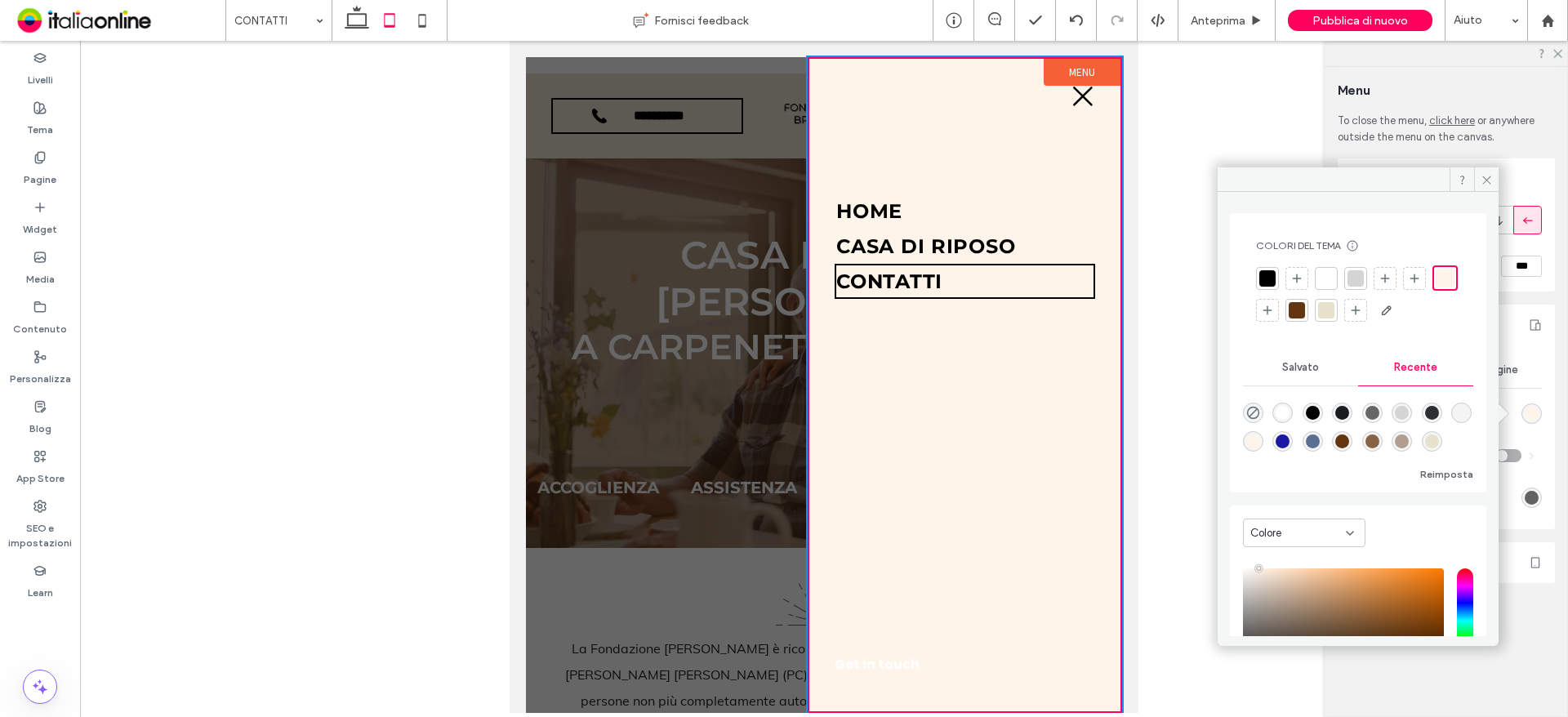
click at [1334, 306] on div at bounding box center [1326, 310] width 16 height 16
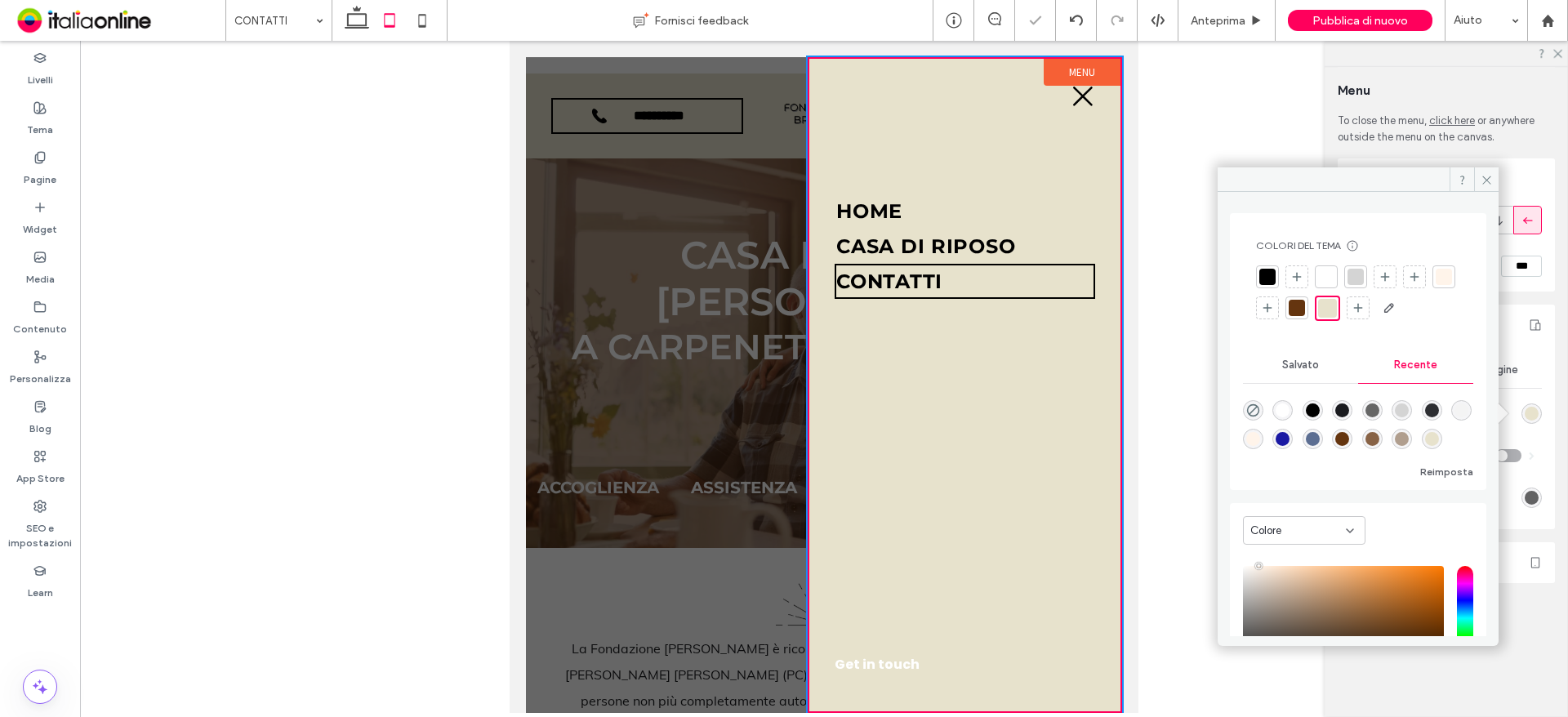
drag, startPoint x: 1494, startPoint y: 177, endPoint x: 1521, endPoint y: 171, distance: 27.7
click at [1494, 177] on span at bounding box center [1486, 179] width 25 height 25
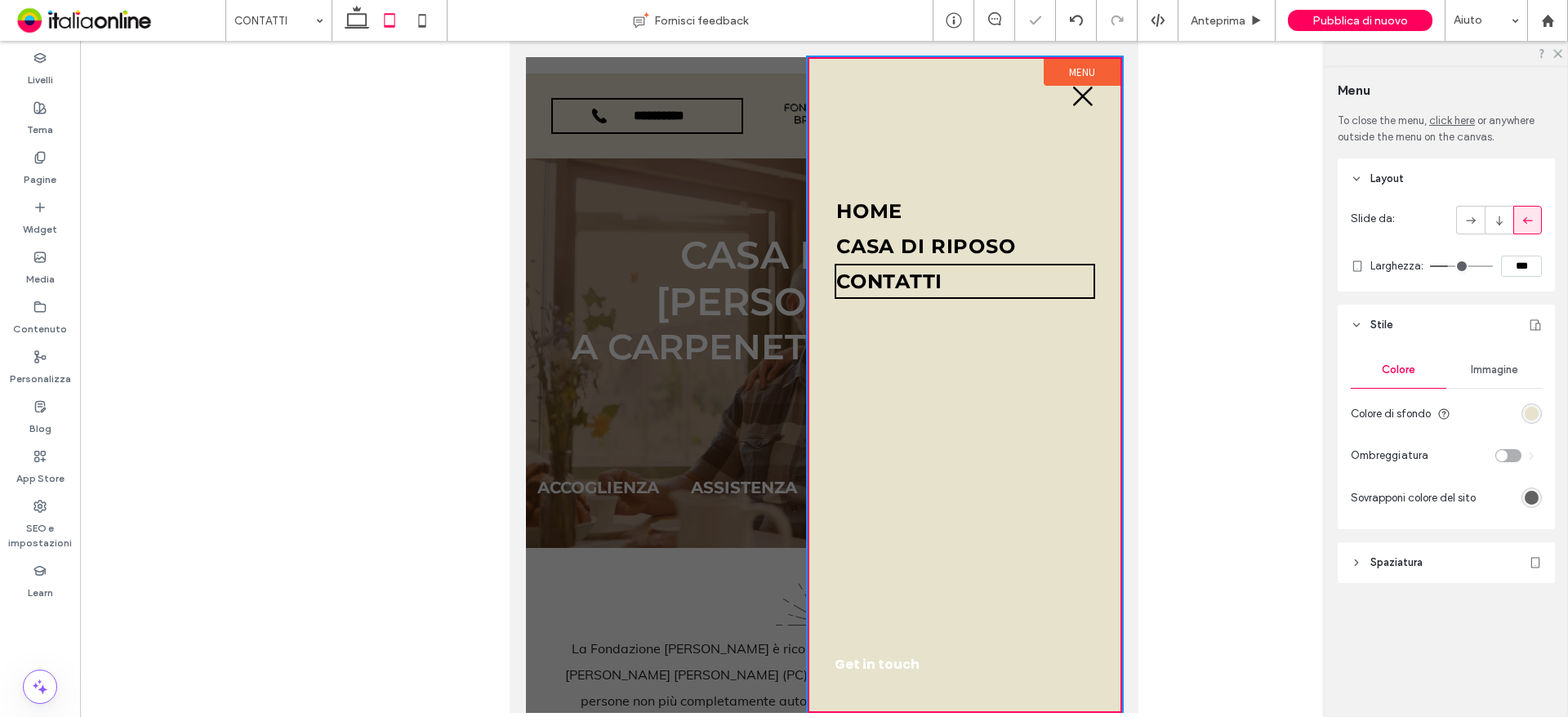
drag, startPoint x: 1553, startPoint y: 50, endPoint x: 1553, endPoint y: 91, distance: 41.0
click at [1553, 50] on icon at bounding box center [1557, 52] width 10 height 10
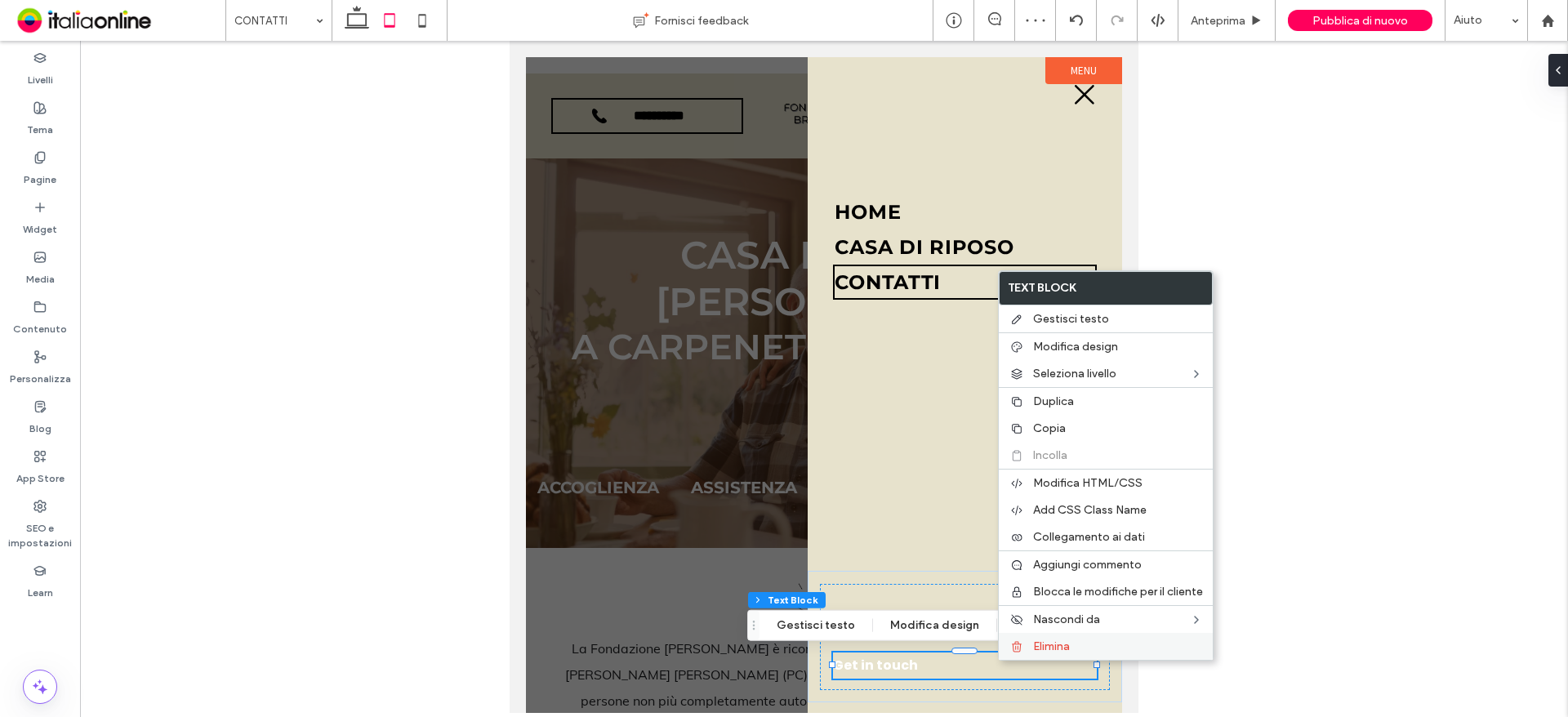
click at [1031, 640] on div "Elimina" at bounding box center [1105, 646] width 214 height 27
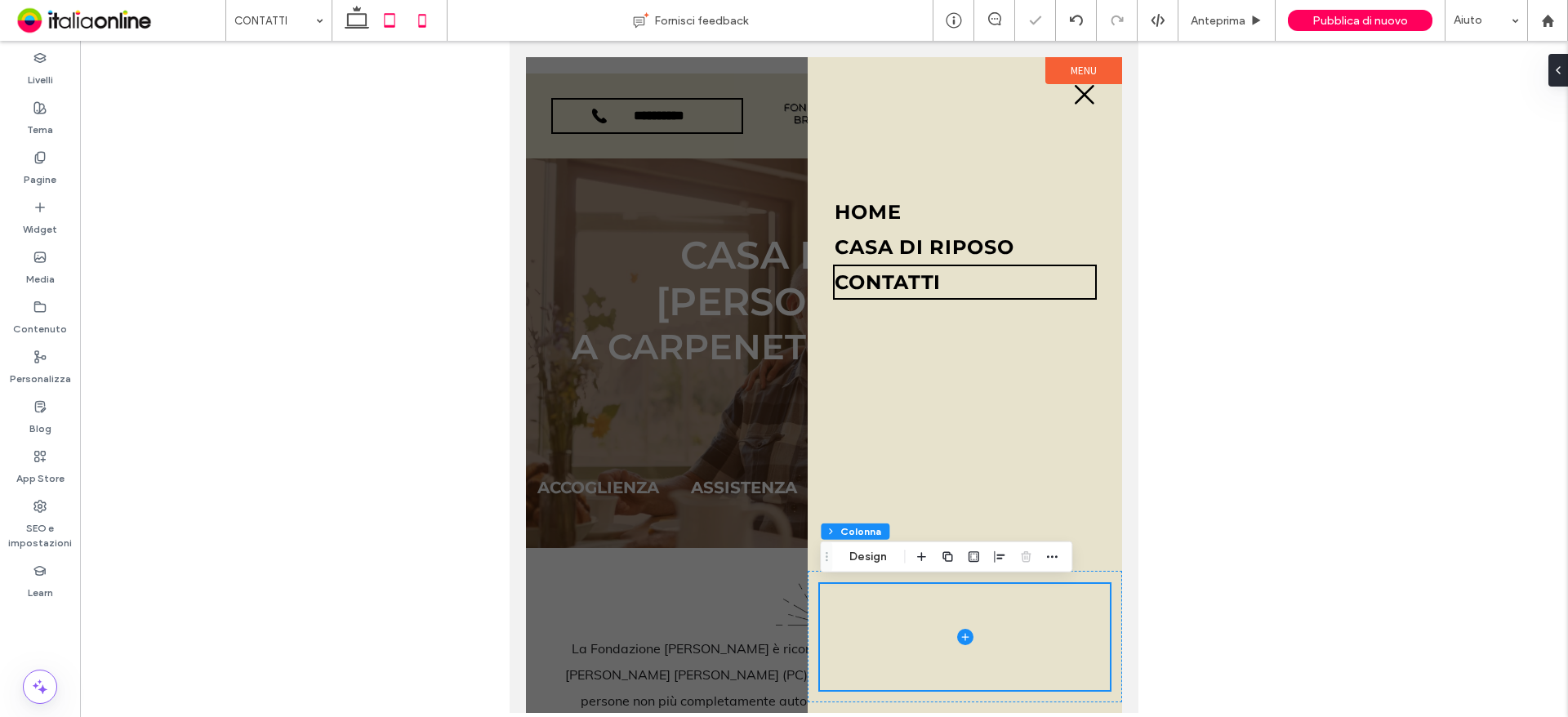
click at [423, 15] on use at bounding box center [423, 20] width 8 height 13
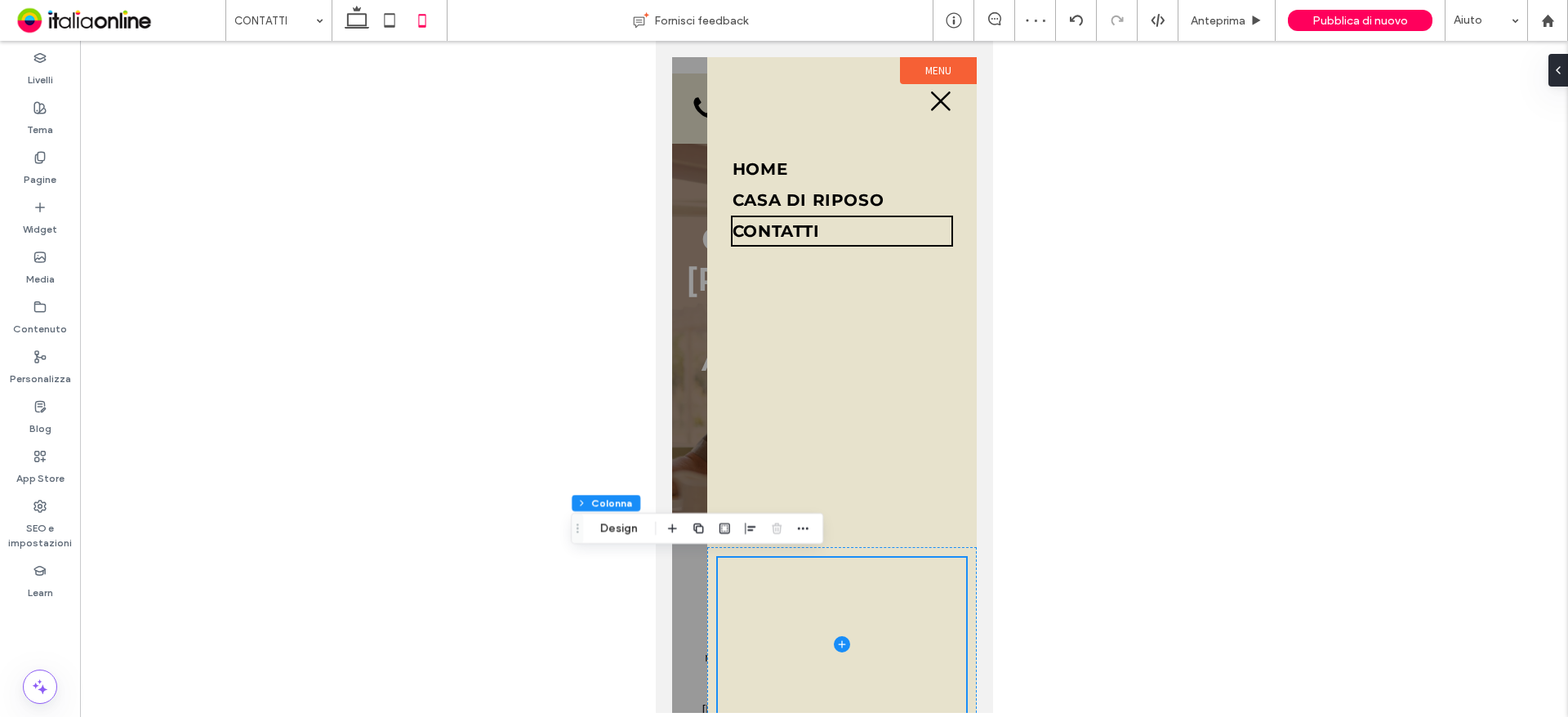
type input "**"
type input "****"
type input "***"
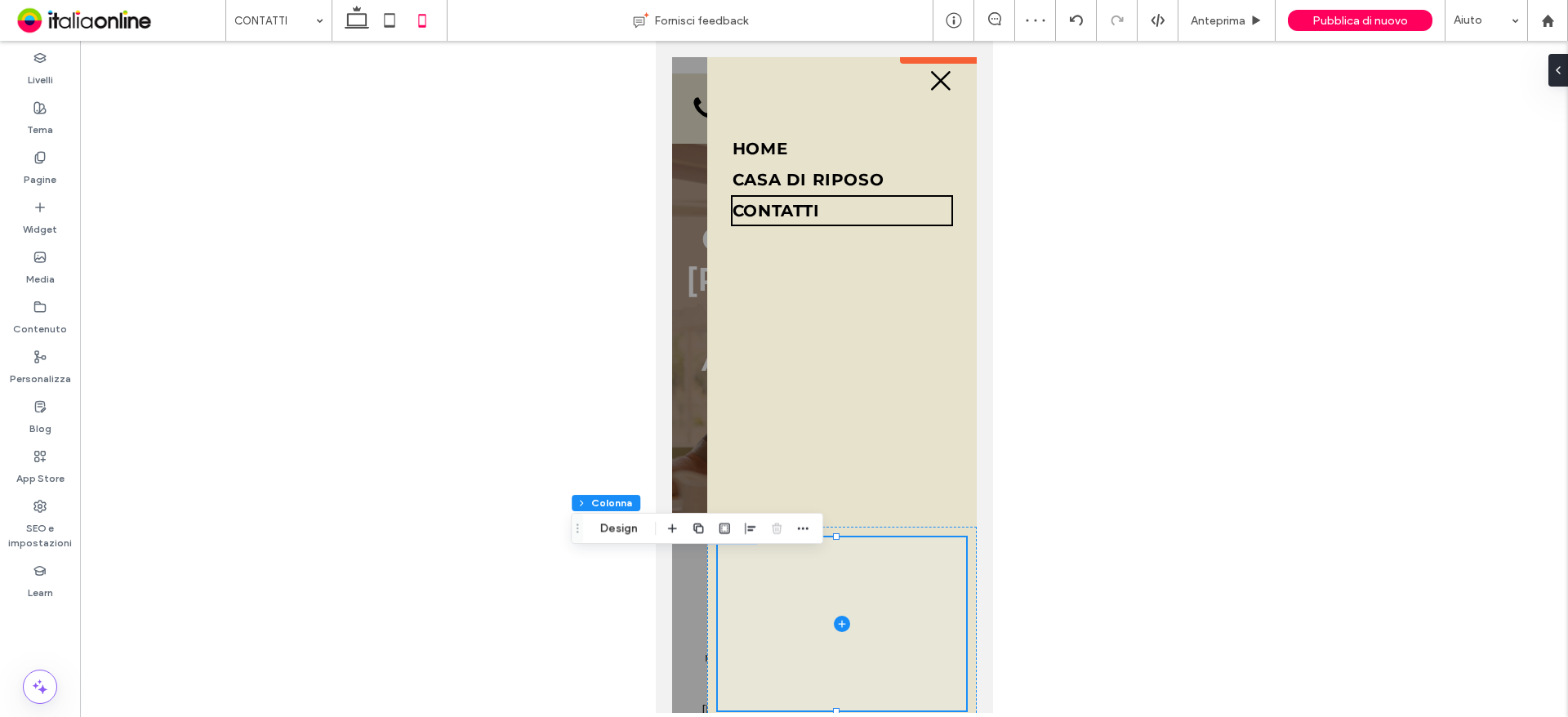
scroll to position [26, 0]
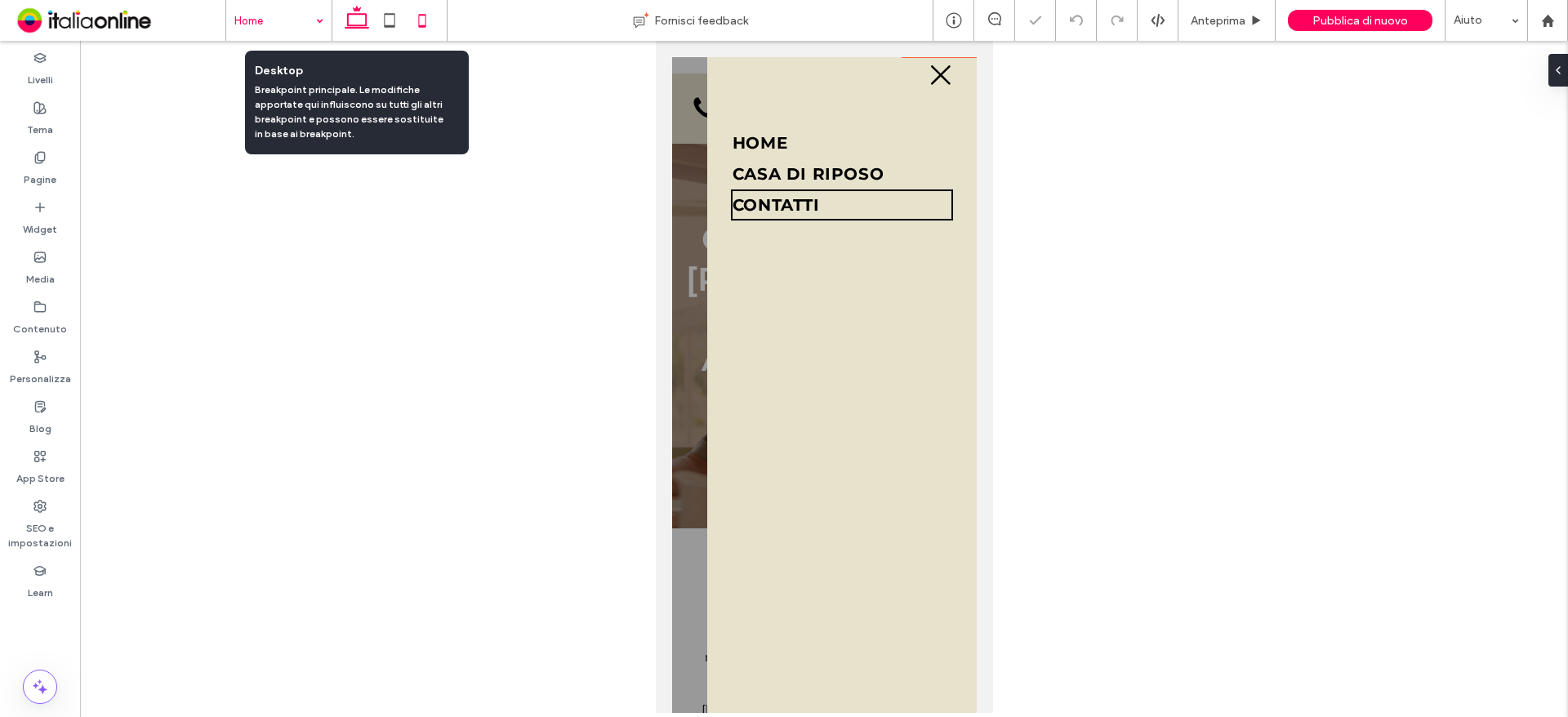
click at [357, 12] on icon at bounding box center [357, 20] width 32 height 32
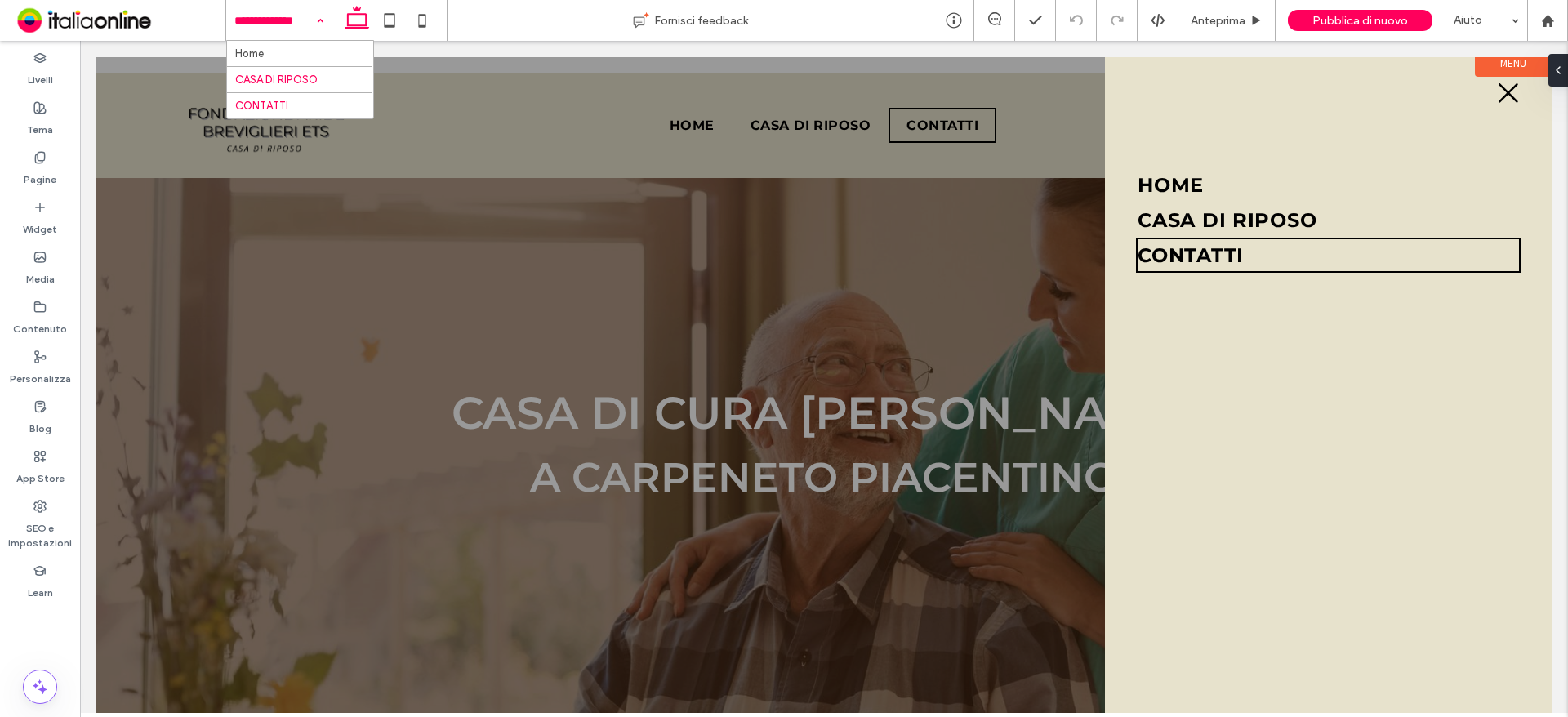
drag, startPoint x: 268, startPoint y: 27, endPoint x: 310, endPoint y: 113, distance: 95.7
click at [268, 27] on input at bounding box center [275, 20] width 81 height 41
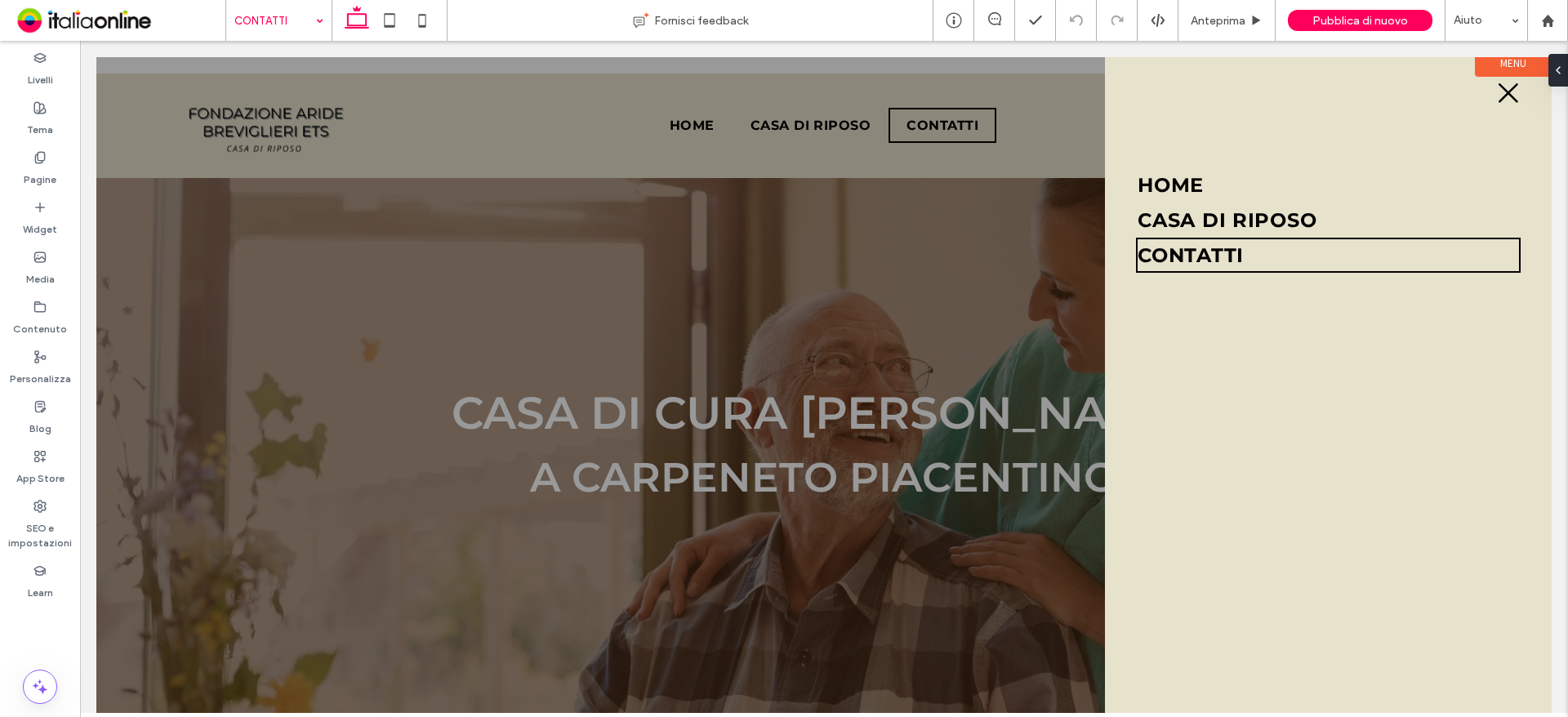
click at [259, 17] on input at bounding box center [275, 20] width 81 height 41
drag, startPoint x: 269, startPoint y: 57, endPoint x: 269, endPoint y: 72, distance: 15.0
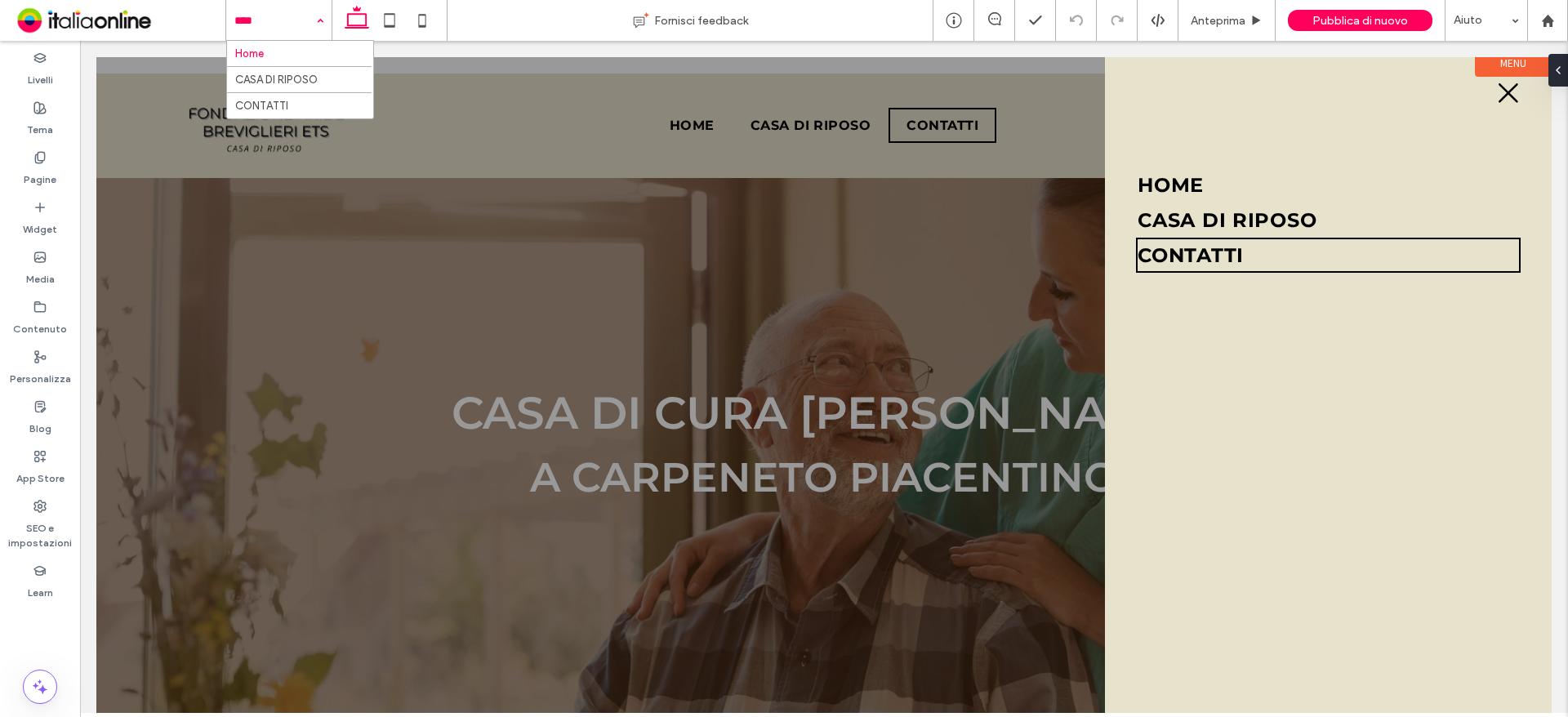
click at [294, 10] on input at bounding box center [275, 20] width 81 height 41
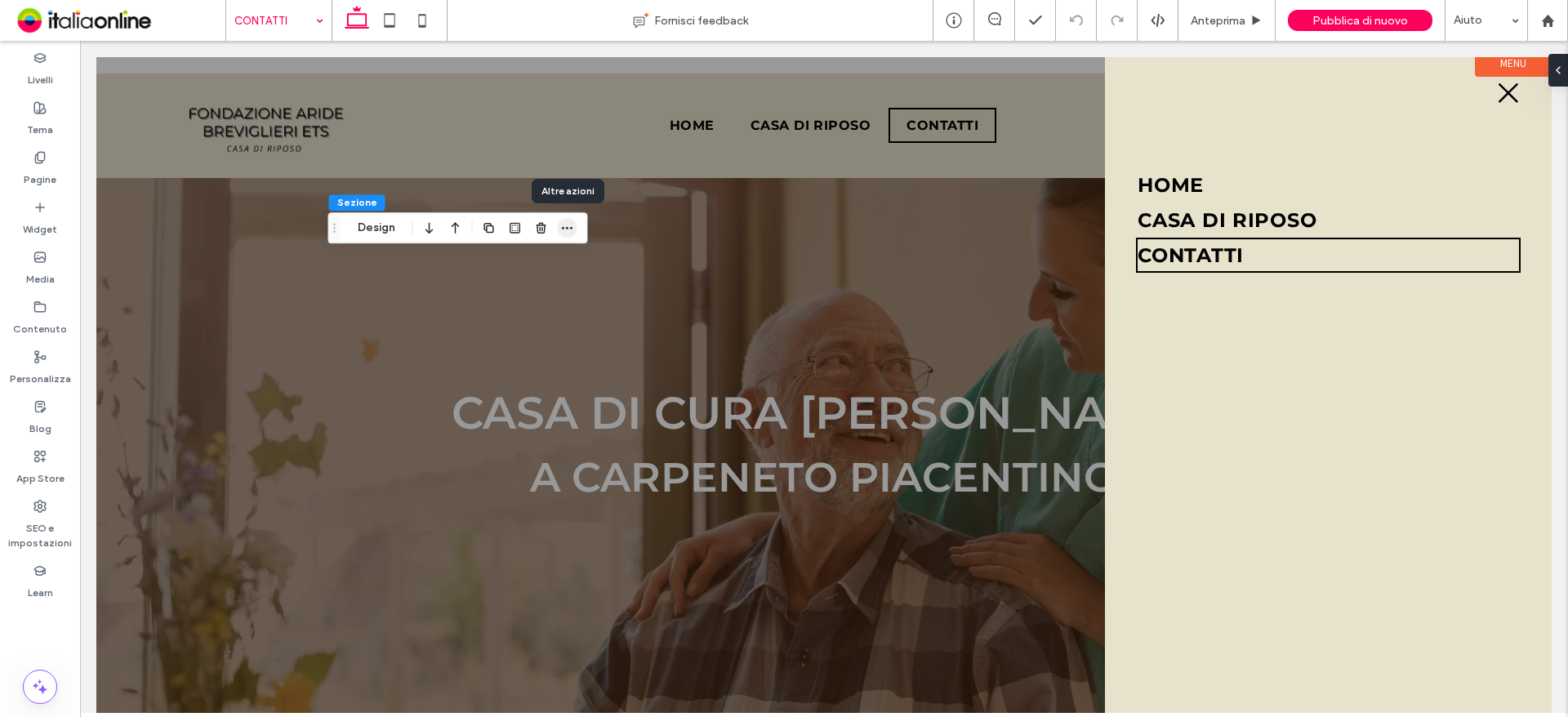
click at [573, 223] on icon "button" at bounding box center [567, 227] width 13 height 13
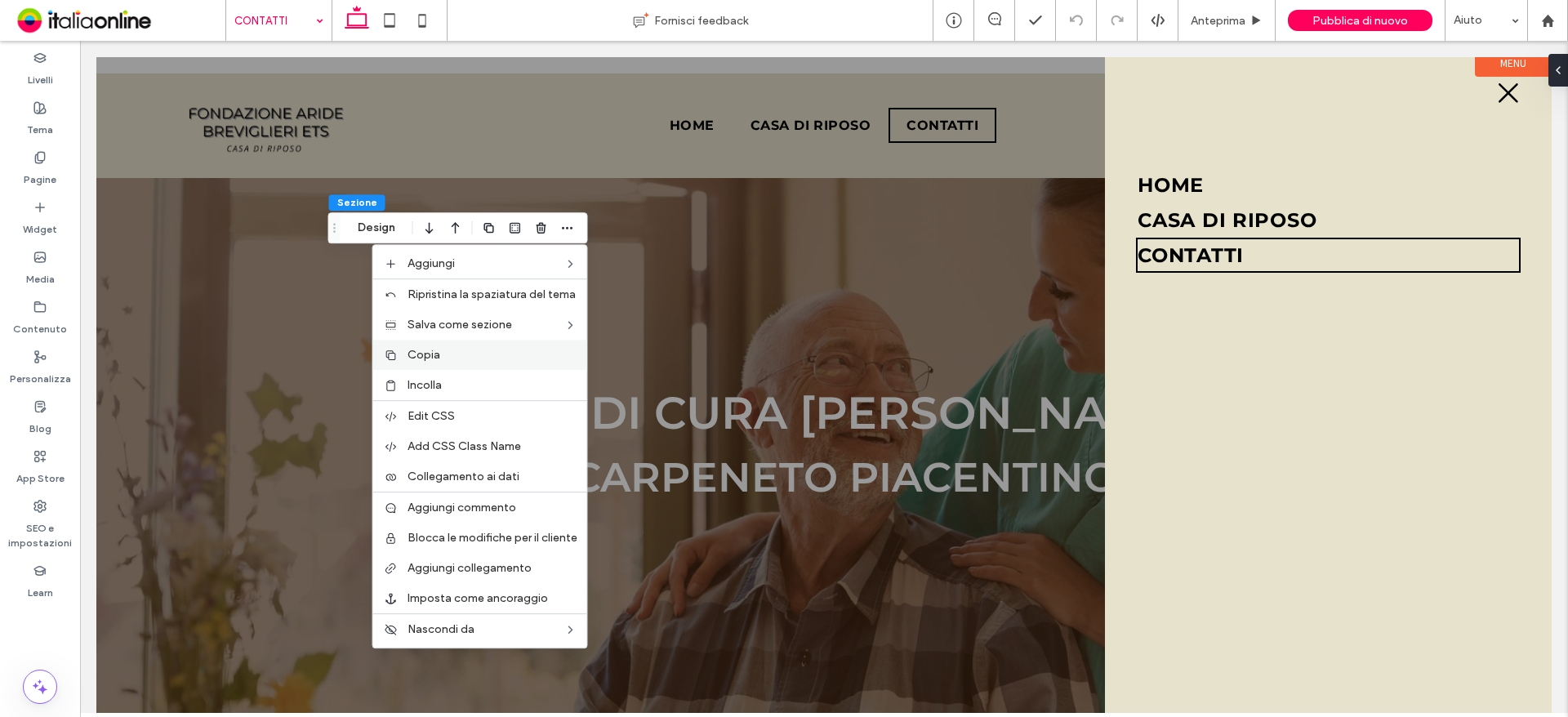
click at [481, 353] on label "Copia" at bounding box center [492, 355] width 170 height 14
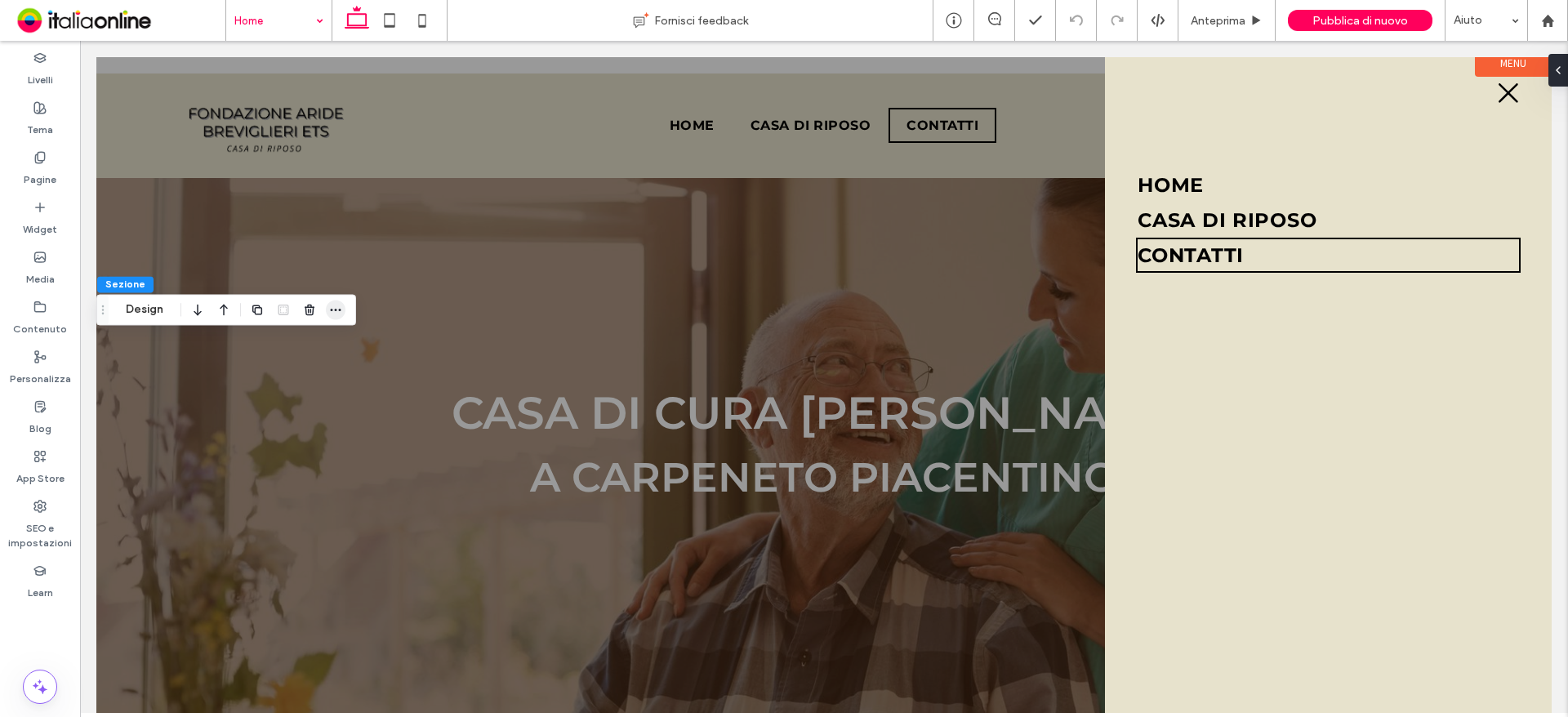
click at [332, 307] on icon "button" at bounding box center [335, 309] width 13 height 13
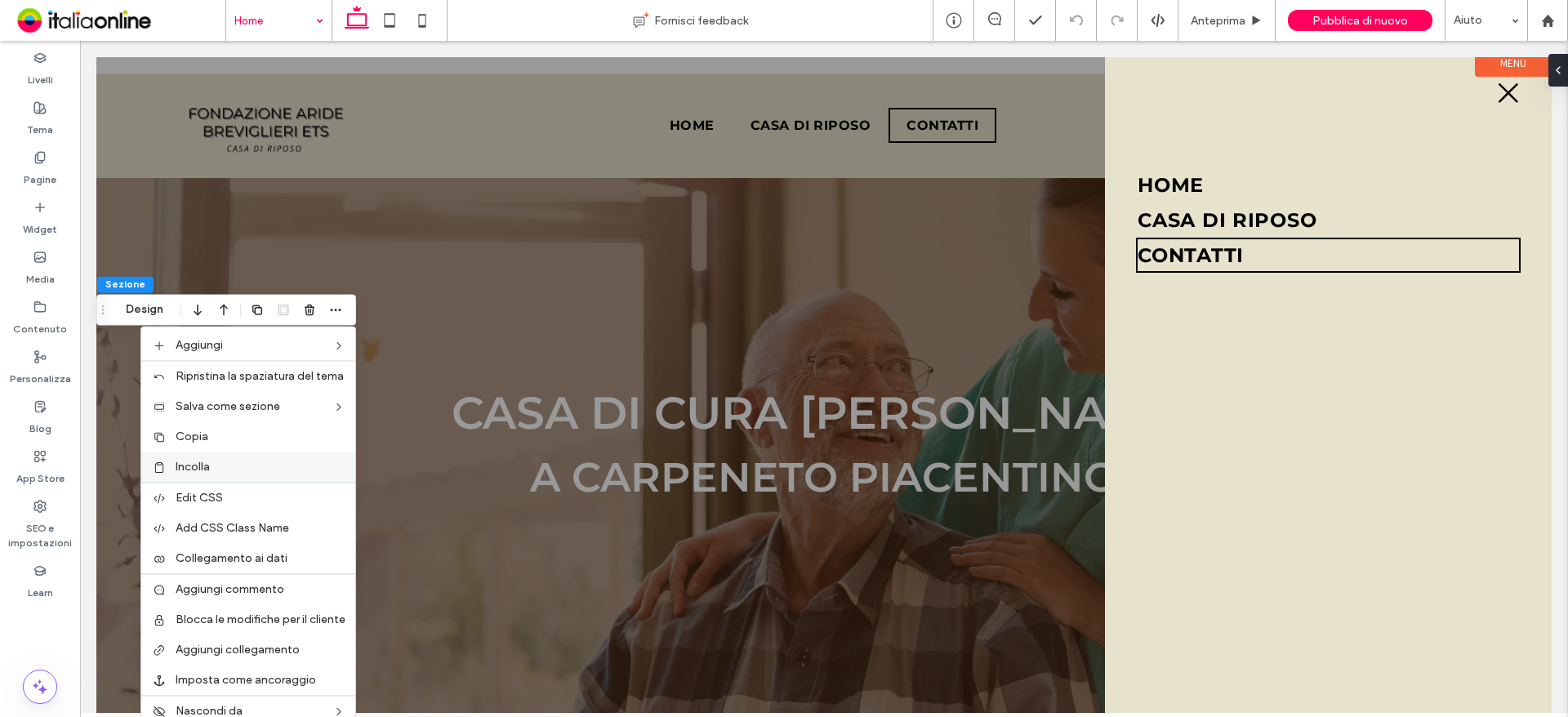
click at [242, 456] on div "Incolla" at bounding box center [248, 466] width 214 height 30
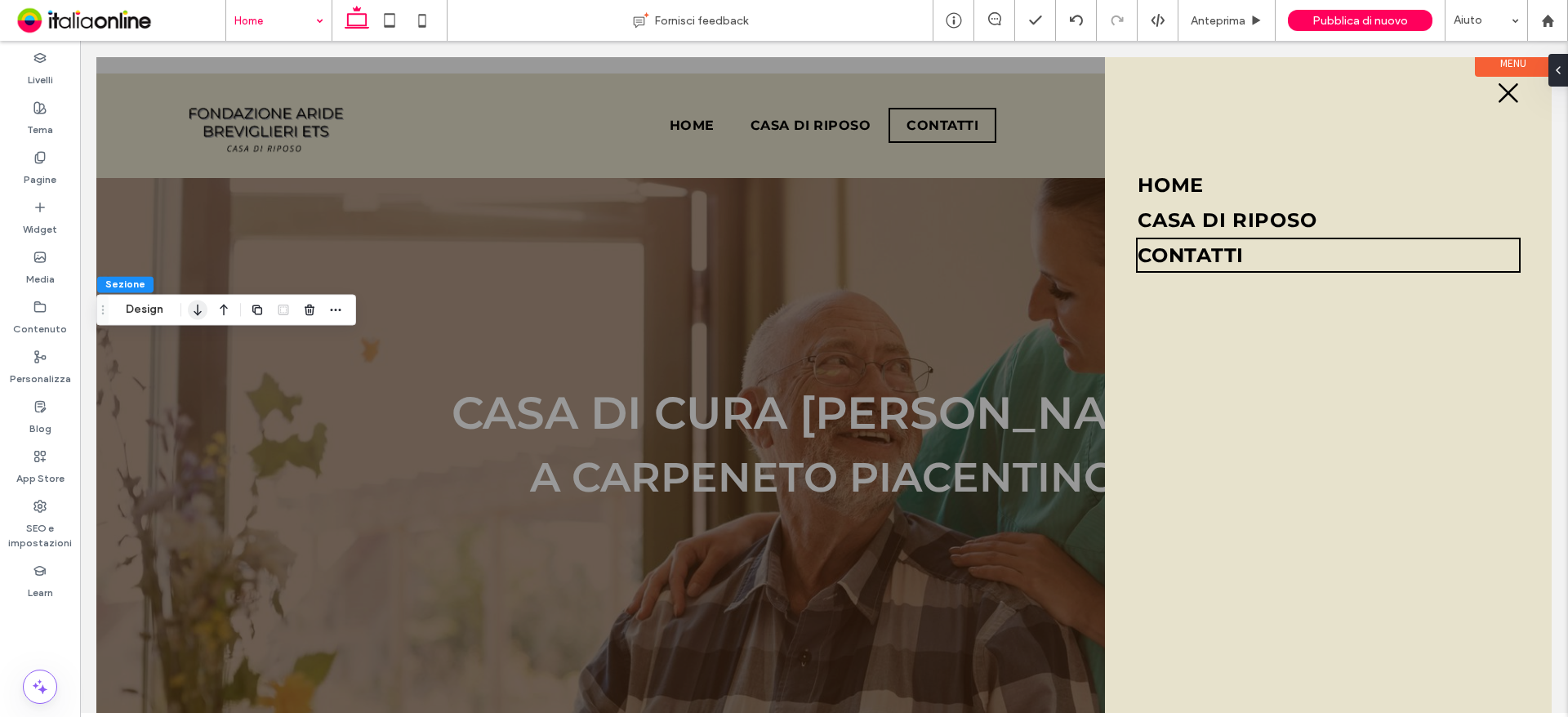
click at [195, 305] on icon "button" at bounding box center [197, 309] width 20 height 29
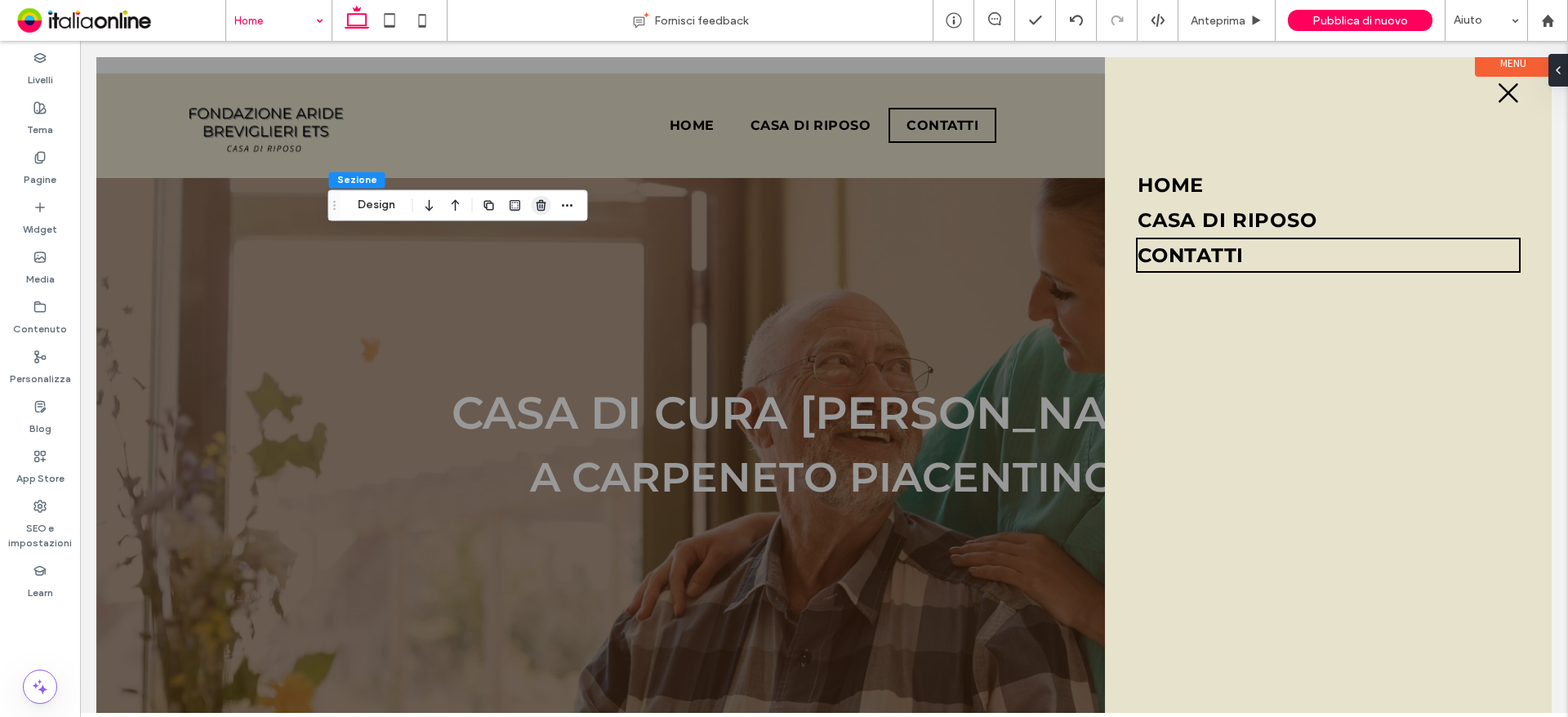
click at [545, 200] on icon "button" at bounding box center [541, 204] width 13 height 13
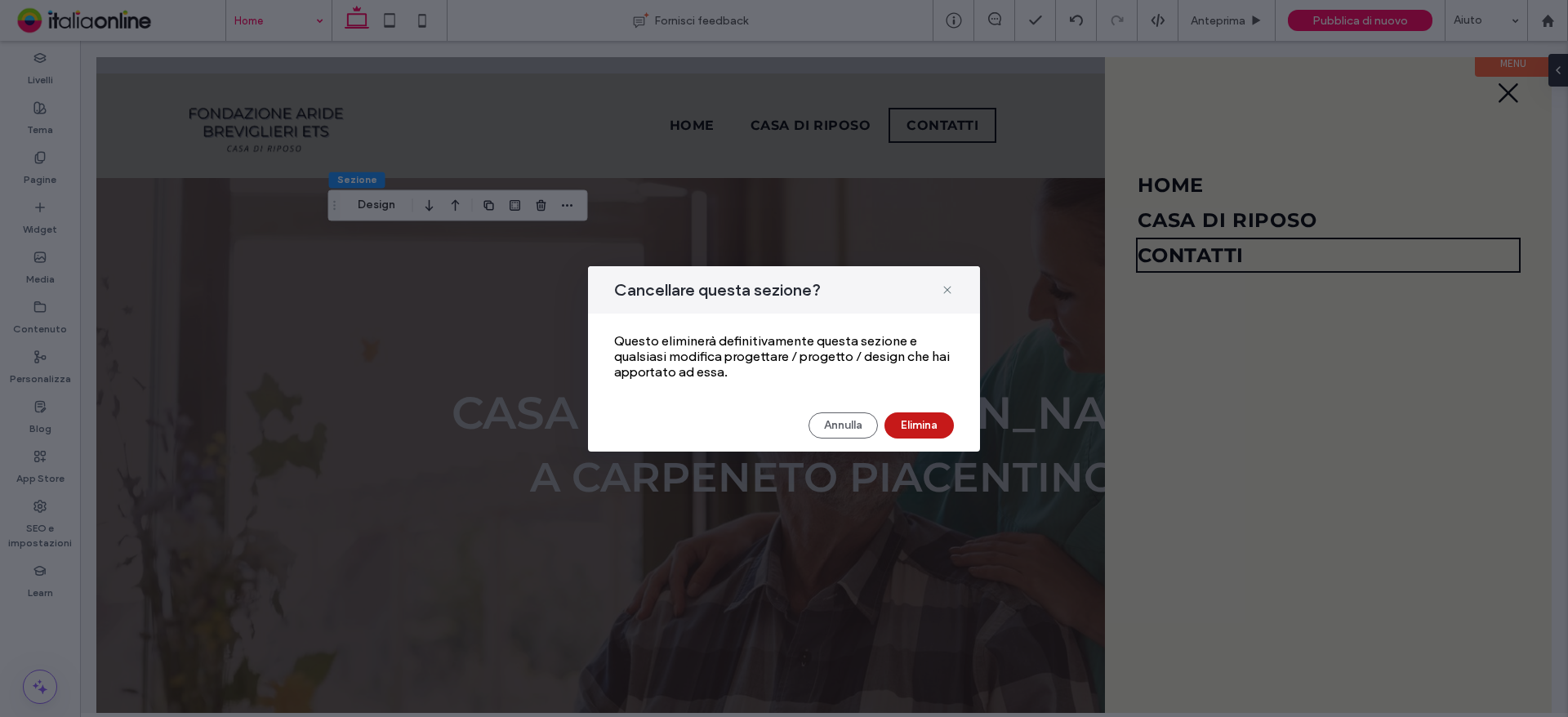
click at [925, 416] on button "Elimina" at bounding box center [918, 425] width 69 height 26
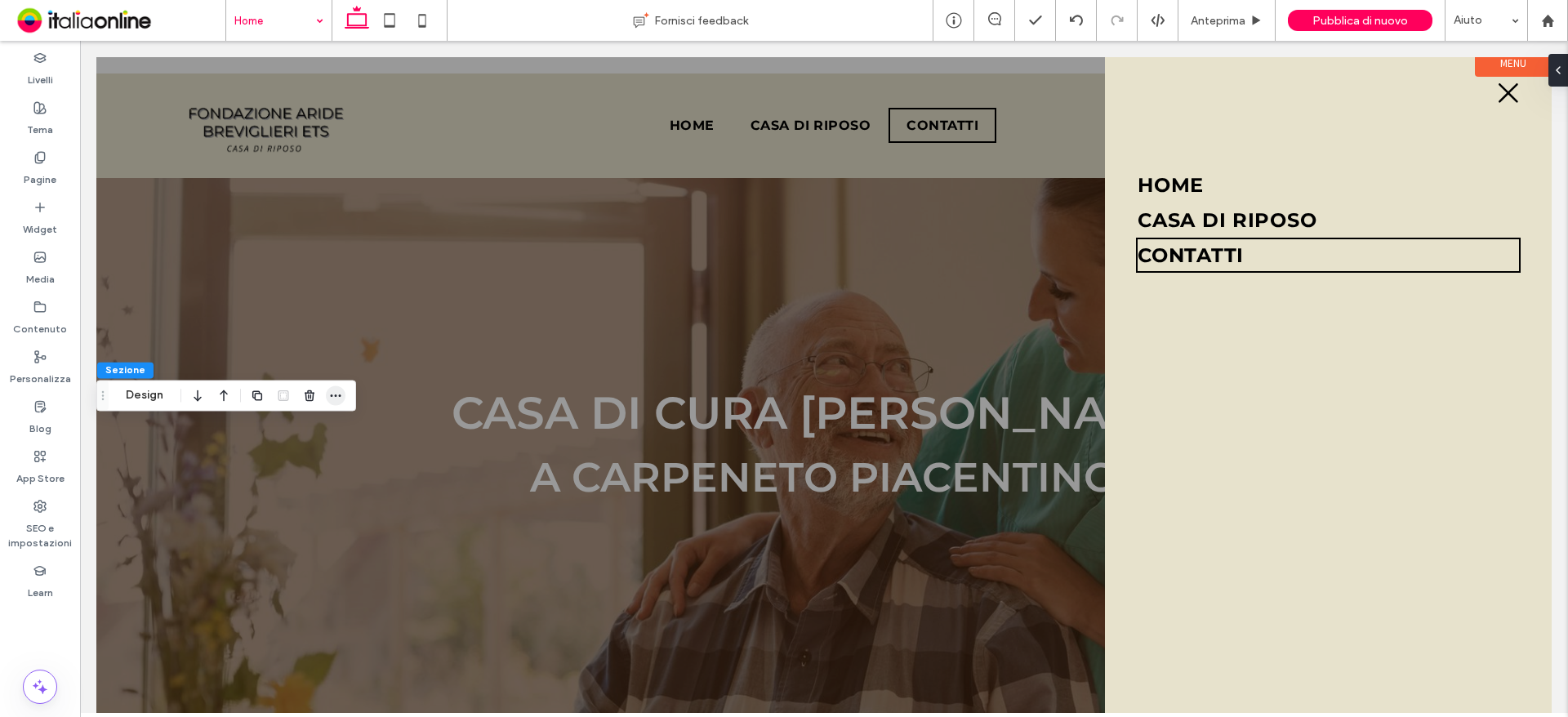
click at [331, 394] on icon "button" at bounding box center [335, 394] width 13 height 13
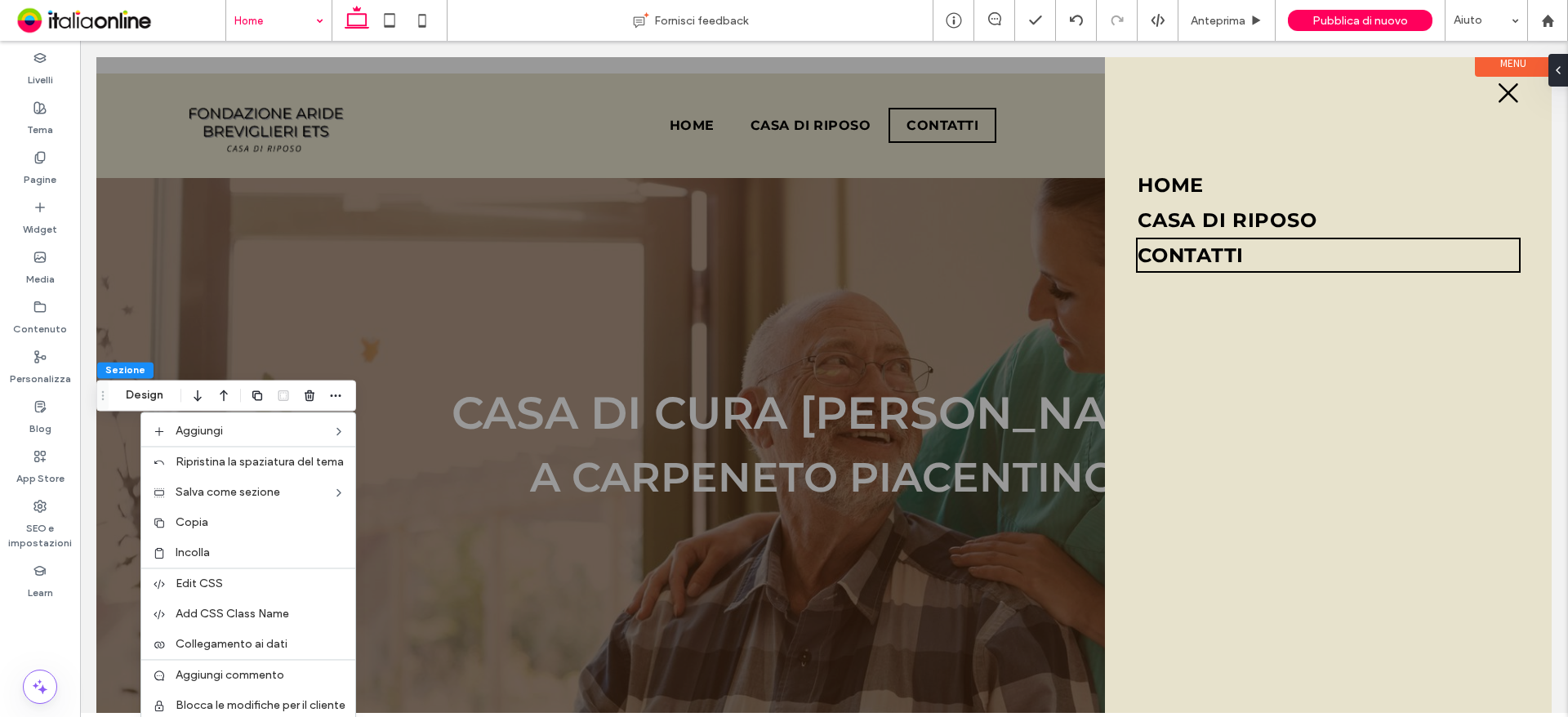
click at [224, 551] on label "Incolla" at bounding box center [260, 552] width 170 height 14
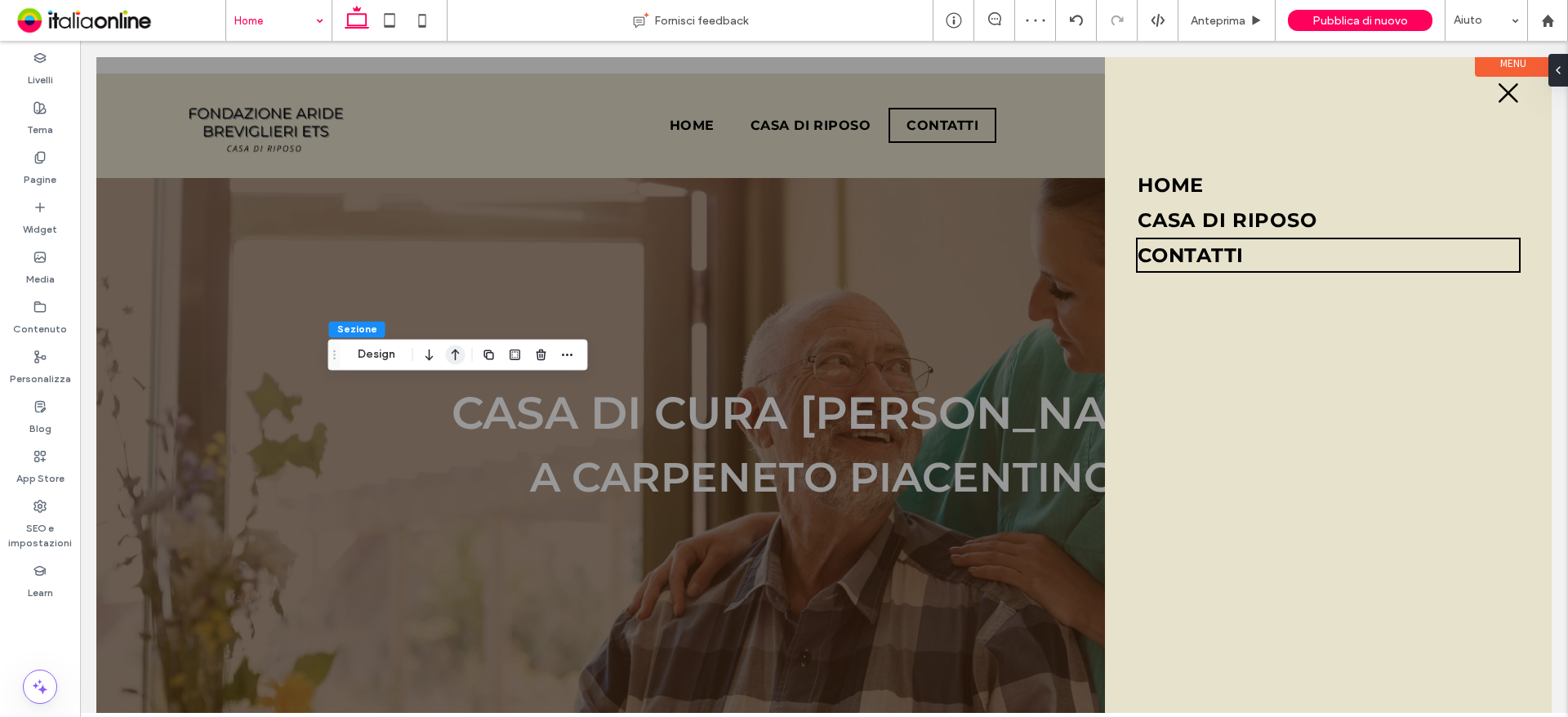
click at [456, 348] on icon "button" at bounding box center [455, 354] width 20 height 29
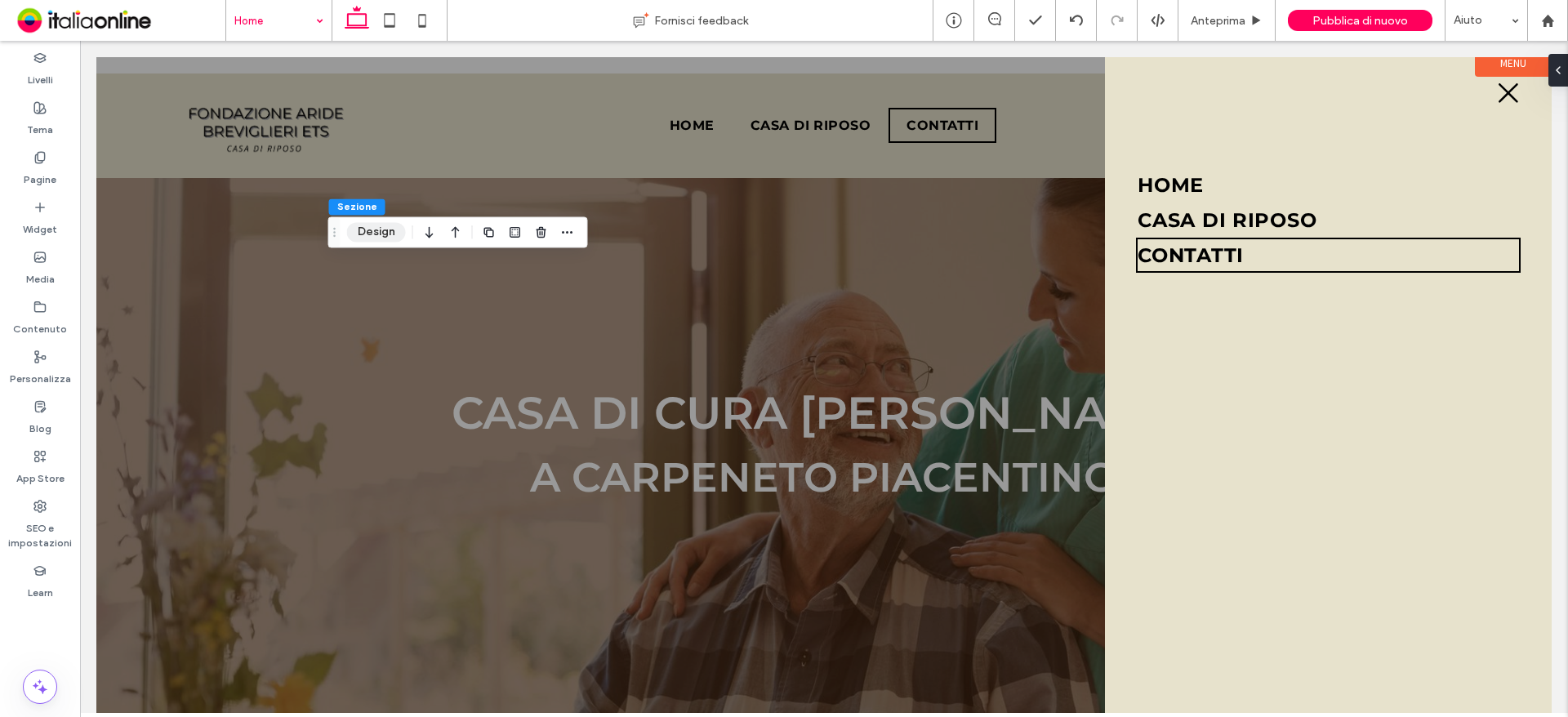
drag, startPoint x: 367, startPoint y: 232, endPoint x: 380, endPoint y: 240, distance: 15.3
click at [367, 232] on button "Design" at bounding box center [376, 231] width 59 height 20
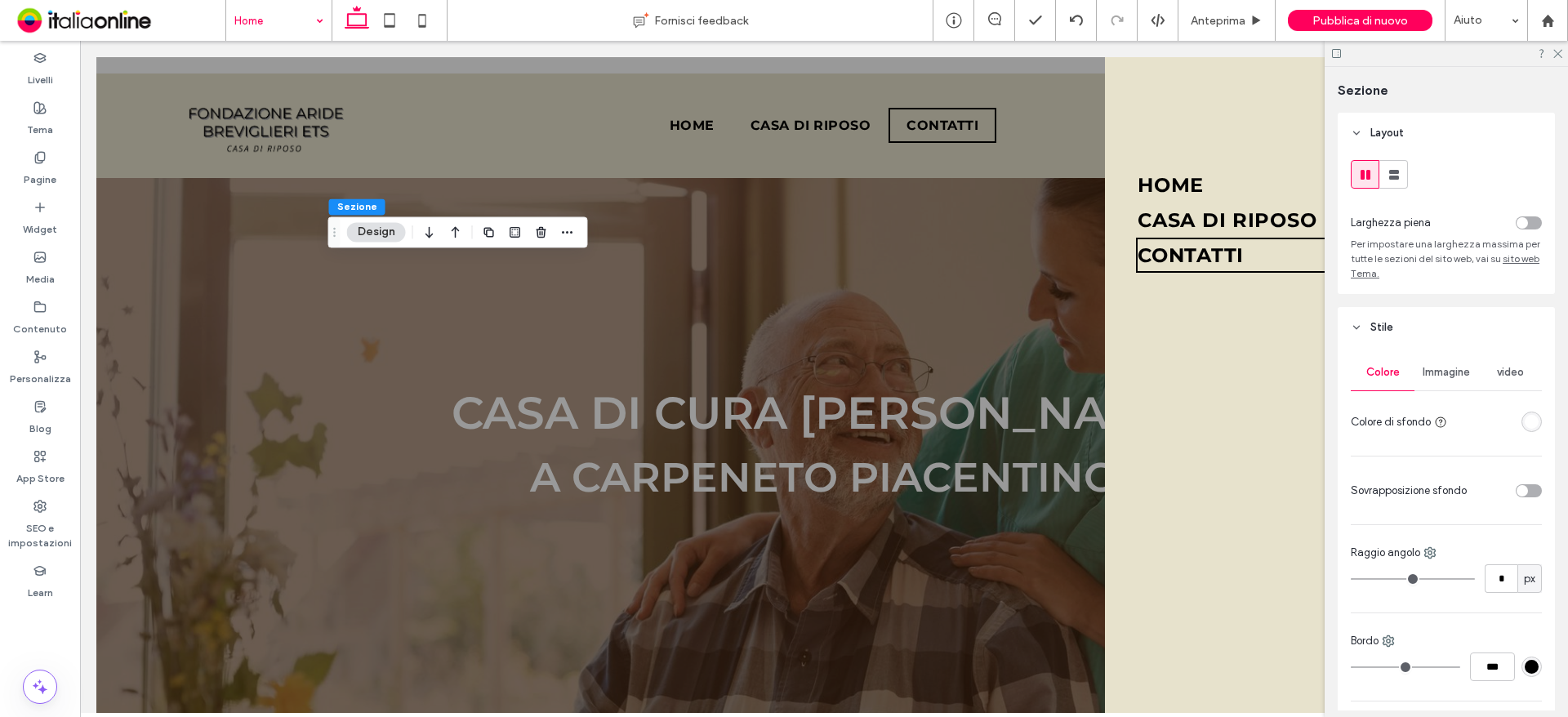
click at [1448, 366] on span "Immagine" at bounding box center [1446, 372] width 47 height 13
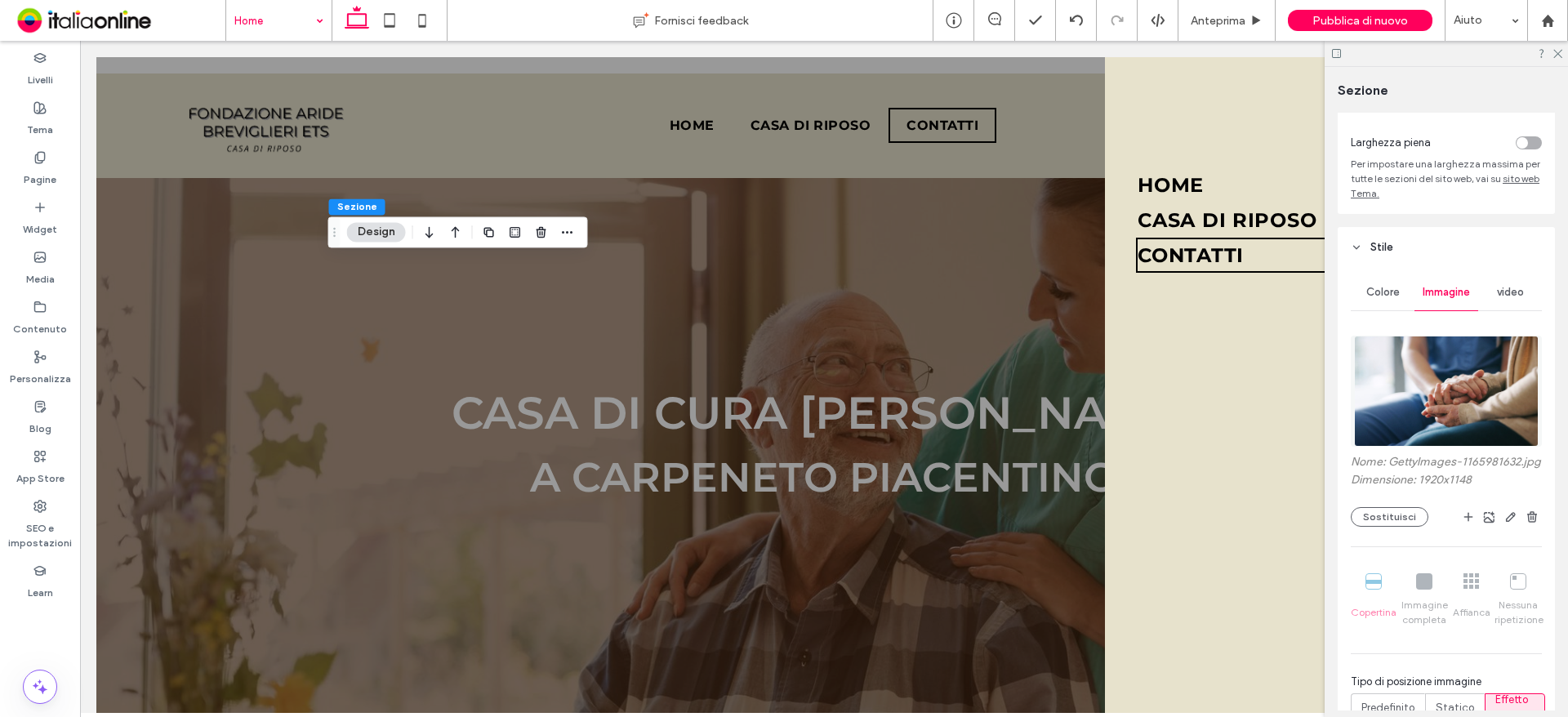
scroll to position [245, 0]
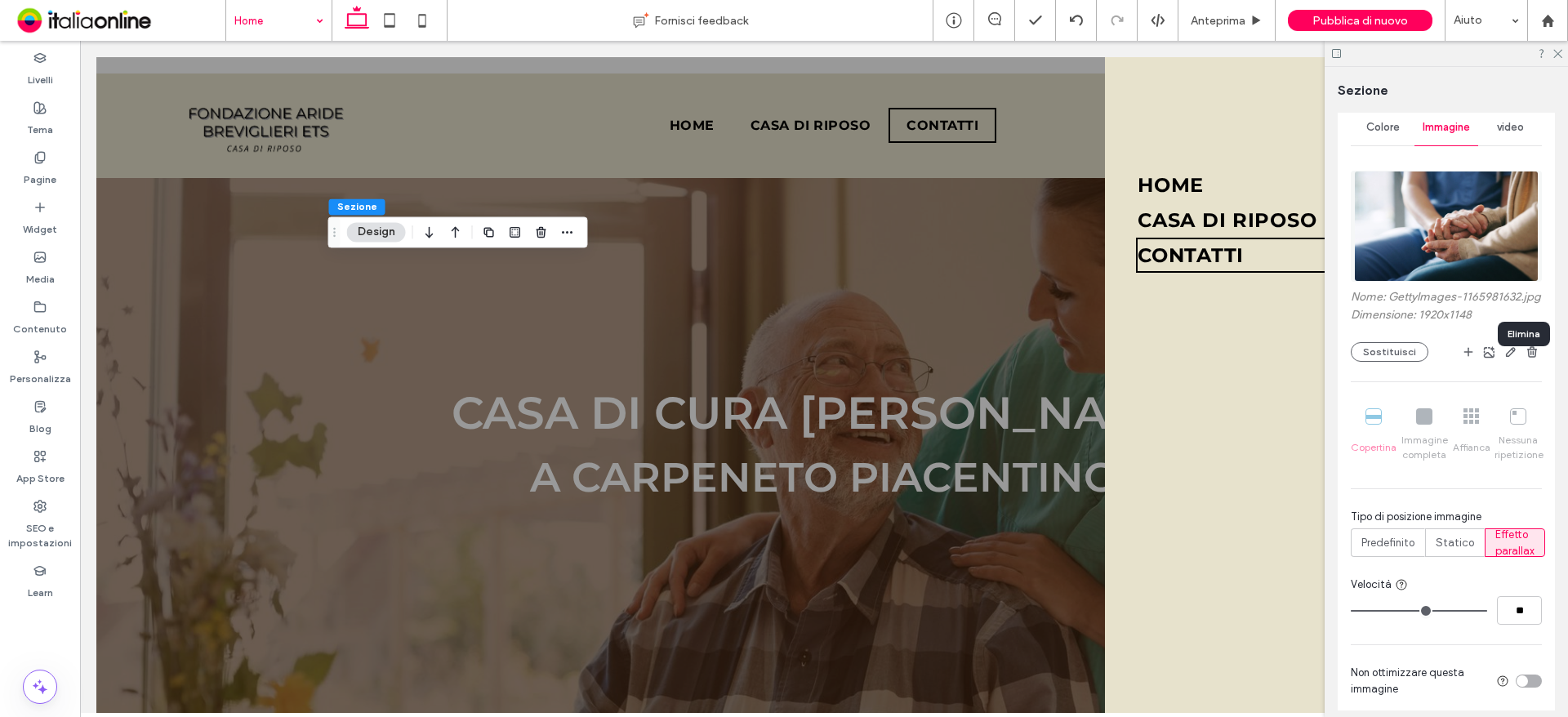
drag, startPoint x: 1527, startPoint y: 369, endPoint x: 1336, endPoint y: 393, distance: 192.5
click at [1527, 357] on use "button" at bounding box center [1531, 352] width 9 height 10
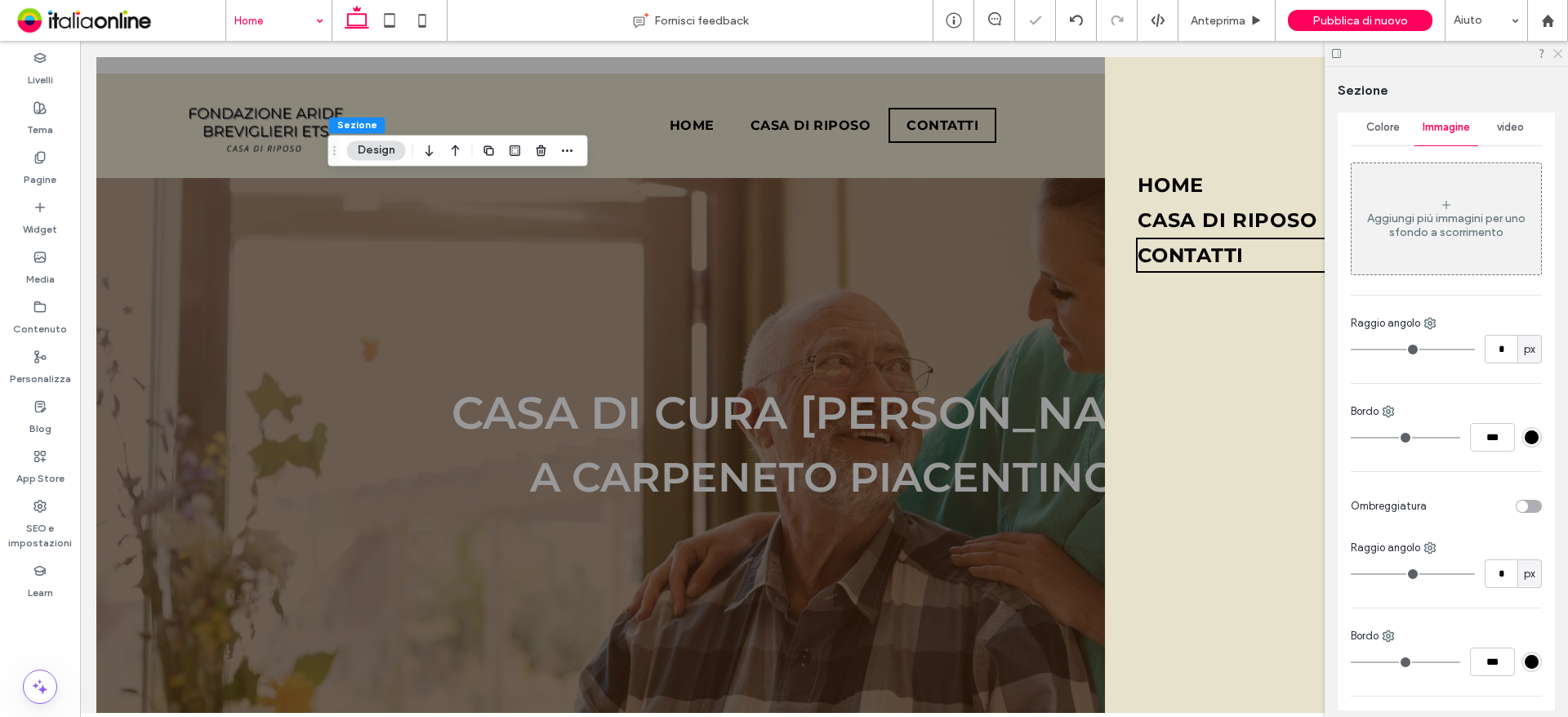
click at [1559, 51] on use at bounding box center [1558, 54] width 9 height 9
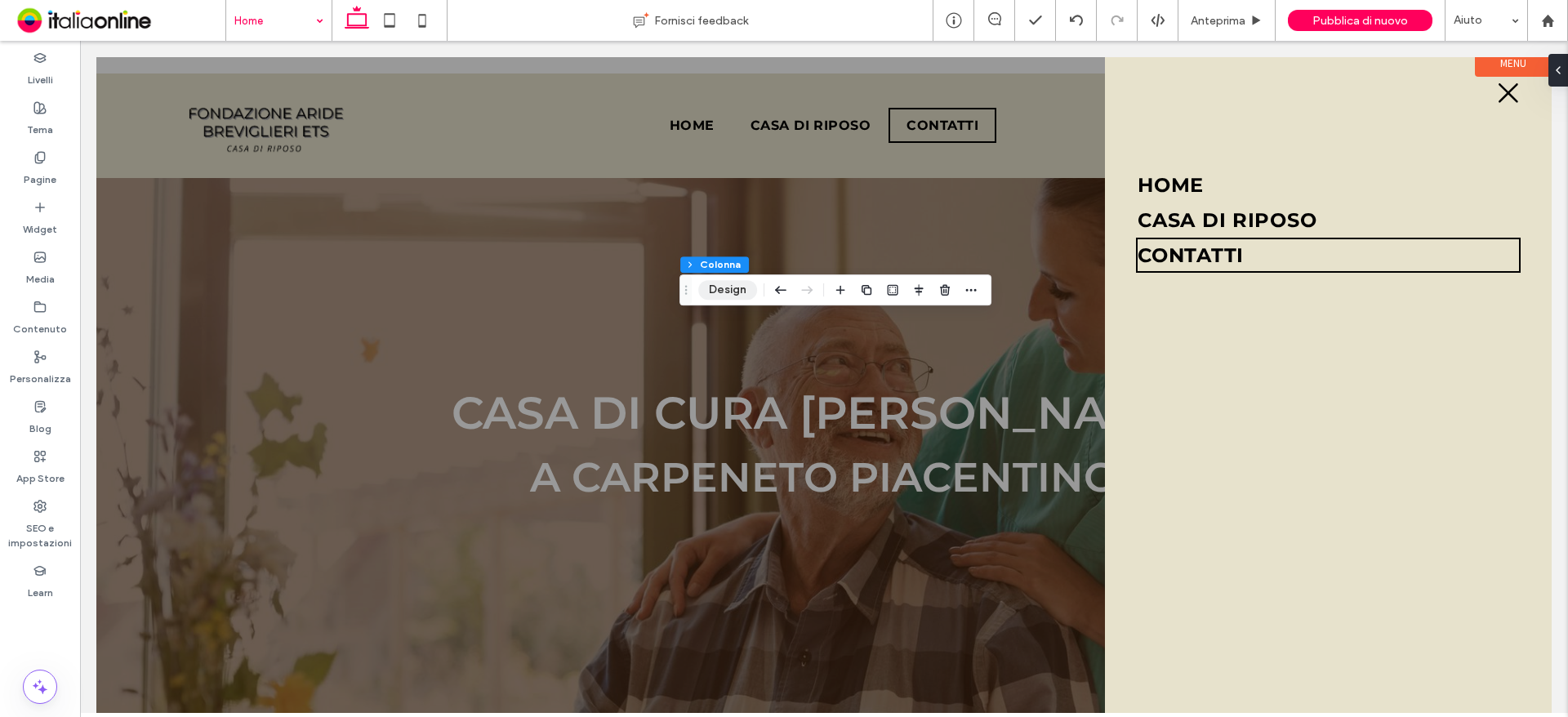
click at [732, 284] on button "Design" at bounding box center [727, 289] width 59 height 20
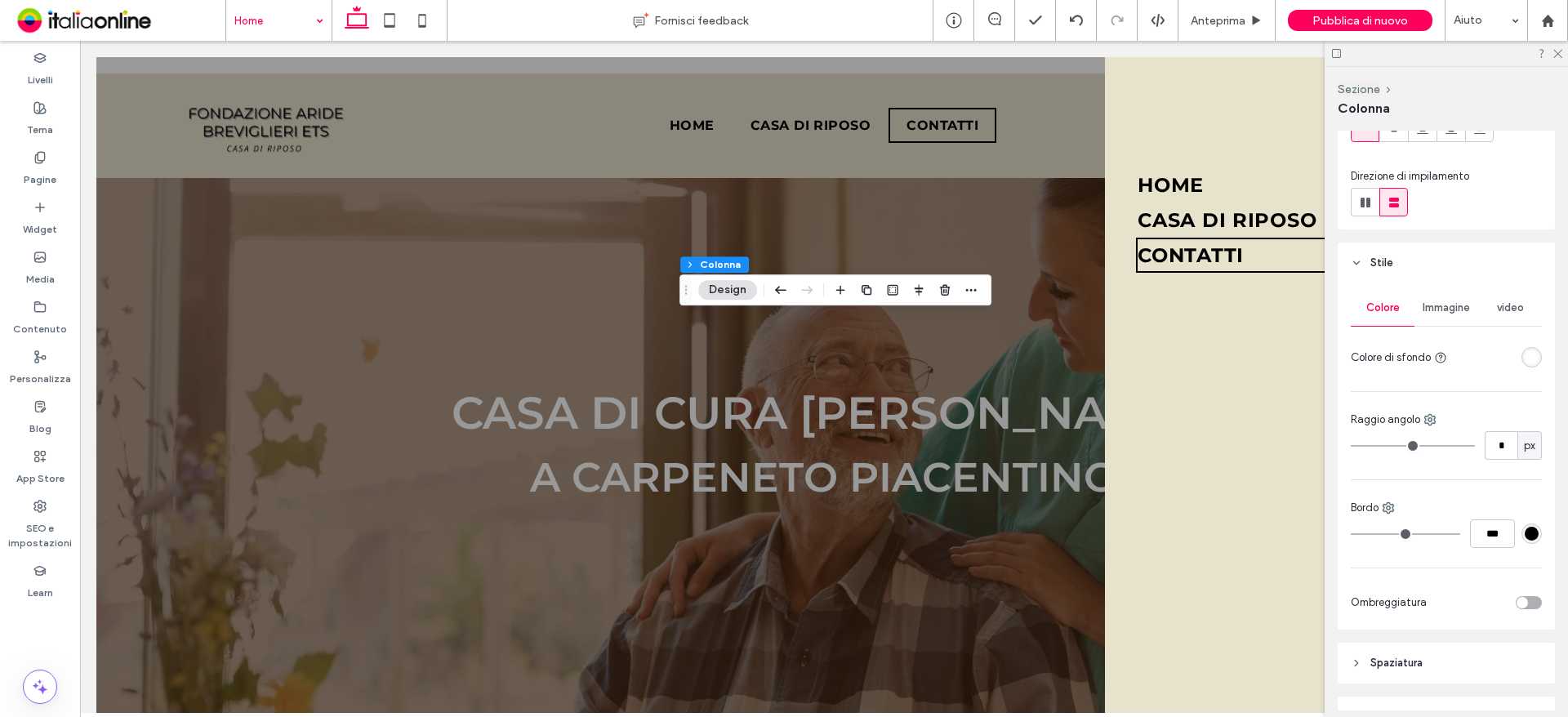
scroll to position [163, 0]
drag, startPoint x: 1470, startPoint y: 524, endPoint x: 1501, endPoint y: 526, distance: 31.1
click at [1501, 526] on input "***" at bounding box center [1492, 532] width 45 height 28
type input "*"
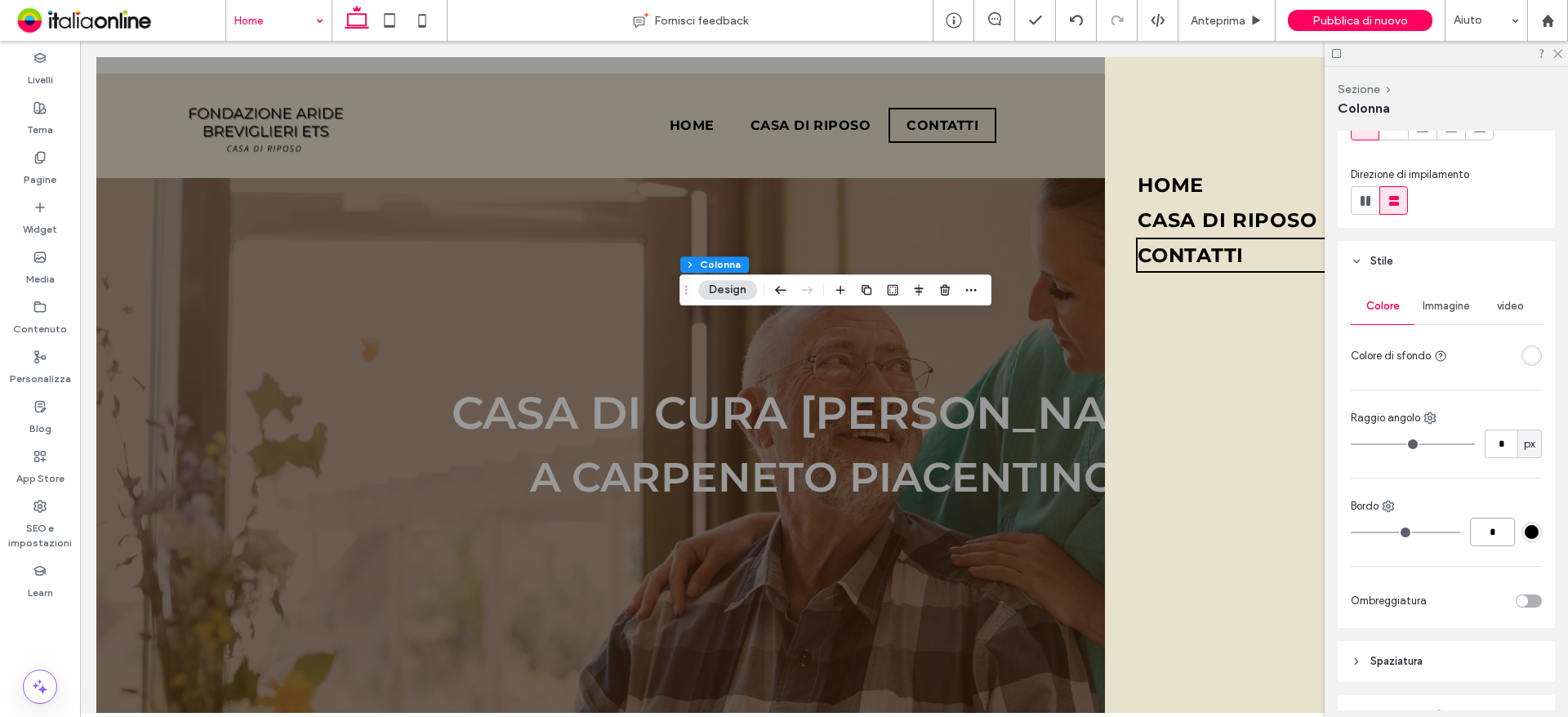
type input "***"
click at [1553, 54] on icon at bounding box center [1557, 52] width 10 height 10
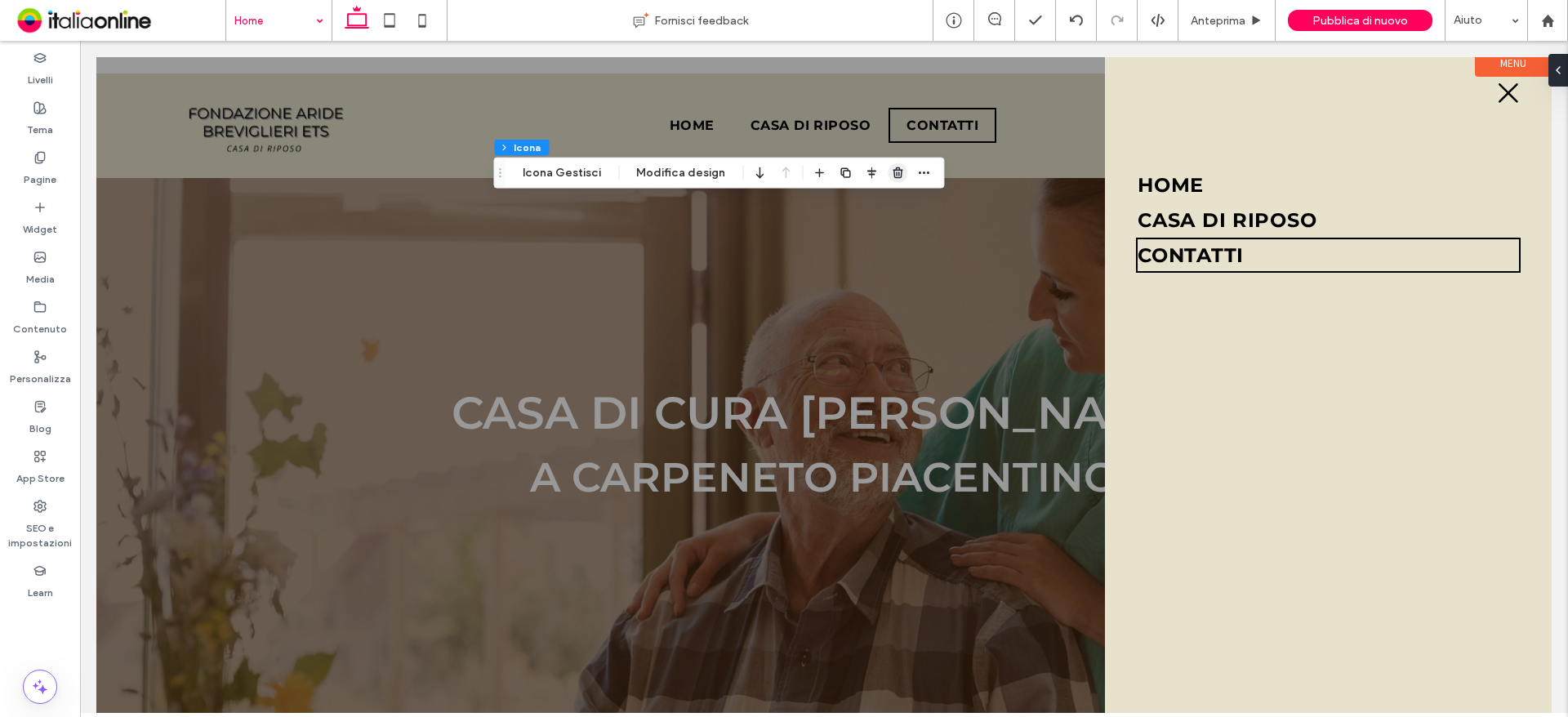
click at [895, 176] on icon "button" at bounding box center [897, 172] width 13 height 13
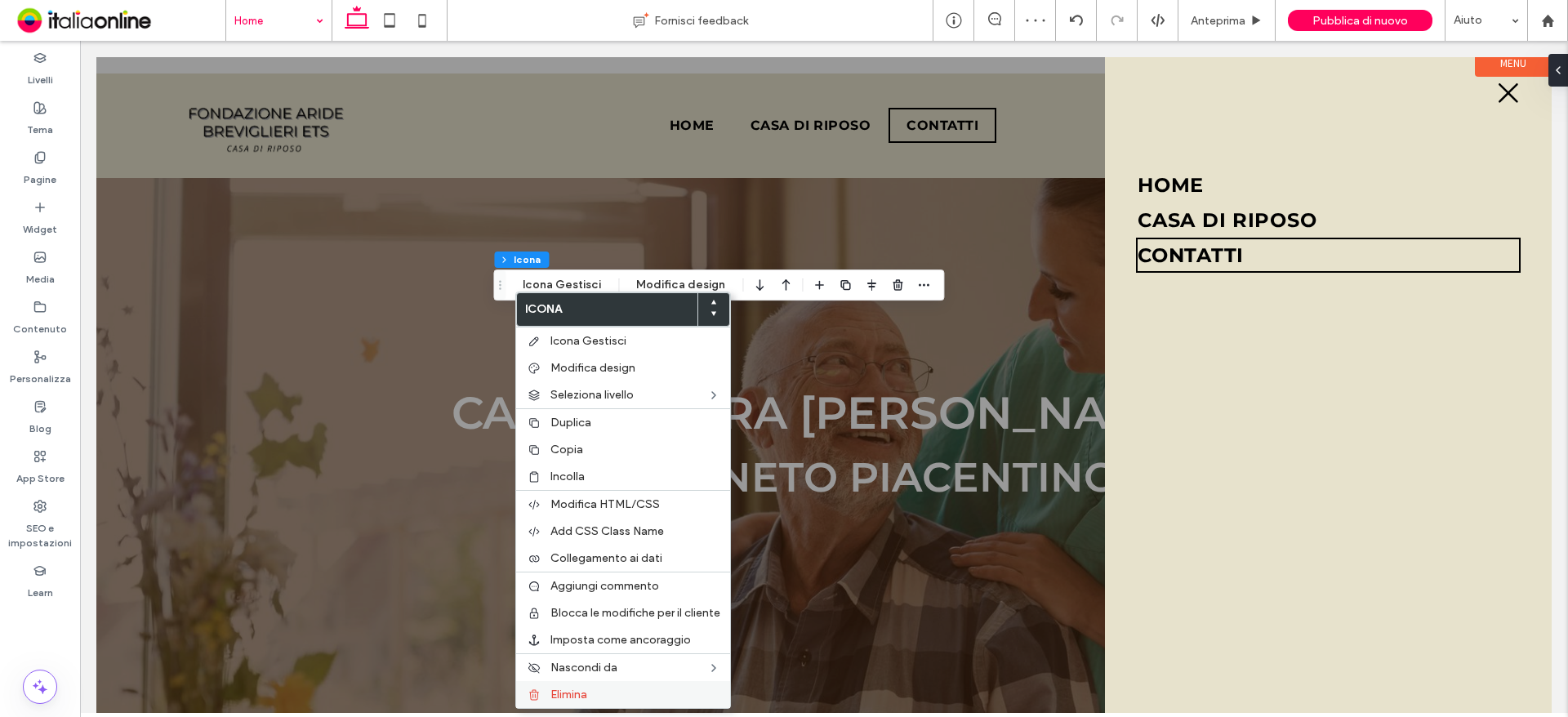
click at [581, 691] on span "Elimina" at bounding box center [568, 695] width 37 height 14
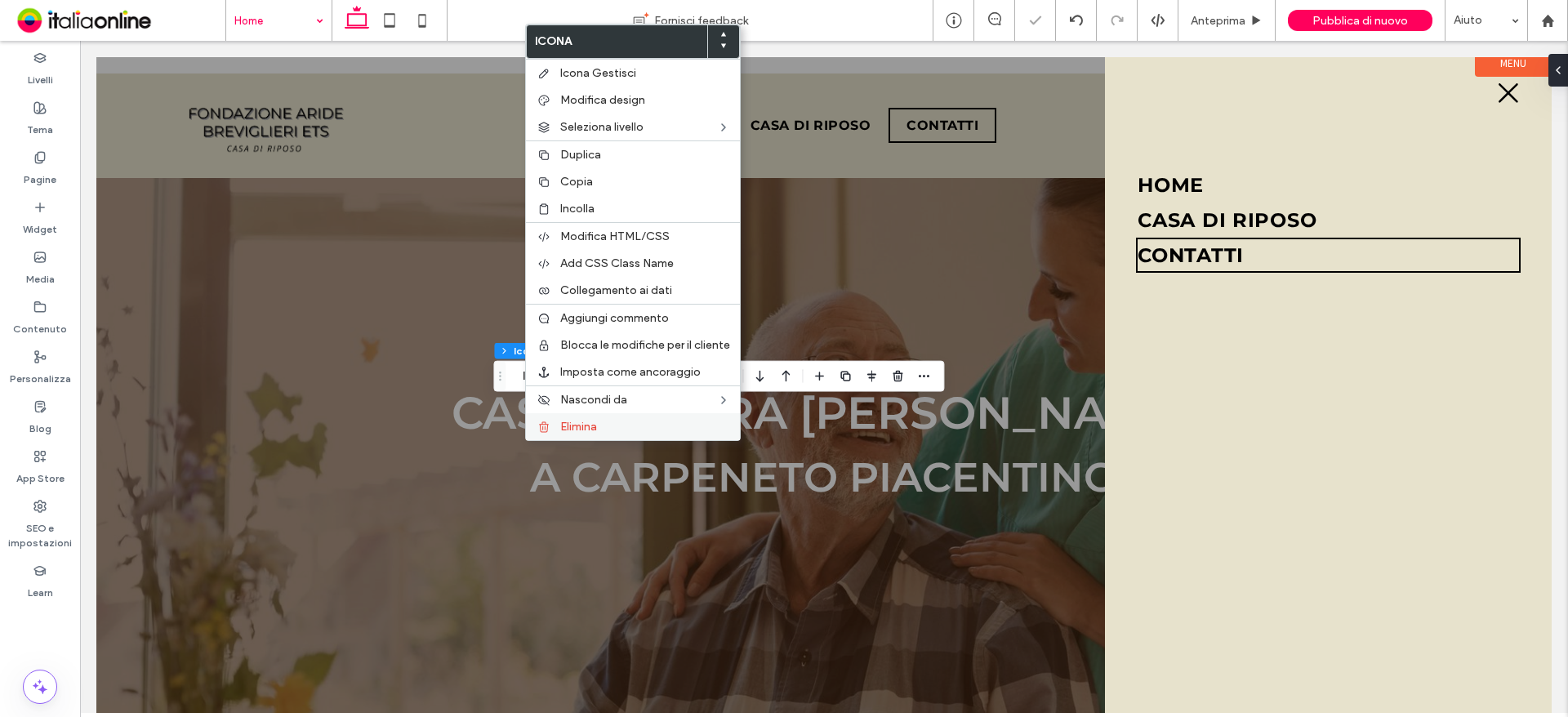
click at [598, 428] on label "Elimina" at bounding box center [644, 427] width 170 height 14
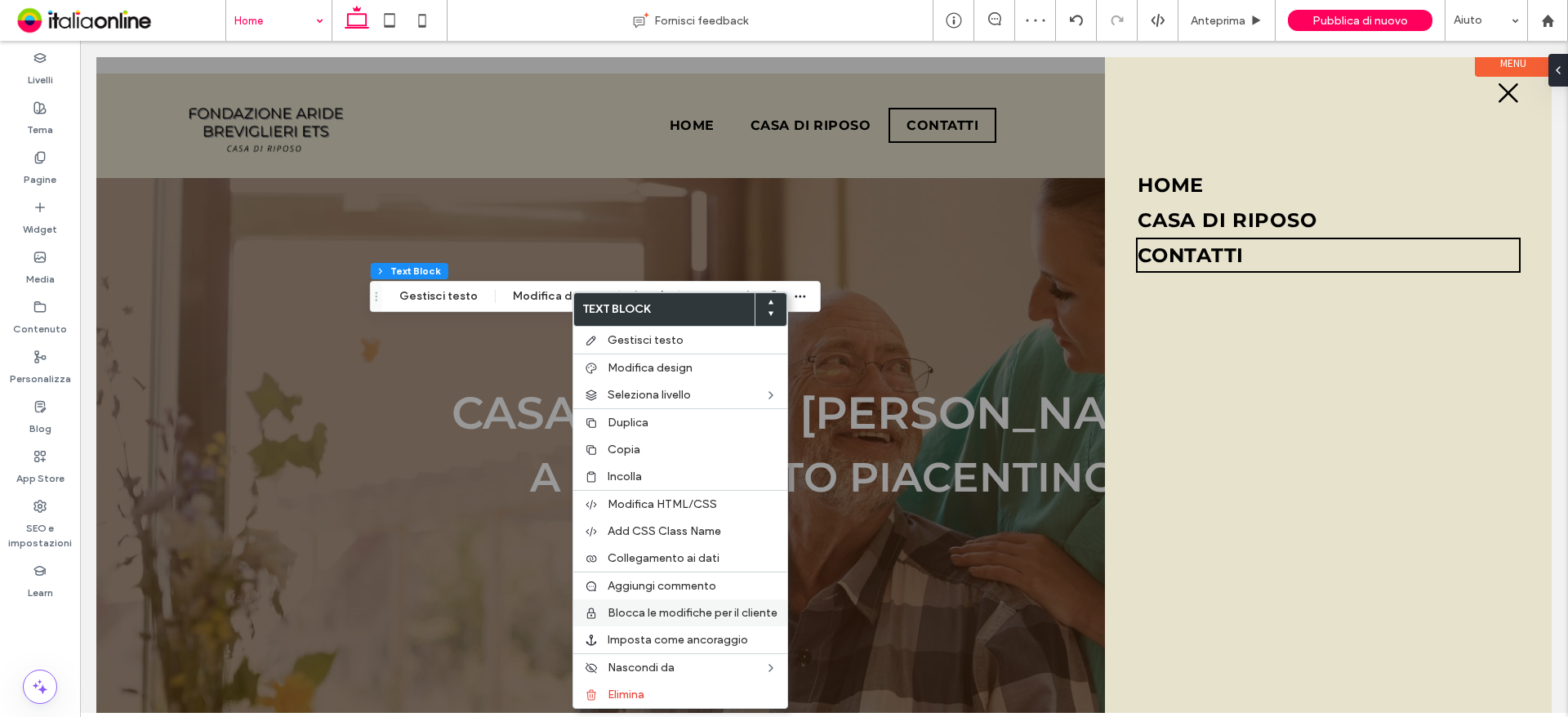
drag, startPoint x: 620, startPoint y: 690, endPoint x: 612, endPoint y: 609, distance: 81.4
click at [620, 690] on span "Elimina" at bounding box center [626, 695] width 37 height 14
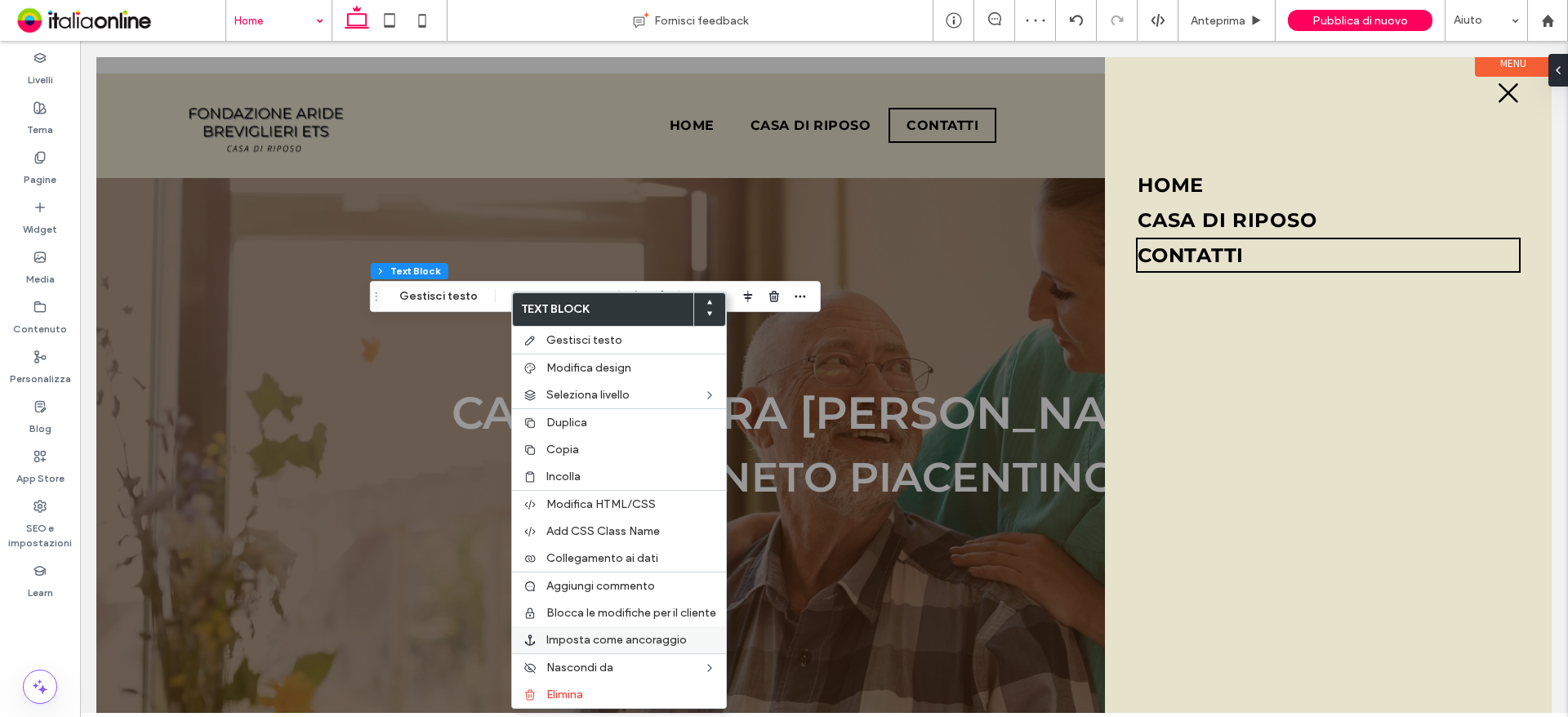
drag, startPoint x: 563, startPoint y: 686, endPoint x: 568, endPoint y: 640, distance: 46.3
click at [563, 686] on div "Elimina" at bounding box center [619, 695] width 214 height 27
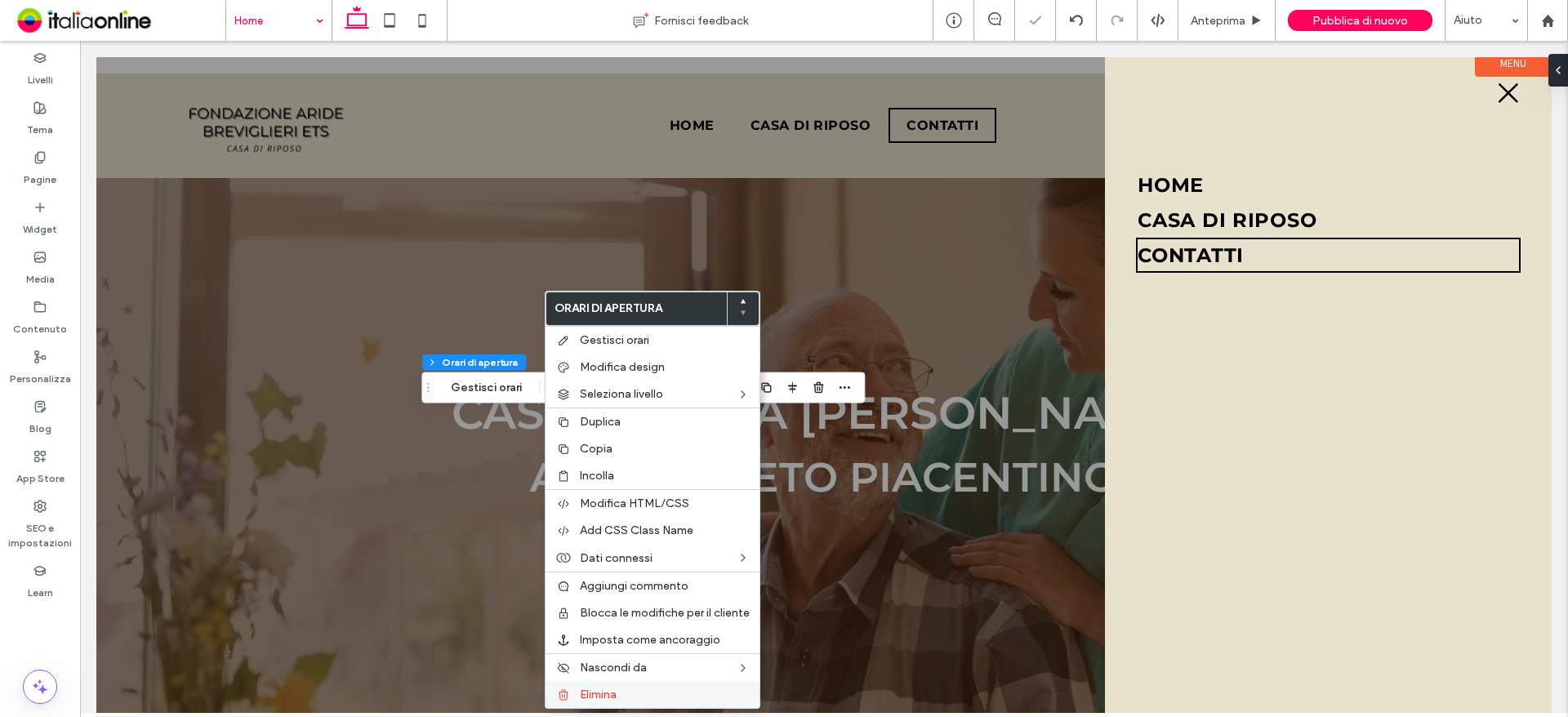
click at [621, 690] on label "Elimina" at bounding box center [664, 695] width 170 height 14
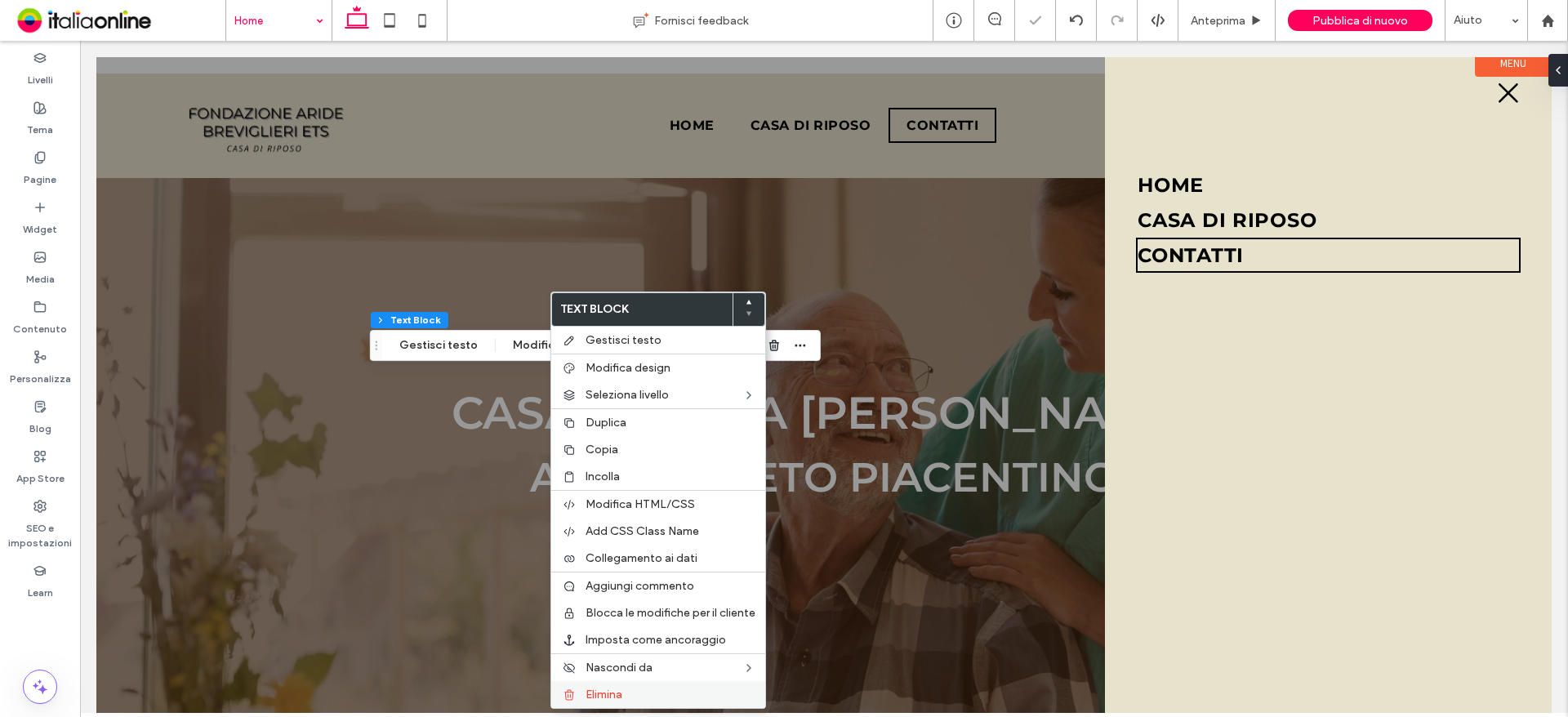
click at [606, 685] on div "Elimina" at bounding box center [658, 695] width 214 height 27
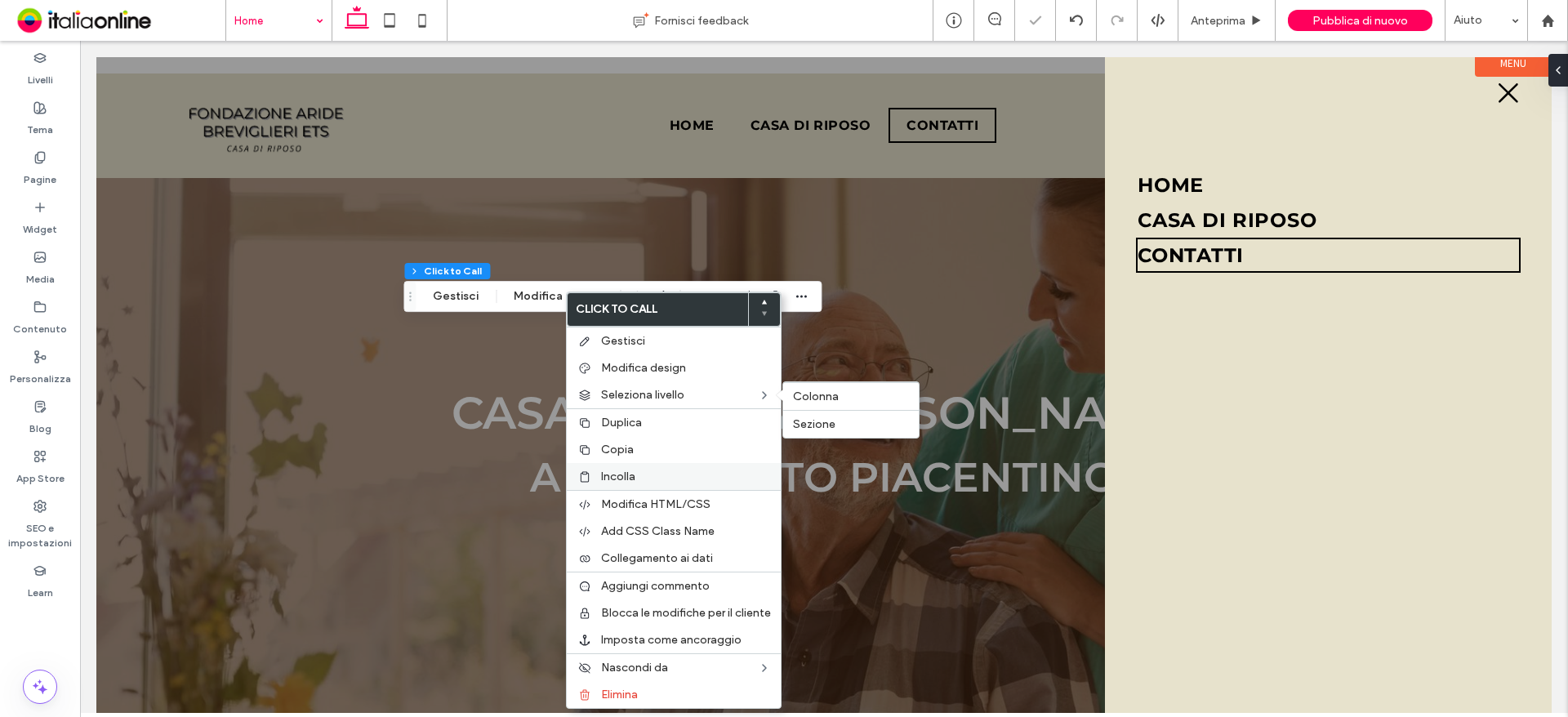
type input "**"
type input "*"
type input "***"
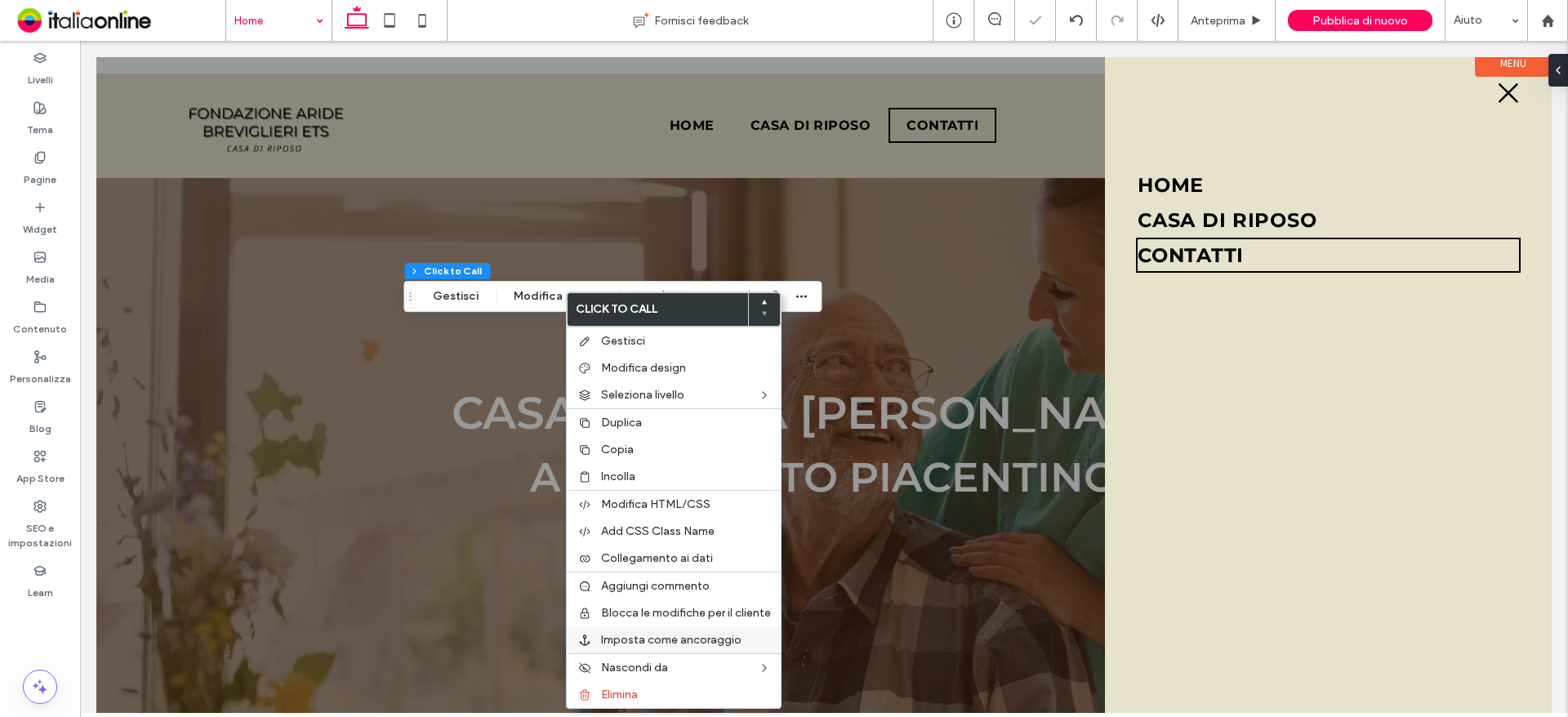
drag, startPoint x: 609, startPoint y: 689, endPoint x: 602, endPoint y: 640, distance: 49.5
click at [609, 689] on span "Elimina" at bounding box center [619, 695] width 37 height 14
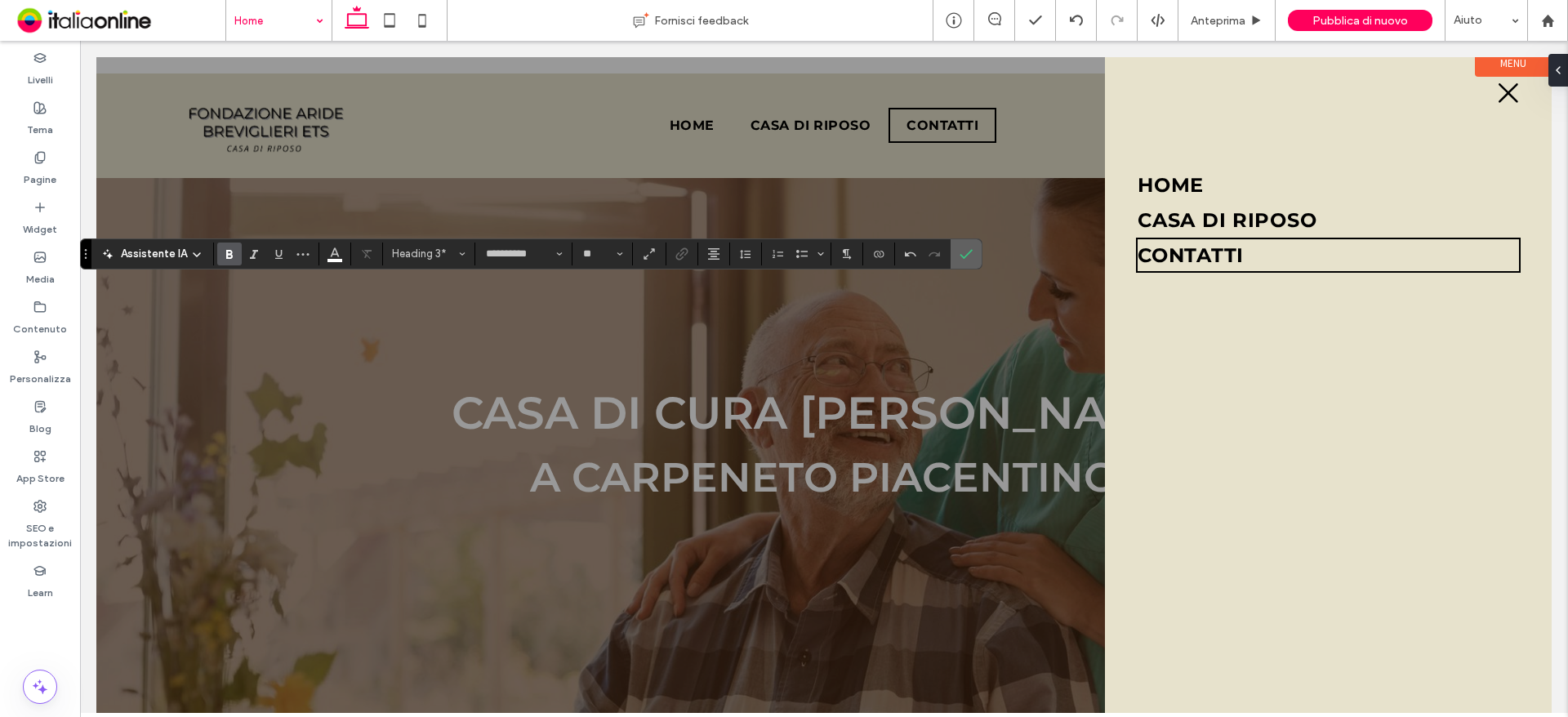
click at [959, 248] on icon "Conferma" at bounding box center [965, 254] width 13 height 13
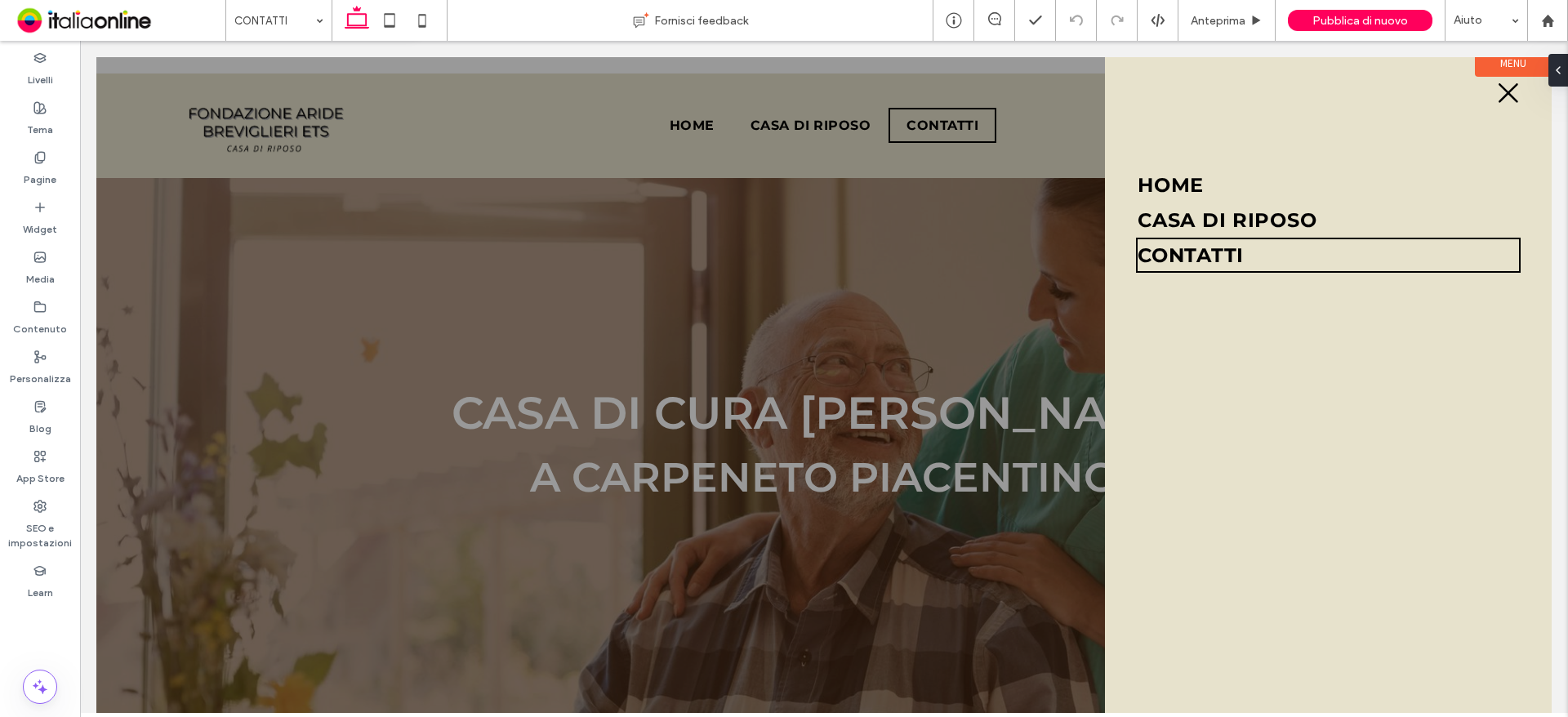
type input "**"
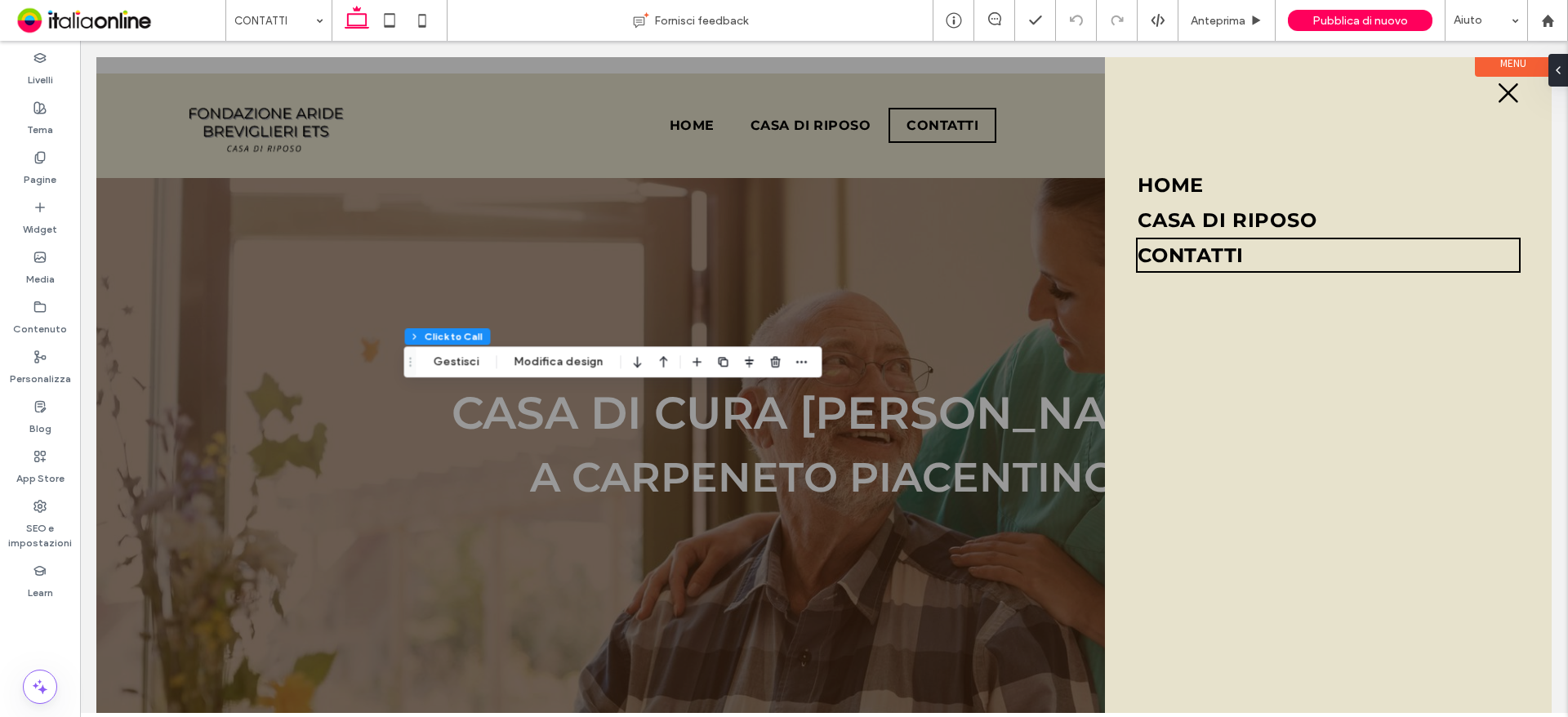
type input "*"
type input "***"
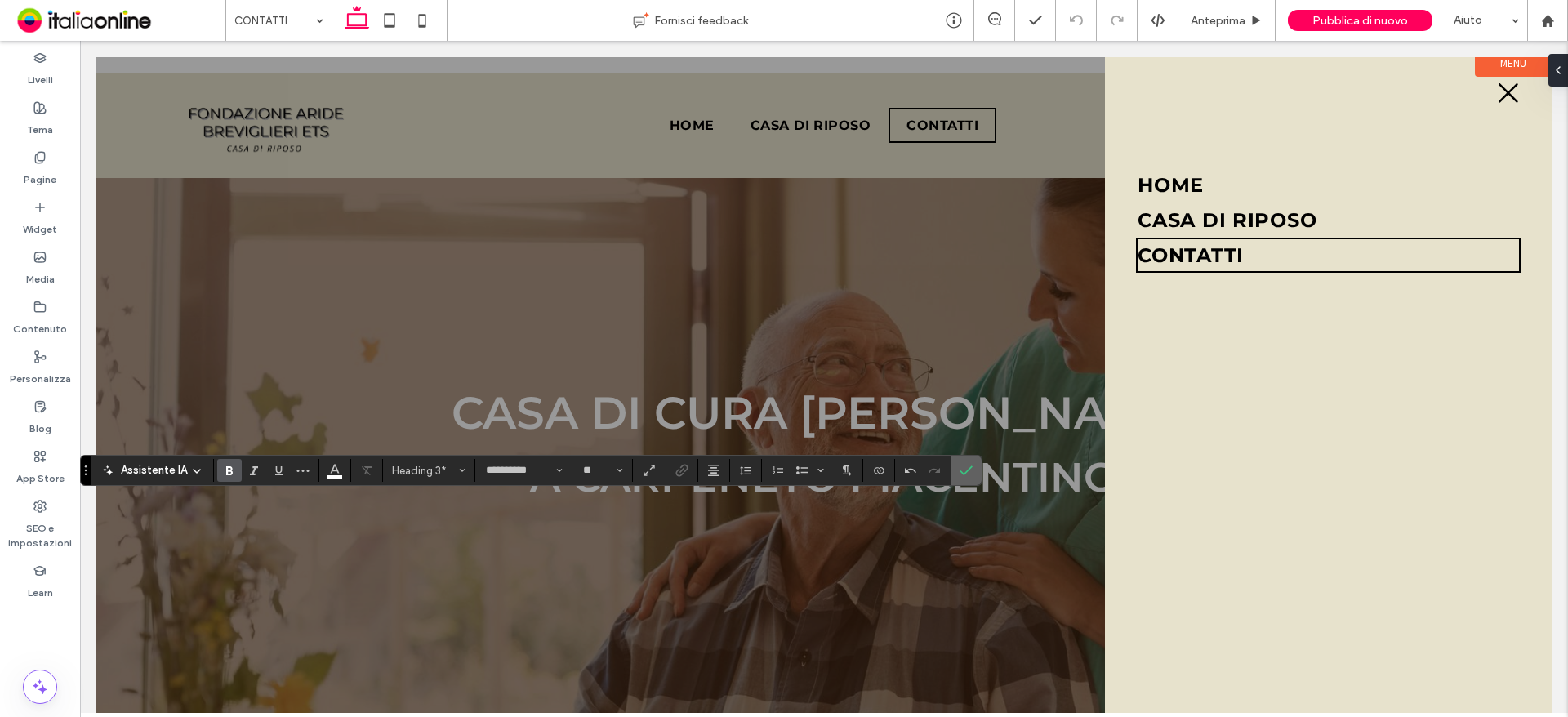
click at [965, 466] on icon "Conferma" at bounding box center [965, 469] width 13 height 13
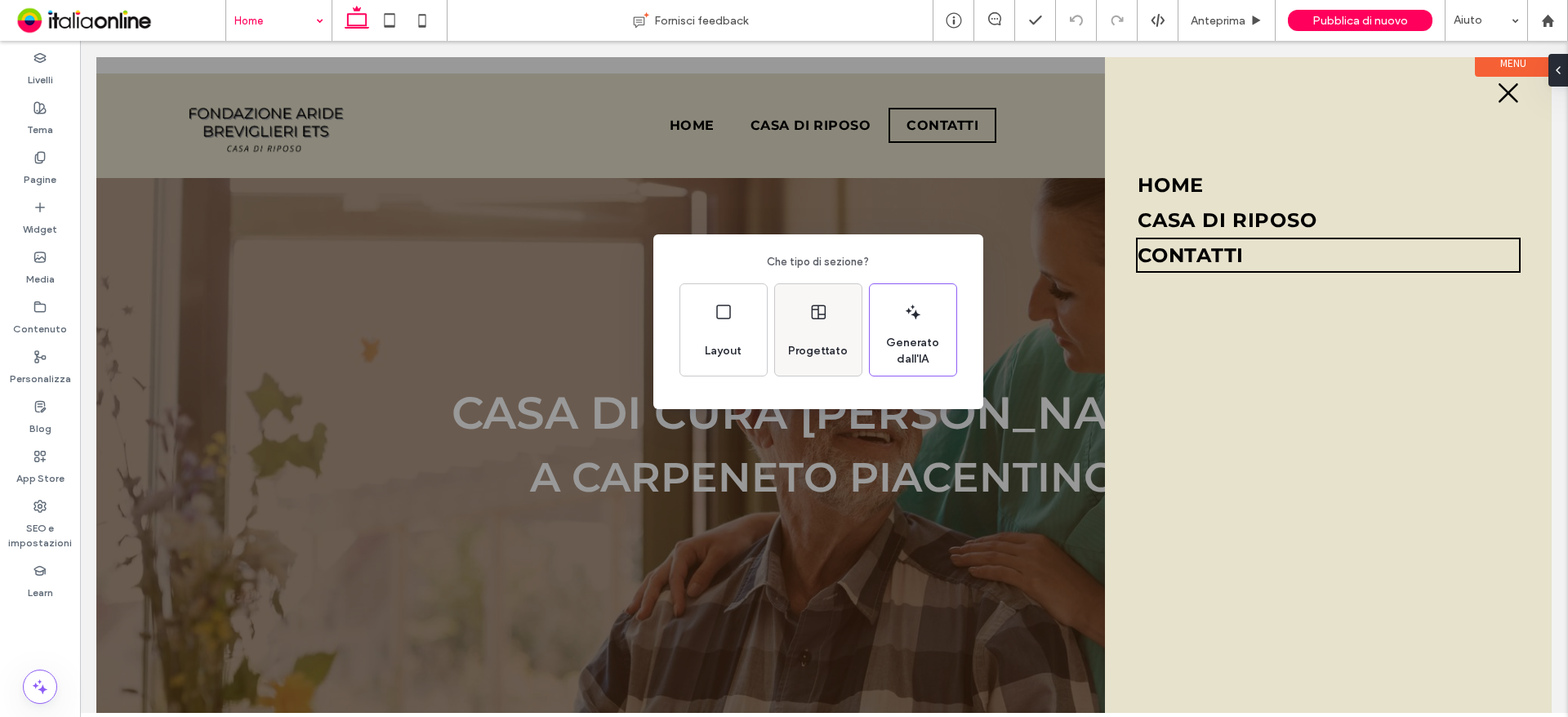
click at [825, 321] on icon at bounding box center [818, 312] width 20 height 20
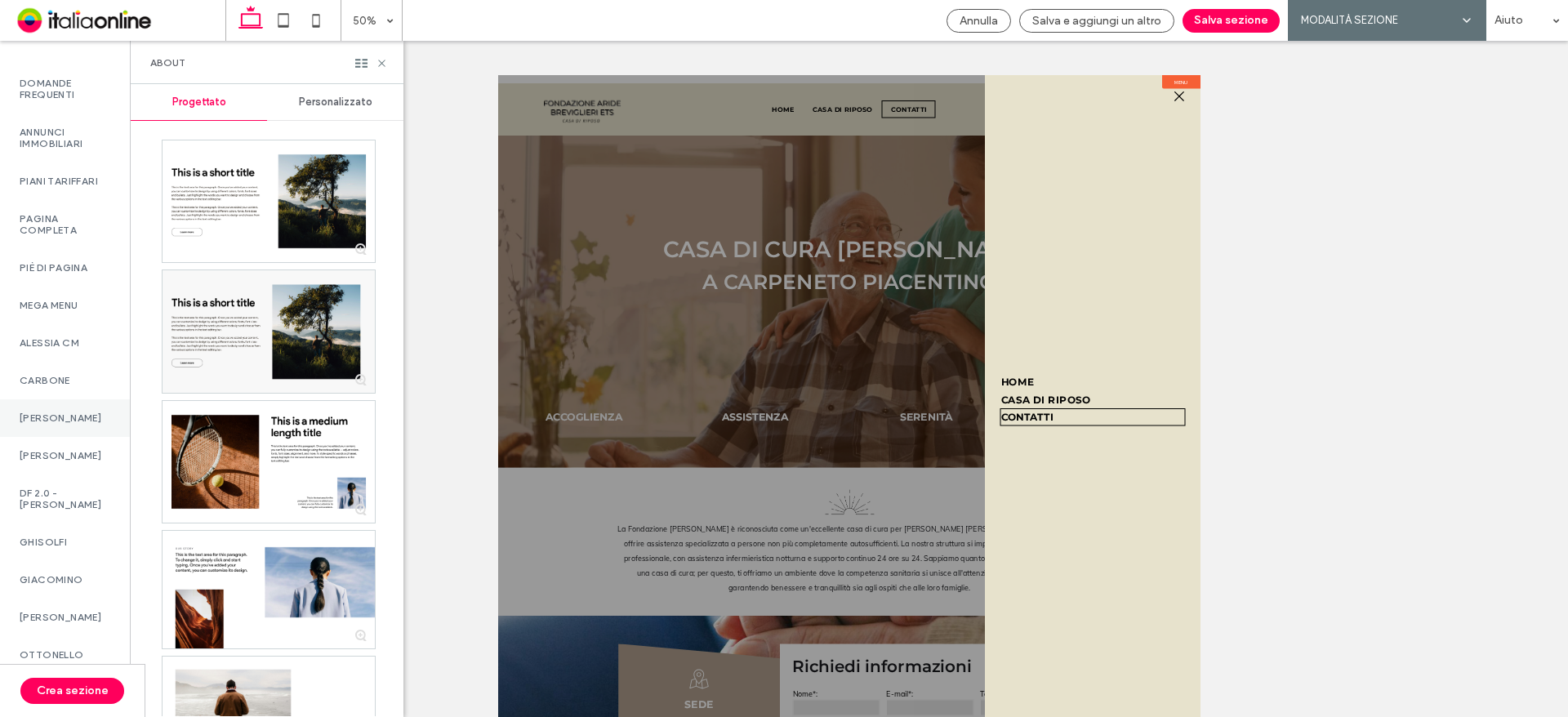
scroll to position [1176, 0]
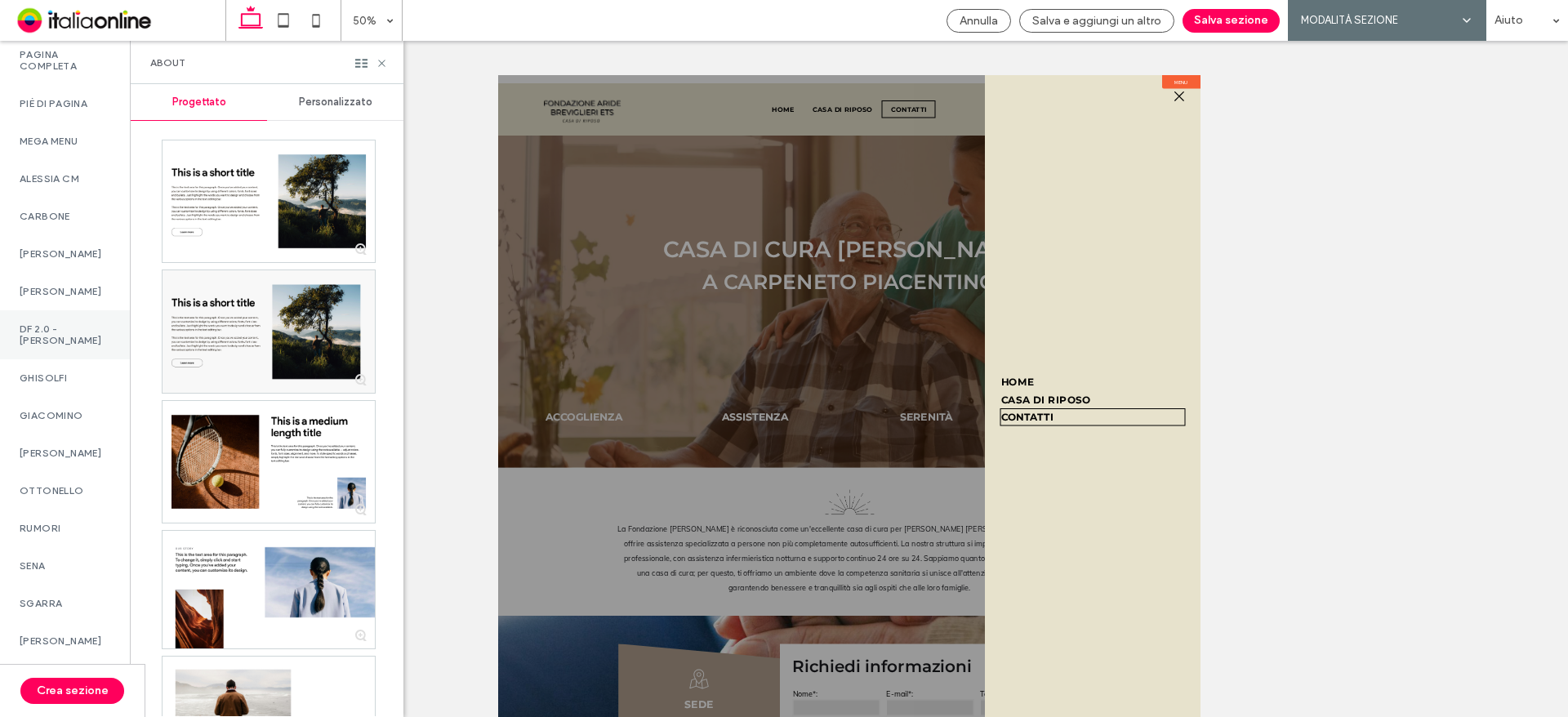
drag, startPoint x: 70, startPoint y: 318, endPoint x: 79, endPoint y: 328, distance: 13.5
click at [70, 318] on div "DF 2.0 - SITI S" at bounding box center [65, 335] width 130 height 49
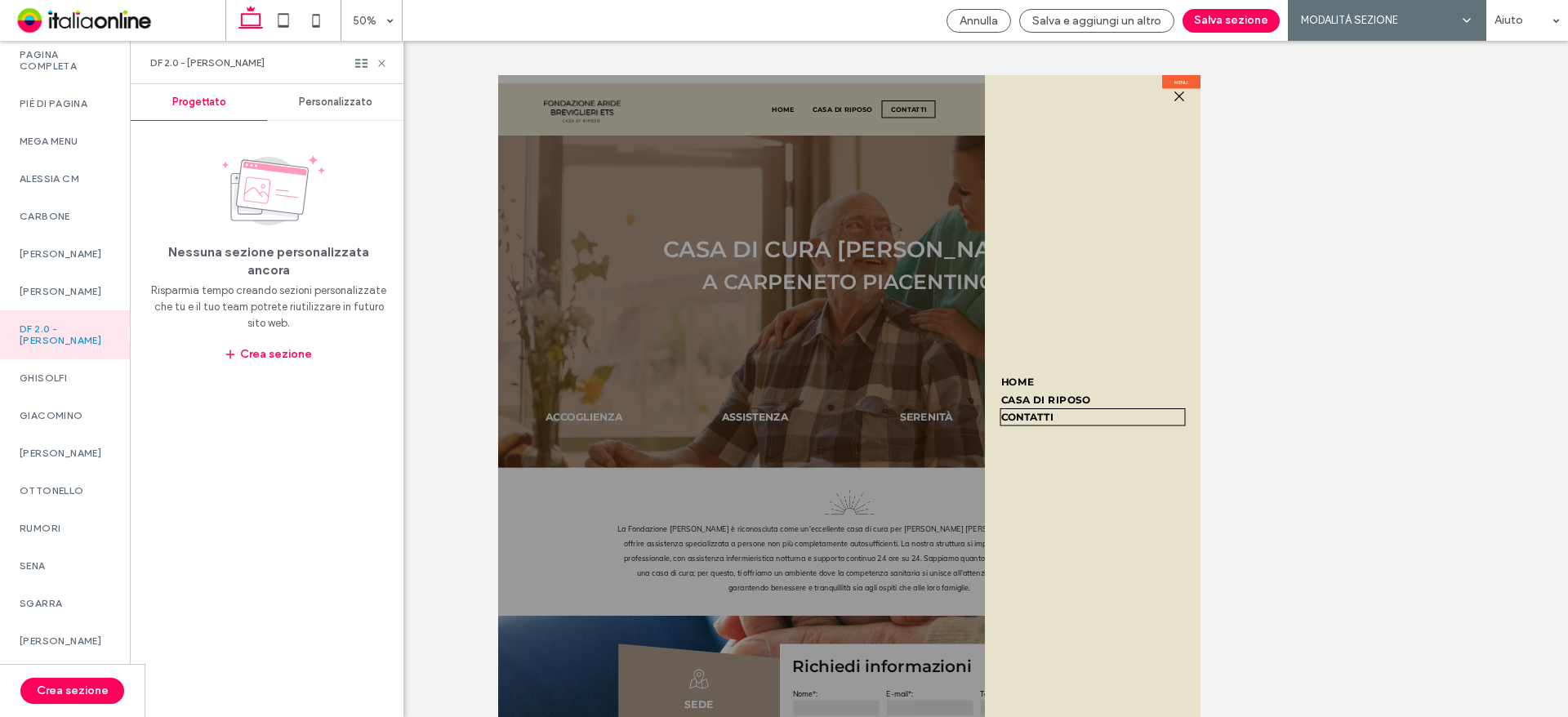
click at [335, 104] on span "Personalizzato" at bounding box center [335, 102] width 73 height 13
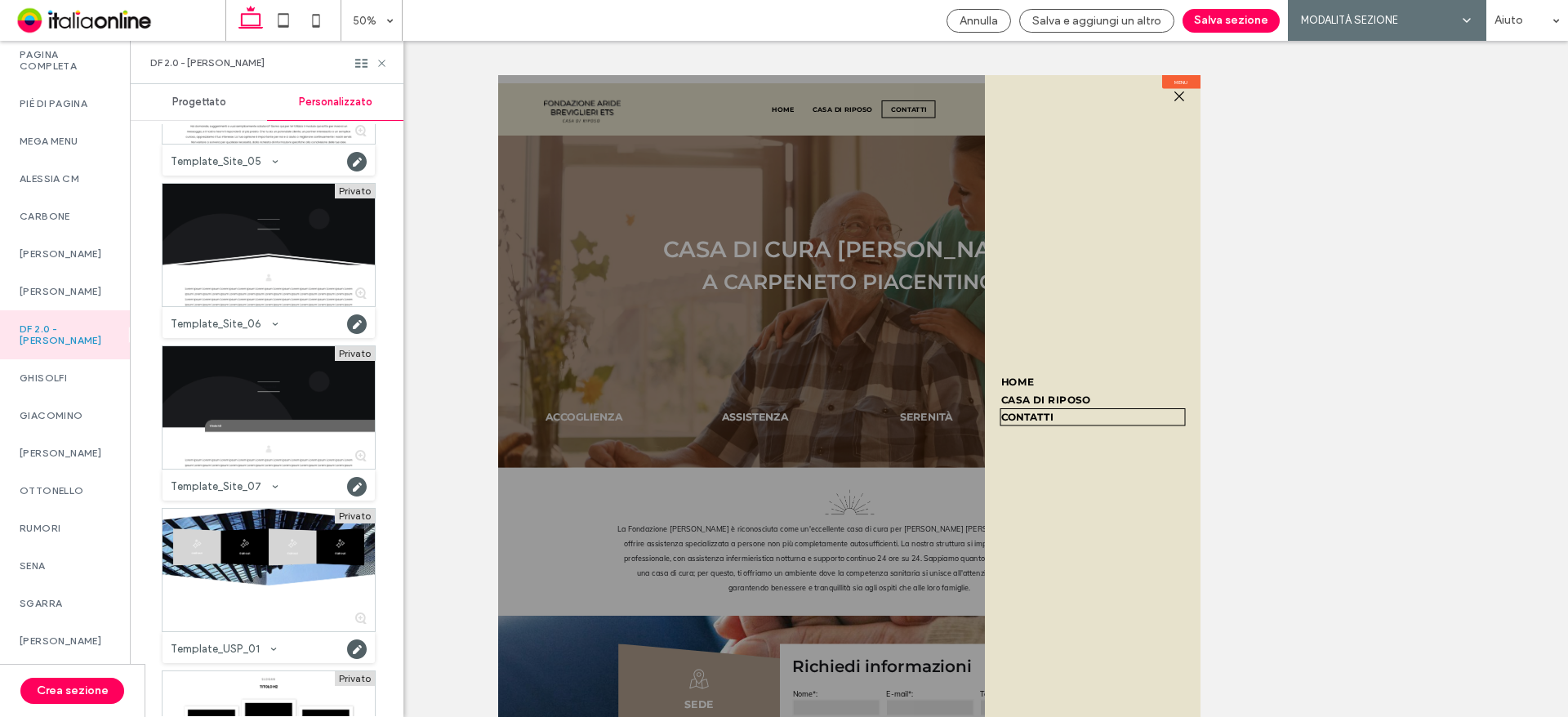
scroll to position [2777, 0]
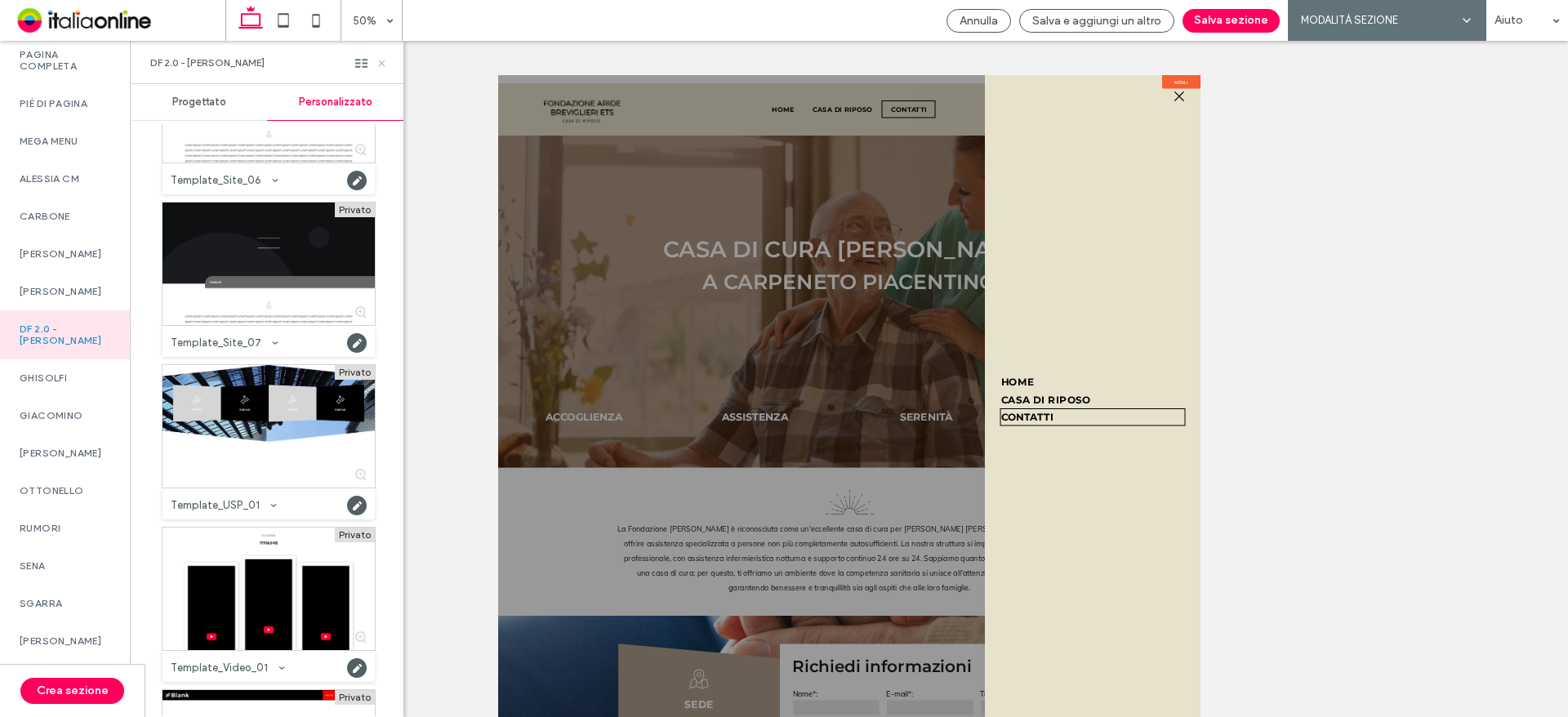
click at [382, 58] on icon at bounding box center [382, 63] width 12 height 12
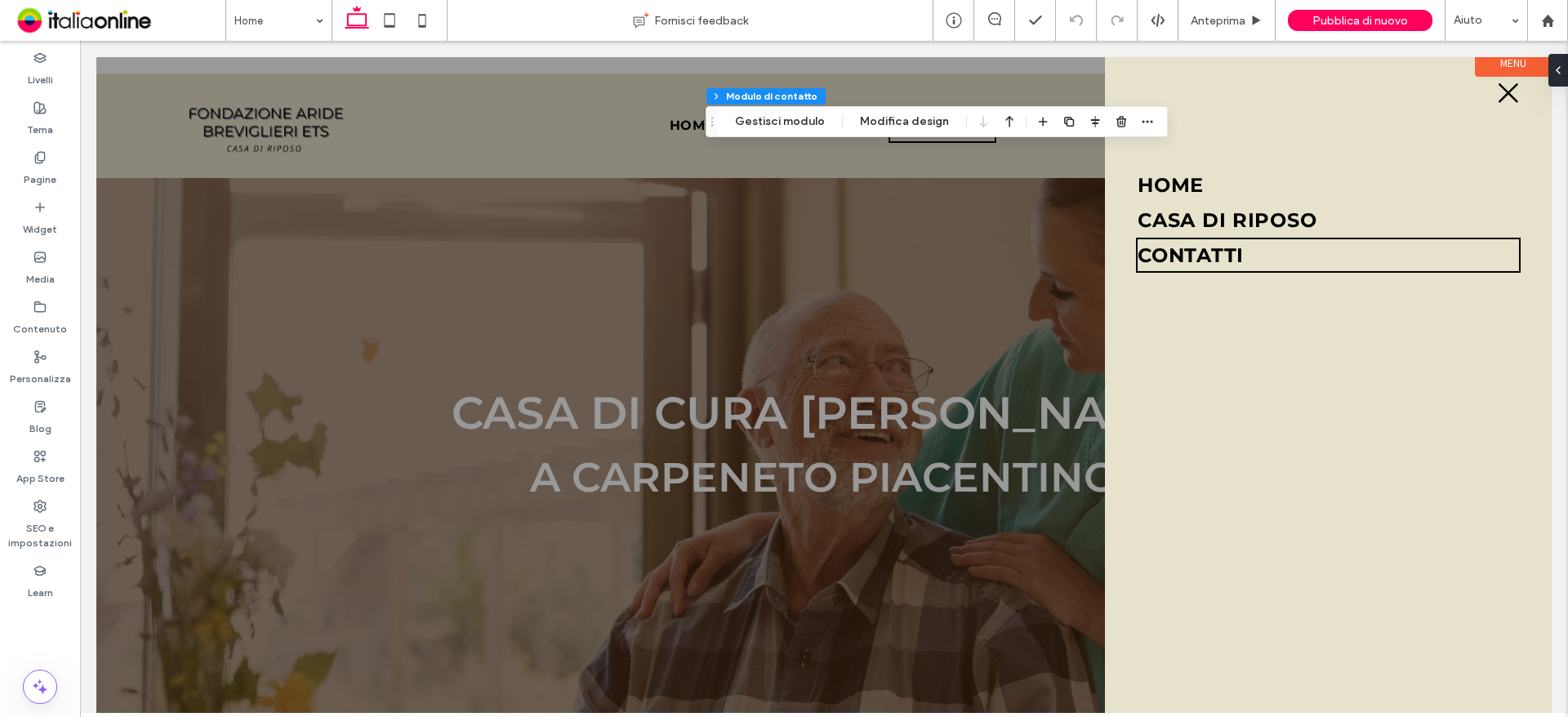
type input "*"
type input "***"
type input "*"
type input "***"
click at [807, 124] on button "Gestisci modulo" at bounding box center [780, 121] width 111 height 20
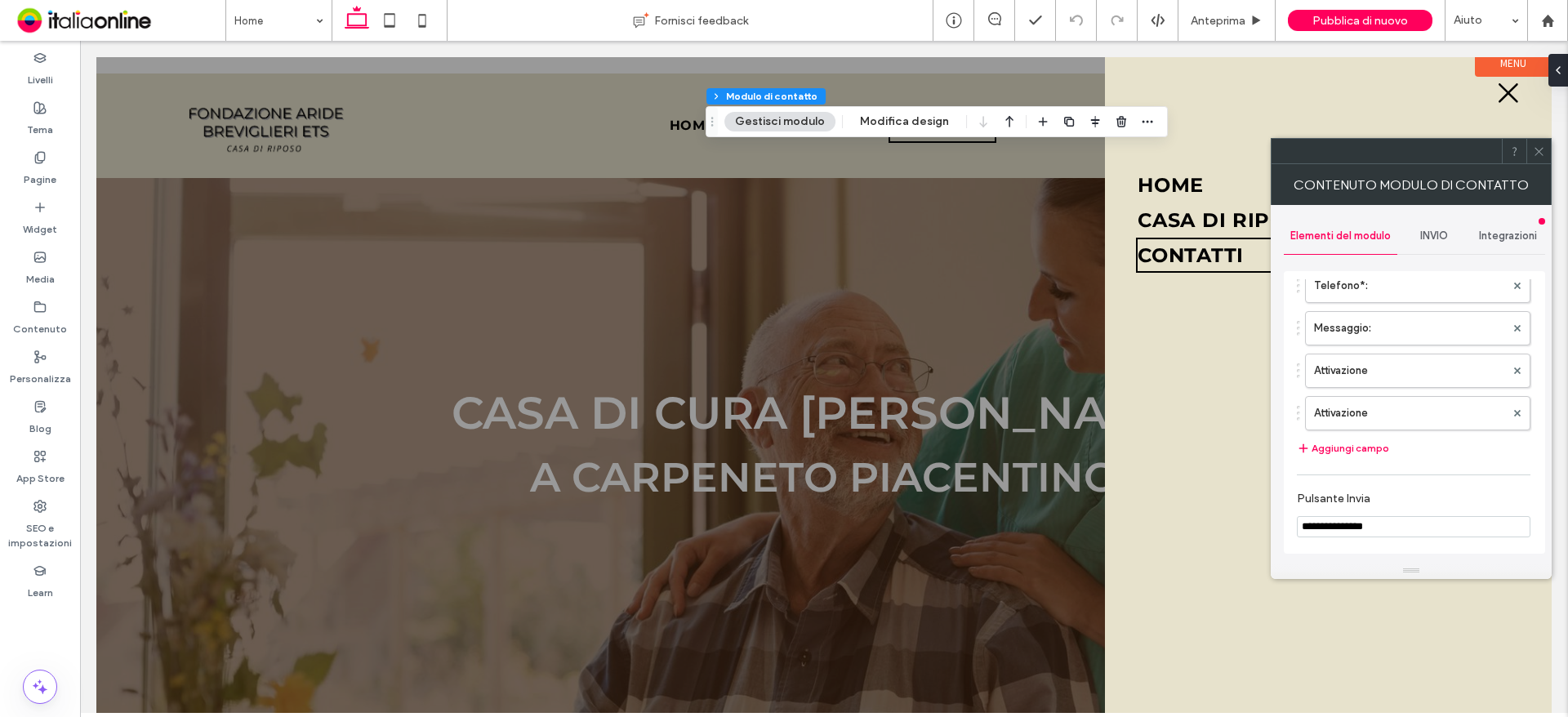
scroll to position [327, 0]
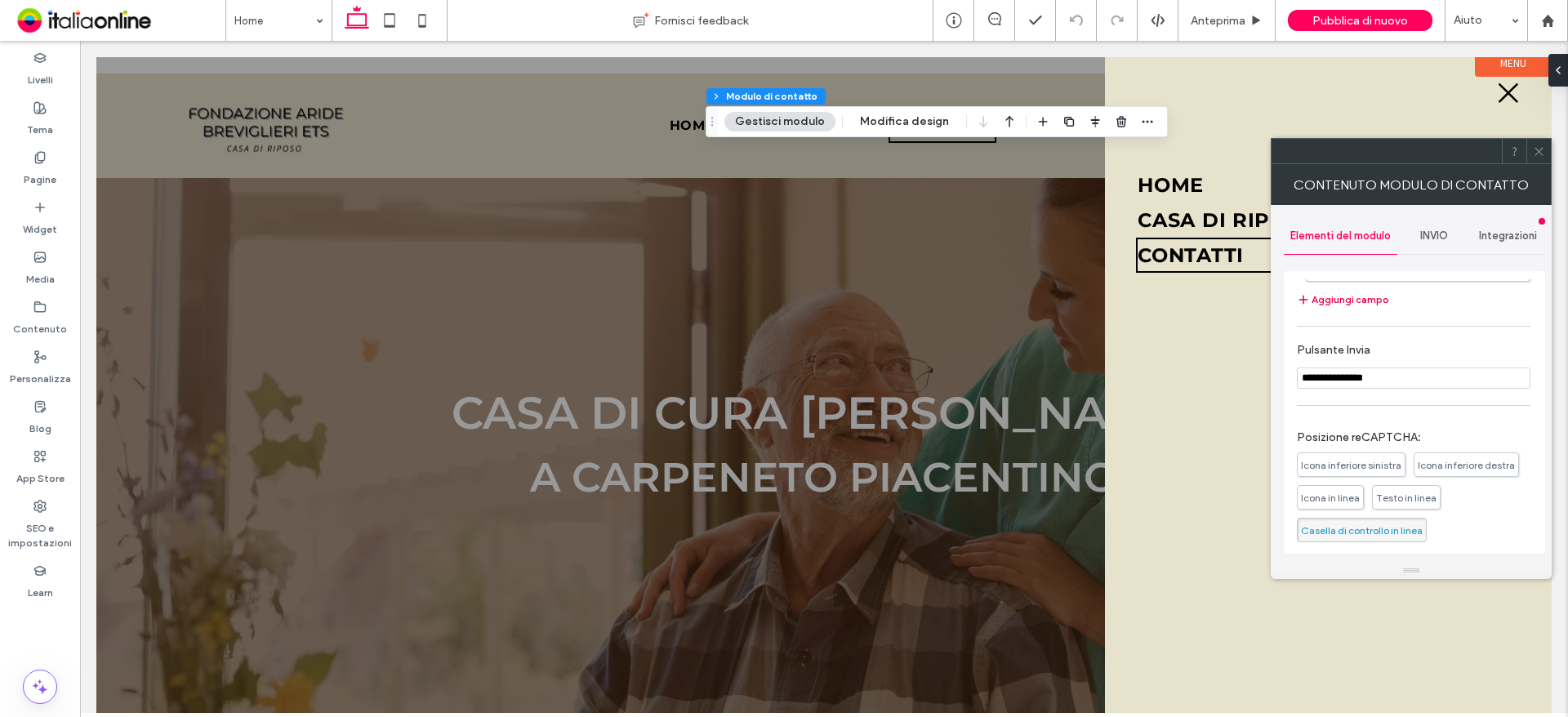
click at [1333, 300] on button "Aggiungi campo" at bounding box center [1343, 300] width 92 height 20
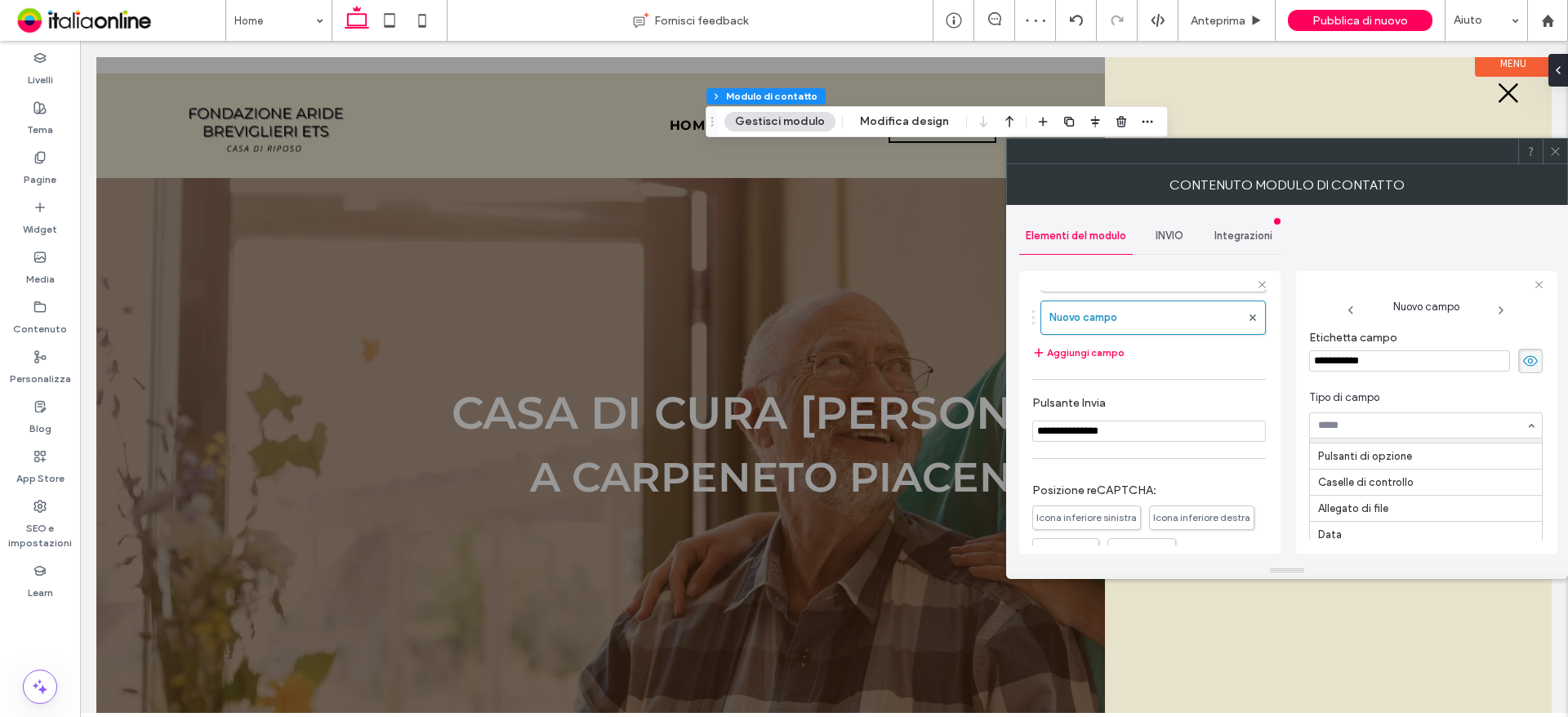
scroll to position [82, 0]
drag, startPoint x: 1404, startPoint y: 361, endPoint x: 1203, endPoint y: 320, distance: 205.1
click at [1204, 320] on div "**********" at bounding box center [1150, 410] width 261 height 304
type input "*"
type input "**********"
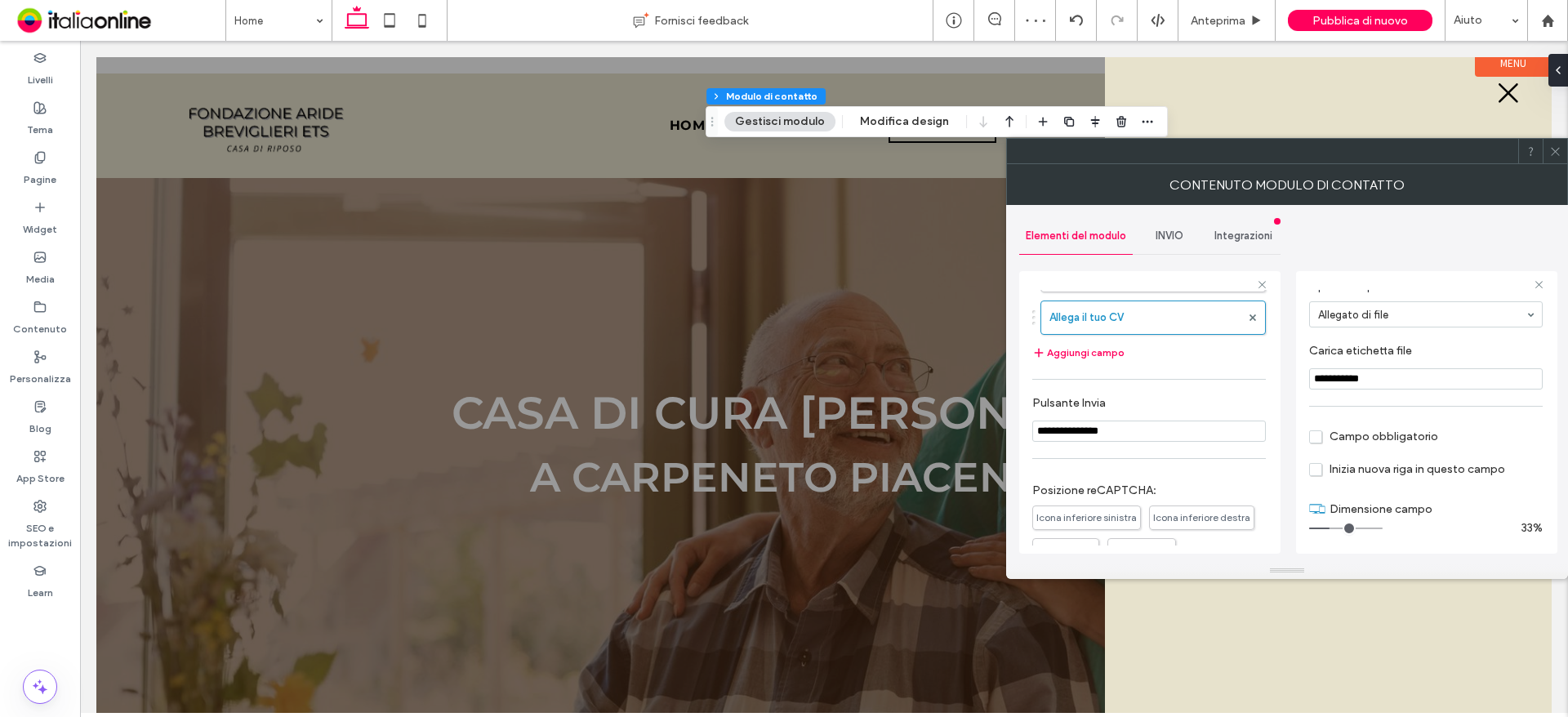
scroll to position [114, 0]
click at [1322, 428] on span "Campo obbligatorio" at bounding box center [1373, 434] width 129 height 14
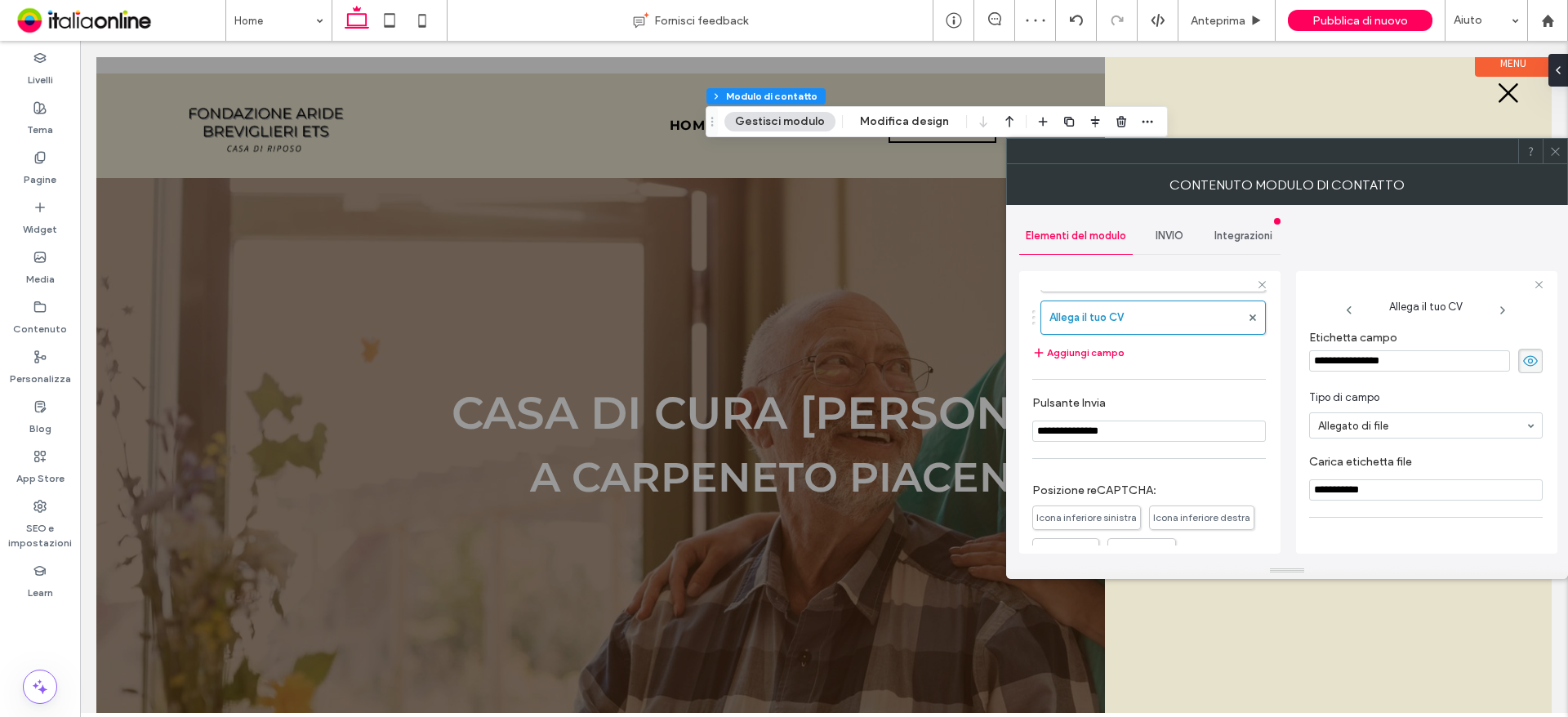
click at [1418, 355] on input "**********" at bounding box center [1409, 360] width 201 height 21
type input "**********"
click at [1433, 398] on span "Tipo di campo" at bounding box center [1423, 397] width 227 height 16
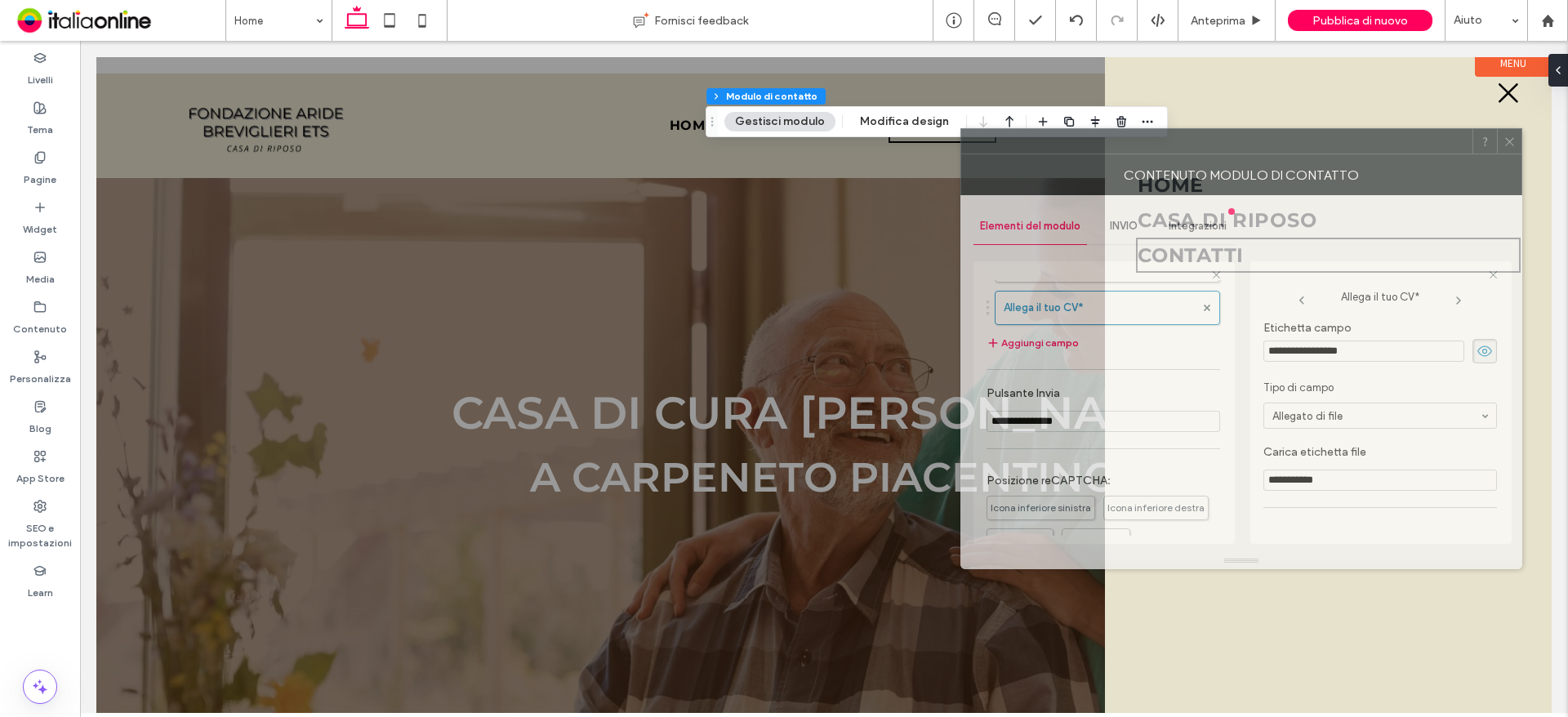
drag, startPoint x: 1467, startPoint y: 159, endPoint x: 1419, endPoint y: 149, distance: 49.0
click at [1419, 149] on div at bounding box center [1216, 141] width 511 height 25
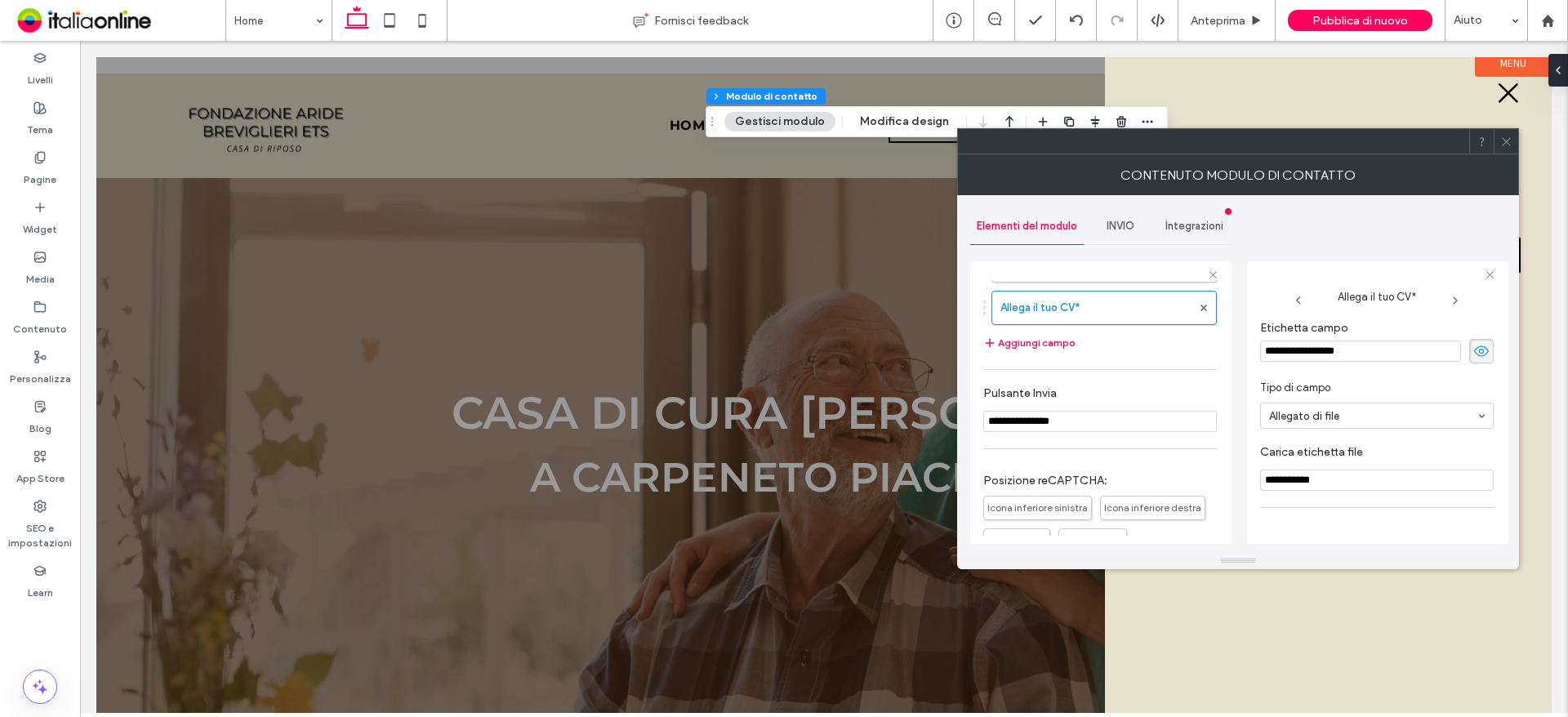
click at [1506, 141] on icon at bounding box center [1506, 142] width 12 height 12
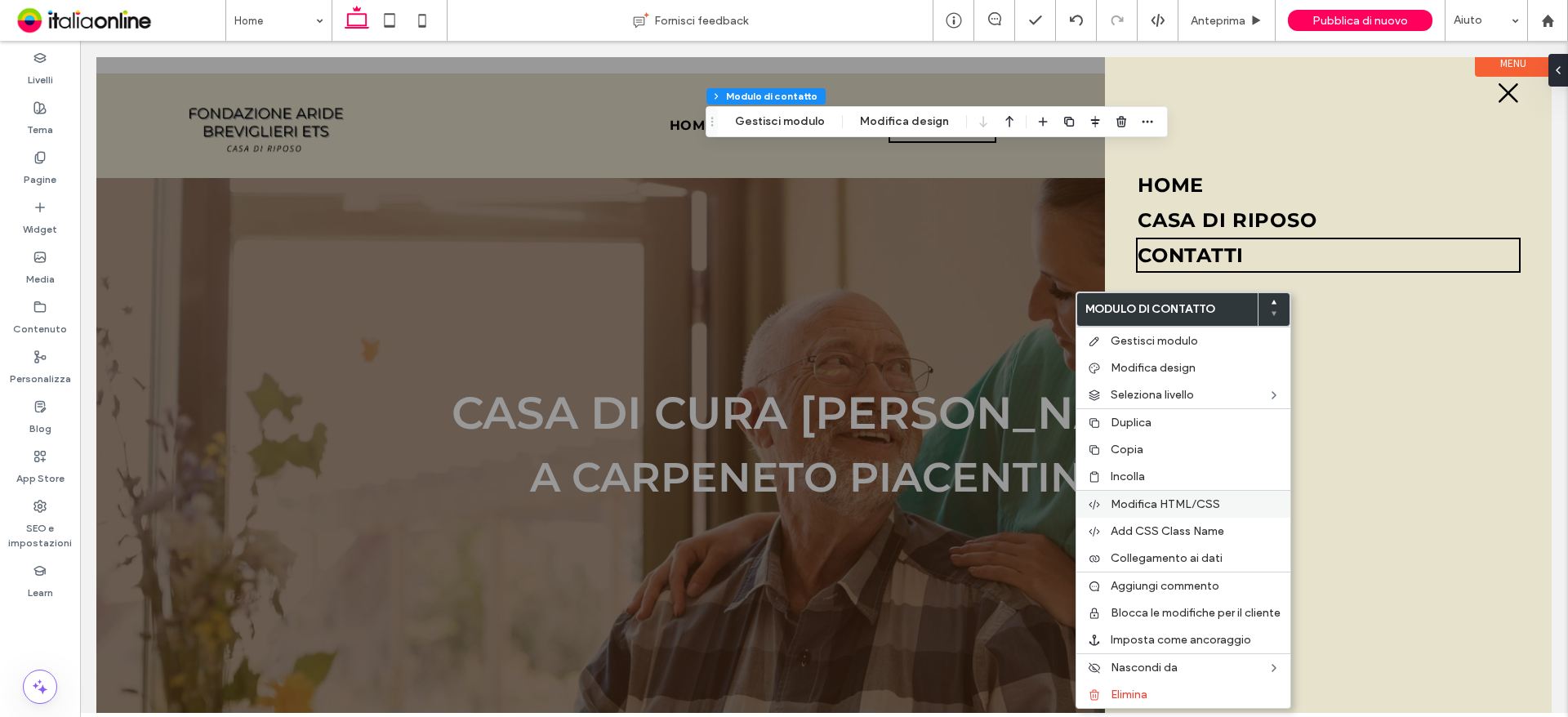
click at [1165, 507] on span "Modifica HTML/CSS" at bounding box center [1165, 504] width 109 height 14
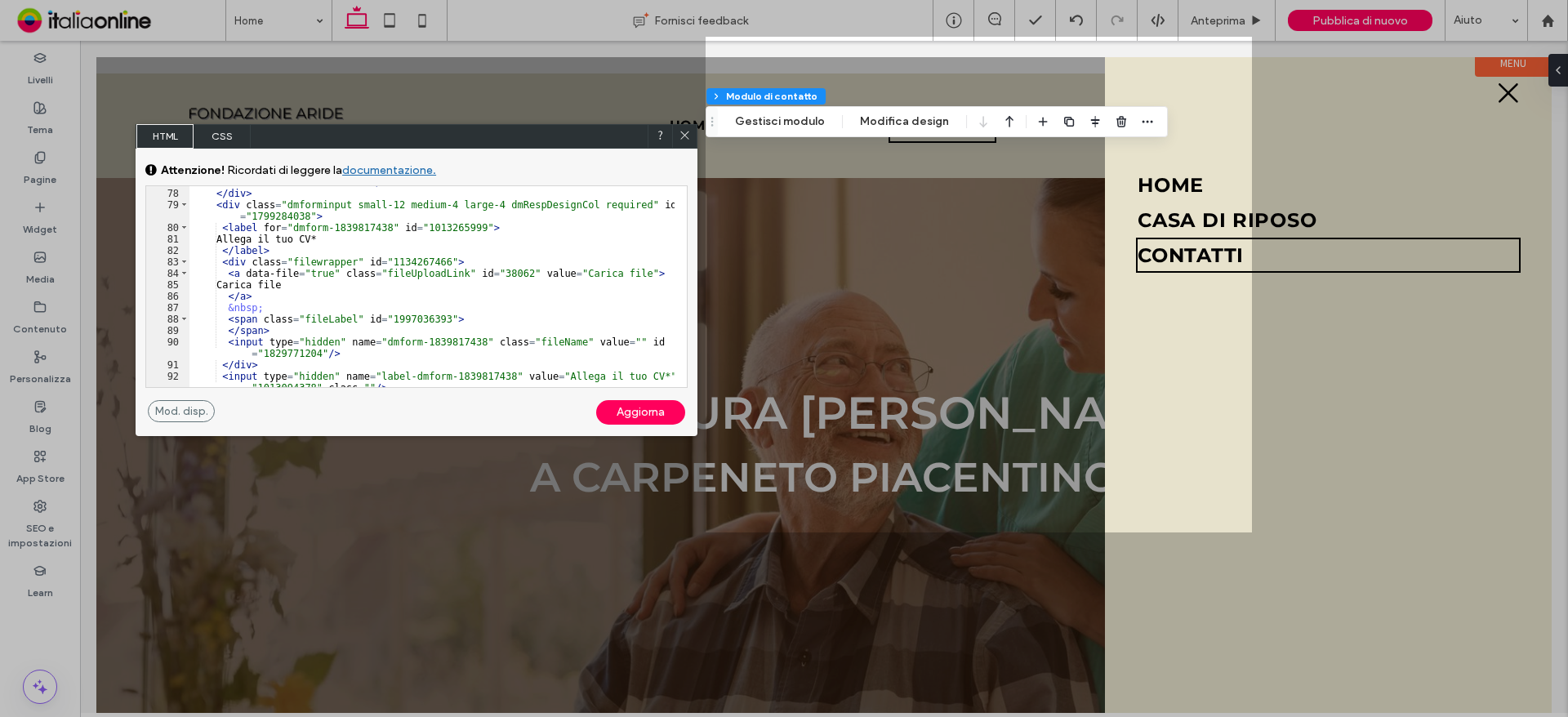
scroll to position [1035, 0]
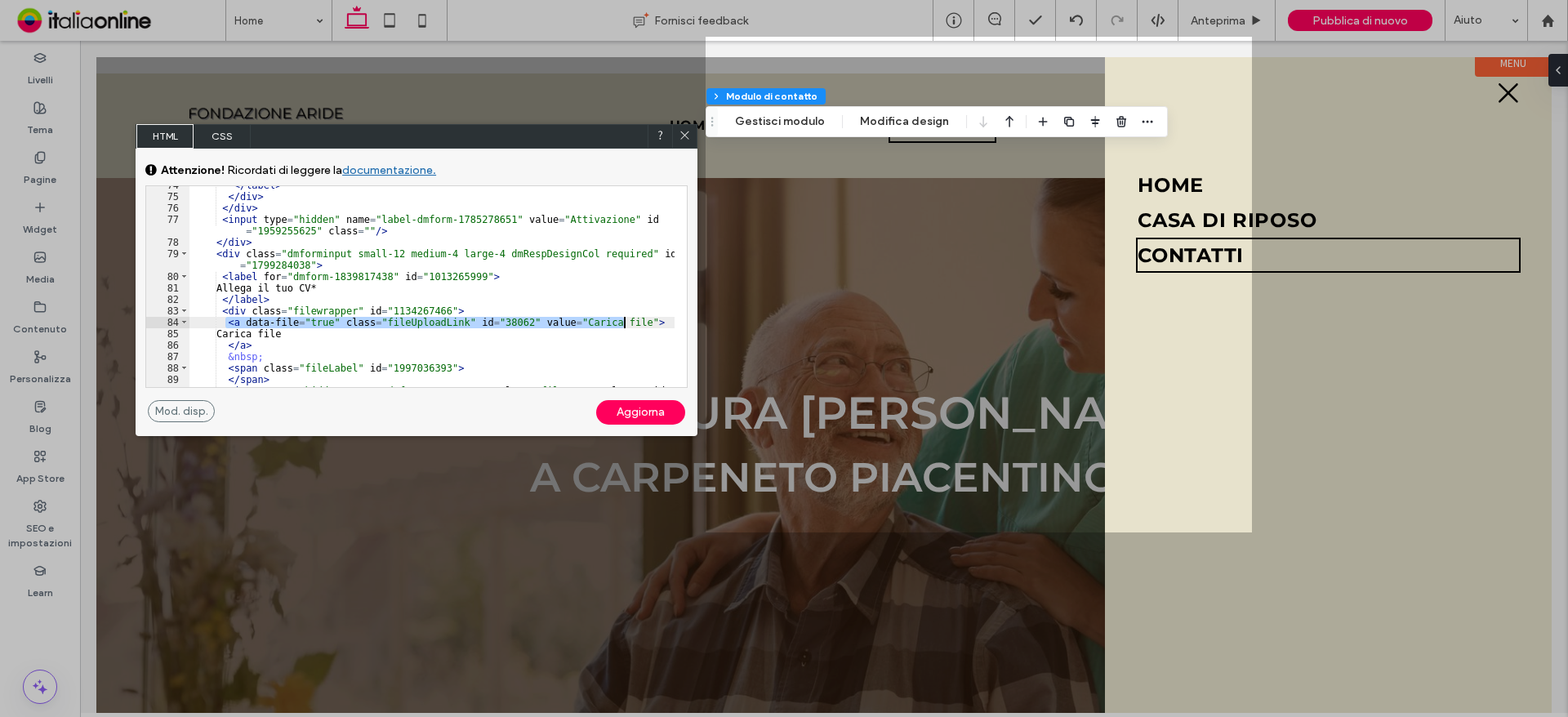
drag, startPoint x: 226, startPoint y: 323, endPoint x: 637, endPoint y: 319, distance: 411.0
click at [637, 319] on div "</ label > </ div > </ div > < input type = "hidden" name = "label-dmform-17852…" at bounding box center [432, 297] width 485 height 236
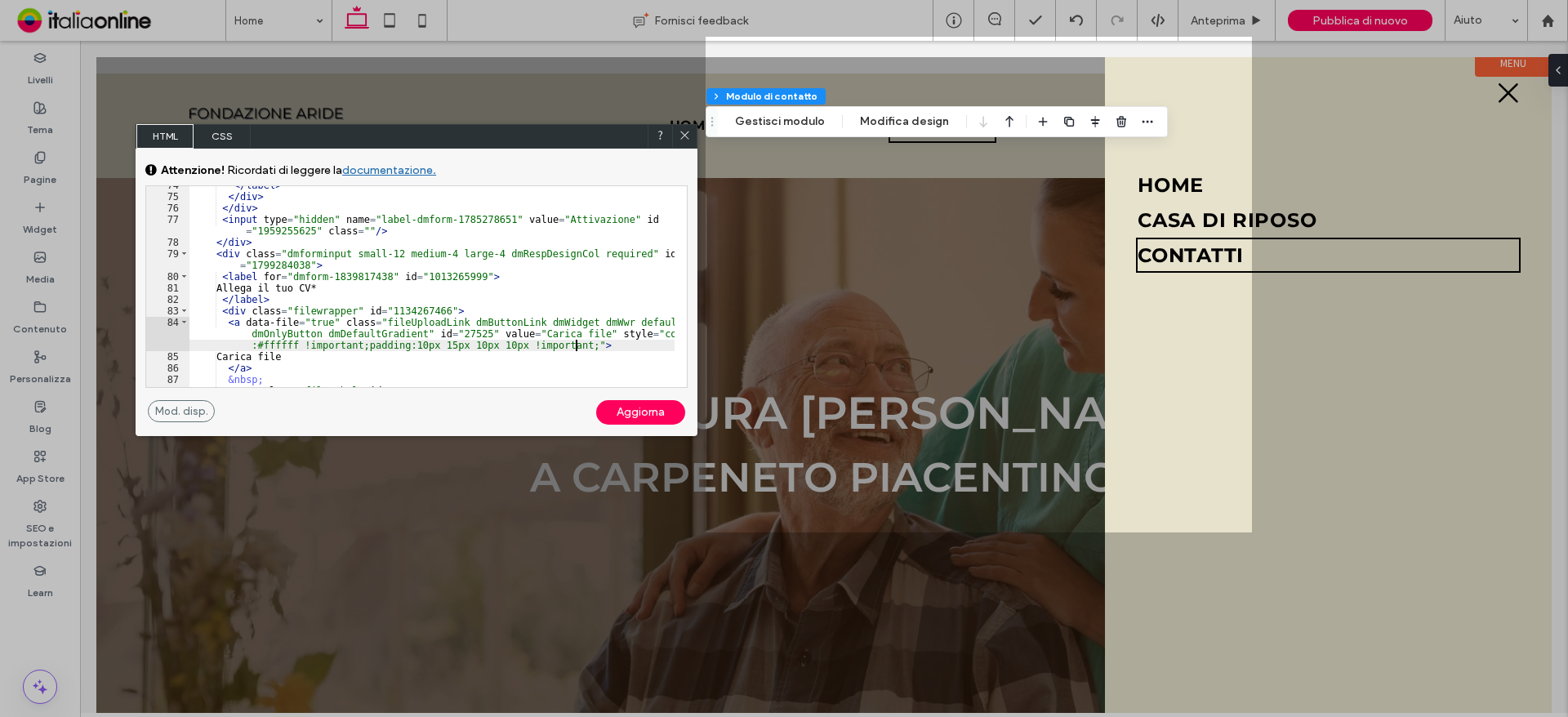
click at [642, 411] on div "Aggiorna" at bounding box center [640, 412] width 89 height 25
drag, startPoint x: 289, startPoint y: 344, endPoint x: 626, endPoint y: 329, distance: 337.3
click at [626, 329] on div "</ label > </ div > </ div > < input type = "hidden" name = "label-dmform-17852…" at bounding box center [432, 291] width 485 height 224
type textarea "**"
click at [623, 408] on div "Aggiorna" at bounding box center [640, 412] width 89 height 25
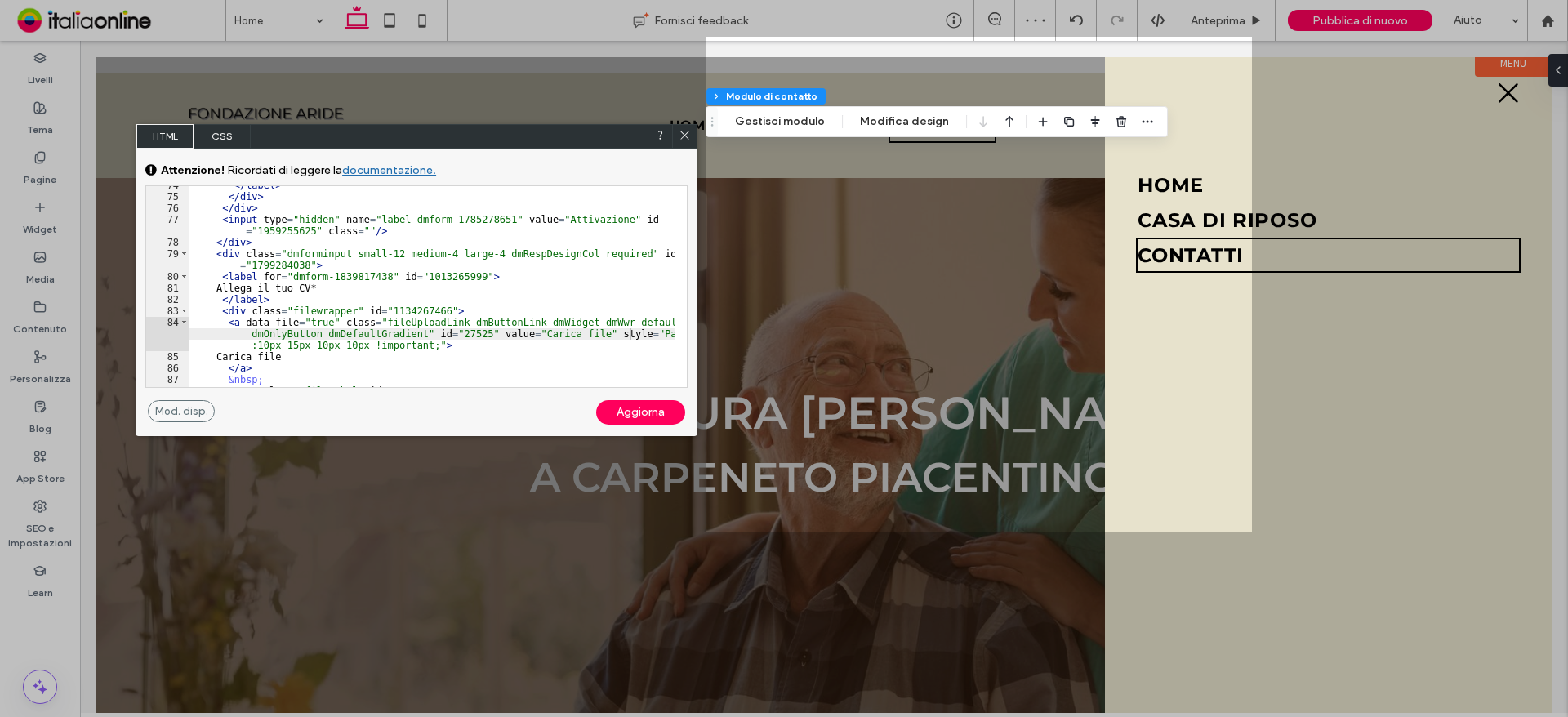
click at [690, 136] on icon at bounding box center [685, 135] width 12 height 12
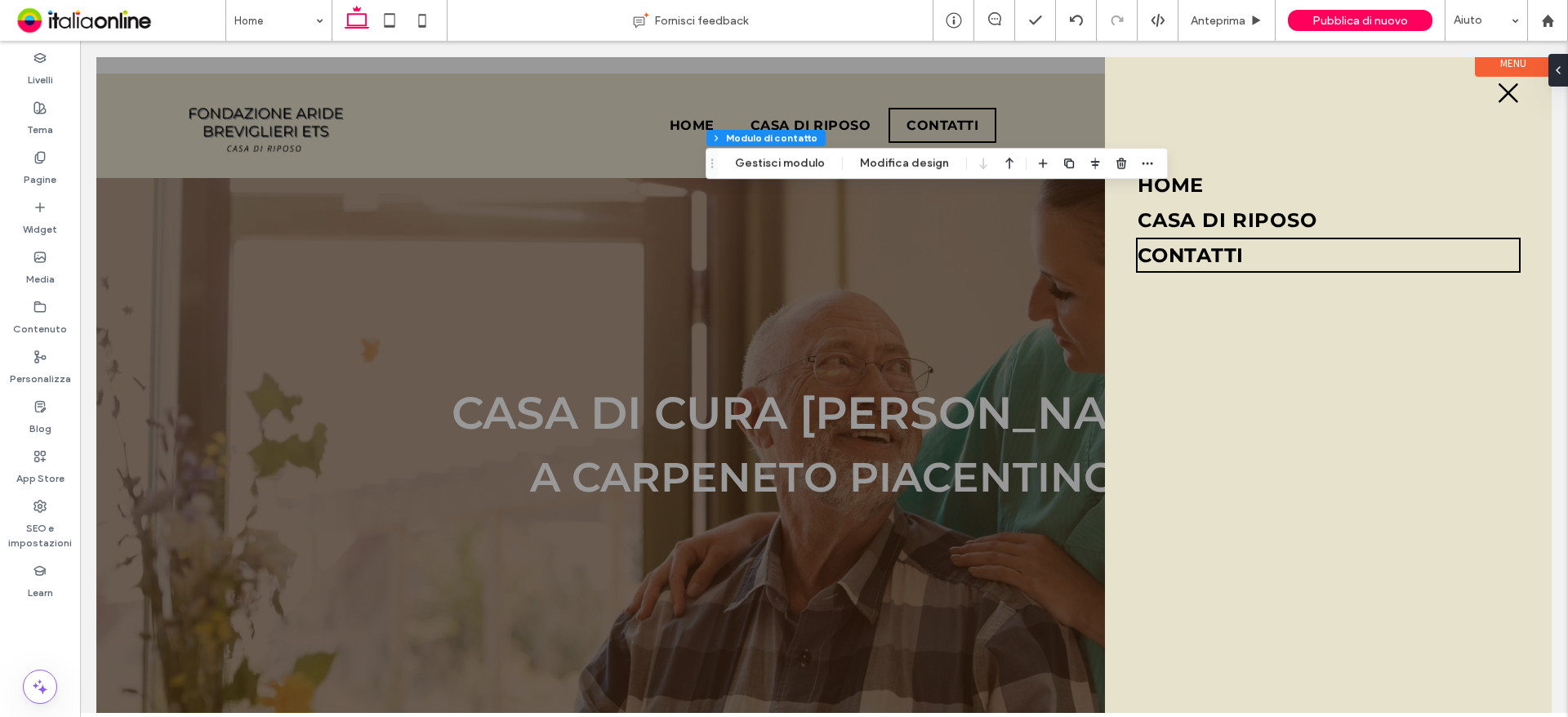
type input "***"
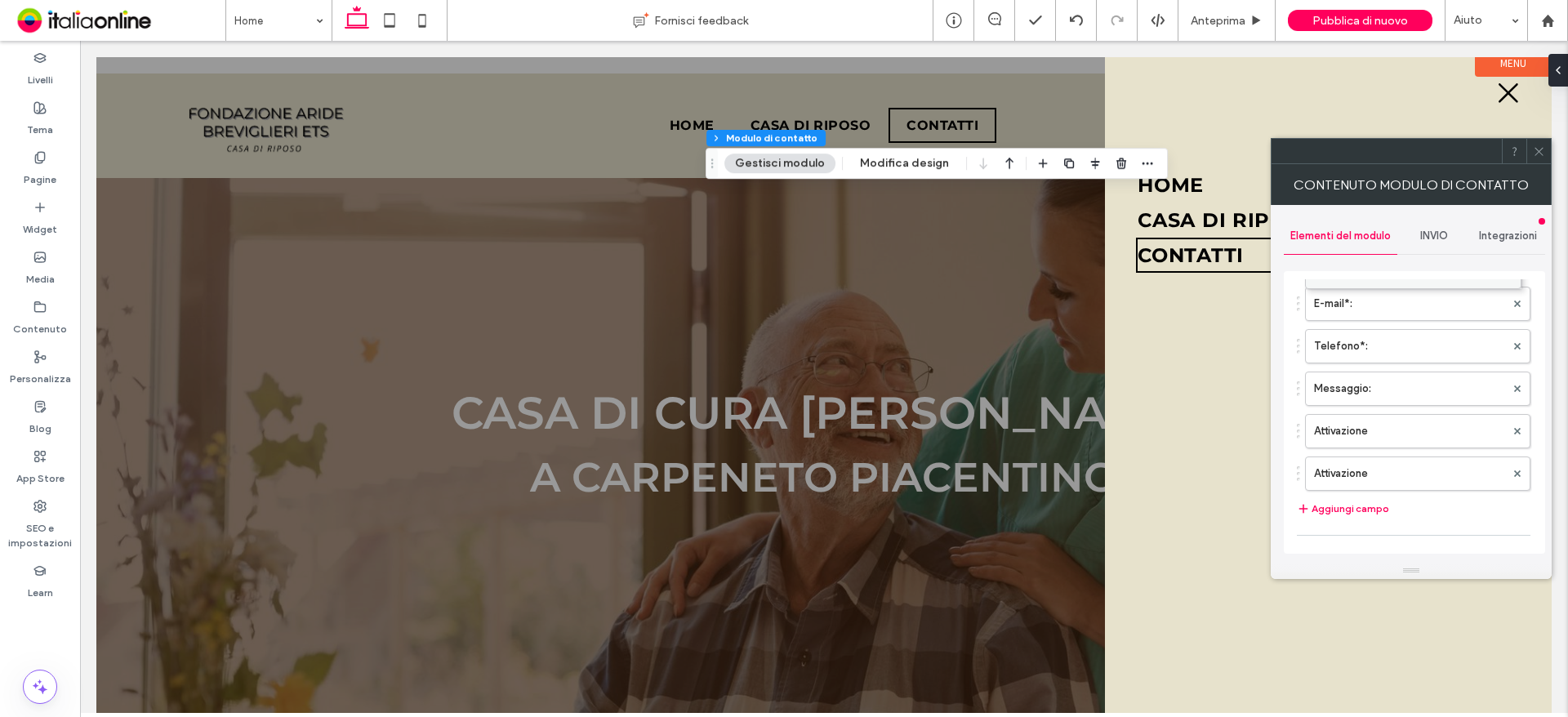
scroll to position [75, 0]
drag, startPoint x: 1415, startPoint y: 388, endPoint x: 1421, endPoint y: 422, distance: 34.5
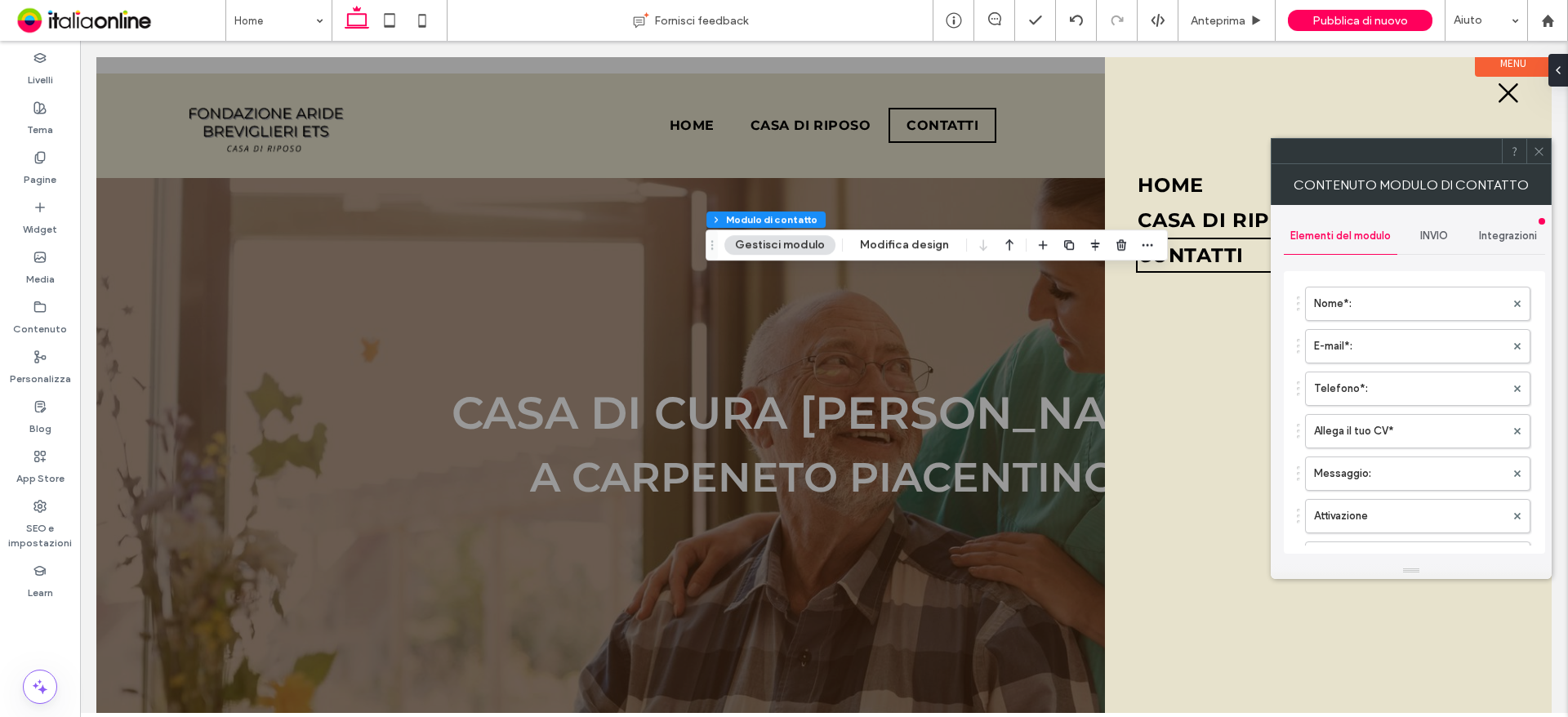
click at [1545, 153] on div at bounding box center [1538, 151] width 25 height 25
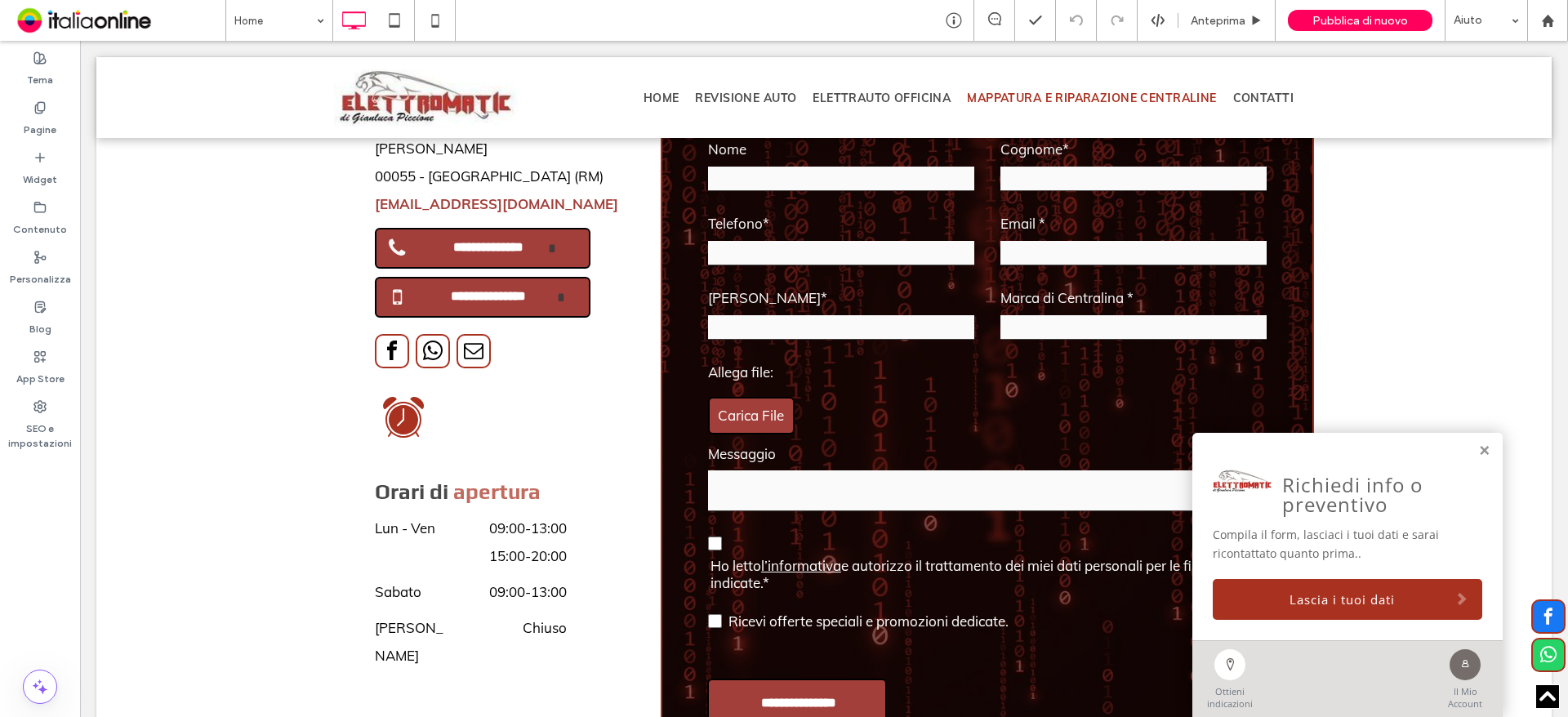
scroll to position [5304, 0]
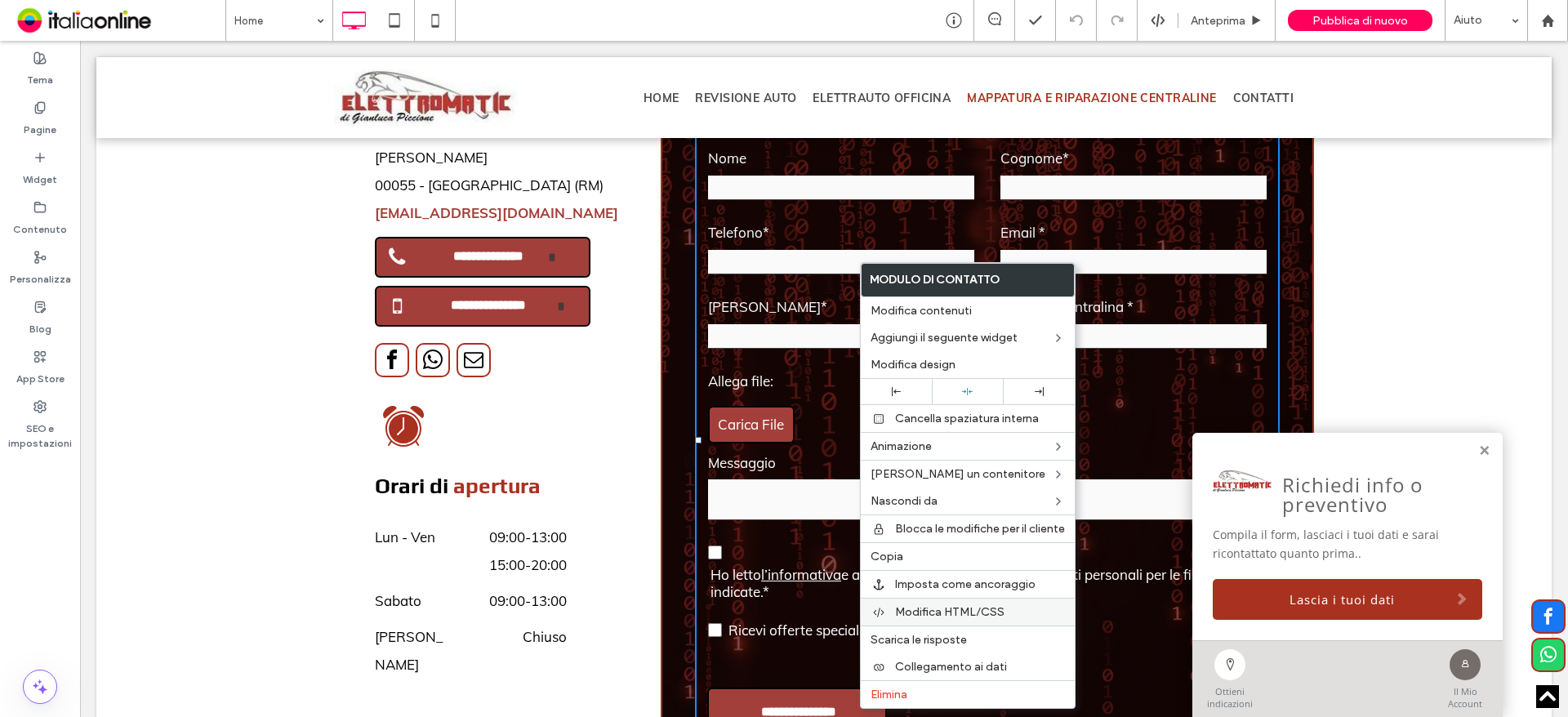
click at [916, 612] on span "Modifica HTML/CSS" at bounding box center [949, 612] width 109 height 14
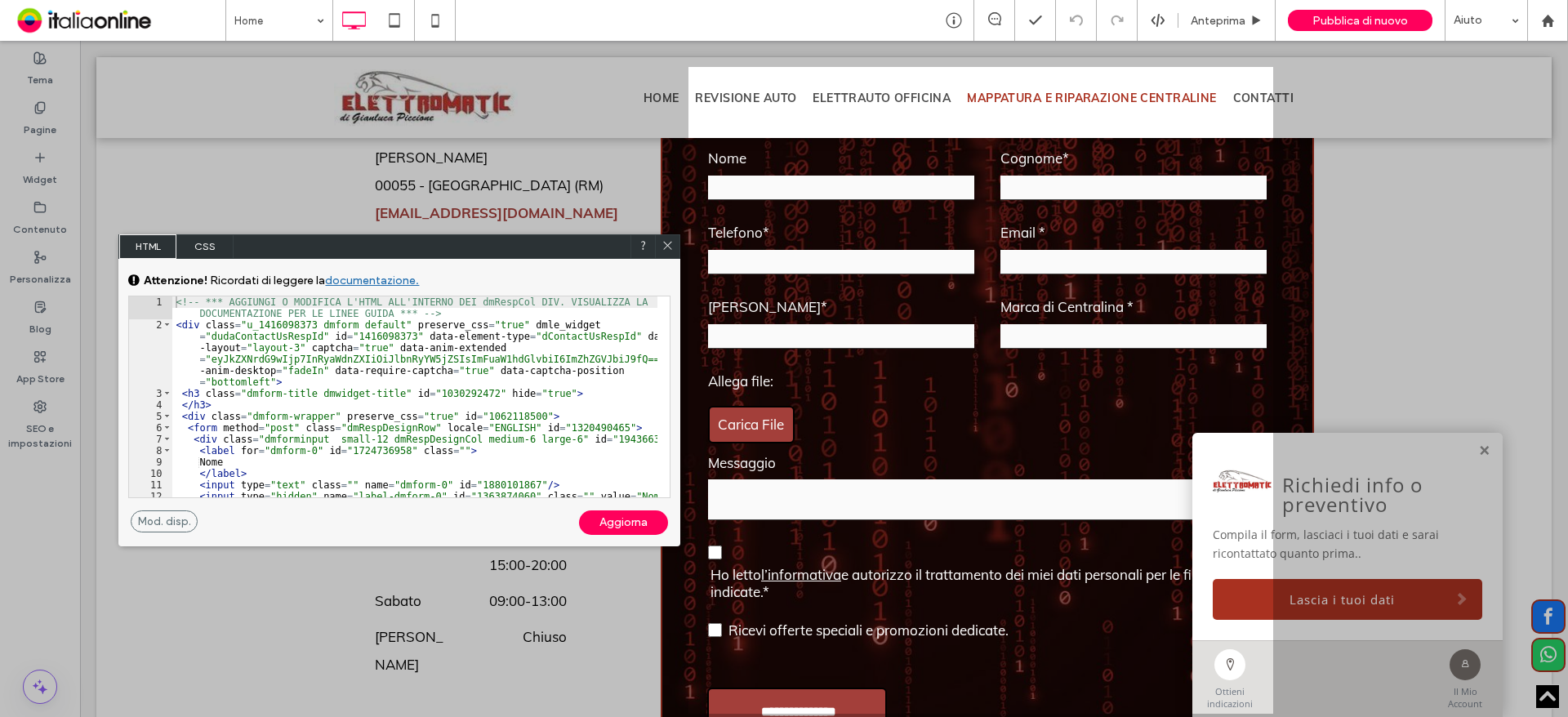
click at [203, 239] on span "CSS" at bounding box center [205, 247] width 57 height 25
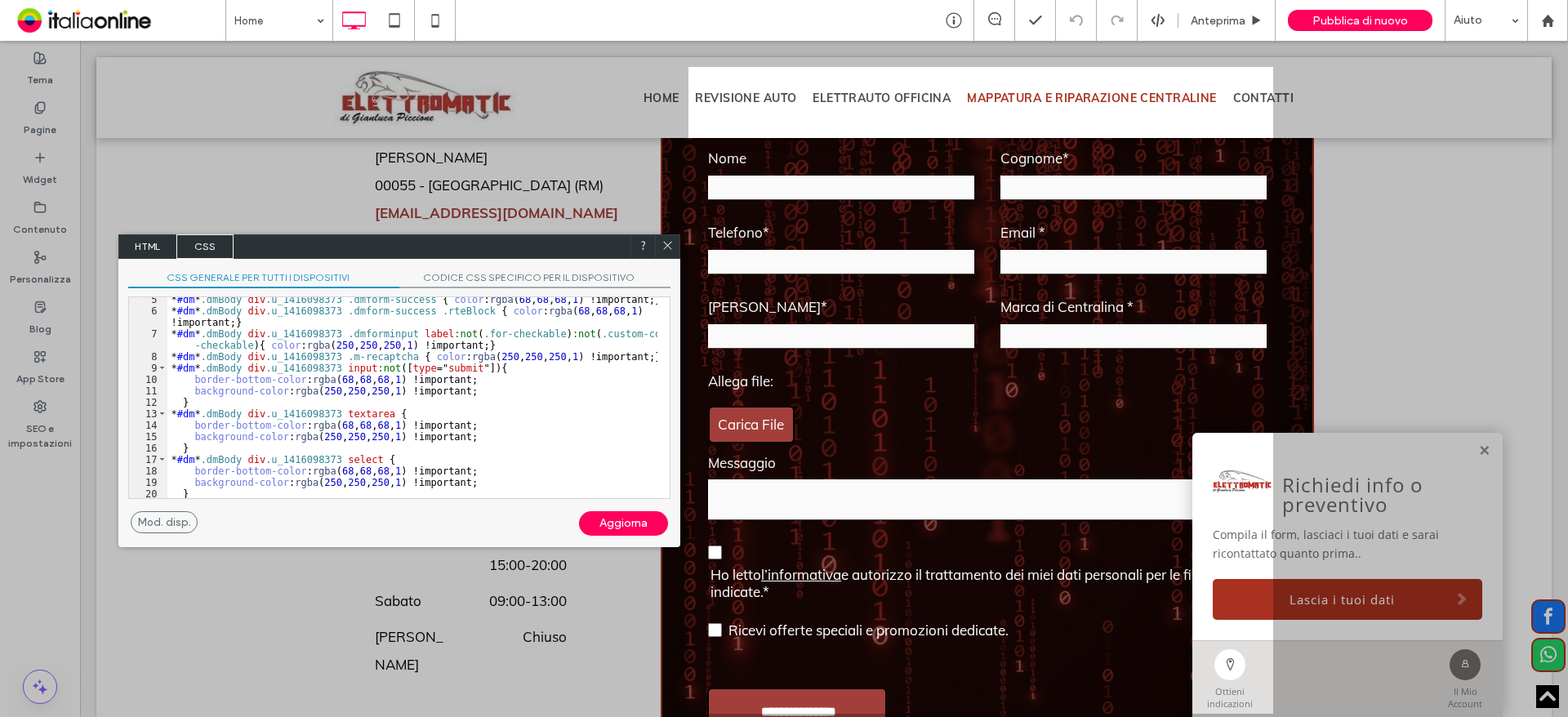
scroll to position [0, 0]
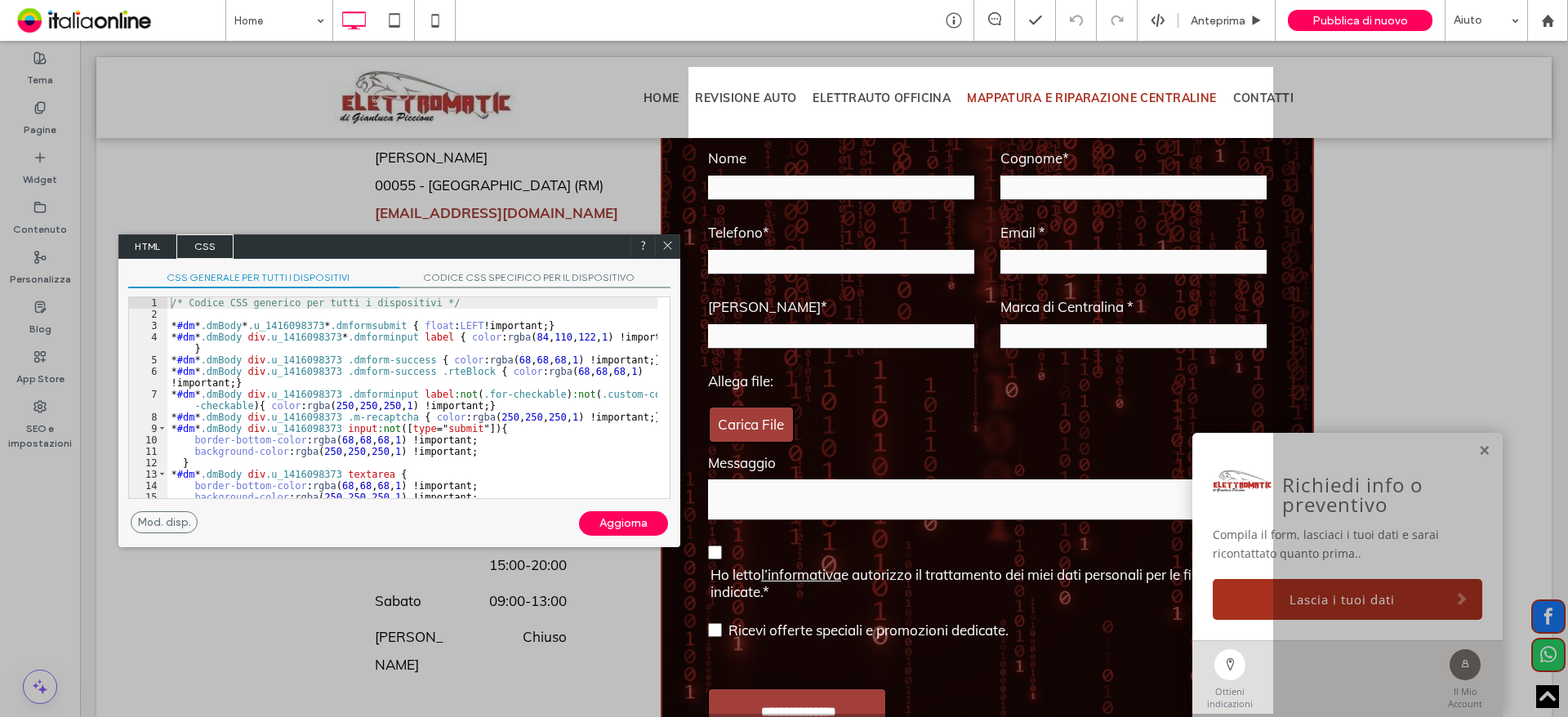
click at [135, 243] on span "HTML" at bounding box center [148, 247] width 57 height 25
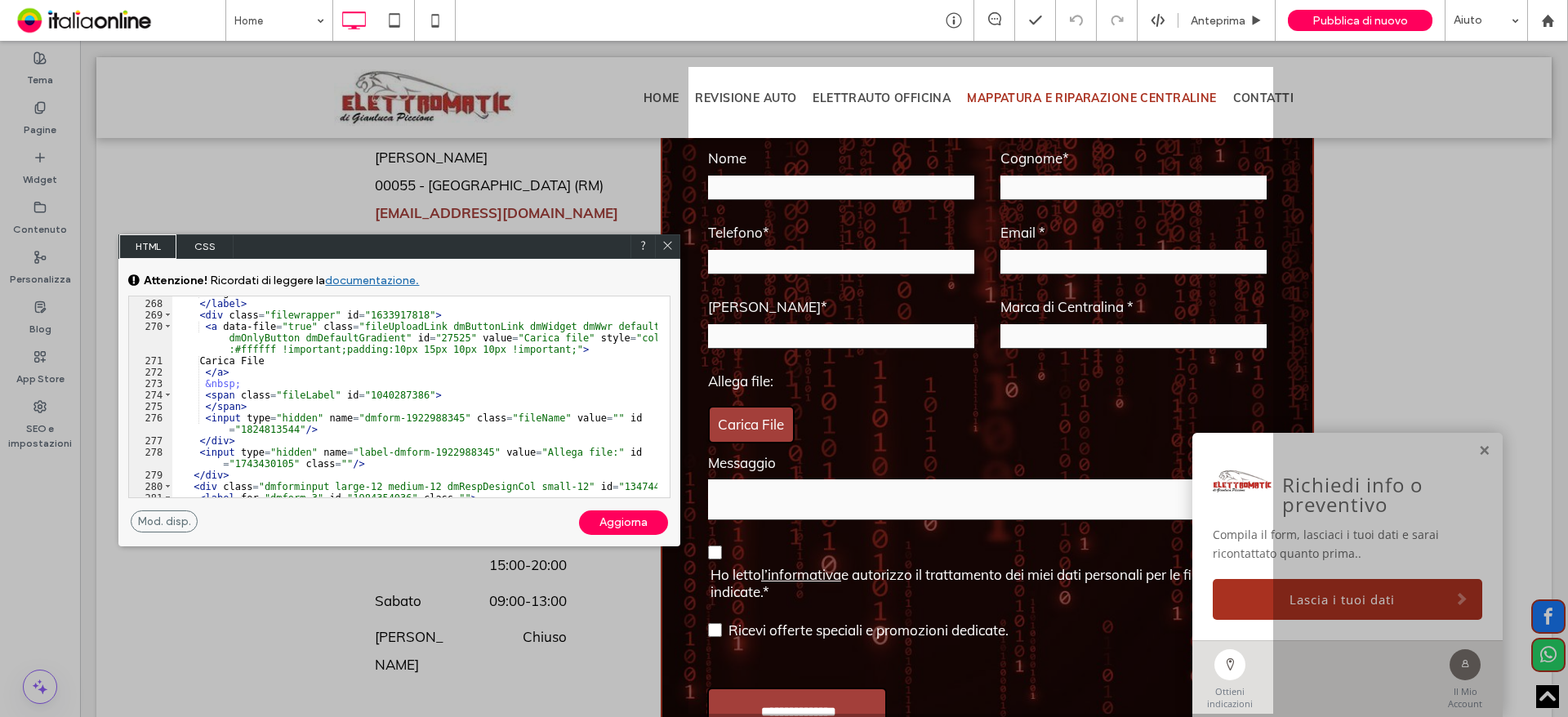
scroll to position [3185, 0]
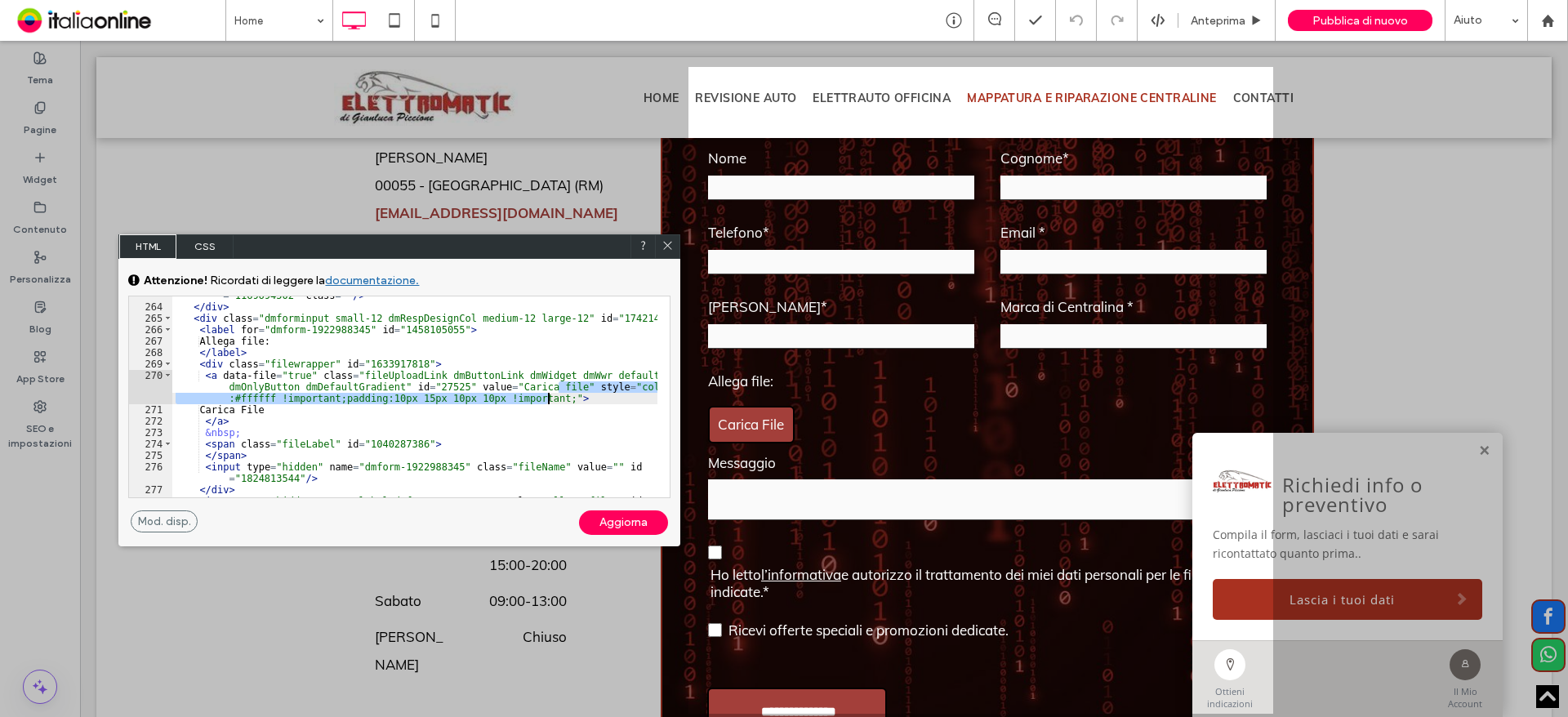
drag, startPoint x: 561, startPoint y: 388, endPoint x: 547, endPoint y: 400, distance: 18.4
click at [547, 400] on div "< input type = "hidden" name = "label-dmform-1922988342" value = "Marca di Cent…" at bounding box center [415, 401] width 485 height 247
click at [204, 370] on div "< input type = "hidden" name = "label-dmform-1922988342" value = "Marca di Cent…" at bounding box center [415, 401] width 485 height 247
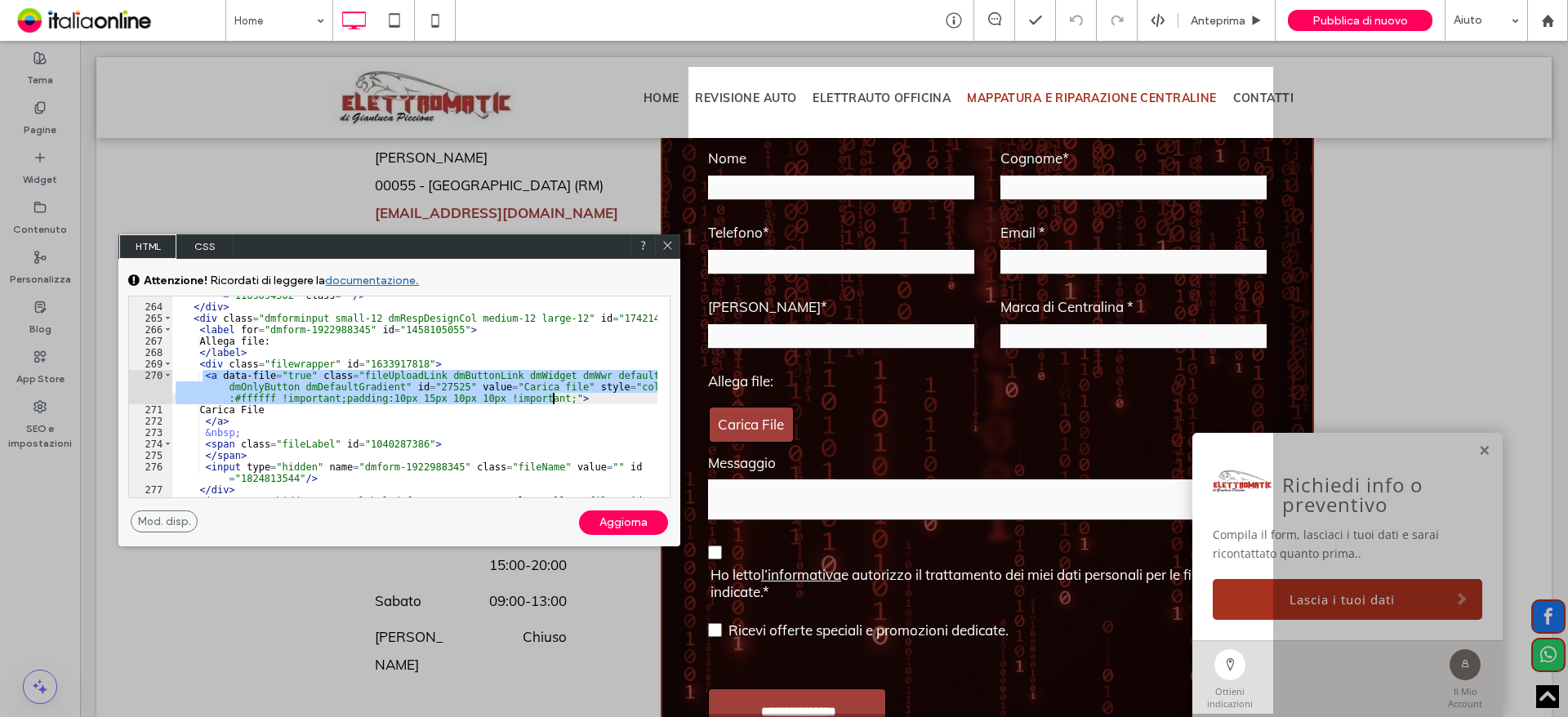
drag, startPoint x: 202, startPoint y: 373, endPoint x: 549, endPoint y: 394, distance: 347.6
click at [556, 394] on div "< input type = "hidden" name = "label-dmform-1922988342" value = "Marca di Cent…" at bounding box center [415, 401] width 485 height 247
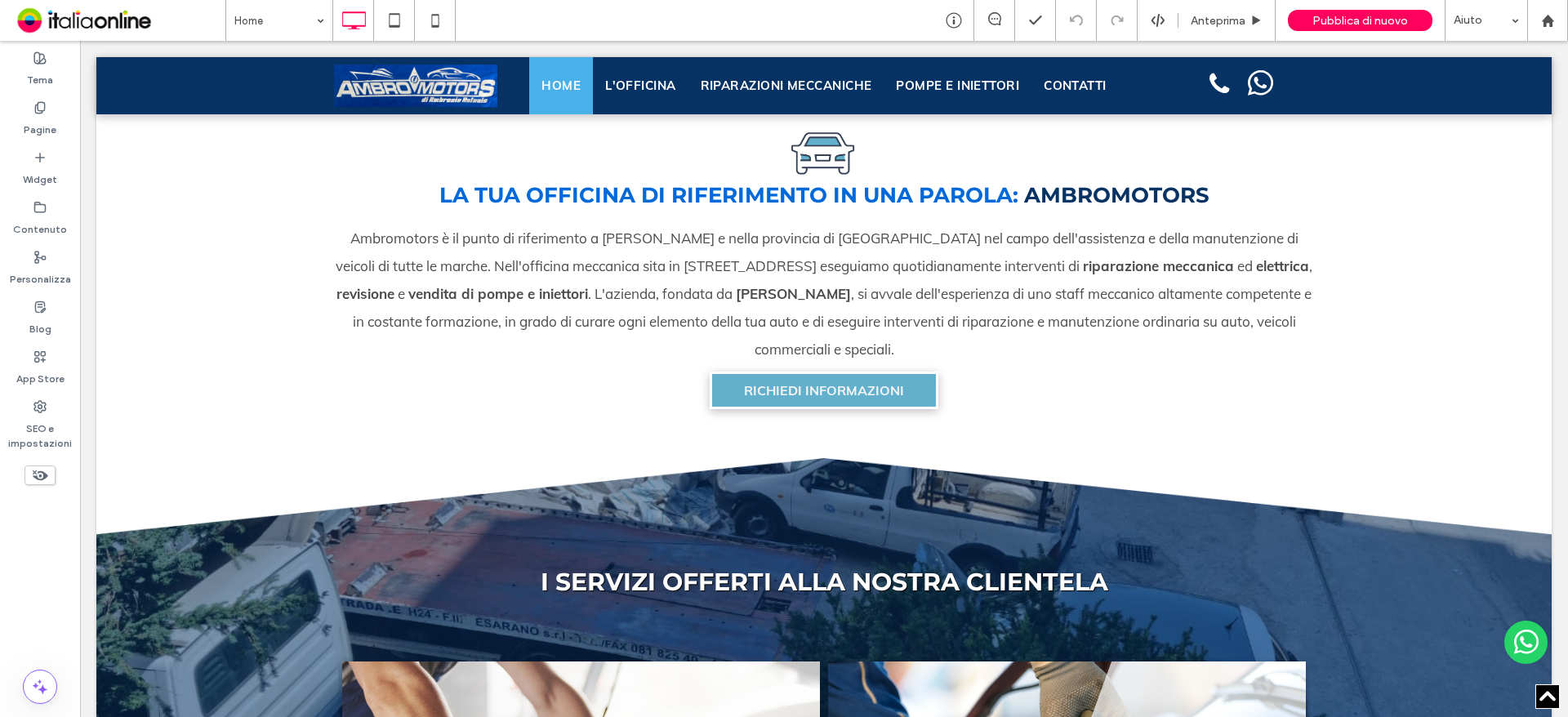
scroll to position [658, 0]
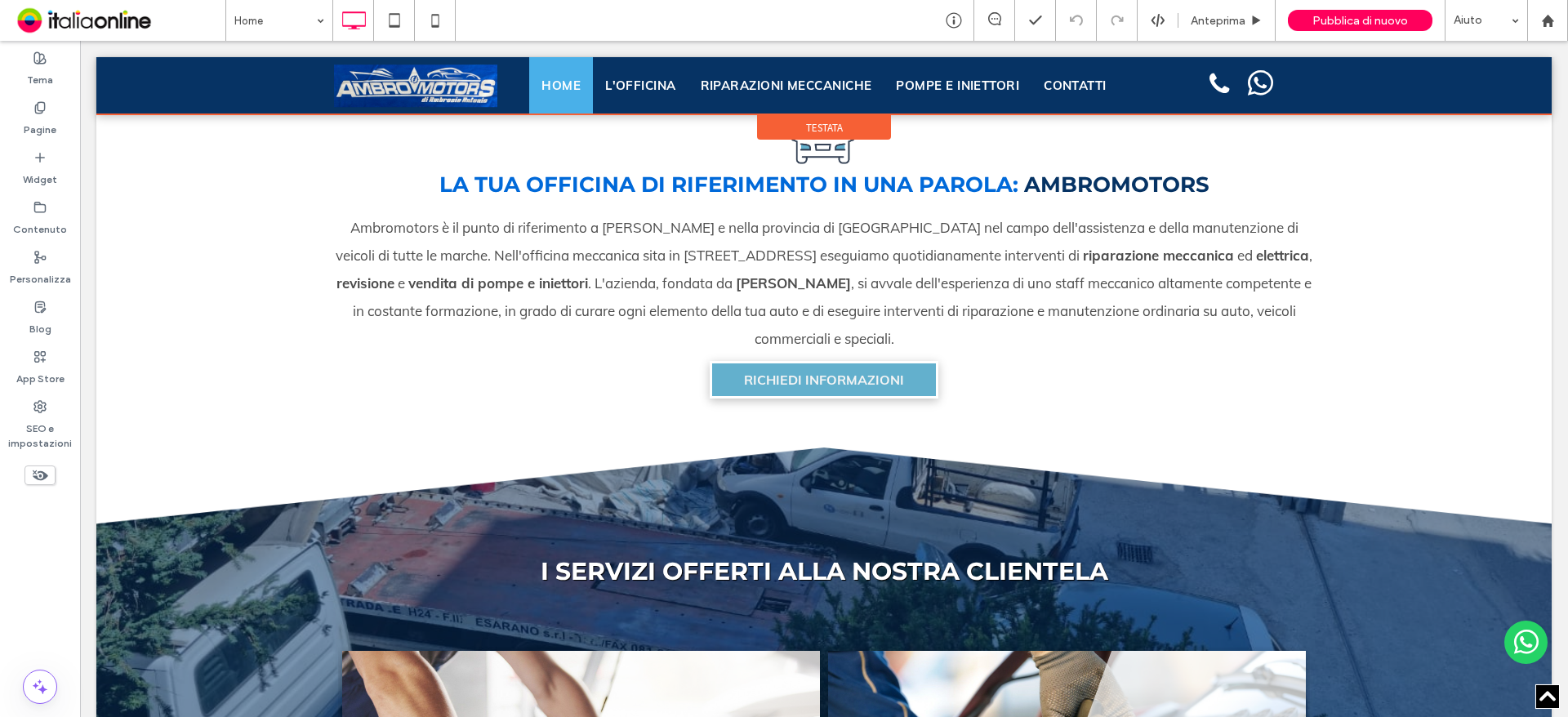
click at [631, 79] on div at bounding box center [824, 85] width 1455 height 57
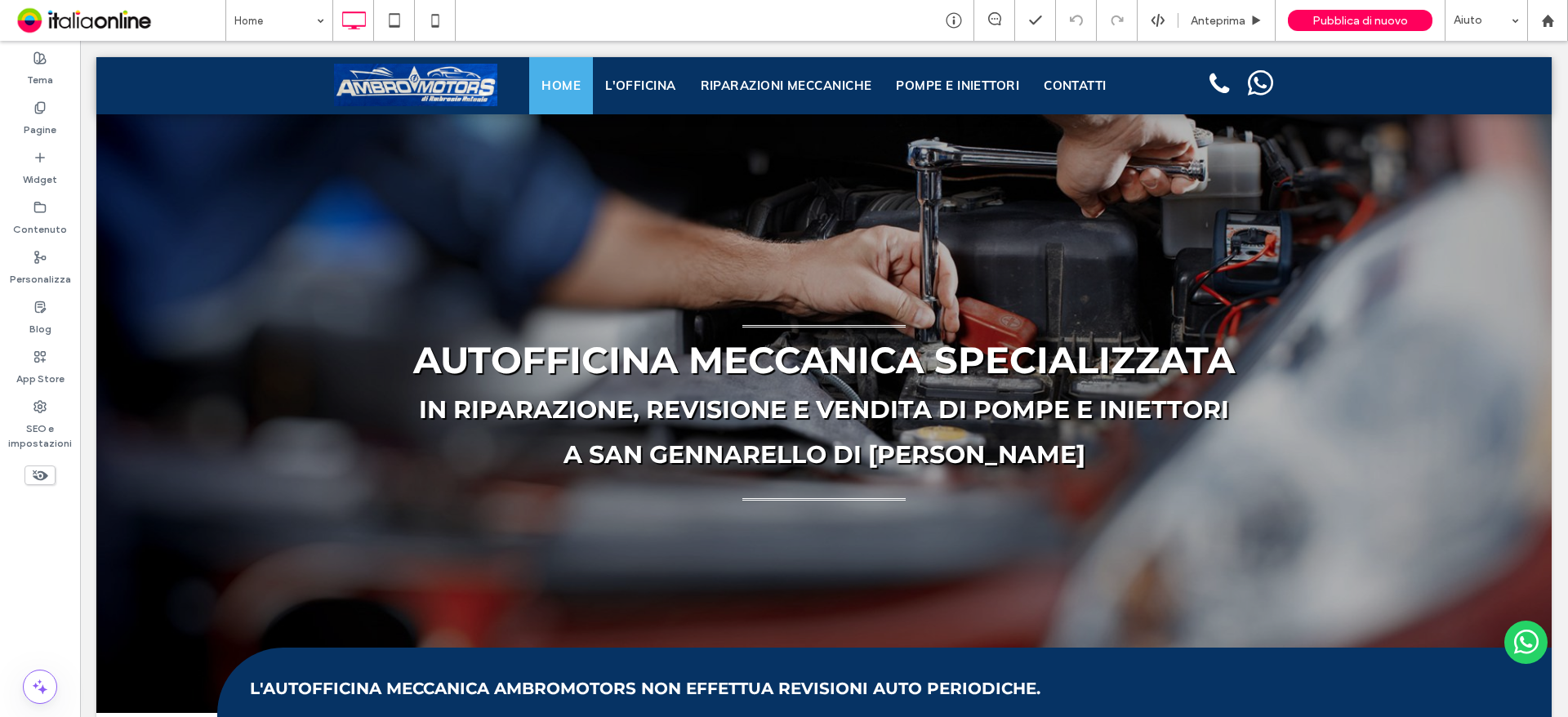
scroll to position [0, 0]
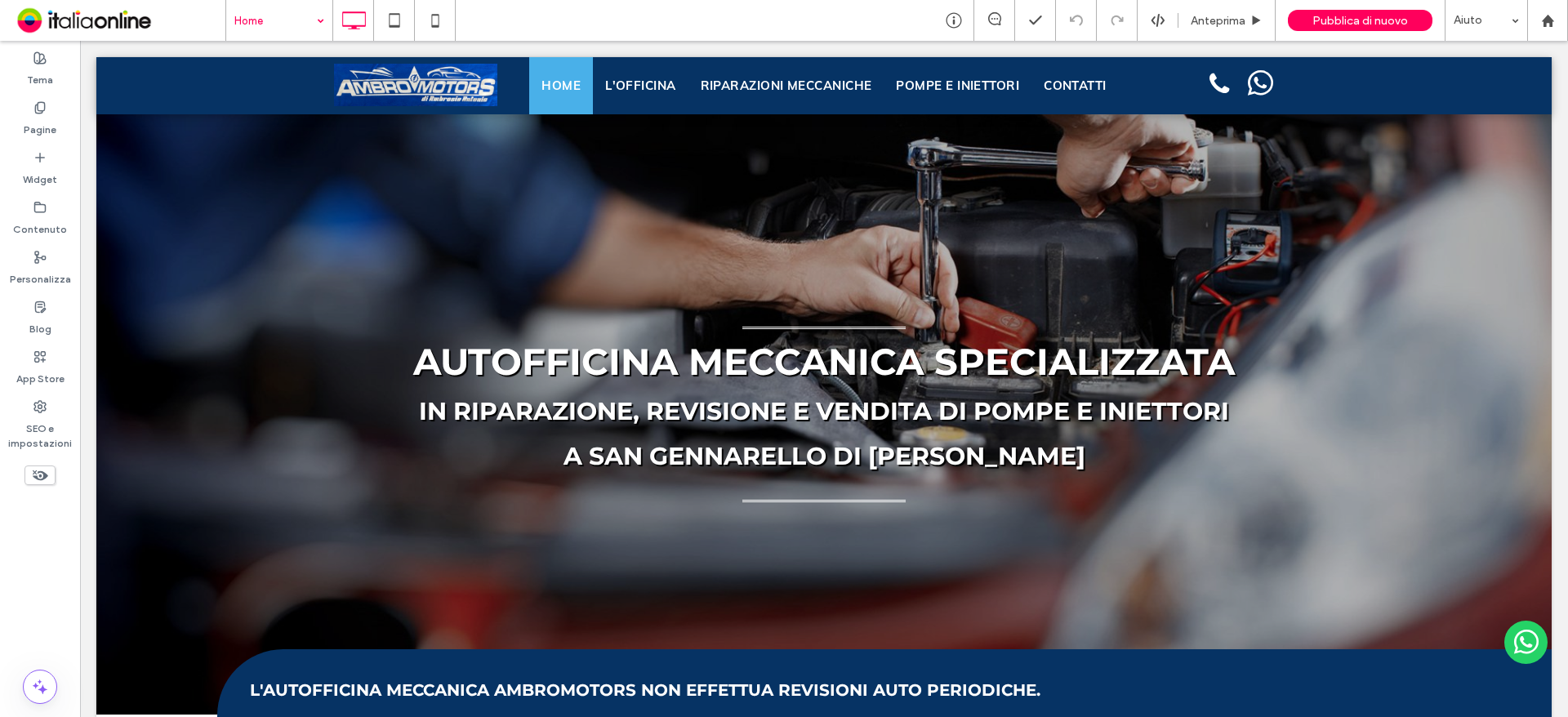
drag, startPoint x: 231, startPoint y: 18, endPoint x: 244, endPoint y: 38, distance: 23.9
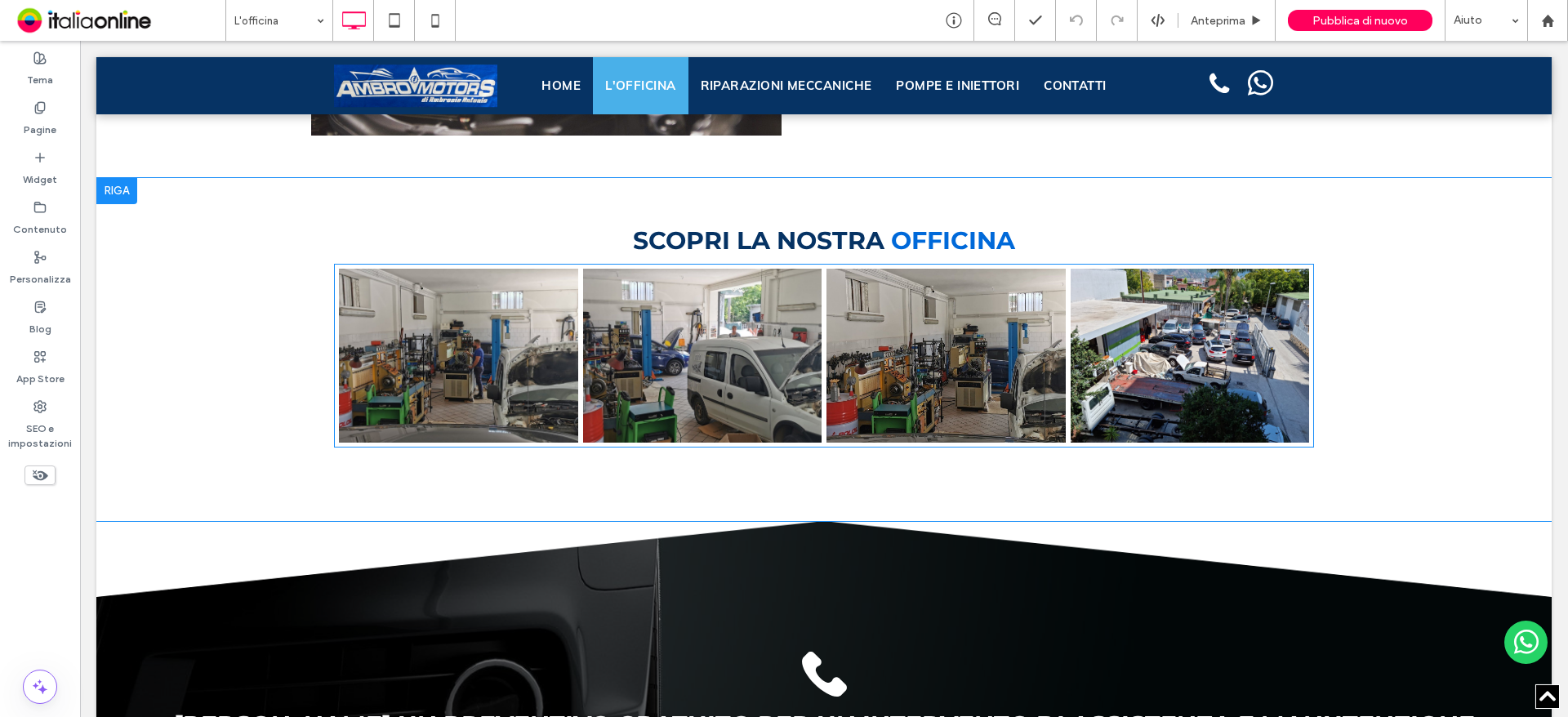
scroll to position [2368, 0]
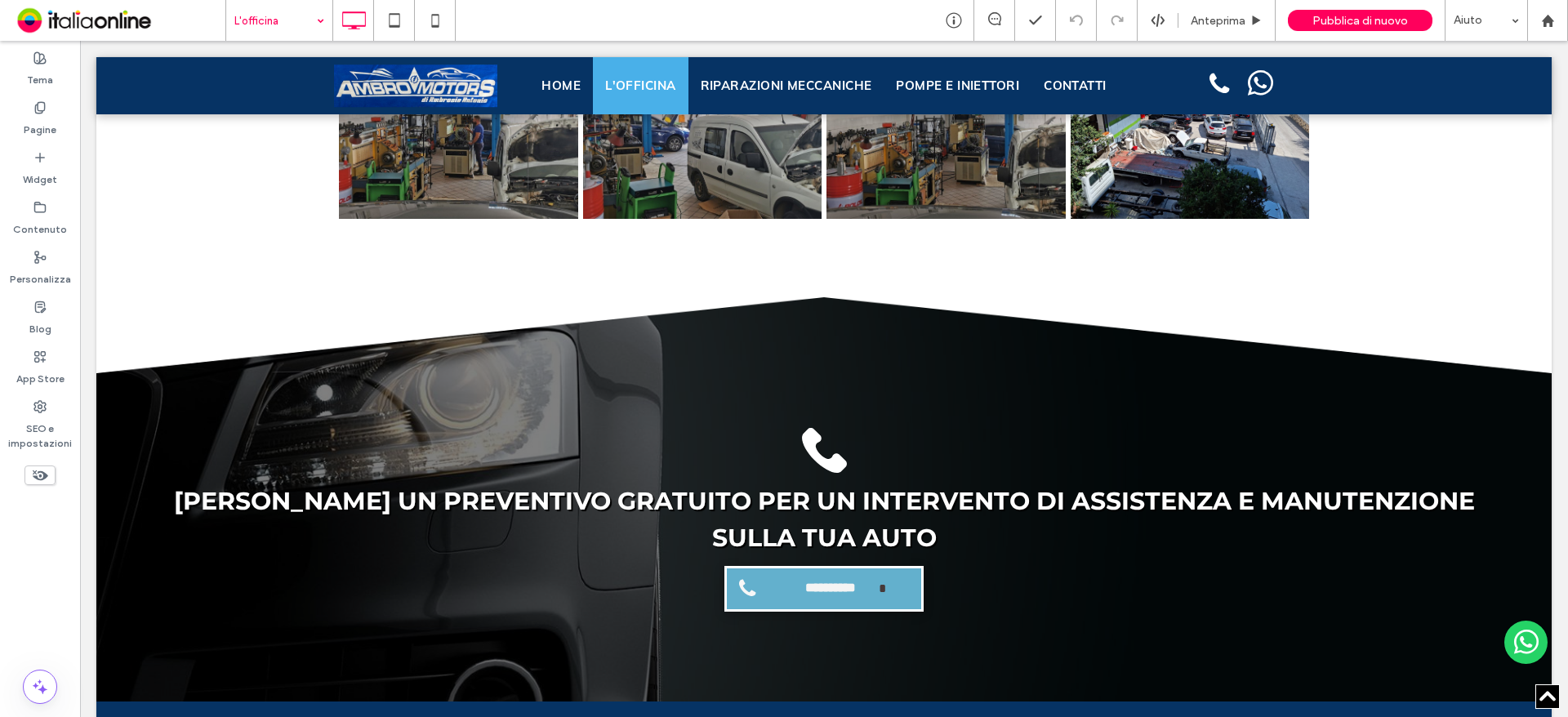
click at [248, 9] on input at bounding box center [276, 20] width 82 height 41
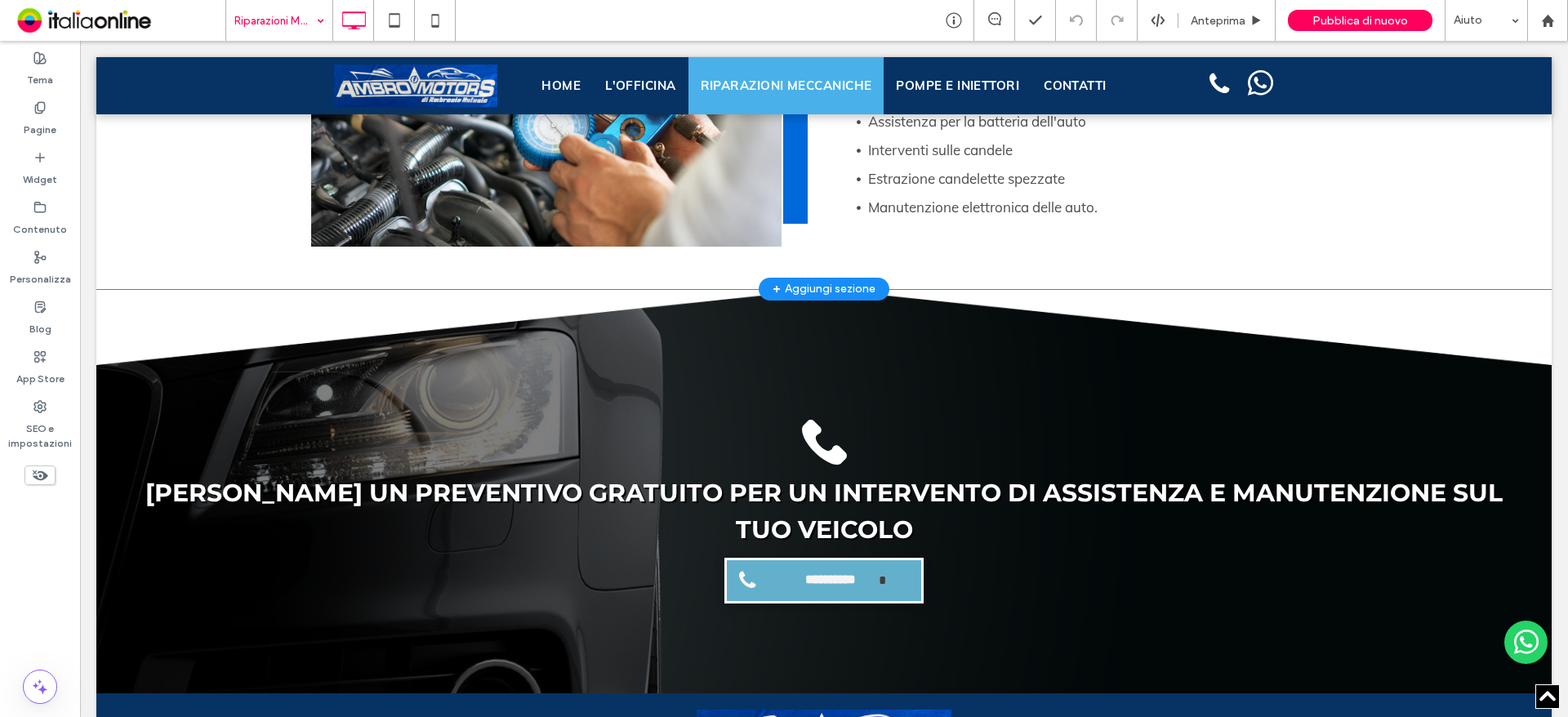
scroll to position [3022, 0]
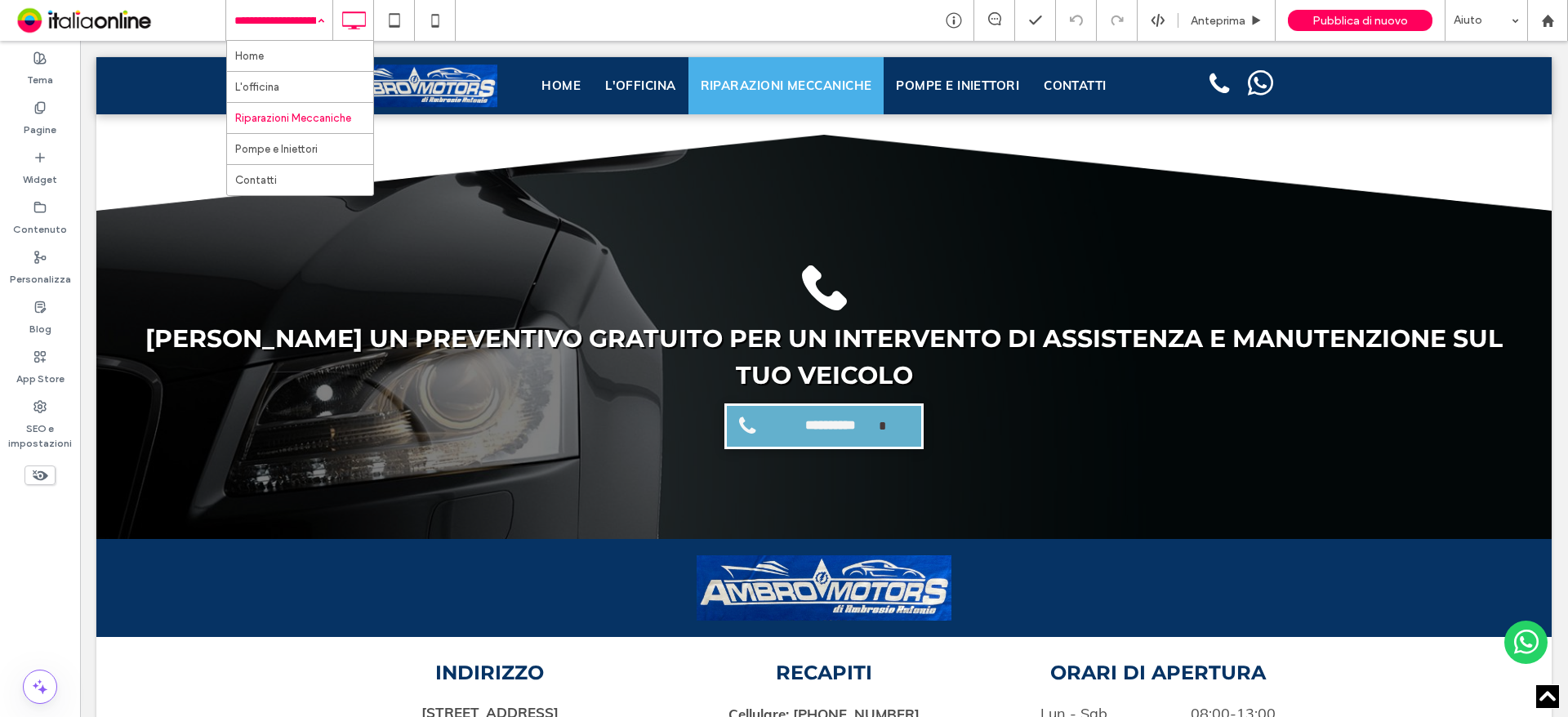
click at [255, 20] on input at bounding box center [276, 20] width 82 height 41
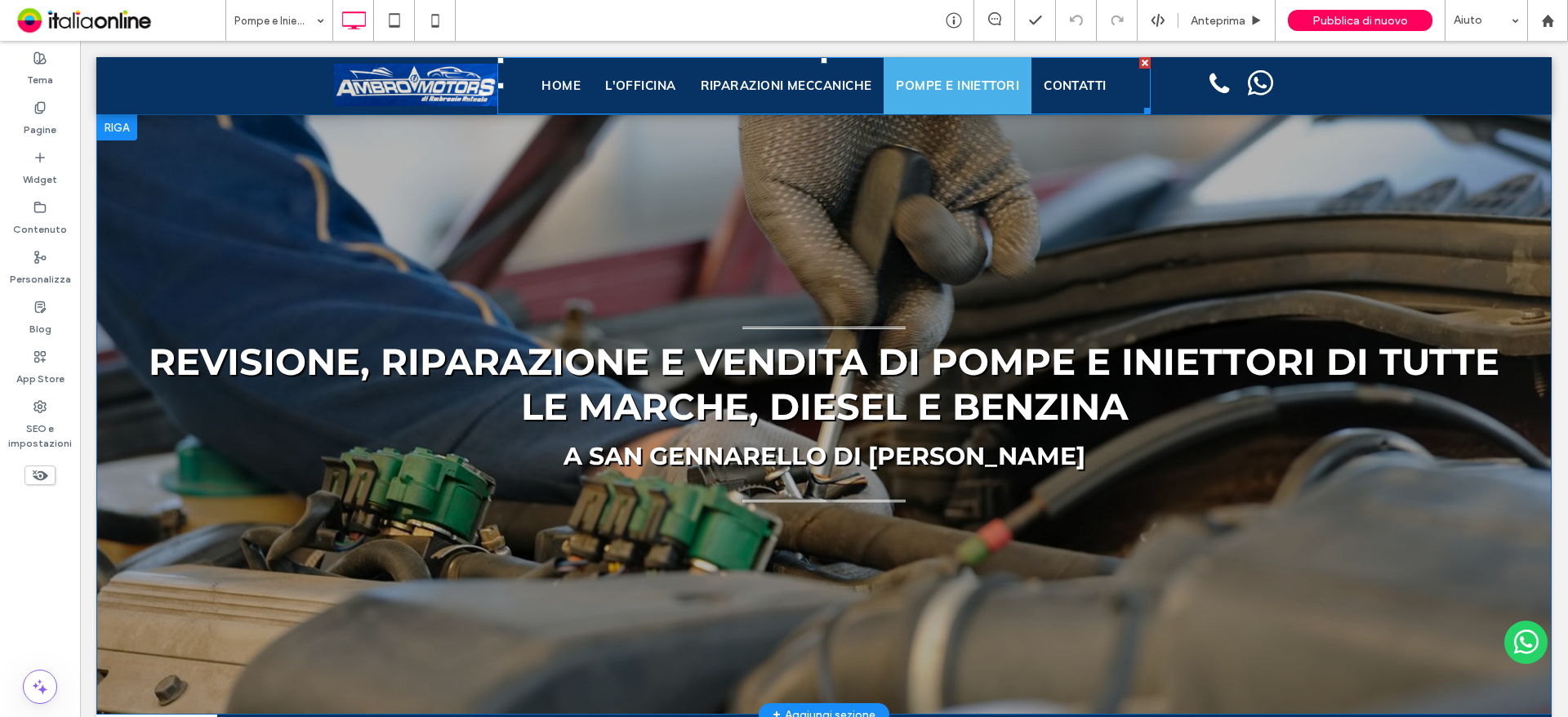
click at [556, 75] on span "Home" at bounding box center [561, 85] width 39 height 25
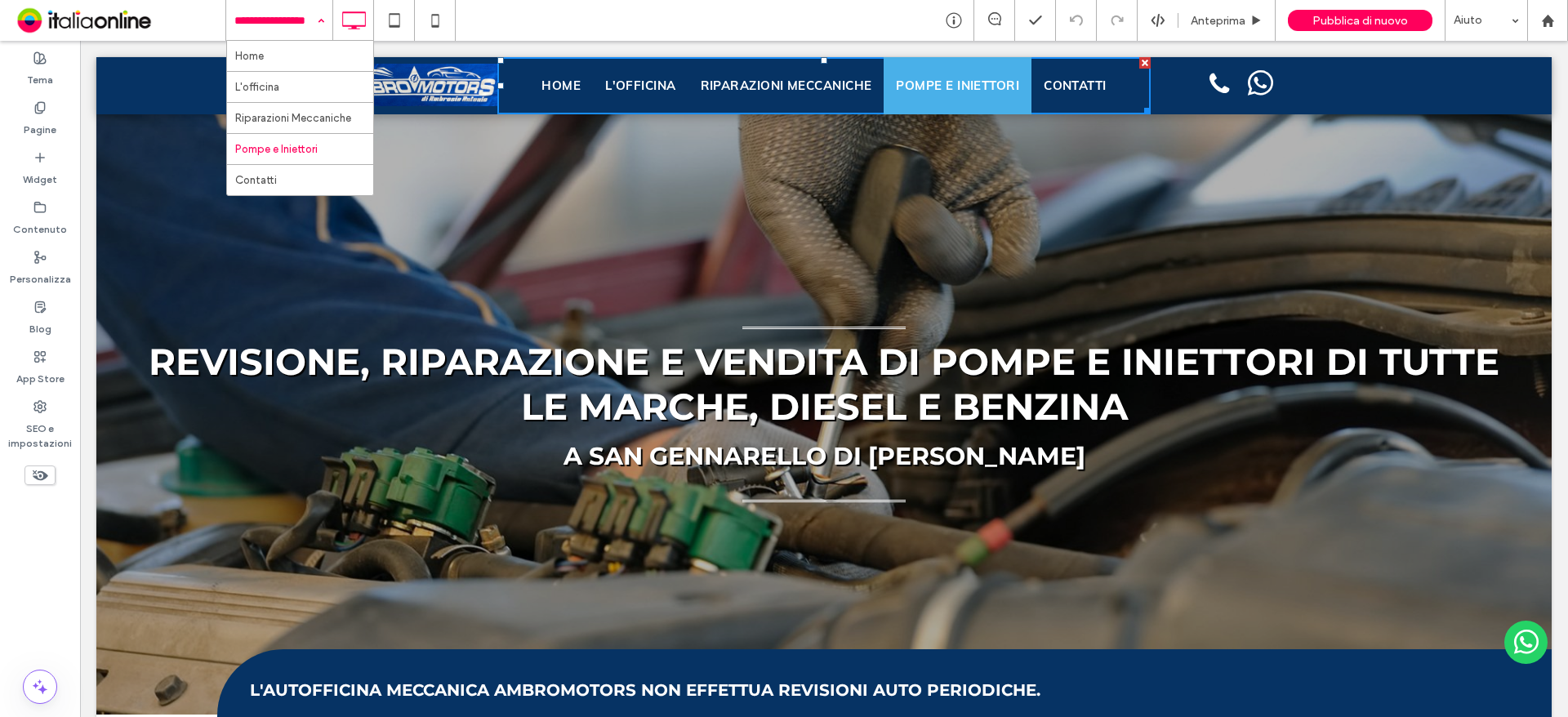
click at [271, 2] on input at bounding box center [276, 20] width 82 height 41
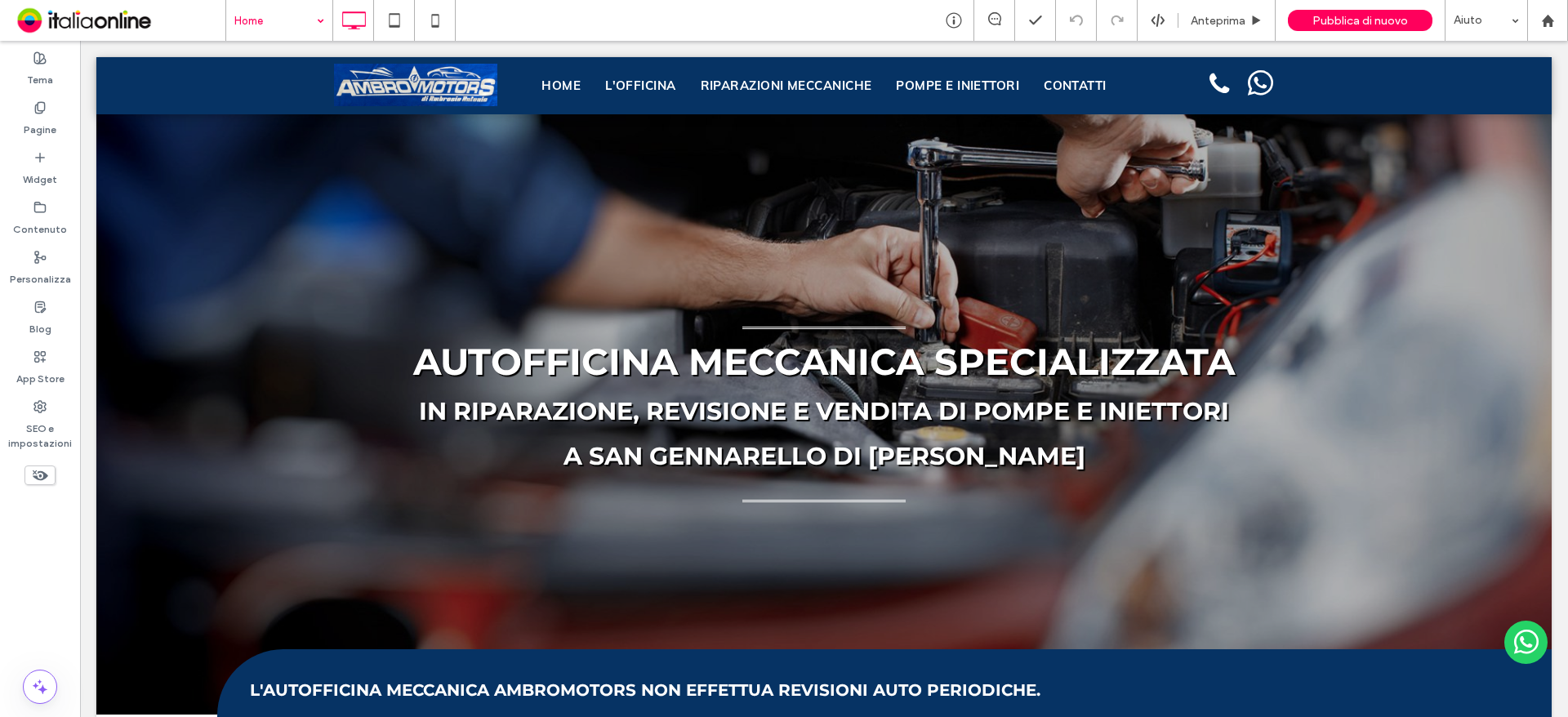
drag, startPoint x: 293, startPoint y: 8, endPoint x: 302, endPoint y: 28, distance: 21.9
click at [293, 8] on input at bounding box center [276, 20] width 82 height 41
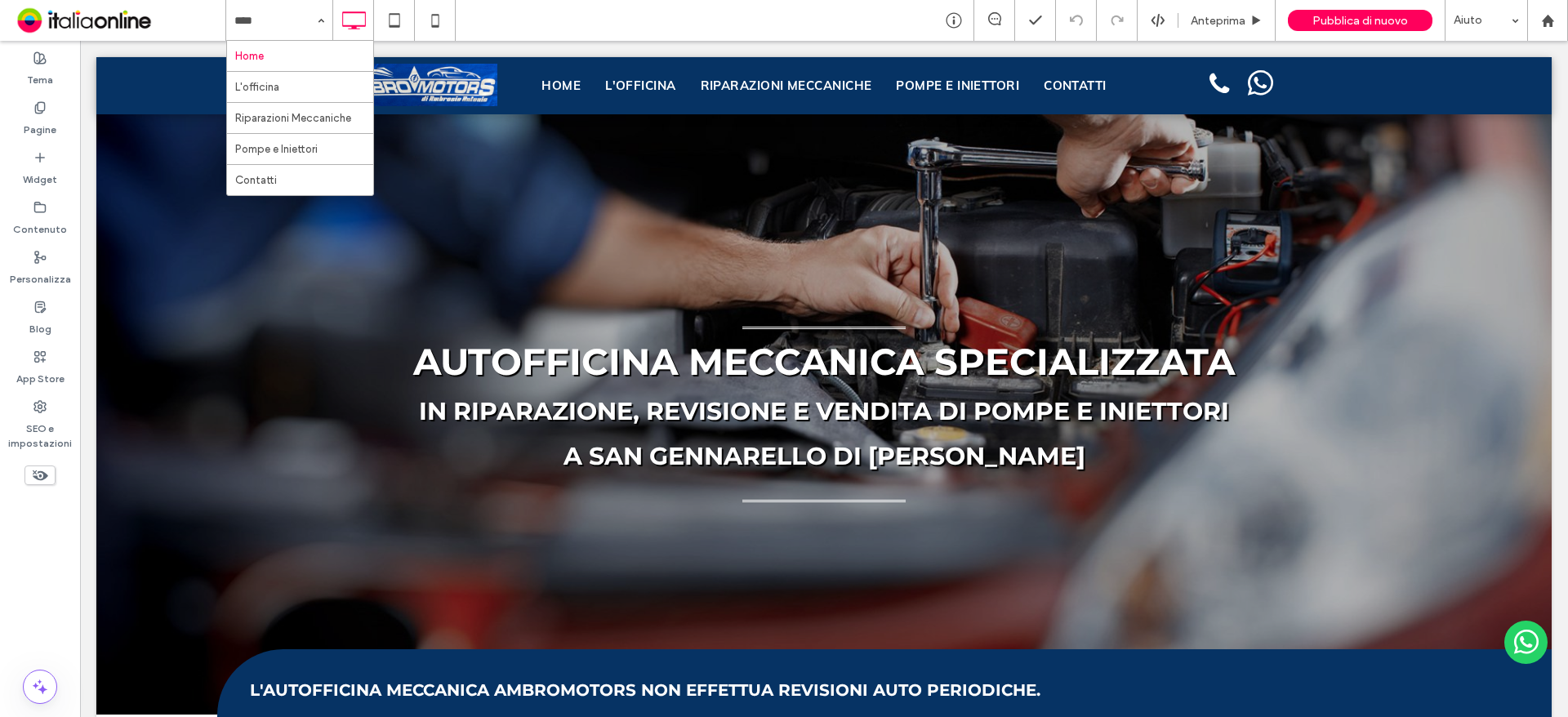
drag, startPoint x: 289, startPoint y: 79, endPoint x: 294, endPoint y: 85, distance: 7.8
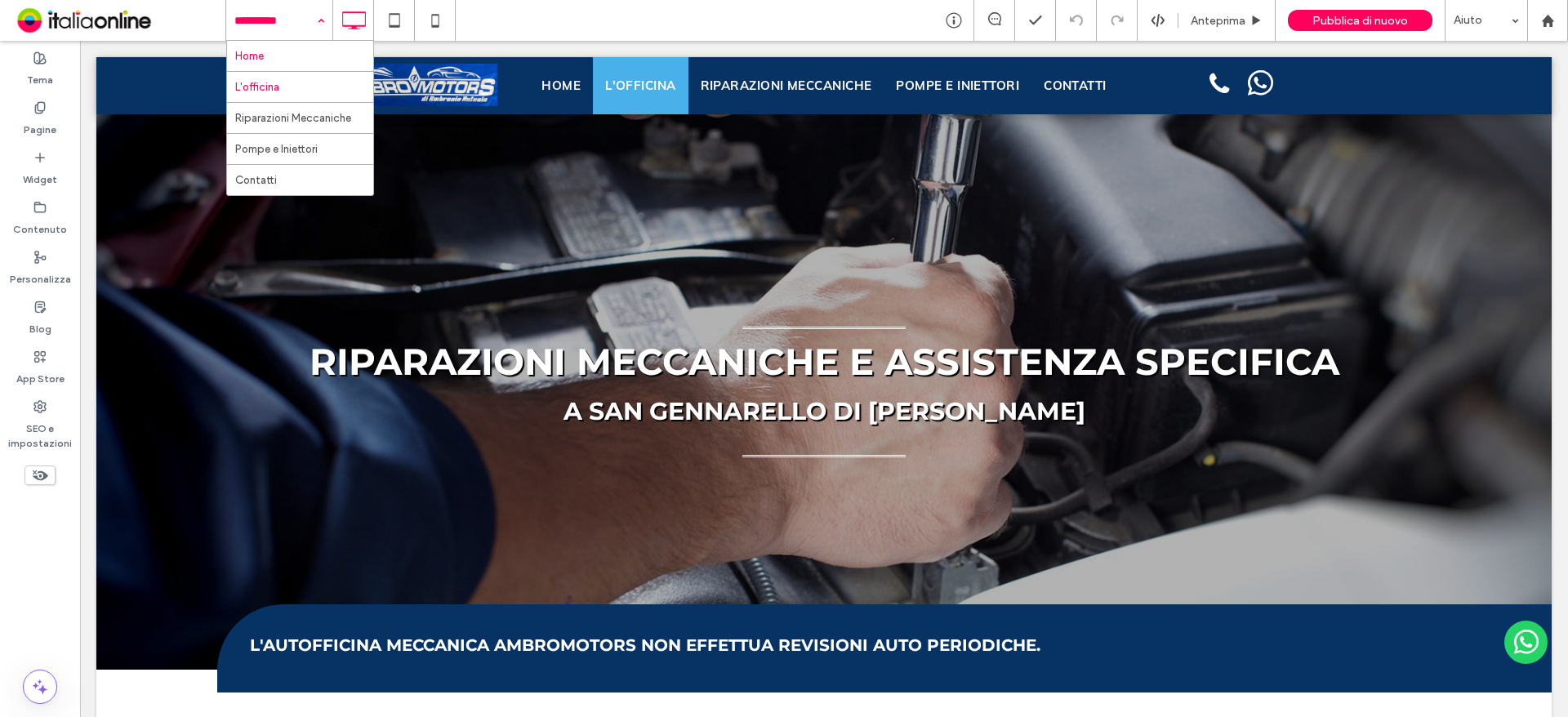
drag, startPoint x: 280, startPoint y: 17, endPoint x: 279, endPoint y: 47, distance: 30.0
click at [280, 17] on input at bounding box center [276, 20] width 82 height 41
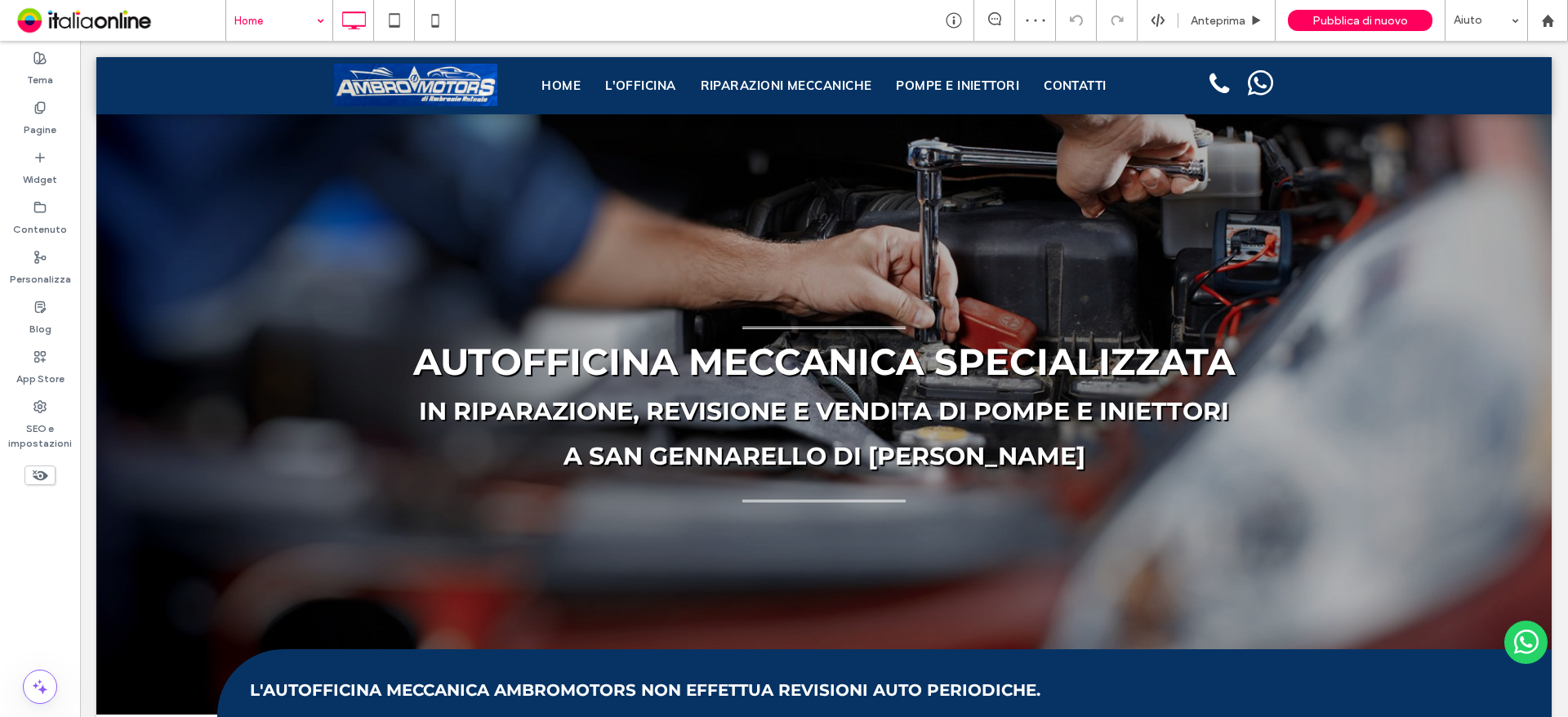
click at [266, 15] on input at bounding box center [276, 20] width 82 height 41
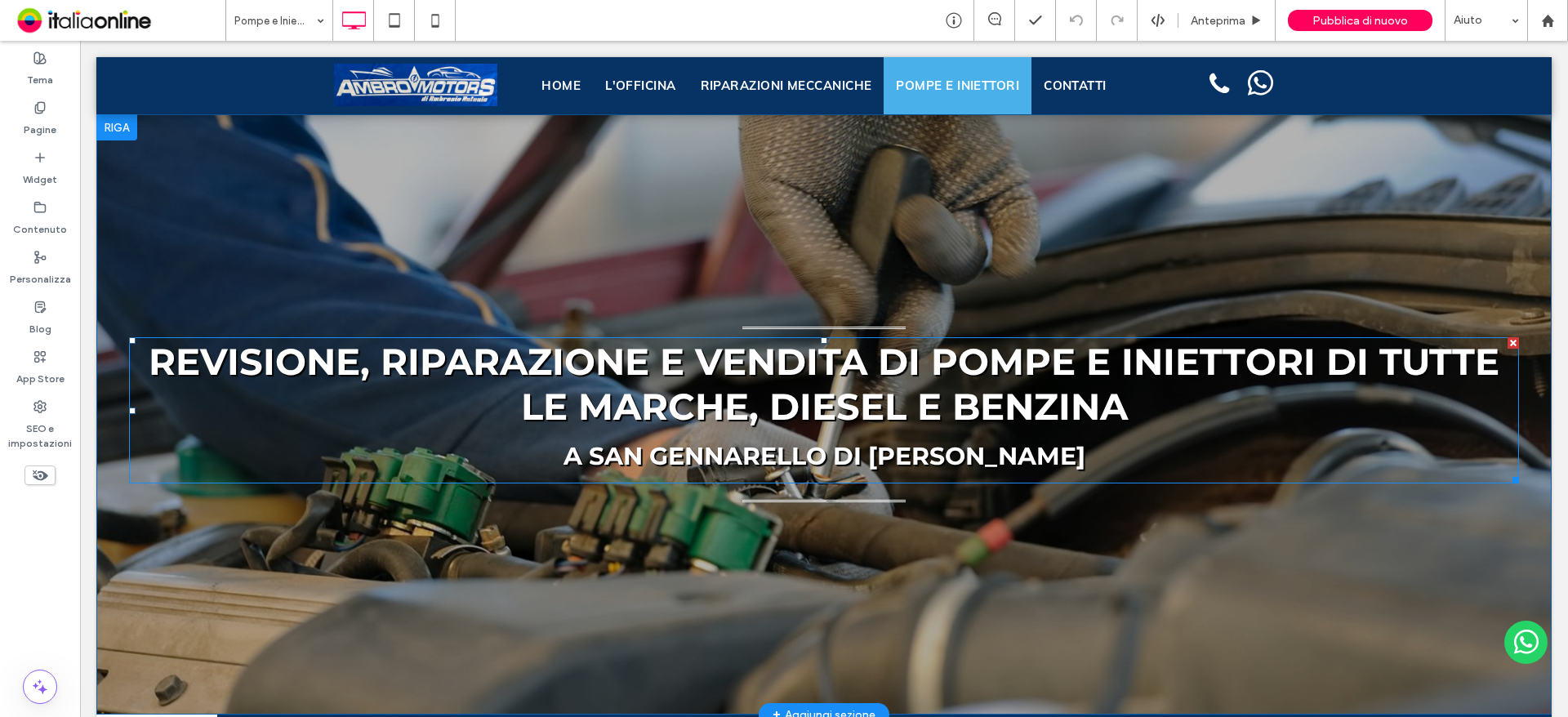
click at [893, 393] on strong "Revisione, riparazione e vendita di pompe e iniettori di tutte le marche, diese…" at bounding box center [824, 383] width 1350 height 90
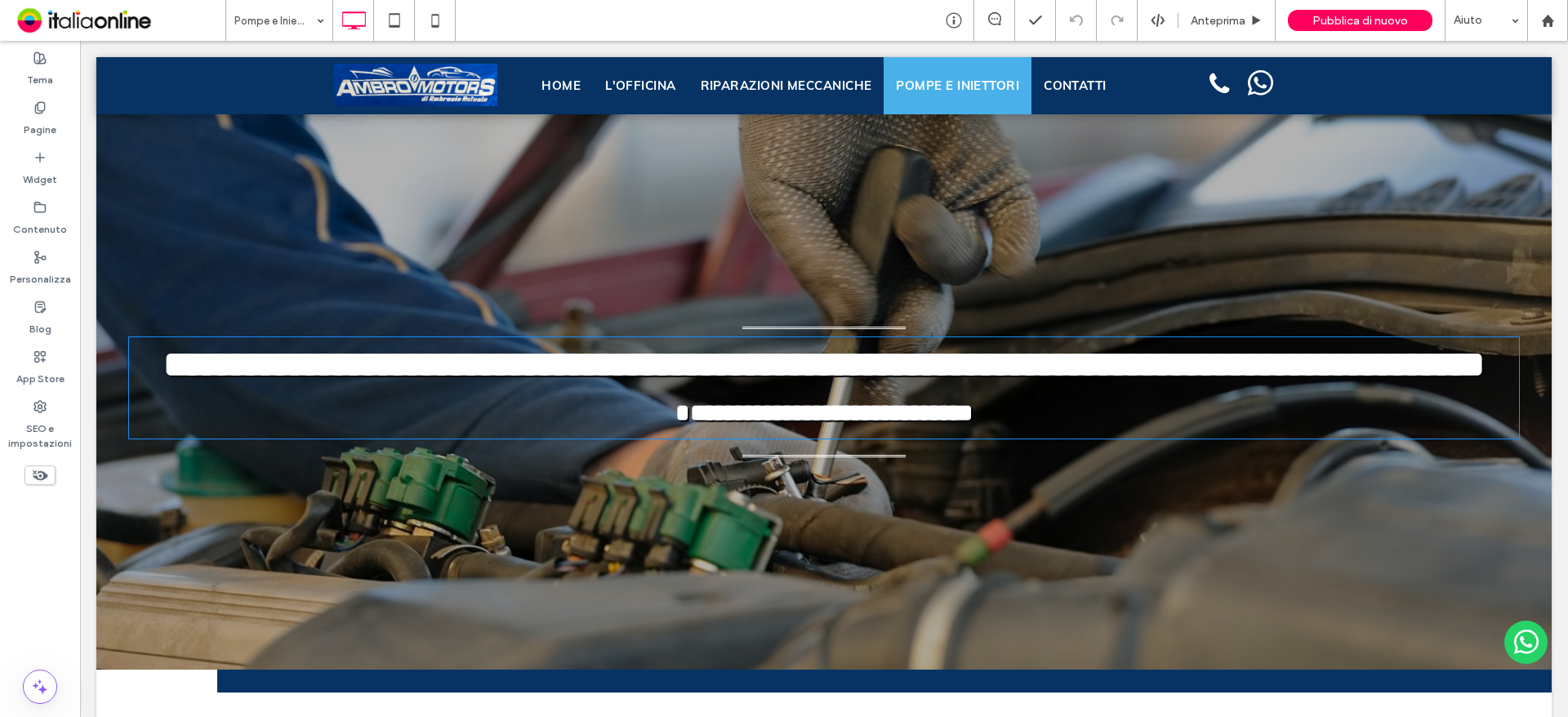
type input "**********"
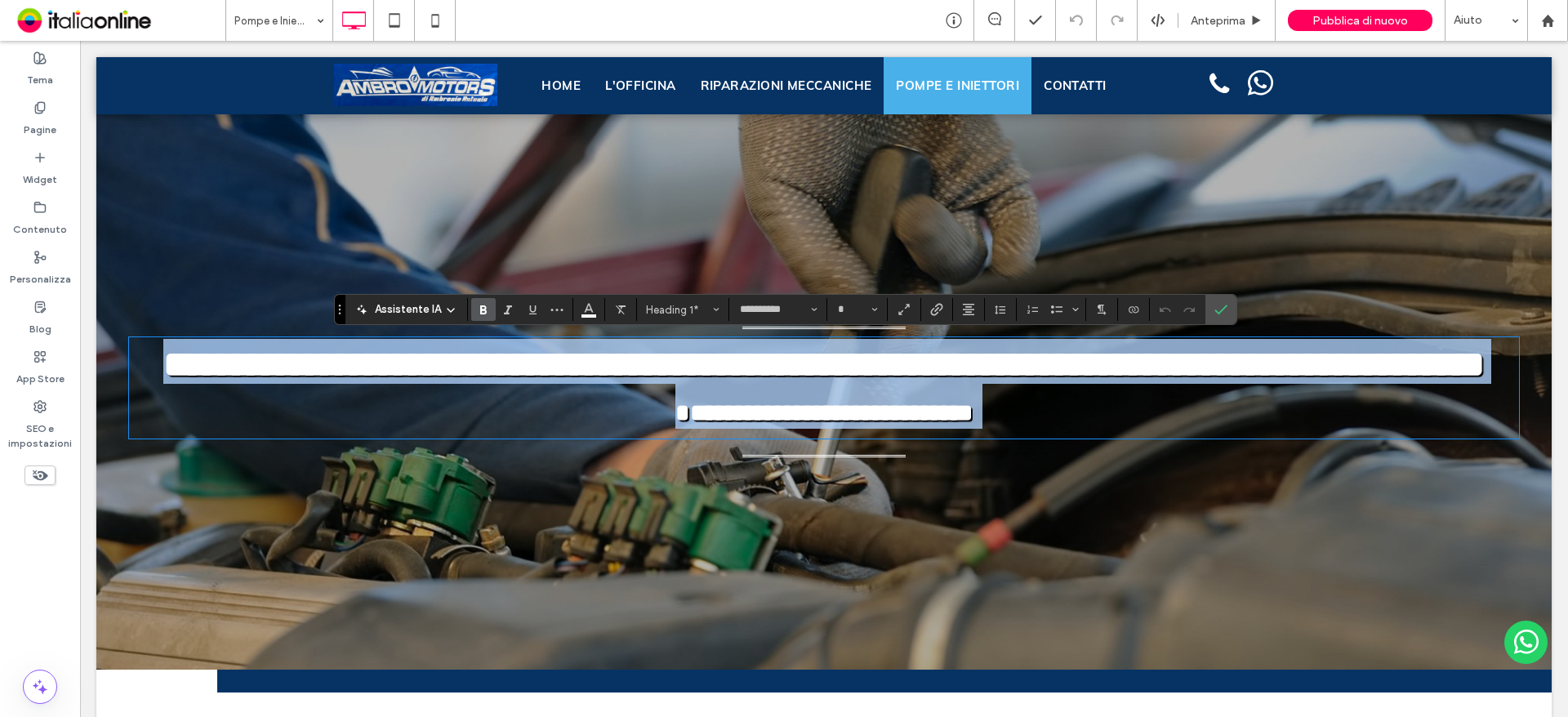
click at [914, 382] on strong "**********" at bounding box center [824, 364] width 1321 height 36
type input "**"
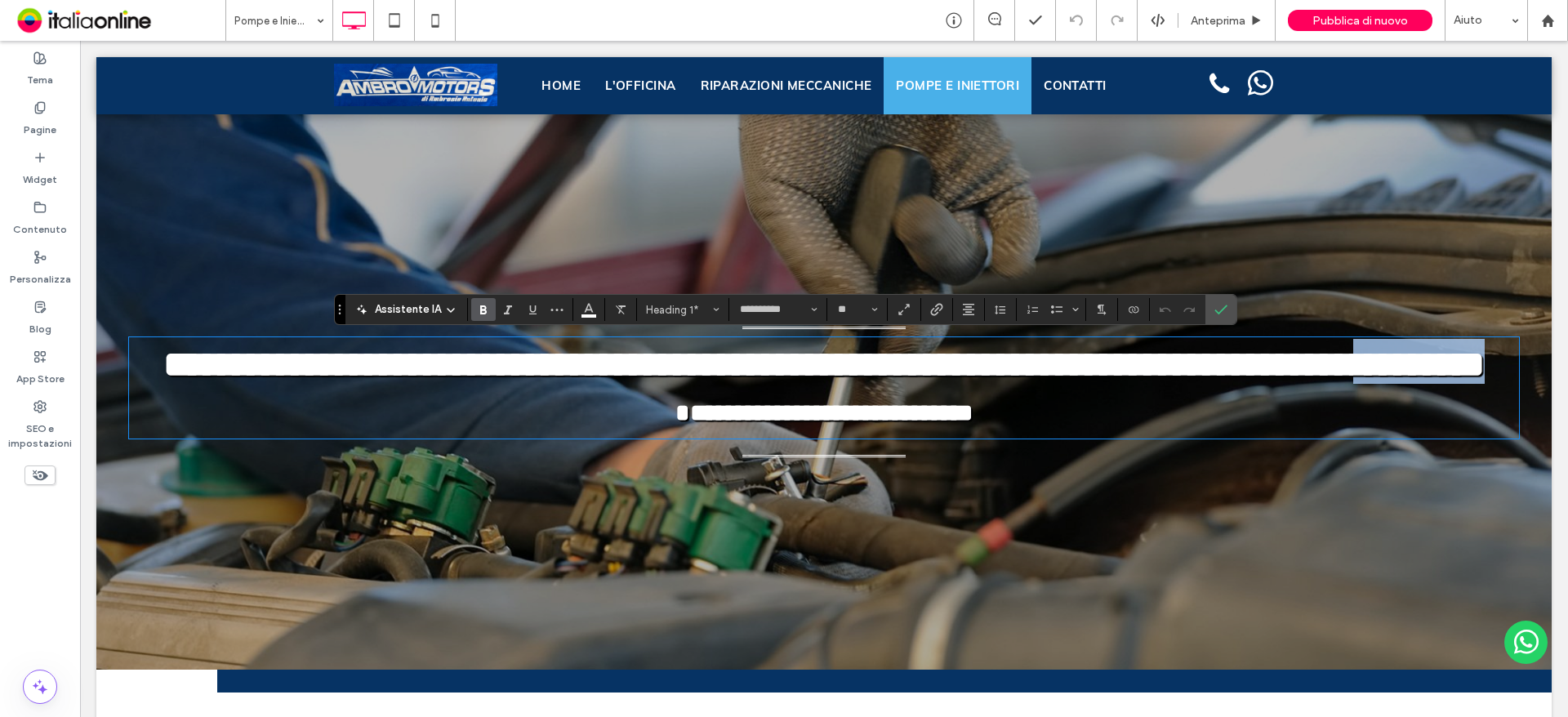
drag, startPoint x: 915, startPoint y: 399, endPoint x: 1132, endPoint y: 415, distance: 217.6
click at [1132, 415] on h1 "**********" at bounding box center [824, 383] width 1390 height 90
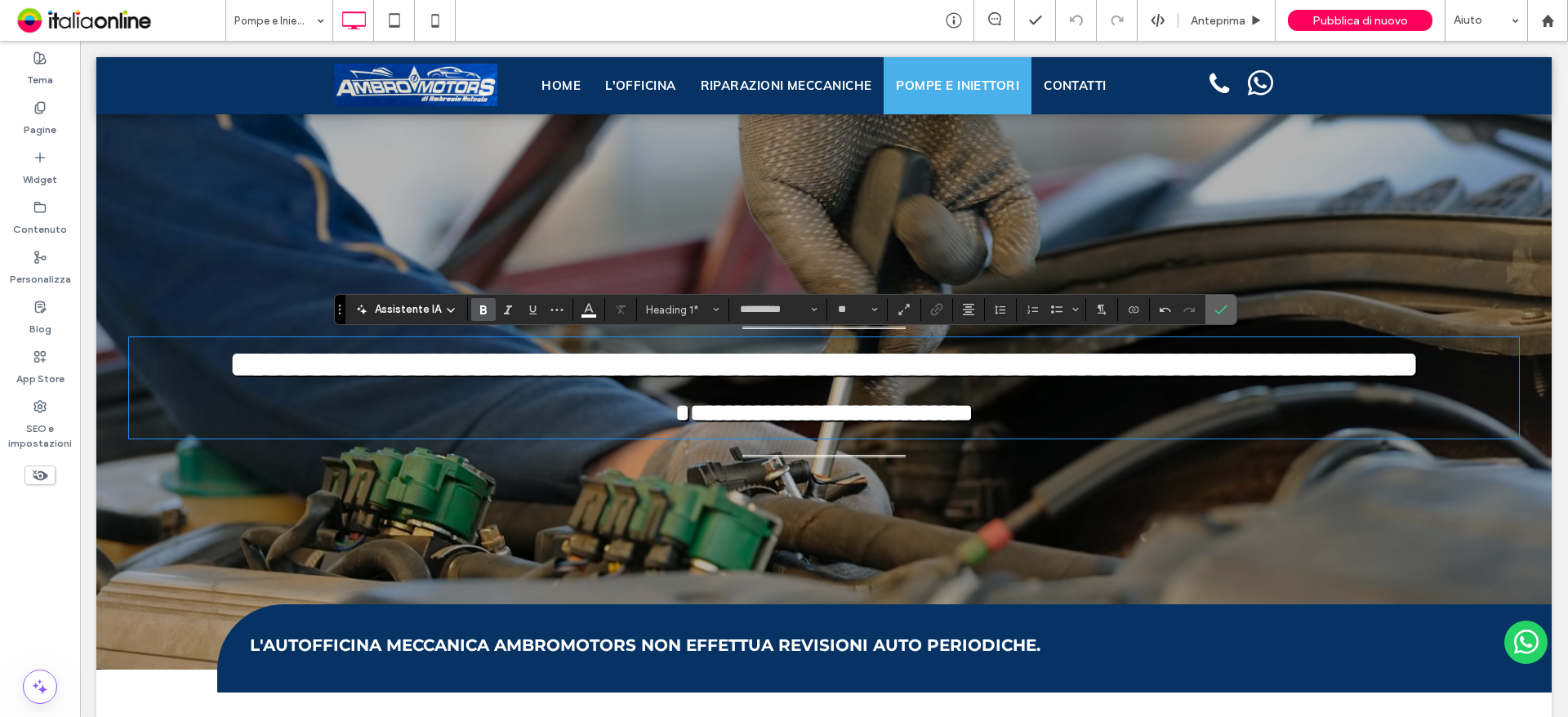
click at [1221, 306] on icon "Conferma" at bounding box center [1221, 309] width 13 height 13
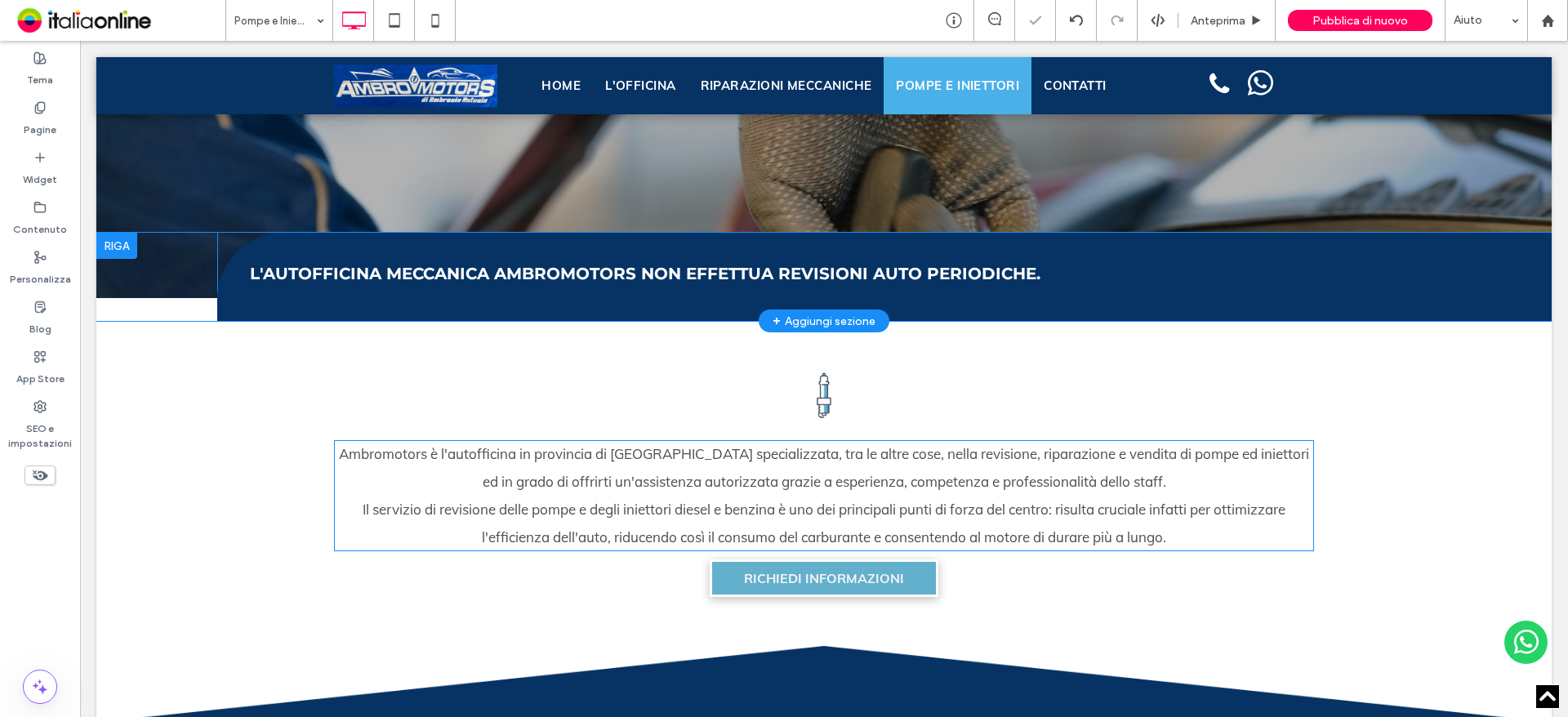
scroll to position [572, 0]
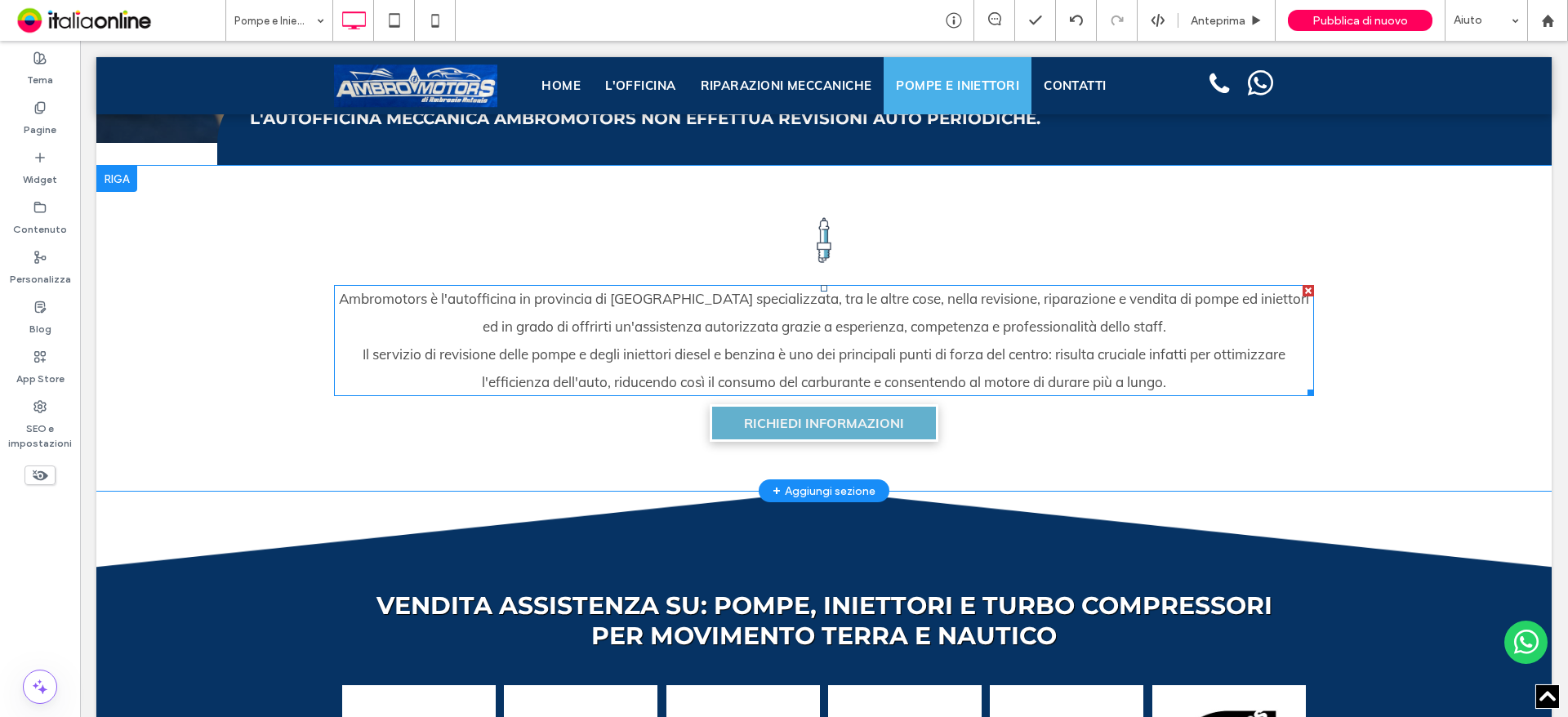
click at [708, 354] on span "Il servizio di revisione delle pompe e degli iniettori diesel e benzina è uno d…" at bounding box center [824, 368] width 923 height 45
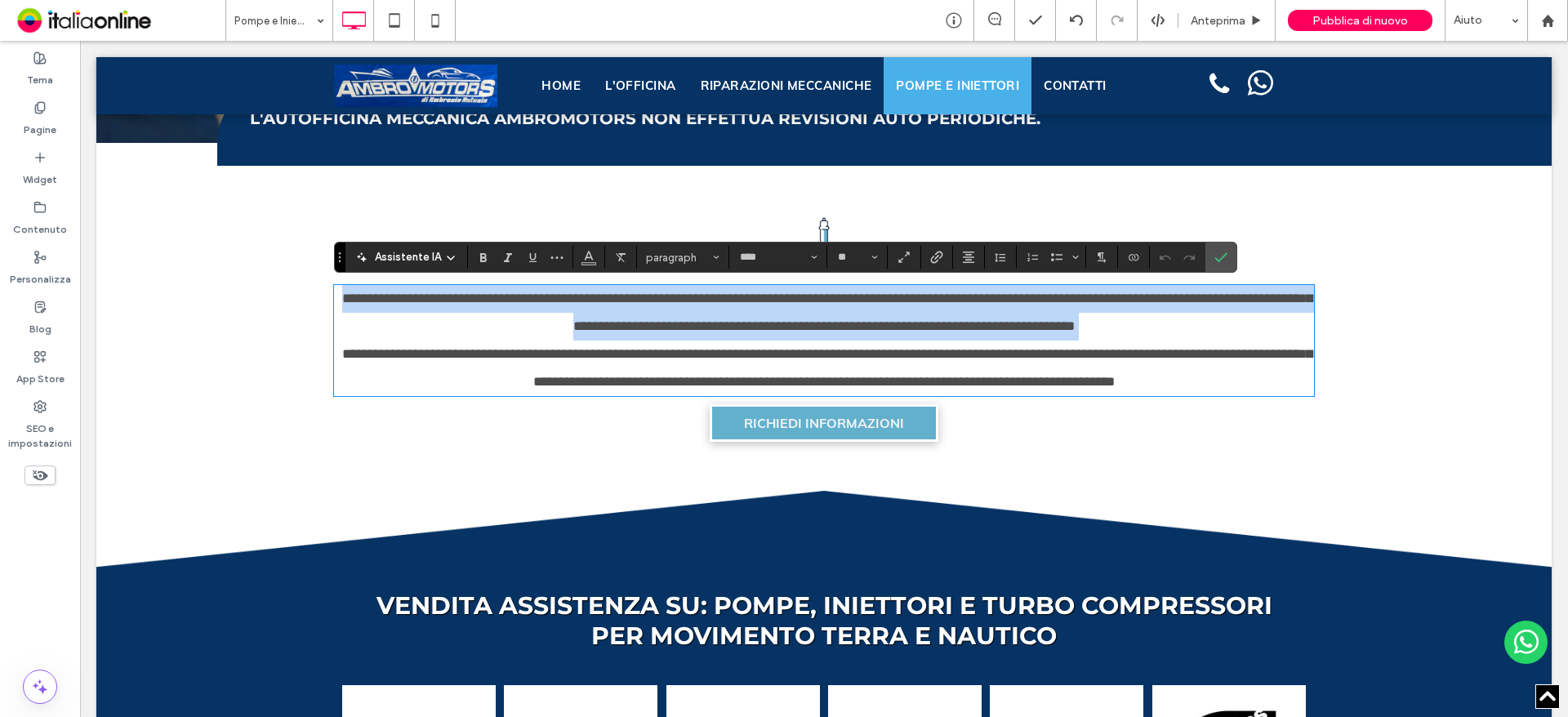
click at [684, 361] on span "**********" at bounding box center [827, 368] width 971 height 42
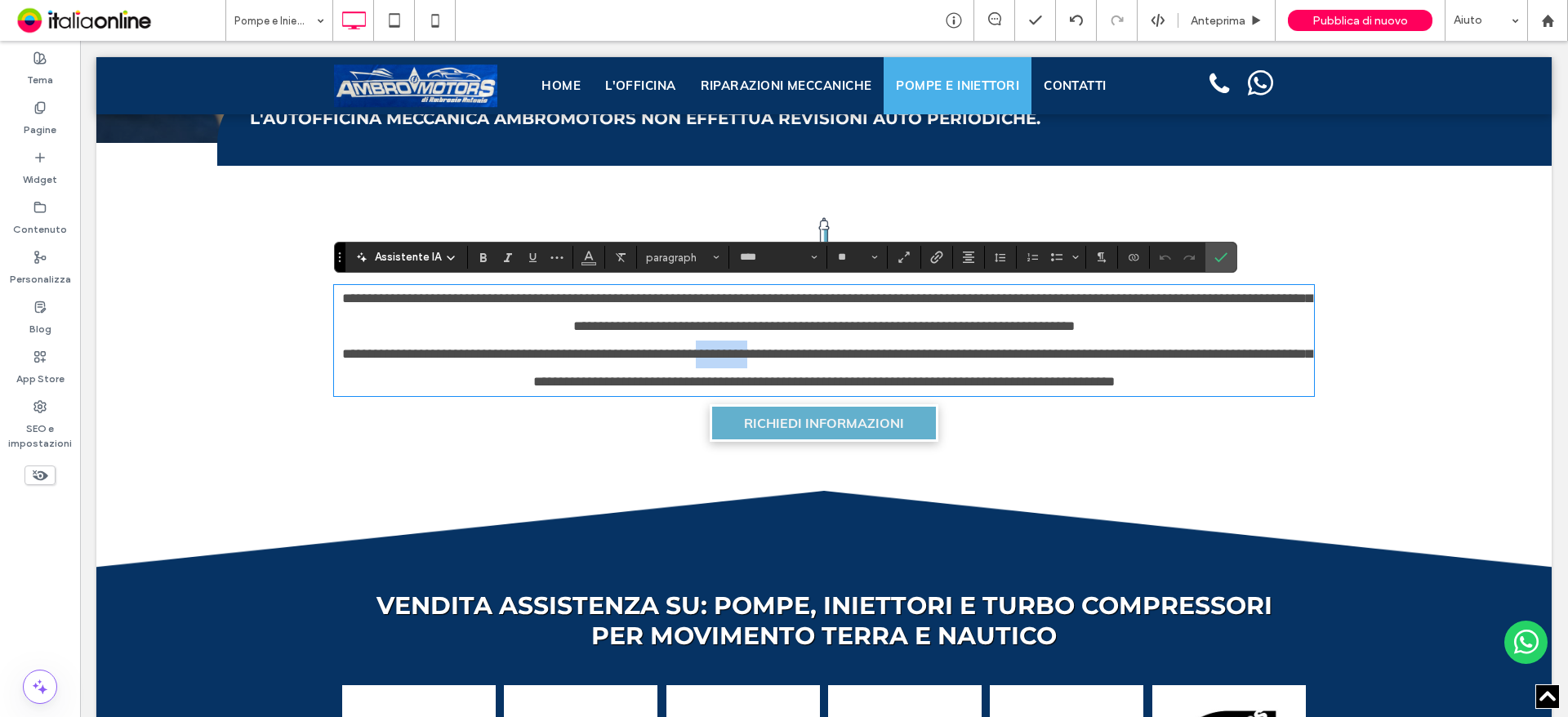
drag, startPoint x: 710, startPoint y: 347, endPoint x: 768, endPoint y: 351, distance: 58.1
click at [768, 351] on span "**********" at bounding box center [827, 368] width 971 height 42
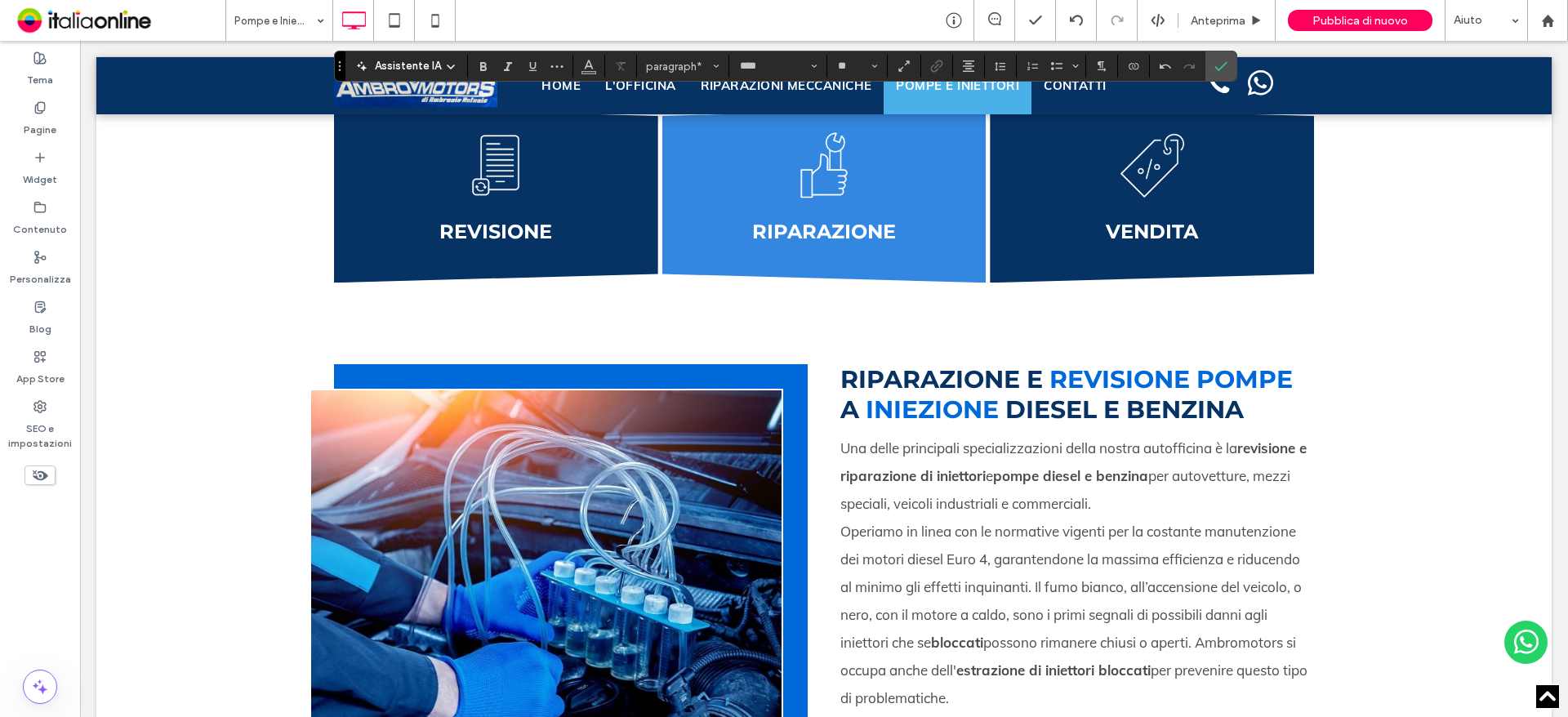
scroll to position [2450, 0]
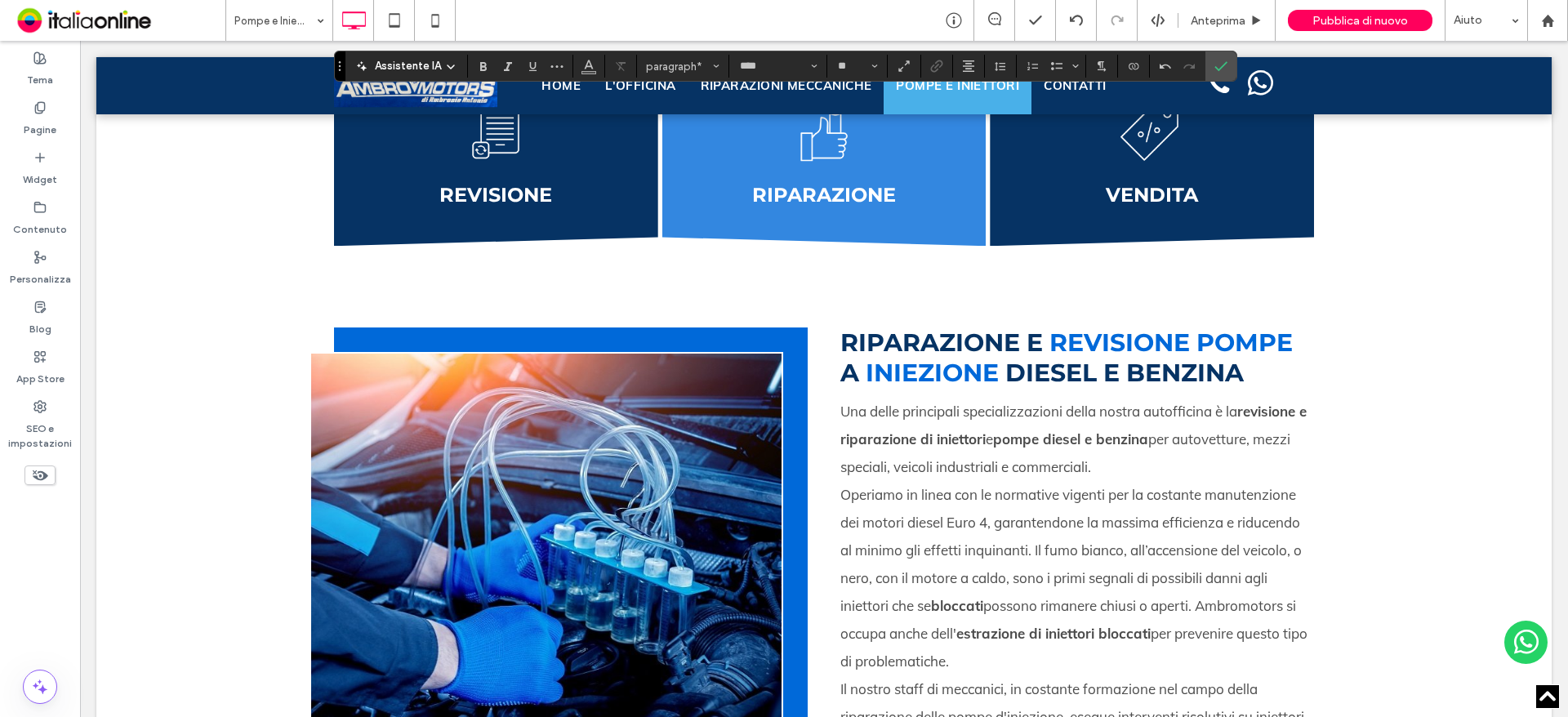
click at [1127, 374] on strong "diesel e benzina" at bounding box center [1124, 372] width 238 height 30
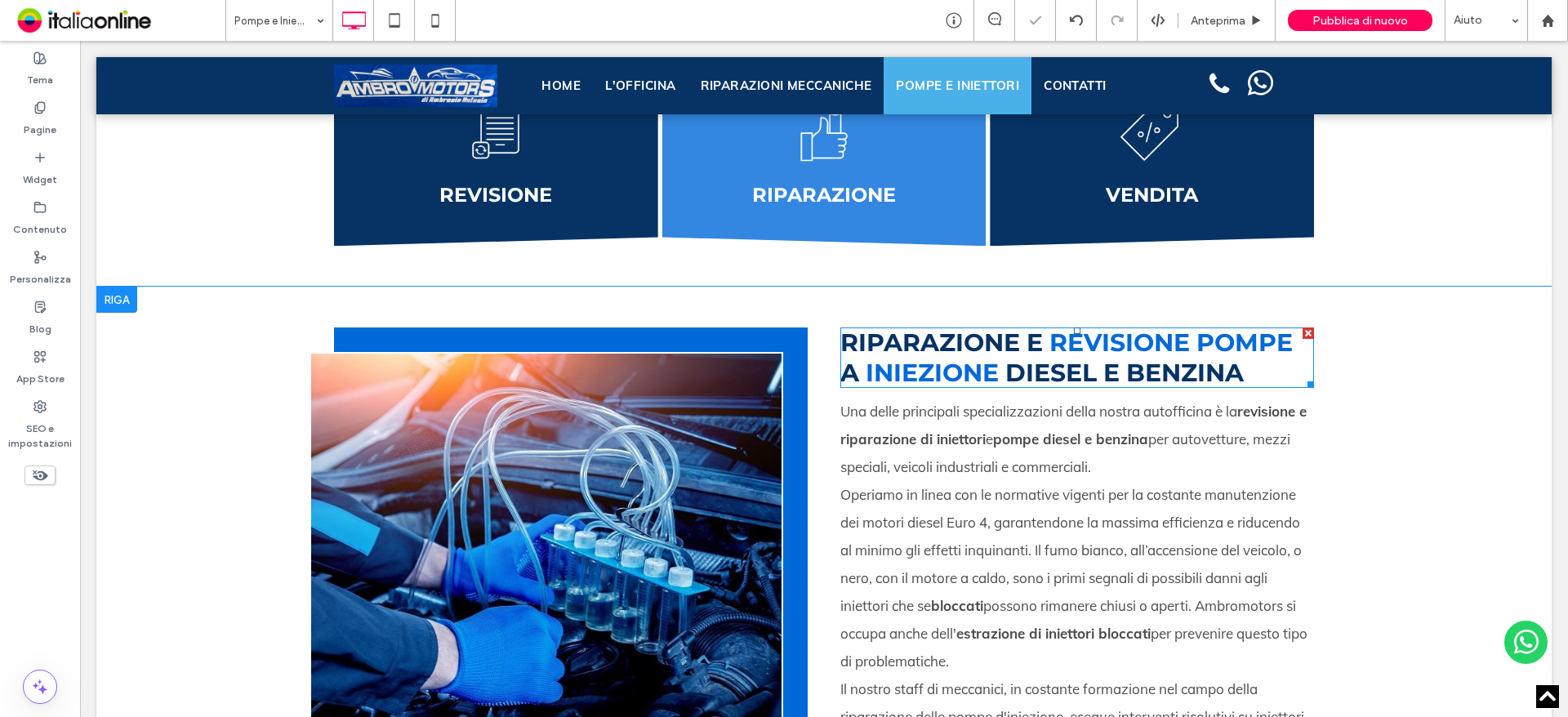
click at [1121, 366] on strong "diesel e benzina" at bounding box center [1124, 372] width 238 height 30
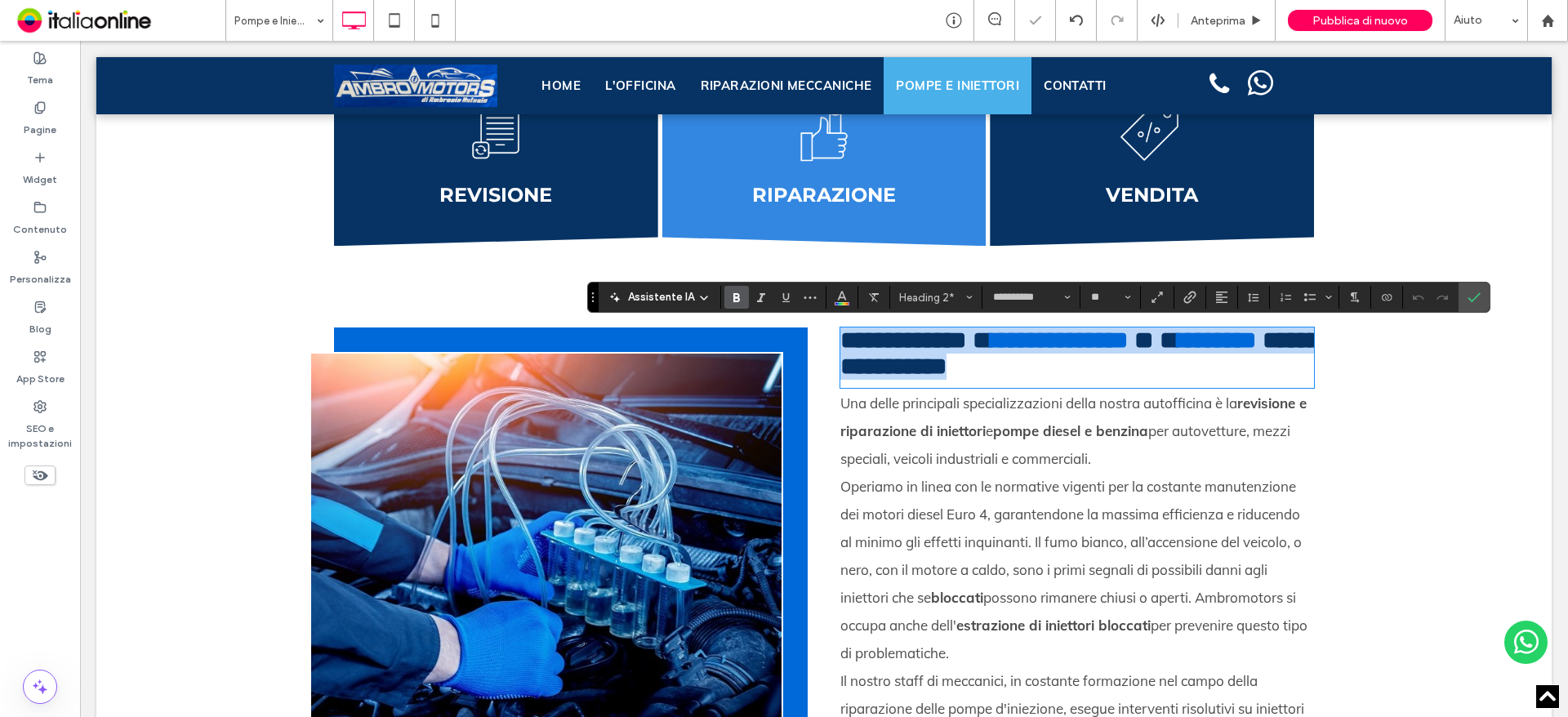
click at [1115, 366] on strong "**********" at bounding box center [1080, 353] width 481 height 50
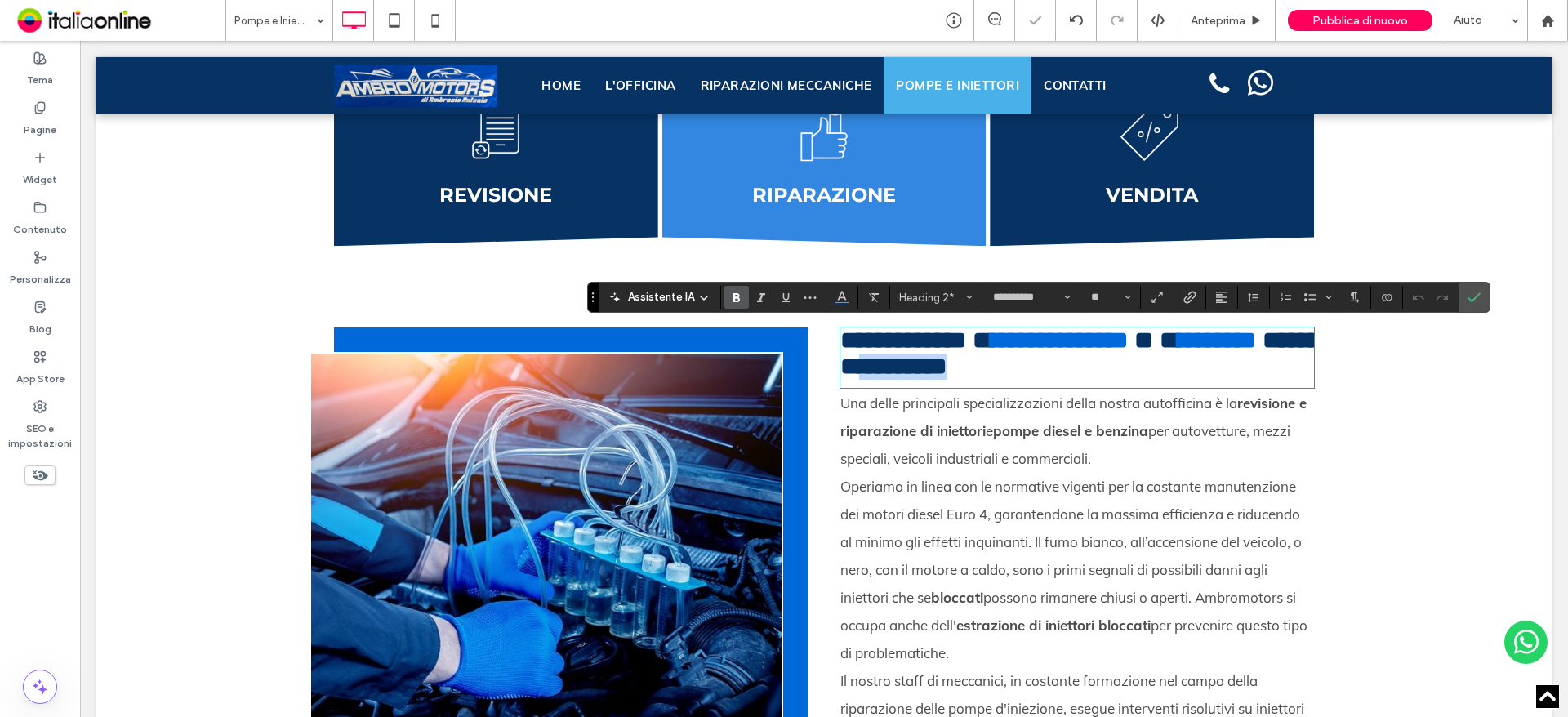
drag, startPoint x: 1112, startPoint y: 368, endPoint x: 1265, endPoint y: 382, distance: 153.6
click at [1265, 380] on h2 "**********" at bounding box center [1076, 353] width 474 height 52
click at [1473, 295] on icon "Conferma" at bounding box center [1473, 297] width 13 height 13
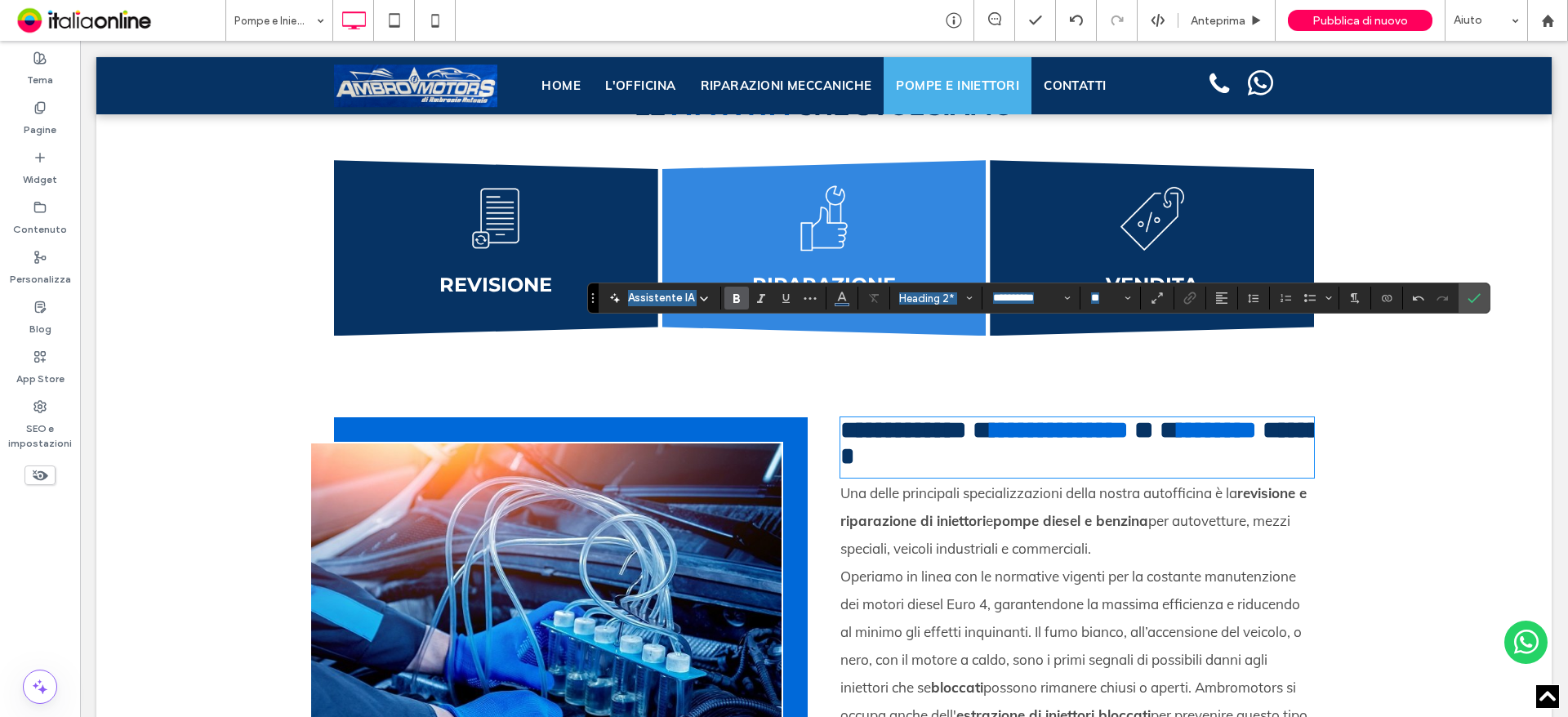
scroll to position [2042, 0]
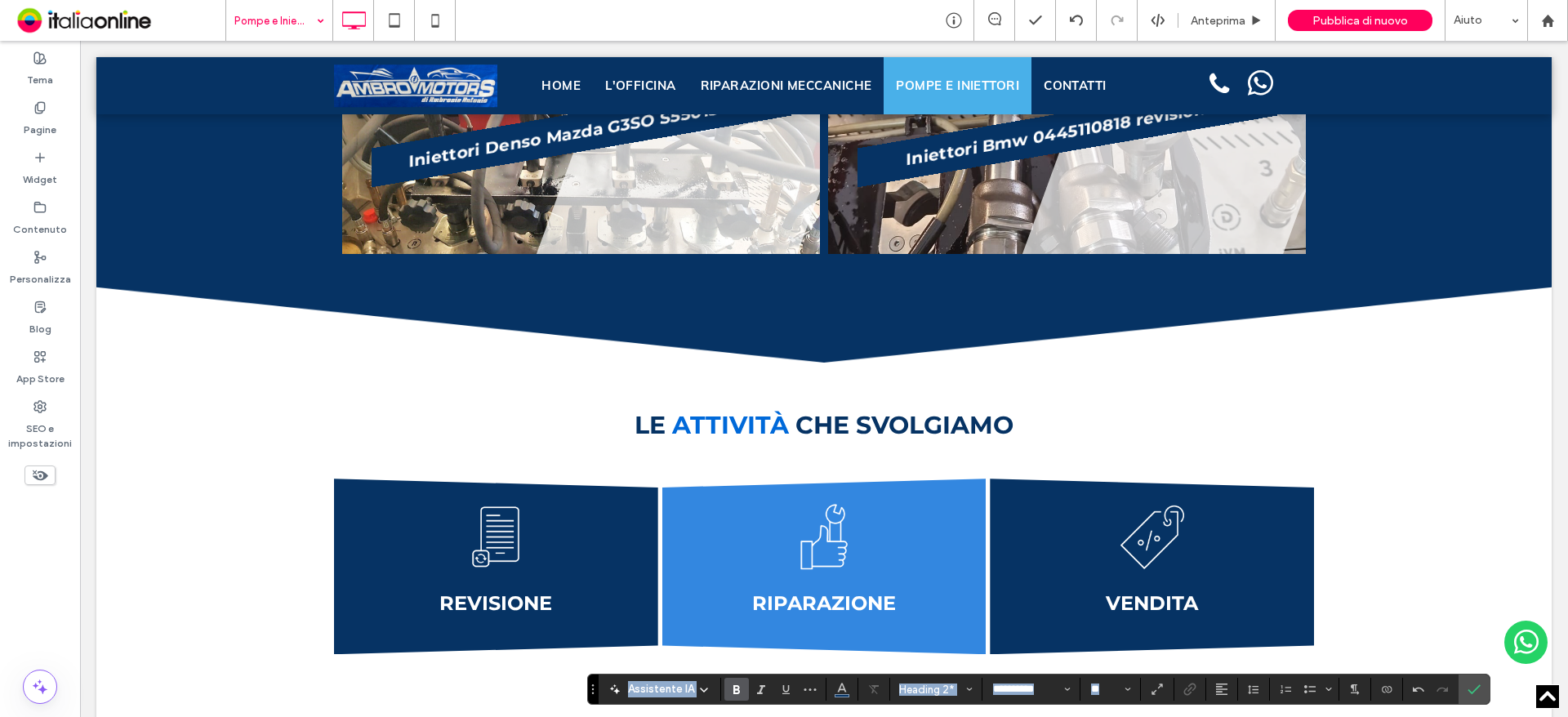
drag, startPoint x: 274, startPoint y: 19, endPoint x: 287, endPoint y: 32, distance: 18.4
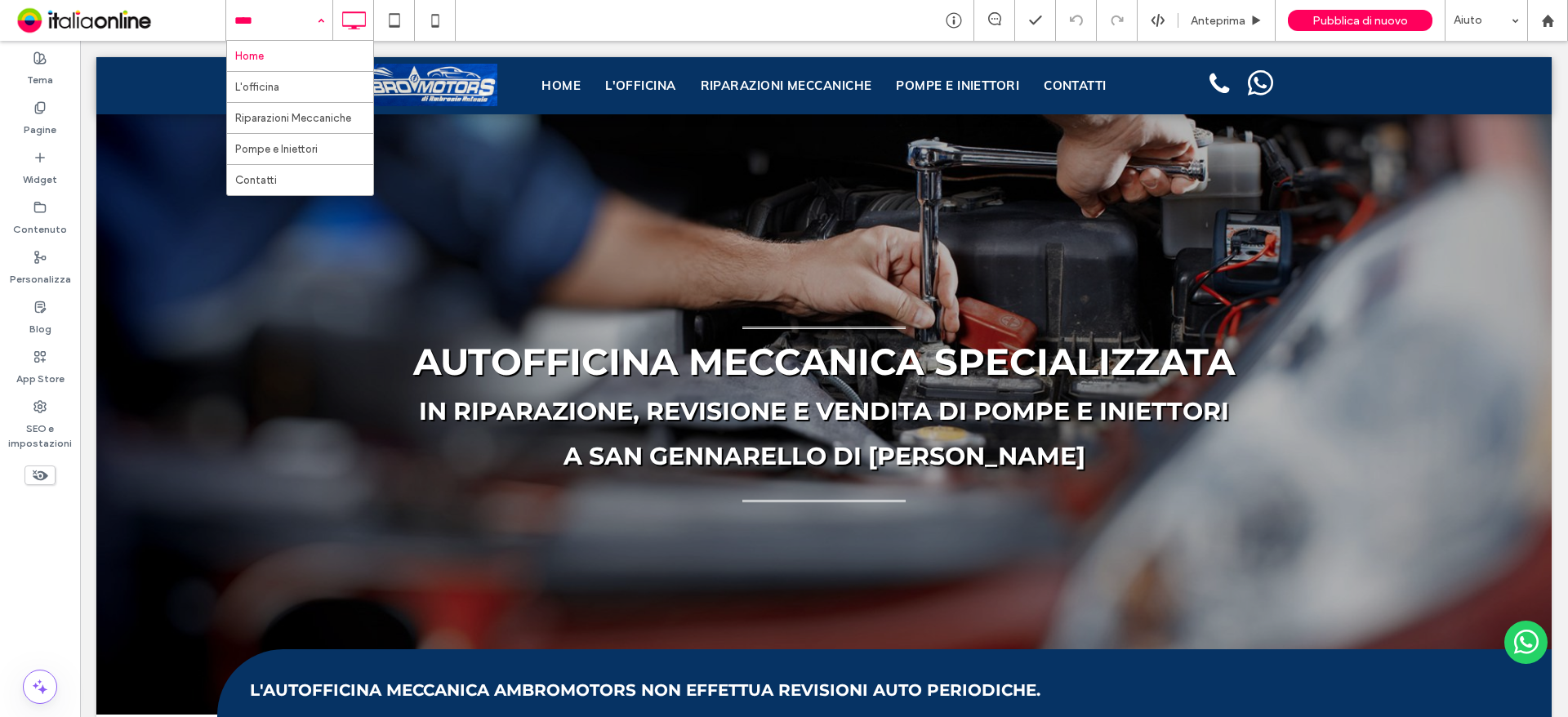
click at [273, 20] on input at bounding box center [276, 20] width 82 height 41
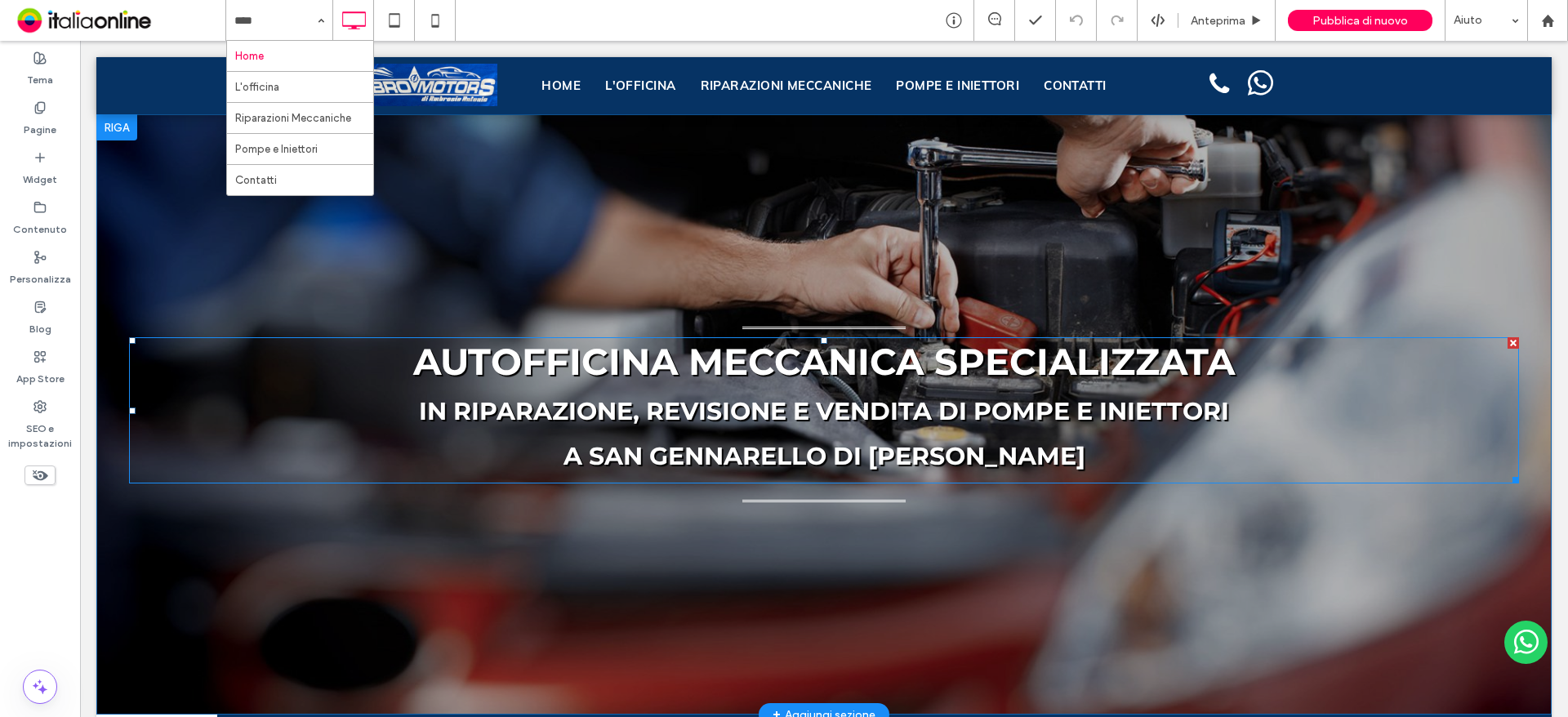
click at [931, 423] on span "in riparazione, revisione e vendita di pompe e iniettori a San Gennarello di [G…" at bounding box center [824, 434] width 810 height 75
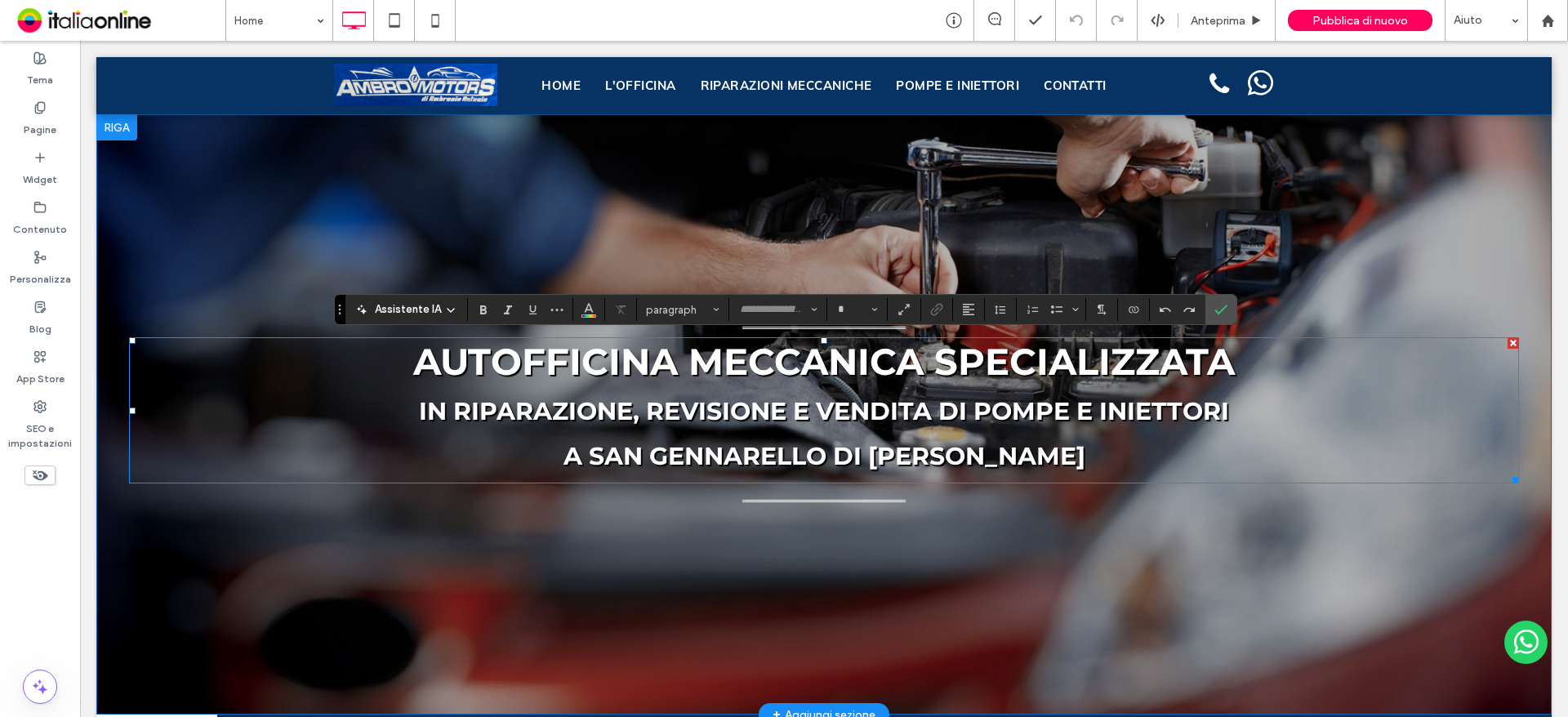
type input "**********"
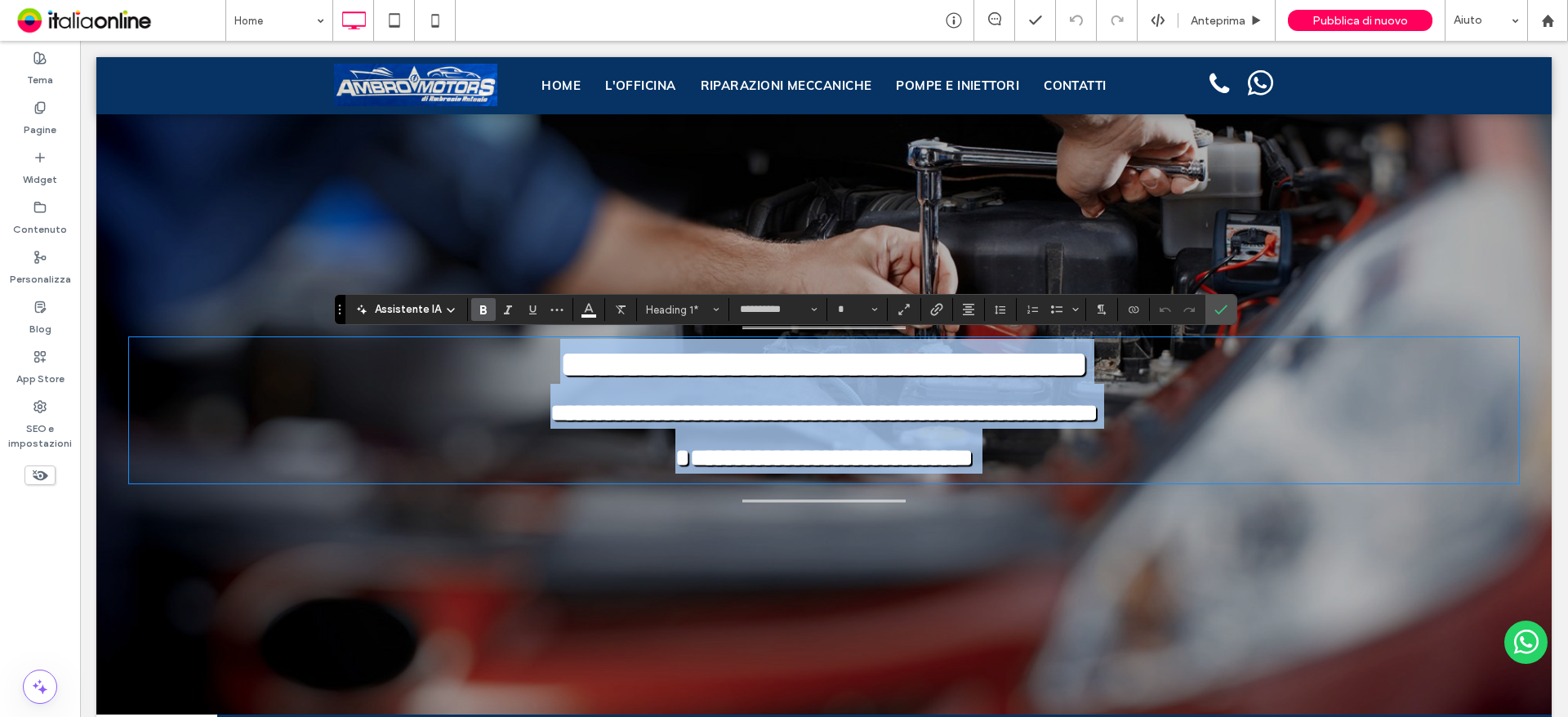
click at [922, 423] on span "**********" at bounding box center [824, 435] width 547 height 68
type input "**"
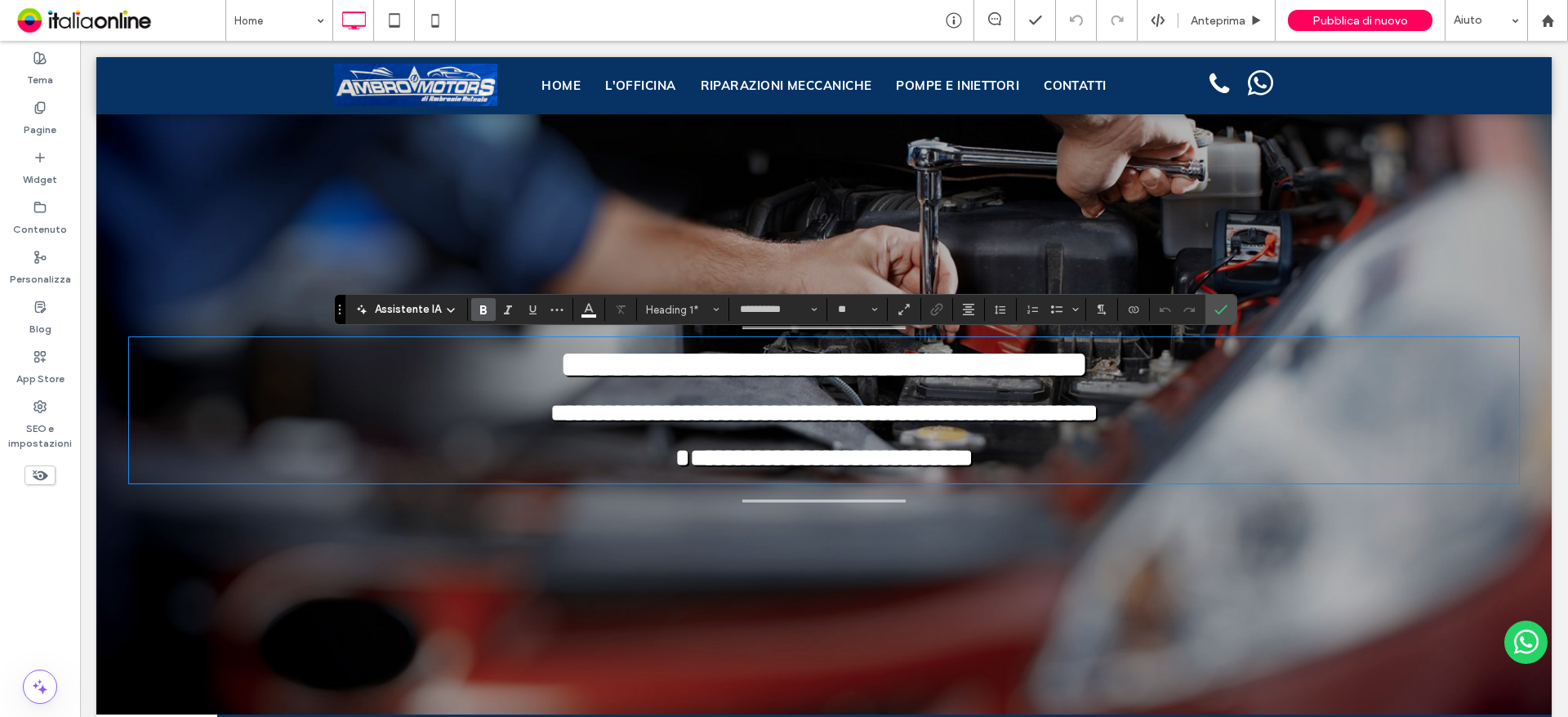
click at [1251, 413] on h1 "**********" at bounding box center [824, 406] width 1390 height 135
drag, startPoint x: 1093, startPoint y: 413, endPoint x: 1141, endPoint y: 460, distance: 67.2
click at [1093, 413] on span "**********" at bounding box center [824, 435] width 547 height 68
click at [1305, 400] on h1 "**********" at bounding box center [824, 406] width 1390 height 135
drag, startPoint x: 1186, startPoint y: 412, endPoint x: 1262, endPoint y: 458, distance: 88.8
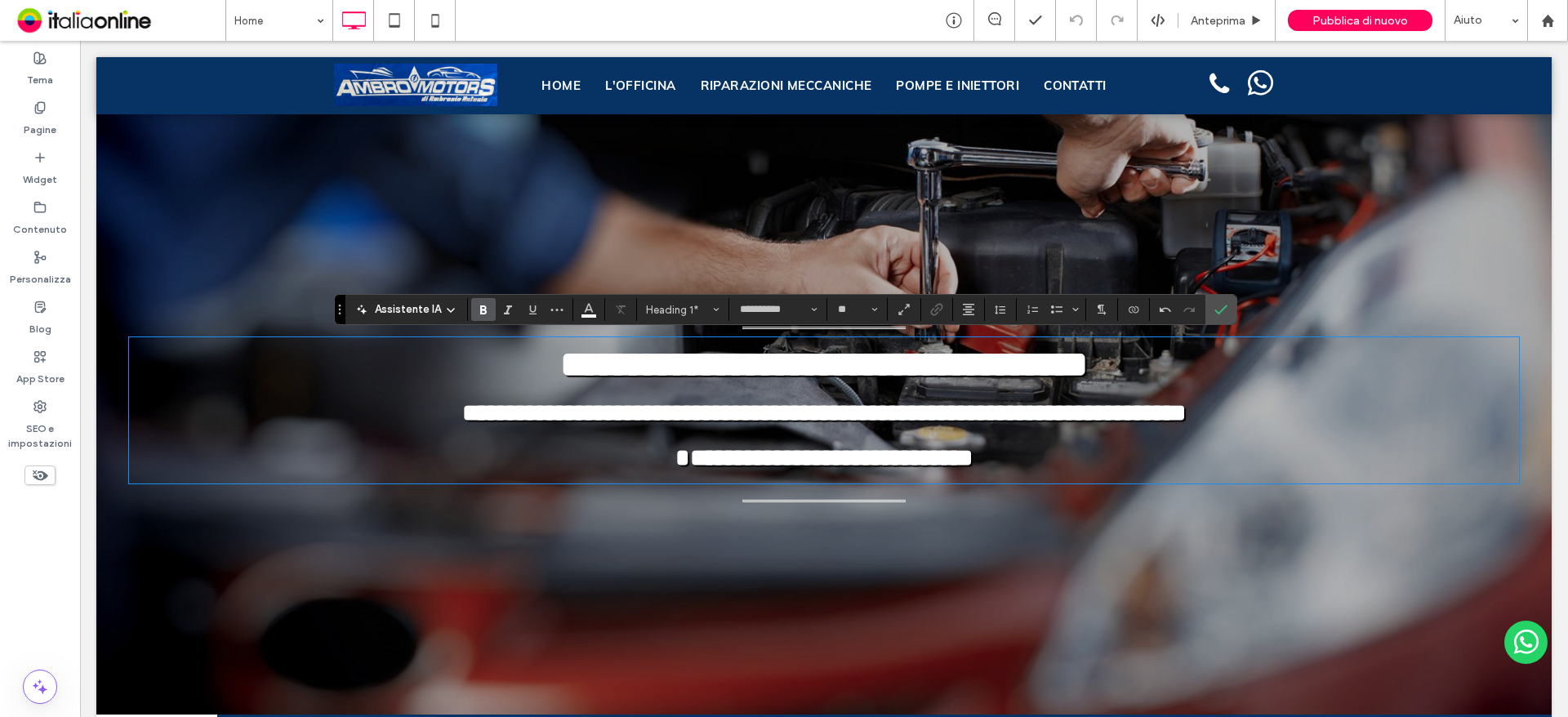
click at [1186, 412] on span "**********" at bounding box center [824, 435] width 724 height 68
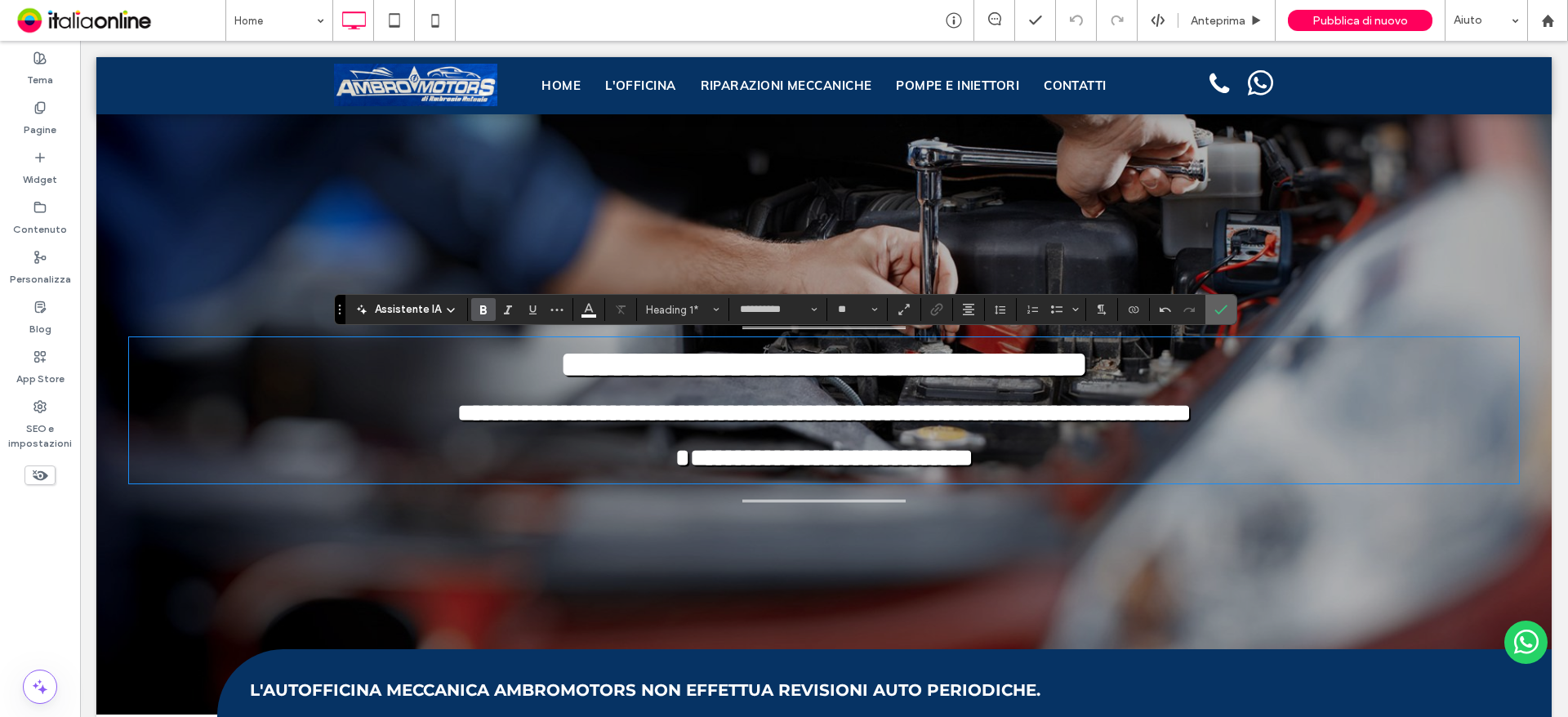
click at [1220, 304] on icon "Conferma" at bounding box center [1221, 309] width 13 height 13
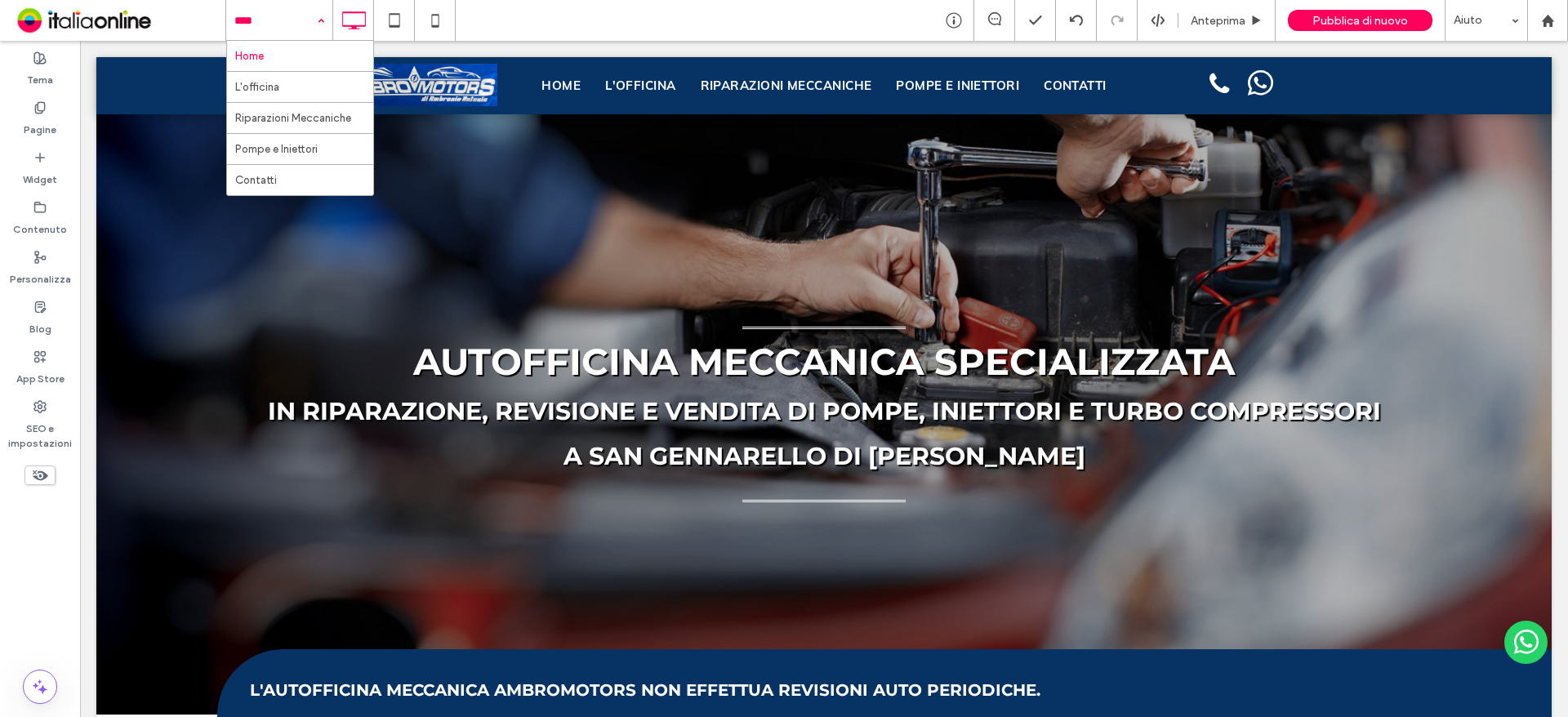
drag, startPoint x: 289, startPoint y: 14, endPoint x: 281, endPoint y: 46, distance: 33.0
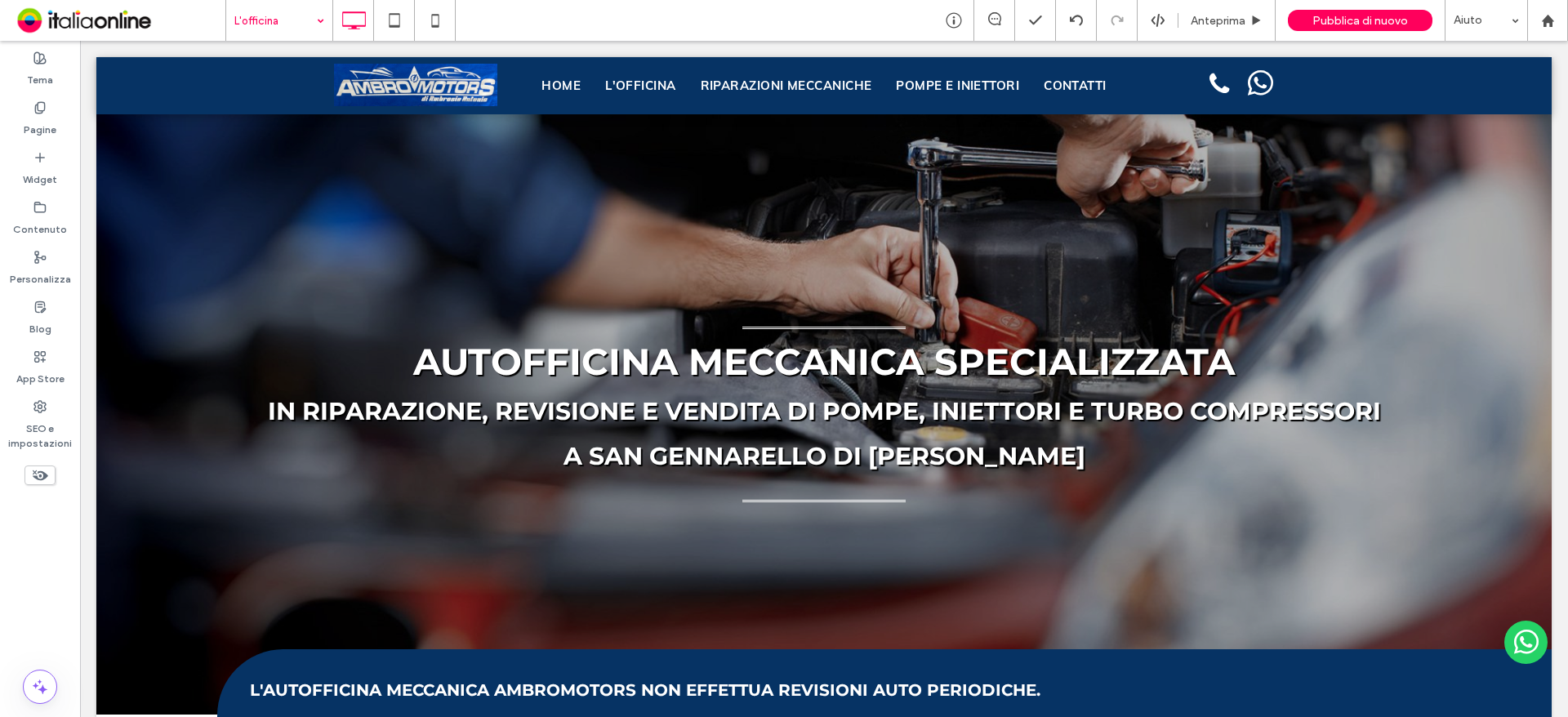
drag, startPoint x: 273, startPoint y: 80, endPoint x: 289, endPoint y: 88, distance: 17.9
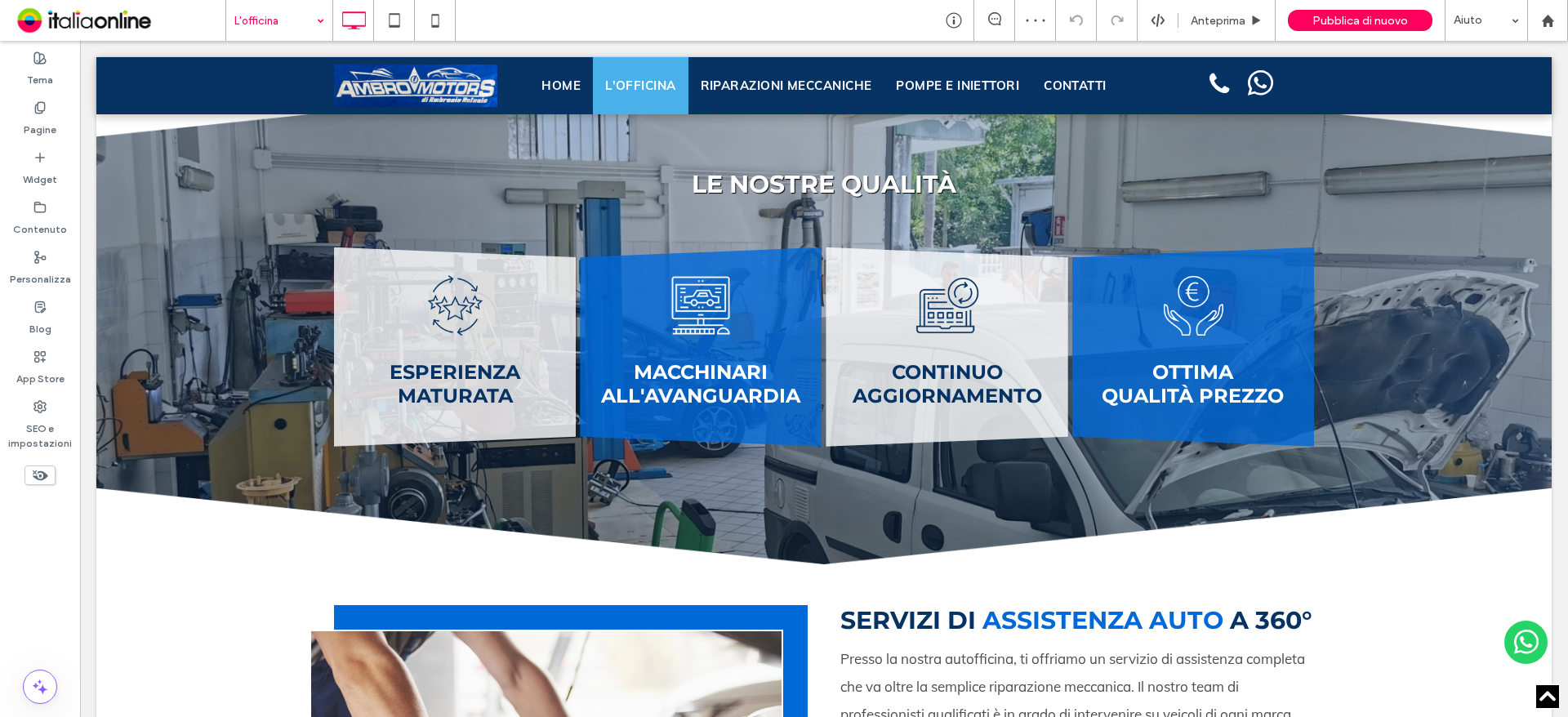
scroll to position [1633, 0]
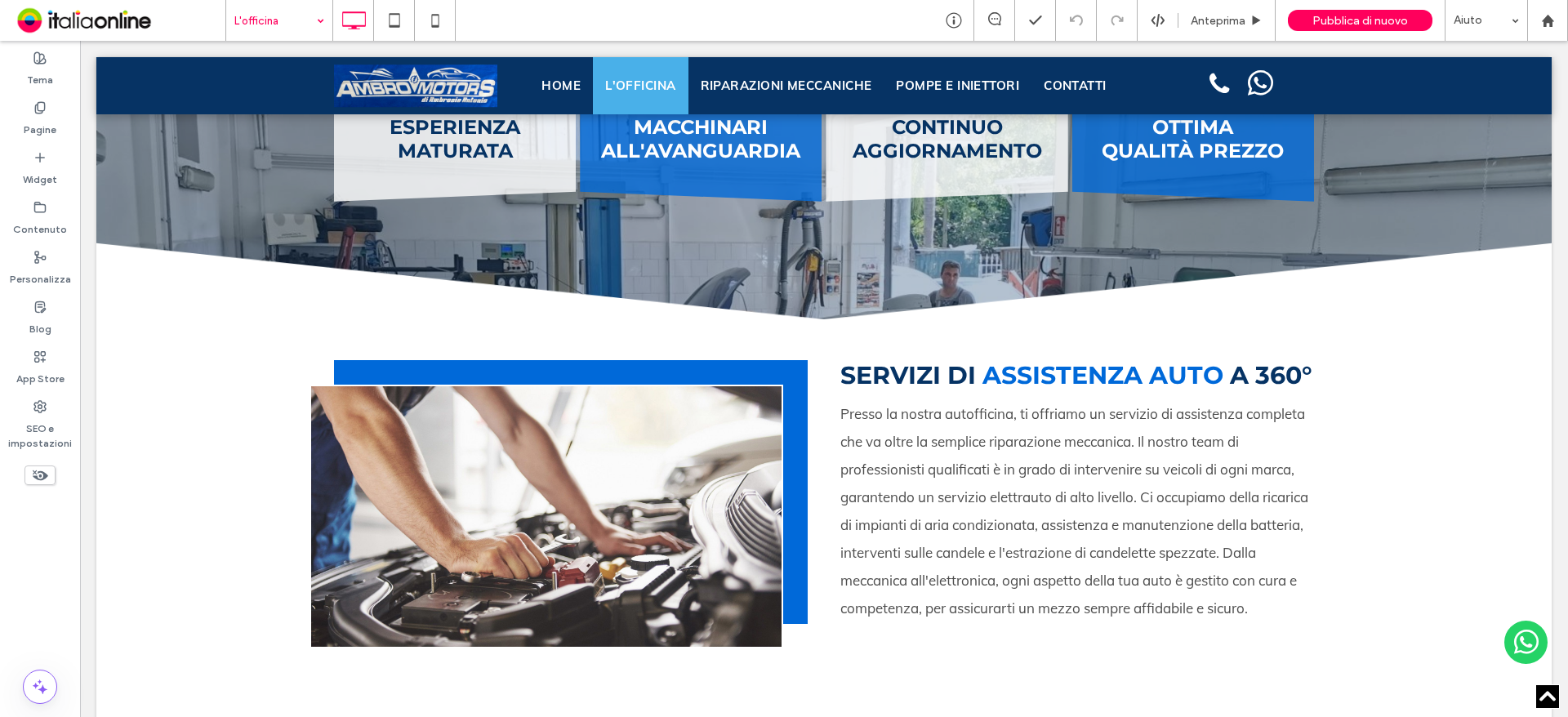
drag, startPoint x: 267, startPoint y: 19, endPoint x: 280, endPoint y: 38, distance: 23.0
click at [267, 19] on input at bounding box center [276, 20] width 82 height 41
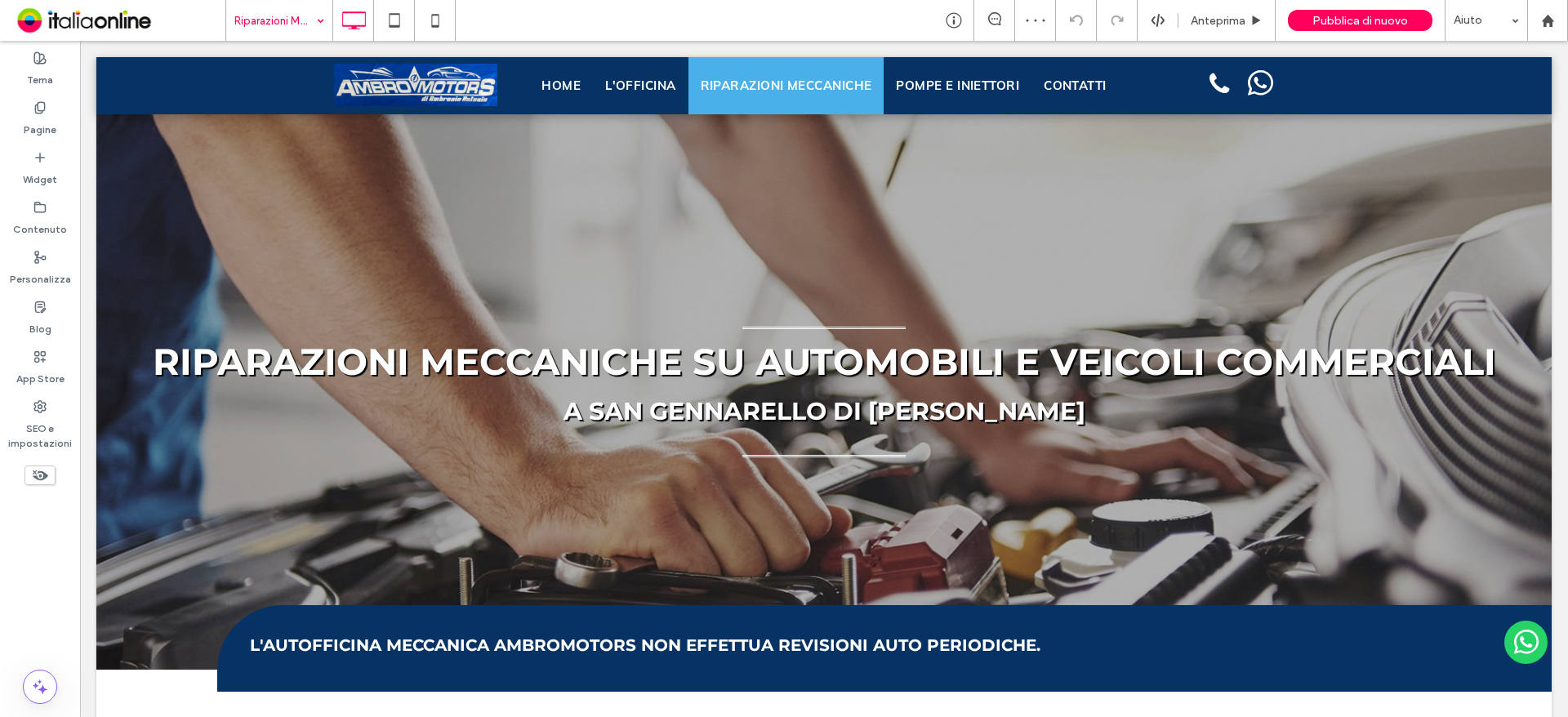
click at [259, 20] on input at bounding box center [276, 20] width 82 height 41
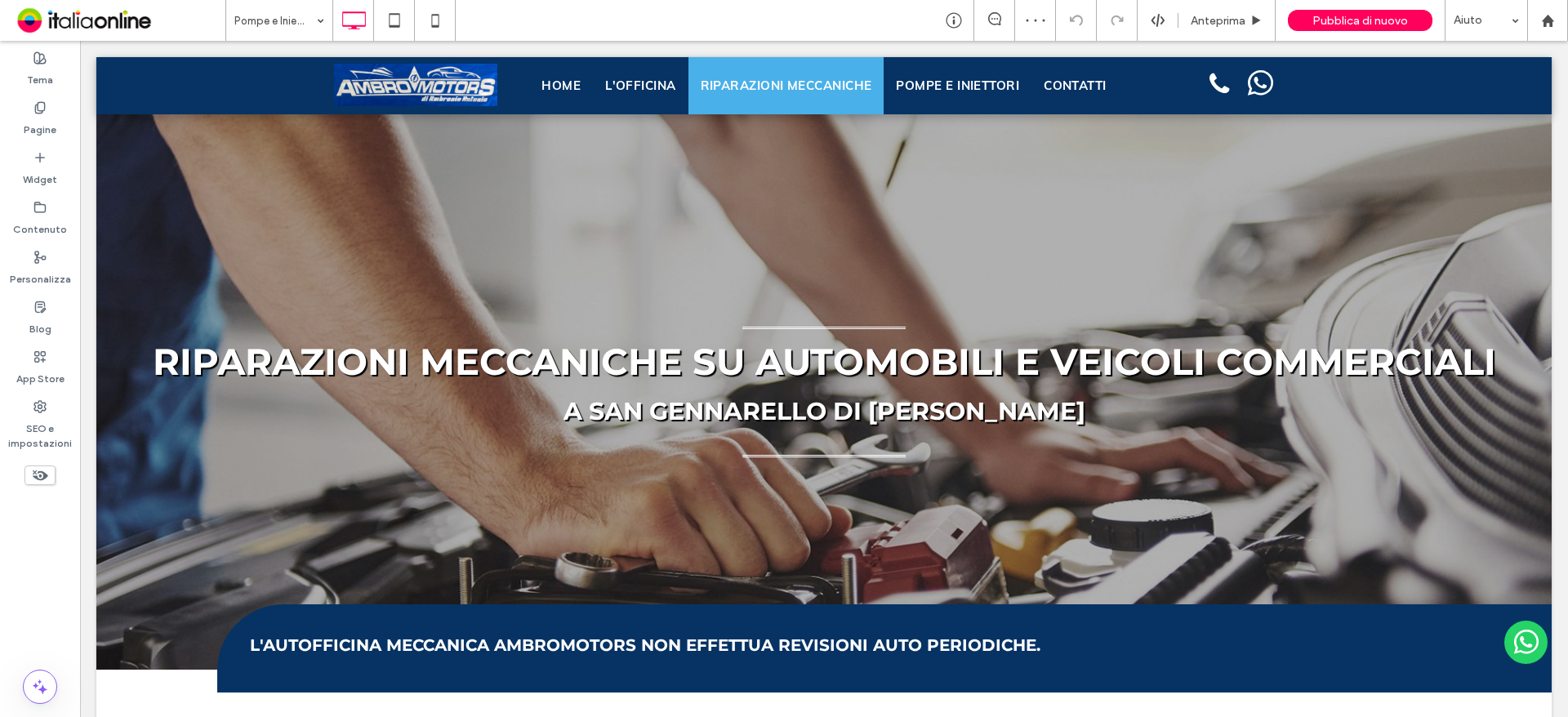
drag, startPoint x: 283, startPoint y: 140, endPoint x: 390, endPoint y: 196, distance: 120.8
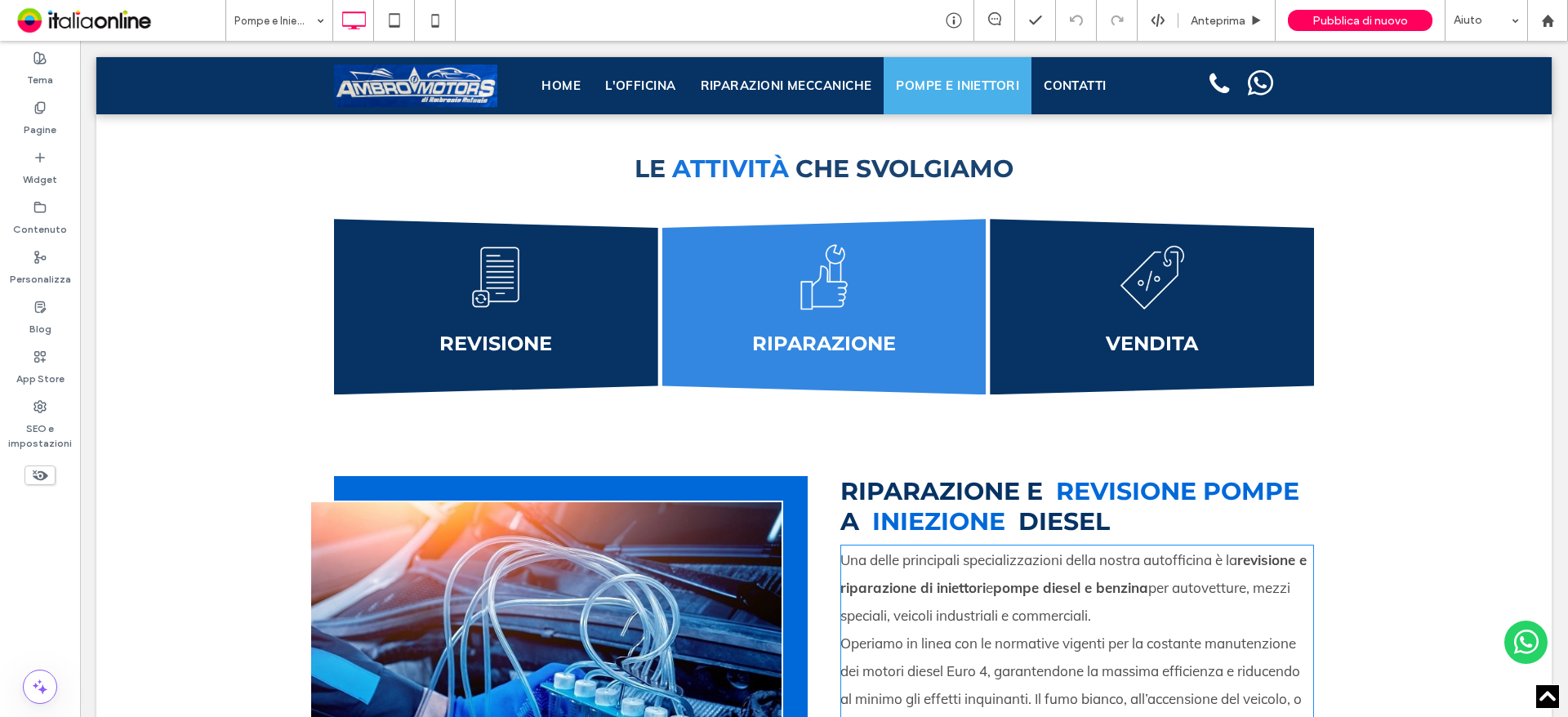
scroll to position [2450, 0]
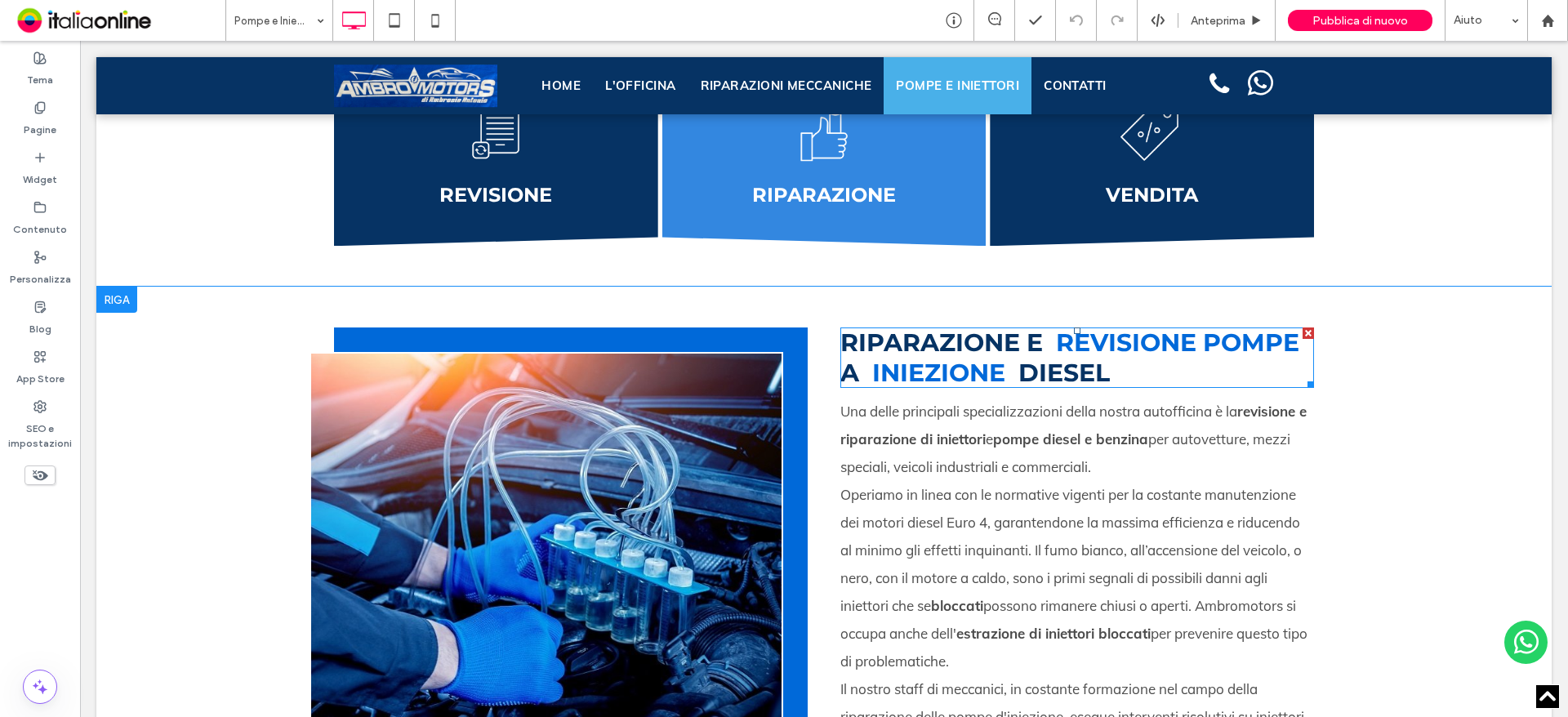
click at [1061, 380] on strong "diesel" at bounding box center [1064, 372] width 91 height 30
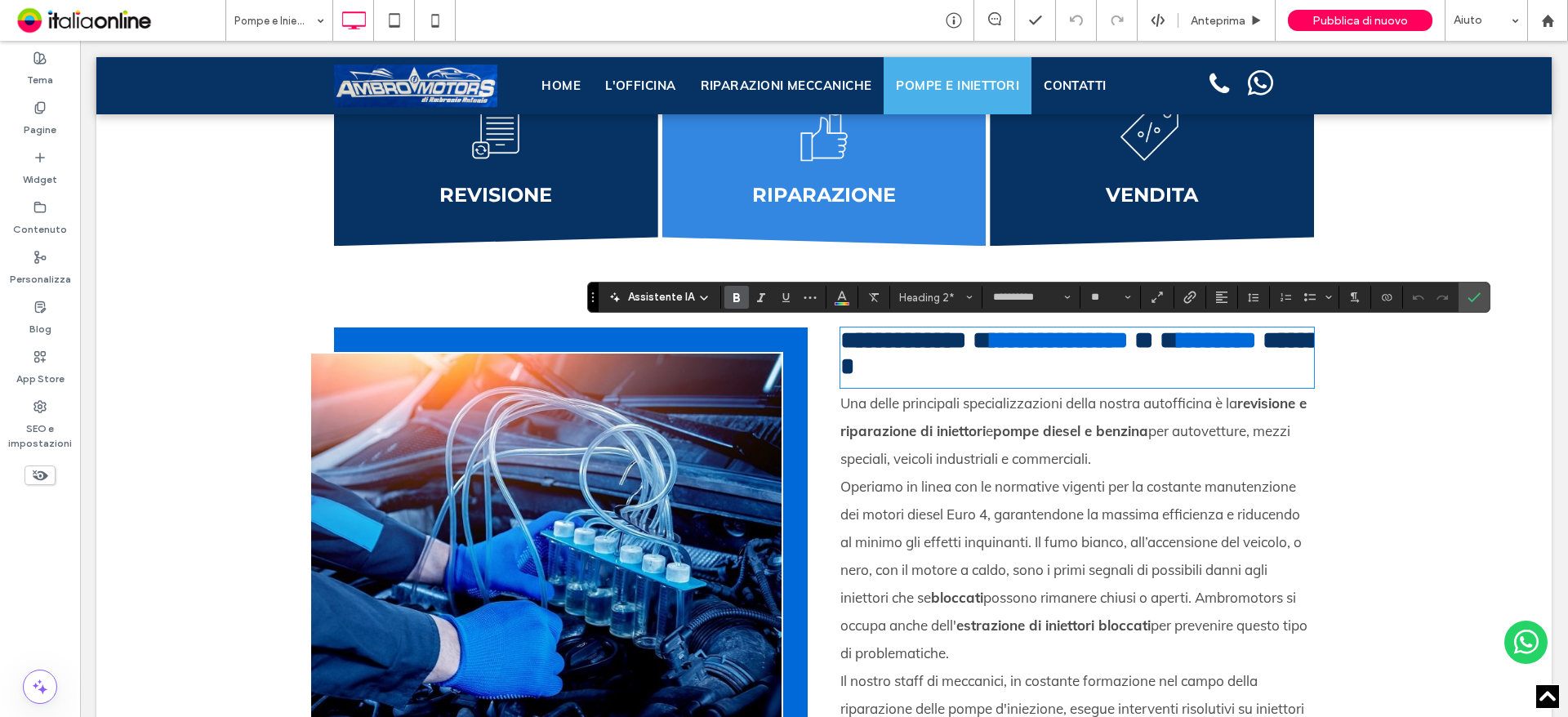
drag, startPoint x: 1040, startPoint y: 373, endPoint x: 1030, endPoint y: 372, distance: 10.0
click at [1040, 373] on strong "******" at bounding box center [1084, 353] width 489 height 50
click at [1020, 370] on strong "******" at bounding box center [1084, 353] width 489 height 50
click at [1089, 438] on strong "pompe diesel e benzina" at bounding box center [1070, 431] width 155 height 17
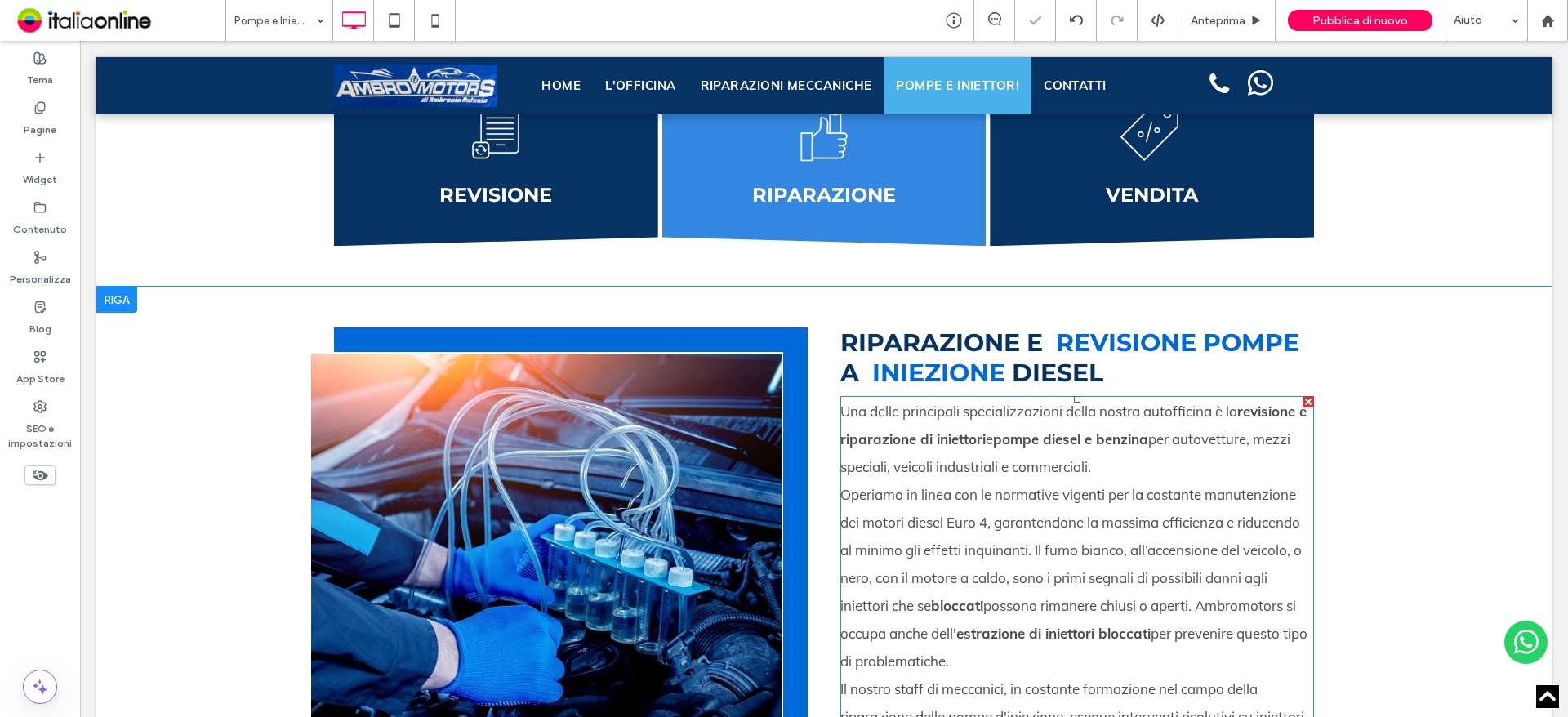
click at [1093, 433] on strong "pompe diesel e benzina" at bounding box center [1070, 439] width 155 height 17
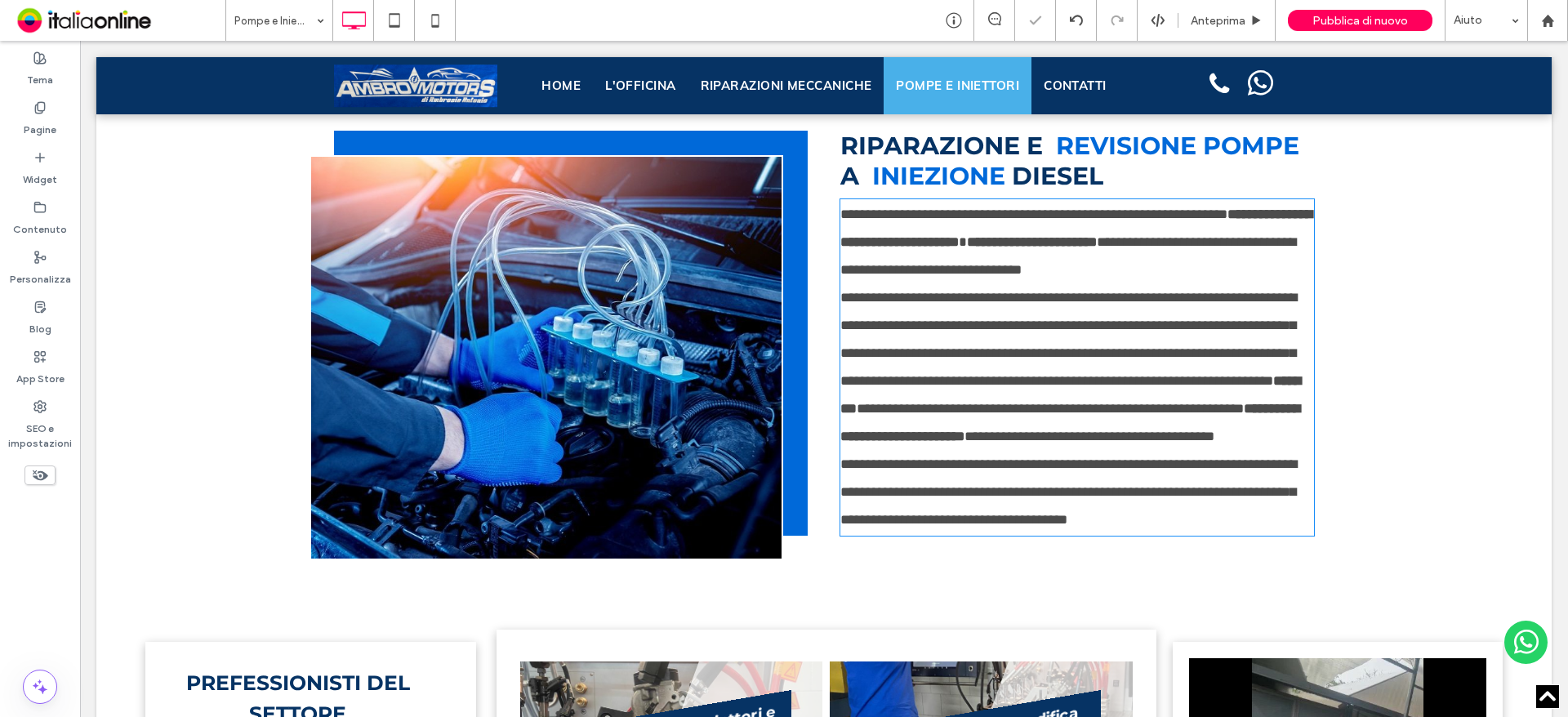
type input "****"
type input "**"
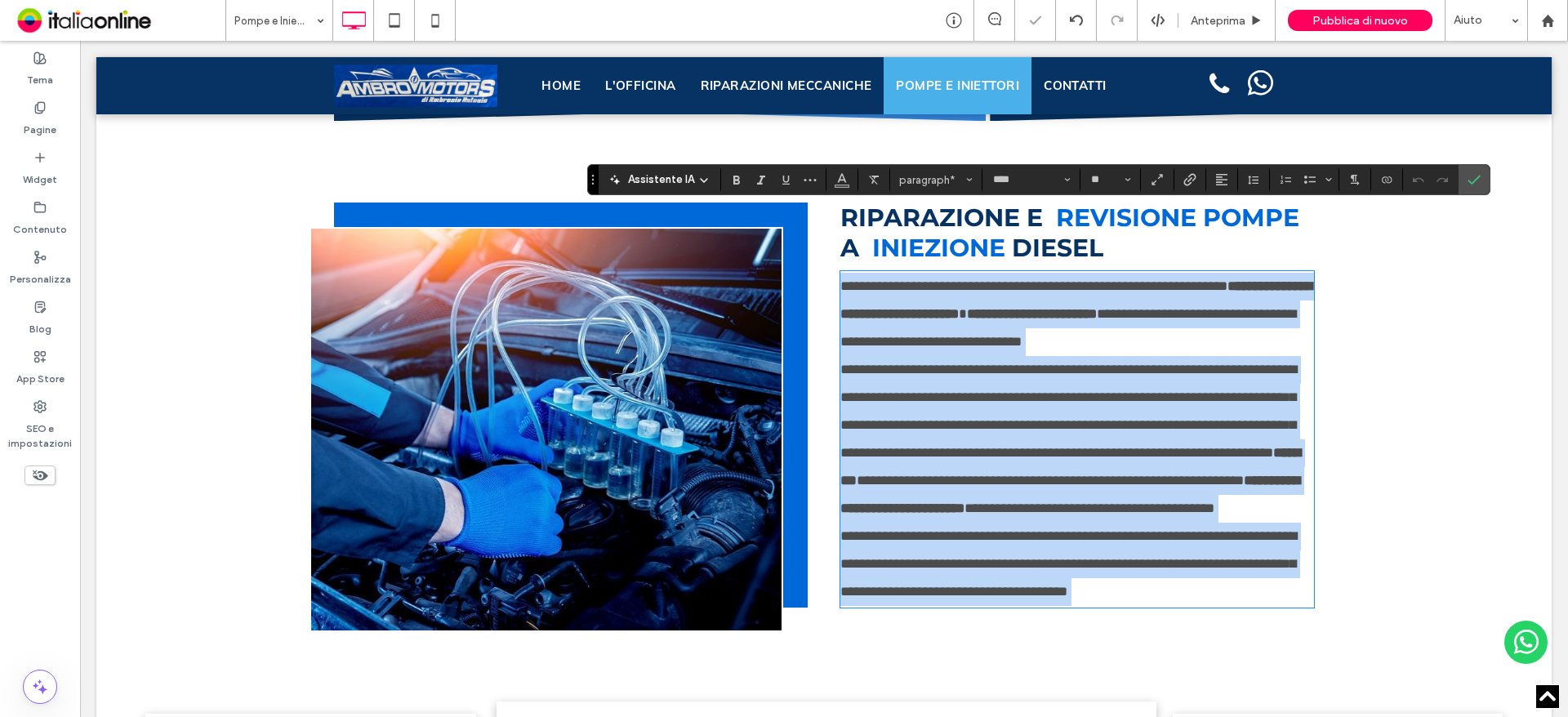
scroll to position [2565, 0]
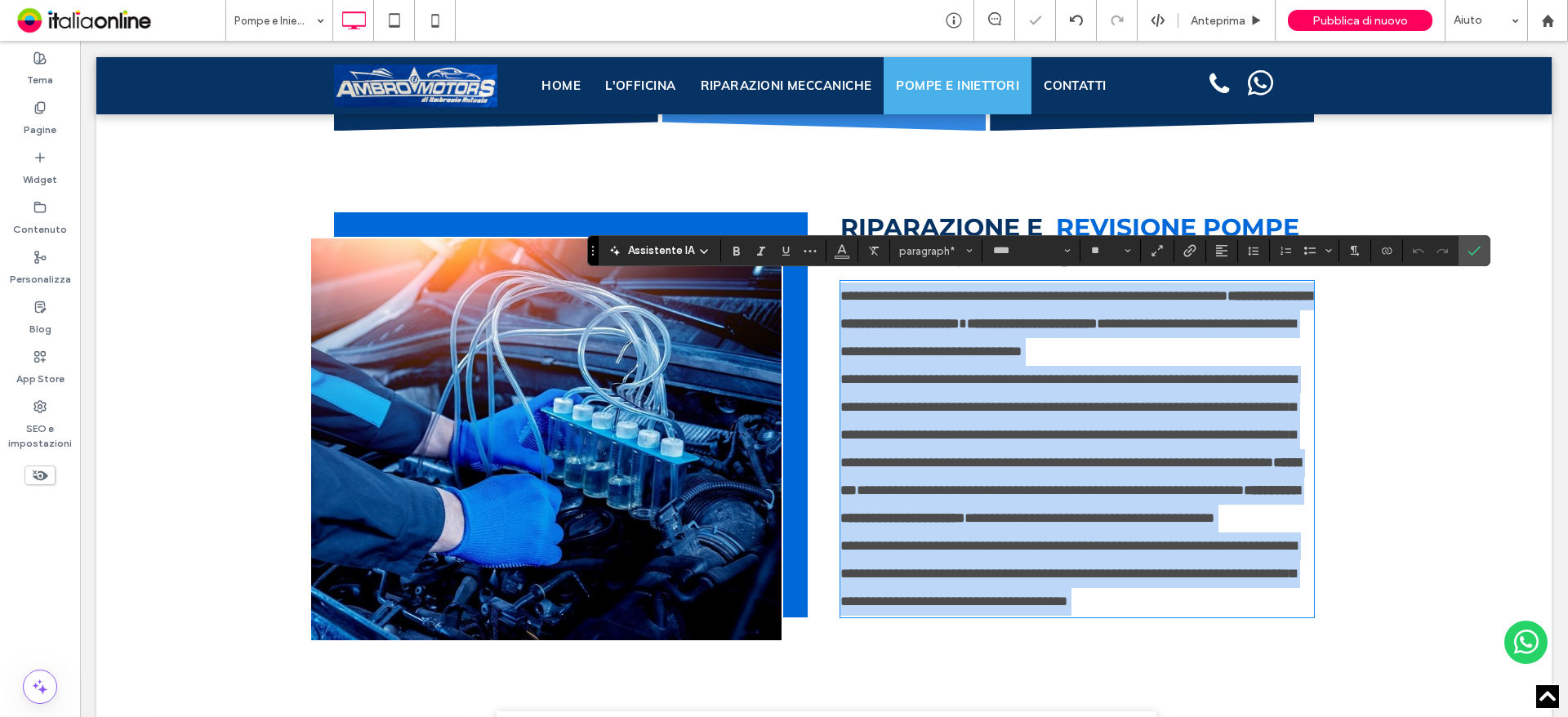
click at [1097, 327] on strong "**********" at bounding box center [1032, 324] width 130 height 14
click at [1091, 322] on strong "**********" at bounding box center [1032, 324] width 130 height 14
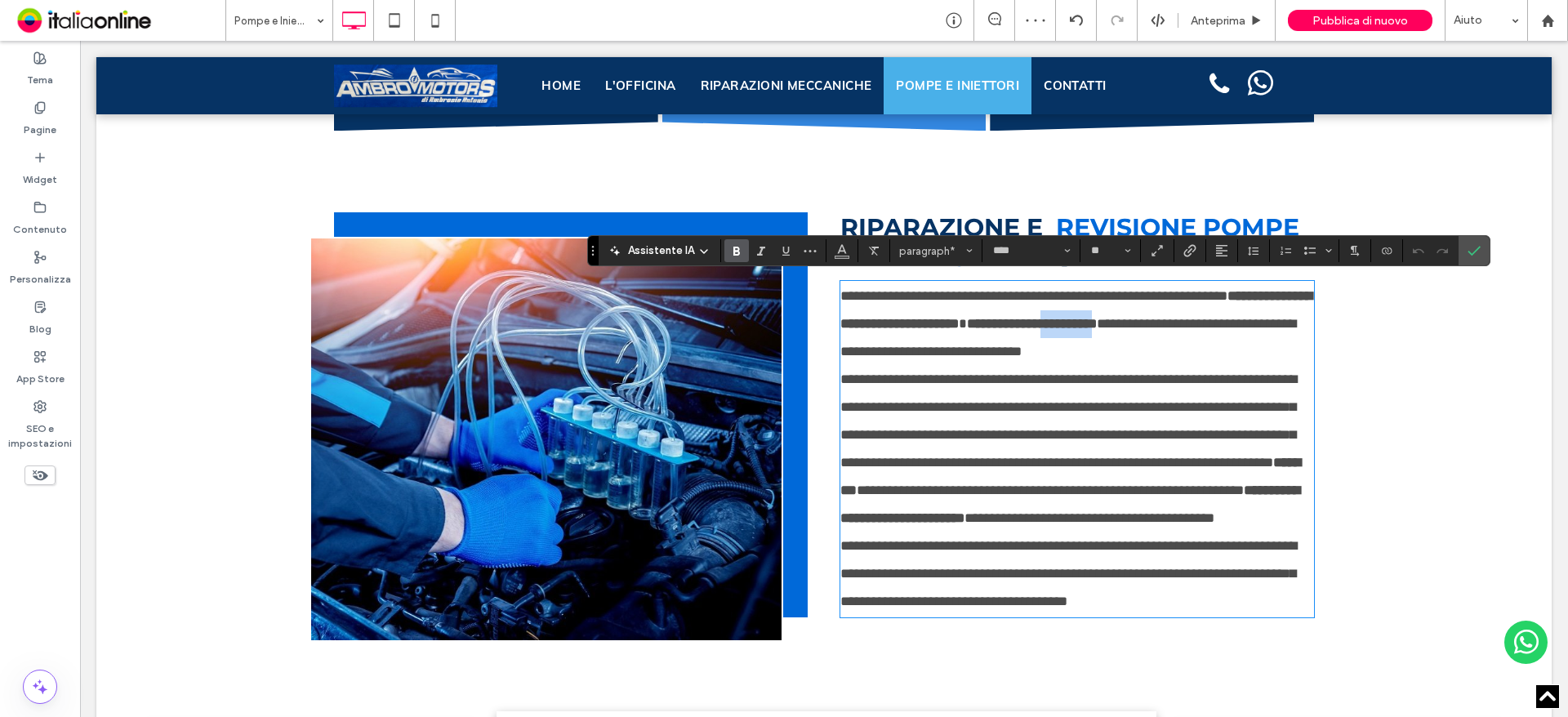
drag, startPoint x: 1091, startPoint y: 322, endPoint x: 1142, endPoint y: 324, distance: 51.0
click at [1097, 324] on strong "**********" at bounding box center [1032, 324] width 130 height 14
drag, startPoint x: 1344, startPoint y: 229, endPoint x: 1474, endPoint y: 248, distance: 131.4
click at [1474, 248] on icon "Conferma" at bounding box center [1473, 250] width 13 height 13
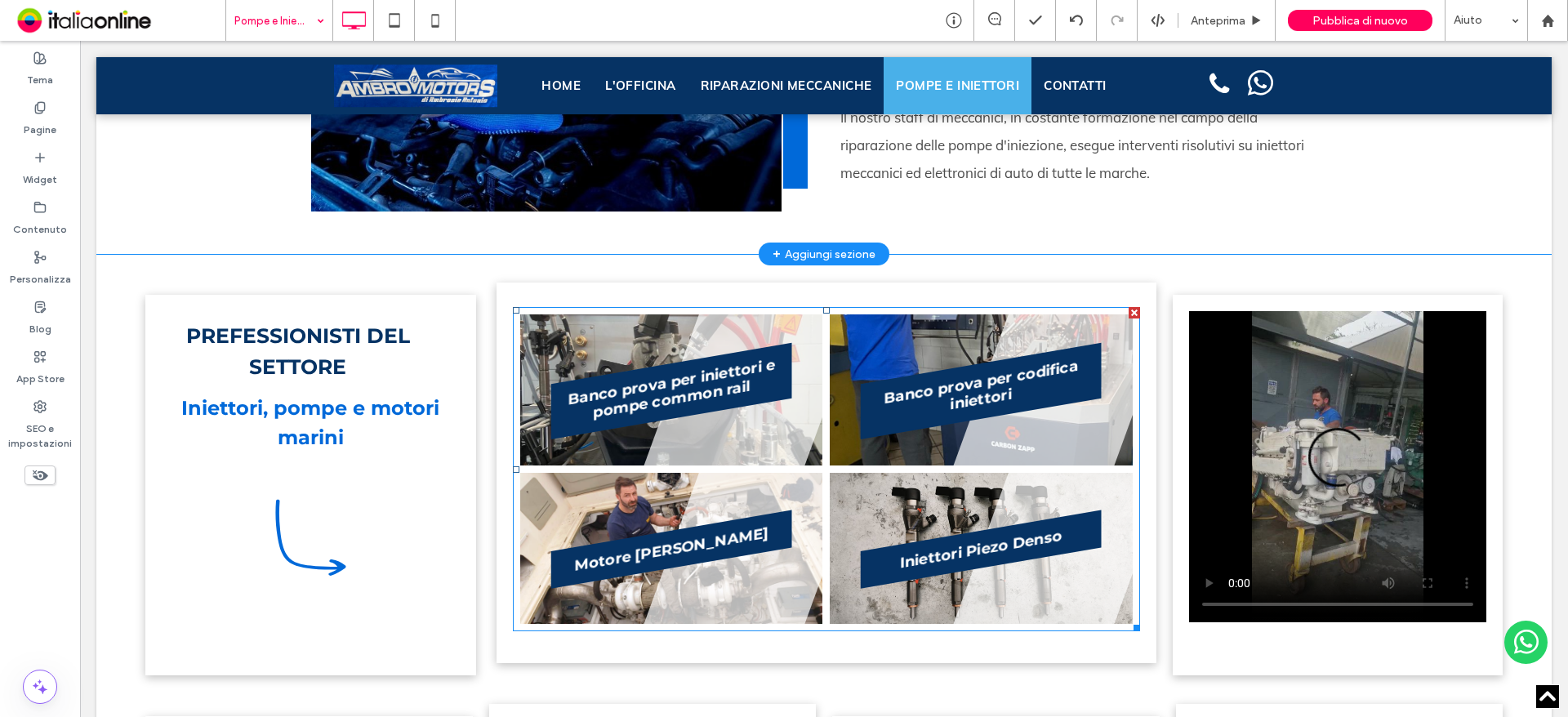
scroll to position [3103, 0]
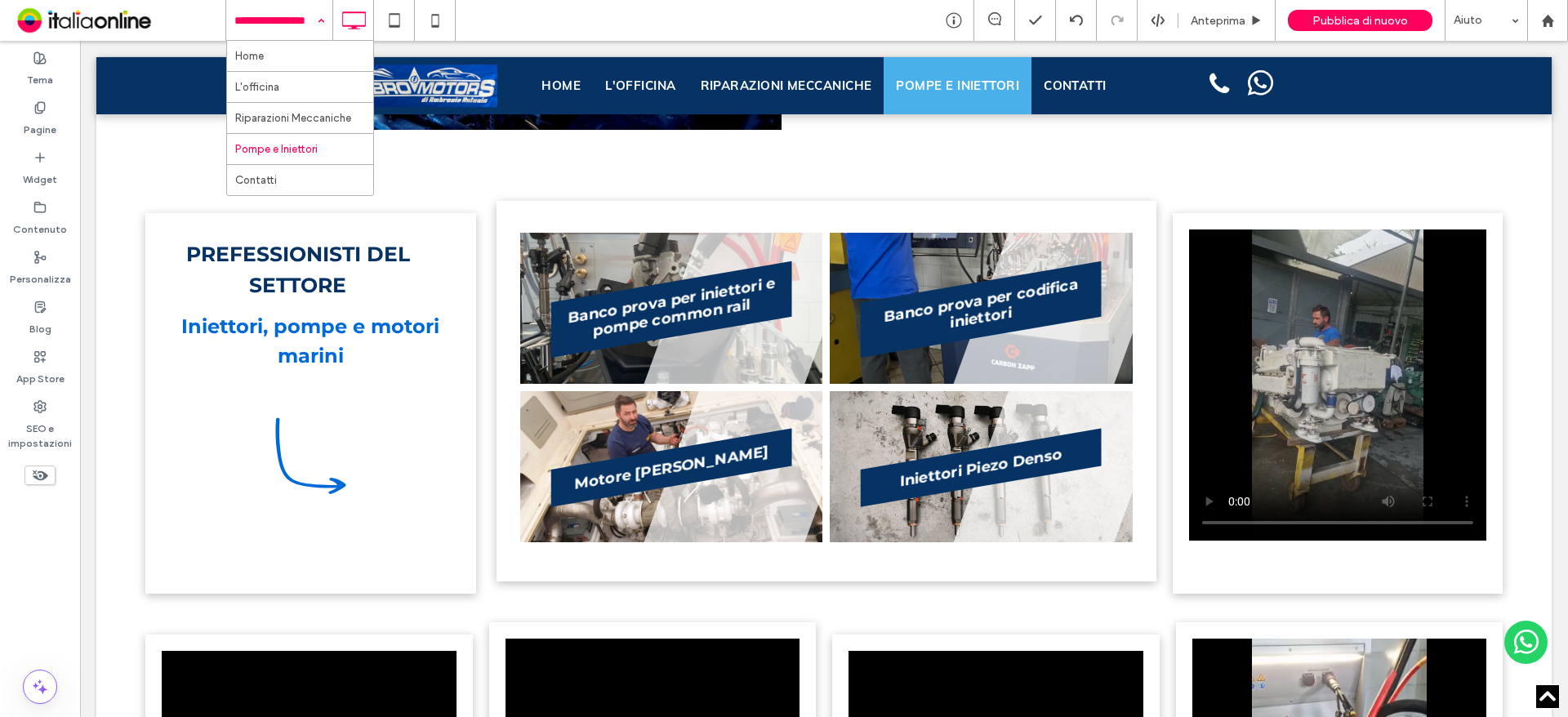
click at [292, 13] on input at bounding box center [276, 20] width 82 height 41
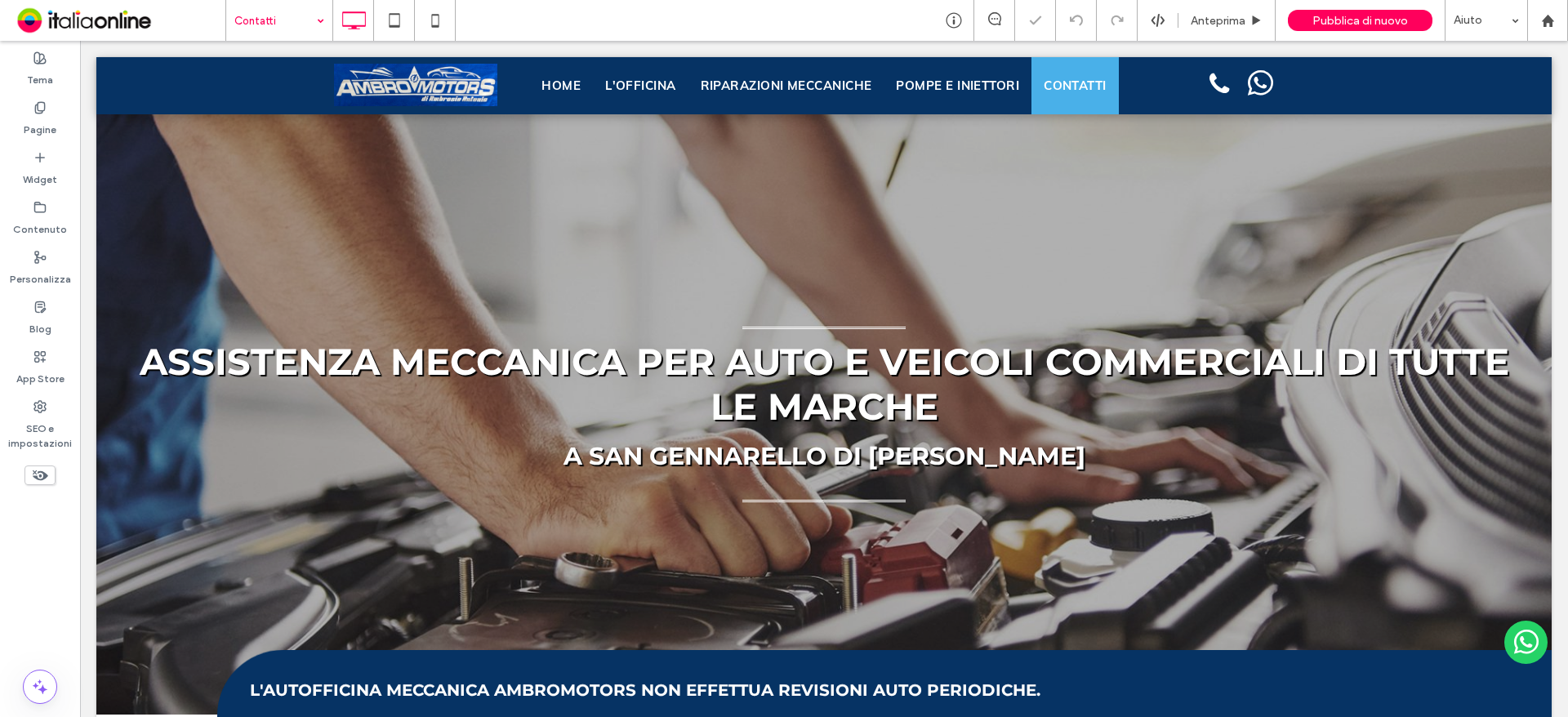
drag, startPoint x: 267, startPoint y: 20, endPoint x: 267, endPoint y: 33, distance: 13.0
click at [267, 20] on input at bounding box center [276, 20] width 82 height 41
drag, startPoint x: 275, startPoint y: 152, endPoint x: 289, endPoint y: 157, distance: 14.9
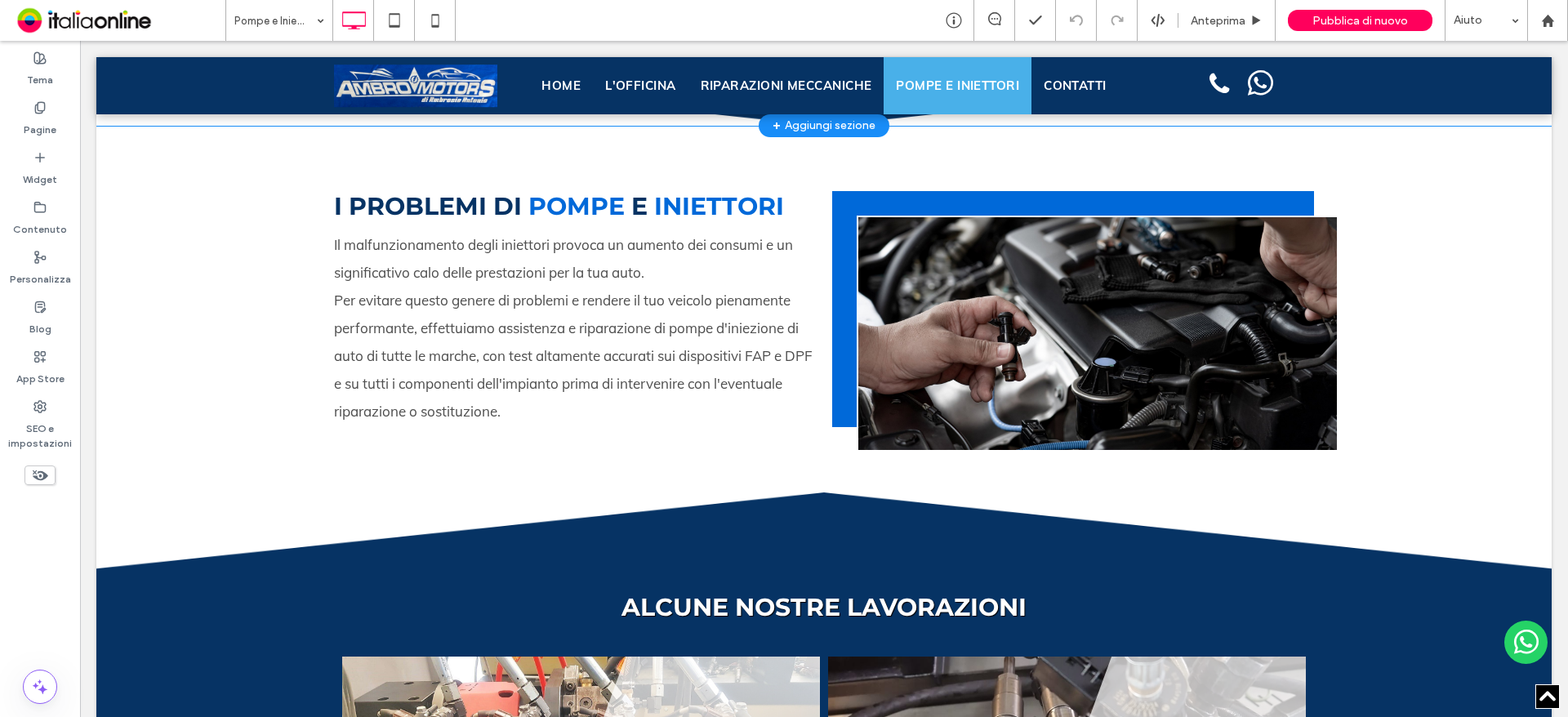
scroll to position [1388, 0]
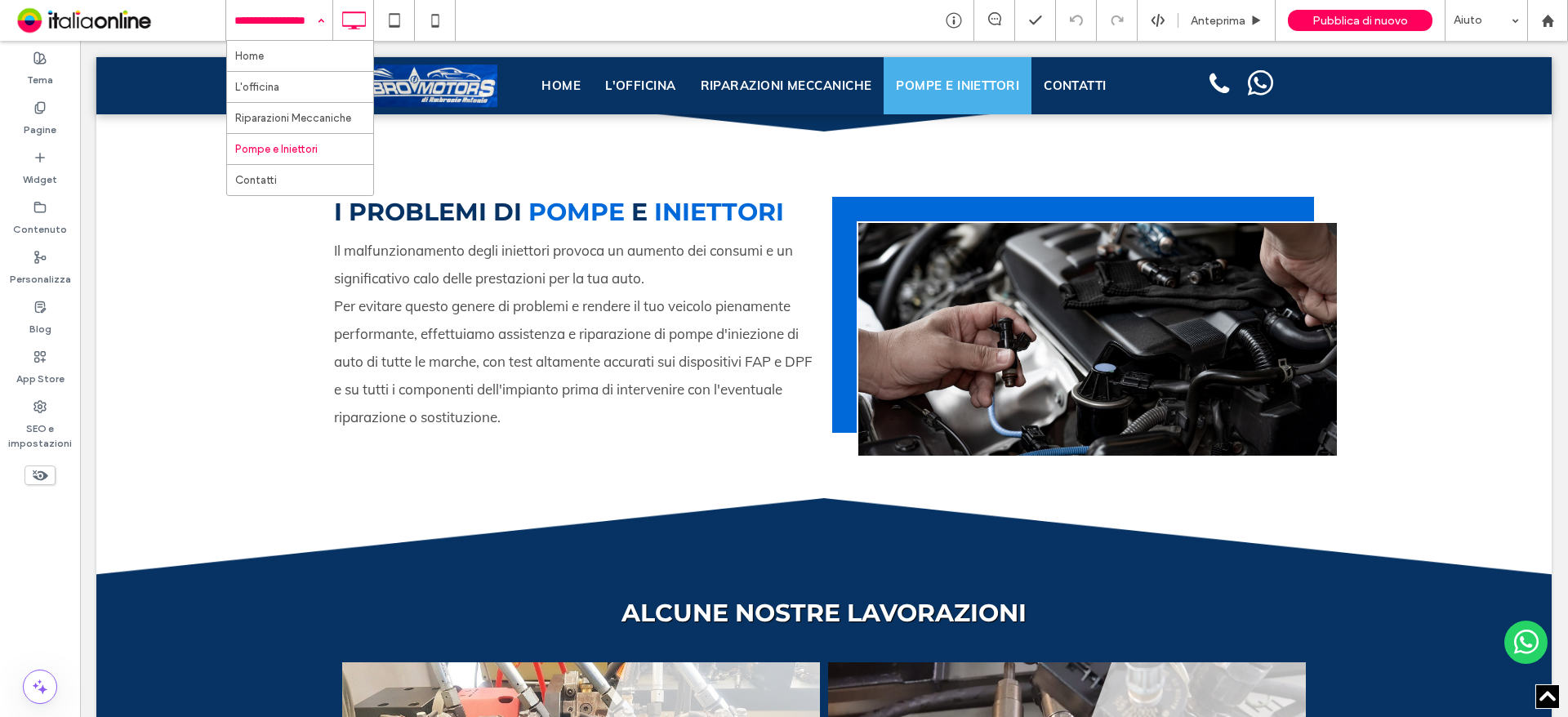
click at [234, 10] on div at bounding box center [279, 20] width 106 height 41
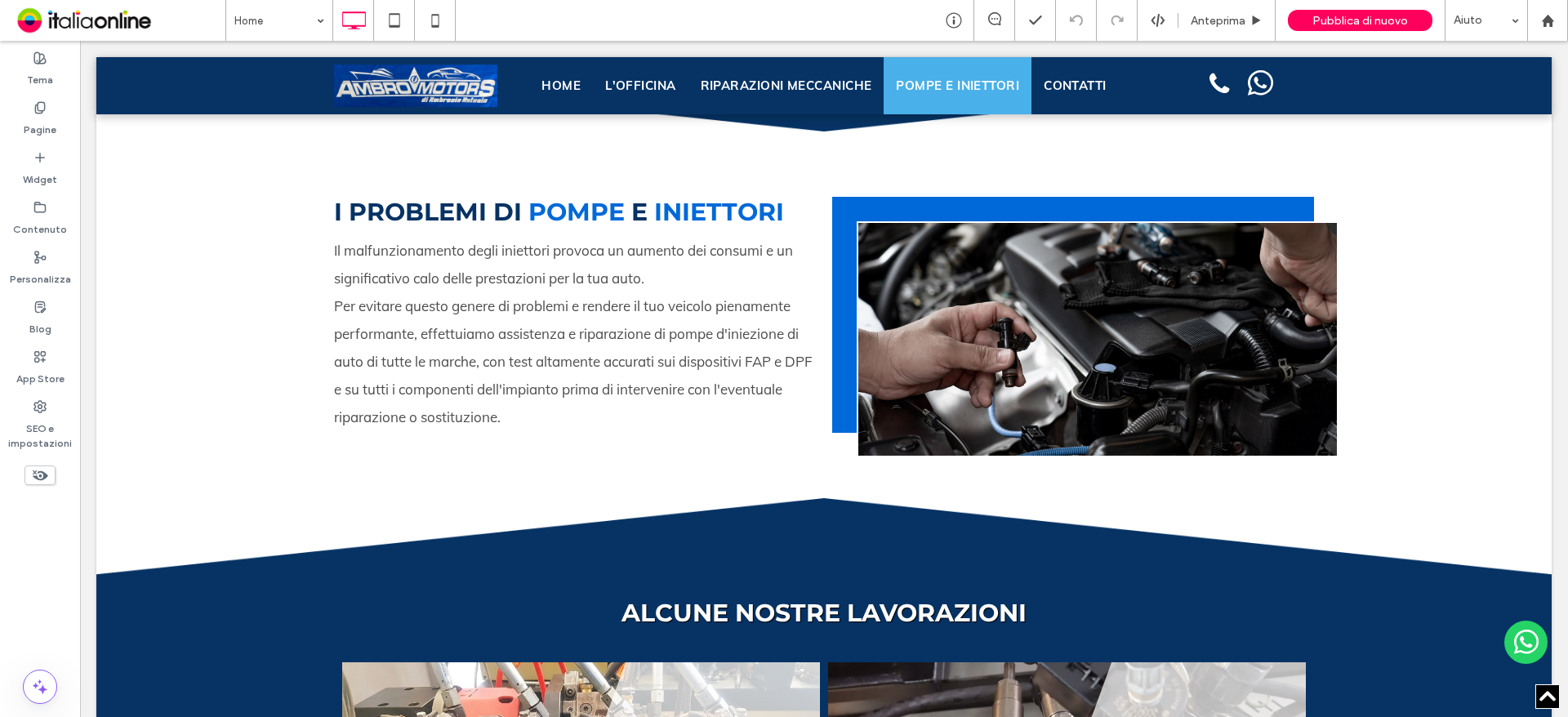
drag, startPoint x: 252, startPoint y: 50, endPoint x: 271, endPoint y: 71, distance: 28.3
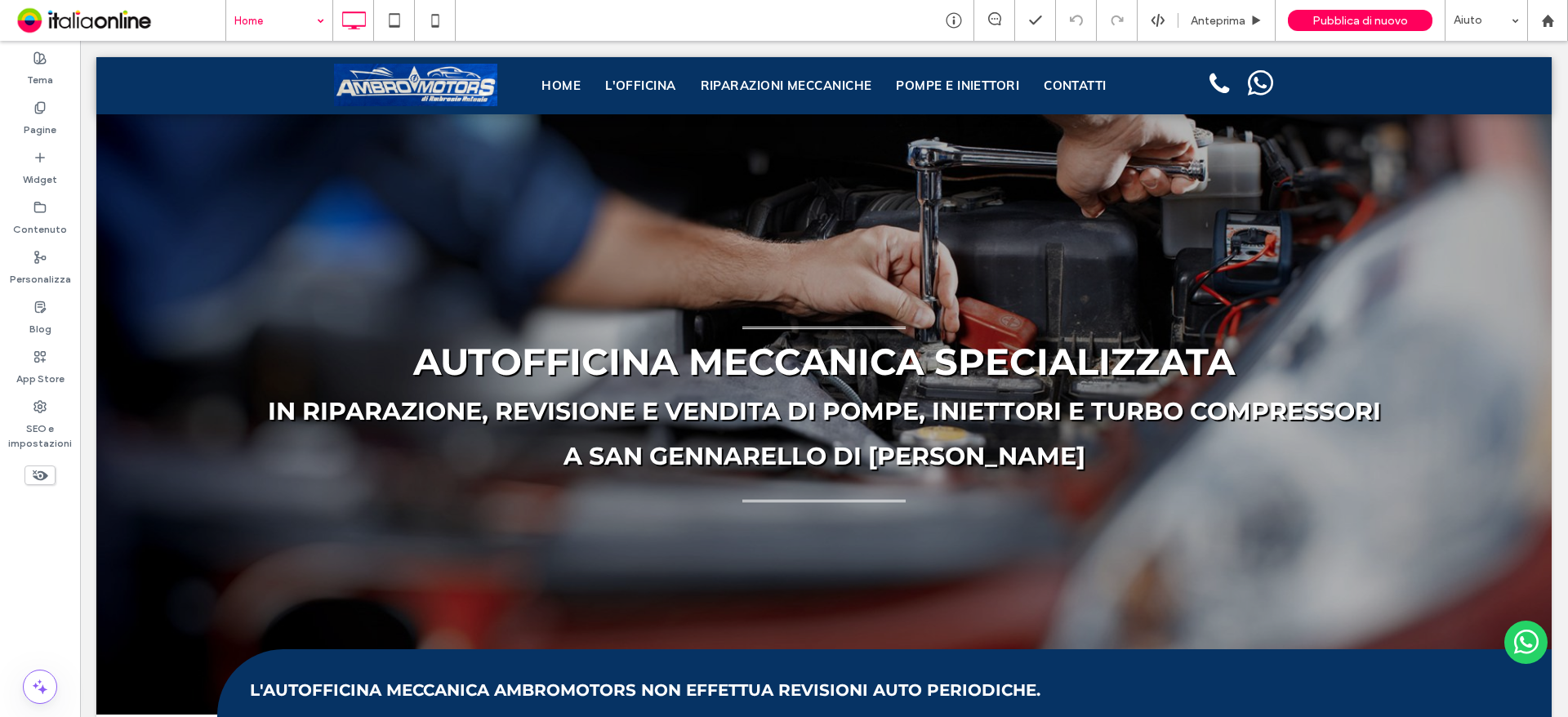
click at [251, 13] on input at bounding box center [276, 20] width 82 height 41
drag, startPoint x: 255, startPoint y: 90, endPoint x: 278, endPoint y: 112, distance: 31.8
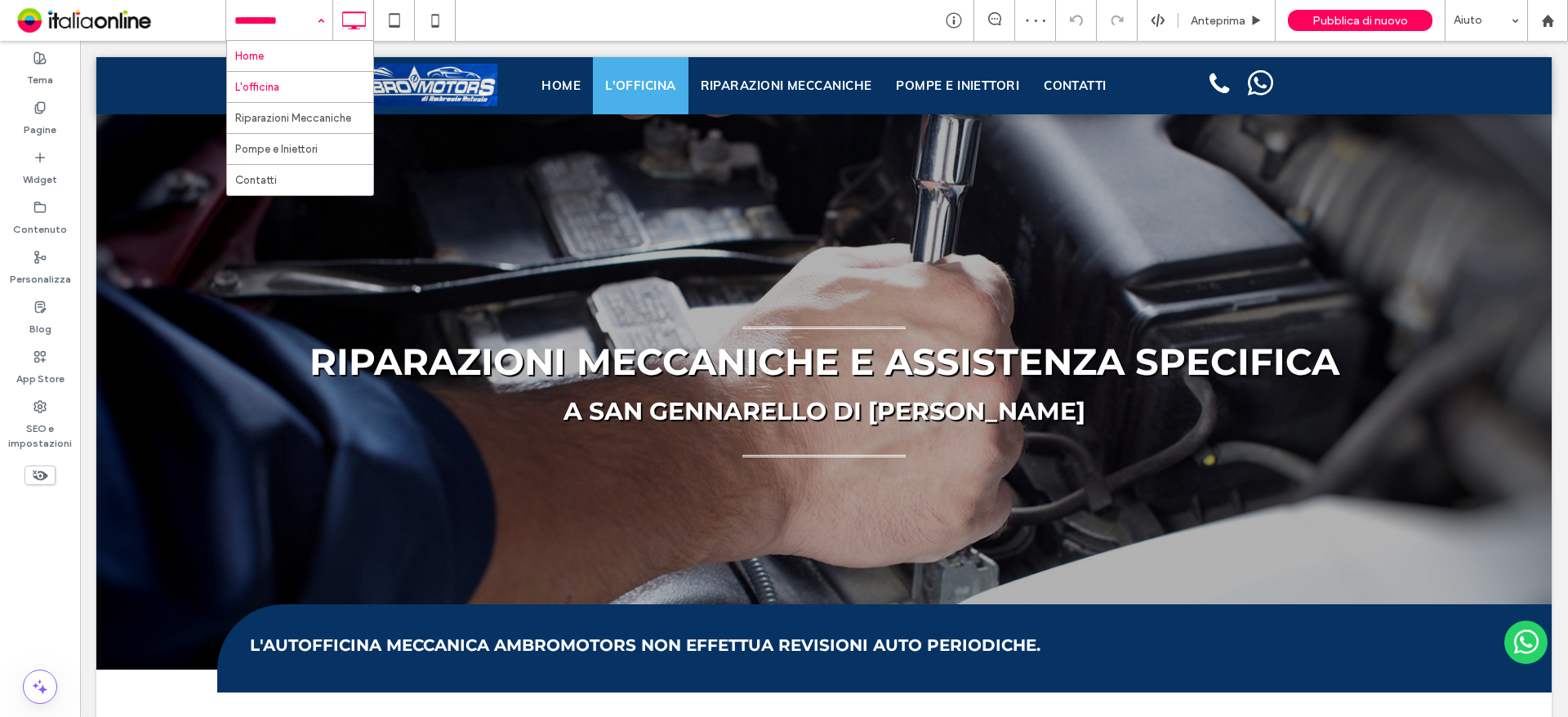
drag, startPoint x: 288, startPoint y: 17, endPoint x: 282, endPoint y: 46, distance: 29.6
click at [288, 17] on input at bounding box center [276, 20] width 82 height 41
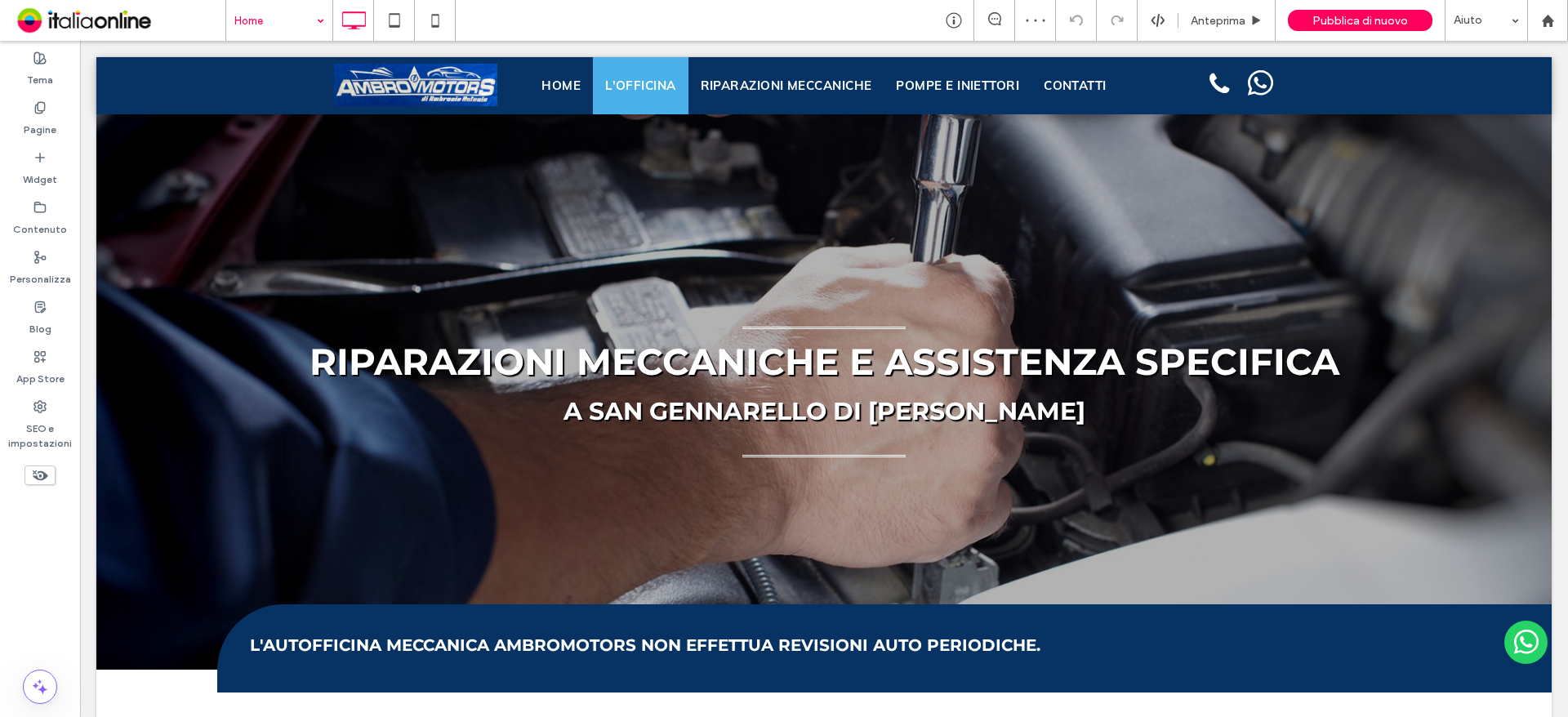
drag, startPoint x: 283, startPoint y: 55, endPoint x: 293, endPoint y: 73, distance: 20.6
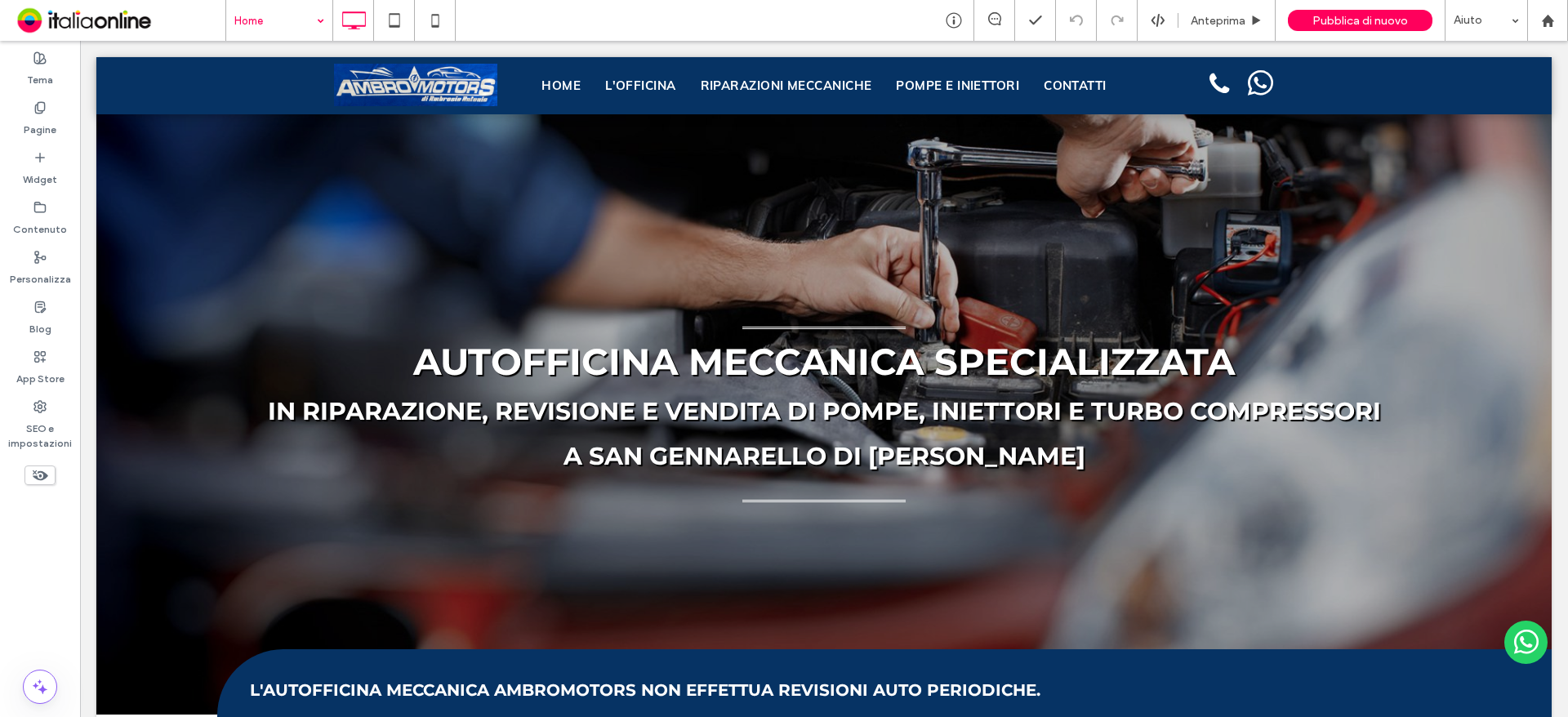
click at [264, 20] on input at bounding box center [276, 20] width 82 height 41
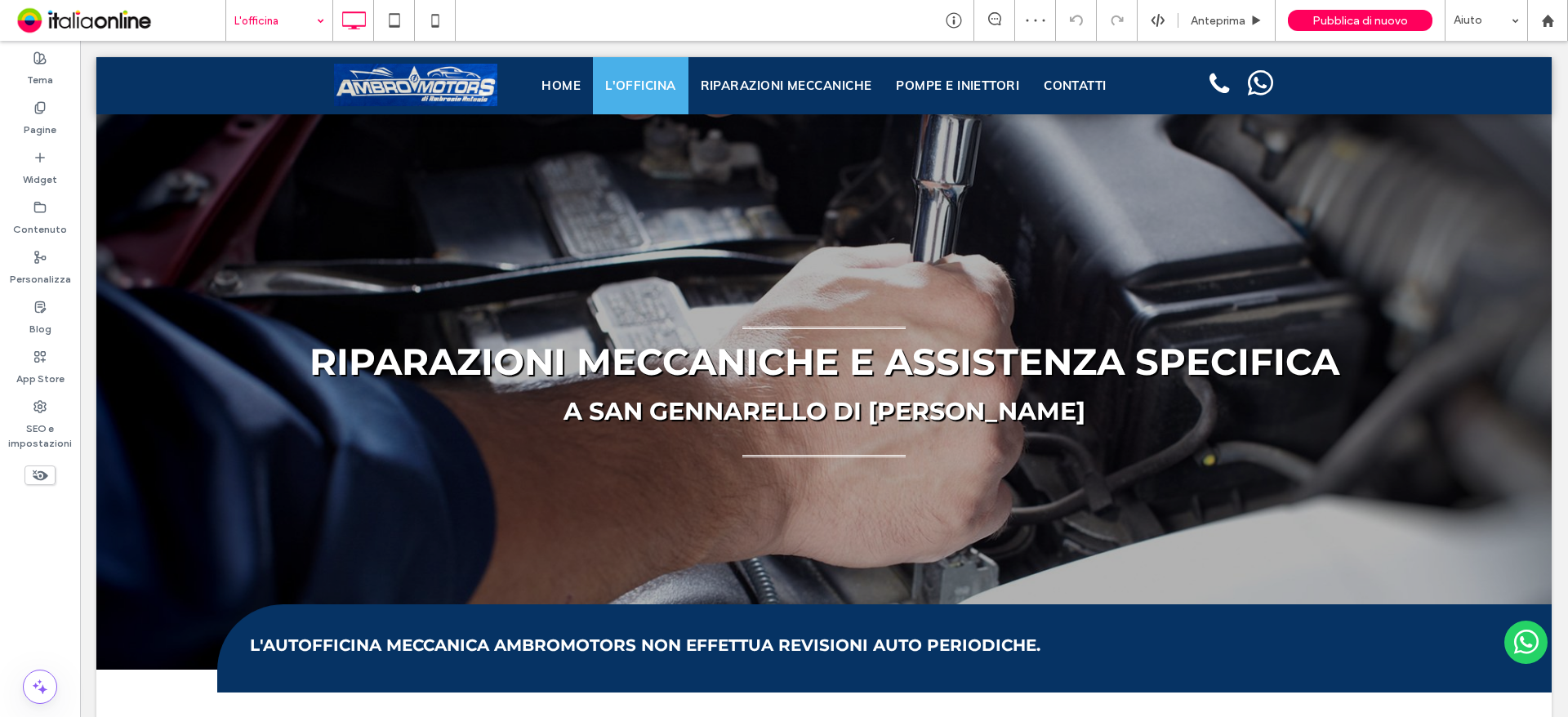
click at [289, 23] on input at bounding box center [276, 20] width 82 height 41
drag, startPoint x: 289, startPoint y: 108, endPoint x: 300, endPoint y: 119, distance: 15.6
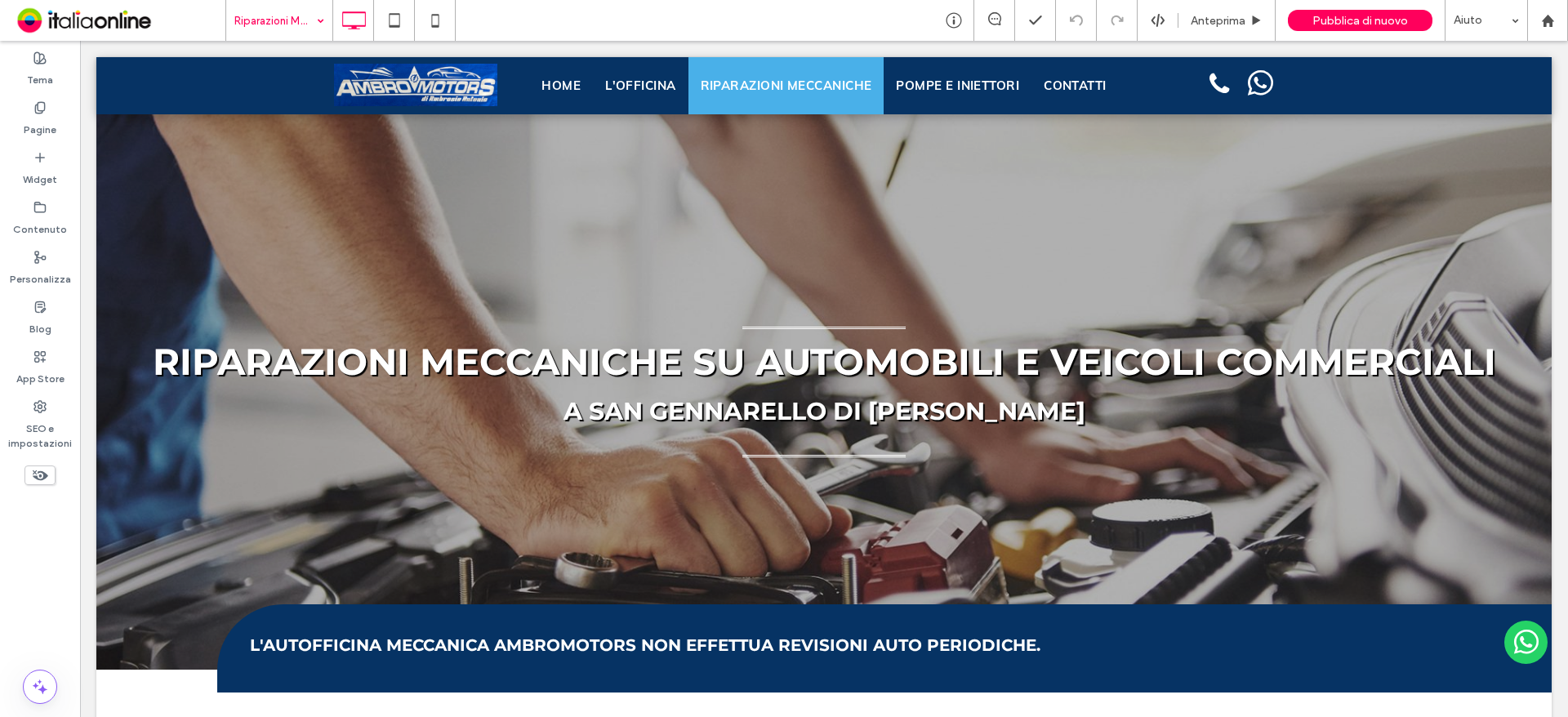
click at [254, 11] on input at bounding box center [276, 20] width 82 height 41
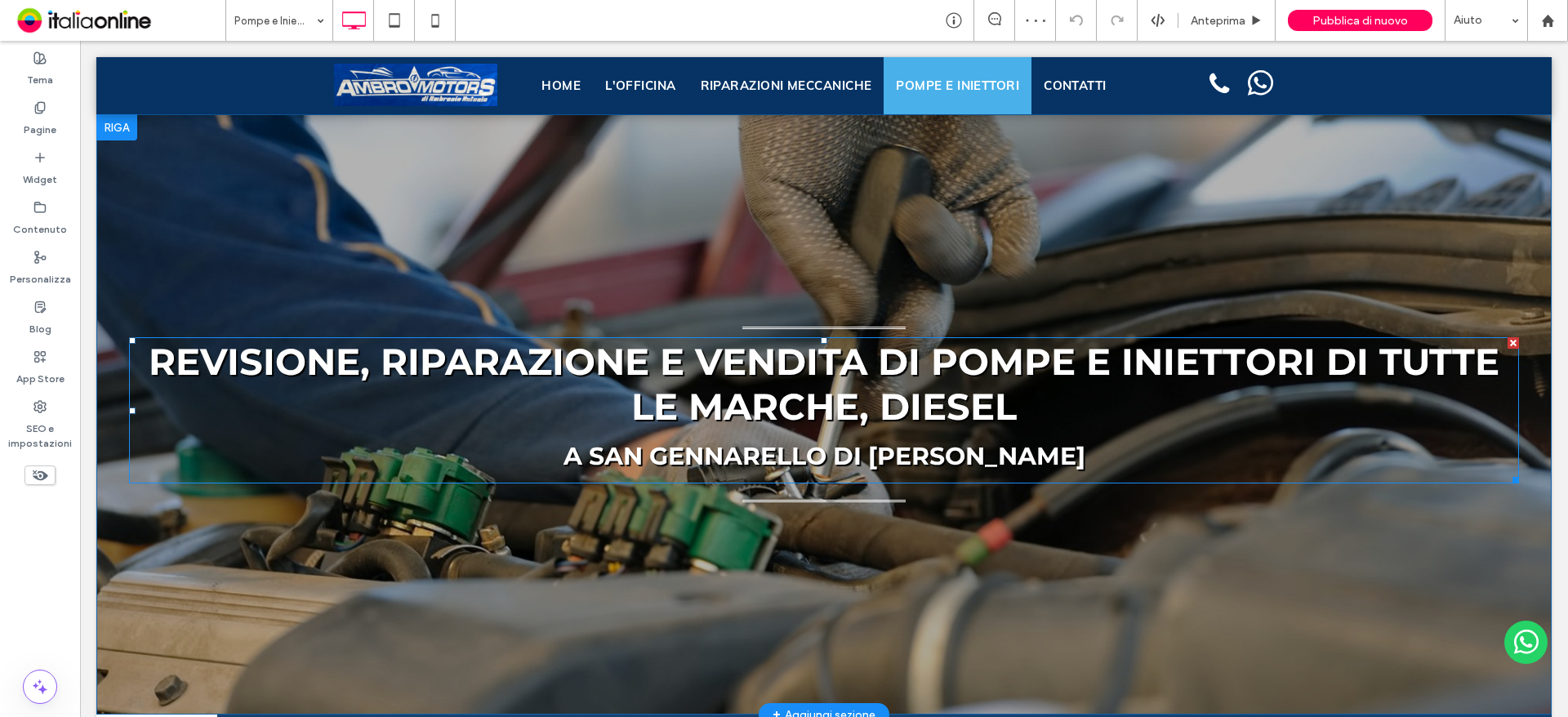
click at [867, 407] on strong "Revisione, riparazione e vendita di pompe e iniettori di tutte le marche, diesel" at bounding box center [824, 383] width 1350 height 90
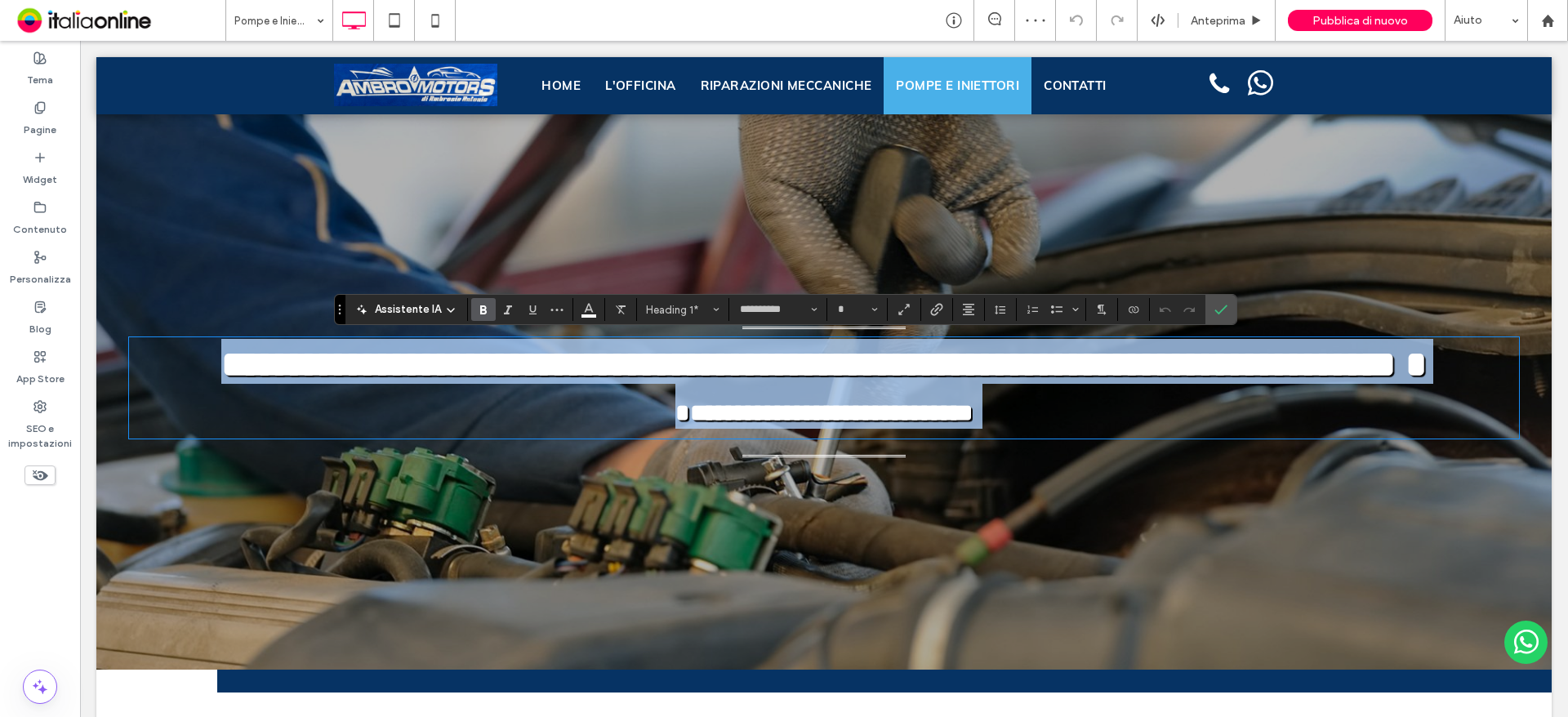
click at [861, 382] on strong "**********" at bounding box center [808, 364] width 1175 height 36
type input "**"
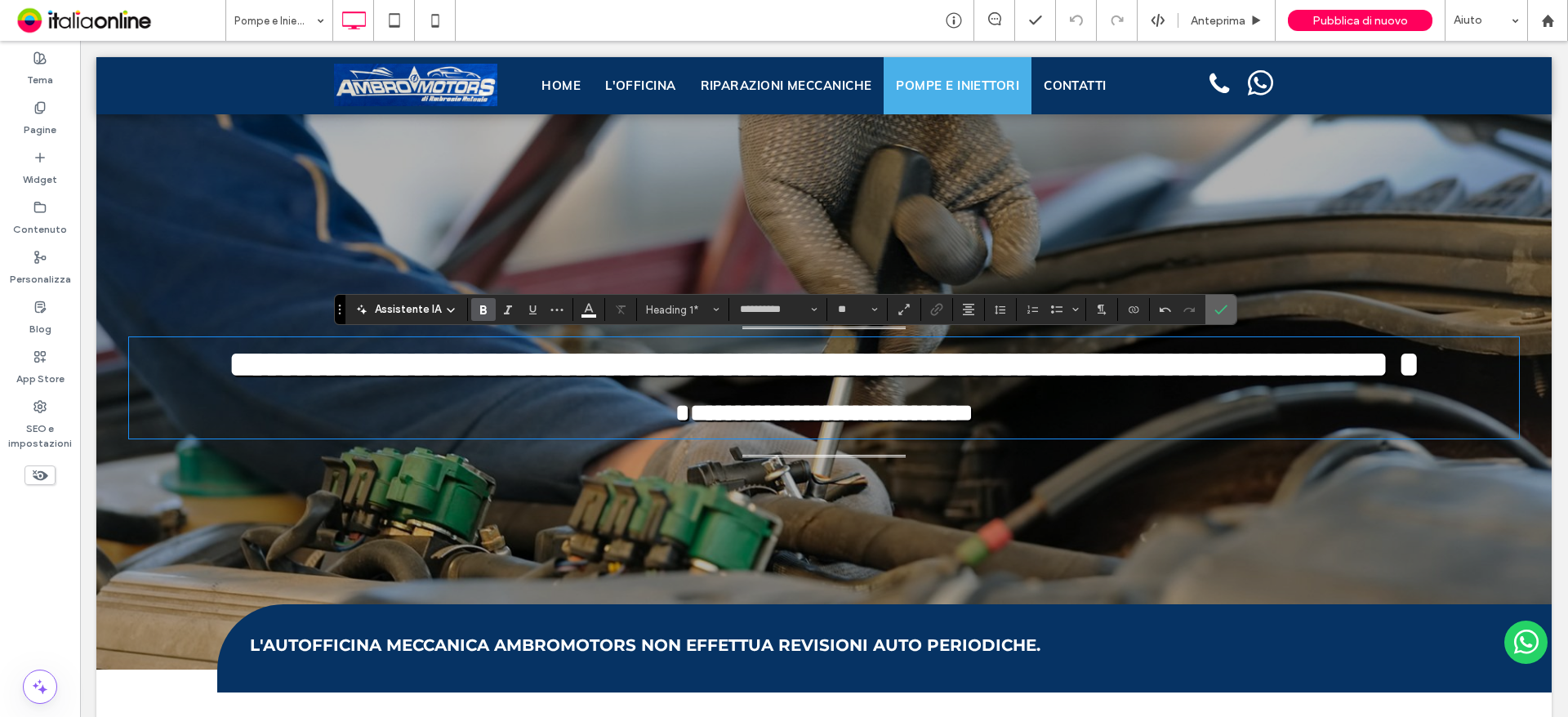
click at [1224, 306] on use "Conferma" at bounding box center [1221, 309] width 13 height 9
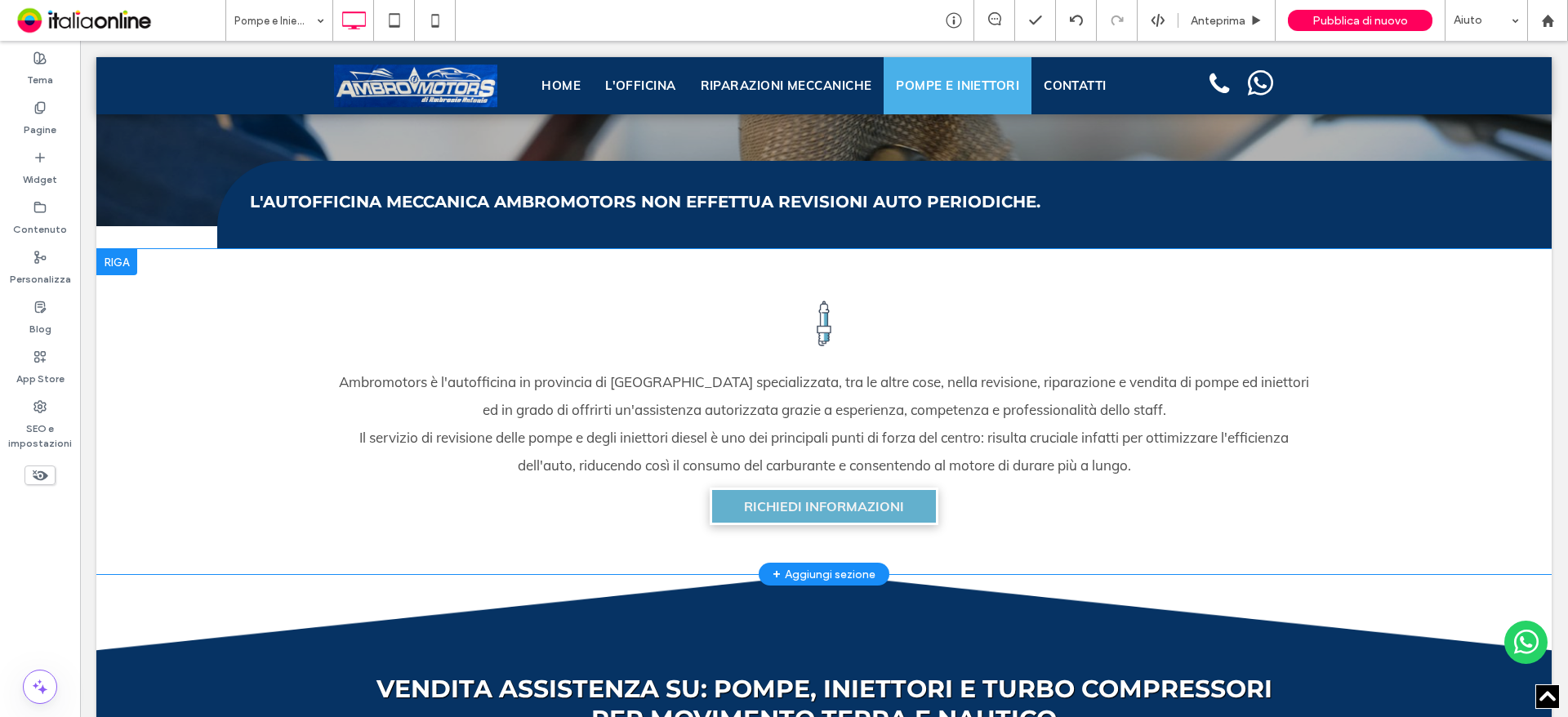
scroll to position [28, 0]
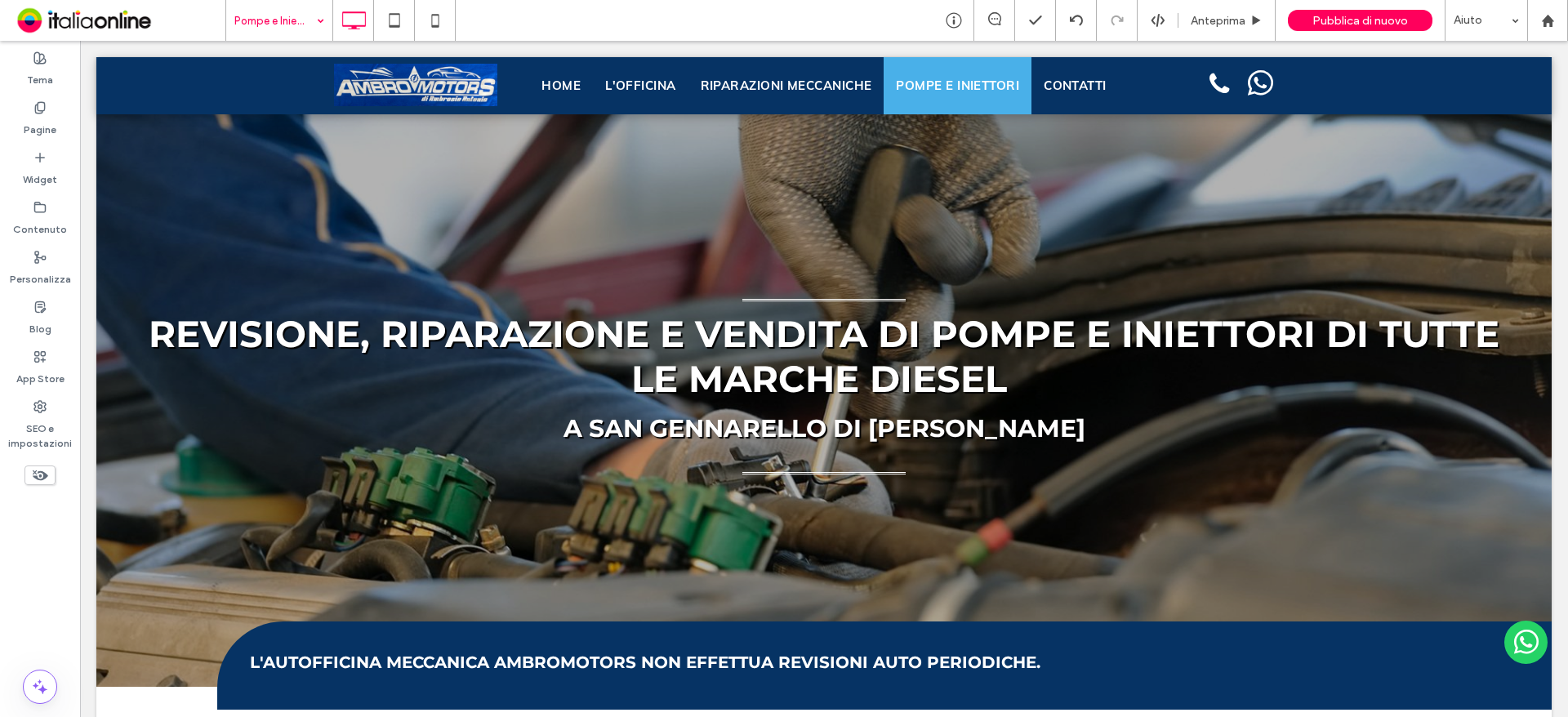
drag, startPoint x: 264, startPoint y: 2, endPoint x: 267, endPoint y: 10, distance: 8.5
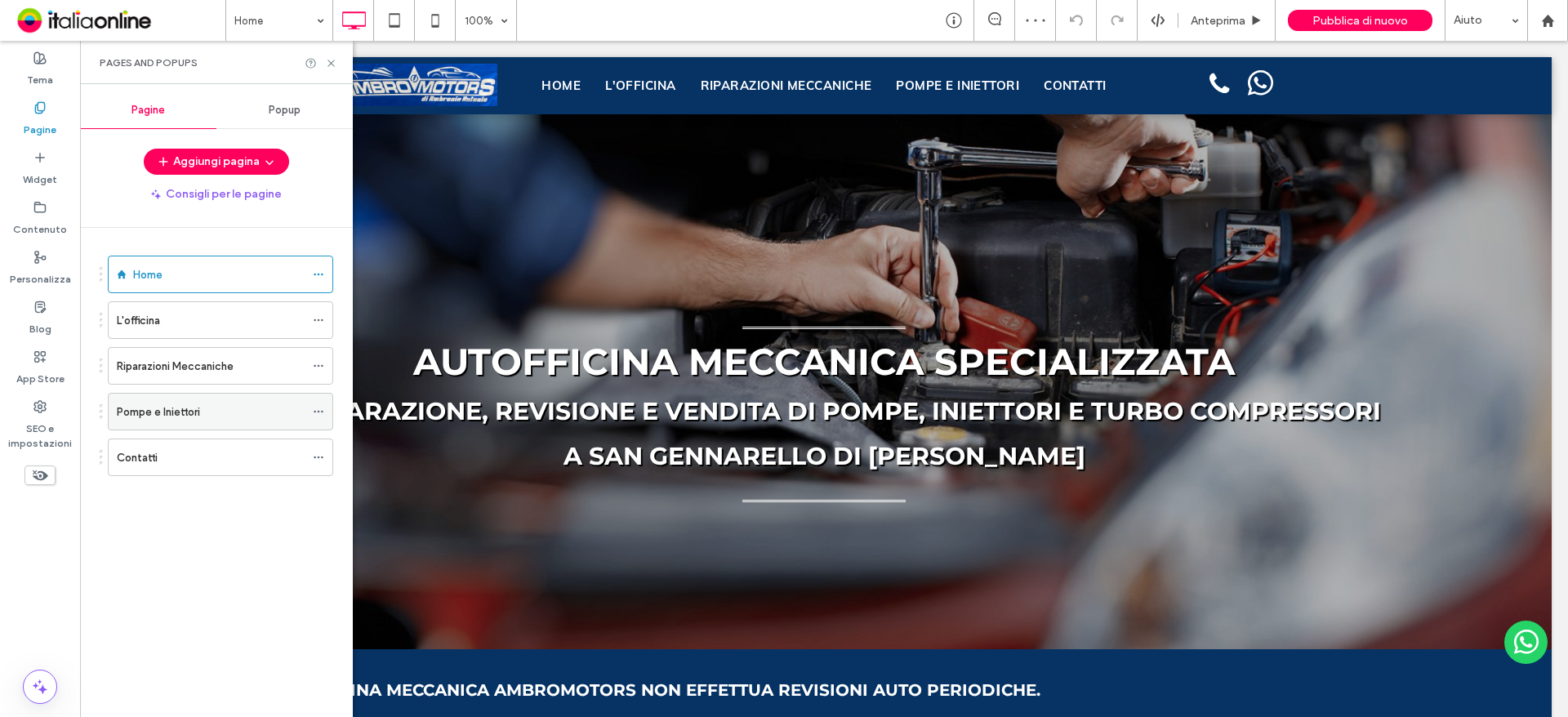
click at [317, 405] on span at bounding box center [318, 411] width 11 height 25
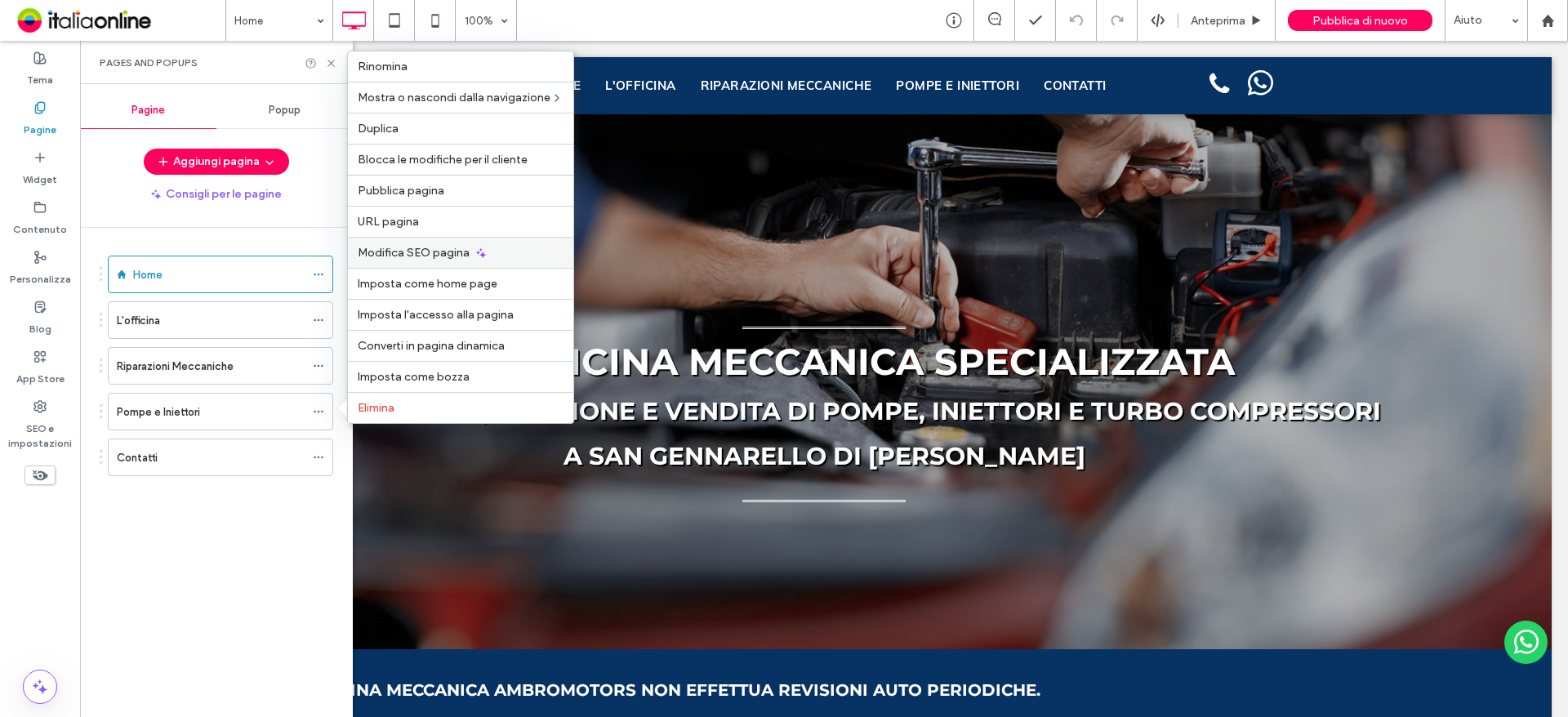
click at [417, 251] on span "Modifica SEO pagina" at bounding box center [413, 253] width 112 height 14
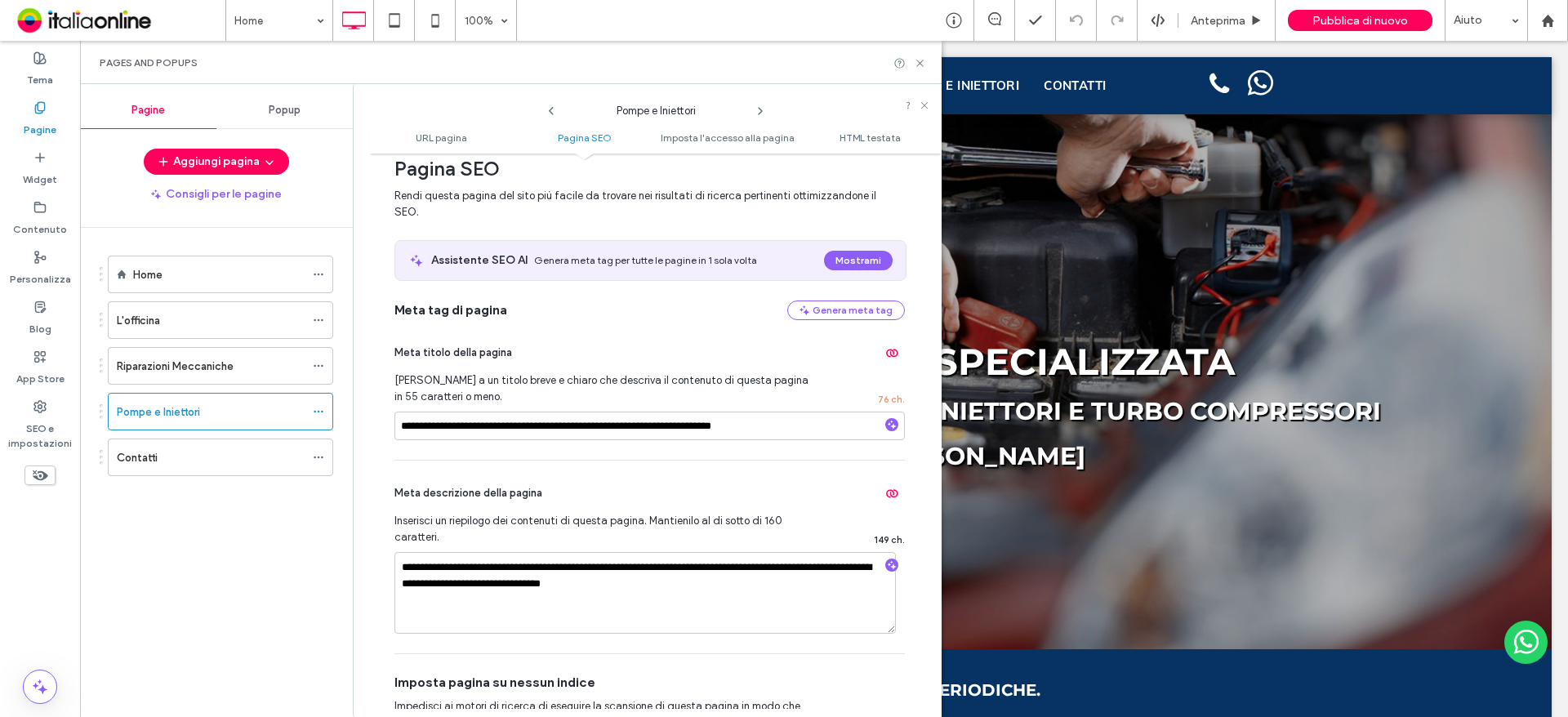
scroll to position [245, 0]
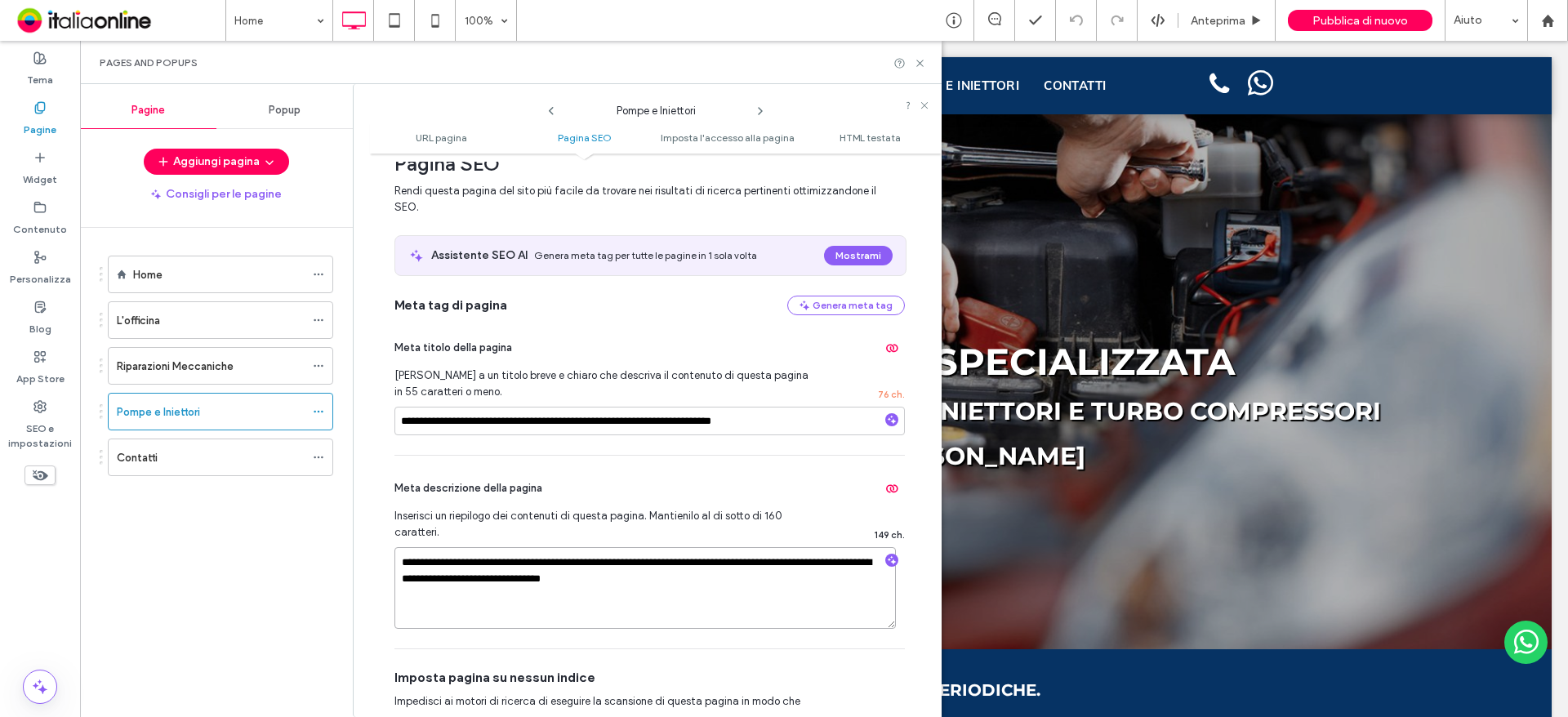
drag, startPoint x: 676, startPoint y: 566, endPoint x: 724, endPoint y: 563, distance: 48.1
click at [724, 563] on textarea "**********" at bounding box center [644, 588] width 501 height 82
type textarea "**********"
click at [921, 64] on use at bounding box center [919, 63] width 7 height 7
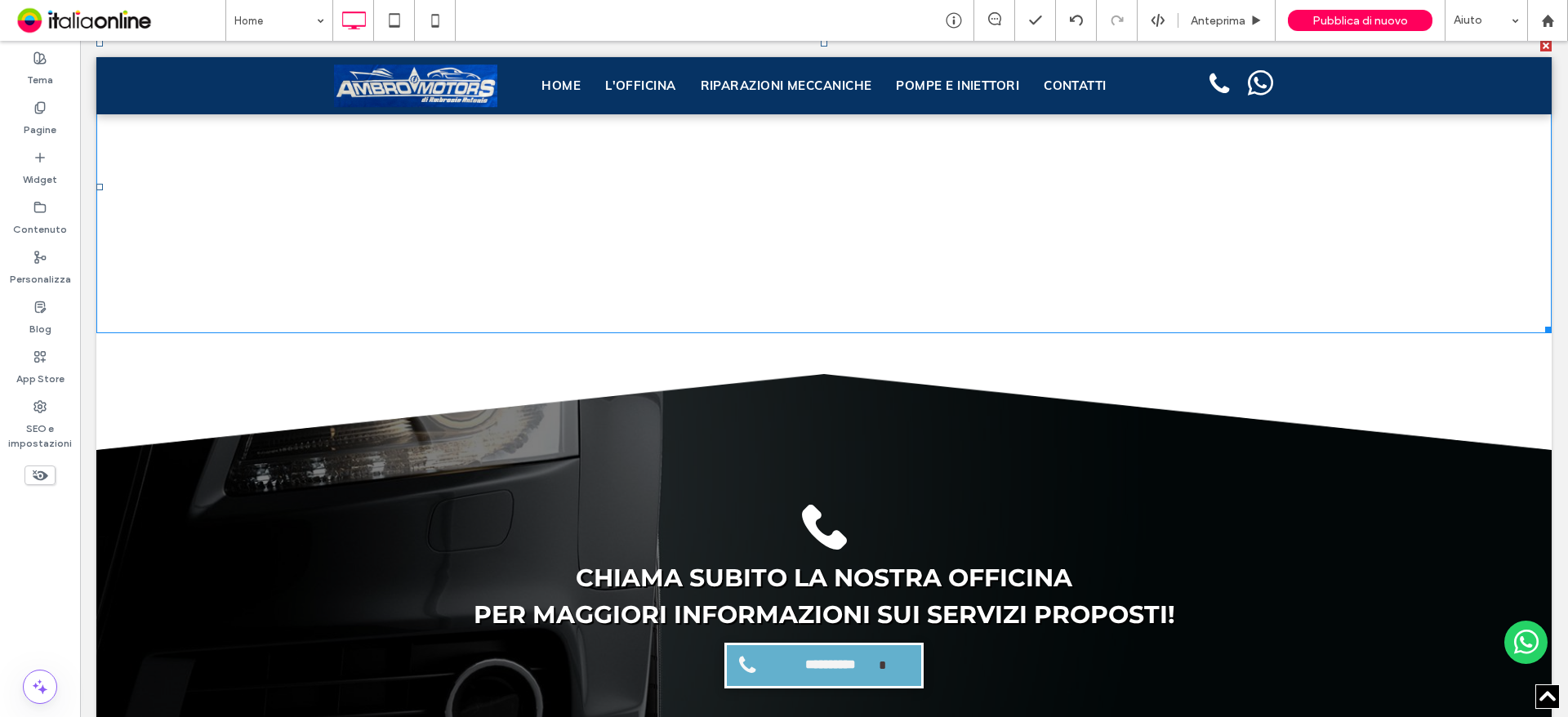
scroll to position [3675, 0]
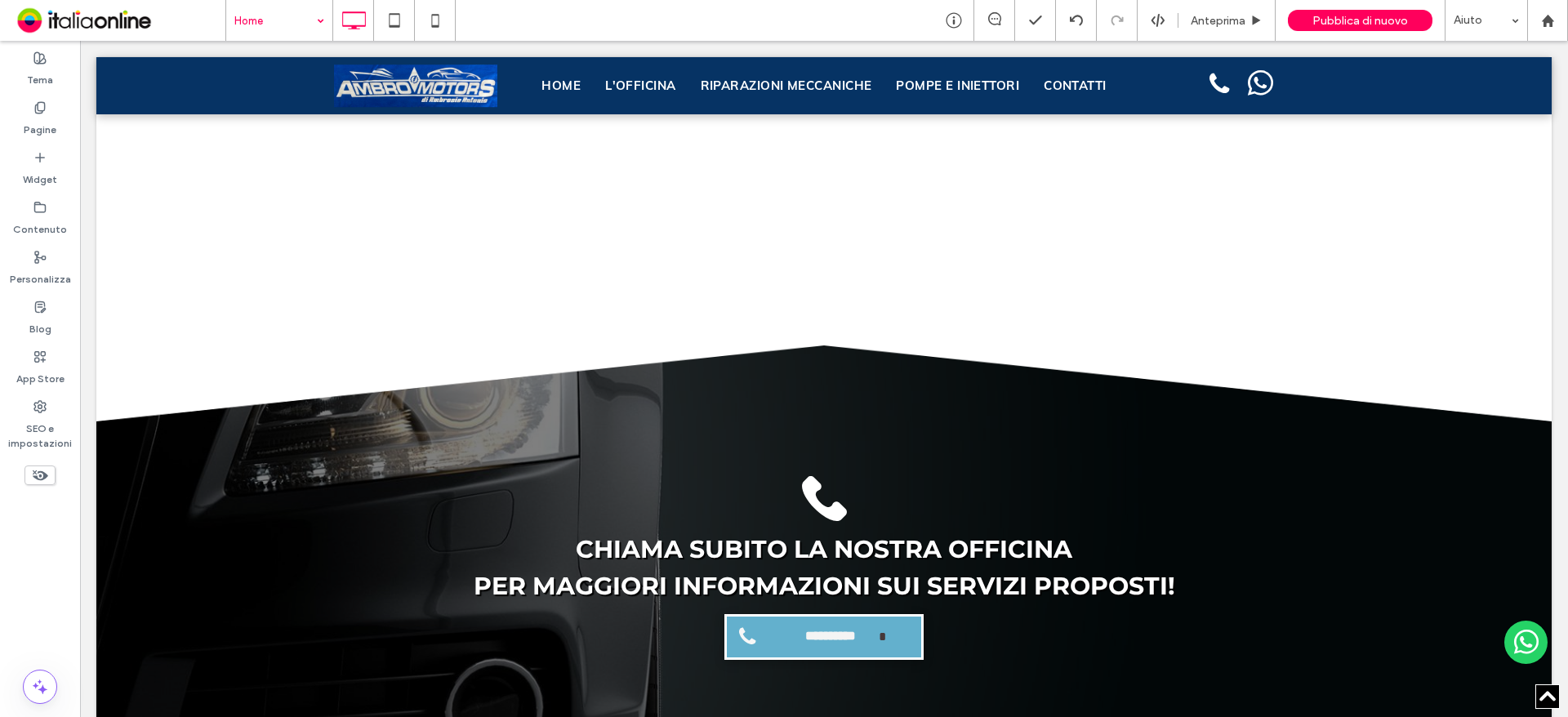
drag, startPoint x: 258, startPoint y: 60, endPoint x: 318, endPoint y: 87, distance: 65.8
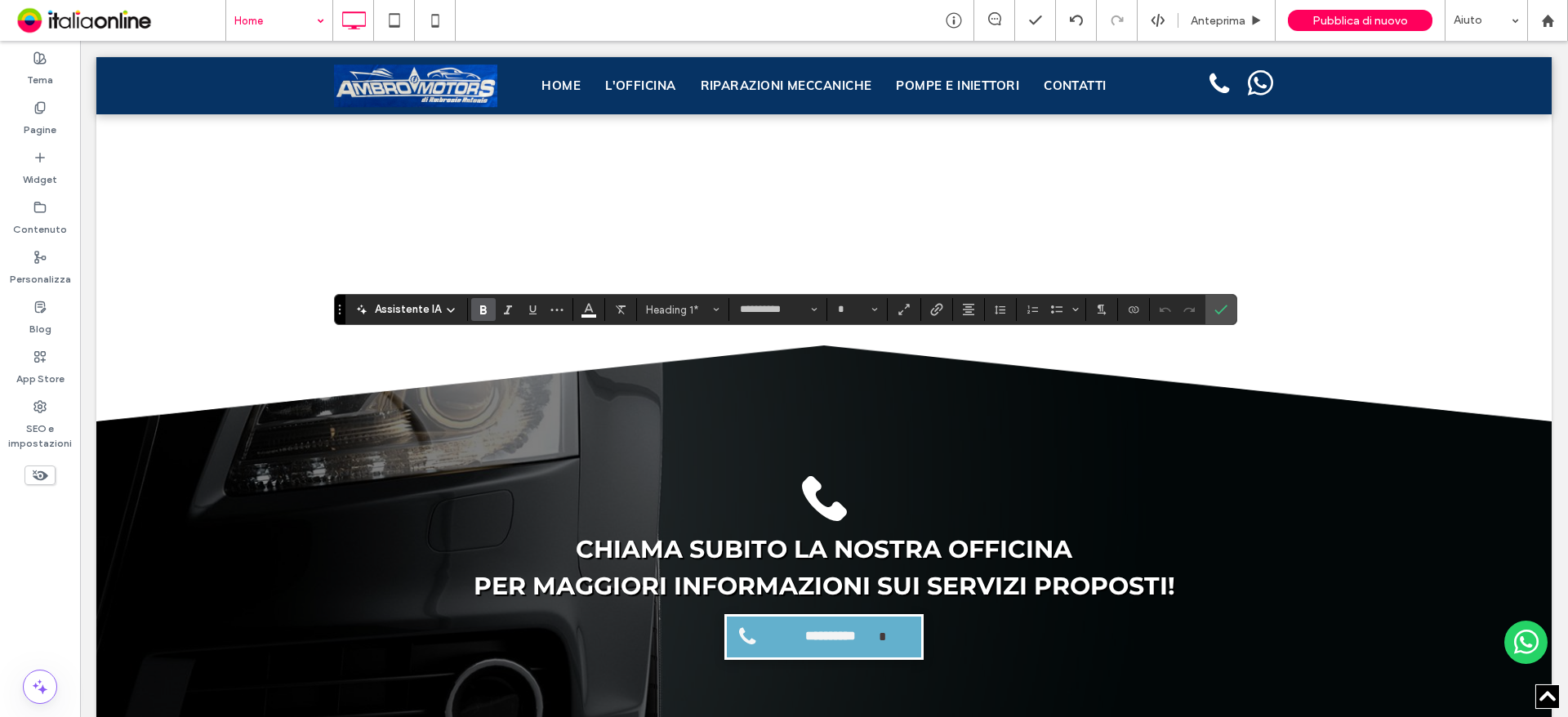
type input "**"
click at [1228, 305] on label "Conferma" at bounding box center [1221, 309] width 25 height 29
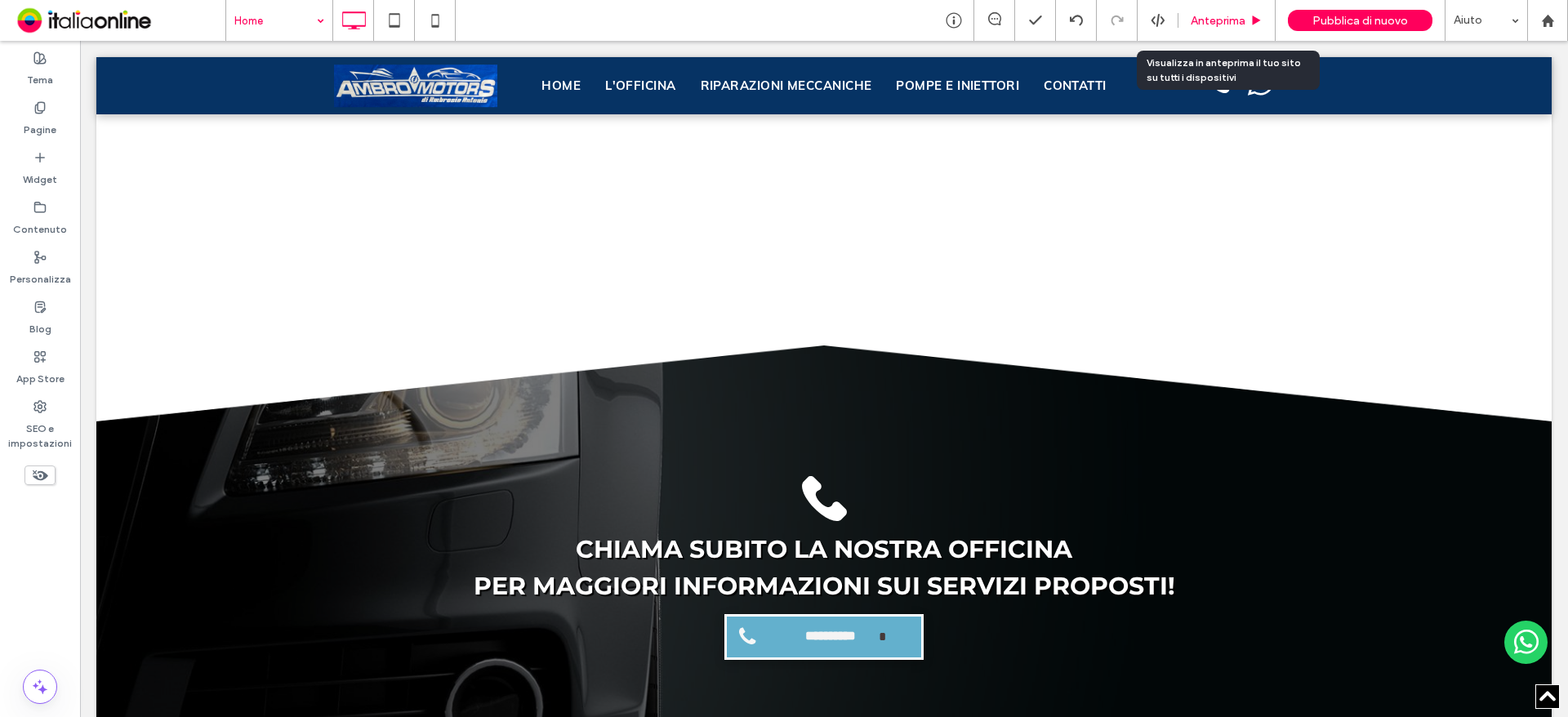
click at [1204, 20] on span "Anteprima" at bounding box center [1218, 20] width 55 height 14
